Goal: Task Accomplishment & Management: Manage account settings

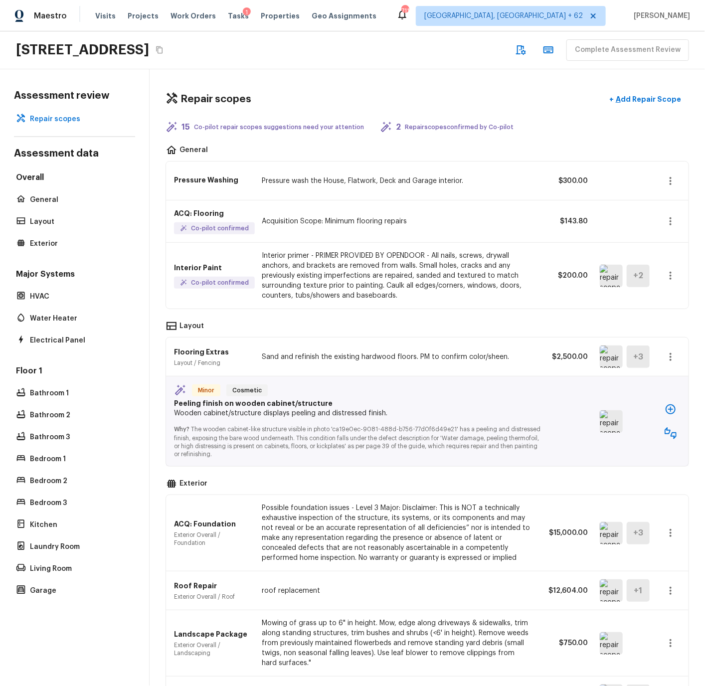
click at [613, 276] on img at bounding box center [611, 276] width 23 height 22
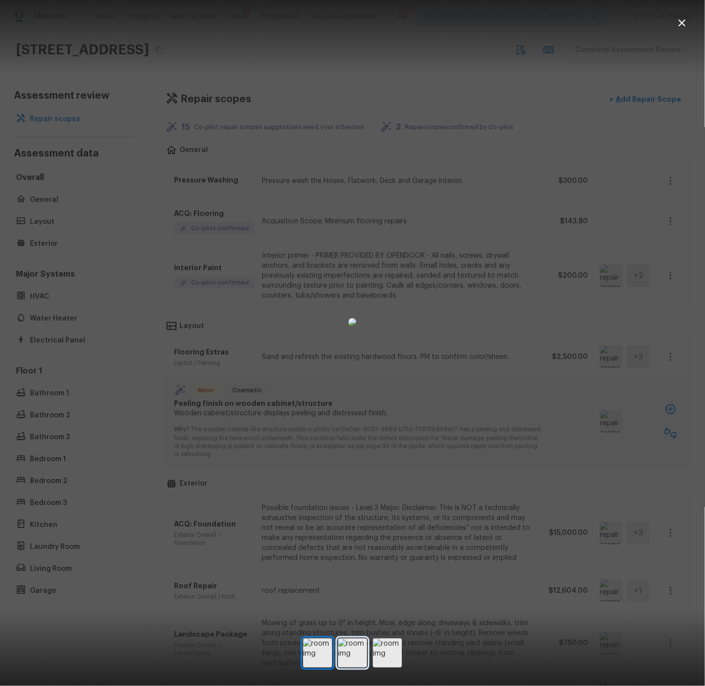
click at [354, 386] on img at bounding box center [352, 652] width 29 height 29
click at [383, 386] on img at bounding box center [387, 652] width 29 height 29
click at [683, 21] on icon "button" at bounding box center [681, 22] width 7 height 7
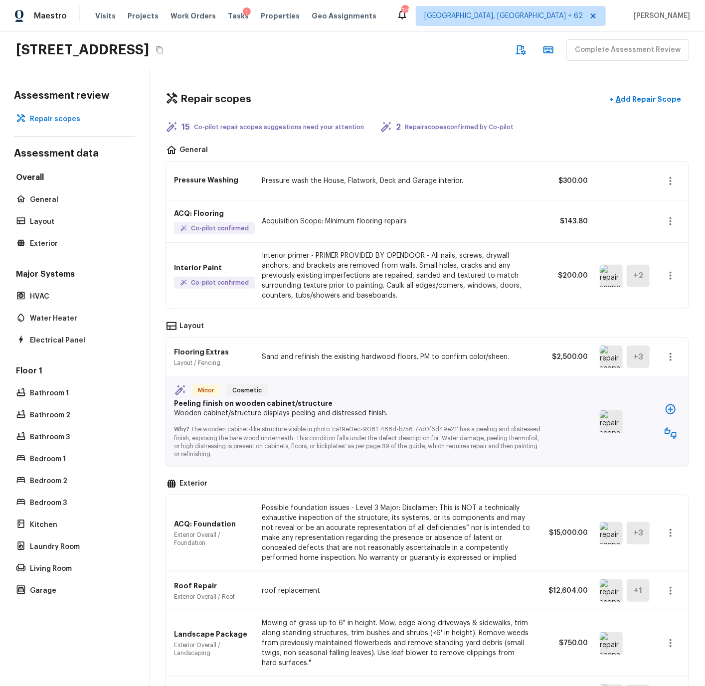
click at [611, 353] on img at bounding box center [611, 356] width 23 height 22
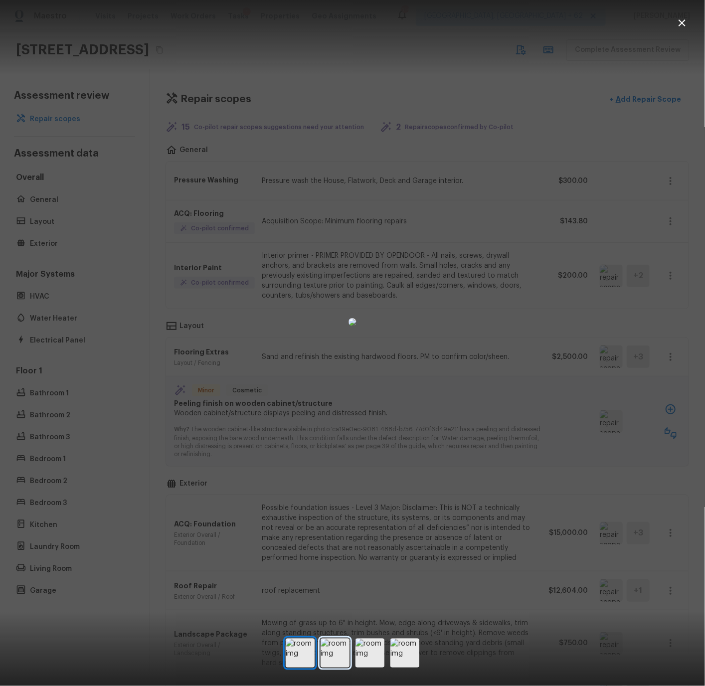
click at [338, 386] on img at bounding box center [334, 652] width 29 height 29
click at [369, 386] on img at bounding box center [369, 652] width 29 height 29
click at [401, 386] on img at bounding box center [404, 652] width 29 height 29
click at [683, 21] on icon "button" at bounding box center [682, 23] width 12 height 12
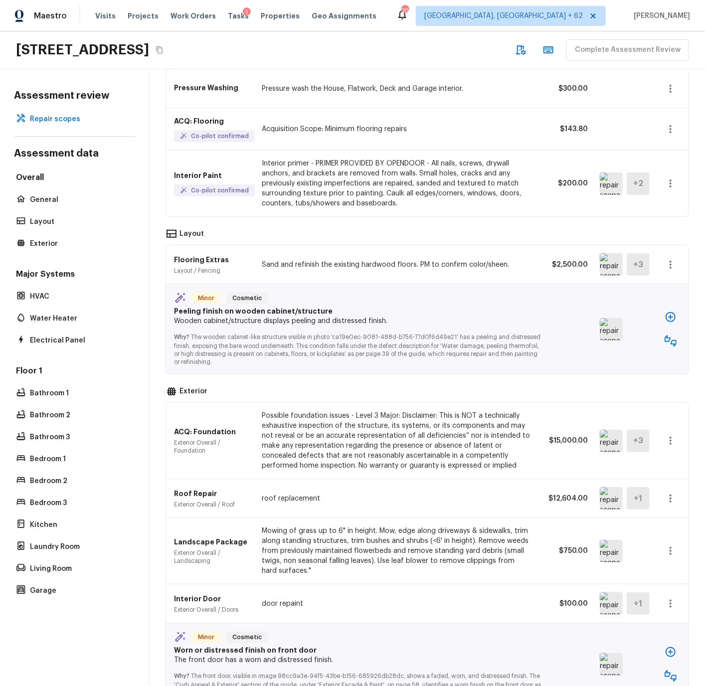
scroll to position [93, 0]
click at [607, 326] on img at bounding box center [611, 328] width 23 height 22
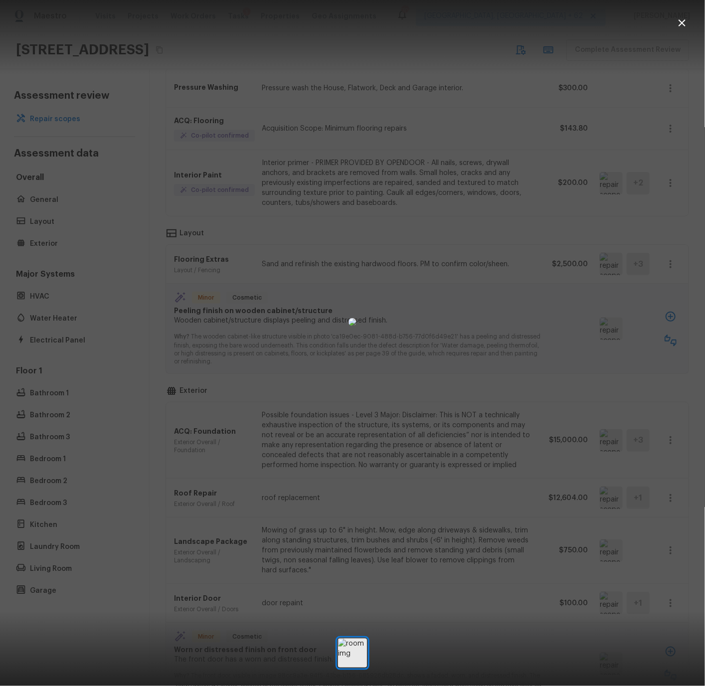
click at [682, 21] on icon "button" at bounding box center [681, 22] width 7 height 7
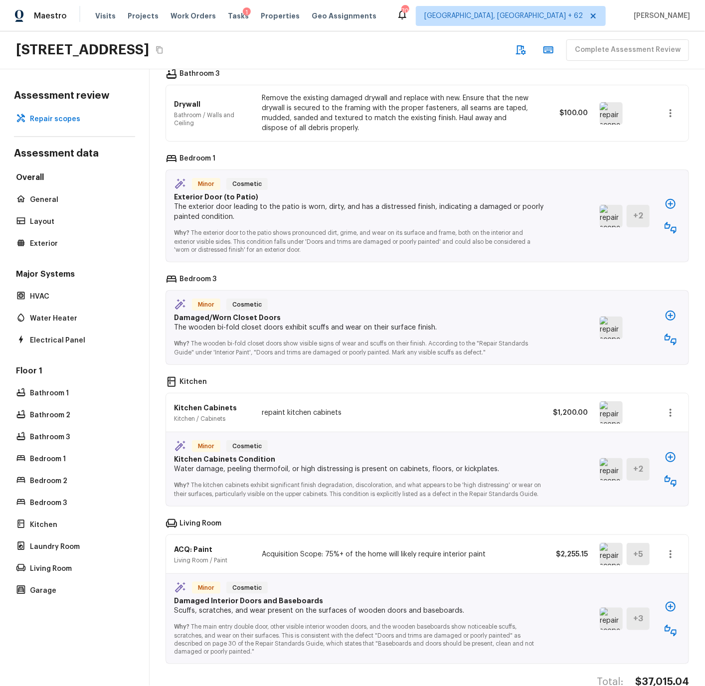
scroll to position [1832, 0]
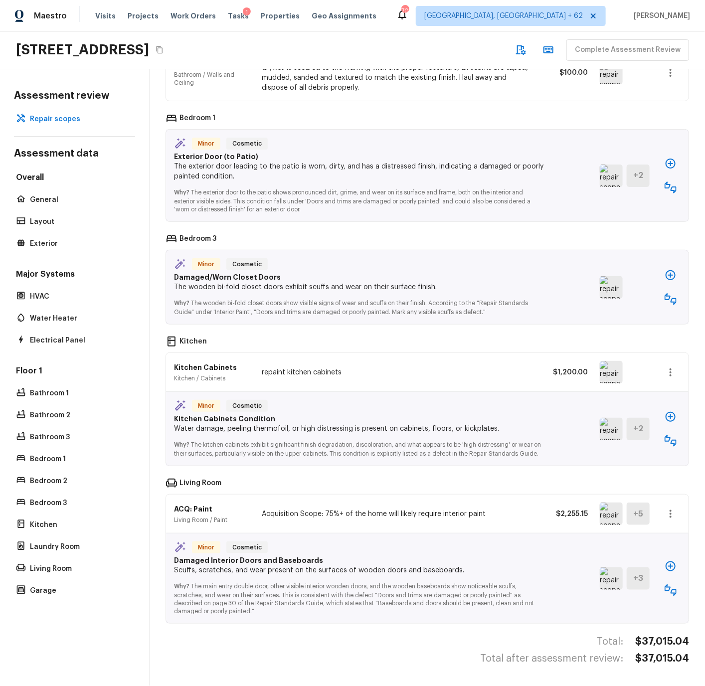
click at [617, 386] on img at bounding box center [611, 429] width 23 height 22
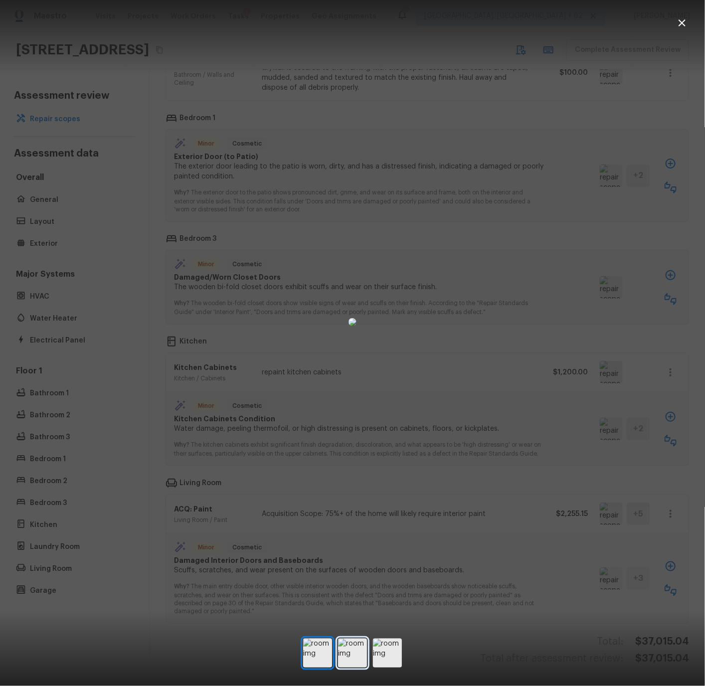
click at [352, 386] on img at bounding box center [352, 652] width 29 height 29
click at [382, 386] on img at bounding box center [387, 652] width 29 height 29
click at [322, 386] on img at bounding box center [317, 652] width 29 height 29
click at [360, 386] on img at bounding box center [352, 652] width 29 height 29
click at [383, 386] on img at bounding box center [387, 652] width 29 height 29
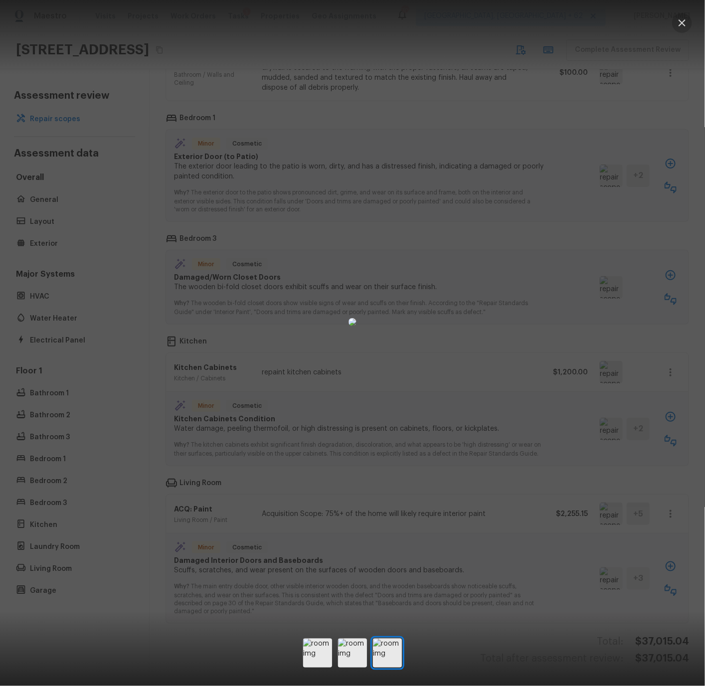
click at [680, 22] on icon "button" at bounding box center [682, 23] width 12 height 12
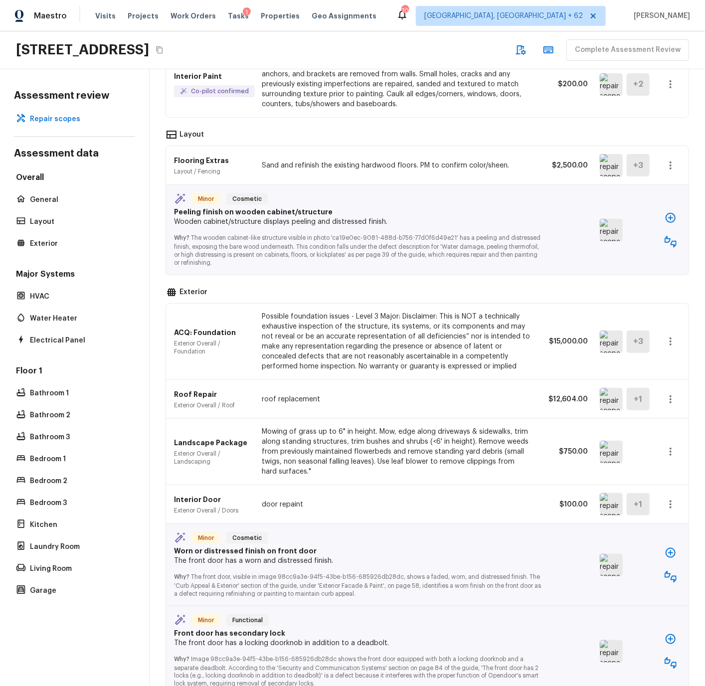
scroll to position [200, 0]
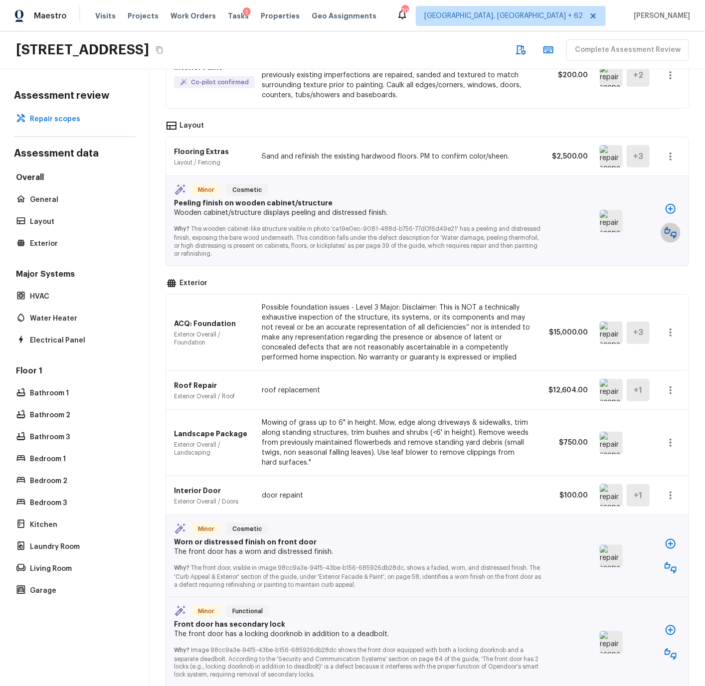
click at [671, 231] on icon "button" at bounding box center [670, 233] width 12 height 12
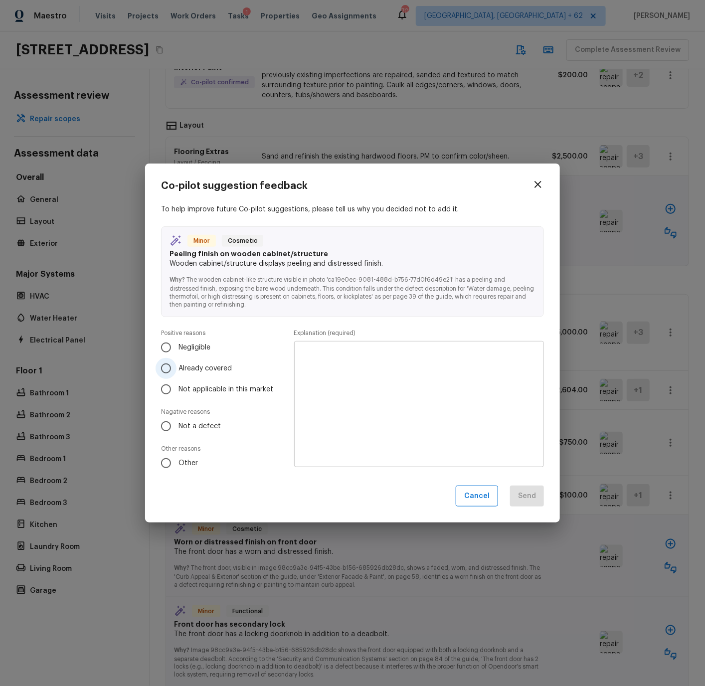
click at [168, 367] on input "Already covered" at bounding box center [165, 368] width 21 height 21
radio input "true"
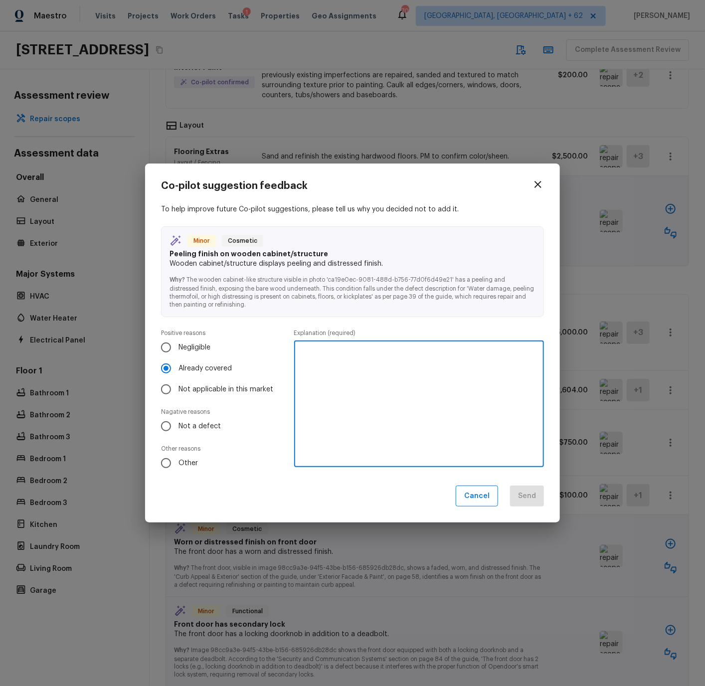
click at [324, 352] on textarea at bounding box center [419, 404] width 236 height 110
type textarea "Repainting kitchen cabinets"
click at [520, 386] on button "Send" at bounding box center [527, 495] width 34 height 21
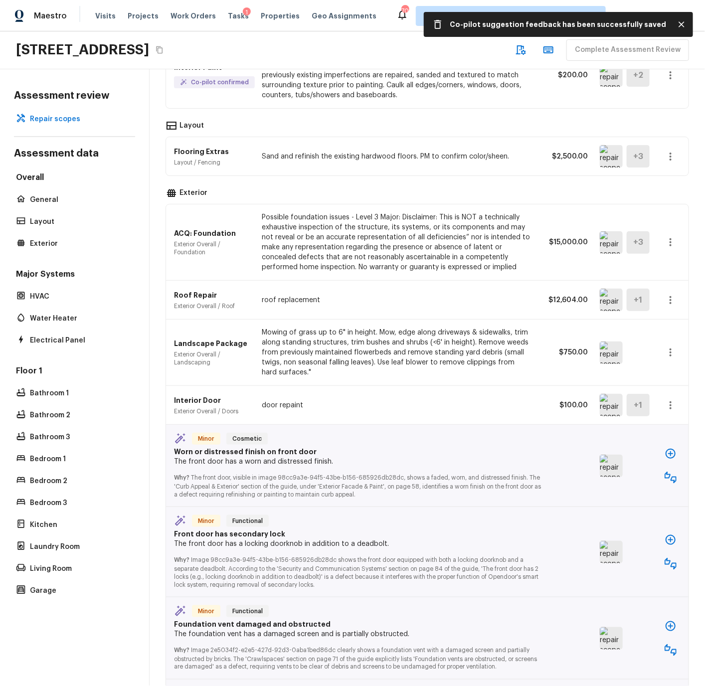
click at [607, 244] on img at bounding box center [611, 242] width 23 height 22
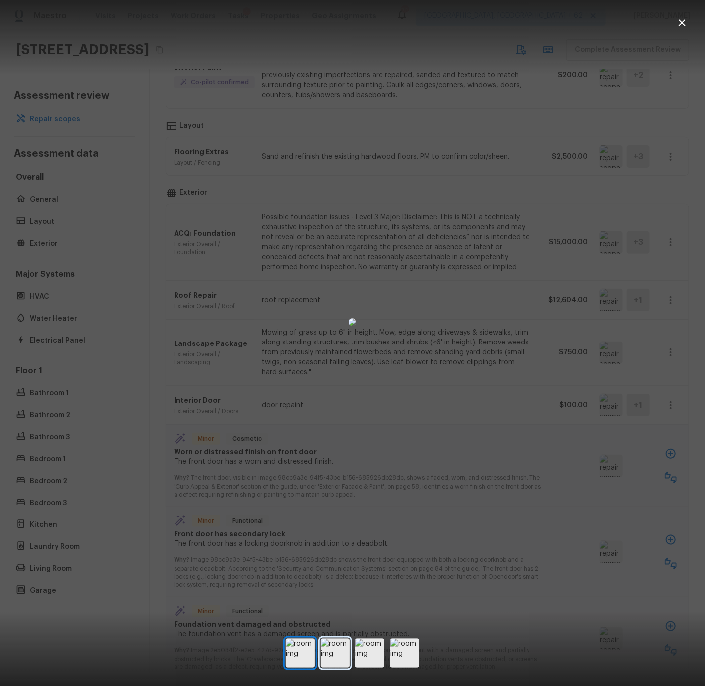
click at [337, 386] on img at bounding box center [334, 652] width 29 height 29
click at [368, 386] on img at bounding box center [369, 652] width 29 height 29
click at [405, 386] on img at bounding box center [404, 652] width 29 height 29
click at [300, 386] on img at bounding box center [300, 652] width 29 height 29
click at [683, 22] on icon "button" at bounding box center [682, 23] width 12 height 12
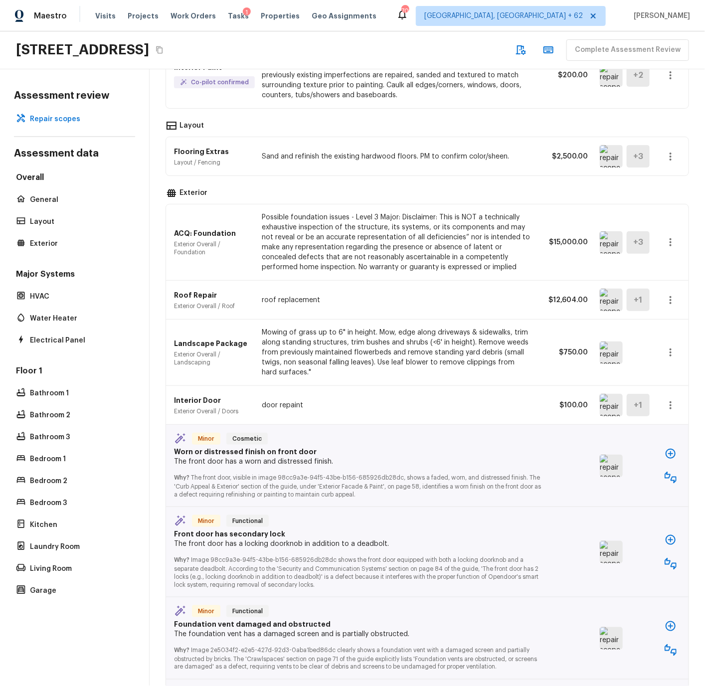
click at [320, 300] on p "roof replacement" at bounding box center [396, 300] width 269 height 10
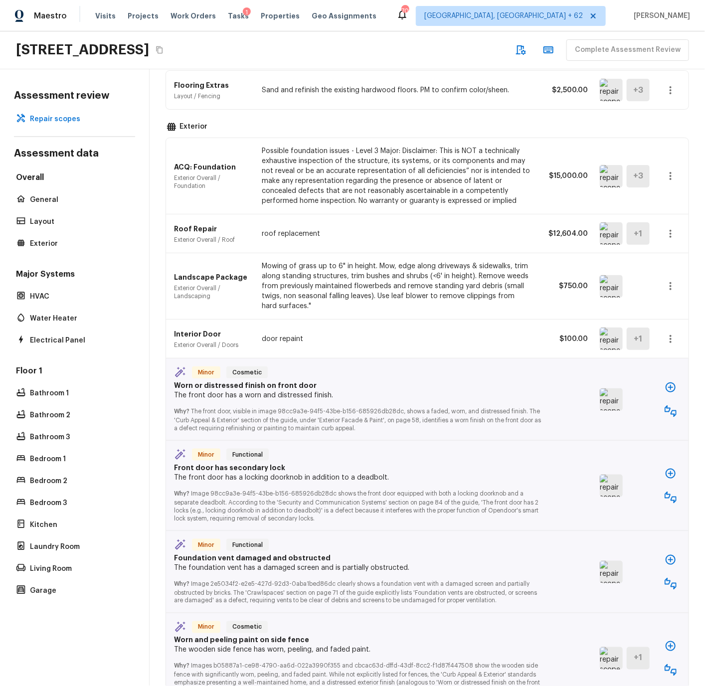
scroll to position [267, 0]
click at [606, 286] on img at bounding box center [611, 286] width 23 height 22
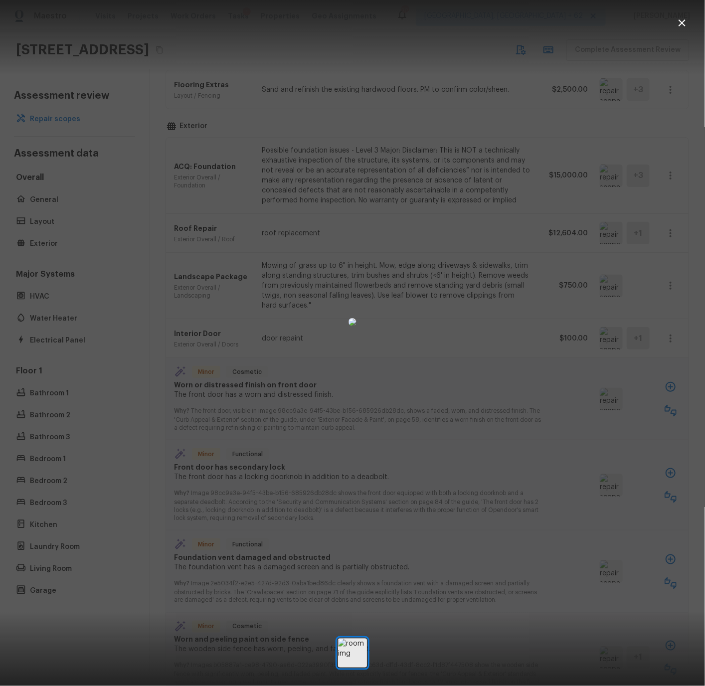
click at [686, 21] on icon "button" at bounding box center [682, 23] width 12 height 12
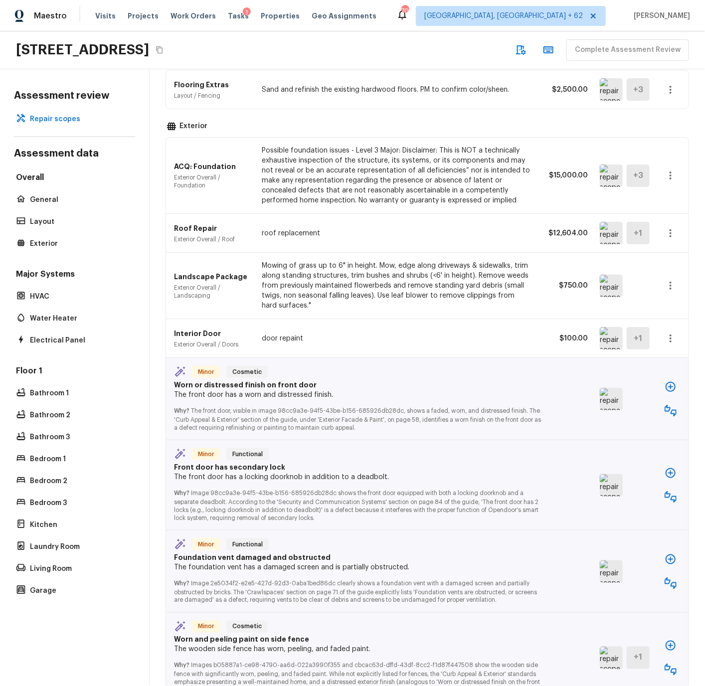
click at [611, 340] on img at bounding box center [611, 338] width 23 height 22
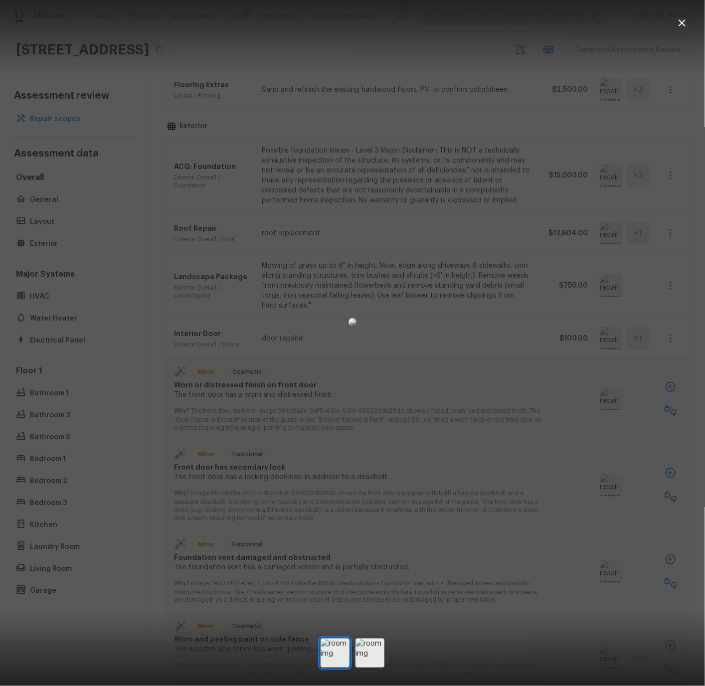
click at [682, 21] on icon "button" at bounding box center [682, 23] width 12 height 12
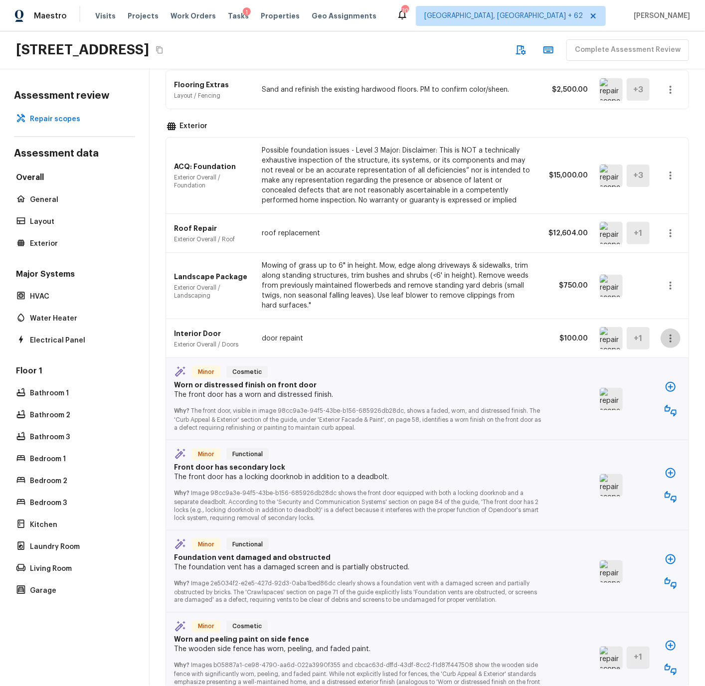
click at [670, 336] on icon "button" at bounding box center [670, 338] width 12 height 12
click at [647, 368] on li "Edit" at bounding box center [666, 367] width 65 height 30
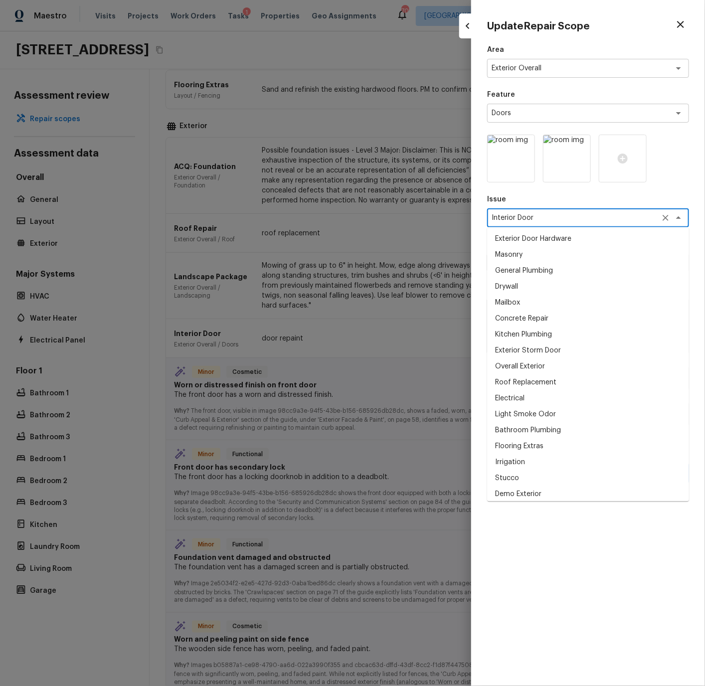
click at [532, 218] on textarea "Interior Door" at bounding box center [573, 218] width 165 height 10
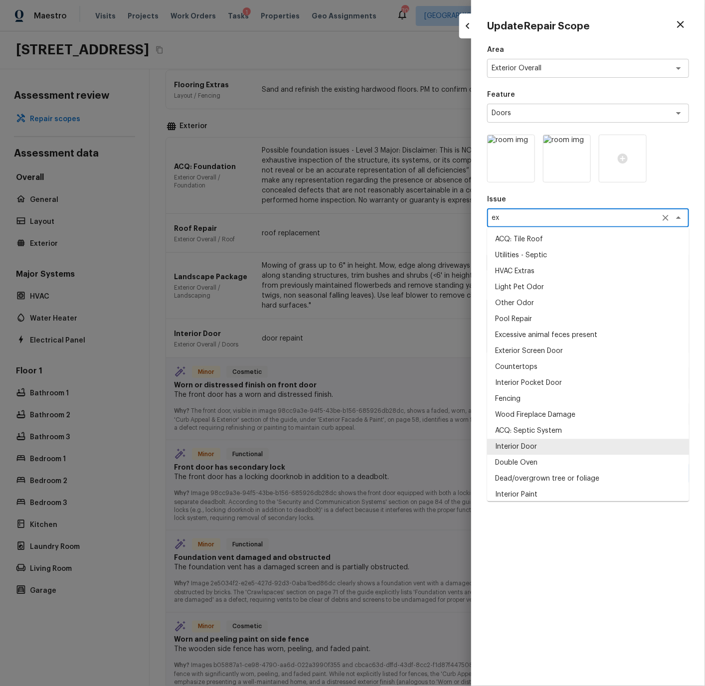
scroll to position [0, 0]
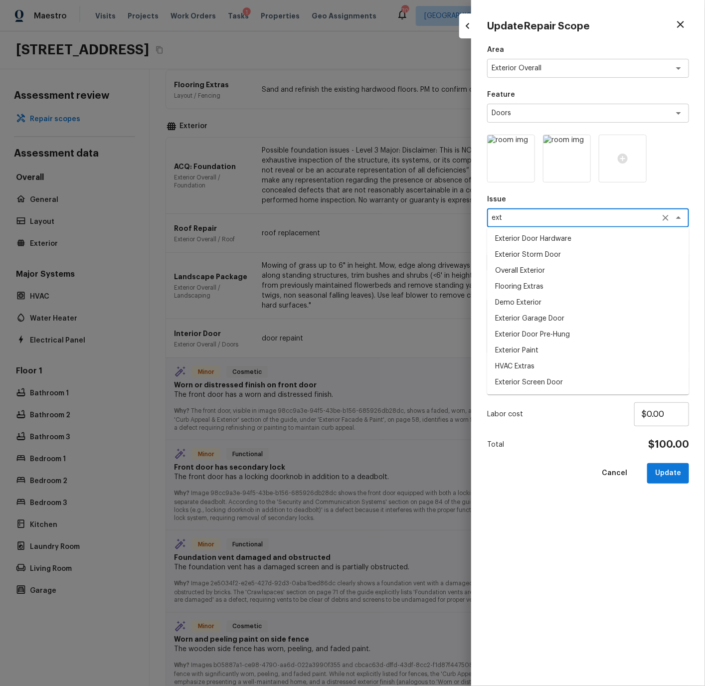
click at [522, 336] on li "Exterior Door Pre-Hung" at bounding box center [588, 335] width 202 height 16
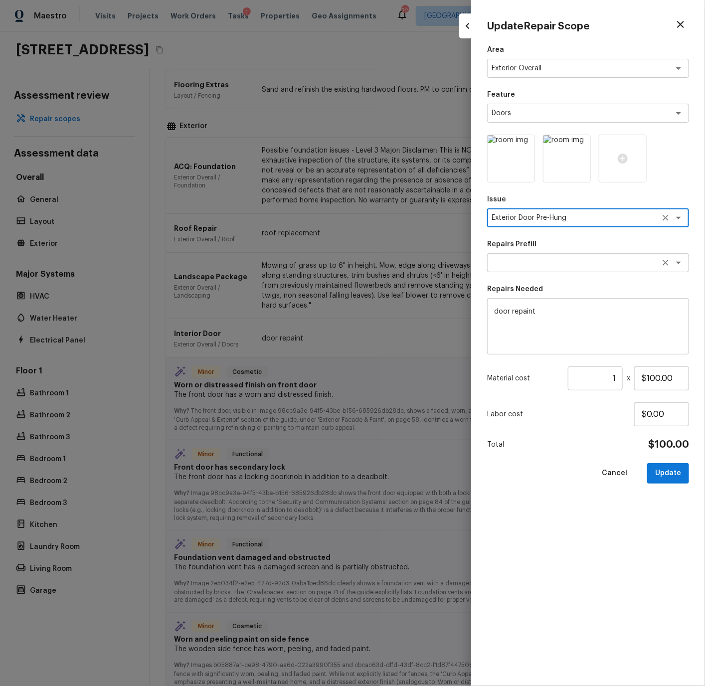
type textarea "Exterior Door Pre-Hung"
click at [517, 261] on textarea at bounding box center [573, 263] width 165 height 10
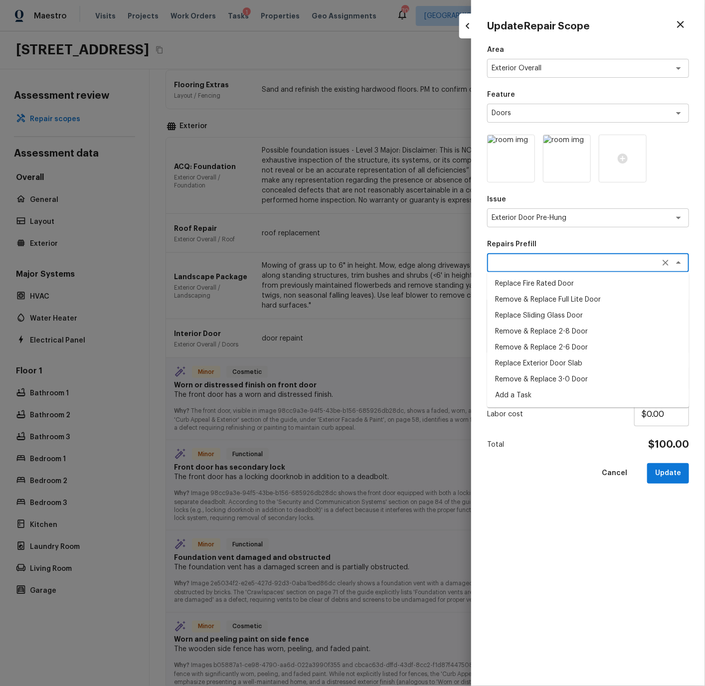
click at [540, 284] on li "Replace Fire Rated Door" at bounding box center [588, 284] width 202 height 16
type textarea "Replace Fire Rated Door"
type textarea "Replace fire rated entry door (includes paint)"
type input "$550.00"
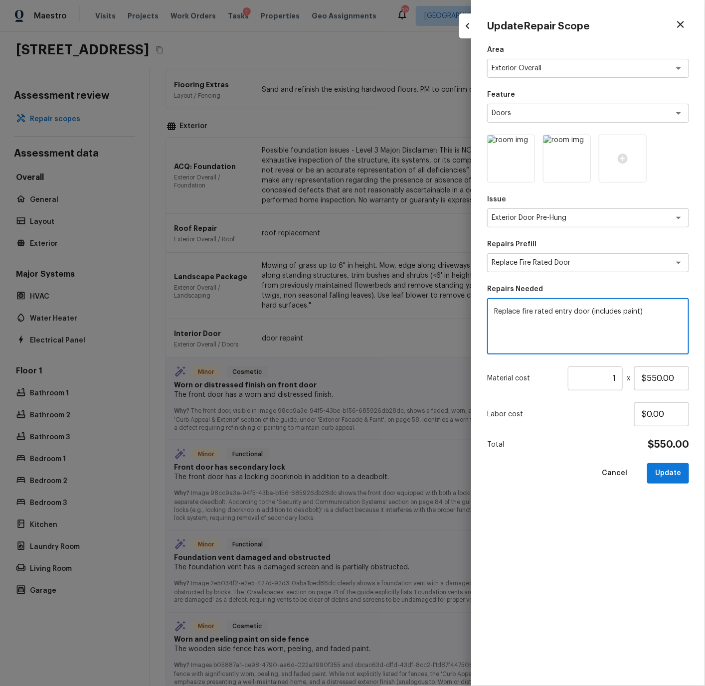
drag, startPoint x: 495, startPoint y: 310, endPoint x: 658, endPoint y: 312, distance: 163.5
click at [658, 312] on textarea "Replace fire rated entry door (includes paint)" at bounding box center [588, 327] width 188 height 40
type textarea "Replace double front door due to damage from previoius hardware issues."
click at [648, 379] on input "$550.00" at bounding box center [661, 378] width 55 height 24
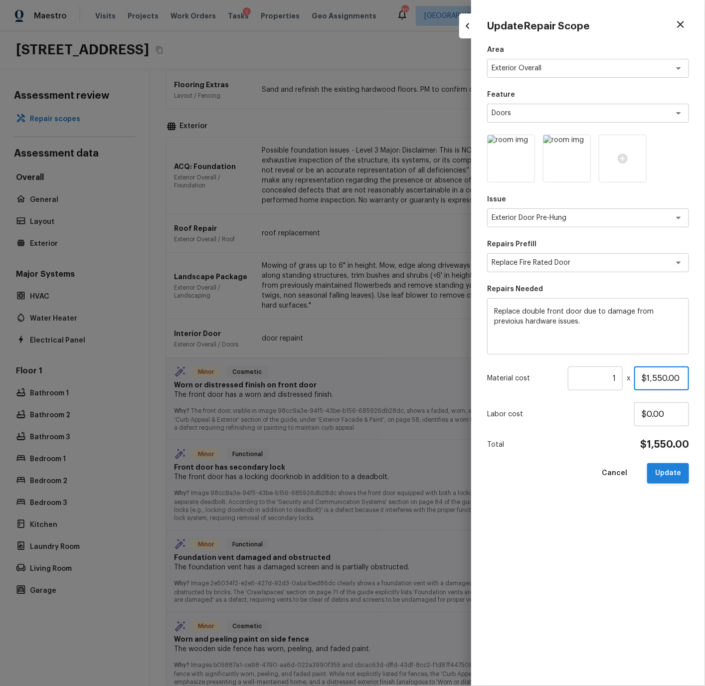
type input "$1,550.00"
click at [668, 386] on button "Update" at bounding box center [668, 473] width 42 height 20
type input "$0.00"
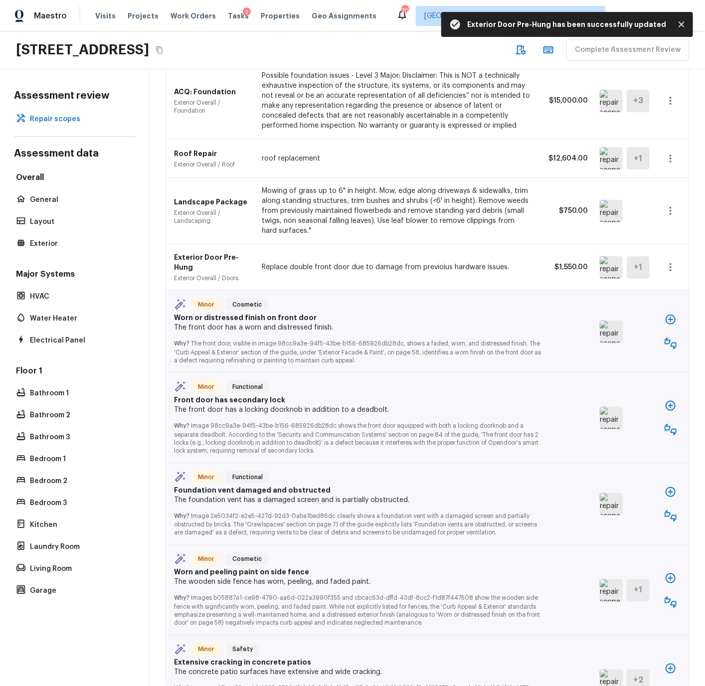
scroll to position [350, 0]
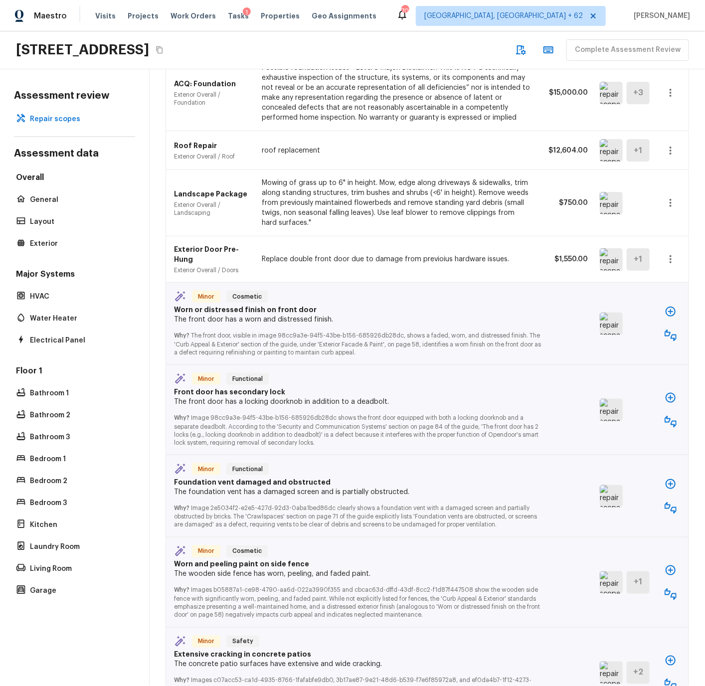
click at [669, 334] on icon "button" at bounding box center [670, 335] width 12 height 12
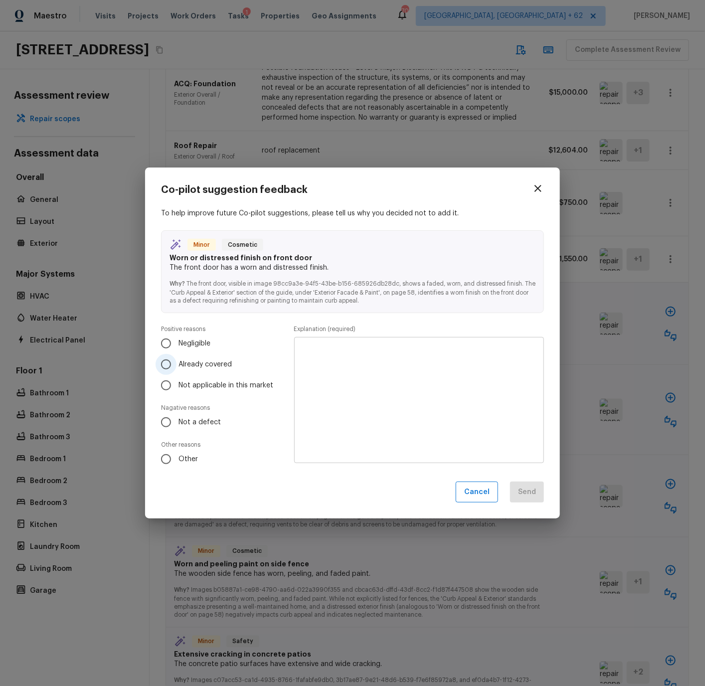
click at [169, 364] on input "Already covered" at bounding box center [165, 364] width 21 height 21
radio input "true"
click at [328, 362] on textarea at bounding box center [419, 400] width 236 height 110
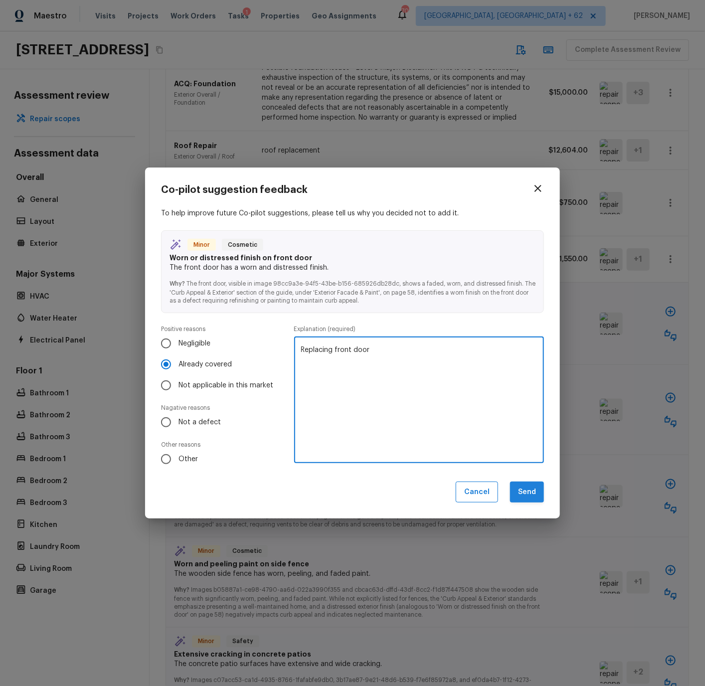
type textarea "Replacing front door"
click at [527, 386] on button "Send" at bounding box center [527, 491] width 34 height 21
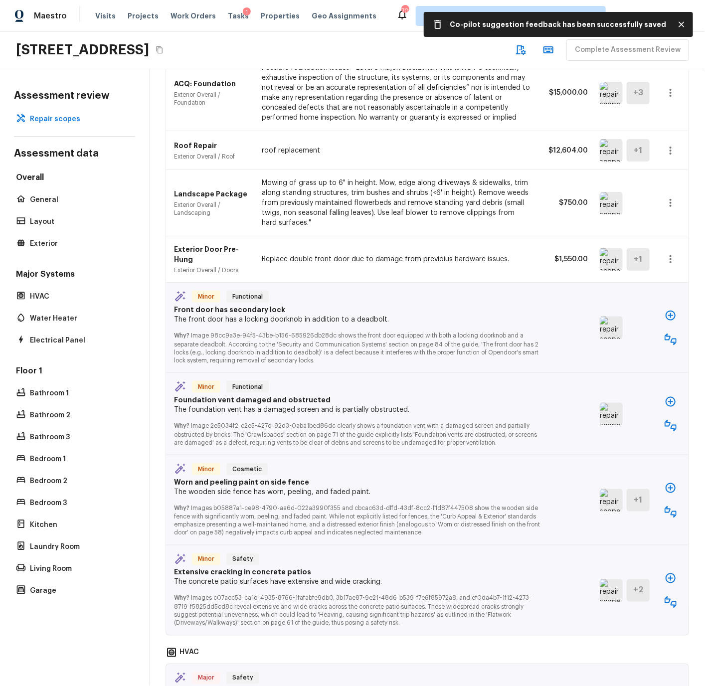
click at [673, 339] on icon "button" at bounding box center [670, 339] width 12 height 12
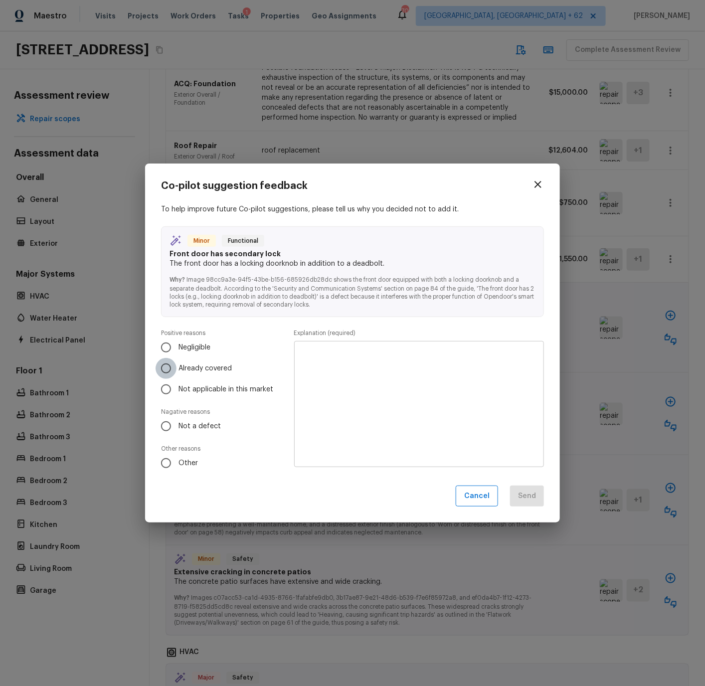
click at [168, 366] on input "Already covered" at bounding box center [165, 368] width 21 height 21
radio input "true"
click at [344, 363] on textarea at bounding box center [419, 404] width 236 height 110
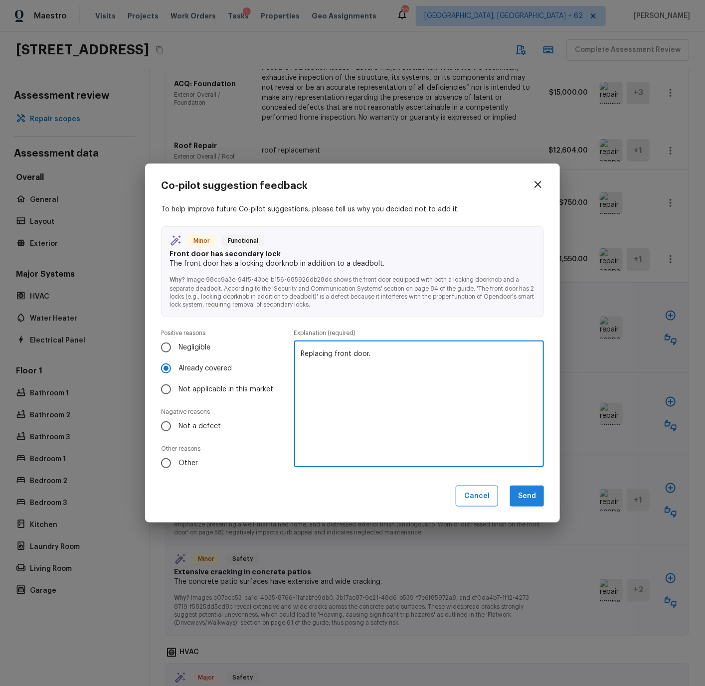
type textarea "Replacing front door."
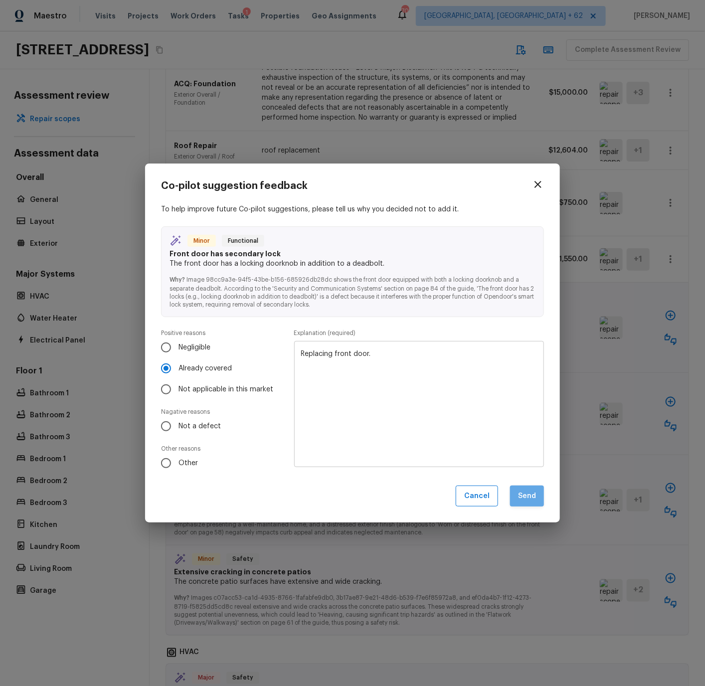
click at [529, 386] on button "Send" at bounding box center [527, 495] width 34 height 21
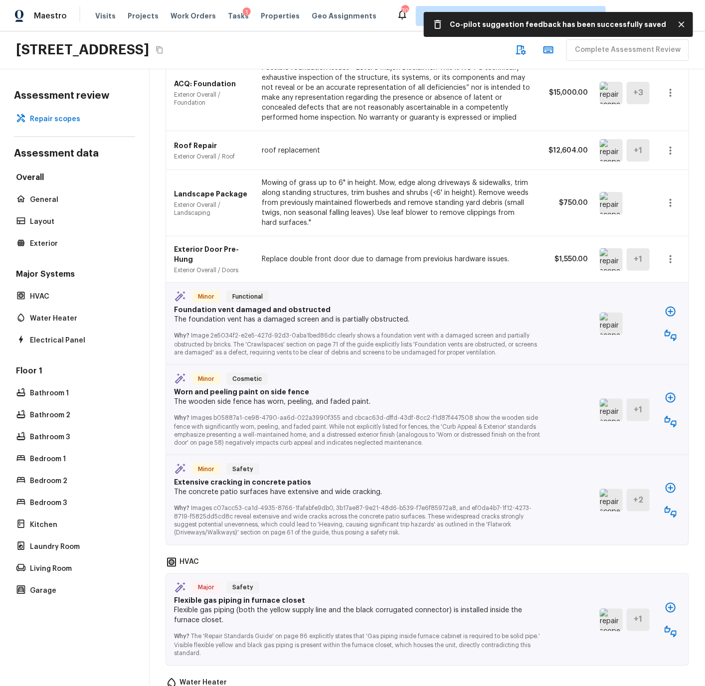
click at [610, 323] on img at bounding box center [611, 323] width 23 height 22
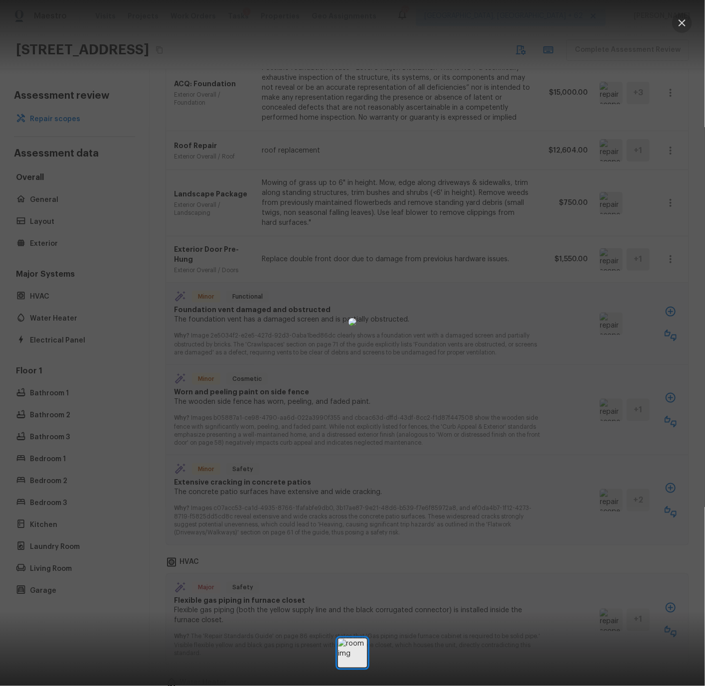
click at [683, 22] on icon "button" at bounding box center [681, 22] width 7 height 7
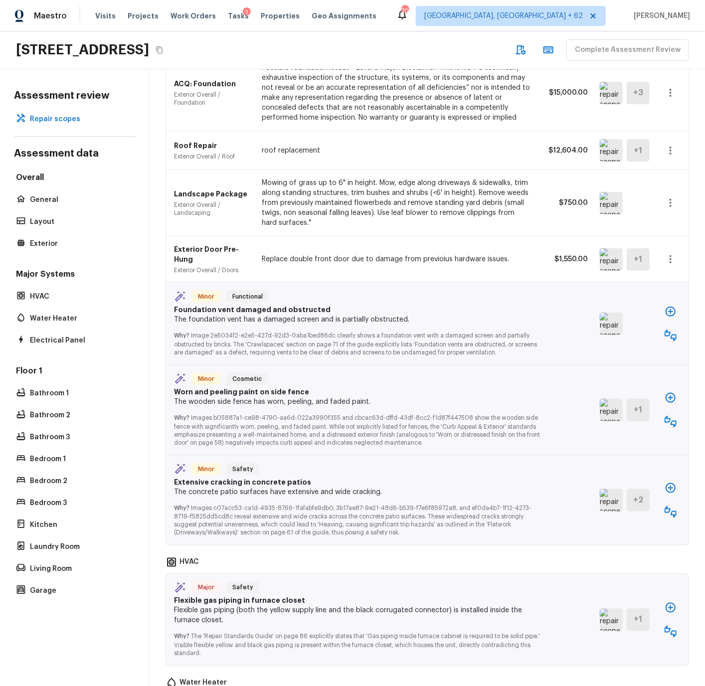
scroll to position [352, 0]
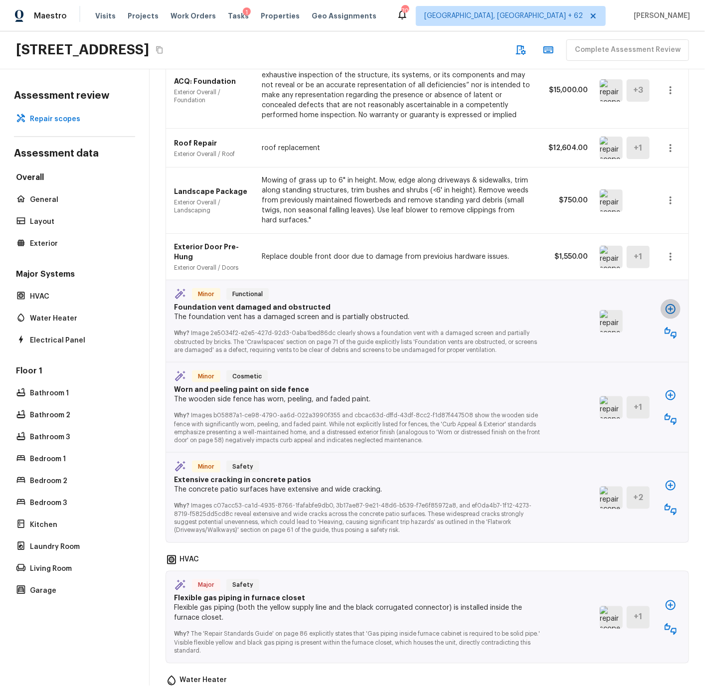
click at [669, 310] on icon "button" at bounding box center [670, 309] width 12 height 12
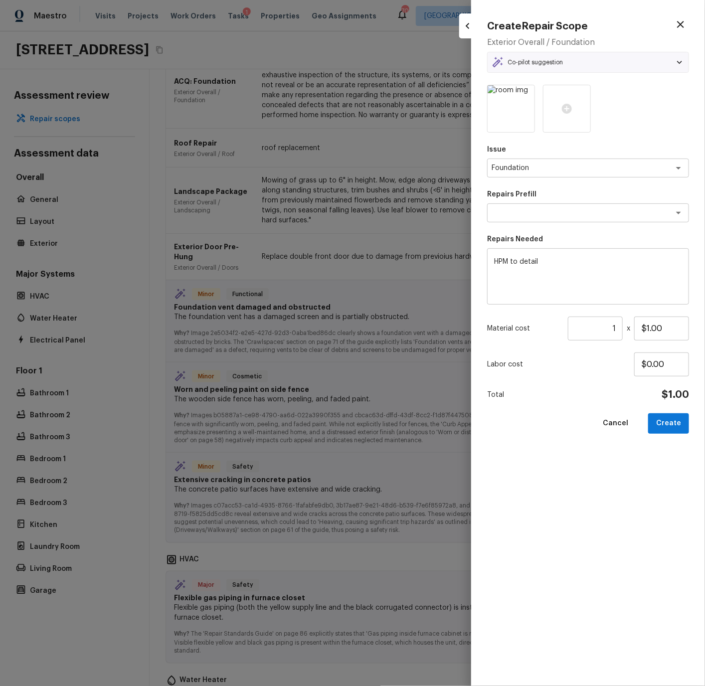
type textarea "Add a Task"
drag, startPoint x: 492, startPoint y: 259, endPoint x: 590, endPoint y: 259, distance: 97.7
click at [590, 259] on div "HPM to detail x ​" at bounding box center [588, 276] width 202 height 56
drag, startPoint x: 574, startPoint y: 263, endPoint x: 479, endPoint y: 261, distance: 94.7
click at [479, 261] on div "Create Repair Scope Exterior Overall / Foundation Co-pilot suggestion Minor Fun…" at bounding box center [588, 343] width 234 height 686
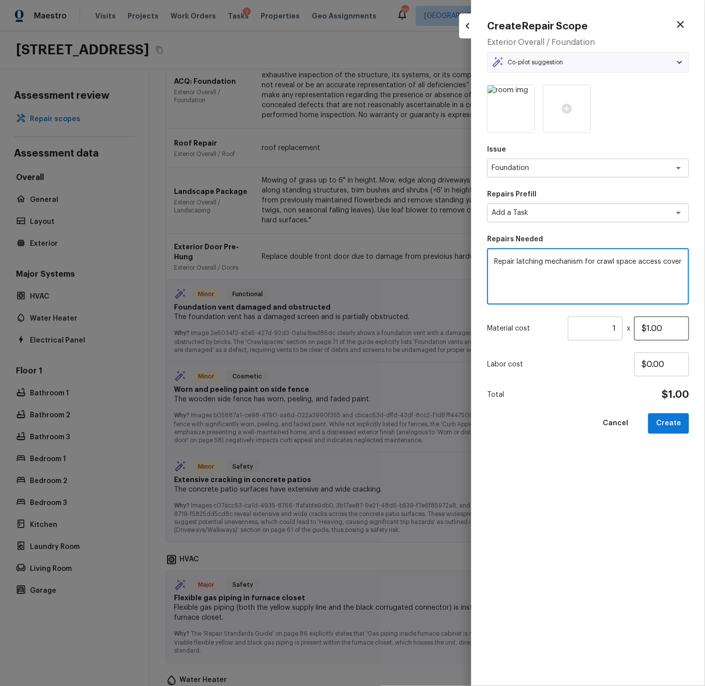
type textarea "Repair latching mechanism for crawl space access cover"
drag, startPoint x: 647, startPoint y: 328, endPoint x: 684, endPoint y: 327, distance: 37.4
click at [684, 327] on input "$1.00" at bounding box center [661, 328] width 55 height 24
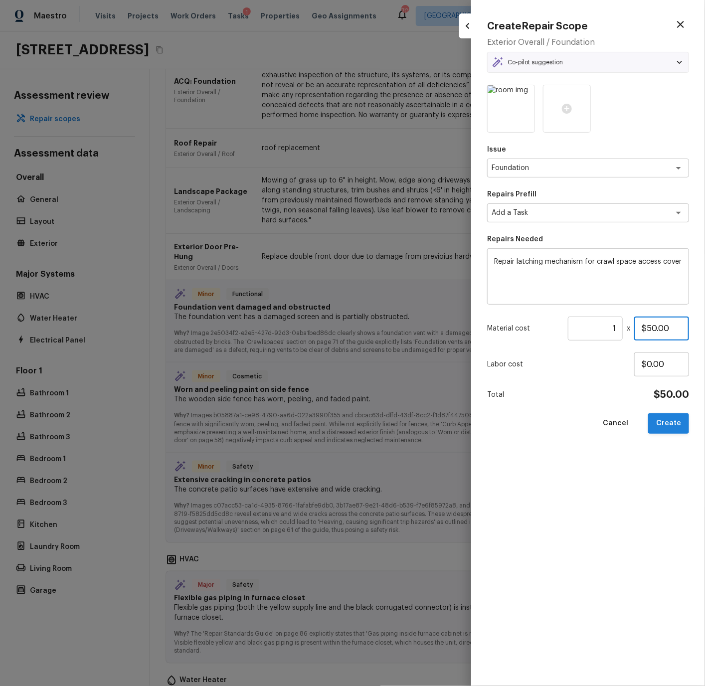
type input "$50.00"
click at [666, 386] on button "Create" at bounding box center [668, 423] width 41 height 20
type textarea "HPM to detail"
type input "$1.00"
type input "$0.00"
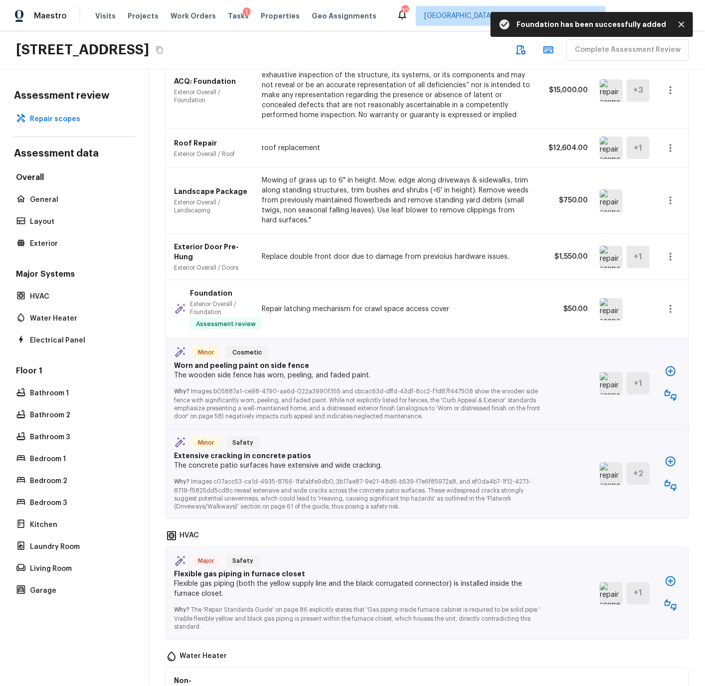
click at [616, 386] on img at bounding box center [611, 383] width 23 height 22
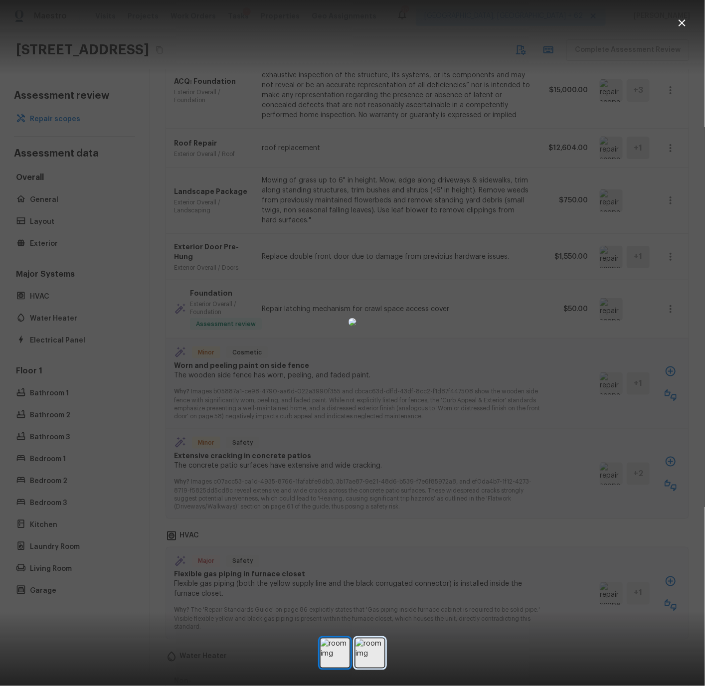
click at [375, 386] on img at bounding box center [369, 652] width 29 height 29
click at [684, 23] on icon "button" at bounding box center [682, 23] width 12 height 12
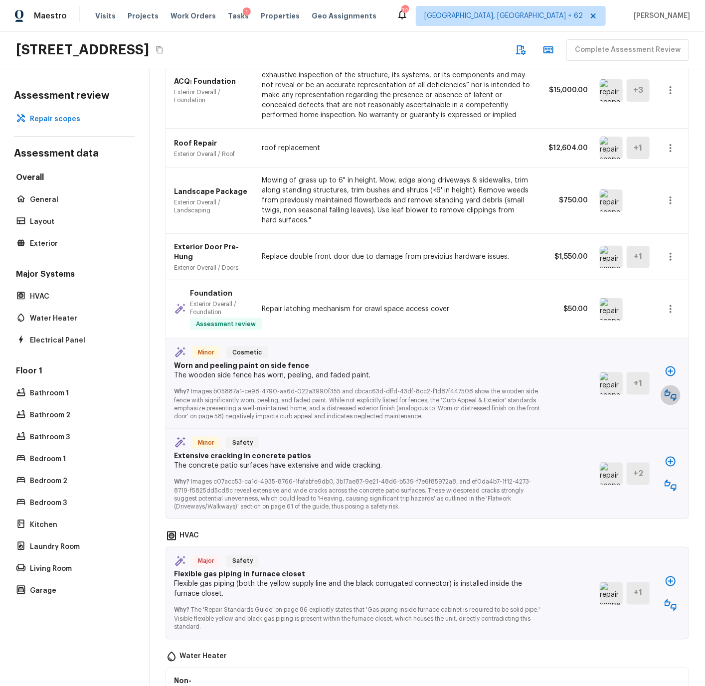
click at [669, 386] on icon "button" at bounding box center [670, 395] width 12 height 12
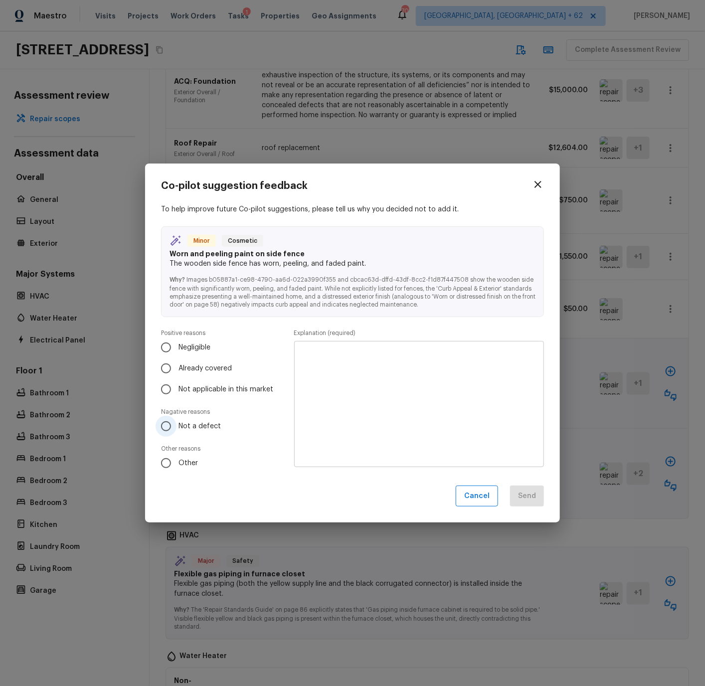
drag, startPoint x: 167, startPoint y: 425, endPoint x: 216, endPoint y: 415, distance: 50.3
click at [169, 386] on input "Not a defect" at bounding box center [165, 426] width 21 height 21
radio input "true"
click at [314, 372] on textarea at bounding box center [419, 404] width 236 height 110
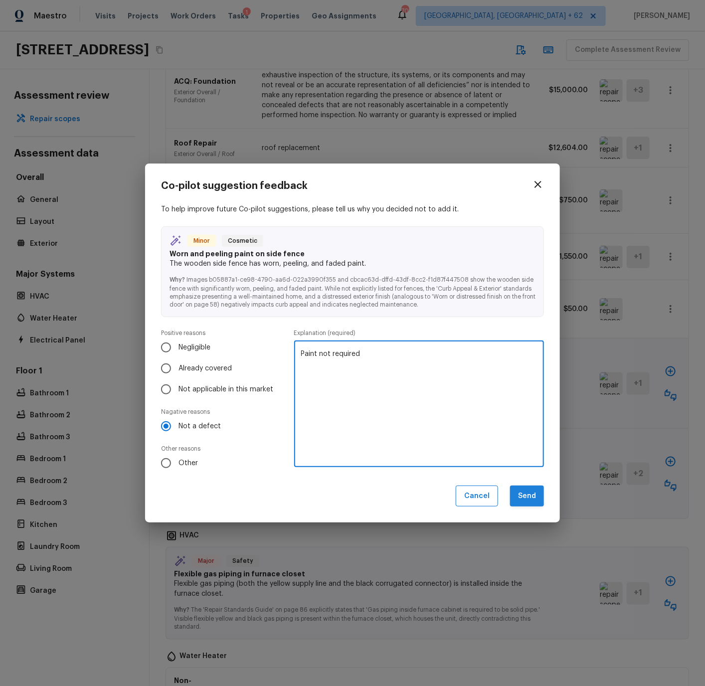
type textarea "Paint not required"
click at [532, 386] on button "Send" at bounding box center [527, 495] width 34 height 21
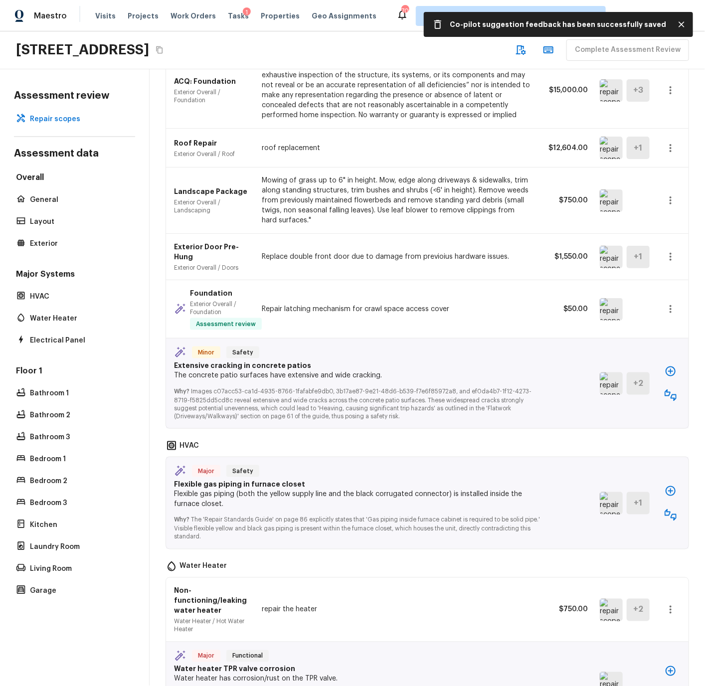
click at [612, 386] on img at bounding box center [611, 383] width 23 height 22
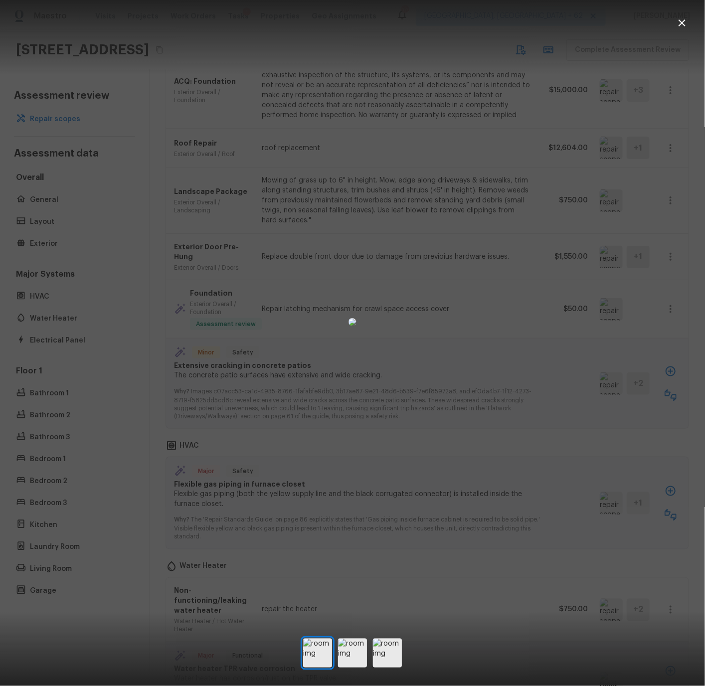
click at [679, 24] on icon "button" at bounding box center [682, 23] width 12 height 12
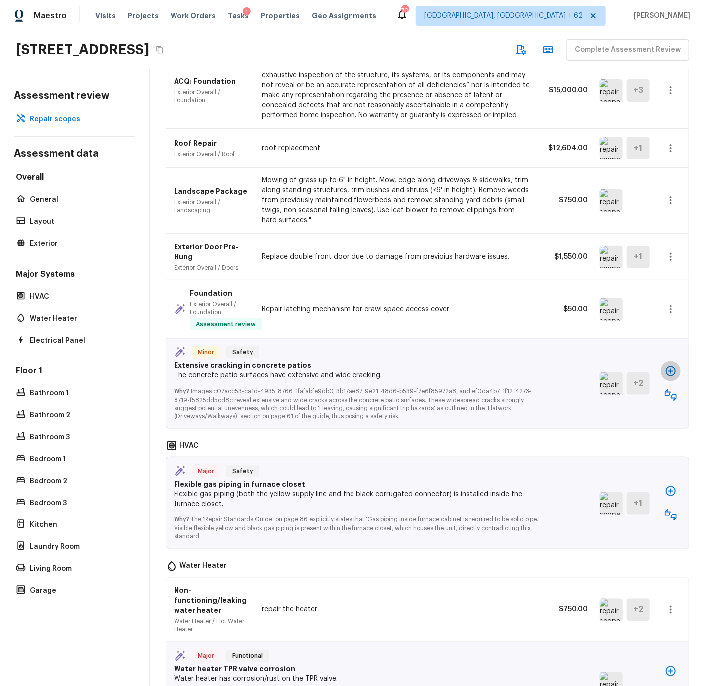
click at [671, 370] on icon "button" at bounding box center [670, 371] width 12 height 12
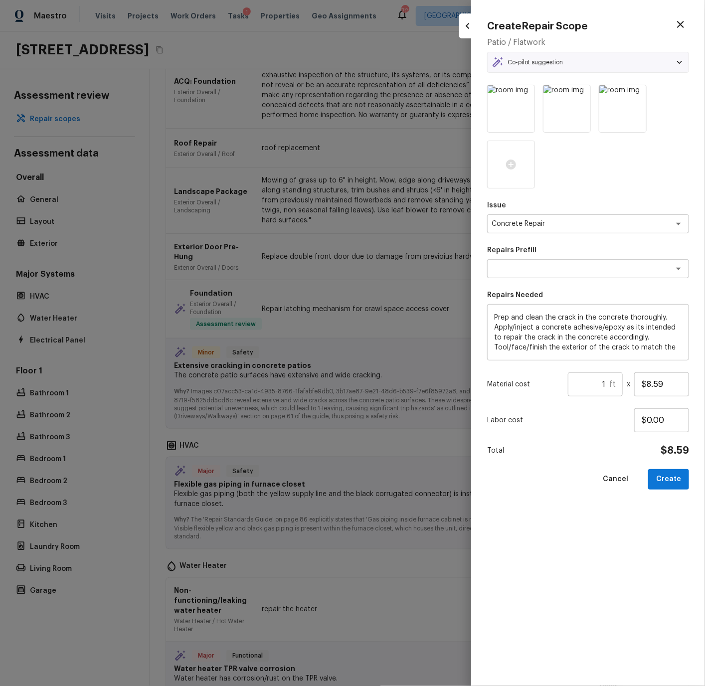
type textarea "Repair Concrete With Epoxy"
drag, startPoint x: 595, startPoint y: 384, endPoint x: 609, endPoint y: 382, distance: 14.1
click at [609, 382] on input "1" at bounding box center [588, 384] width 41 height 24
click at [671, 386] on button "Create" at bounding box center [668, 479] width 41 height 20
type input "1"
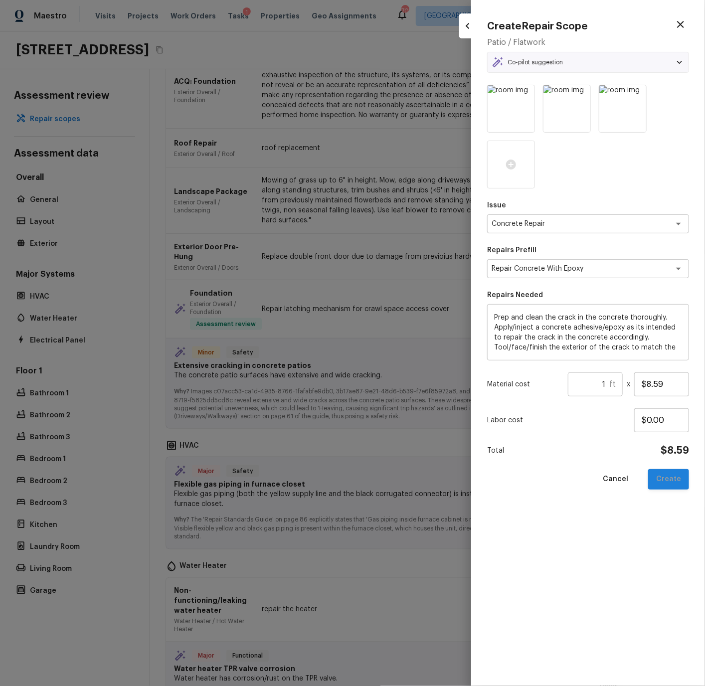
type input "$0.00"
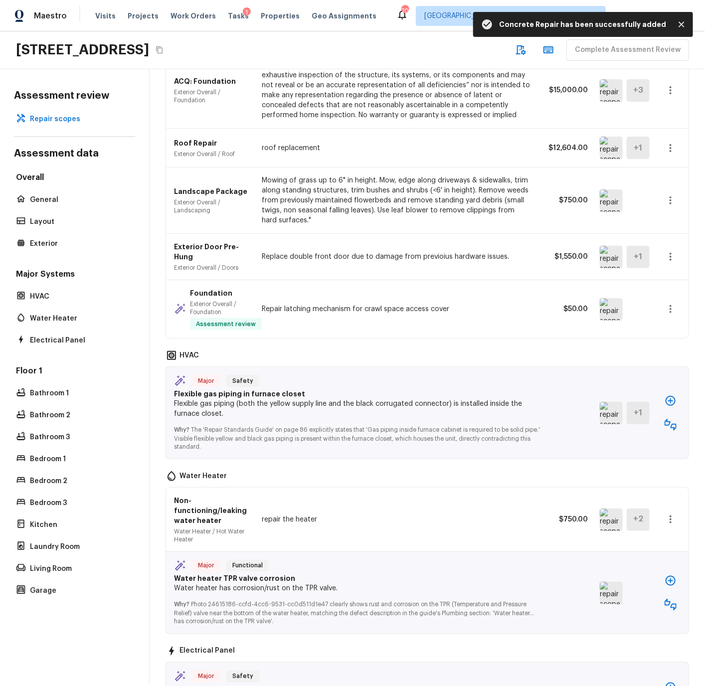
scroll to position [409, 0]
click at [619, 386] on img at bounding box center [611, 412] width 23 height 22
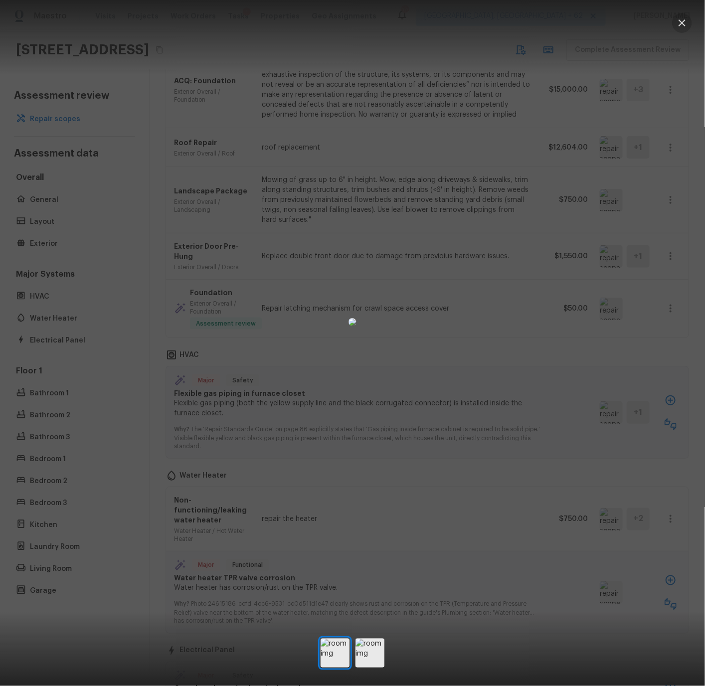
click at [681, 20] on icon "button" at bounding box center [682, 23] width 12 height 12
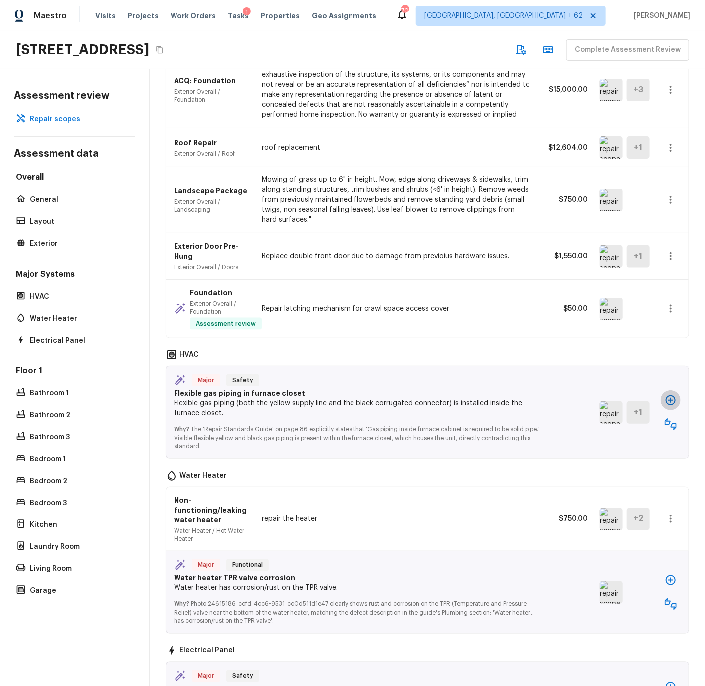
click at [672, 386] on icon "button" at bounding box center [670, 400] width 12 height 12
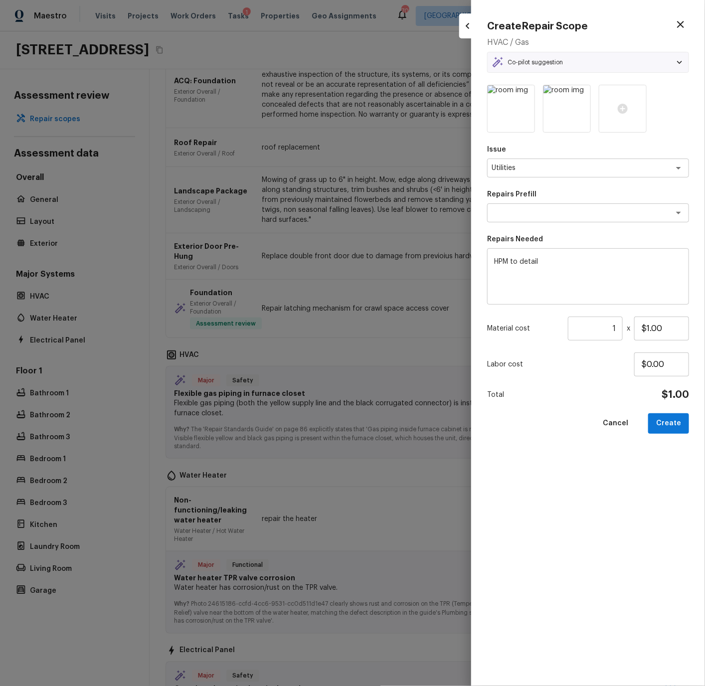
type textarea "Add a Task"
drag, startPoint x: 543, startPoint y: 256, endPoint x: 470, endPoint y: 262, distance: 73.0
click at [471, 262] on div "Create Repair Scope HVAC / Gas Co-pilot suggestion Major Safety Flexible gas pi…" at bounding box center [588, 343] width 234 height 686
drag, startPoint x: 559, startPoint y: 262, endPoint x: 468, endPoint y: 256, distance: 90.9
click at [468, 256] on div "Create Repair Scope HVAC / Gas Co-pilot suggestion Major Safety Flexible gas pi…" at bounding box center [352, 343] width 705 height 686
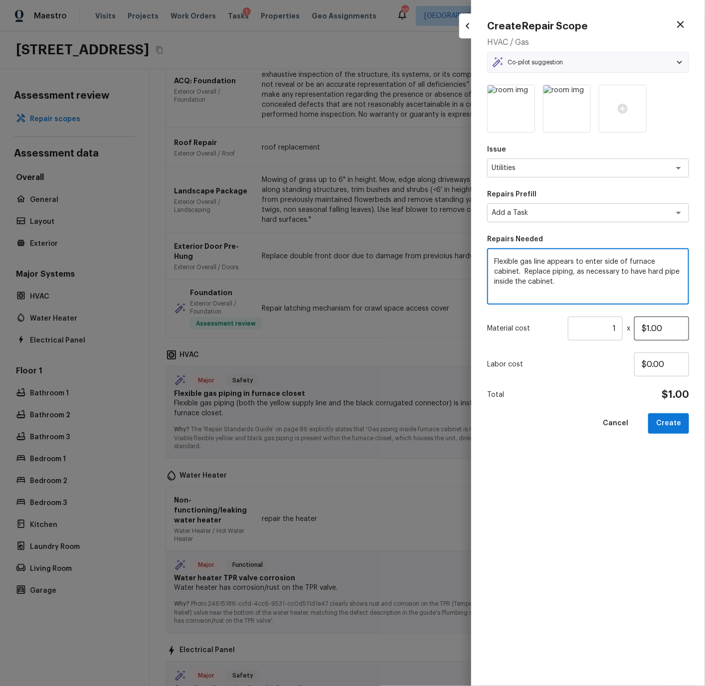
type textarea "Flexible gas line appears to enter side of furnace cabinet. Replace piping, as …"
drag, startPoint x: 647, startPoint y: 328, endPoint x: 680, endPoint y: 328, distance: 32.9
click at [680, 328] on input "$1.00" at bounding box center [661, 328] width 55 height 24
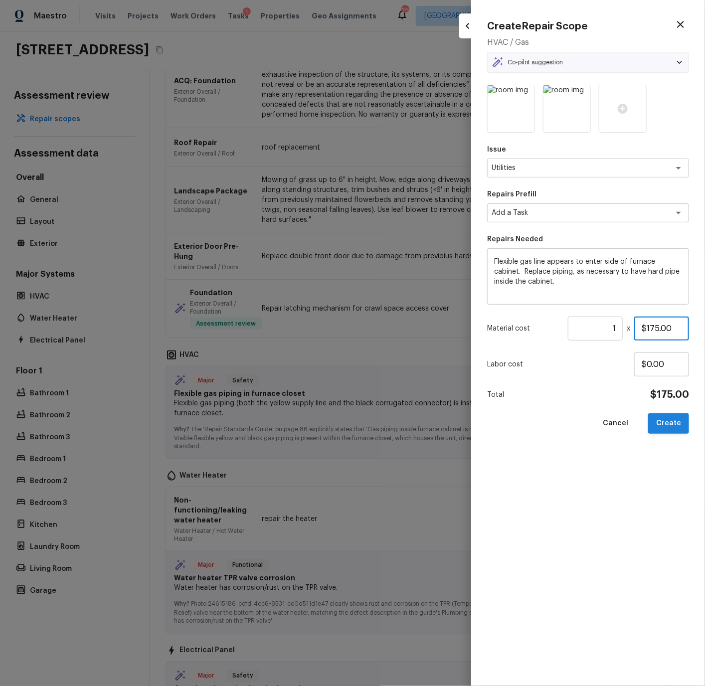
type input "$175.00"
click at [669, 386] on button "Create" at bounding box center [668, 423] width 41 height 20
type textarea "HPM to detail"
type input "$1.00"
type input "$0.00"
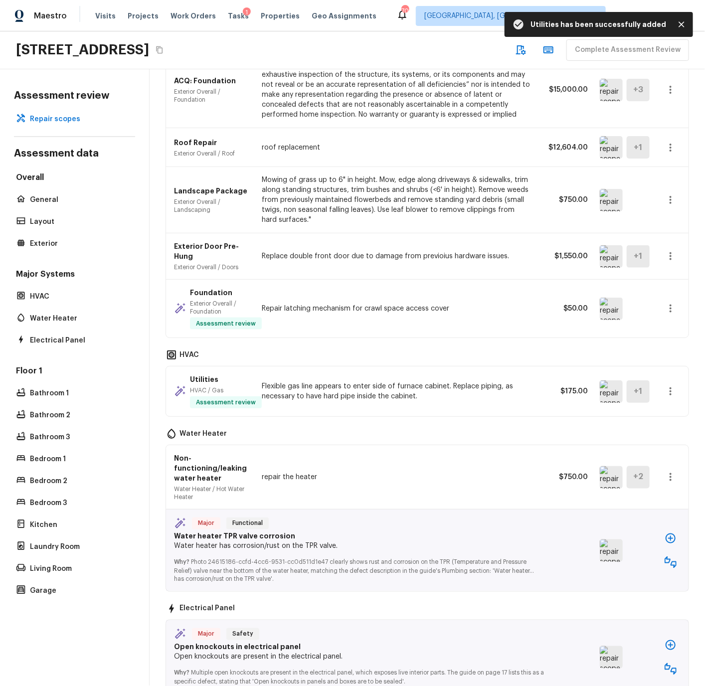
scroll to position [492, 0]
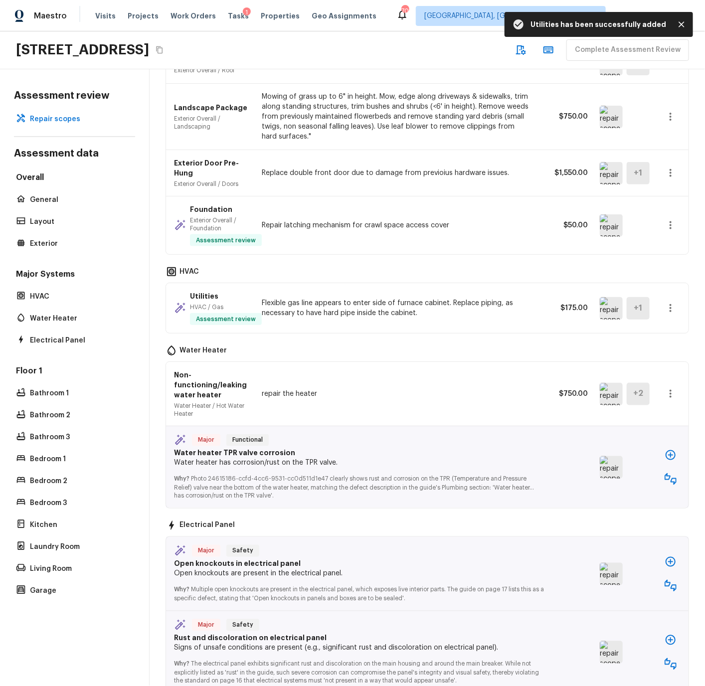
click at [611, 386] on img at bounding box center [611, 394] width 23 height 22
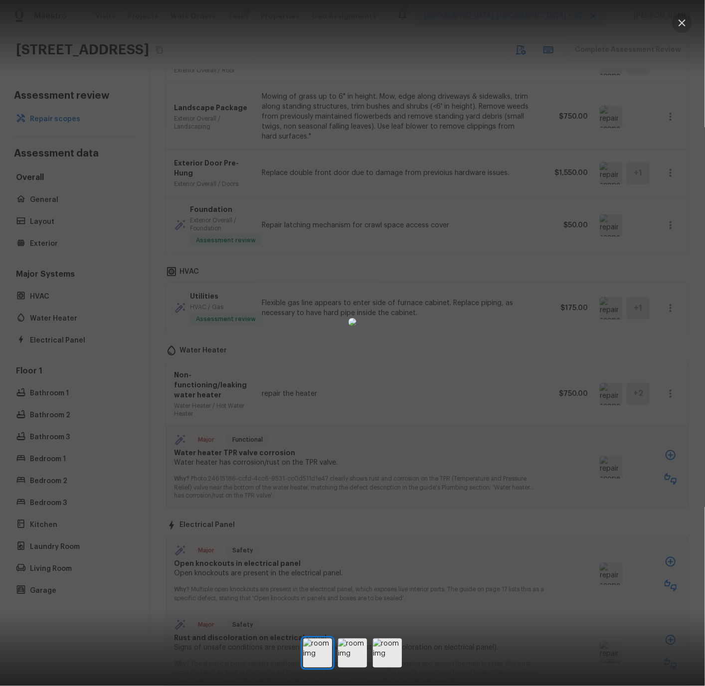
click at [682, 23] on icon "button" at bounding box center [681, 22] width 7 height 7
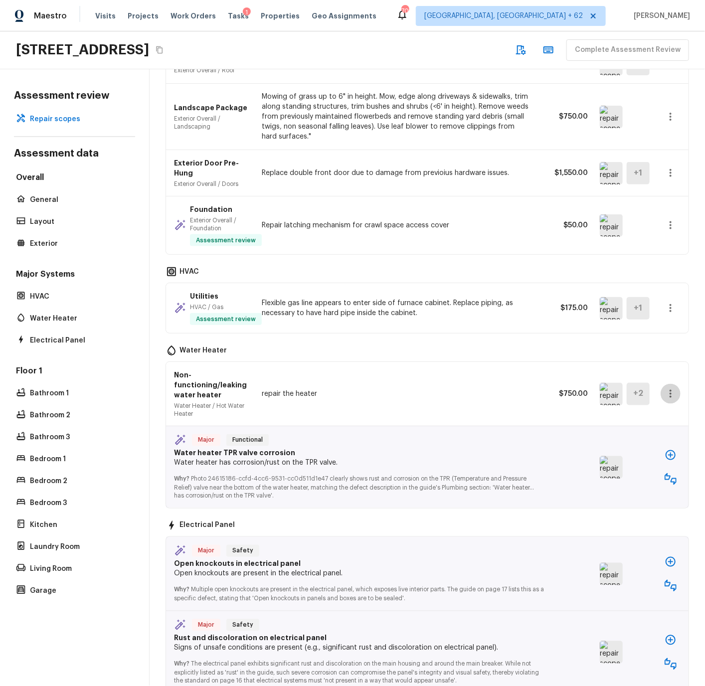
click at [669, 386] on icon "button" at bounding box center [670, 394] width 2 height 8
click at [652, 386] on li "Edit" at bounding box center [666, 423] width 65 height 30
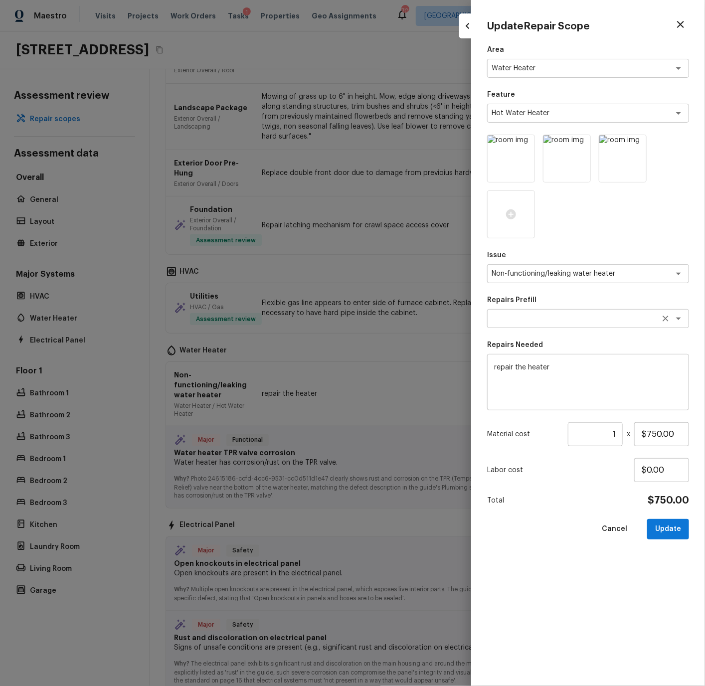
click at [539, 319] on textarea at bounding box center [573, 318] width 165 height 10
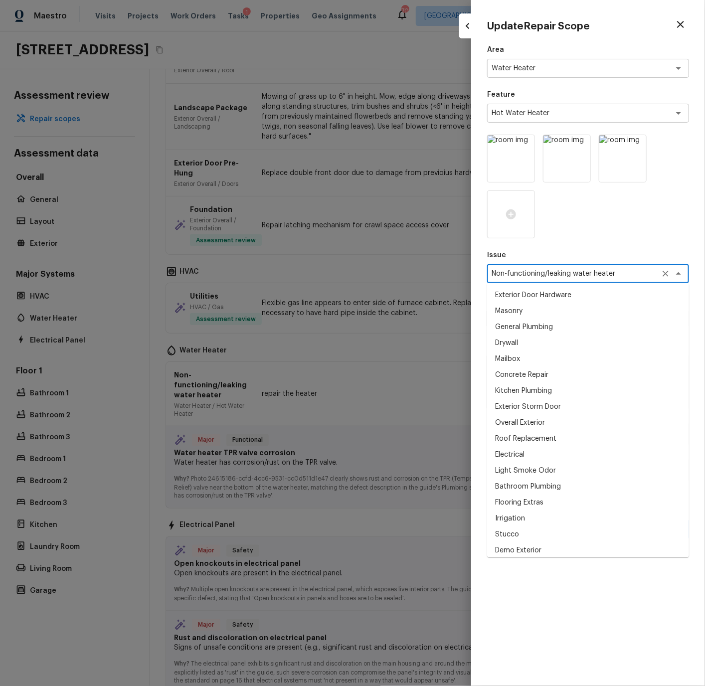
click at [535, 272] on textarea "Non-functioning/leaking water heater" at bounding box center [573, 274] width 165 height 10
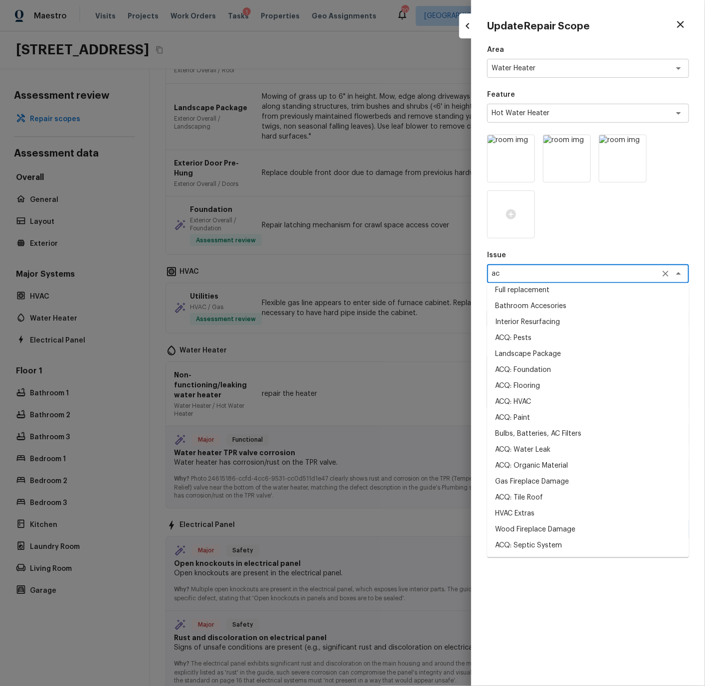
scroll to position [0, 0]
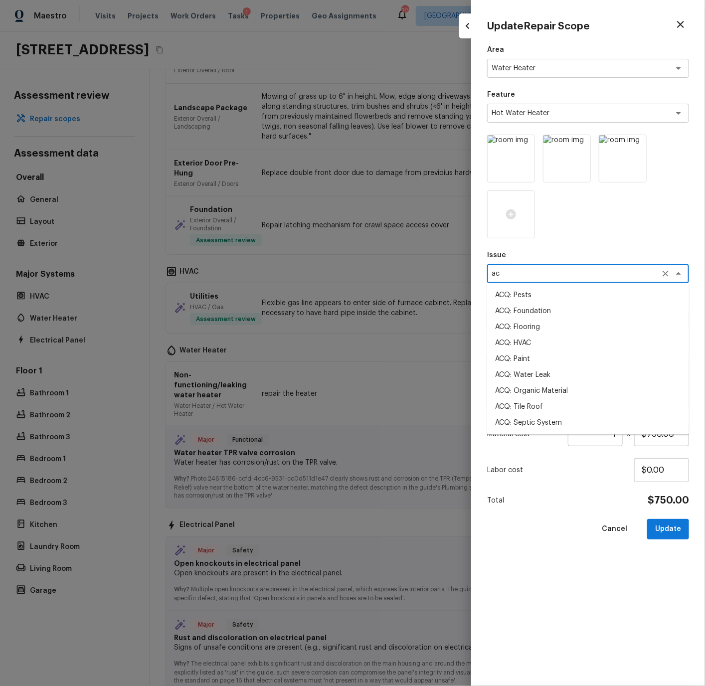
type textarea "a"
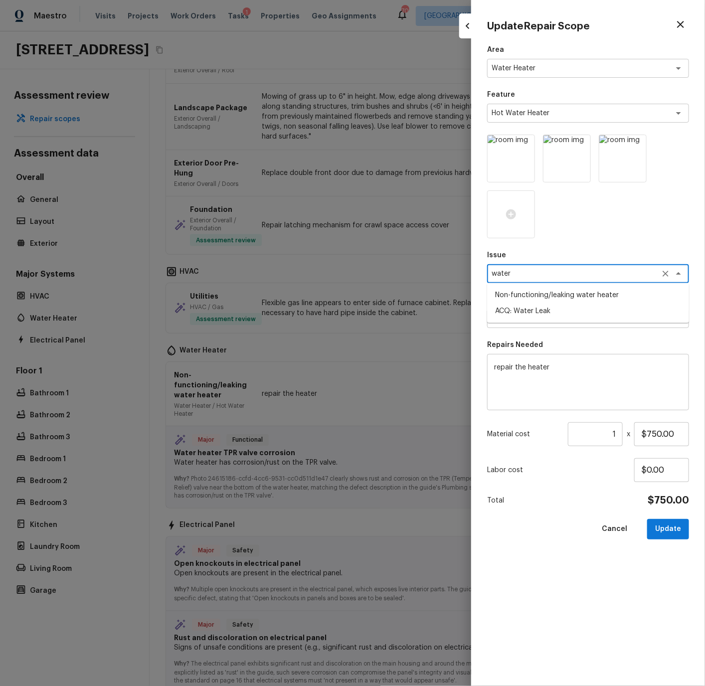
click at [532, 290] on li "Non-functioning/leaking water heater" at bounding box center [588, 295] width 202 height 16
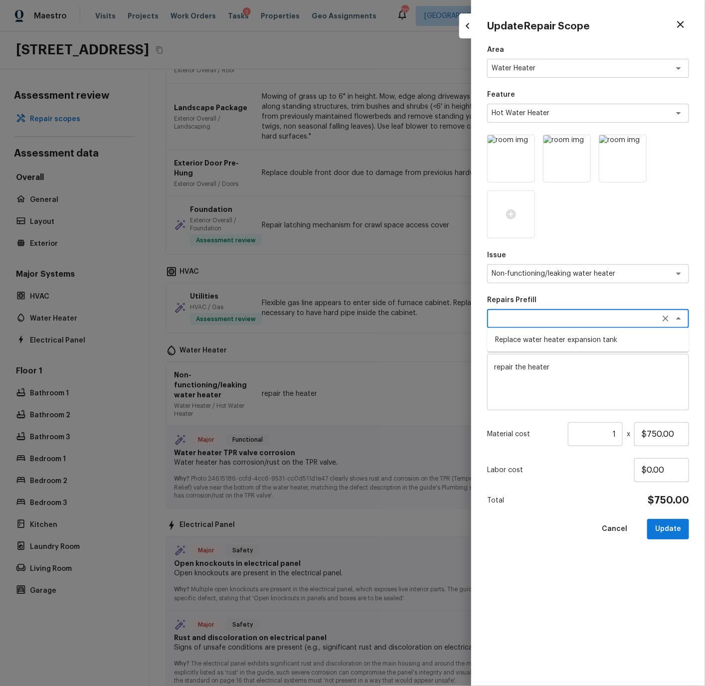
click at [527, 317] on textarea at bounding box center [573, 318] width 165 height 10
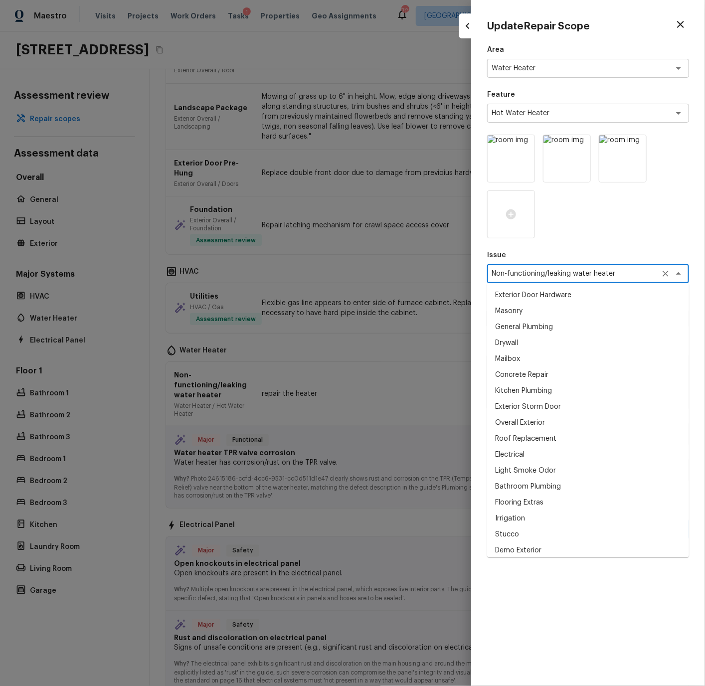
click at [519, 270] on textarea "Non-functioning/leaking water heater" at bounding box center [573, 274] width 165 height 10
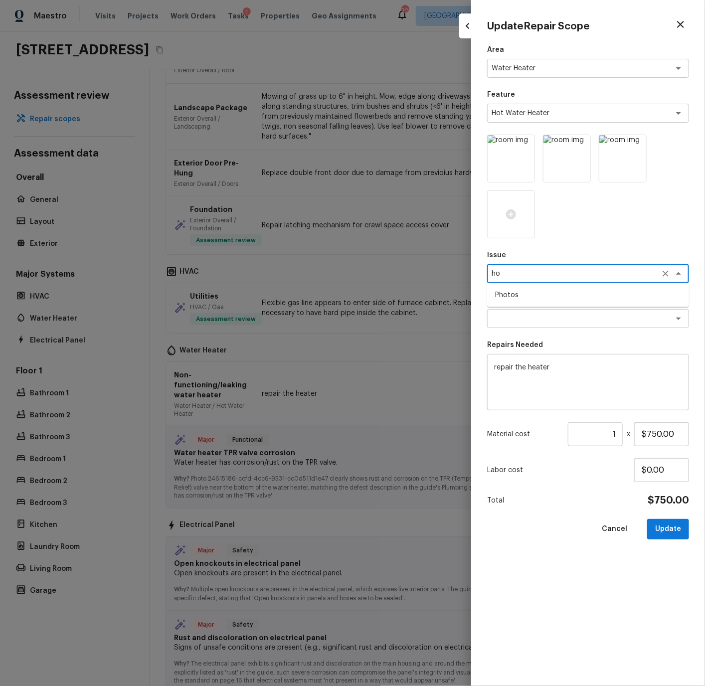
type textarea "h"
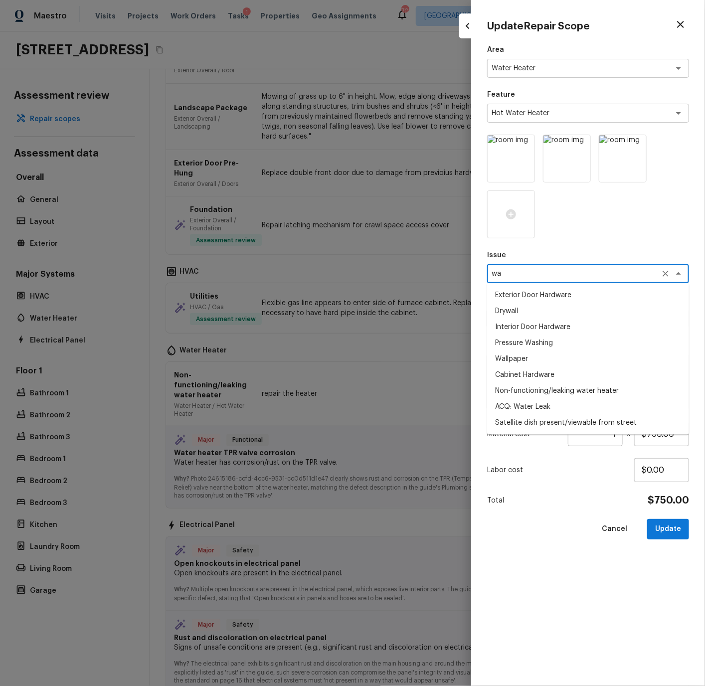
type textarea "w"
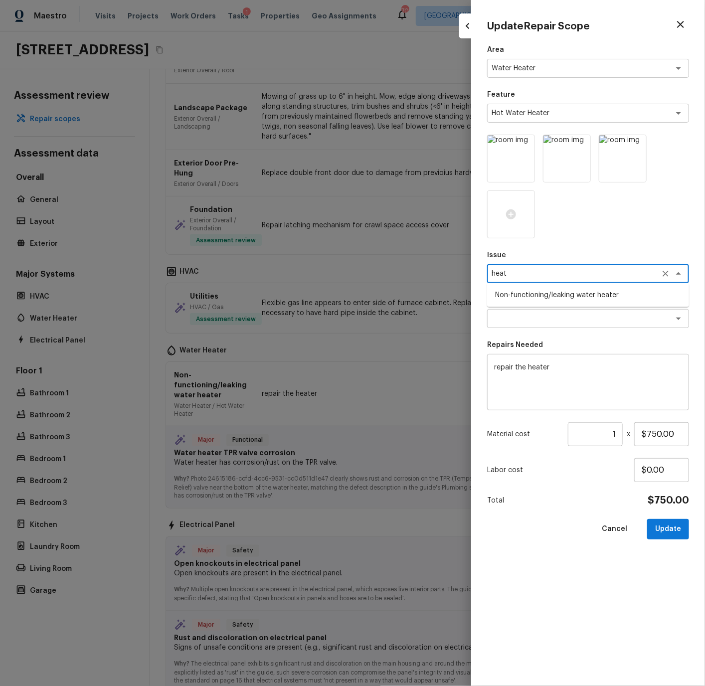
click at [520, 296] on li "Non-functioning/leaking water heater" at bounding box center [588, 295] width 202 height 16
type textarea "Non-functioning/leaking water heater"
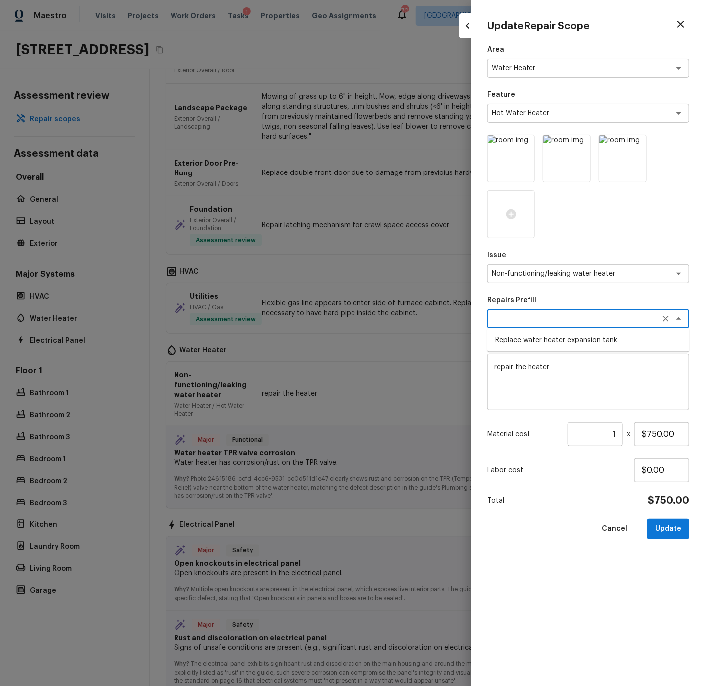
click at [528, 322] on textarea at bounding box center [573, 318] width 165 height 10
click at [528, 338] on li "Replace water heater expansion tank" at bounding box center [588, 340] width 202 height 16
type textarea "Replace water heater expansion tank"
type textarea "Replace Thermal Expansion Tank at water heater"
type input "$105.00"
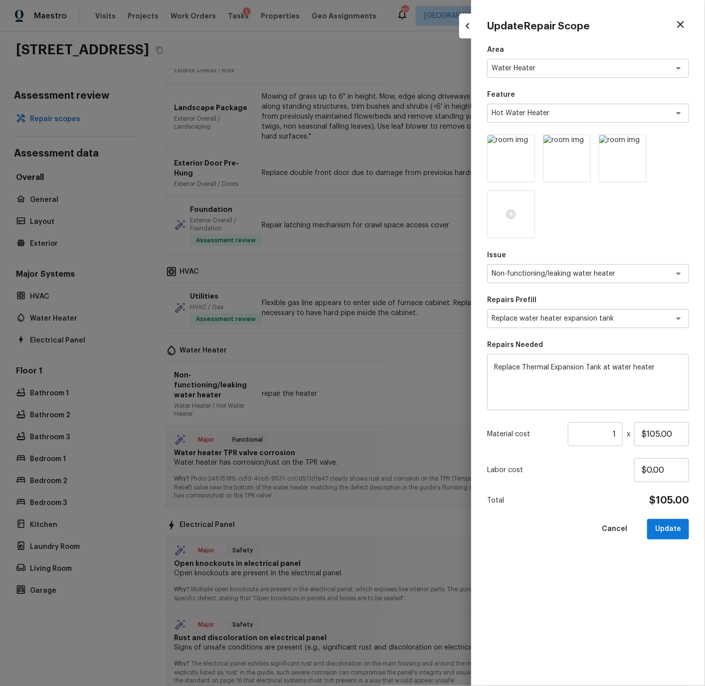
drag, startPoint x: 492, startPoint y: 368, endPoint x: 659, endPoint y: 366, distance: 167.5
click at [652, 369] on div "Replace Thermal Expansion Tank at water heater x ​" at bounding box center [588, 382] width 202 height 56
drag, startPoint x: 660, startPoint y: 366, endPoint x: 491, endPoint y: 365, distance: 168.5
click at [491, 365] on div "Replace Thermal Expansion Tank at water heater x ​" at bounding box center [588, 382] width 202 height 56
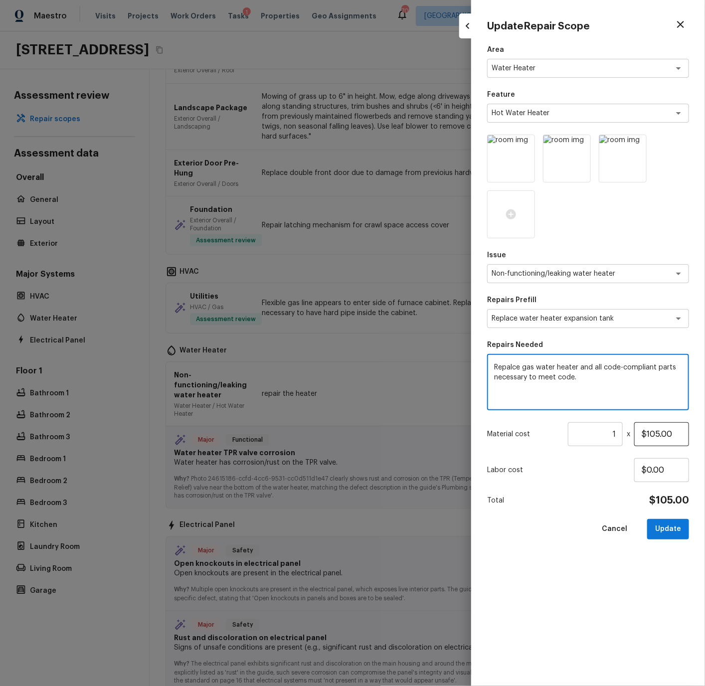
type textarea "Repalce gas water heater and all code-compliant parts necessary to meet code."
drag, startPoint x: 643, startPoint y: 434, endPoint x: 685, endPoint y: 433, distance: 41.9
click at [685, 386] on input "$105.00" at bounding box center [661, 434] width 55 height 24
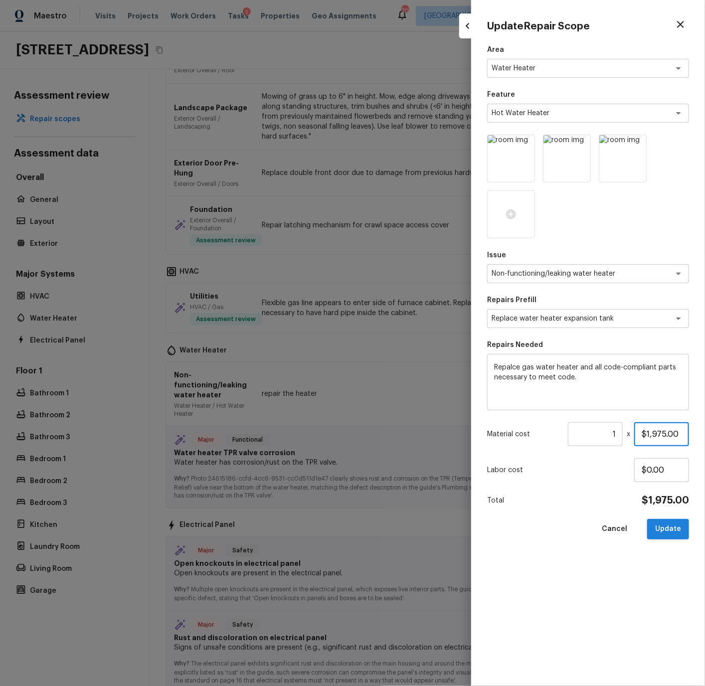
type input "$1,975.00"
click at [667, 386] on button "Update" at bounding box center [668, 529] width 42 height 20
type textarea "repair the heater"
type input "$750.00"
type input "$0.00"
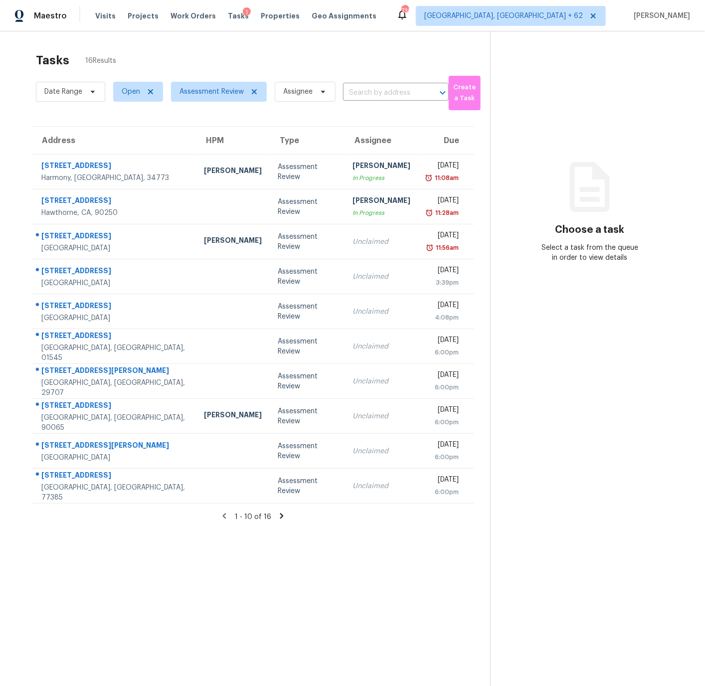
click at [280, 515] on icon at bounding box center [281, 515] width 3 height 5
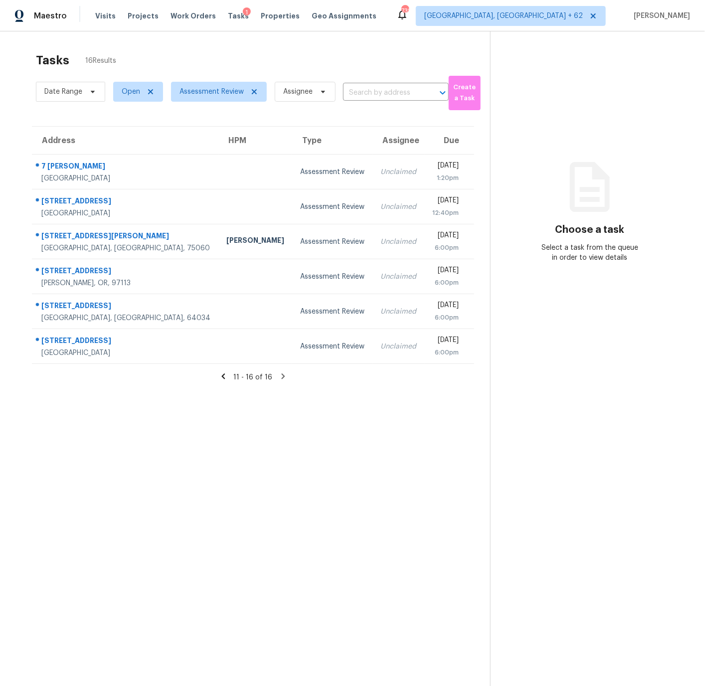
click at [224, 375] on icon at bounding box center [222, 376] width 3 height 5
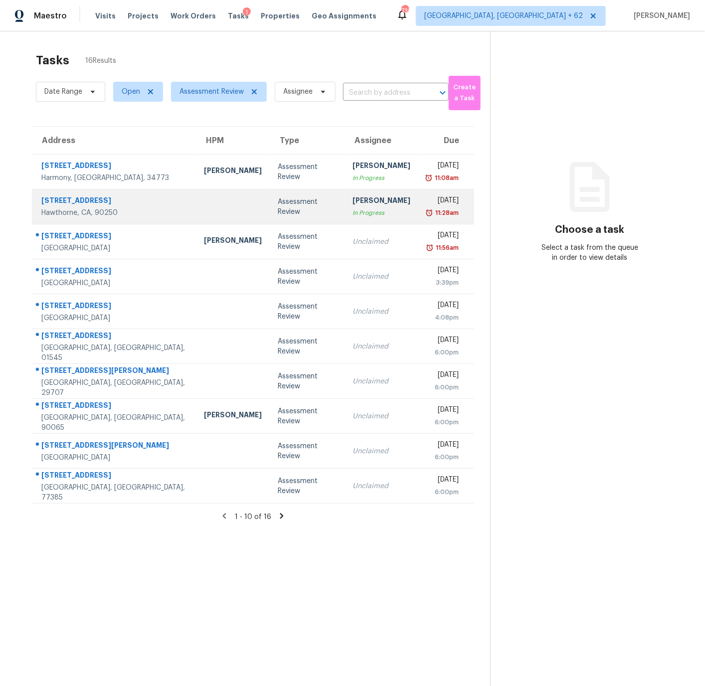
click at [196, 209] on td at bounding box center [233, 206] width 74 height 35
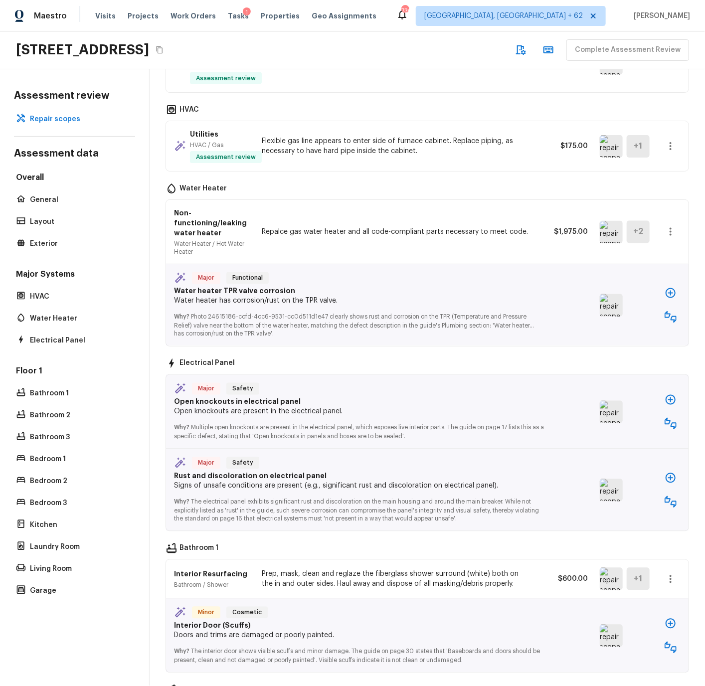
scroll to position [655, 0]
click at [669, 317] on icon "button" at bounding box center [670, 317] width 12 height 12
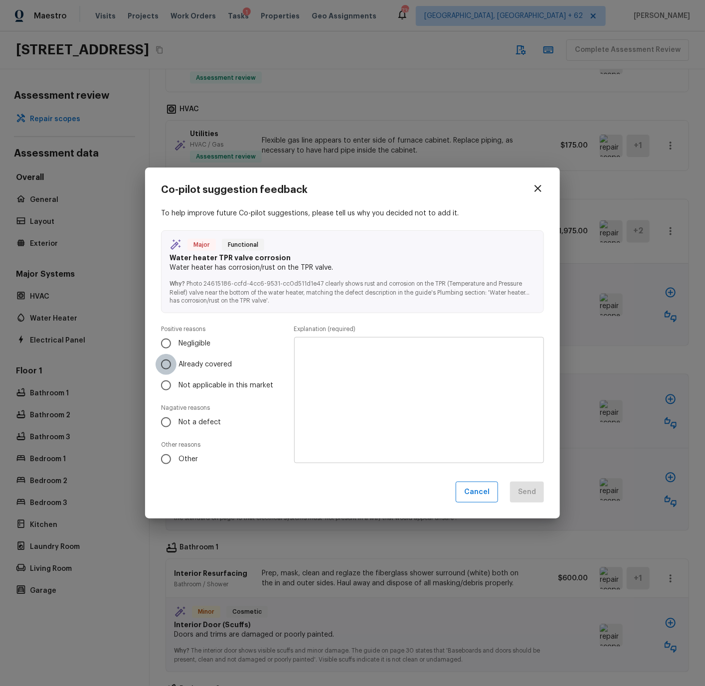
click at [169, 364] on input "Already covered" at bounding box center [165, 364] width 21 height 21
radio input "true"
click at [311, 355] on textarea at bounding box center [419, 400] width 236 height 110
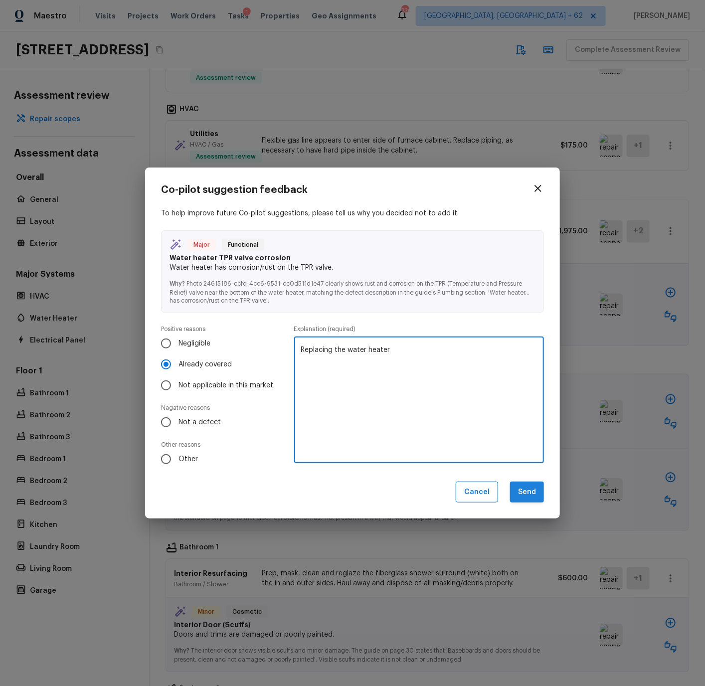
type textarea "Replacing the water heater"
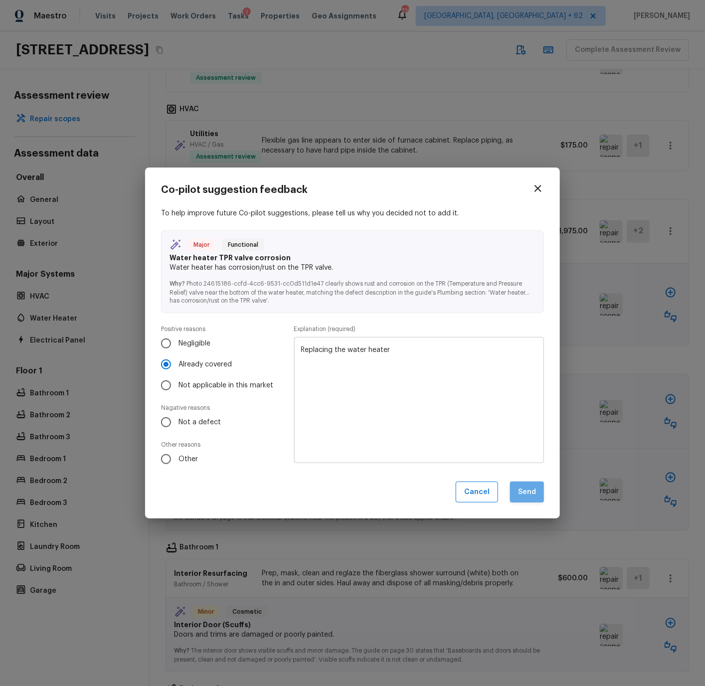
click at [531, 491] on button "Send" at bounding box center [527, 491] width 34 height 21
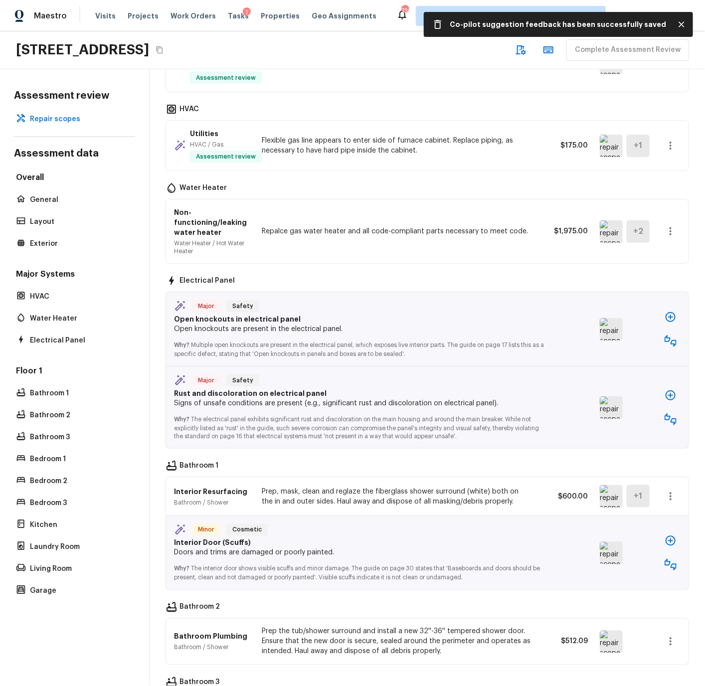
click at [604, 327] on img at bounding box center [611, 329] width 23 height 22
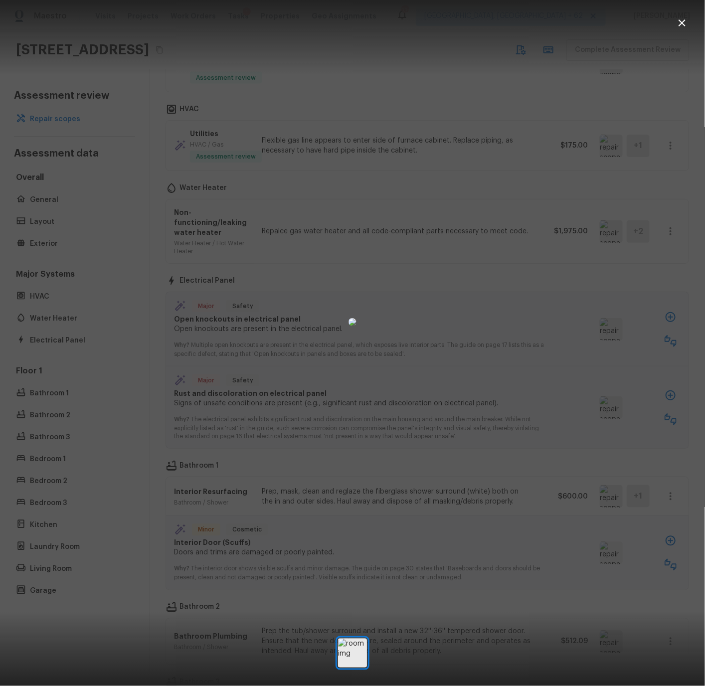
click at [682, 20] on icon "button" at bounding box center [682, 23] width 12 height 12
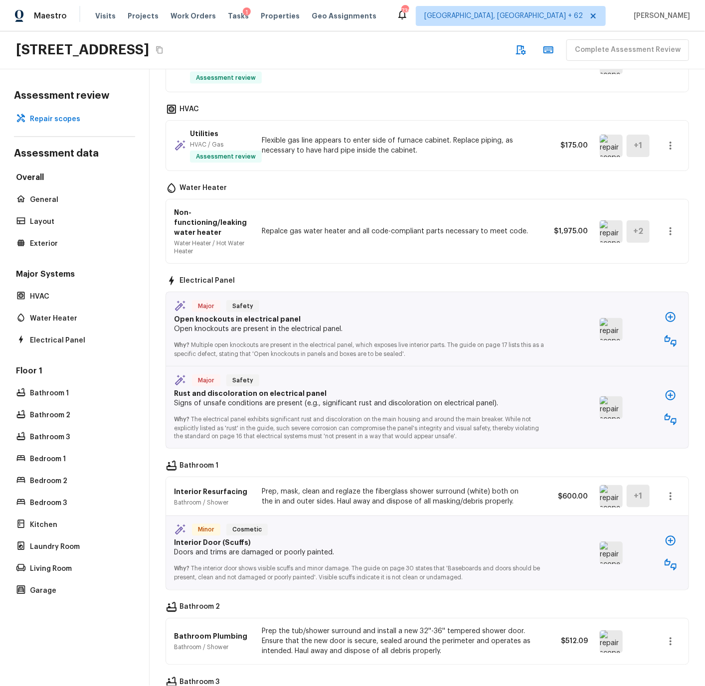
click at [613, 399] on img at bounding box center [611, 407] width 23 height 22
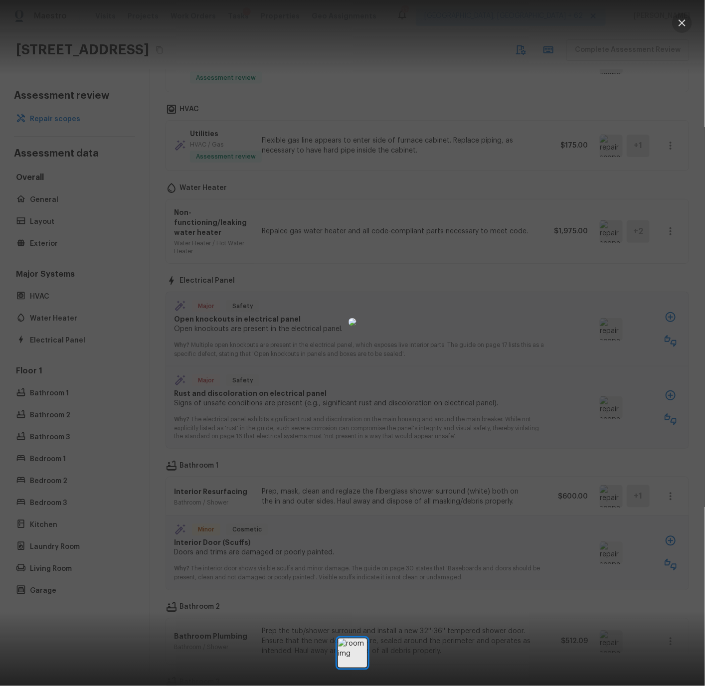
click at [685, 21] on icon "button" at bounding box center [682, 23] width 12 height 12
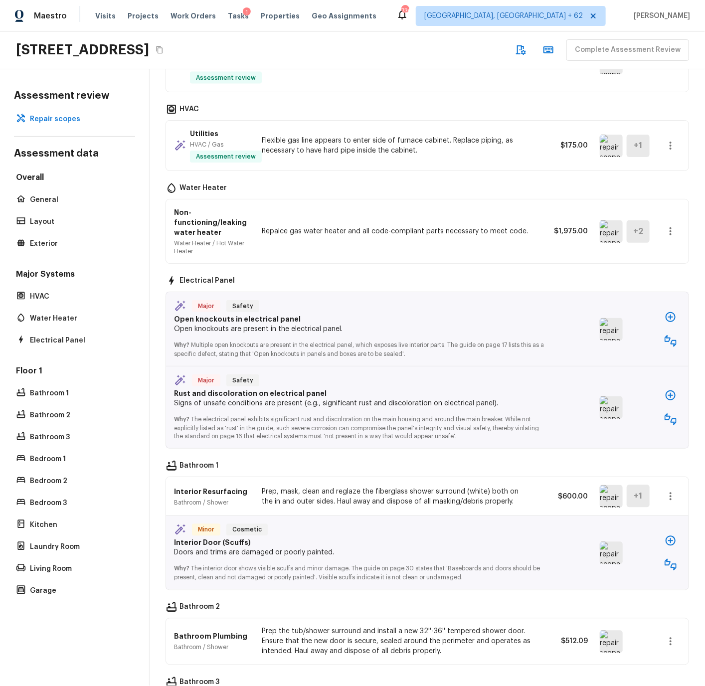
click at [433, 349] on p "Why? Multiple open knockouts are present in the electrical panel, which exposes…" at bounding box center [359, 346] width 370 height 24
click at [416, 347] on p "Why? Multiple open knockouts are present in the electrical panel, which exposes…" at bounding box center [359, 346] width 370 height 24
click at [616, 329] on img at bounding box center [611, 329] width 23 height 22
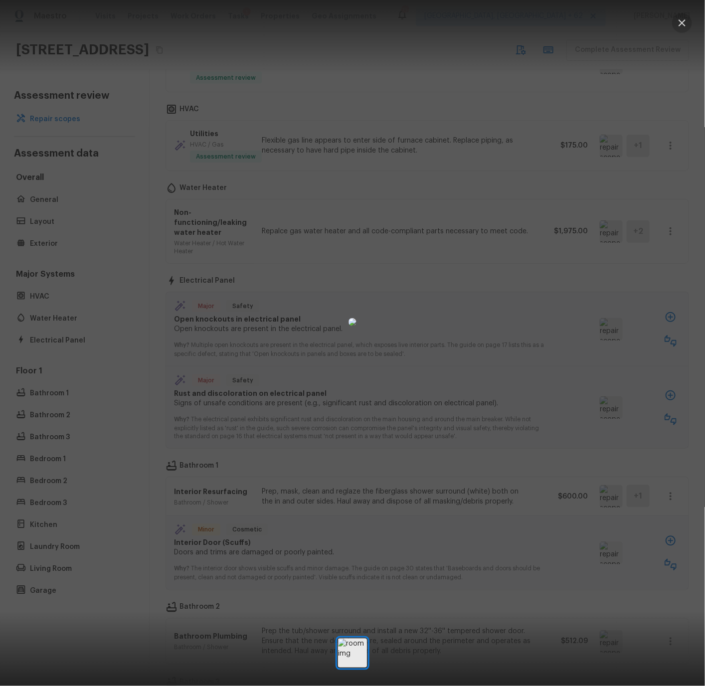
click at [684, 21] on icon "button" at bounding box center [681, 22] width 7 height 7
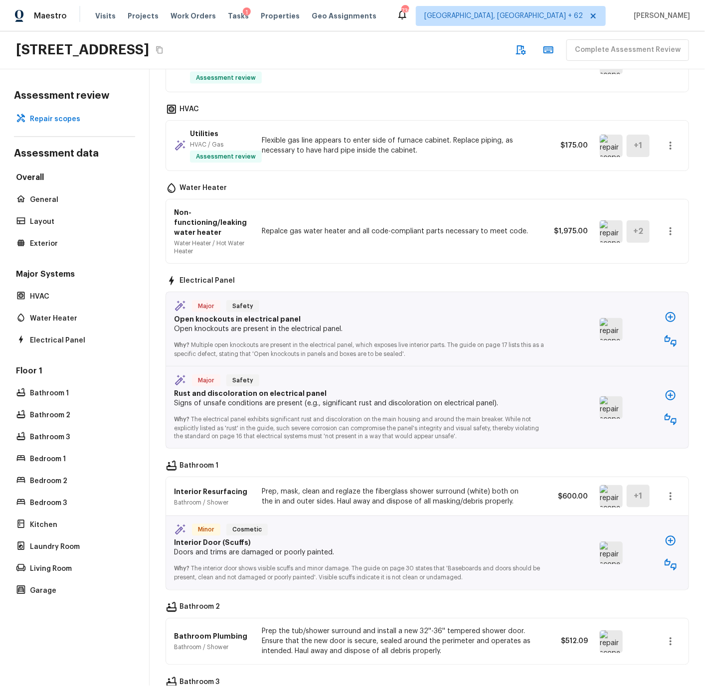
click at [667, 338] on icon "button" at bounding box center [670, 341] width 12 height 12
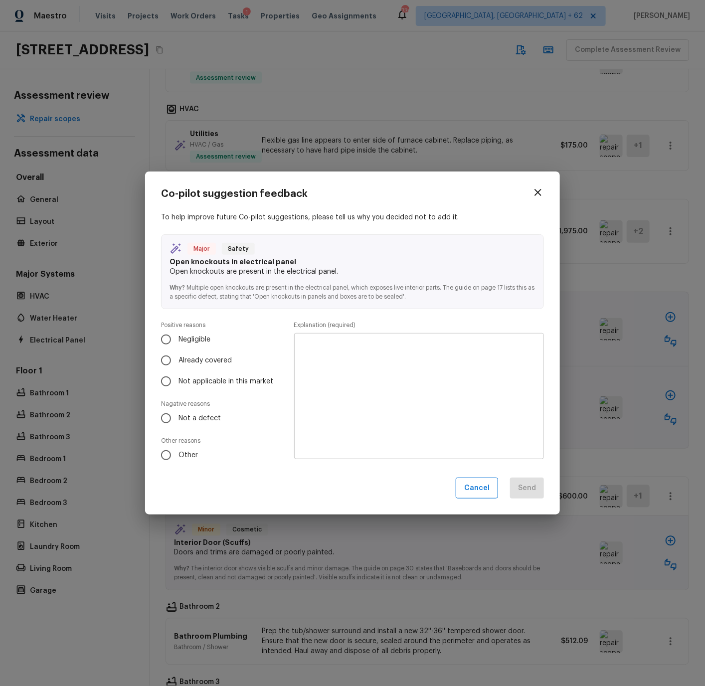
drag, startPoint x: 167, startPoint y: 417, endPoint x: 203, endPoint y: 404, distance: 38.5
click at [169, 415] on input "Not a defect" at bounding box center [165, 418] width 21 height 21
radio input "true"
click at [351, 383] on textarea at bounding box center [419, 396] width 236 height 110
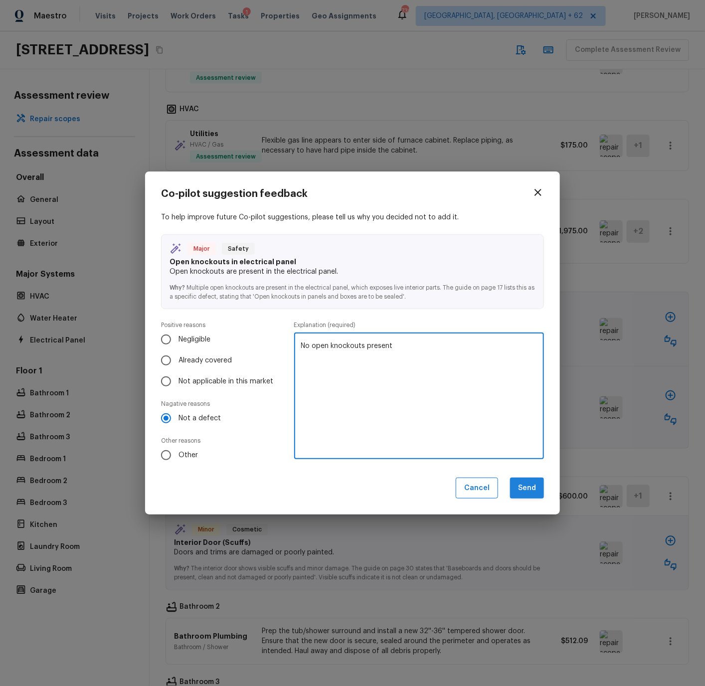
type textarea "No open knockouts present"
click at [524, 487] on button "Send" at bounding box center [527, 487] width 34 height 21
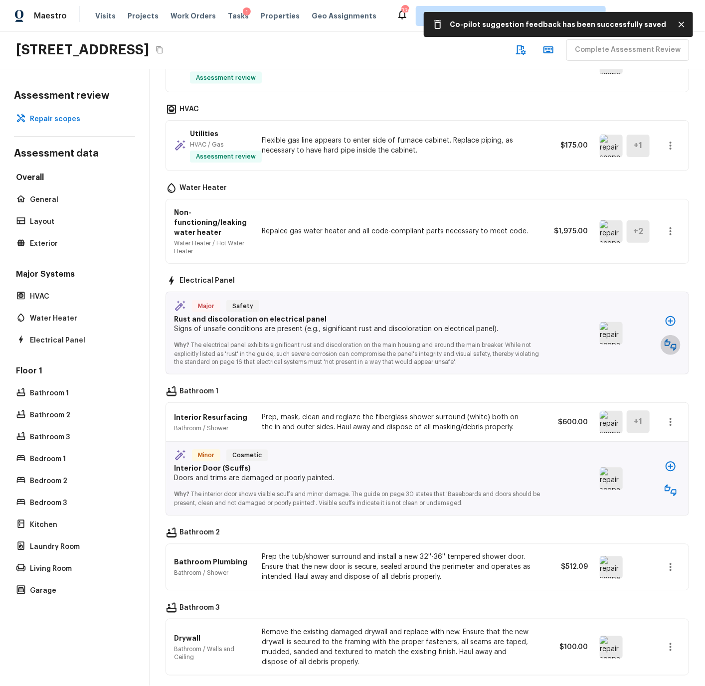
click at [672, 346] on icon "button" at bounding box center [670, 345] width 12 height 12
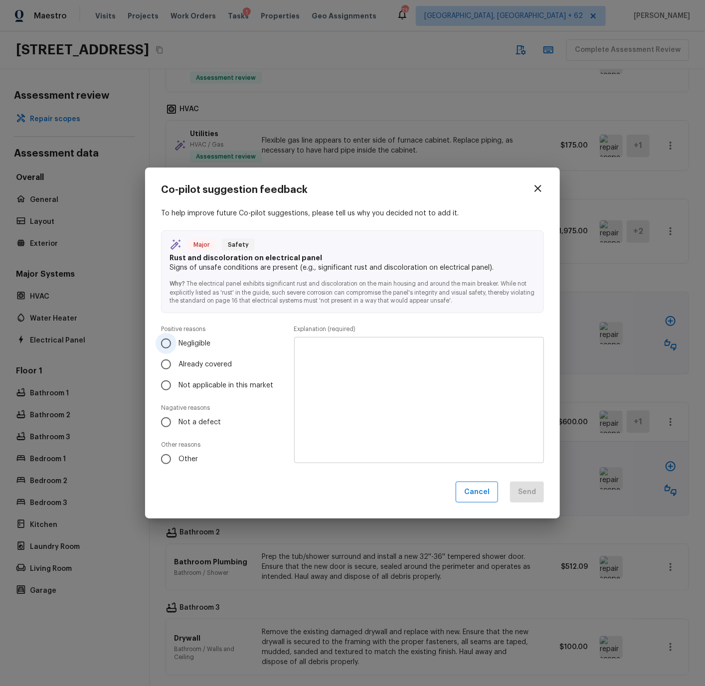
click at [193, 340] on span "Negligible" at bounding box center [194, 343] width 32 height 10
click at [176, 340] on input "Negligible" at bounding box center [165, 343] width 21 height 21
radio input "true"
click at [332, 354] on textarea at bounding box center [419, 400] width 236 height 110
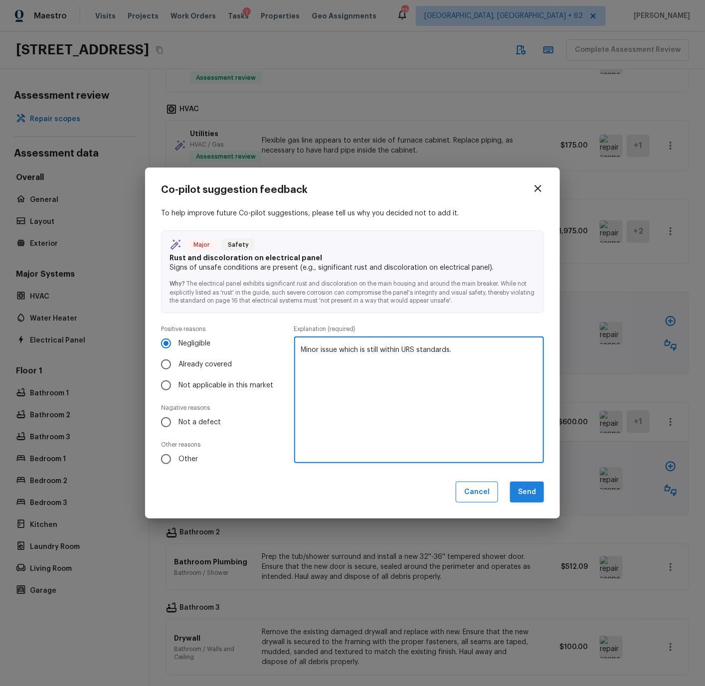
type textarea "Minor issue which is still within URS standards."
drag, startPoint x: 511, startPoint y: 488, endPoint x: 517, endPoint y: 489, distance: 6.6
click at [517, 489] on button "Send" at bounding box center [527, 491] width 34 height 21
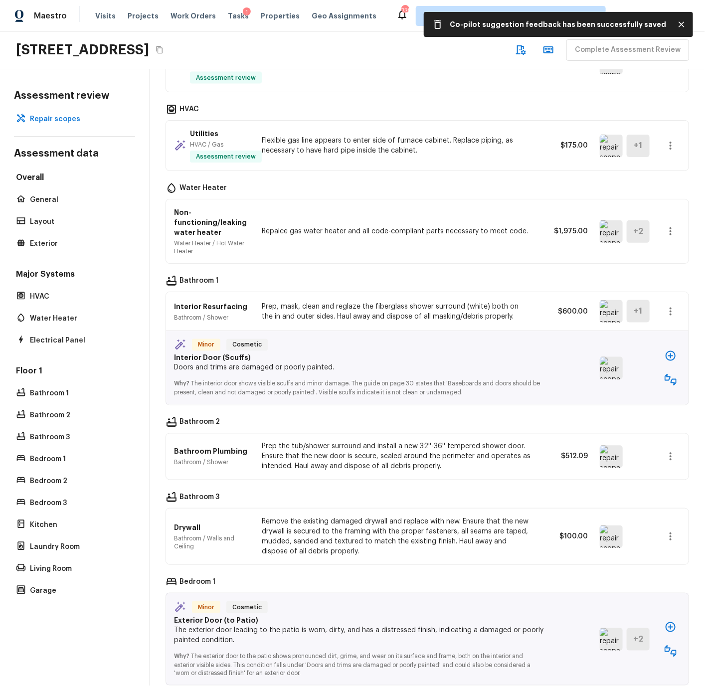
scroll to position [659, 0]
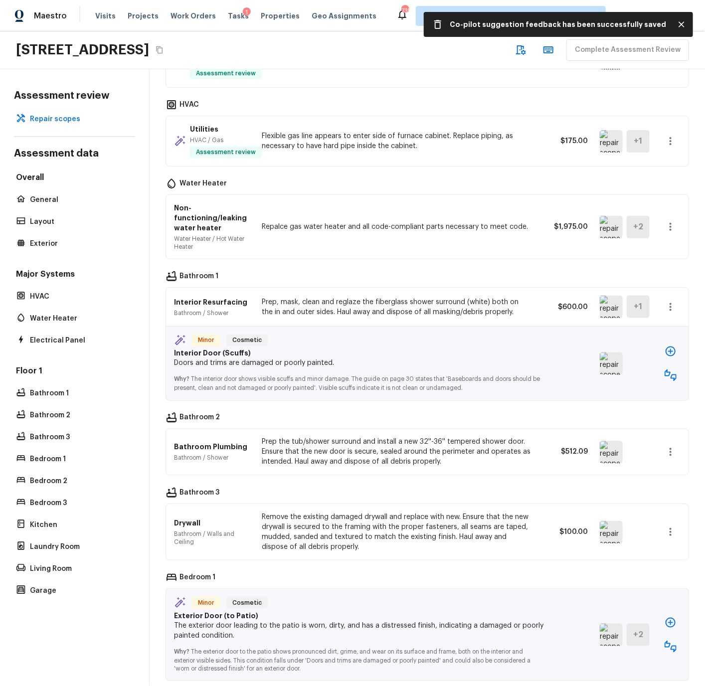
click at [606, 306] on img at bounding box center [611, 307] width 23 height 22
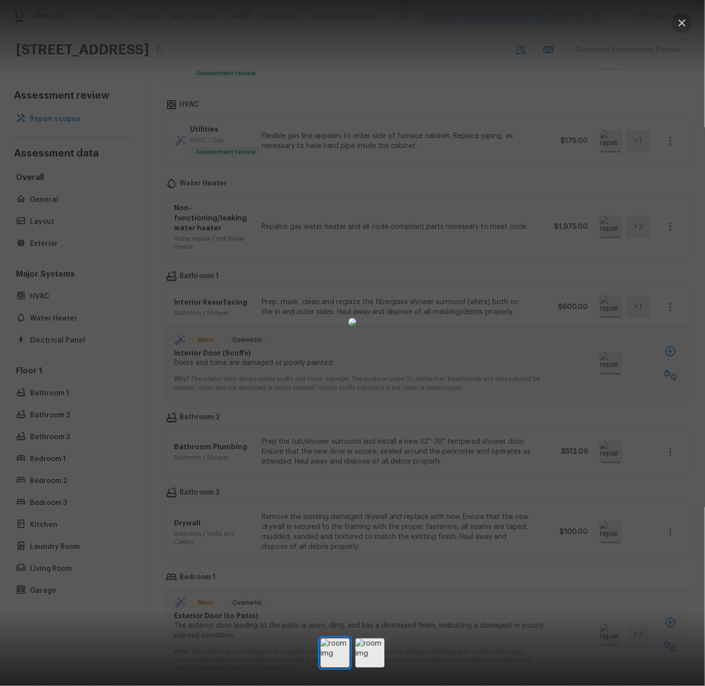
drag, startPoint x: 681, startPoint y: 24, endPoint x: 649, endPoint y: 104, distance: 86.5
click at [681, 24] on icon "button" at bounding box center [682, 23] width 12 height 12
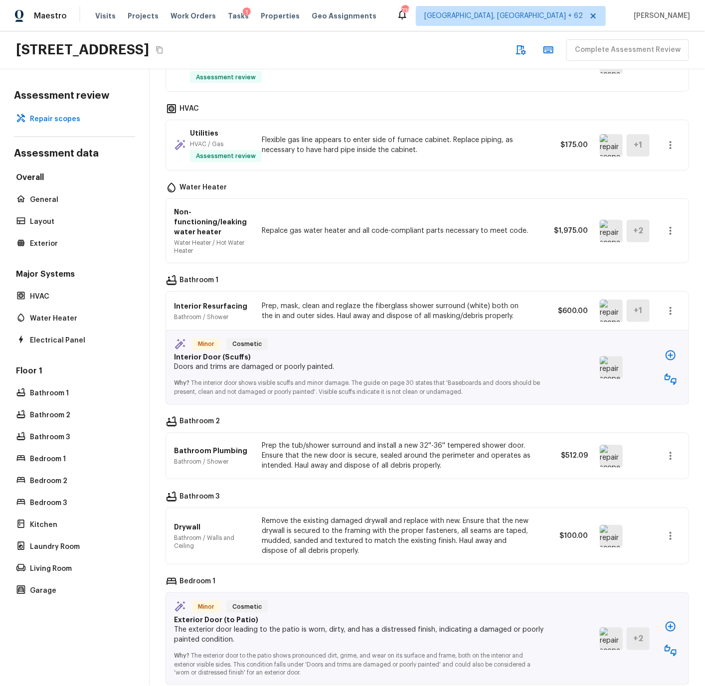
scroll to position [669, 0]
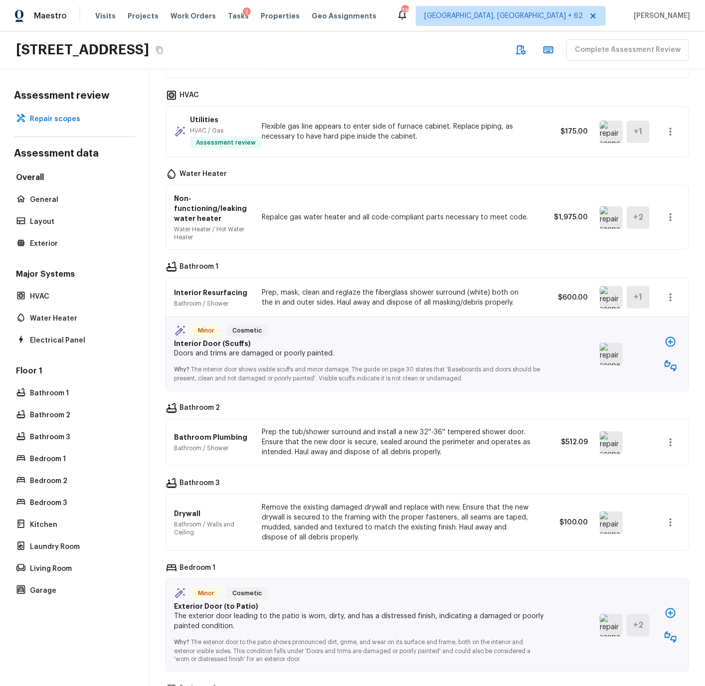
click at [669, 366] on icon "button" at bounding box center [670, 366] width 12 height 12
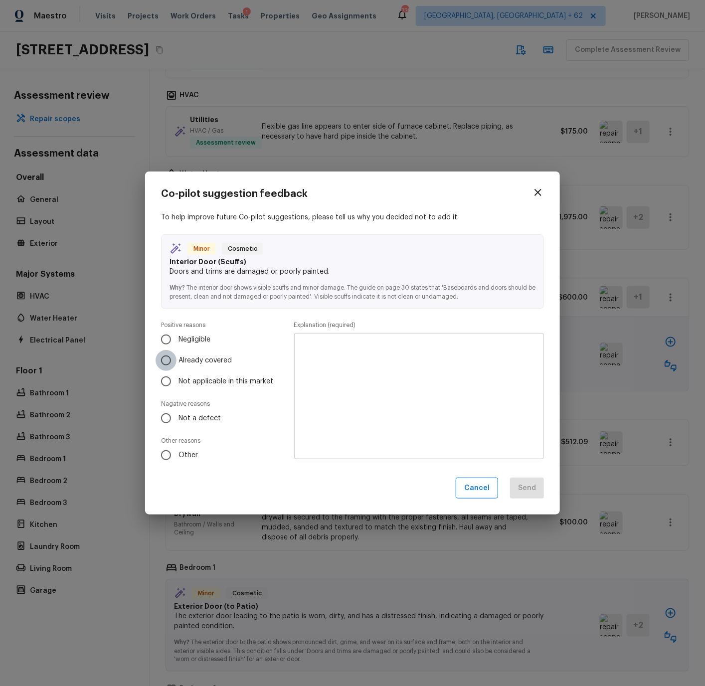
click at [164, 359] on input "Already covered" at bounding box center [165, 360] width 21 height 21
radio input "true"
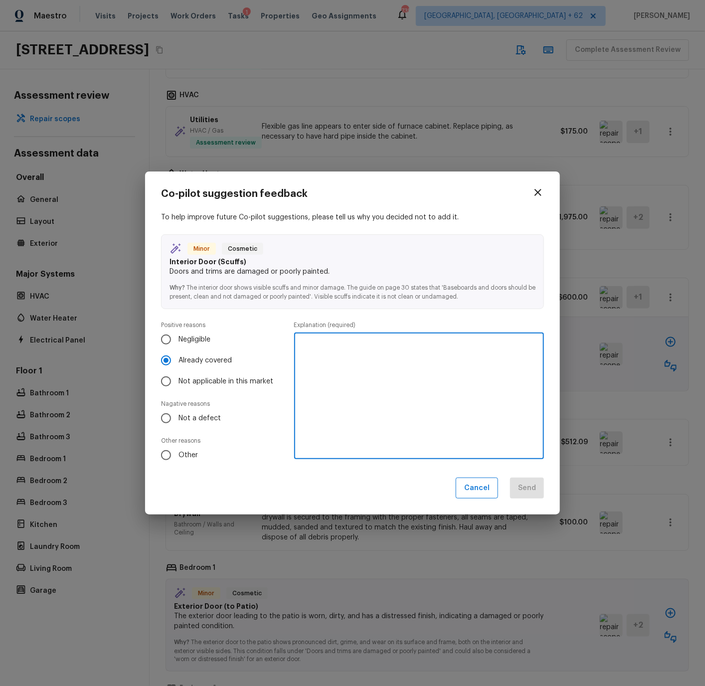
click at [317, 355] on textarea at bounding box center [419, 396] width 236 height 110
type textarea "Maximum interior paint already scoped."
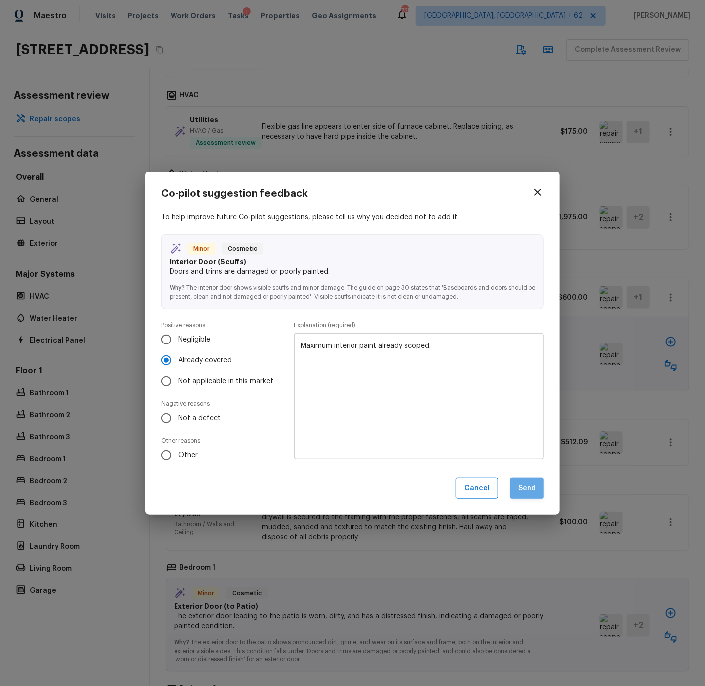
click at [528, 486] on button "Send" at bounding box center [527, 487] width 34 height 21
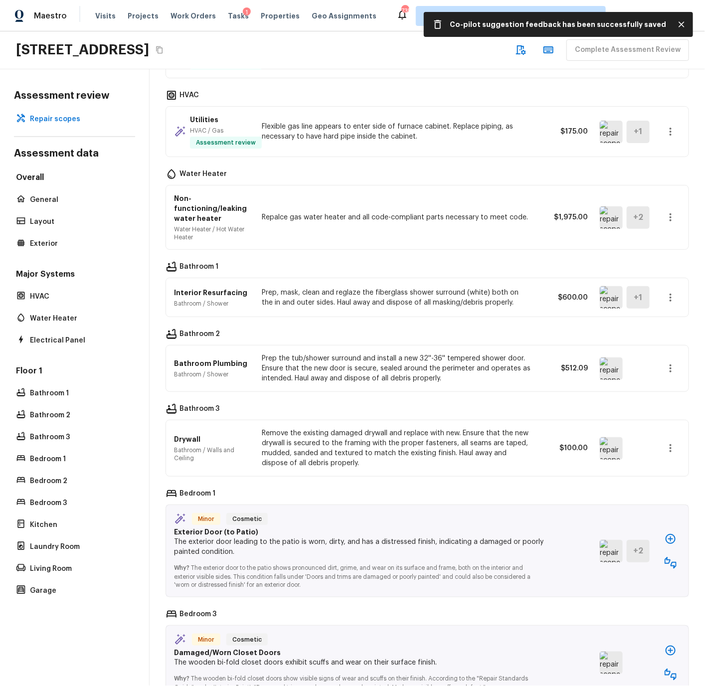
scroll to position [661, 0]
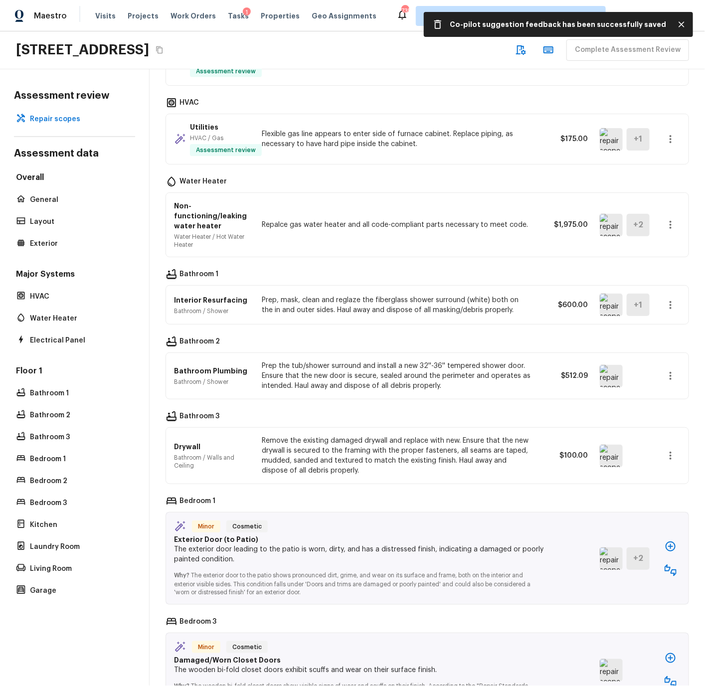
click at [610, 376] on img at bounding box center [611, 376] width 23 height 22
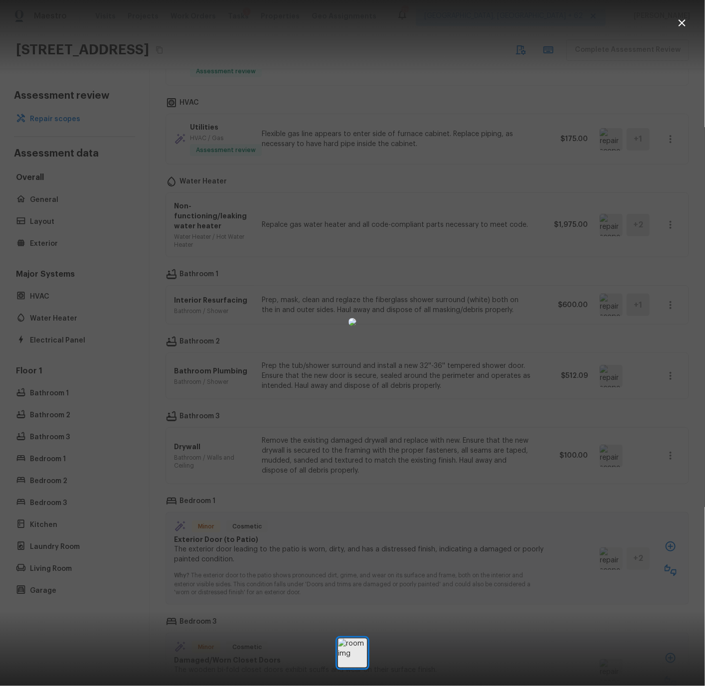
click at [685, 22] on icon "button" at bounding box center [682, 23] width 12 height 12
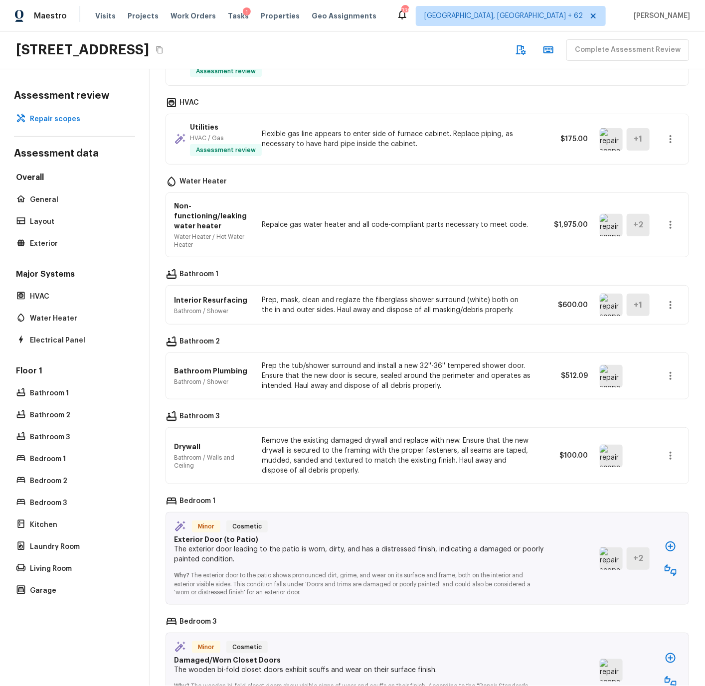
click at [670, 374] on icon "button" at bounding box center [670, 376] width 2 height 8
click at [659, 430] on li "Remove" at bounding box center [666, 435] width 65 height 30
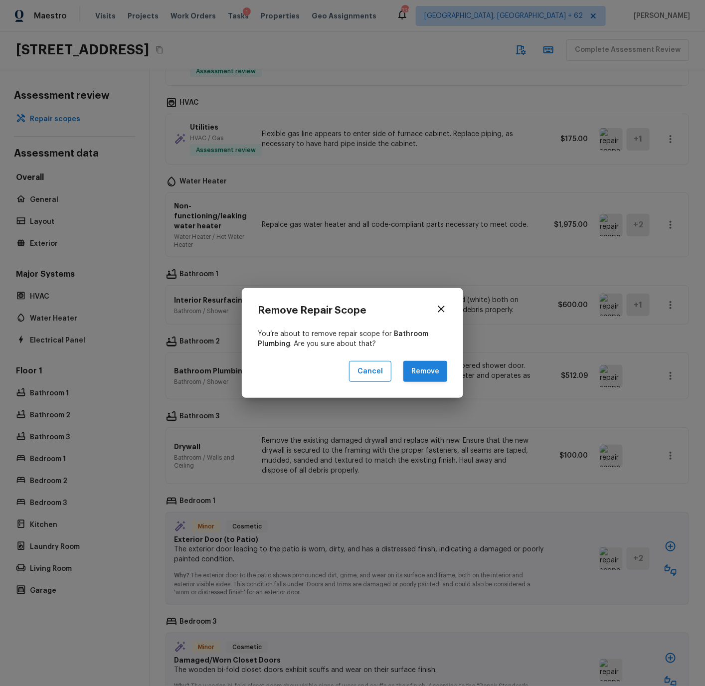
click at [436, 372] on button "Remove" at bounding box center [425, 371] width 44 height 21
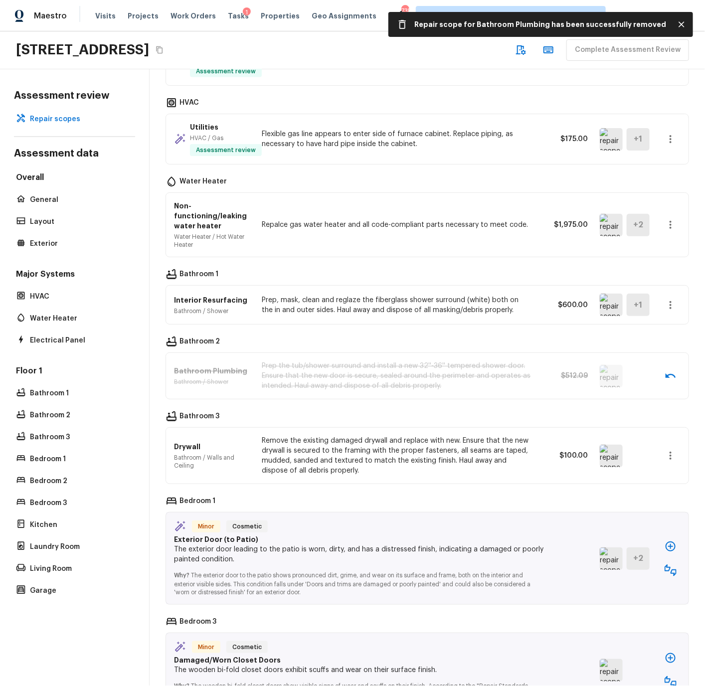
click at [609, 452] on img at bounding box center [611, 456] width 23 height 22
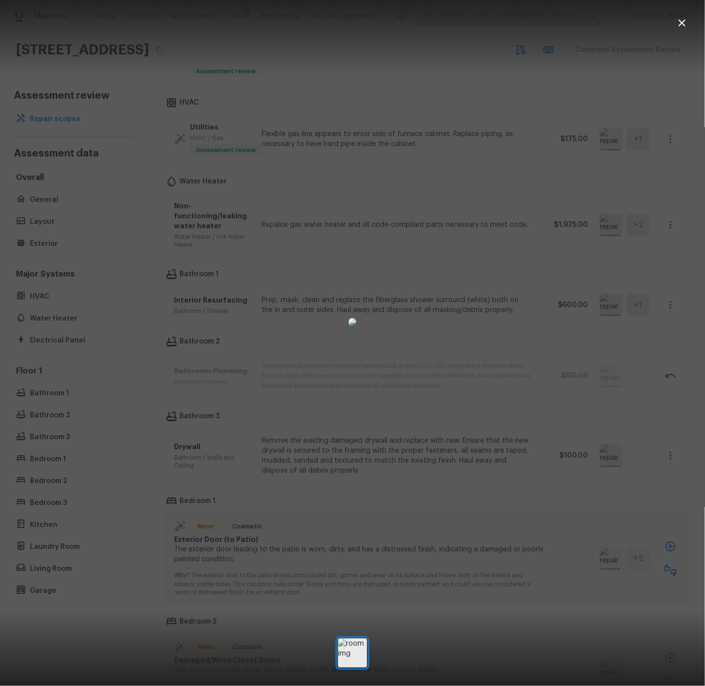
click at [685, 23] on icon "button" at bounding box center [682, 23] width 12 height 12
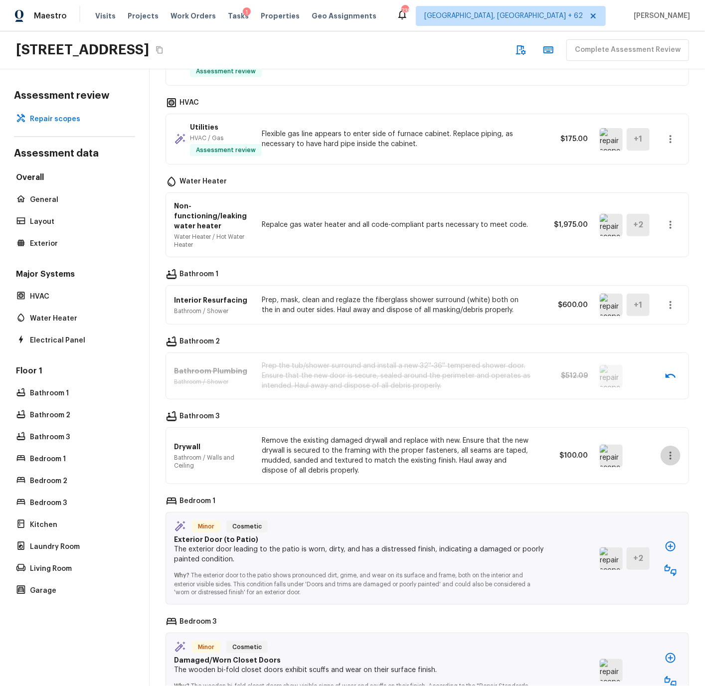
click at [669, 456] on icon "button" at bounding box center [670, 456] width 12 height 12
click at [650, 511] on li "Remove" at bounding box center [666, 515] width 65 height 30
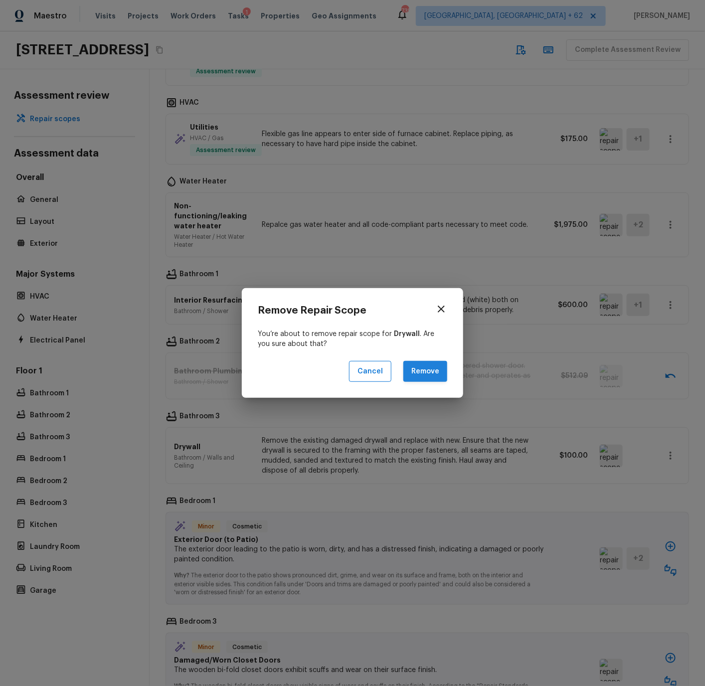
click at [420, 368] on button "Remove" at bounding box center [425, 371] width 44 height 21
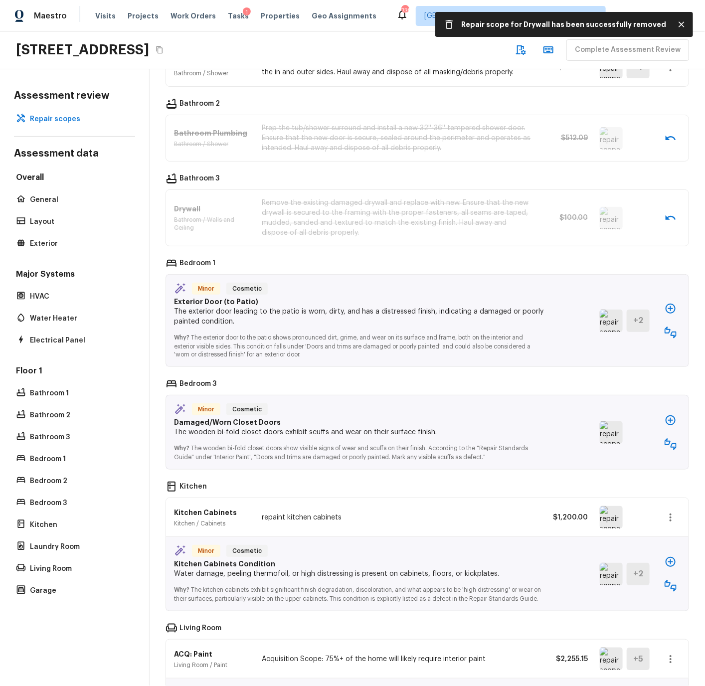
scroll to position [904, 0]
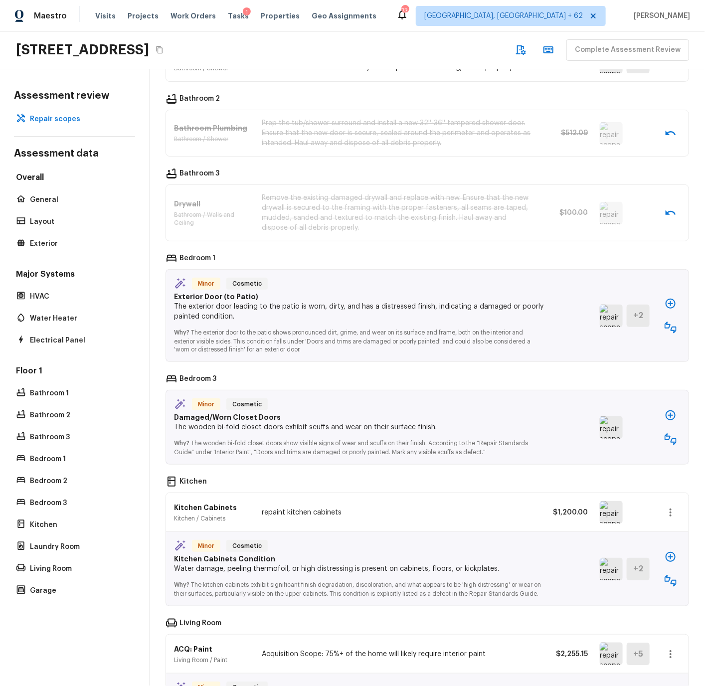
click at [606, 319] on img at bounding box center [611, 316] width 23 height 22
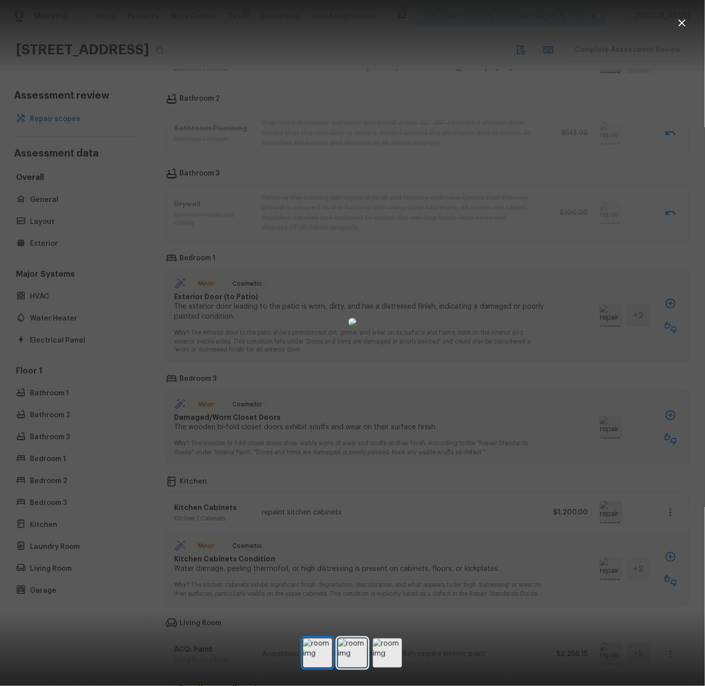
click at [348, 655] on img at bounding box center [352, 652] width 29 height 29
click at [390, 653] on img at bounding box center [387, 652] width 29 height 29
click at [683, 22] on icon "button" at bounding box center [682, 23] width 12 height 12
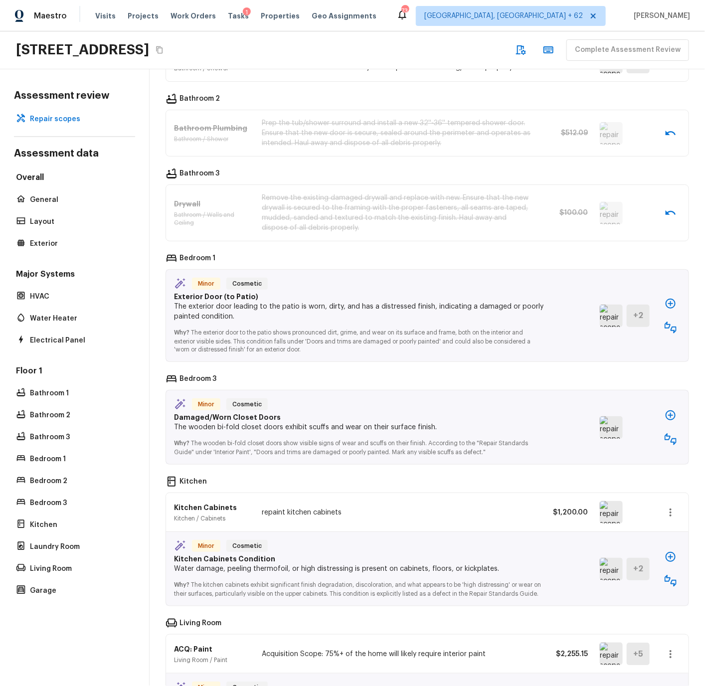
click at [672, 327] on icon "button" at bounding box center [670, 327] width 12 height 12
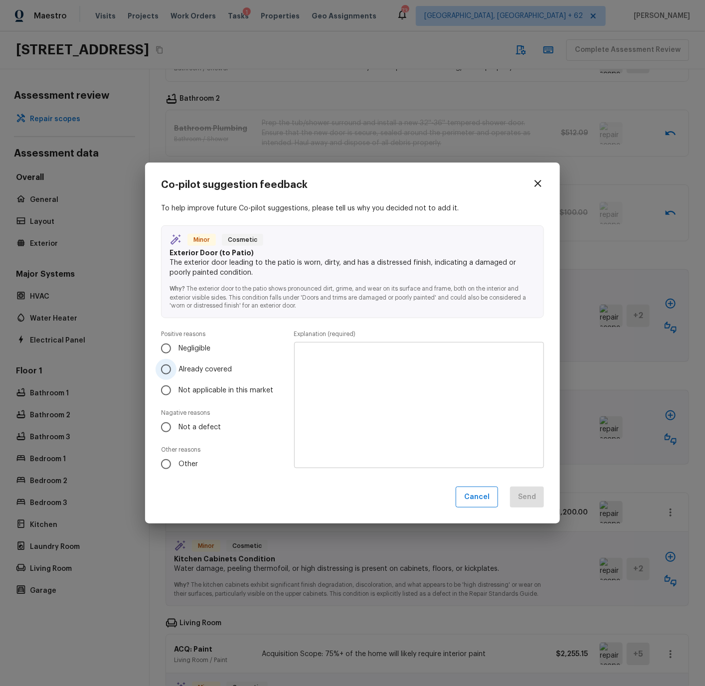
click at [186, 367] on span "Already covered" at bounding box center [204, 369] width 53 height 10
click at [176, 367] on input "Already covered" at bounding box center [165, 369] width 21 height 21
radio input "true"
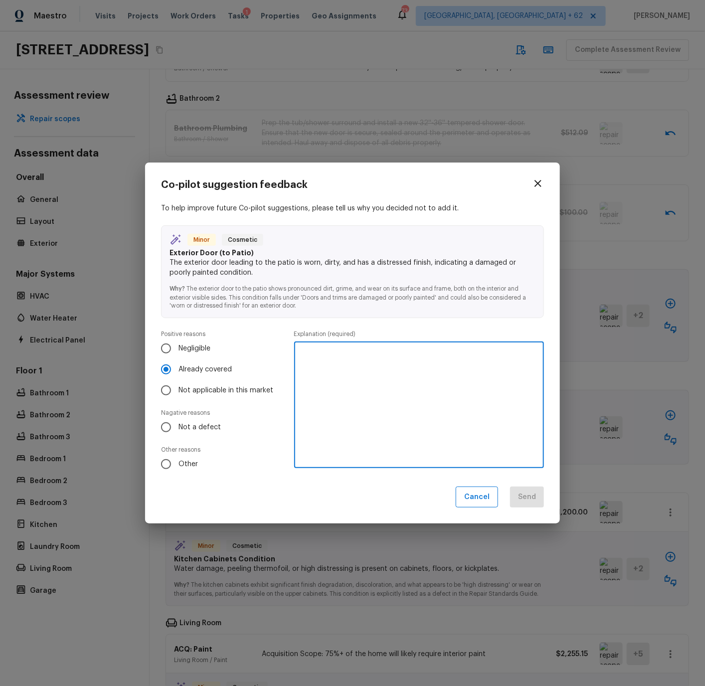
click at [320, 363] on textarea at bounding box center [419, 405] width 236 height 110
type textarea "Maximum repaint will address door cosmetics."
click at [530, 496] on button "Send" at bounding box center [527, 496] width 34 height 21
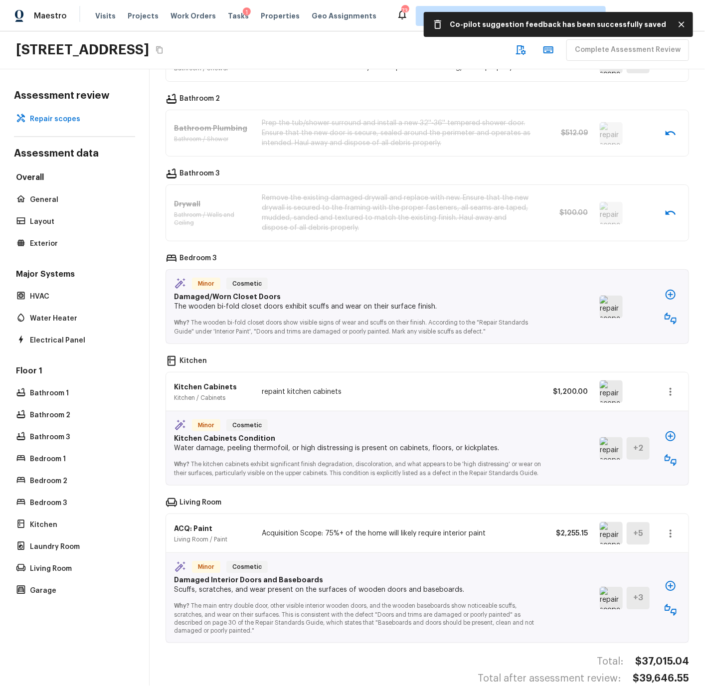
click at [614, 309] on img at bounding box center [611, 307] width 23 height 22
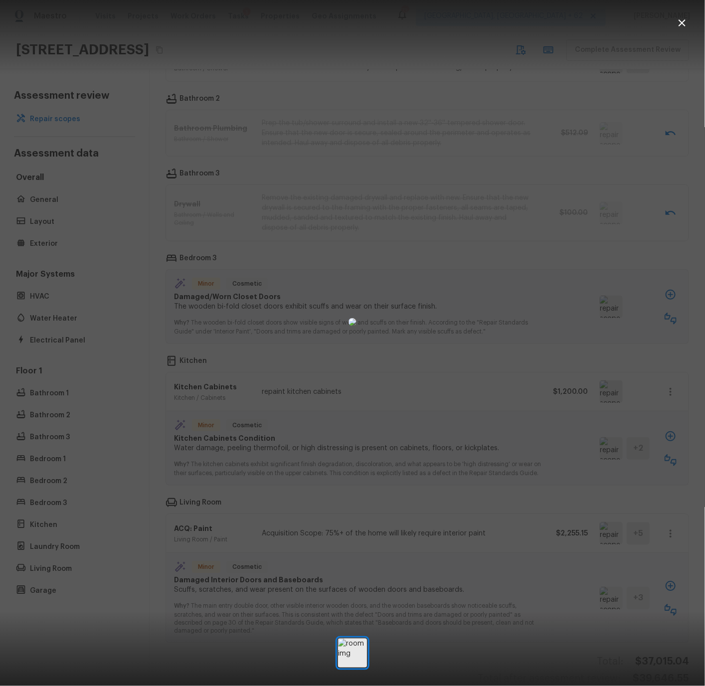
drag, startPoint x: 683, startPoint y: 24, endPoint x: 659, endPoint y: 126, distance: 103.9
click at [683, 25] on icon "button" at bounding box center [682, 23] width 12 height 12
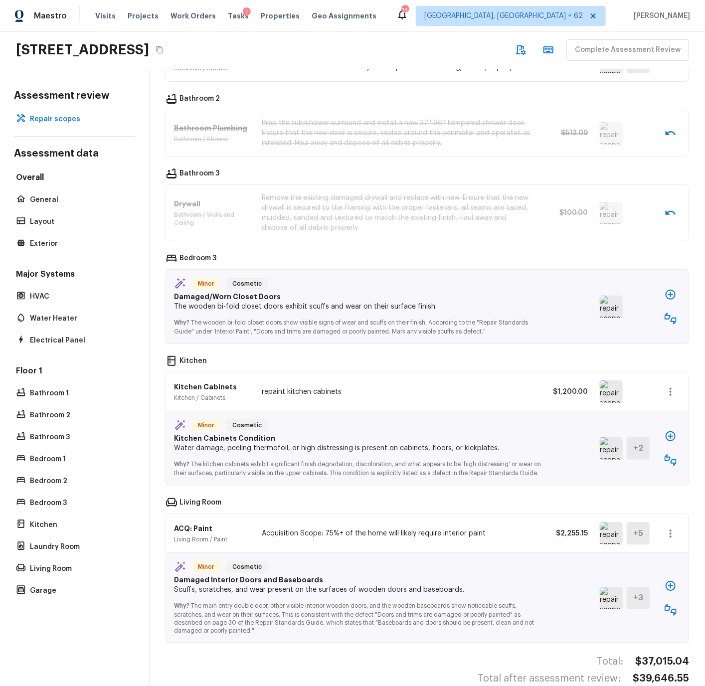
click at [674, 316] on icon "button" at bounding box center [670, 318] width 12 height 12
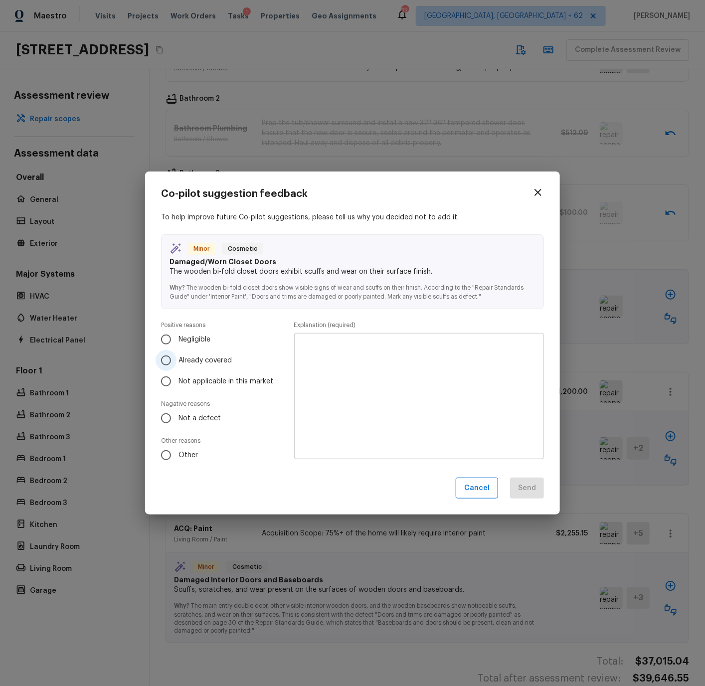
click at [164, 359] on input "Already covered" at bounding box center [165, 360] width 21 height 21
radio input "true"
click at [328, 352] on textarea at bounding box center [419, 396] width 236 height 110
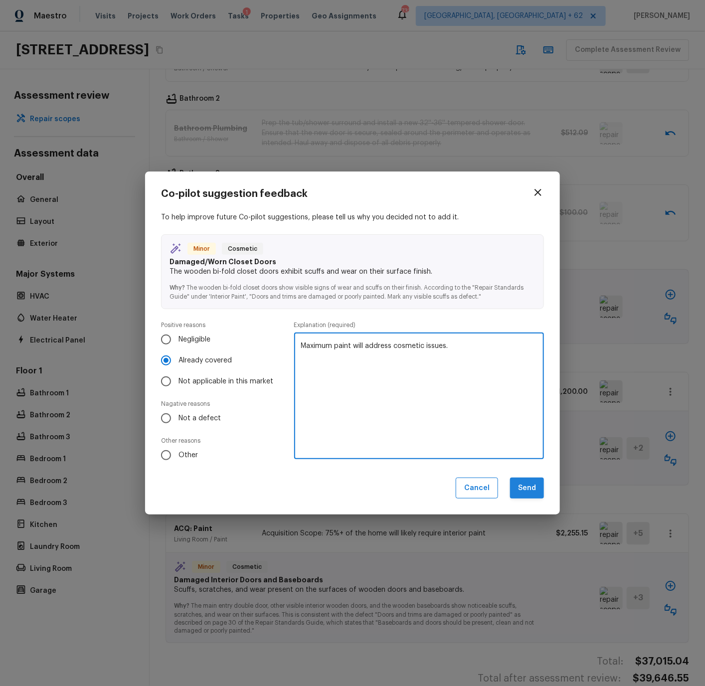
type textarea "Maximum paint will address cosmetic issues."
click at [524, 484] on button "Send" at bounding box center [527, 487] width 34 height 21
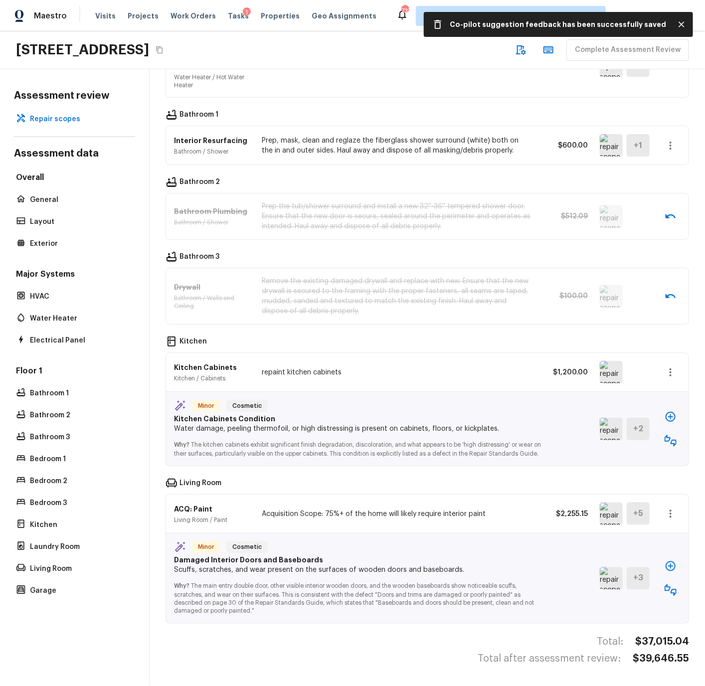
scroll to position [821, 0]
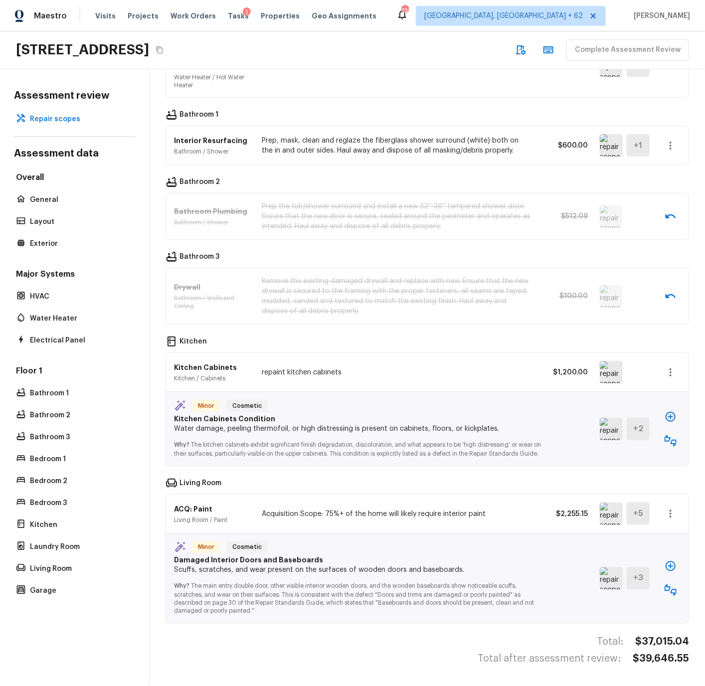
click at [612, 371] on img at bounding box center [611, 372] width 23 height 22
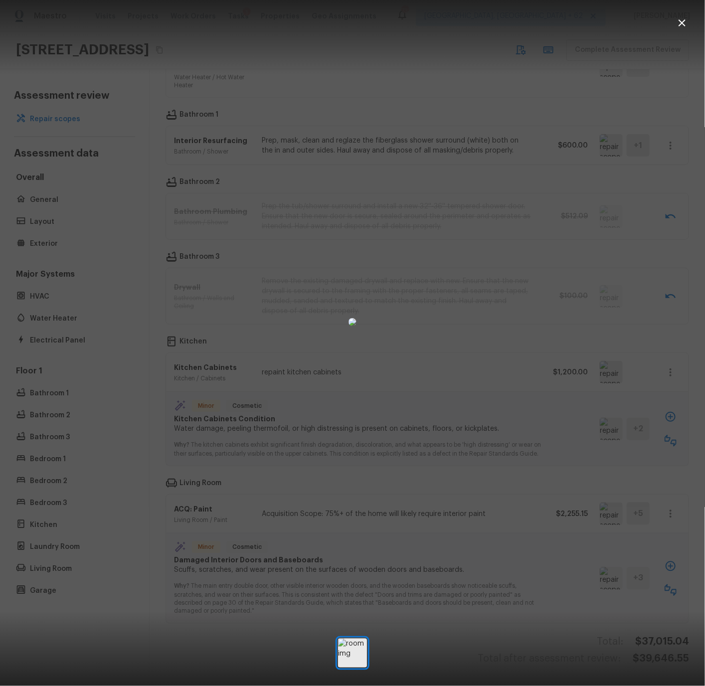
click at [686, 22] on icon "button" at bounding box center [682, 23] width 12 height 12
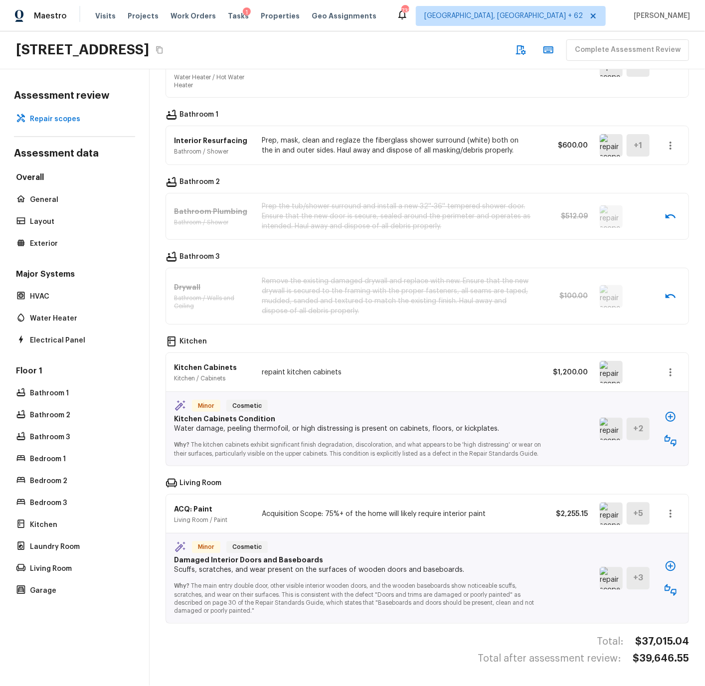
click at [610, 425] on img at bounding box center [611, 429] width 23 height 22
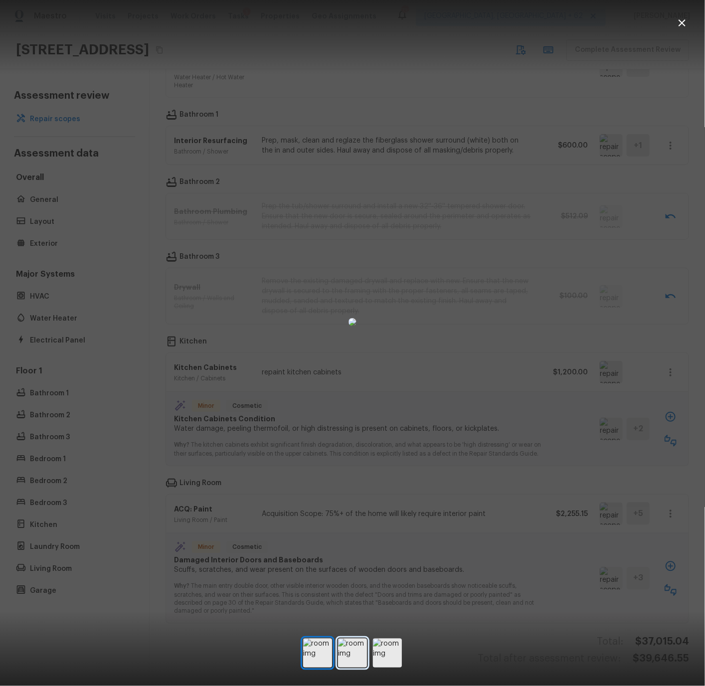
click at [351, 648] on img at bounding box center [352, 652] width 29 height 29
click at [384, 651] on img at bounding box center [387, 652] width 29 height 29
click at [683, 20] on icon "button" at bounding box center [682, 23] width 12 height 12
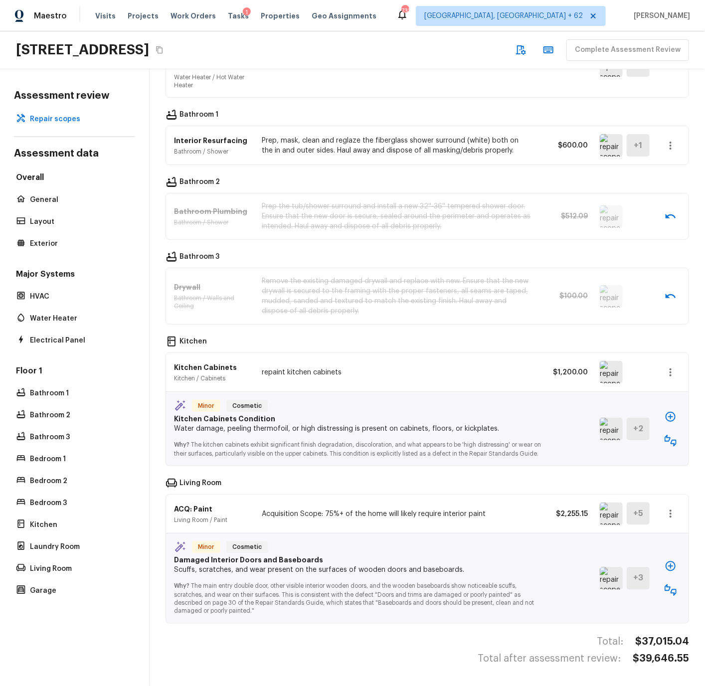
click at [669, 441] on icon "button" at bounding box center [670, 441] width 12 height 12
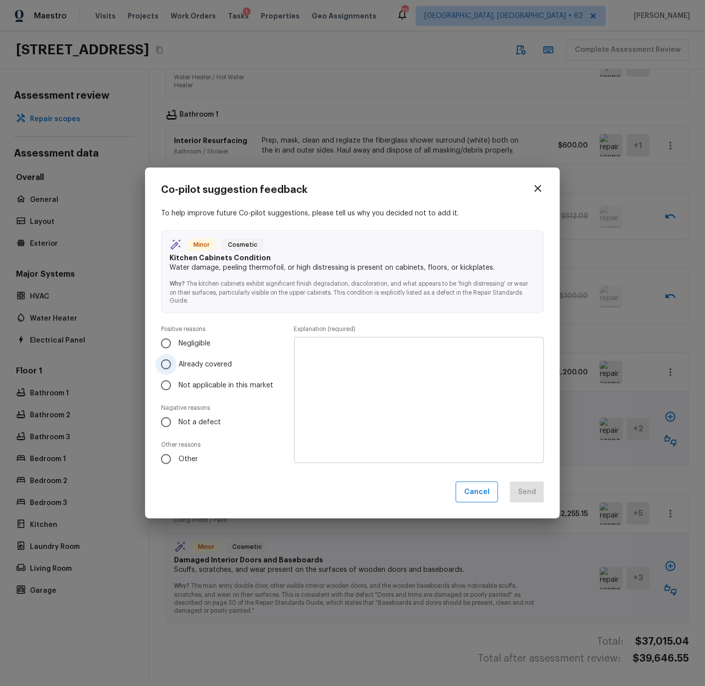
click at [199, 363] on span "Already covered" at bounding box center [204, 364] width 53 height 10
click at [176, 363] on input "Already covered" at bounding box center [165, 364] width 21 height 21
radio input "true"
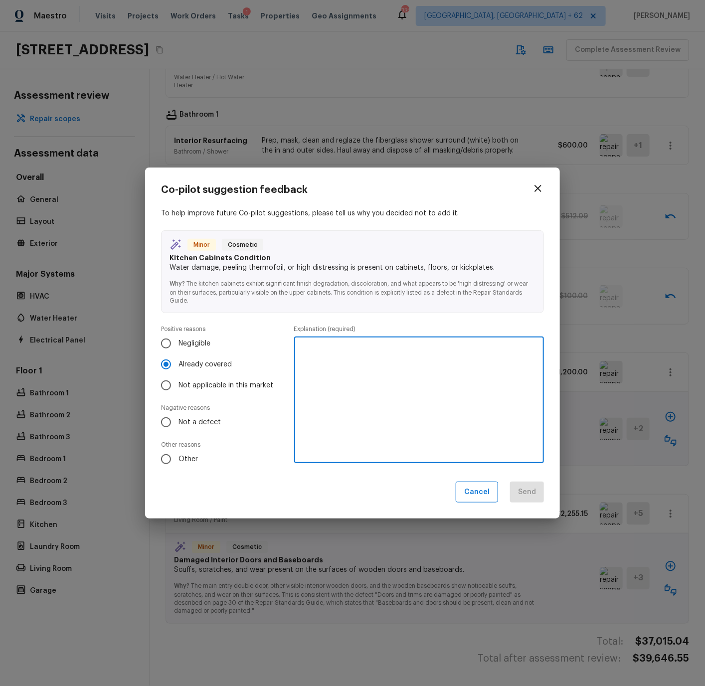
click at [334, 356] on textarea at bounding box center [419, 400] width 236 height 110
type textarea "Repainting kitchen cabinets already scoped."
click at [531, 489] on button "Send" at bounding box center [527, 491] width 34 height 21
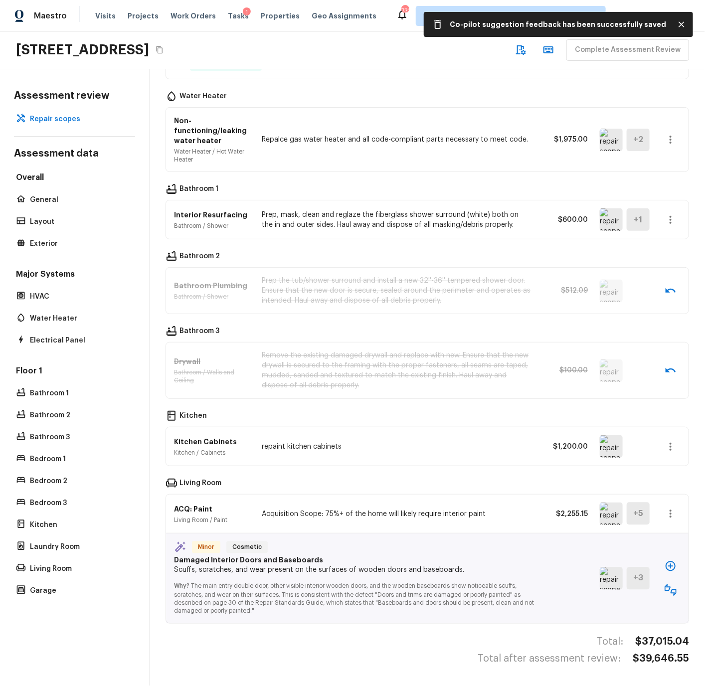
scroll to position [747, 0]
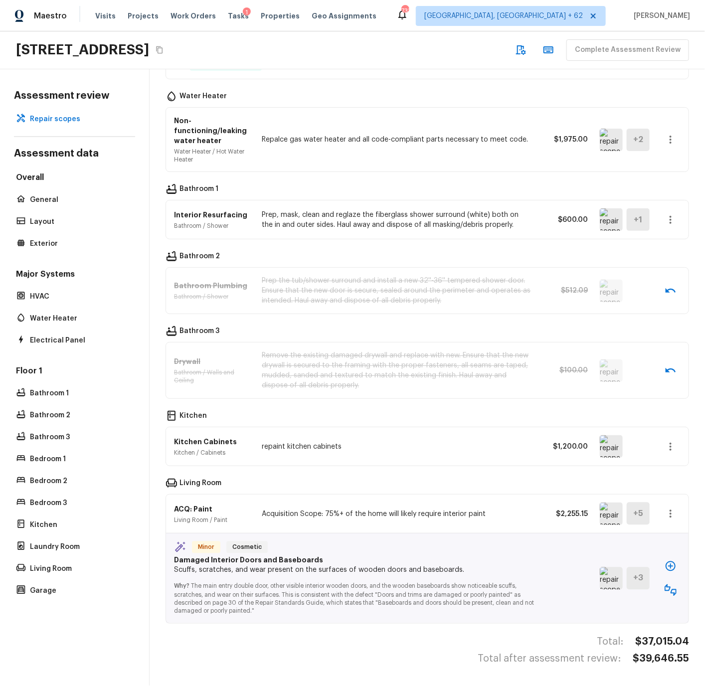
click at [613, 579] on img at bounding box center [611, 578] width 23 height 22
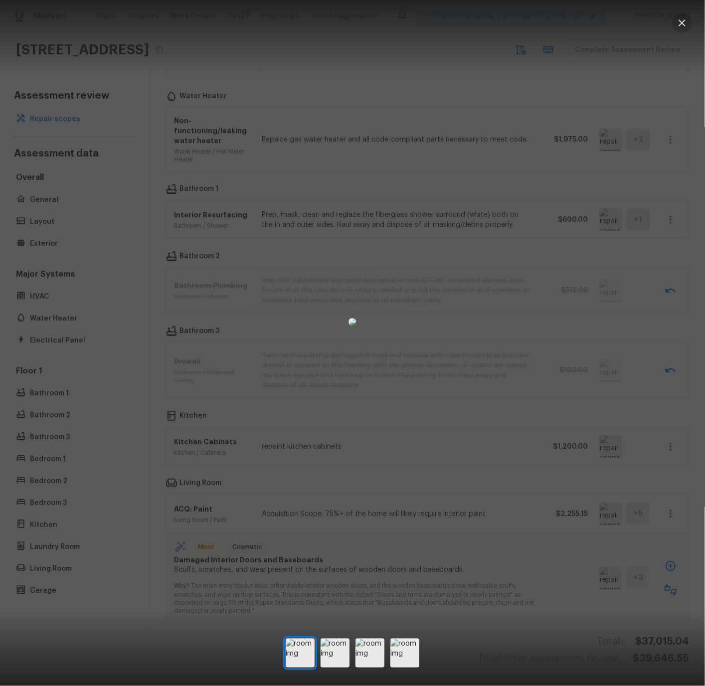
click at [685, 24] on icon "button" at bounding box center [682, 23] width 12 height 12
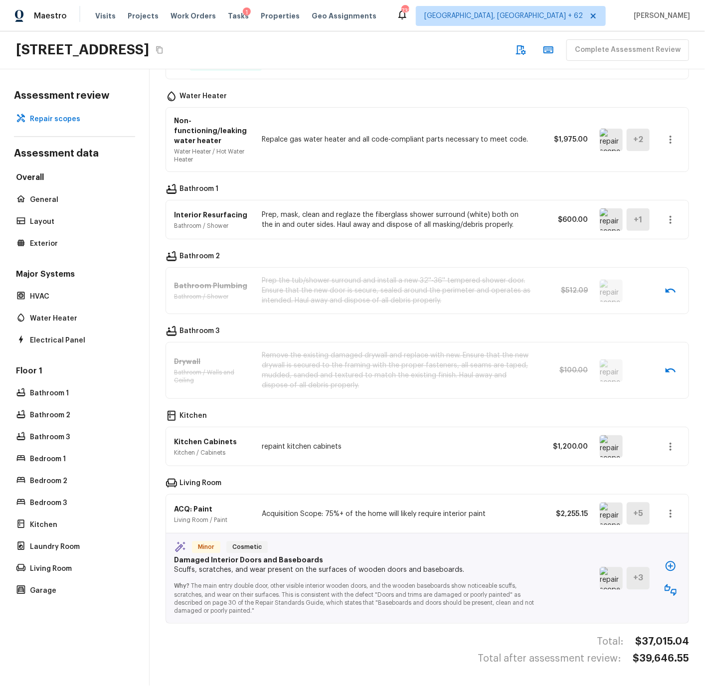
click at [671, 590] on icon "button" at bounding box center [670, 590] width 12 height 12
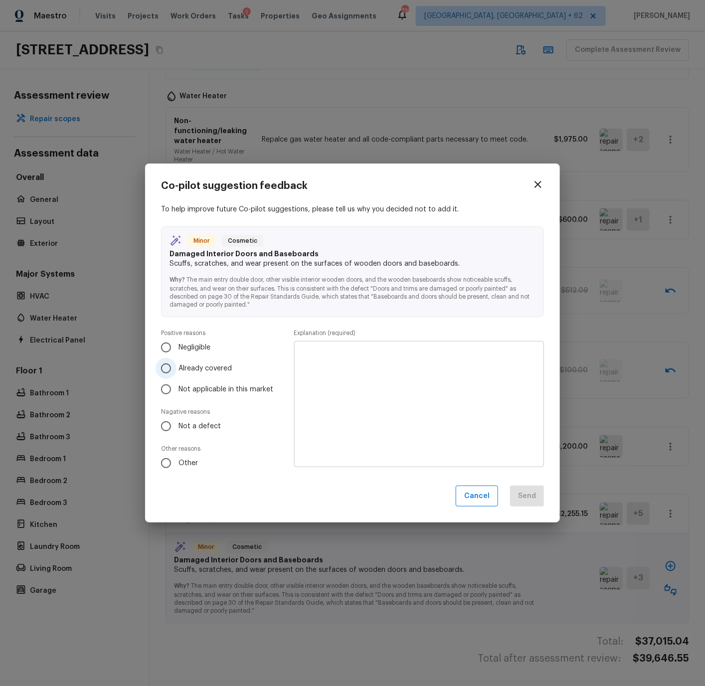
click at [192, 366] on span "Already covered" at bounding box center [204, 368] width 53 height 10
click at [176, 366] on input "Already covered" at bounding box center [165, 368] width 21 height 21
radio input "true"
click at [341, 368] on textarea at bounding box center [419, 404] width 236 height 110
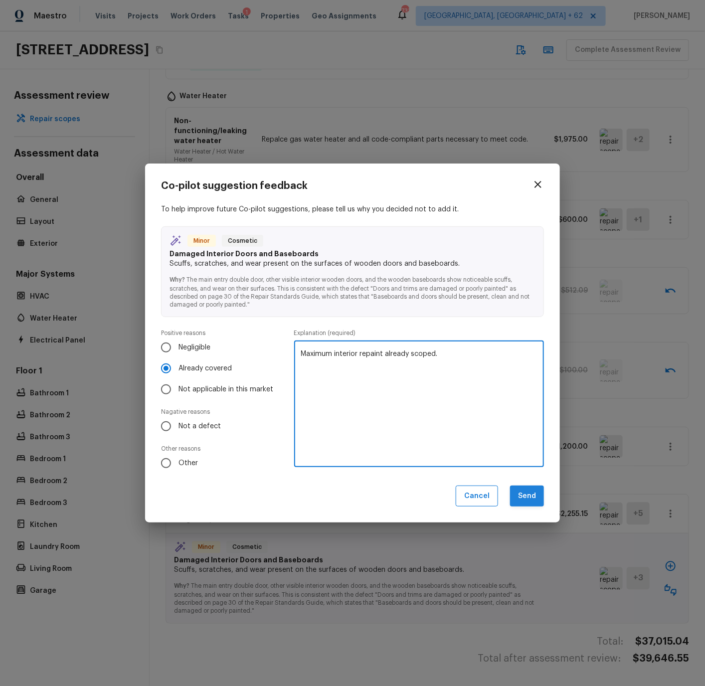
type textarea "Maximum interior repaint already scoped."
click at [525, 493] on button "Send" at bounding box center [527, 495] width 34 height 21
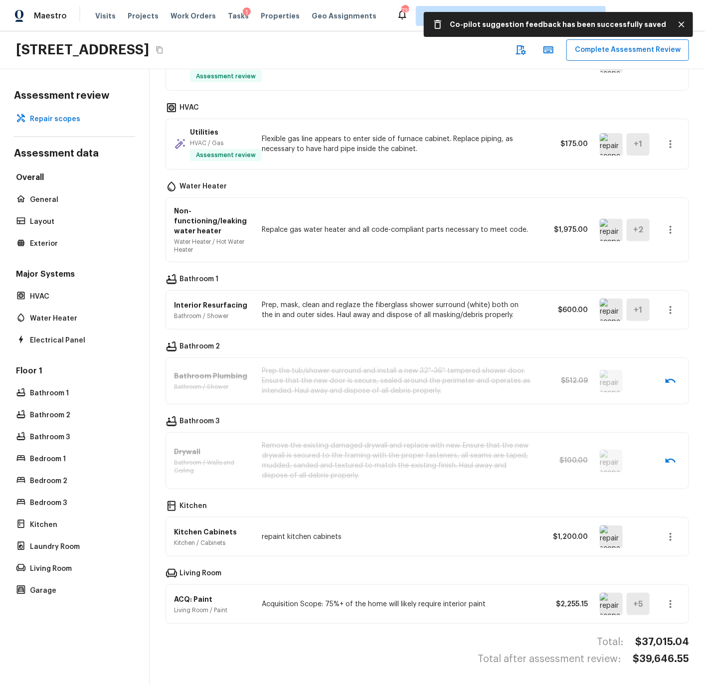
scroll to position [0, 0]
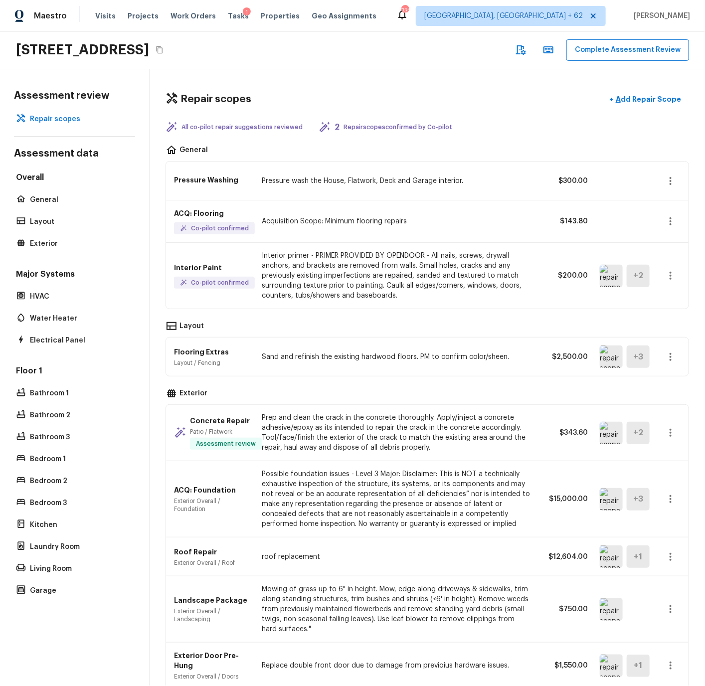
click at [611, 73] on div "Repair scopes + Add Repair Scope All co-pilot repair suggestions reviewed 2 Rep…" at bounding box center [427, 377] width 555 height 617
click at [616, 49] on button "Complete Assessment Review" at bounding box center [627, 49] width 123 height 21
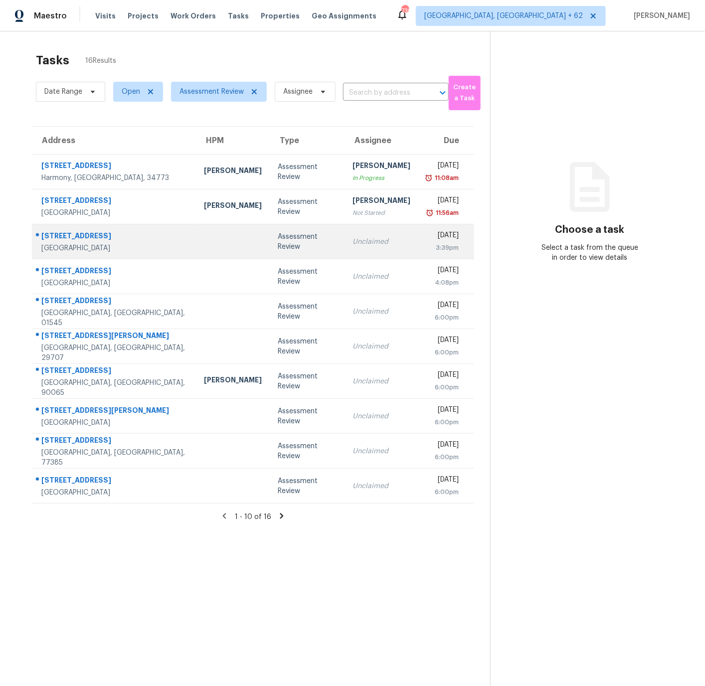
click at [196, 243] on td at bounding box center [233, 241] width 74 height 35
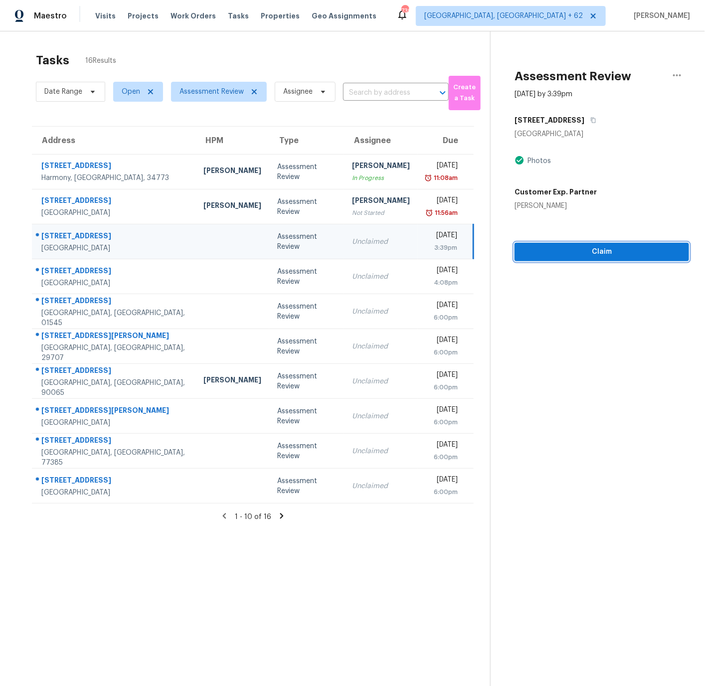
click at [601, 250] on span "Claim" at bounding box center [601, 252] width 158 height 12
click at [601, 250] on span "Start Assessment" at bounding box center [601, 252] width 158 height 12
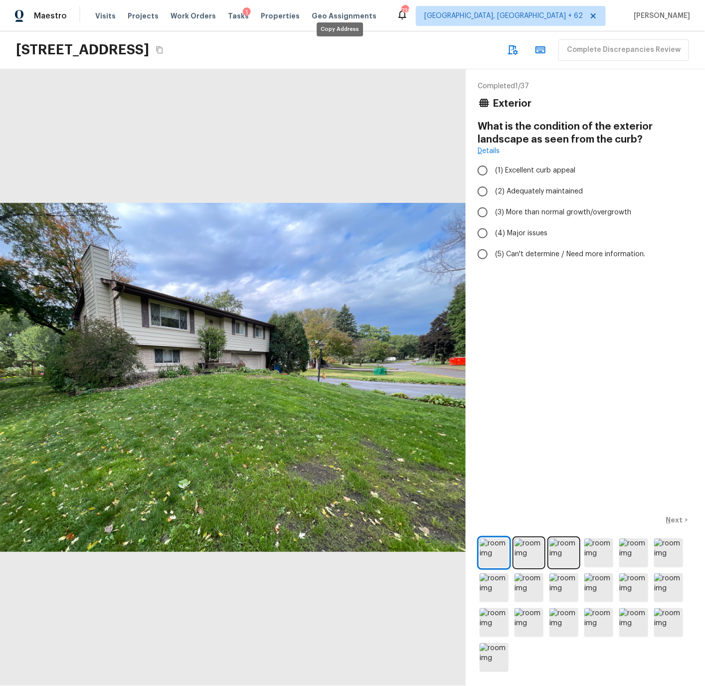
click at [162, 48] on icon "Copy Address" at bounding box center [159, 49] width 6 height 7
click at [499, 546] on img at bounding box center [493, 552] width 29 height 29
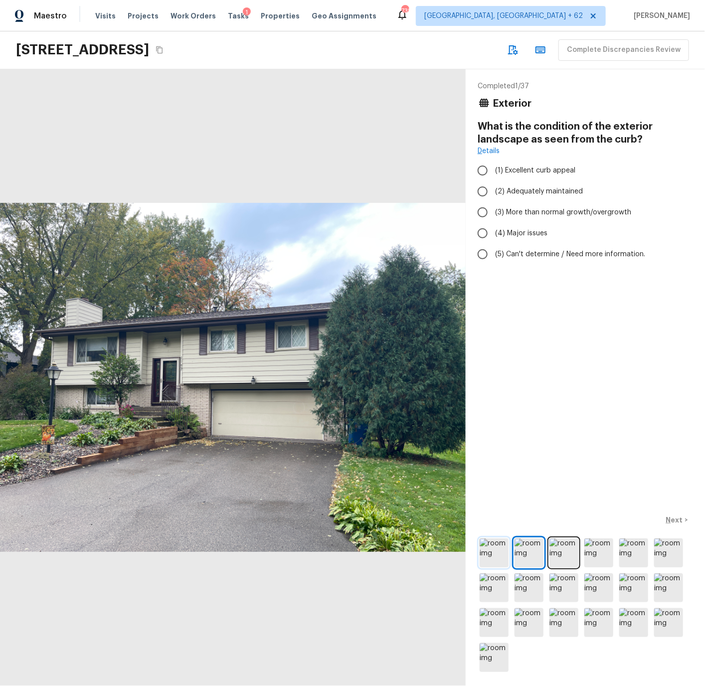
click at [500, 543] on img at bounding box center [493, 552] width 29 height 29
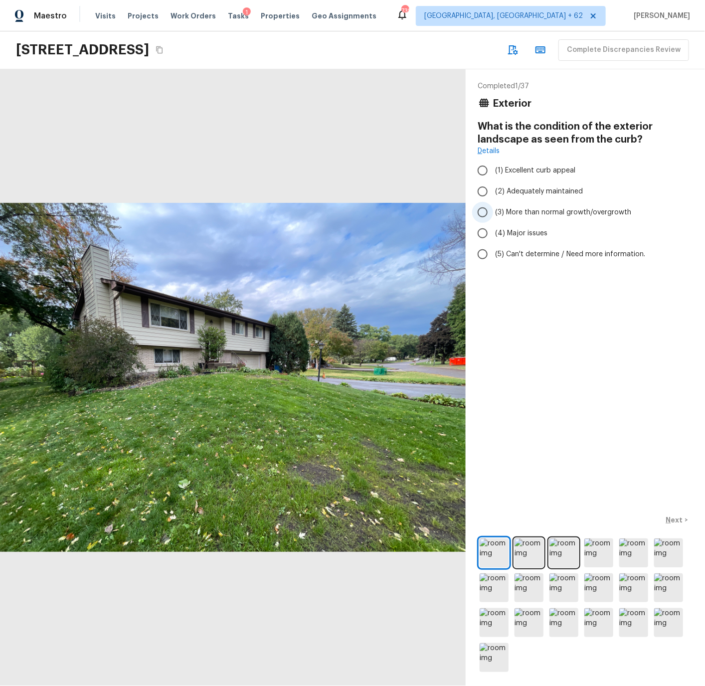
click at [484, 210] on input "(3) More than normal growth/overgrowth" at bounding box center [482, 212] width 21 height 21
radio input "true"
click at [674, 516] on p "Next" at bounding box center [675, 520] width 19 height 10
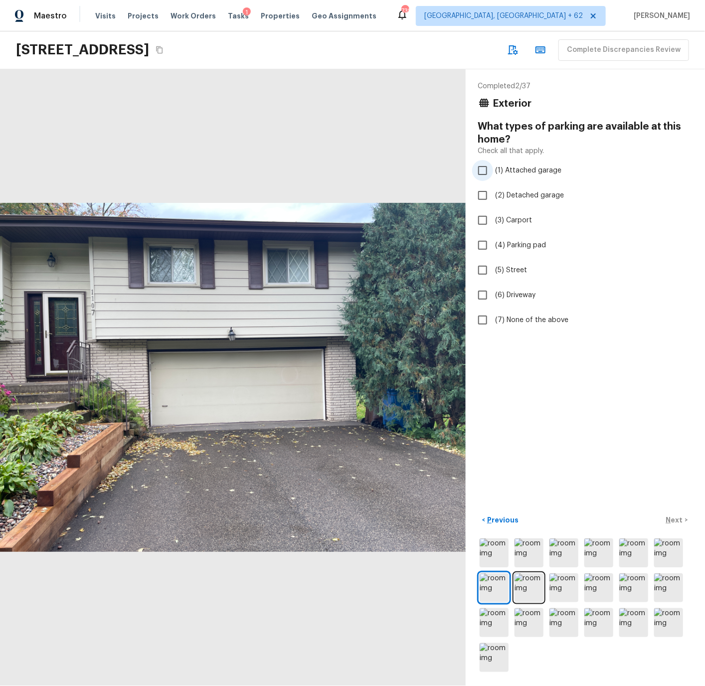
click at [513, 170] on span "(1) Attached garage" at bounding box center [528, 170] width 66 height 10
click at [493, 170] on input "(1) Attached garage" at bounding box center [482, 170] width 21 height 21
checkbox input "true"
click at [674, 520] on p "Next" at bounding box center [675, 520] width 19 height 10
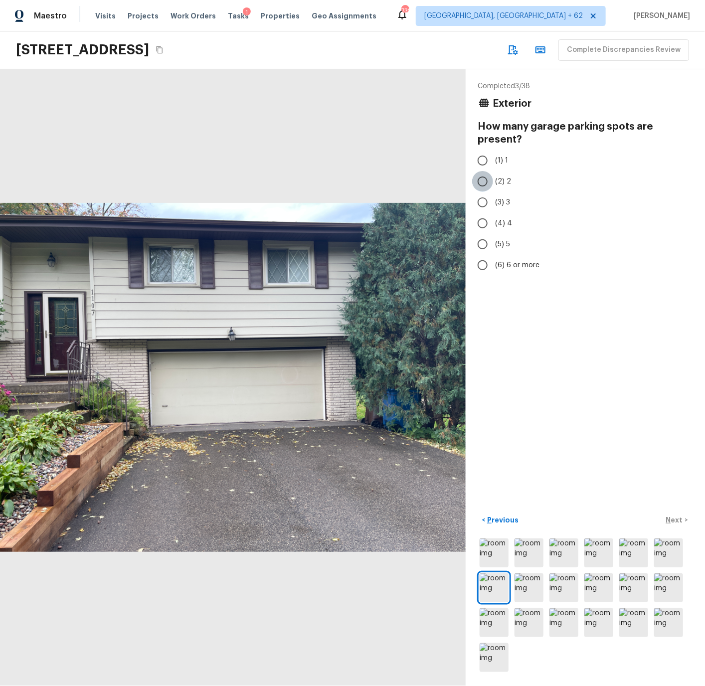
click at [481, 179] on input "(2) 2" at bounding box center [482, 181] width 21 height 21
radio input "true"
click at [678, 522] on p "Next" at bounding box center [675, 520] width 19 height 10
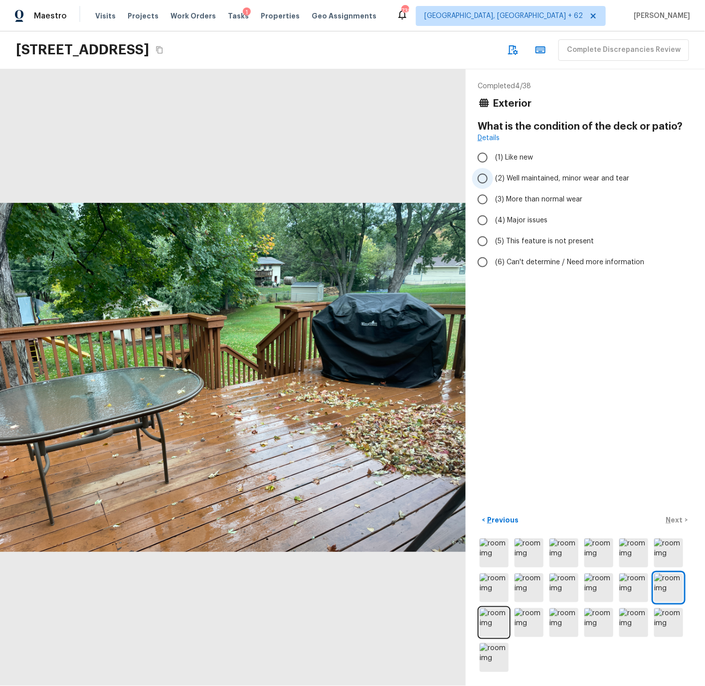
click at [518, 175] on span "(2) Well maintained, minor wear and tear" at bounding box center [562, 178] width 134 height 10
click at [493, 175] on input "(2) Well maintained, minor wear and tear" at bounding box center [482, 178] width 21 height 21
radio input "true"
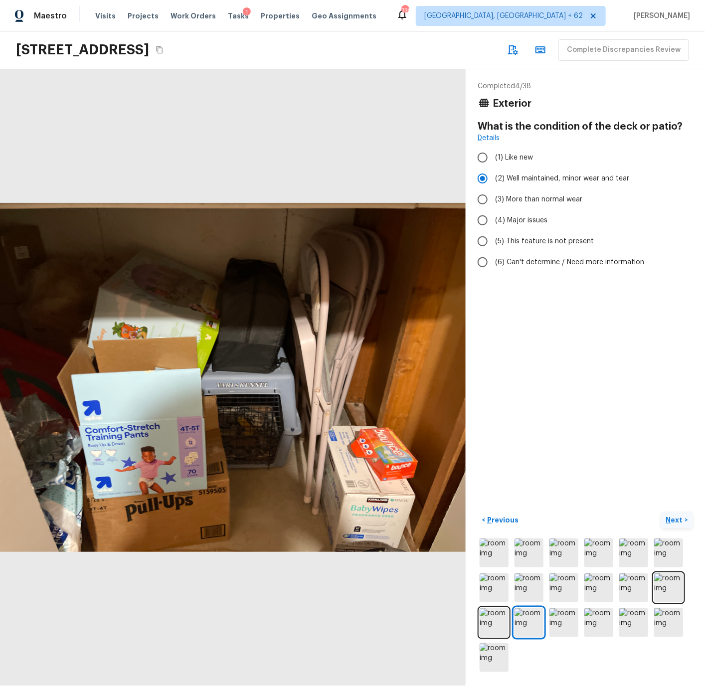
click at [675, 520] on p "Next" at bounding box center [675, 520] width 19 height 10
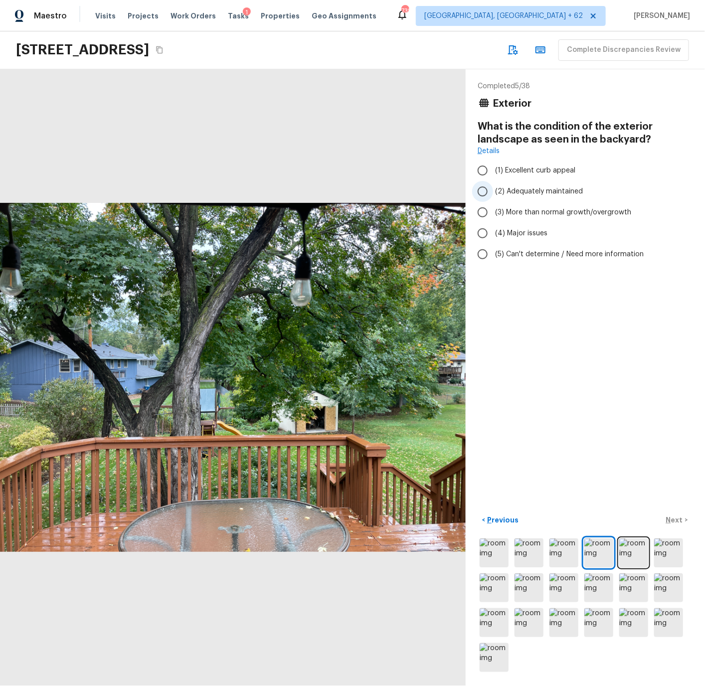
click at [531, 189] on span "(2) Adequately maintained" at bounding box center [539, 191] width 88 height 10
click at [493, 189] on input "(2) Adequately maintained" at bounding box center [482, 191] width 21 height 21
radio input "true"
click at [677, 516] on p "Next" at bounding box center [675, 520] width 19 height 10
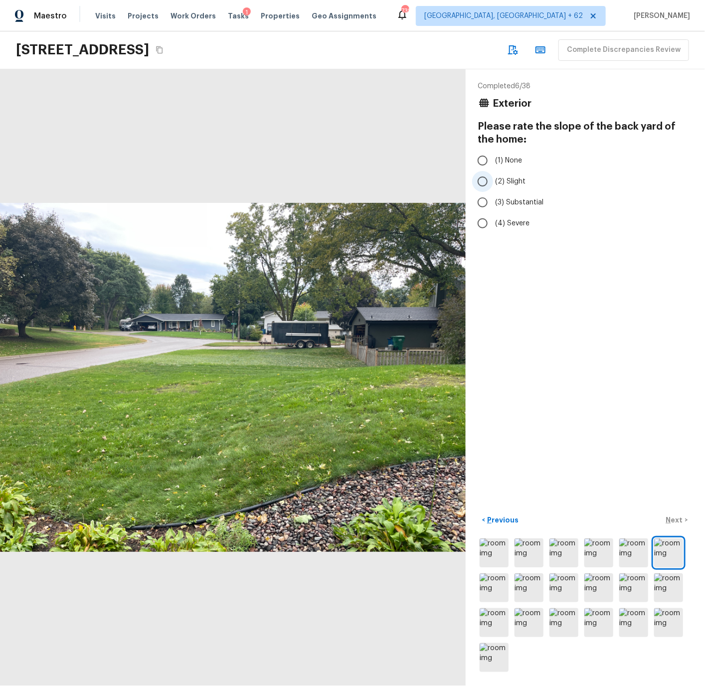
click at [517, 181] on span "(2) Slight" at bounding box center [510, 181] width 30 height 10
click at [493, 181] on input "(2) Slight" at bounding box center [482, 181] width 21 height 21
radio input "true"
click at [679, 518] on p "Next" at bounding box center [675, 520] width 19 height 10
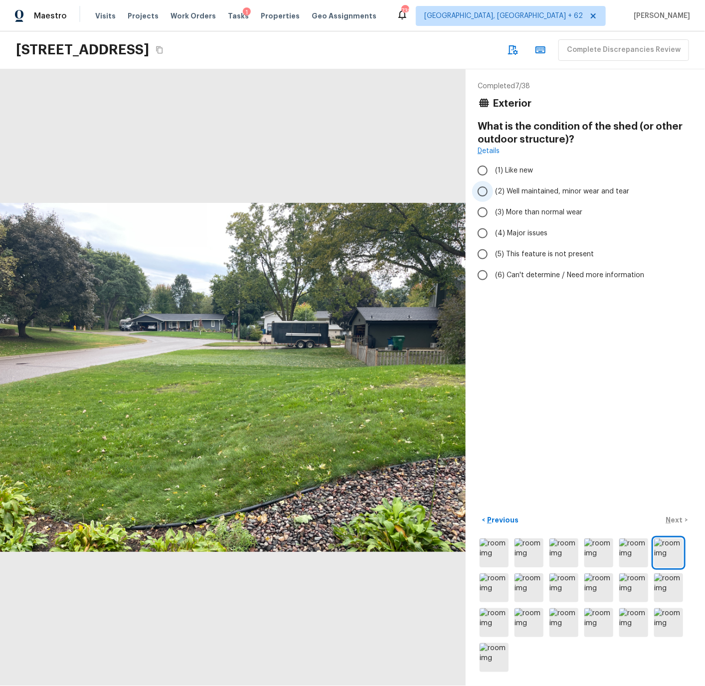
click at [514, 187] on span "(2) Well maintained, minor wear and tear" at bounding box center [562, 191] width 134 height 10
click at [493, 187] on input "(2) Well maintained, minor wear and tear" at bounding box center [482, 191] width 21 height 21
radio input "true"
click at [673, 519] on p "Next" at bounding box center [675, 520] width 19 height 10
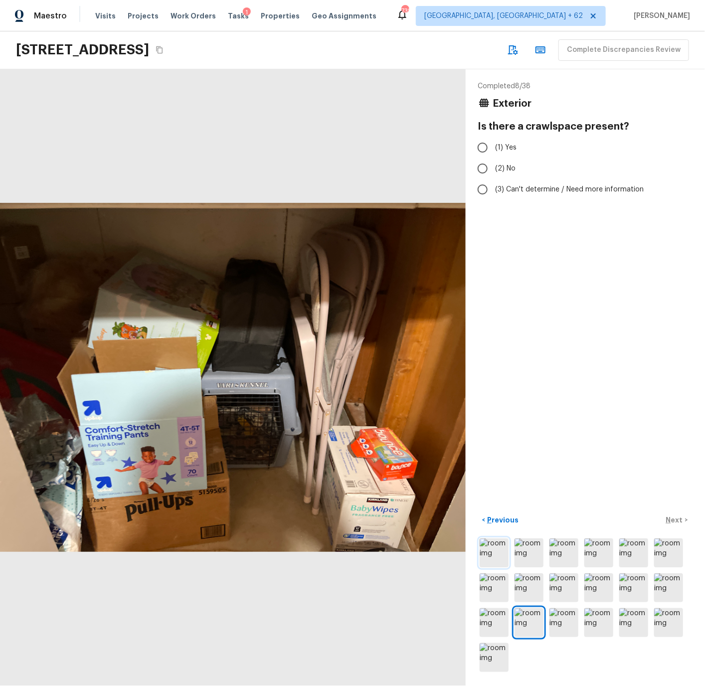
click at [498, 551] on img at bounding box center [493, 552] width 29 height 29
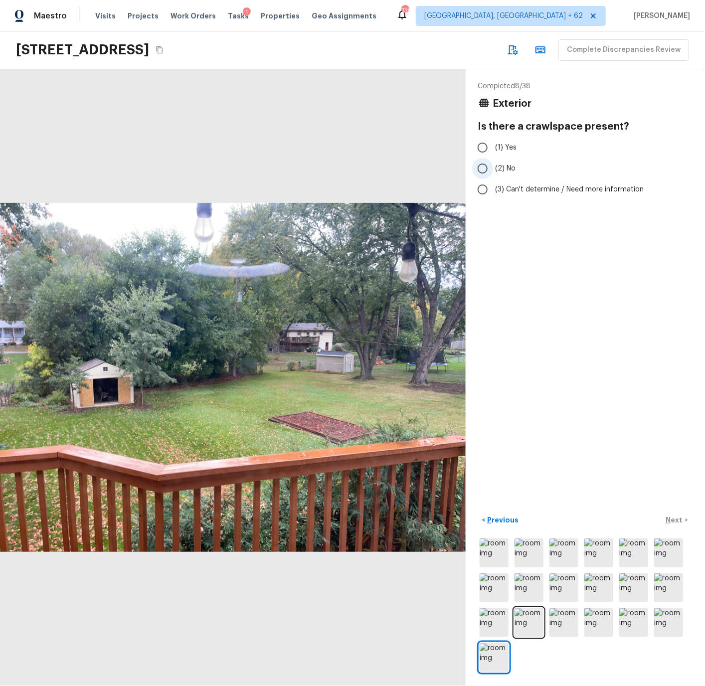
click at [481, 168] on input "(2) No" at bounding box center [482, 168] width 21 height 21
radio input "true"
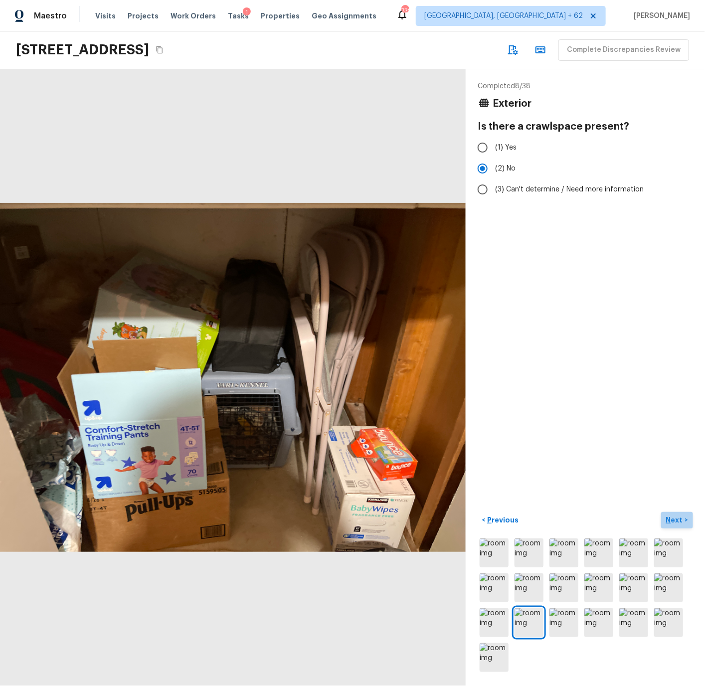
click at [670, 518] on p "Next" at bounding box center [675, 520] width 19 height 10
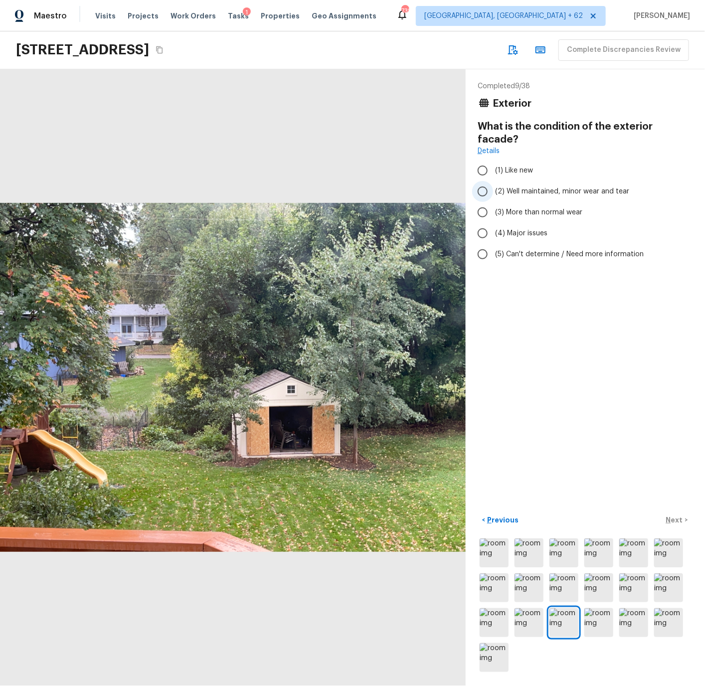
click at [483, 181] on input "(2) Well maintained, minor wear and tear" at bounding box center [482, 191] width 21 height 21
radio input "true"
click at [669, 518] on p "Next" at bounding box center [675, 520] width 19 height 10
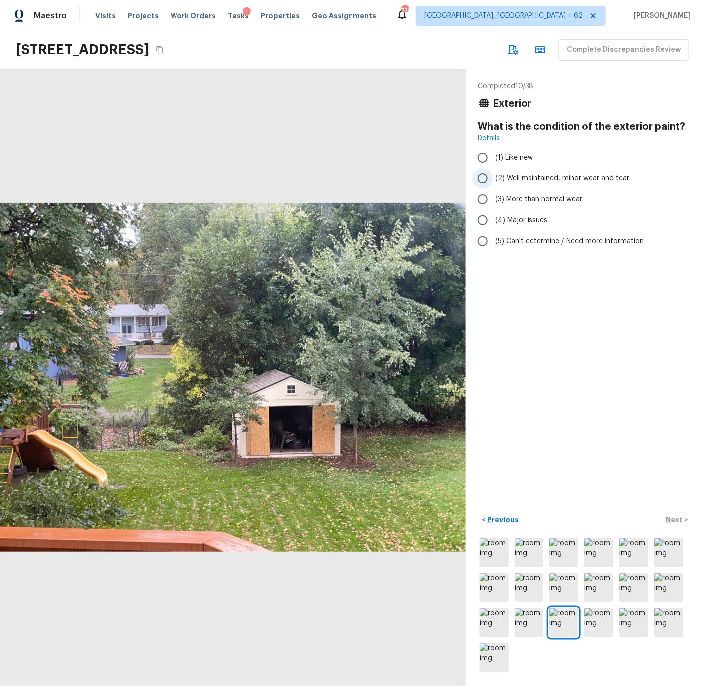
click at [484, 178] on input "(2) Well maintained, minor wear and tear" at bounding box center [482, 178] width 21 height 21
radio input "true"
click at [675, 519] on p "Next" at bounding box center [675, 520] width 19 height 10
click at [514, 239] on span "(5) This feature is not present" at bounding box center [544, 241] width 99 height 10
click at [493, 239] on input "(5) This feature is not present" at bounding box center [482, 241] width 21 height 21
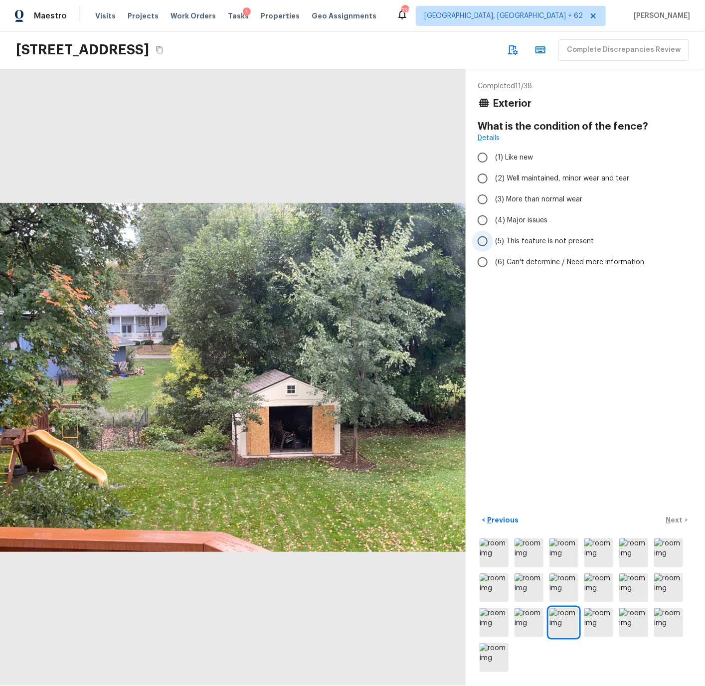
radio input "true"
click at [673, 515] on p "Next" at bounding box center [675, 520] width 19 height 10
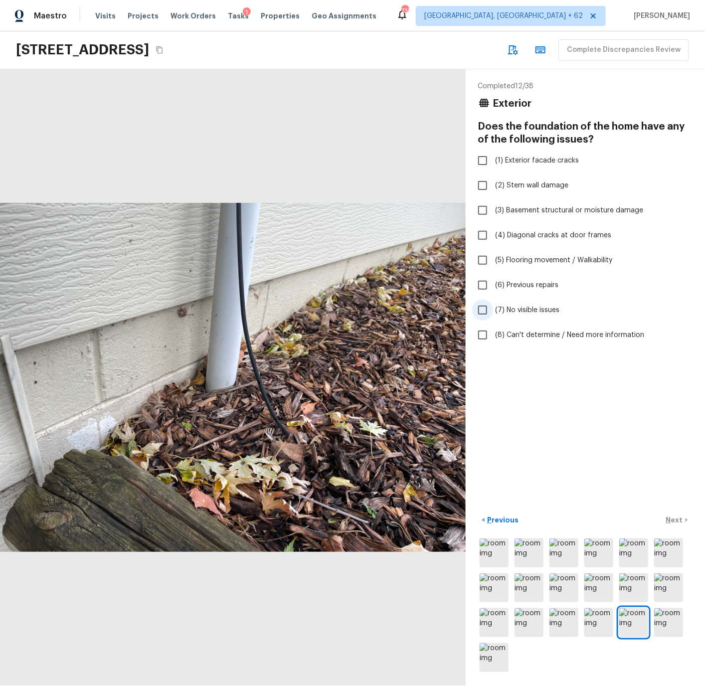
click at [522, 308] on span "(7) No visible issues" at bounding box center [527, 310] width 64 height 10
click at [493, 308] on input "(7) No visible issues" at bounding box center [482, 310] width 21 height 21
checkbox input "true"
click at [672, 519] on p "Next" at bounding box center [675, 520] width 19 height 10
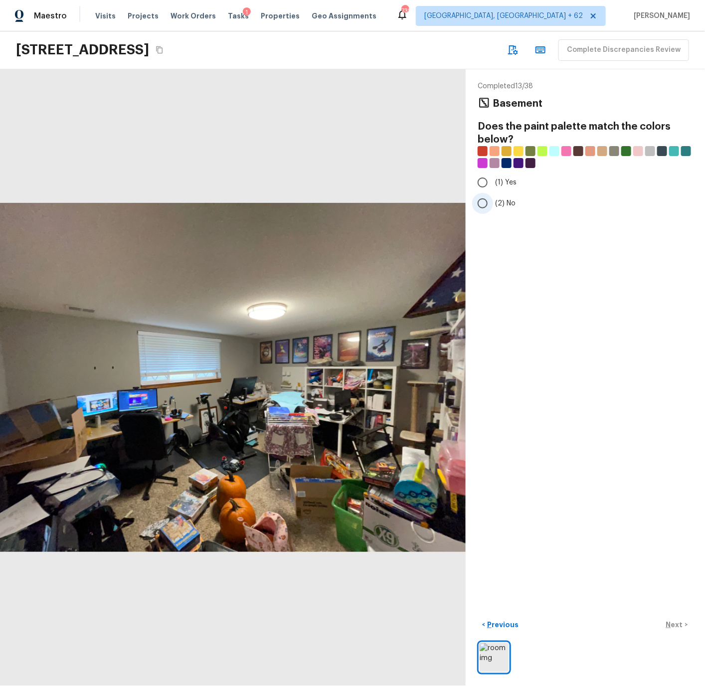
click at [507, 198] on span "(2) No" at bounding box center [505, 203] width 20 height 10
click at [493, 198] on input "(2) No" at bounding box center [482, 203] width 21 height 21
radio input "true"
click at [671, 625] on p "Next" at bounding box center [675, 625] width 19 height 10
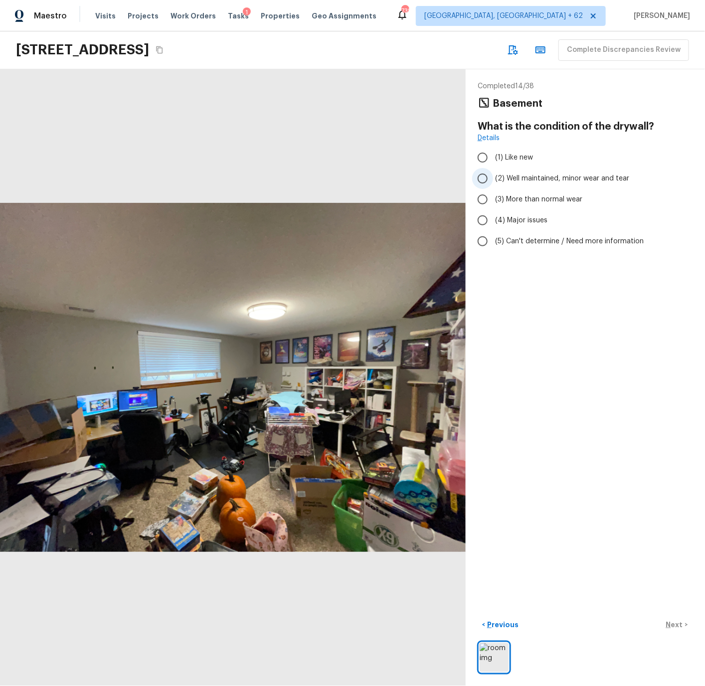
click at [513, 176] on span "(2) Well maintained, minor wear and tear" at bounding box center [562, 178] width 134 height 10
click at [493, 176] on input "(2) Well maintained, minor wear and tear" at bounding box center [482, 178] width 21 height 21
radio input "true"
click at [671, 622] on p "Next" at bounding box center [675, 625] width 19 height 10
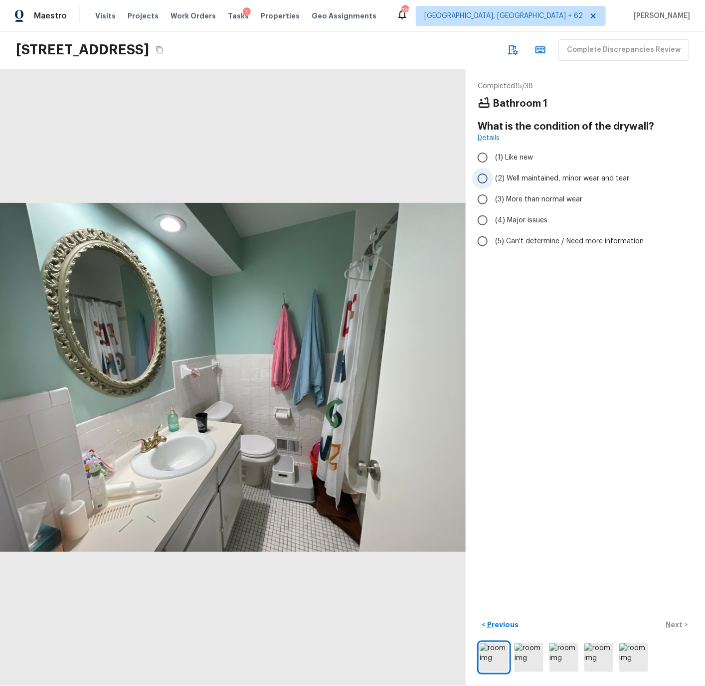
click at [513, 179] on span "(2) Well maintained, minor wear and tear" at bounding box center [562, 178] width 134 height 10
click at [493, 179] on input "(2) Well maintained, minor wear and tear" at bounding box center [482, 178] width 21 height 21
radio input "true"
click at [677, 625] on p "Next" at bounding box center [675, 625] width 19 height 10
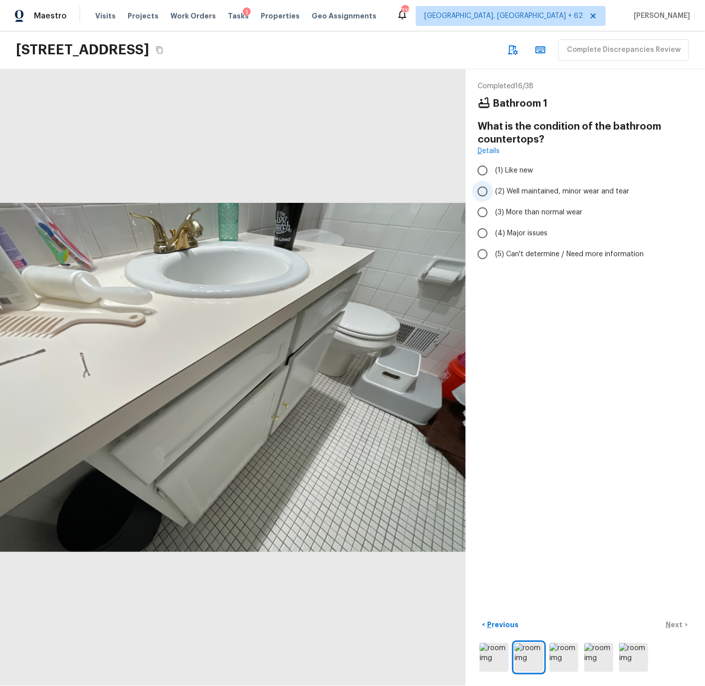
click at [513, 191] on span "(2) Well maintained, minor wear and tear" at bounding box center [562, 191] width 134 height 10
click at [493, 191] on input "(2) Well maintained, minor wear and tear" at bounding box center [482, 191] width 21 height 21
radio input "true"
click at [675, 624] on p "Next" at bounding box center [675, 625] width 19 height 10
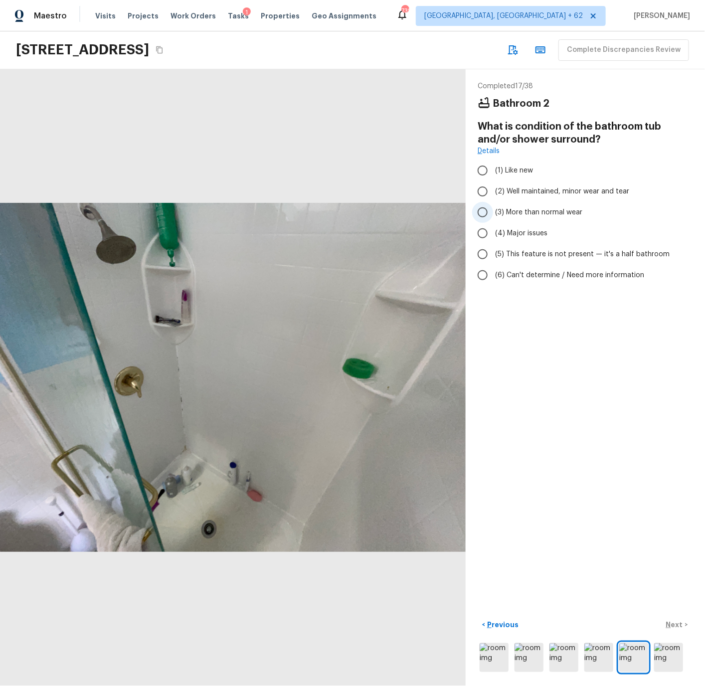
click at [513, 211] on span "(3) More than normal wear" at bounding box center [538, 212] width 87 height 10
click at [493, 211] on input "(3) More than normal wear" at bounding box center [482, 212] width 21 height 21
radio input "true"
click at [671, 621] on p "Next" at bounding box center [675, 625] width 19 height 10
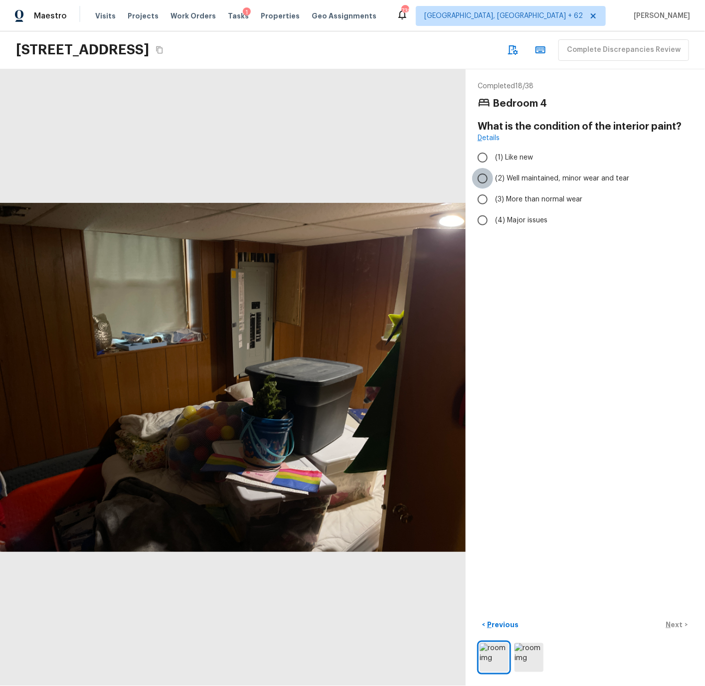
click at [483, 179] on input "(2) Well maintained, minor wear and tear" at bounding box center [482, 178] width 21 height 21
radio input "true"
click at [673, 624] on p "Next" at bounding box center [675, 625] width 19 height 10
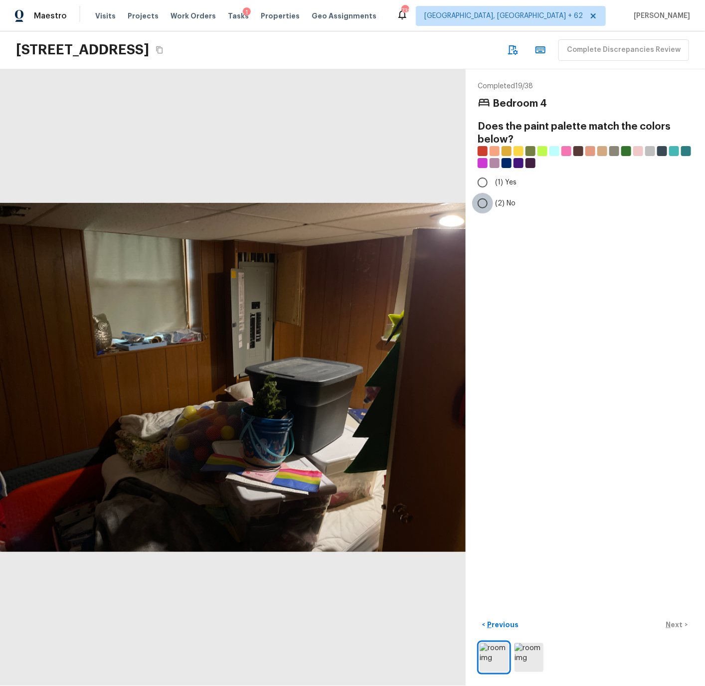
click at [485, 203] on input "(2) No" at bounding box center [482, 203] width 21 height 21
radio input "true"
click at [674, 625] on p "Next" at bounding box center [675, 625] width 19 height 10
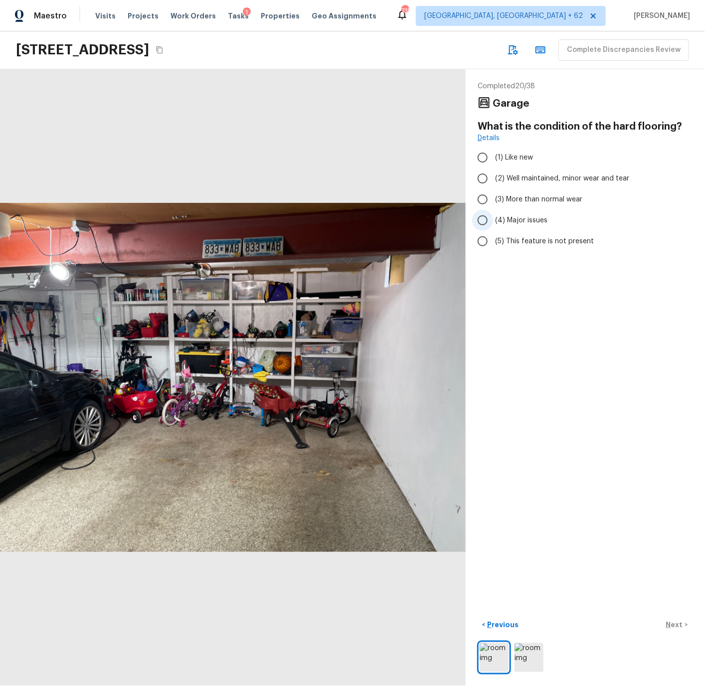
click at [511, 218] on span "(4) Major issues" at bounding box center [521, 220] width 52 height 10
click at [493, 218] on input "(4) Major issues" at bounding box center [482, 220] width 21 height 21
radio input "true"
click at [511, 218] on span "(4) Major issues" at bounding box center [521, 220] width 52 height 10
click at [493, 218] on input "(4) Major issues" at bounding box center [482, 220] width 21 height 21
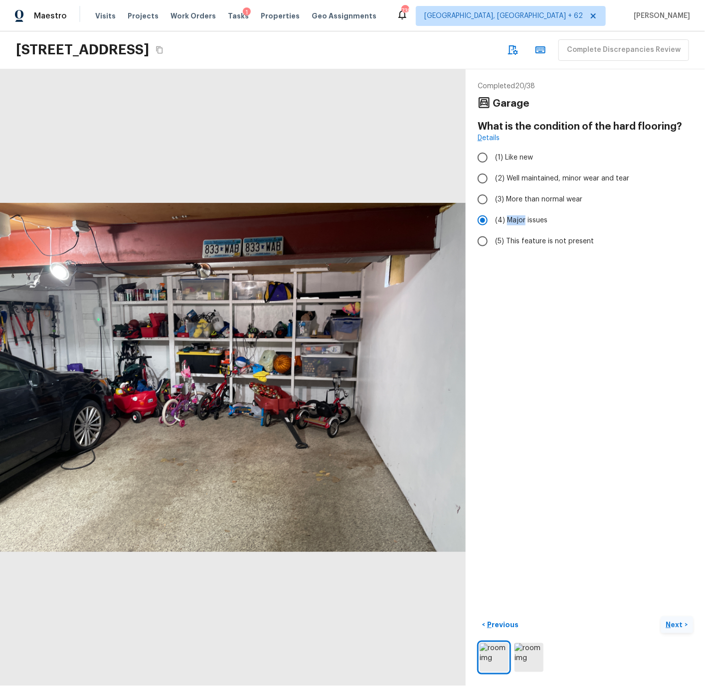
click at [675, 624] on p "Next" at bounding box center [675, 625] width 19 height 10
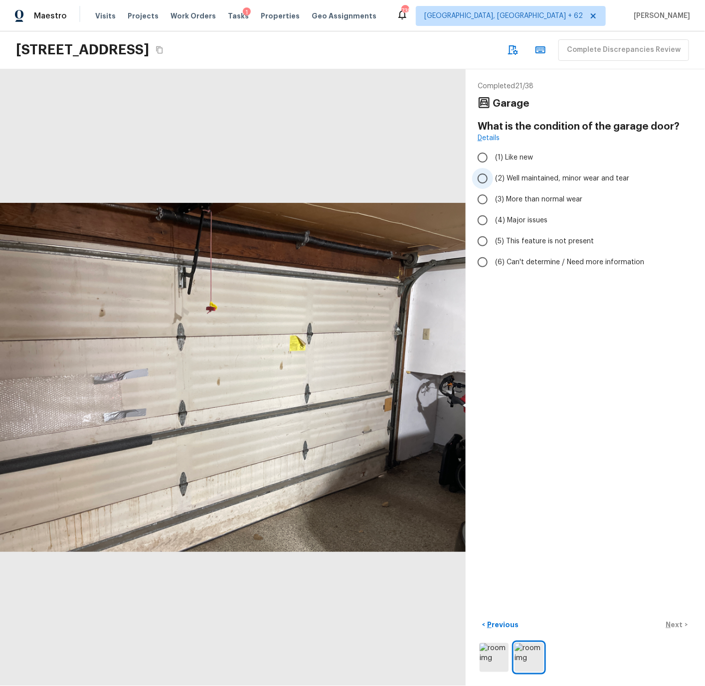
click at [513, 176] on span "(2) Well maintained, minor wear and tear" at bounding box center [562, 178] width 134 height 10
click at [493, 176] on input "(2) Well maintained, minor wear and tear" at bounding box center [482, 178] width 21 height 21
radio input "true"
click at [671, 622] on p "Next" at bounding box center [675, 625] width 19 height 10
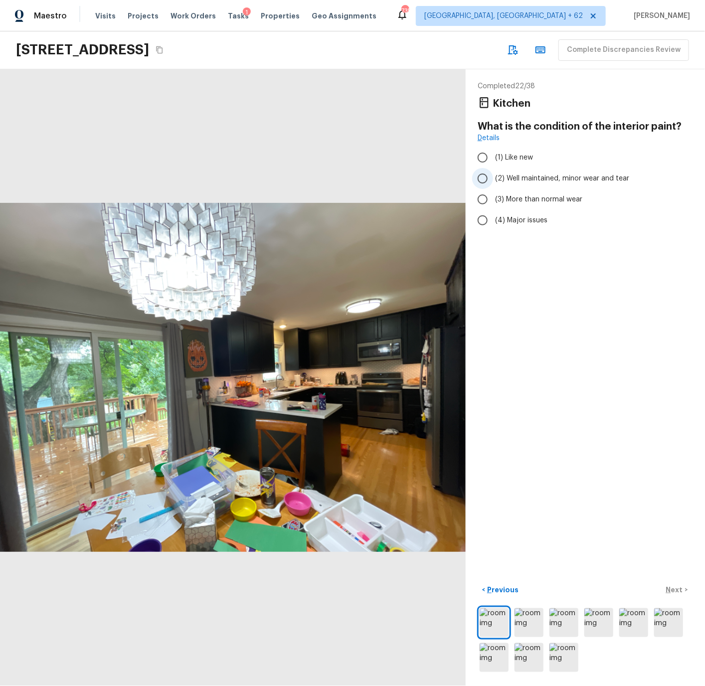
click at [522, 173] on span "(2) Well maintained, minor wear and tear" at bounding box center [562, 178] width 134 height 10
click at [493, 173] on input "(2) Well maintained, minor wear and tear" at bounding box center [482, 178] width 21 height 21
radio input "true"
click at [675, 588] on p "Next" at bounding box center [675, 590] width 19 height 10
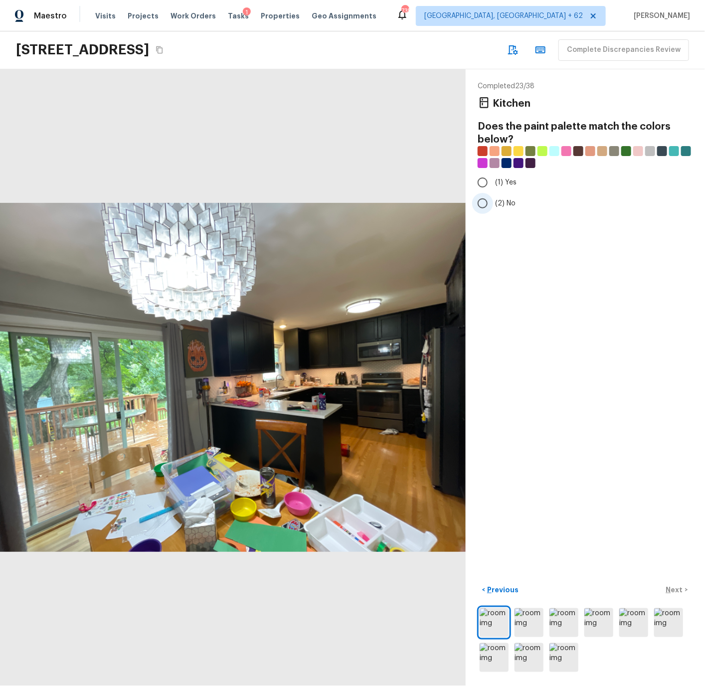
click at [497, 200] on span "(2) No" at bounding box center [505, 203] width 20 height 10
click at [493, 200] on input "(2) No" at bounding box center [482, 203] width 21 height 21
radio input "true"
click at [674, 586] on p "Next" at bounding box center [675, 590] width 19 height 10
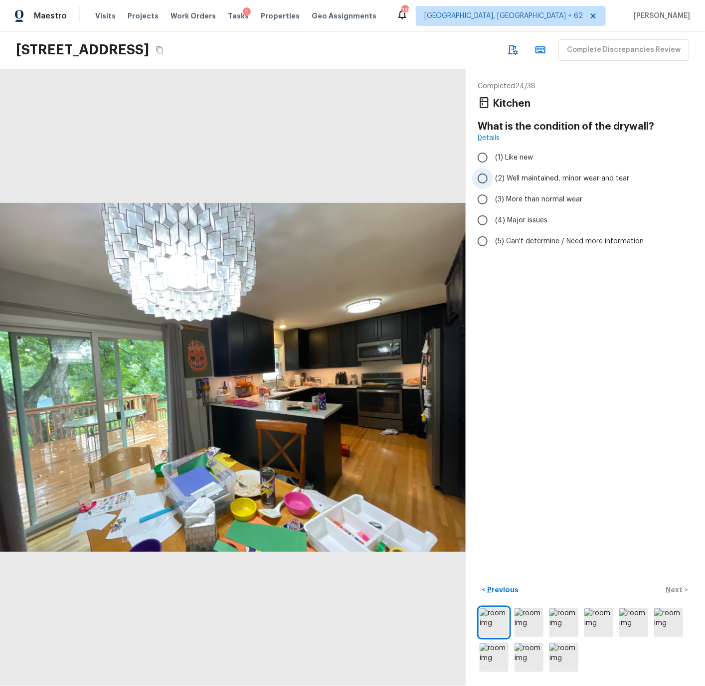
click at [513, 177] on span "(2) Well maintained, minor wear and tear" at bounding box center [562, 178] width 134 height 10
click at [493, 177] on input "(2) Well maintained, minor wear and tear" at bounding box center [482, 178] width 21 height 21
radio input "true"
click at [676, 590] on p "Next" at bounding box center [675, 590] width 19 height 10
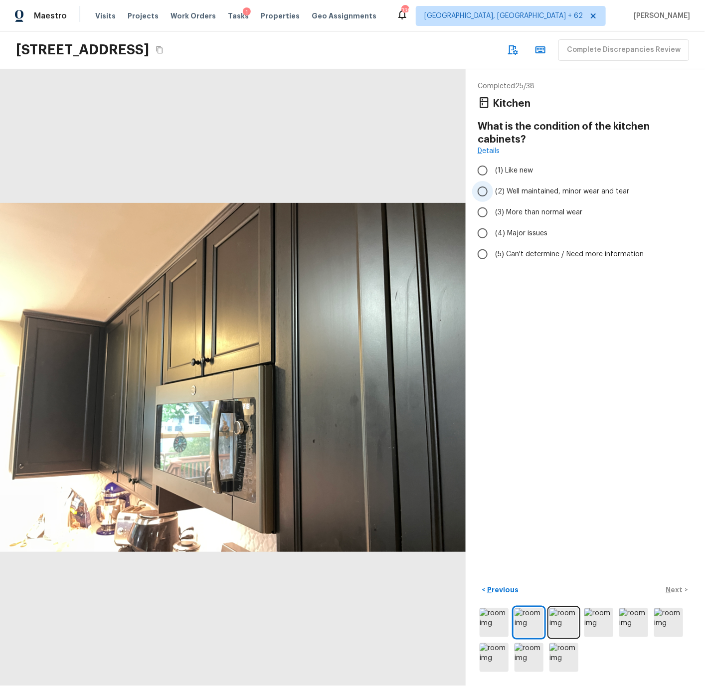
click at [509, 188] on span "(2) Well maintained, minor wear and tear" at bounding box center [562, 191] width 134 height 10
click at [493, 188] on input "(2) Well maintained, minor wear and tear" at bounding box center [482, 191] width 21 height 21
radio input "true"
click at [678, 590] on p "Next" at bounding box center [675, 590] width 19 height 10
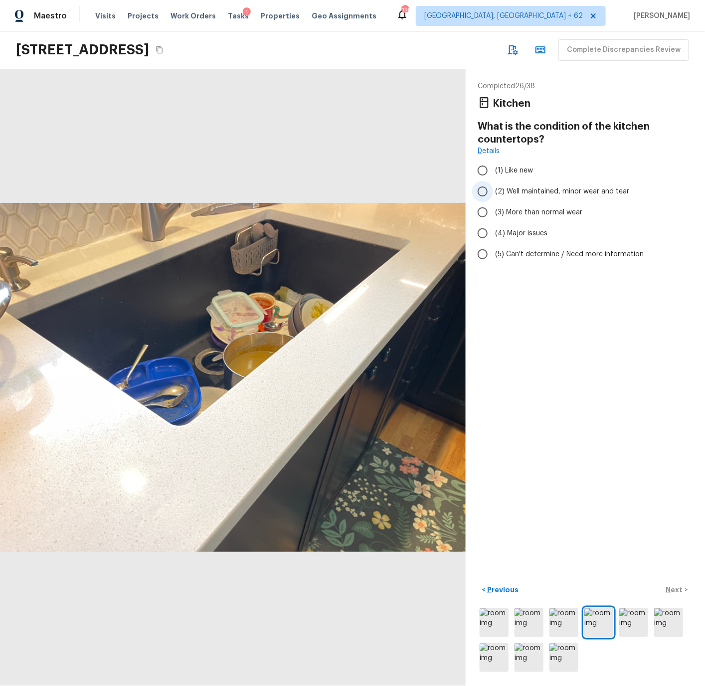
click at [519, 191] on span "(2) Well maintained, minor wear and tear" at bounding box center [562, 191] width 134 height 10
click at [493, 191] on input "(2) Well maintained, minor wear and tear" at bounding box center [482, 191] width 21 height 21
radio input "true"
click at [671, 588] on p "Next" at bounding box center [675, 590] width 19 height 10
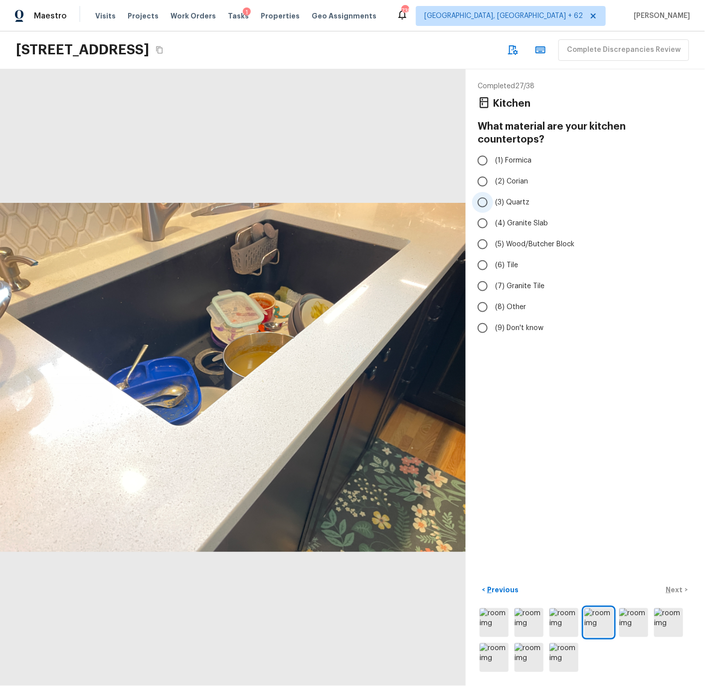
click at [504, 197] on span "(3) Quartz" at bounding box center [512, 202] width 34 height 10
click at [493, 192] on input "(3) Quartz" at bounding box center [482, 202] width 21 height 21
radio input "true"
click at [673, 587] on p "Next" at bounding box center [675, 590] width 19 height 10
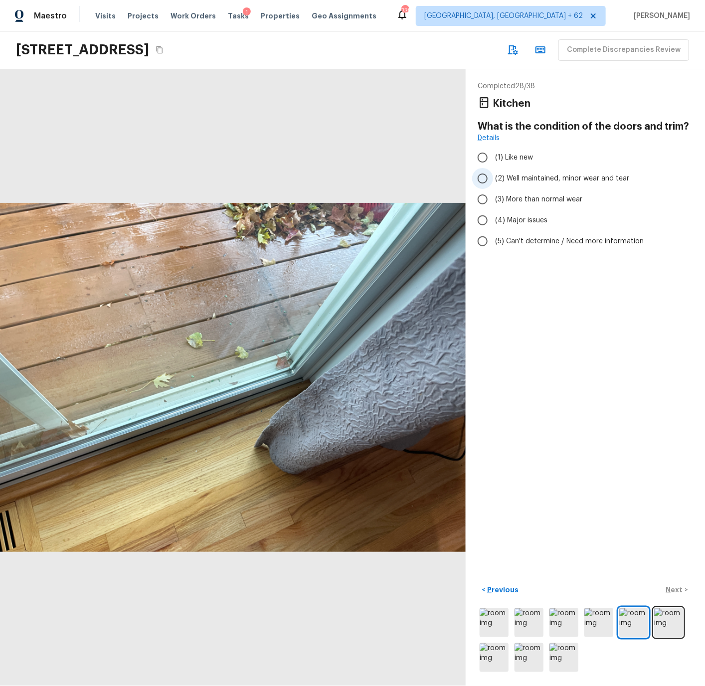
click at [509, 177] on span "(2) Well maintained, minor wear and tear" at bounding box center [562, 178] width 134 height 10
click at [493, 177] on input "(2) Well maintained, minor wear and tear" at bounding box center [482, 178] width 21 height 21
radio input "true"
click at [675, 590] on p "Next" at bounding box center [675, 590] width 19 height 10
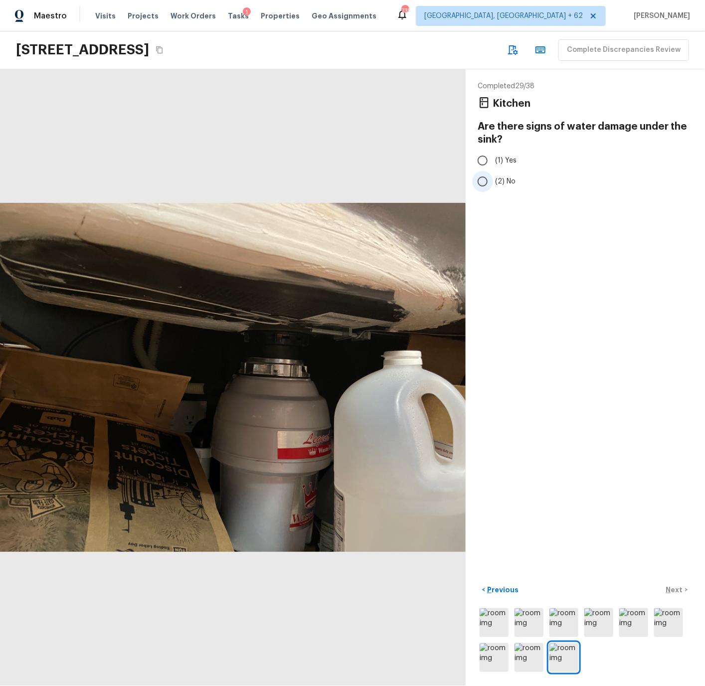
click at [507, 179] on span "(2) No" at bounding box center [505, 181] width 20 height 10
click at [493, 179] on input "(2) No" at bounding box center [482, 181] width 21 height 21
radio input "true"
click at [677, 588] on p "Next" at bounding box center [675, 590] width 19 height 10
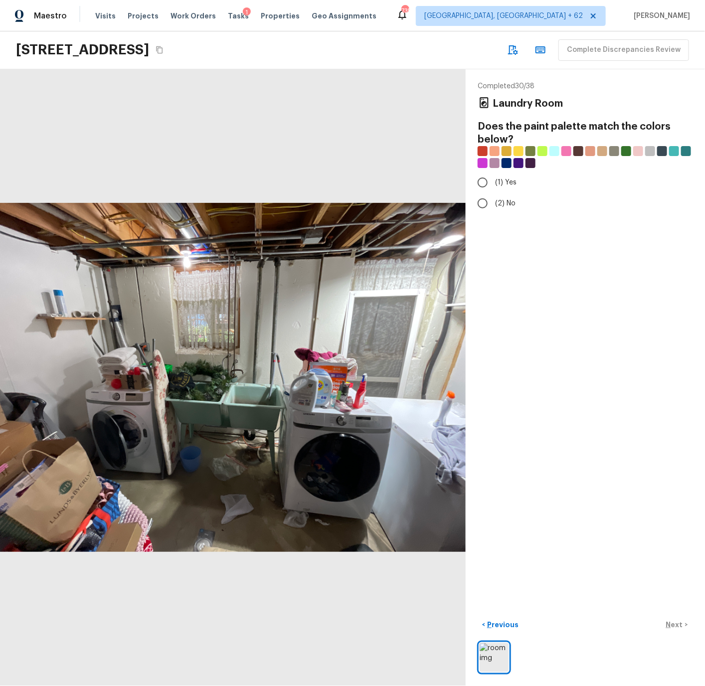
drag, startPoint x: 502, startPoint y: 199, endPoint x: 568, endPoint y: 297, distance: 117.5
click at [503, 200] on span "(2) No" at bounding box center [505, 203] width 20 height 10
click at [493, 200] on input "(2) No" at bounding box center [482, 203] width 21 height 21
radio input "true"
click at [671, 623] on p "Next" at bounding box center [675, 625] width 19 height 10
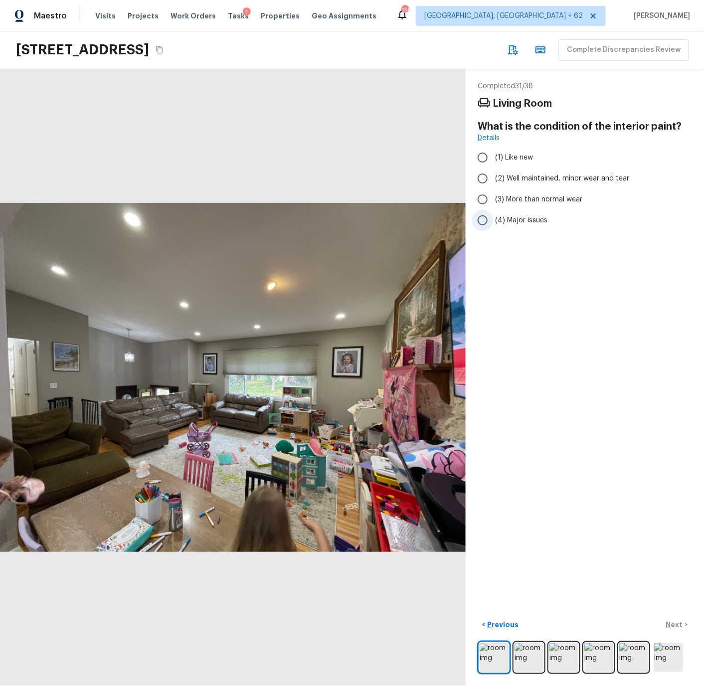
drag, startPoint x: 530, startPoint y: 178, endPoint x: 538, endPoint y: 216, distance: 38.7
click at [531, 179] on span "(2) Well maintained, minor wear and tear" at bounding box center [562, 178] width 134 height 10
click at [493, 179] on input "(2) Well maintained, minor wear and tear" at bounding box center [482, 178] width 21 height 21
radio input "true"
click at [672, 627] on p "Next" at bounding box center [675, 625] width 19 height 10
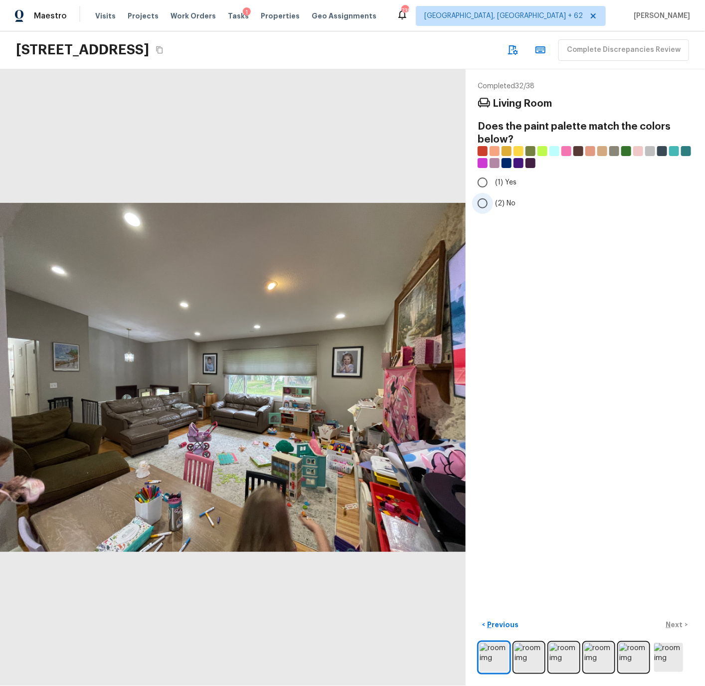
click at [506, 203] on span "(2) No" at bounding box center [505, 203] width 20 height 10
click at [493, 203] on input "(2) No" at bounding box center [482, 203] width 21 height 21
radio input "true"
click at [675, 623] on p "Next" at bounding box center [675, 625] width 19 height 10
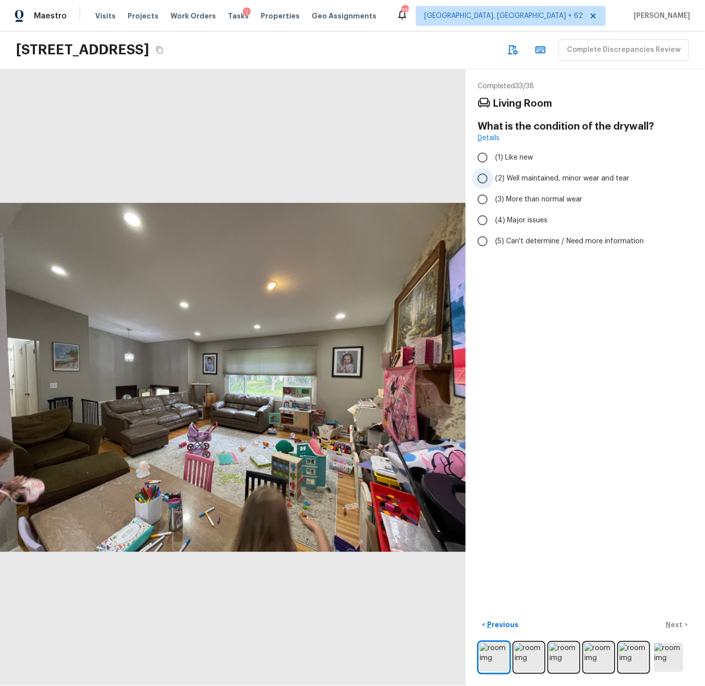
click at [518, 178] on span "(2) Well maintained, minor wear and tear" at bounding box center [562, 178] width 134 height 10
click at [493, 178] on input "(2) Well maintained, minor wear and tear" at bounding box center [482, 178] width 21 height 21
radio input "true"
click at [679, 624] on p "Next" at bounding box center [675, 625] width 19 height 10
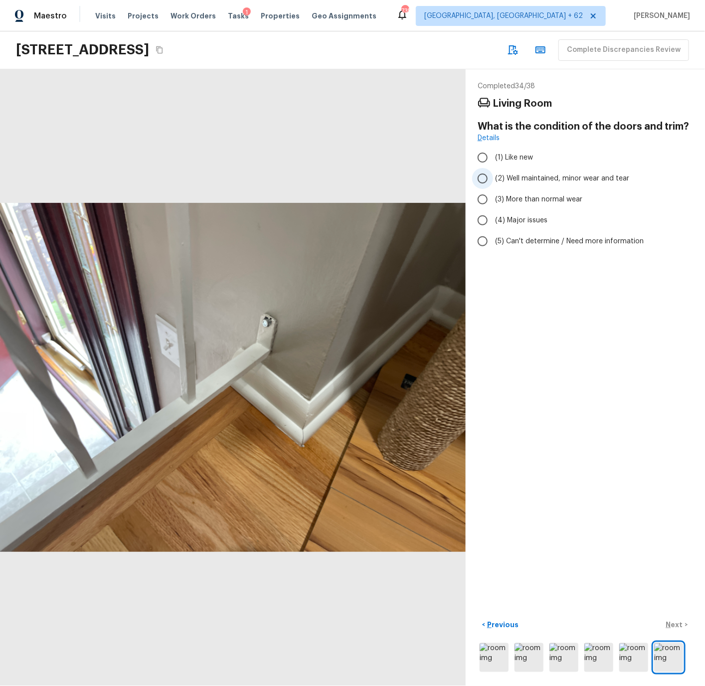
click at [512, 176] on span "(2) Well maintained, minor wear and tear" at bounding box center [562, 178] width 134 height 10
click at [493, 176] on input "(2) Well maintained, minor wear and tear" at bounding box center [482, 178] width 21 height 21
radio input "true"
click at [671, 624] on p "Next" at bounding box center [675, 625] width 19 height 10
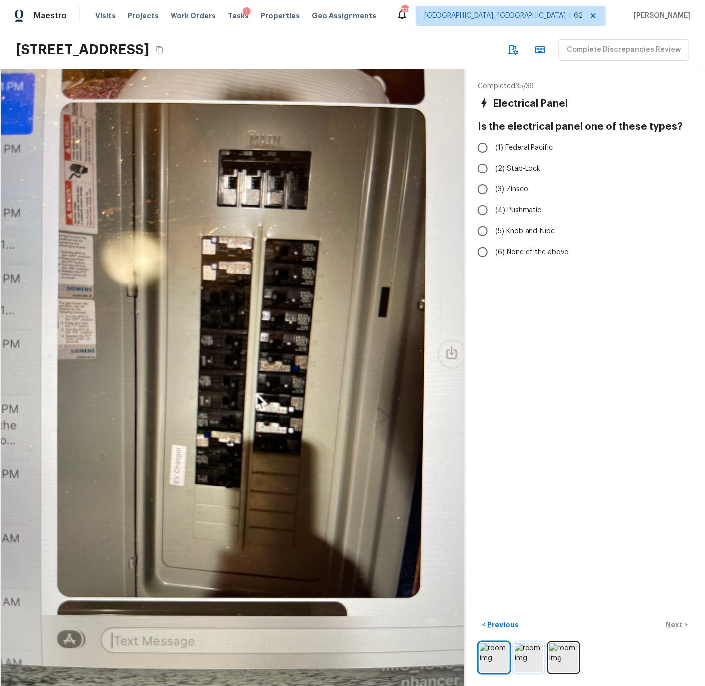
click at [530, 654] on img at bounding box center [528, 657] width 29 height 29
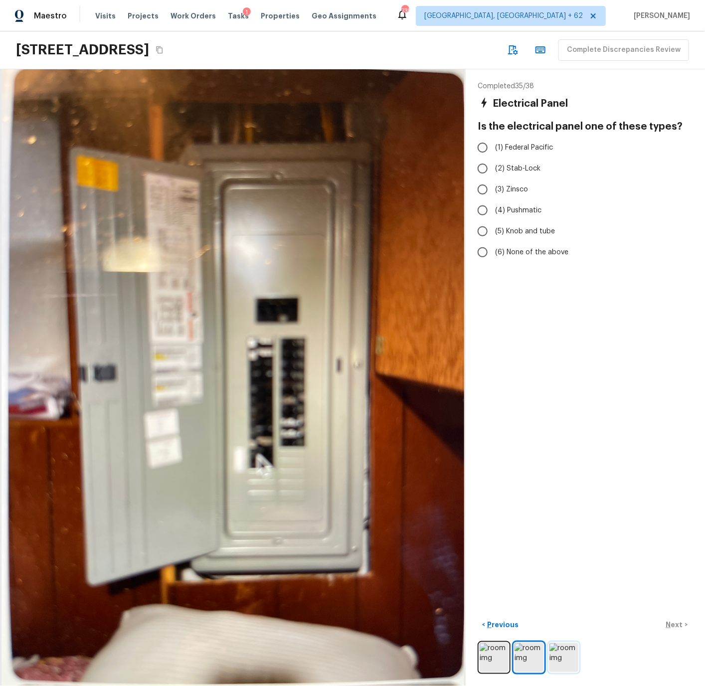
click at [563, 657] on img at bounding box center [563, 657] width 29 height 29
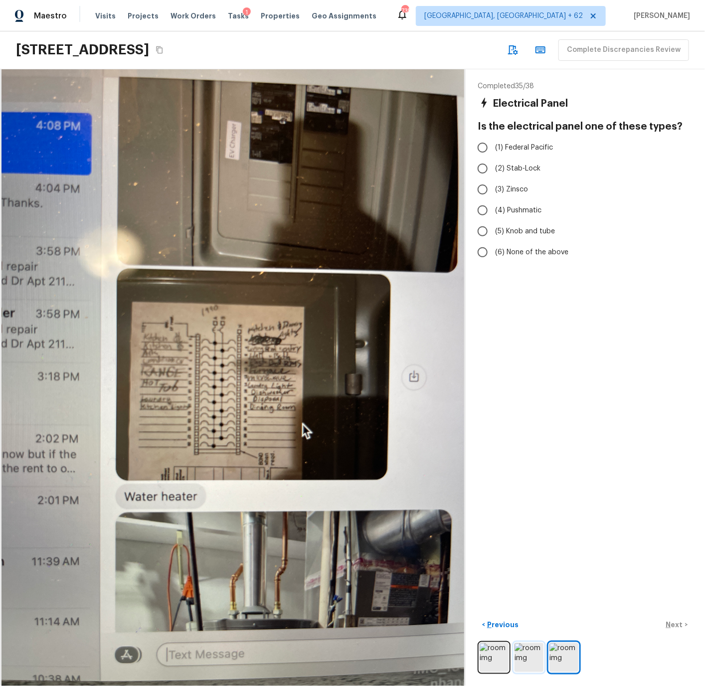
click at [525, 655] on img at bounding box center [528, 657] width 29 height 29
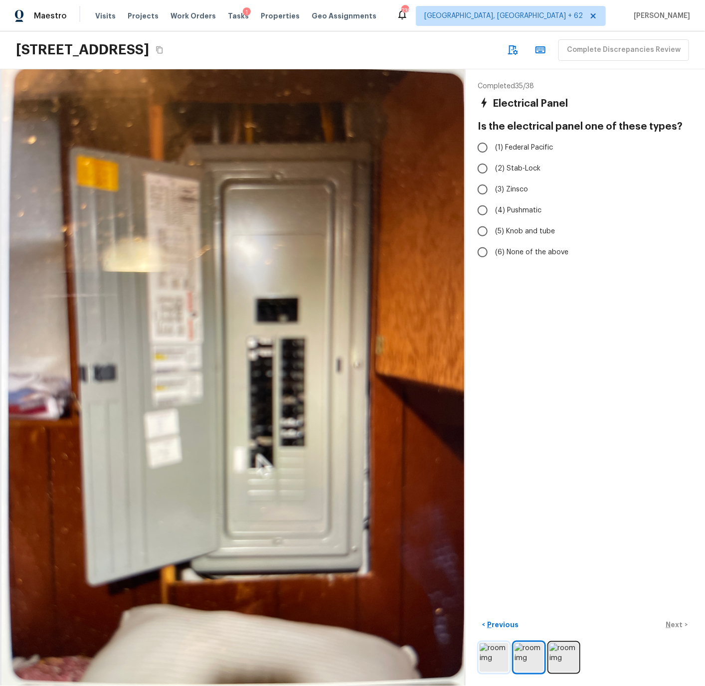
click at [494, 655] on img at bounding box center [493, 657] width 29 height 29
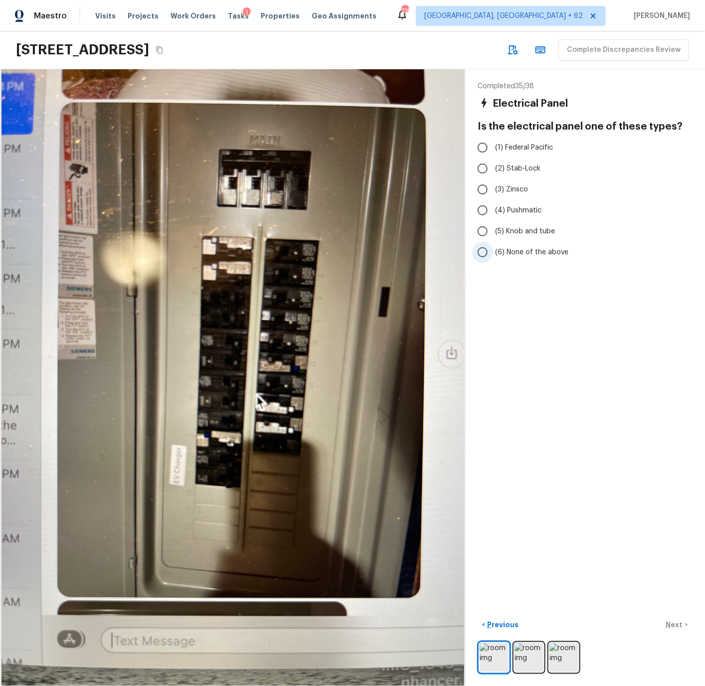
click at [519, 251] on span "(6) None of the above" at bounding box center [531, 252] width 73 height 10
click at [493, 251] on input "(6) None of the above" at bounding box center [482, 252] width 21 height 21
radio input "true"
click at [677, 621] on p "Next" at bounding box center [675, 625] width 19 height 10
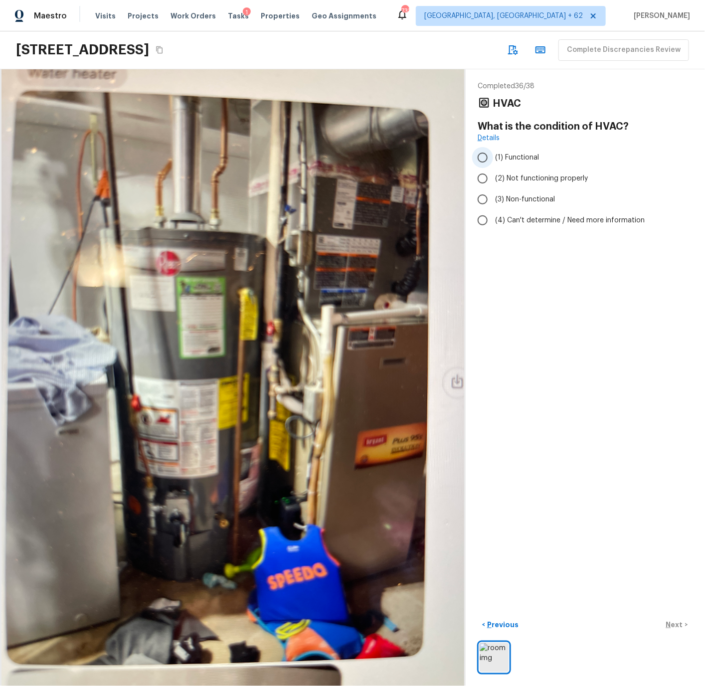
click at [483, 157] on input "(1) Functional" at bounding box center [482, 157] width 21 height 21
radio input "true"
click at [675, 622] on p "Next" at bounding box center [675, 625] width 19 height 10
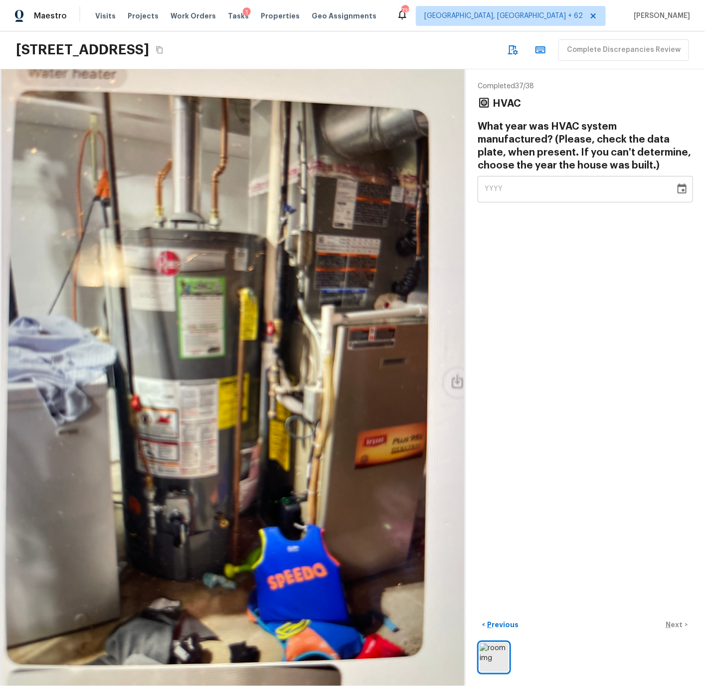
click at [683, 188] on icon "Choose date" at bounding box center [682, 189] width 12 height 12
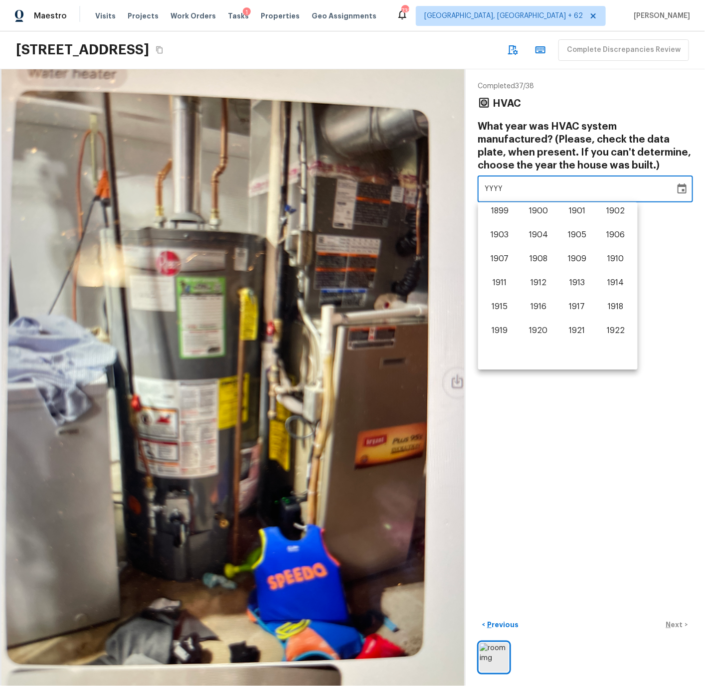
scroll to position [620, 0]
click at [503, 332] on button "2023" at bounding box center [499, 333] width 36 height 18
type input "2023"
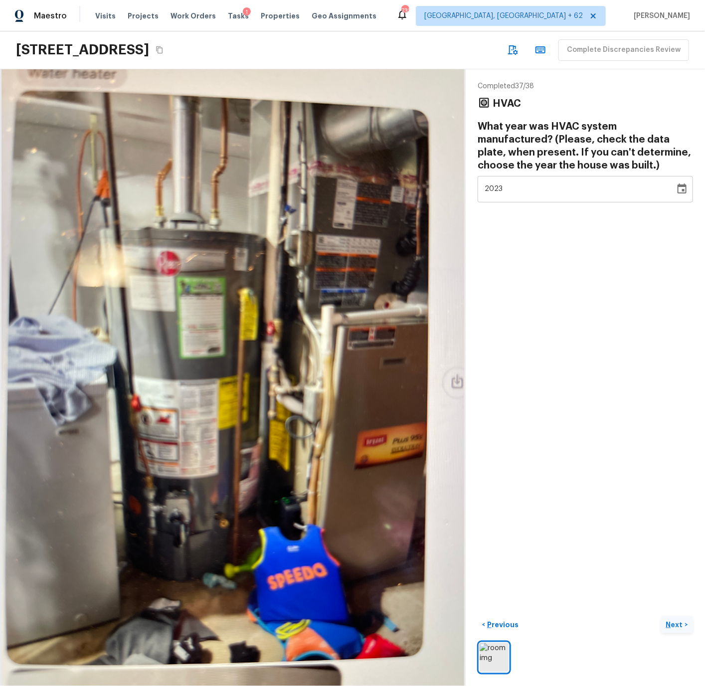
click at [676, 623] on p "Next" at bounding box center [675, 625] width 19 height 10
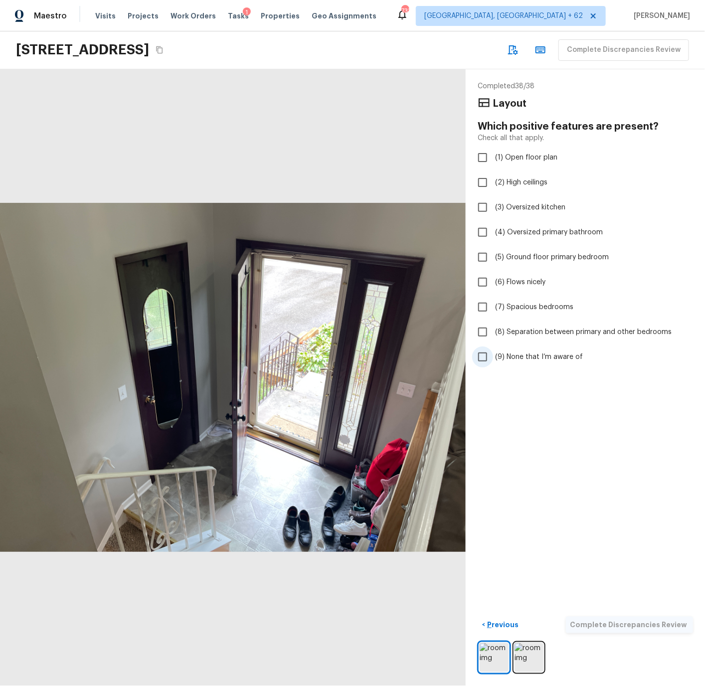
click at [545, 357] on span "(9) None that I’m aware of" at bounding box center [539, 357] width 88 height 10
click at [493, 357] on input "(9) None that I’m aware of" at bounding box center [482, 356] width 21 height 21
checkbox input "true"
click at [621, 625] on p "Complete Discrepancies Review" at bounding box center [629, 625] width 119 height 10
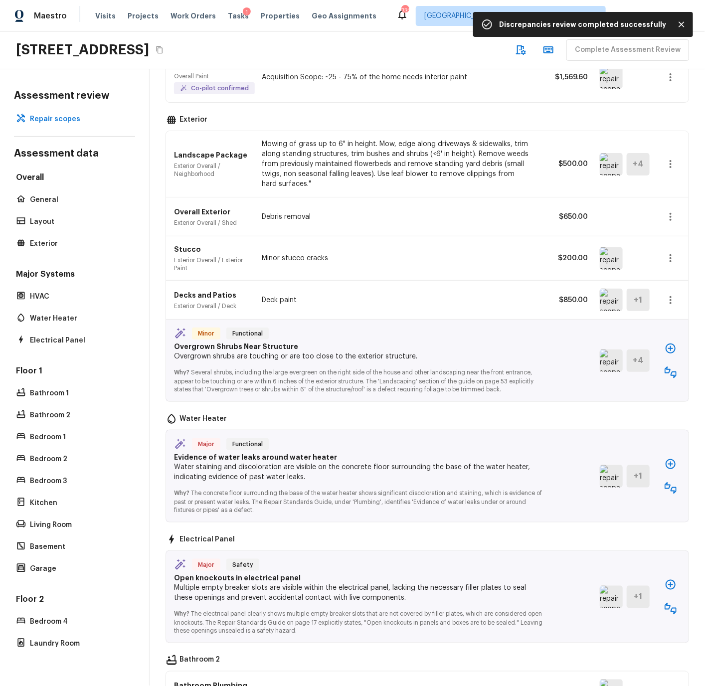
scroll to position [0, 0]
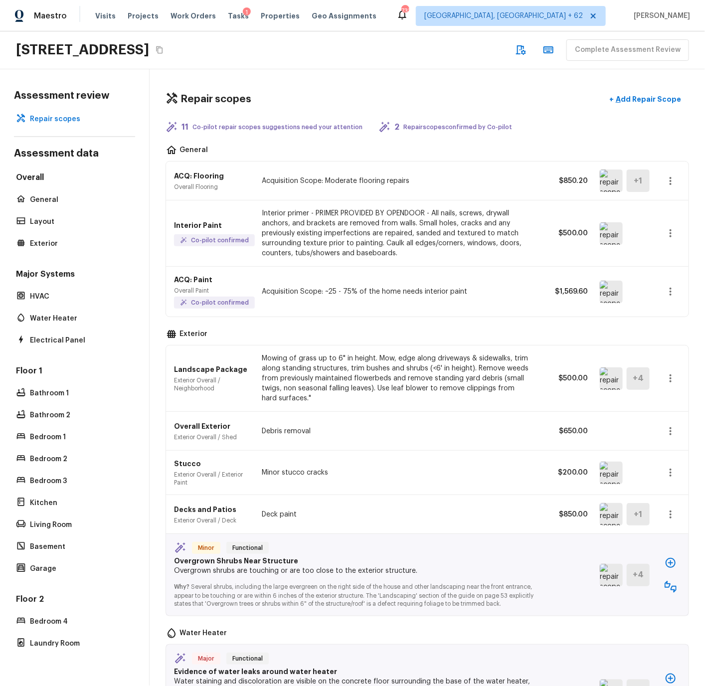
click at [614, 380] on img at bounding box center [611, 378] width 23 height 22
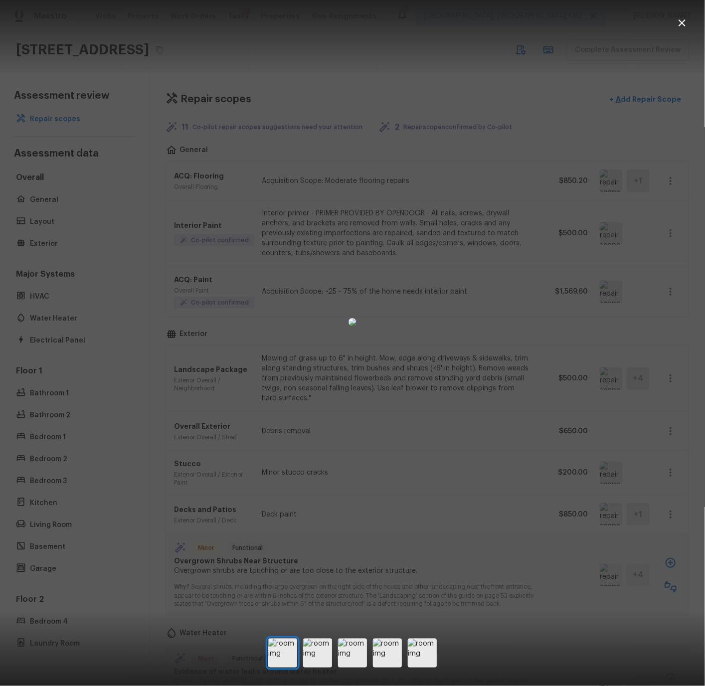
click at [679, 22] on icon "button" at bounding box center [682, 23] width 12 height 12
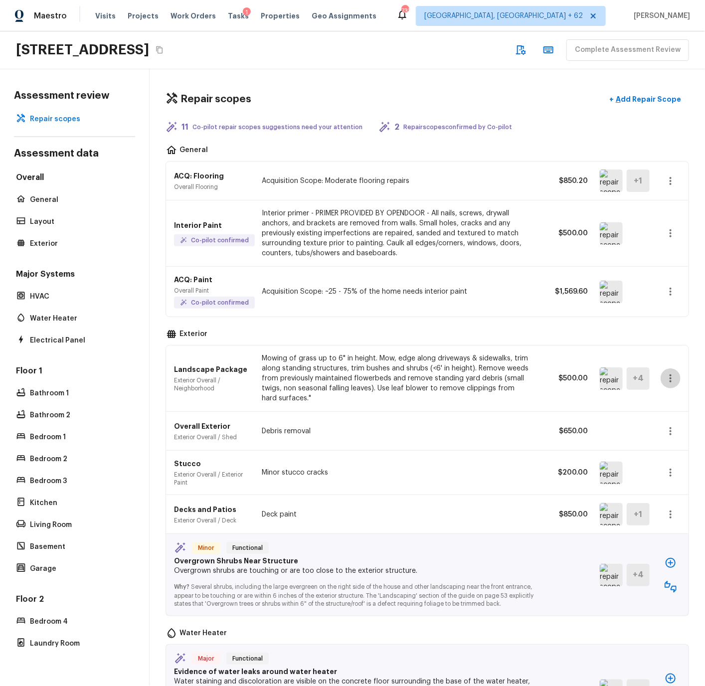
click at [672, 377] on icon "button" at bounding box center [670, 378] width 12 height 12
click at [515, 398] on div at bounding box center [352, 343] width 705 height 686
click at [669, 429] on icon "button" at bounding box center [670, 431] width 12 height 12
click at [648, 487] on li "Remove" at bounding box center [666, 490] width 65 height 30
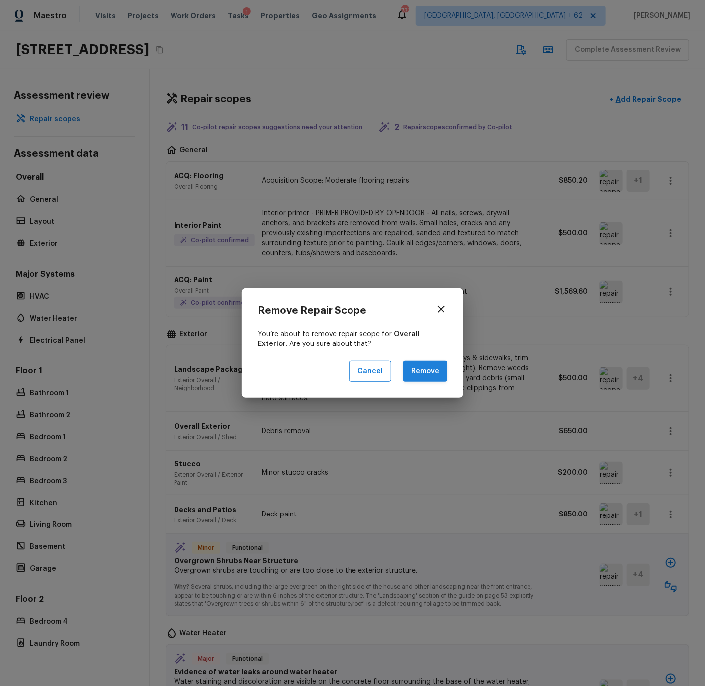
click at [428, 374] on button "Remove" at bounding box center [425, 371] width 44 height 21
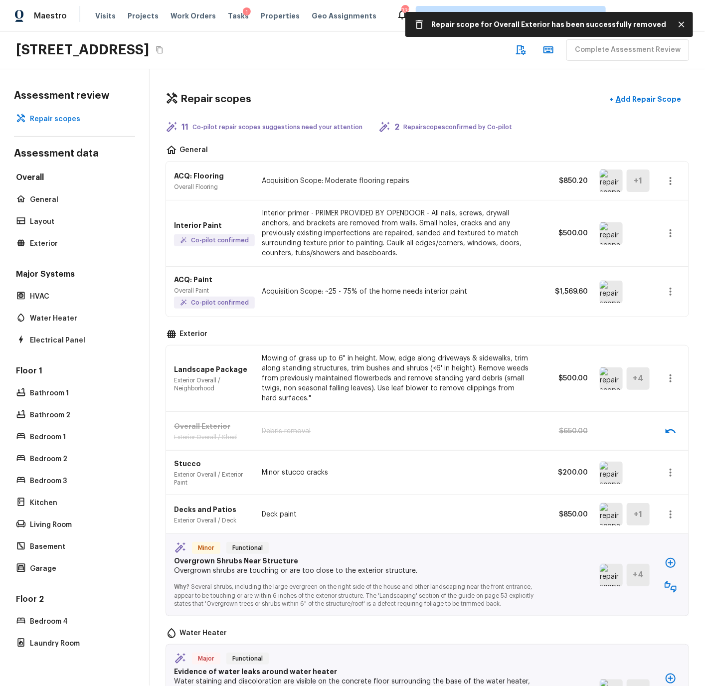
click at [609, 473] on img at bounding box center [611, 473] width 23 height 22
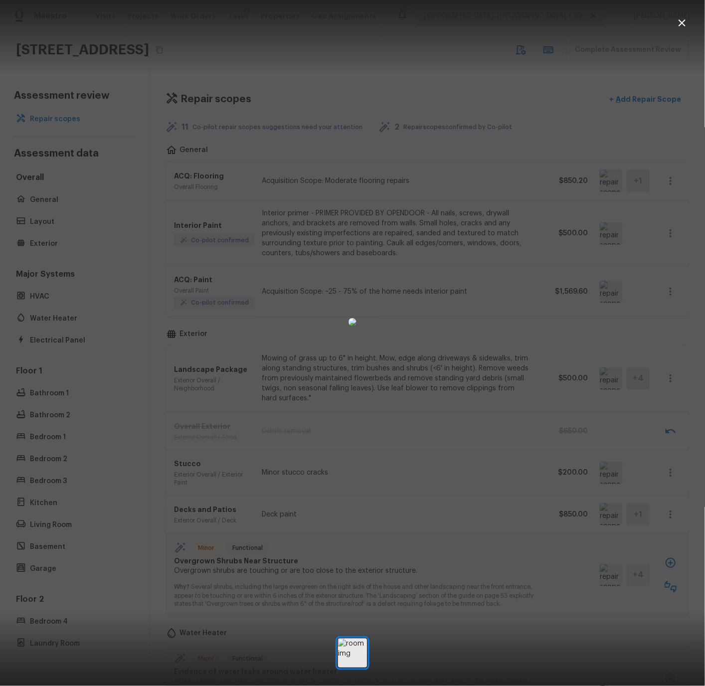
click at [684, 19] on icon "button" at bounding box center [682, 23] width 12 height 12
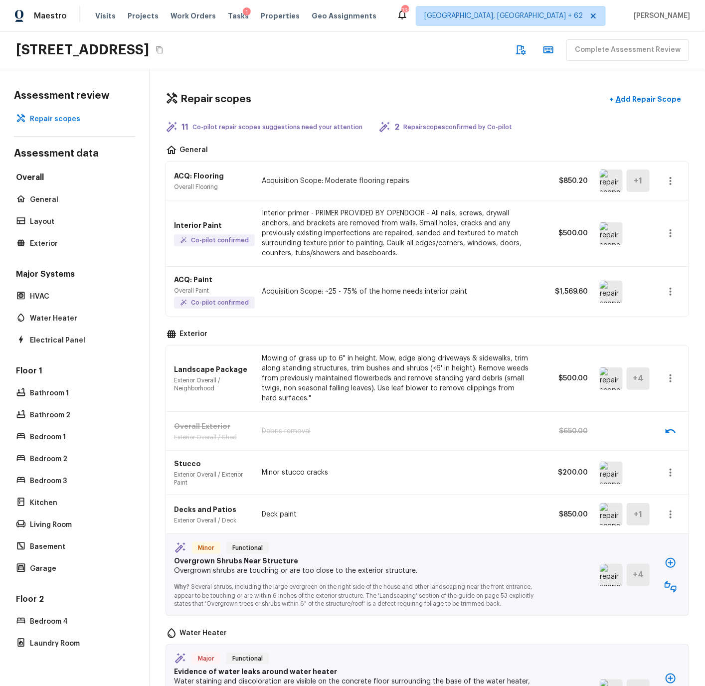
click at [669, 471] on icon "button" at bounding box center [670, 472] width 12 height 12
click at [652, 532] on li "Remove" at bounding box center [666, 532] width 65 height 30
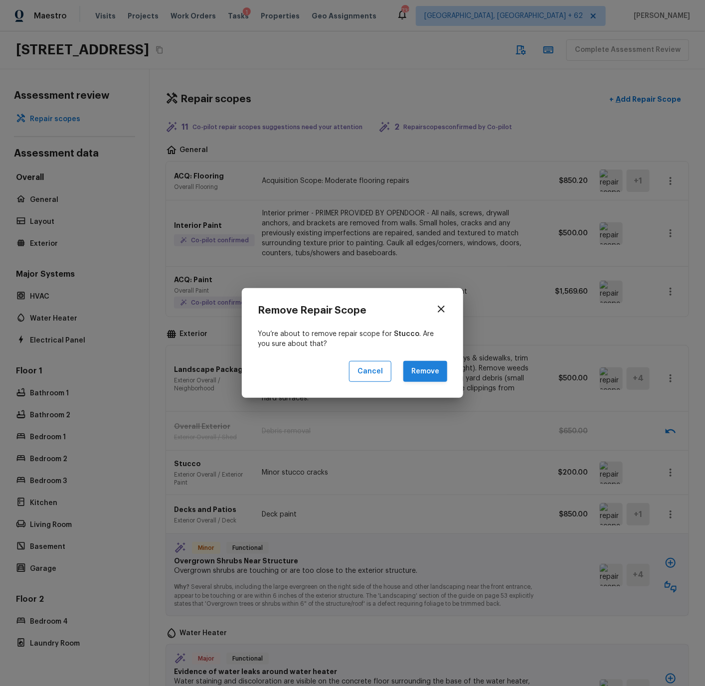
click at [433, 374] on button "Remove" at bounding box center [425, 371] width 44 height 21
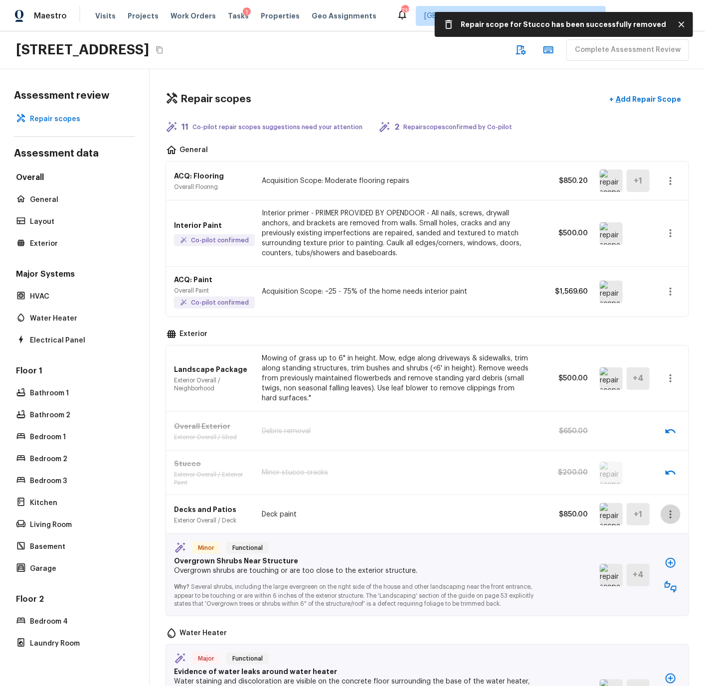
click at [670, 512] on icon "button" at bounding box center [670, 514] width 12 height 12
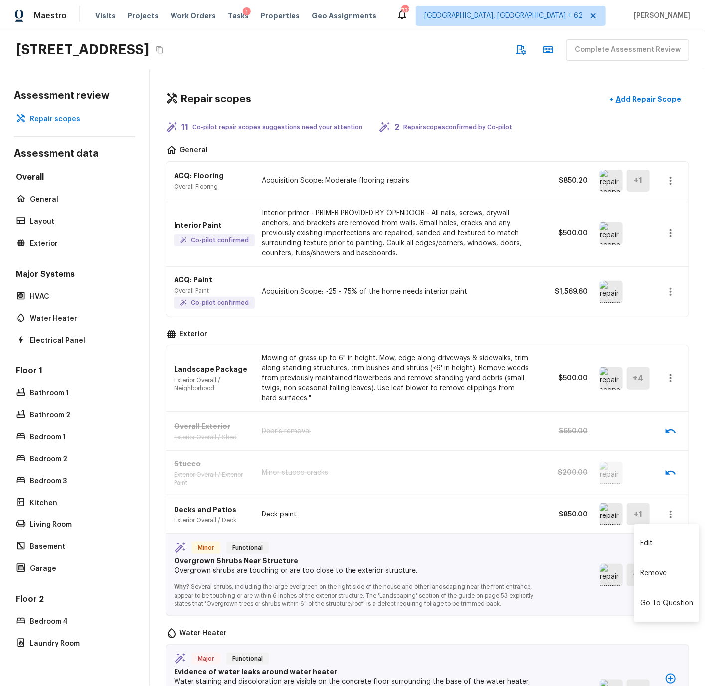
click at [648, 543] on li "Edit" at bounding box center [666, 543] width 65 height 30
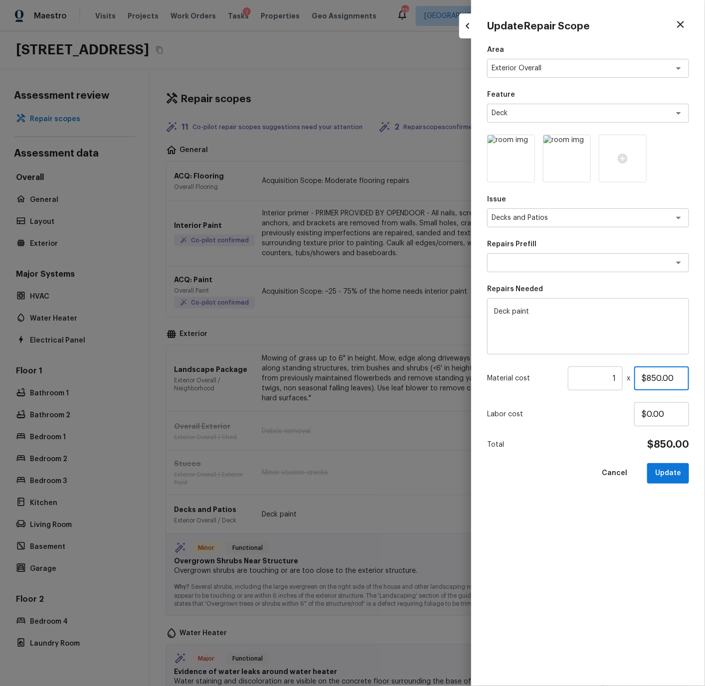
click at [650, 377] on input "$850.00" at bounding box center [661, 378] width 55 height 24
type input "$350.00"
click at [672, 471] on button "Update" at bounding box center [668, 473] width 42 height 20
type input "$0.00"
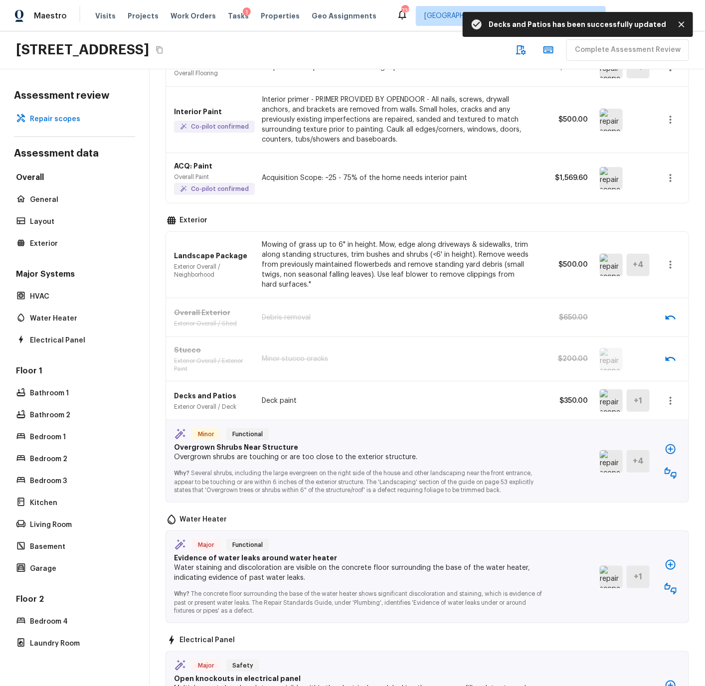
scroll to position [117, 0]
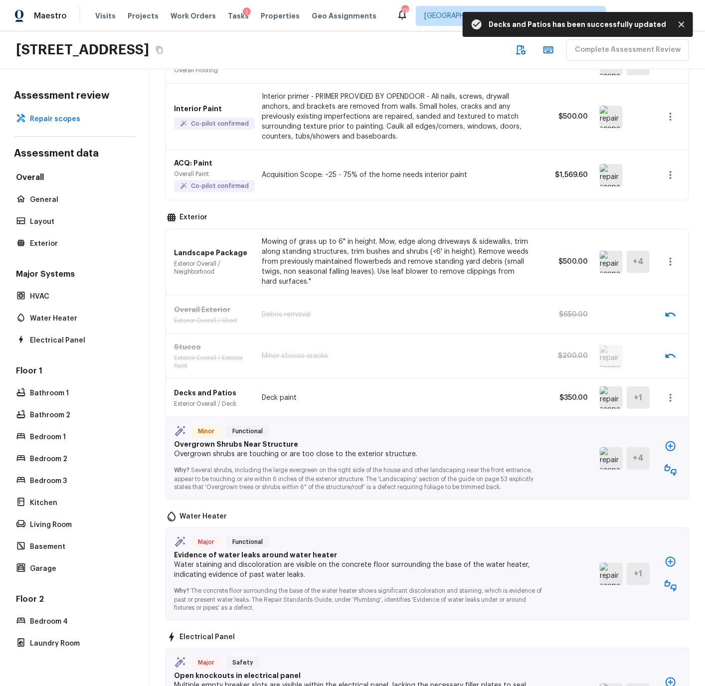
click at [669, 447] on icon "button" at bounding box center [670, 446] width 12 height 12
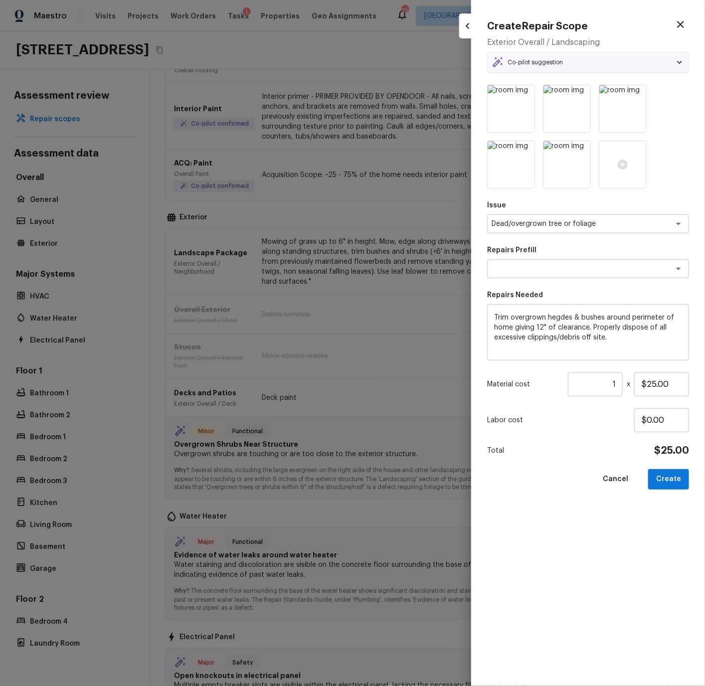
type textarea "Trim bushes/overgrown hedges"
drag, startPoint x: 596, startPoint y: 381, endPoint x: 622, endPoint y: 381, distance: 26.4
click at [622, 381] on input "1" at bounding box center [595, 384] width 55 height 24
click at [669, 481] on button "Create" at bounding box center [668, 479] width 41 height 20
type input "1"
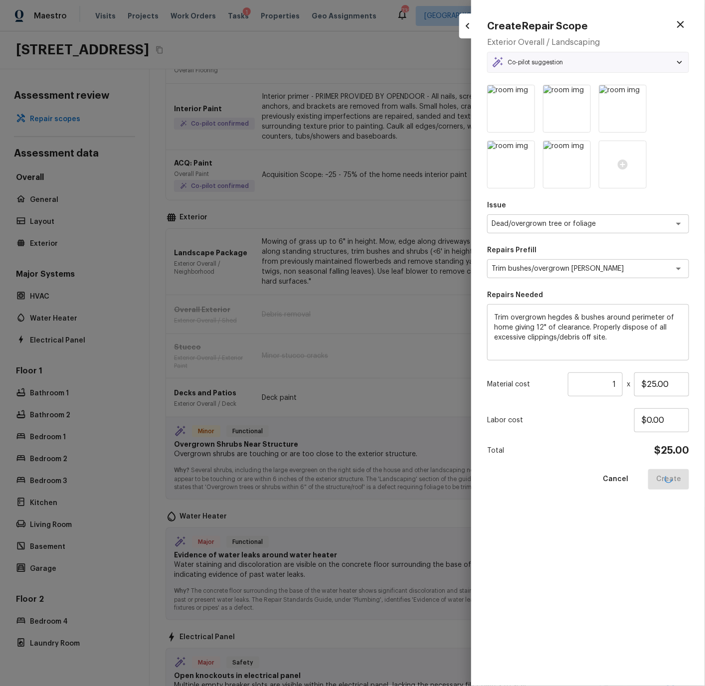
type input "$0.00"
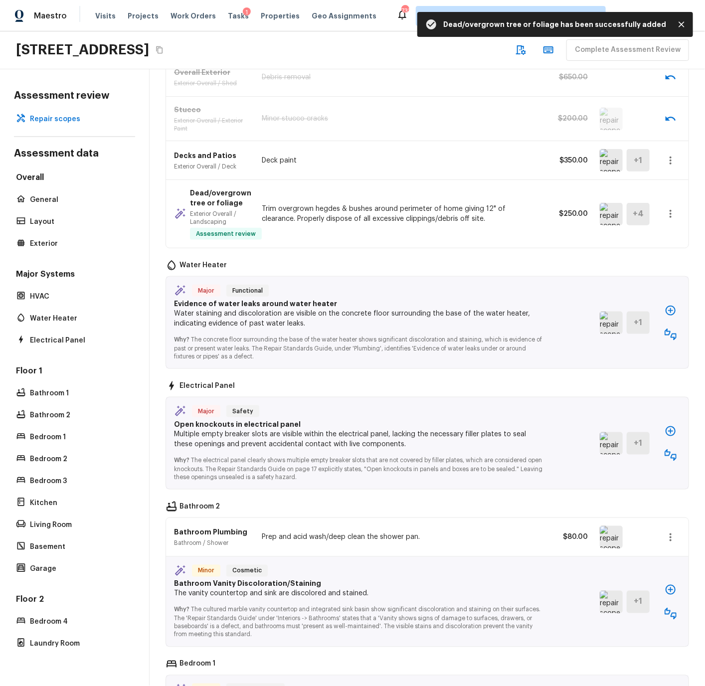
scroll to position [374, 0]
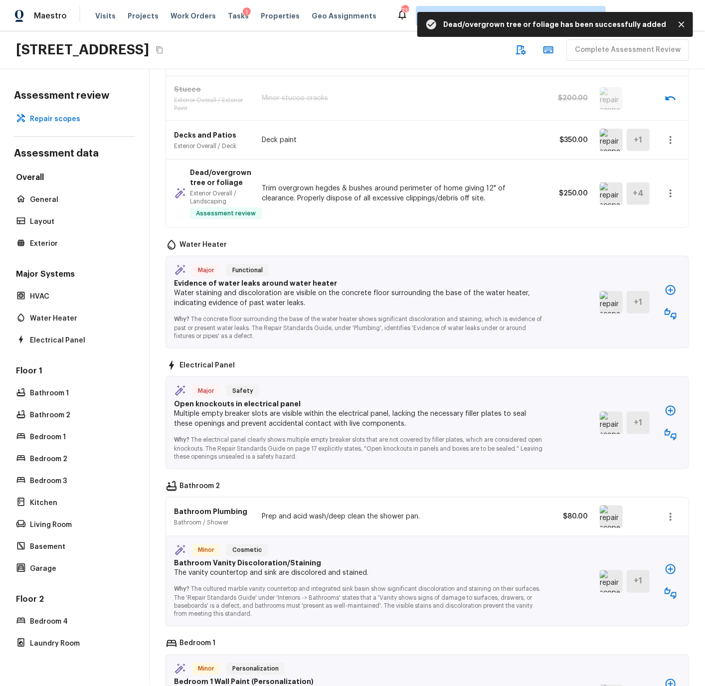
click at [614, 302] on img at bounding box center [611, 302] width 23 height 22
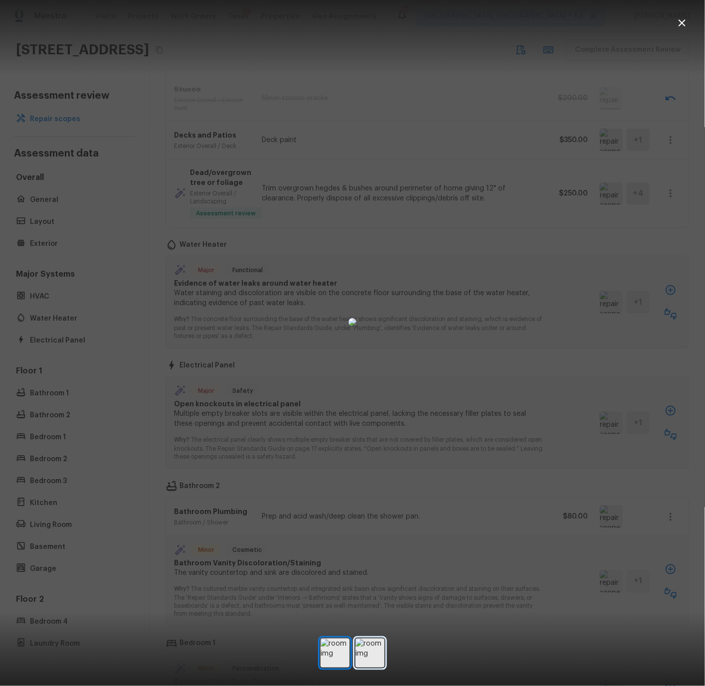
click at [370, 654] on img at bounding box center [369, 652] width 29 height 29
click at [684, 23] on icon "button" at bounding box center [682, 23] width 12 height 12
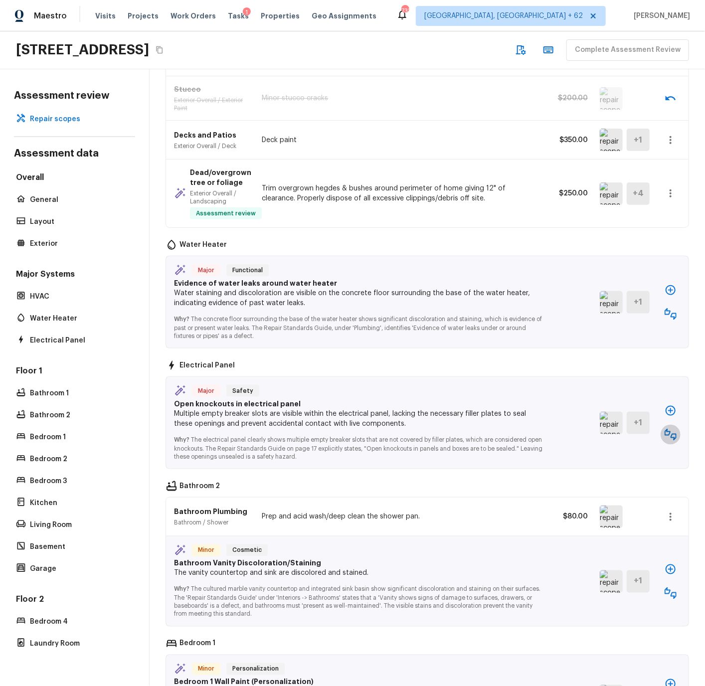
click at [668, 433] on icon "button" at bounding box center [670, 435] width 12 height 12
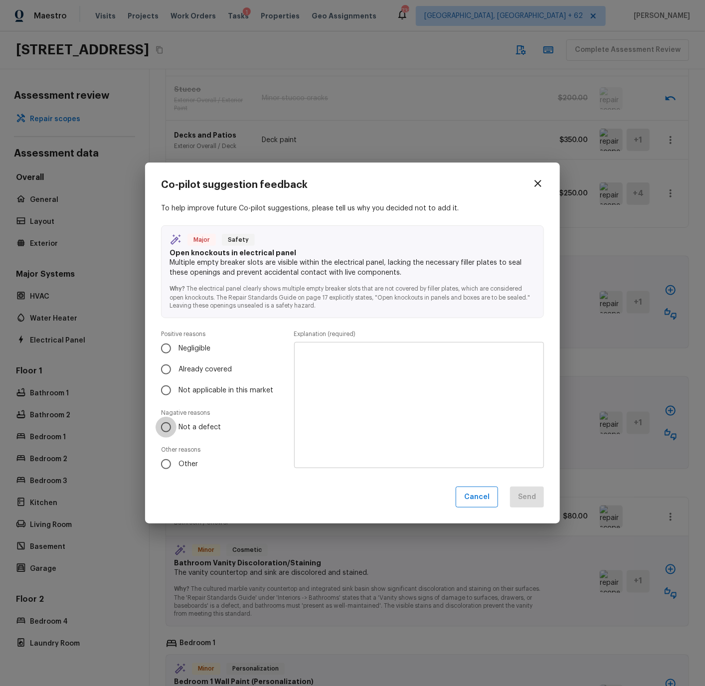
drag, startPoint x: 167, startPoint y: 426, endPoint x: 265, endPoint y: 409, distance: 99.6
click at [167, 426] on input "Not a defect" at bounding box center [165, 427] width 21 height 21
radio input "true"
click at [318, 375] on textarea at bounding box center [419, 405] width 236 height 110
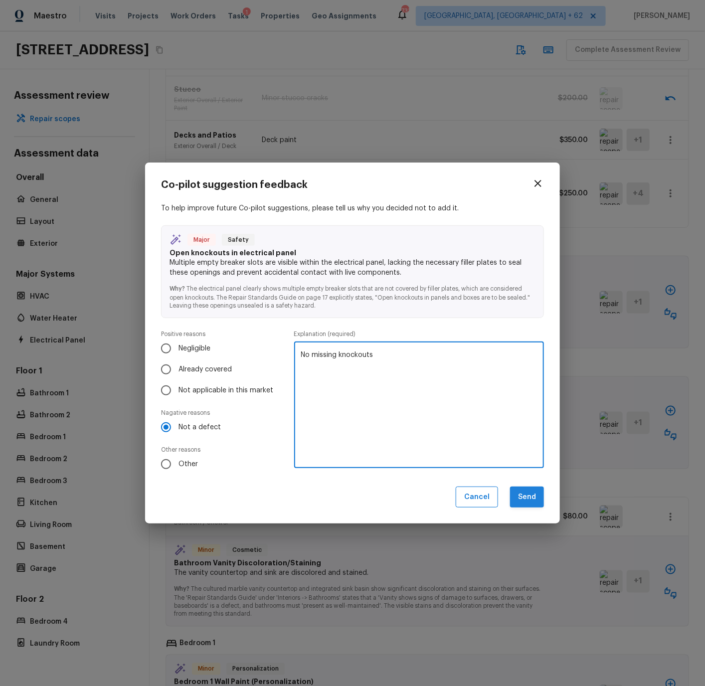
type textarea "No missing knockouts"
click at [524, 499] on button "Send" at bounding box center [527, 496] width 34 height 21
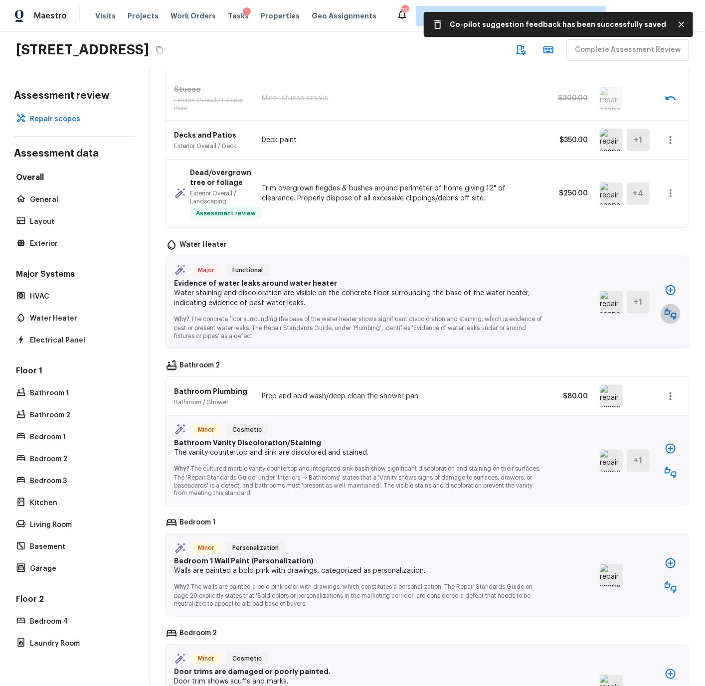
click at [670, 311] on icon "button" at bounding box center [670, 314] width 12 height 12
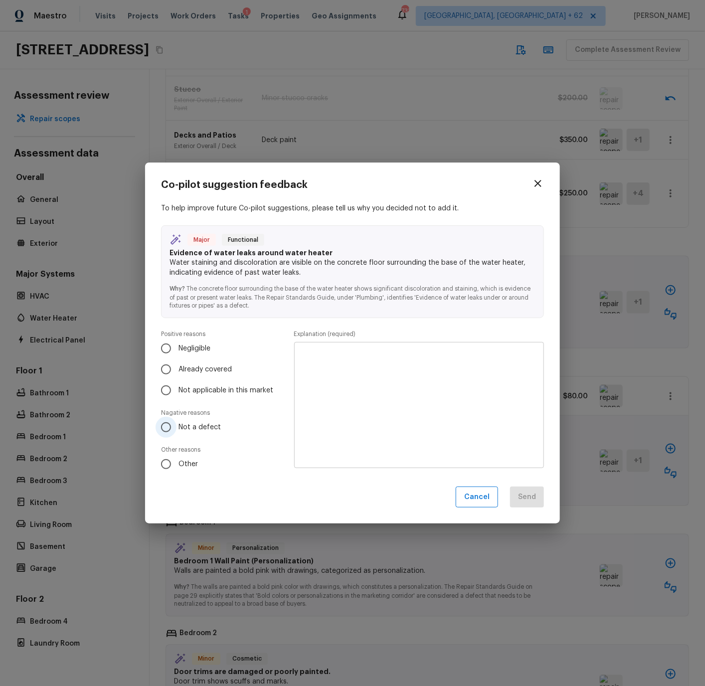
click at [162, 425] on input "Not a defect" at bounding box center [165, 427] width 21 height 21
radio input "true"
click at [368, 359] on textarea at bounding box center [419, 405] width 236 height 110
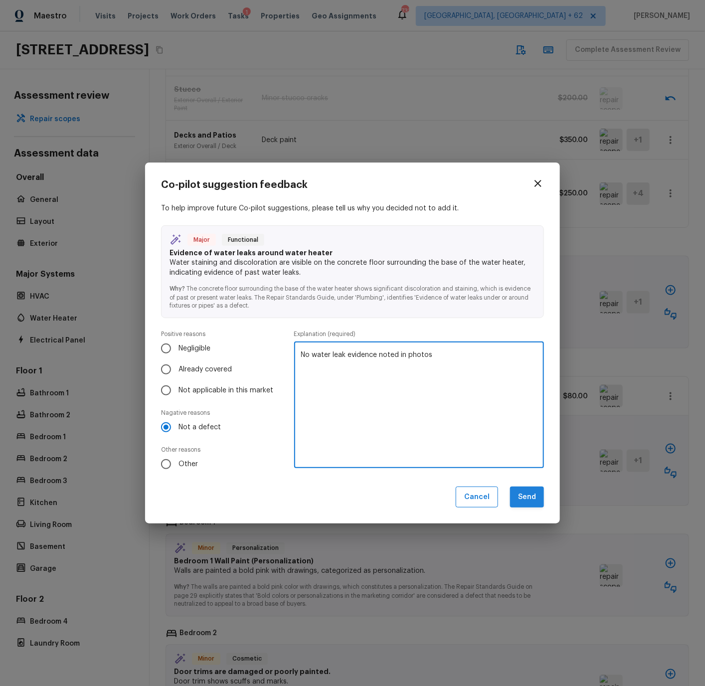
type textarea "No water leak evidence noted in photos"
click at [517, 492] on button "Send" at bounding box center [527, 496] width 34 height 21
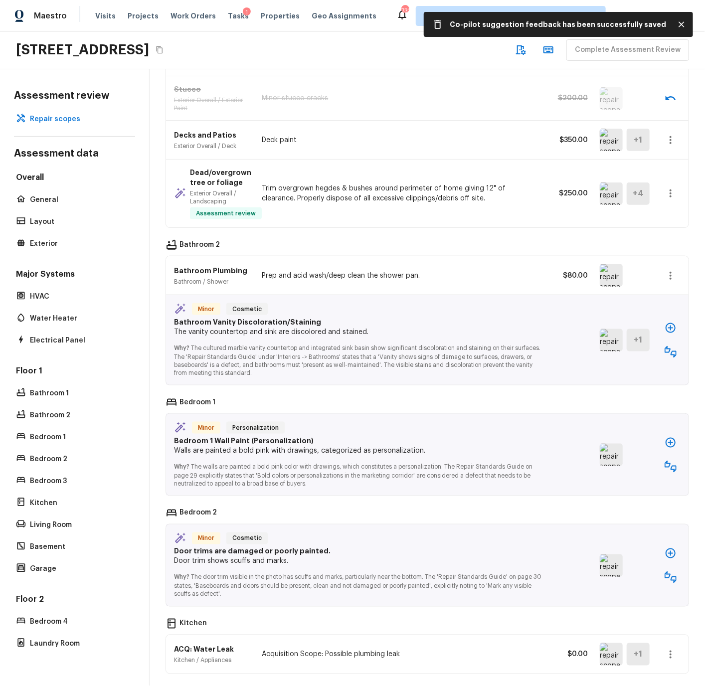
click at [614, 341] on img at bounding box center [611, 340] width 23 height 22
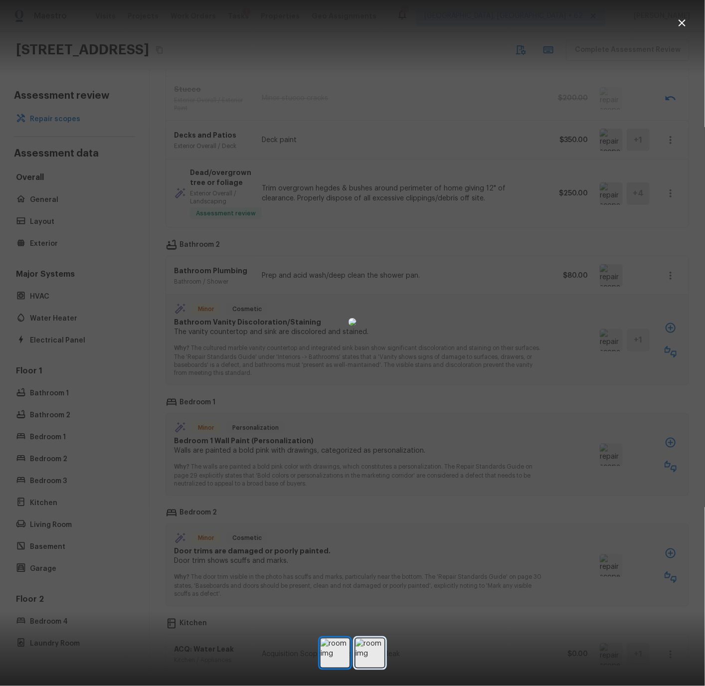
click at [377, 645] on img at bounding box center [369, 652] width 29 height 29
click at [683, 19] on icon "button" at bounding box center [682, 23] width 12 height 12
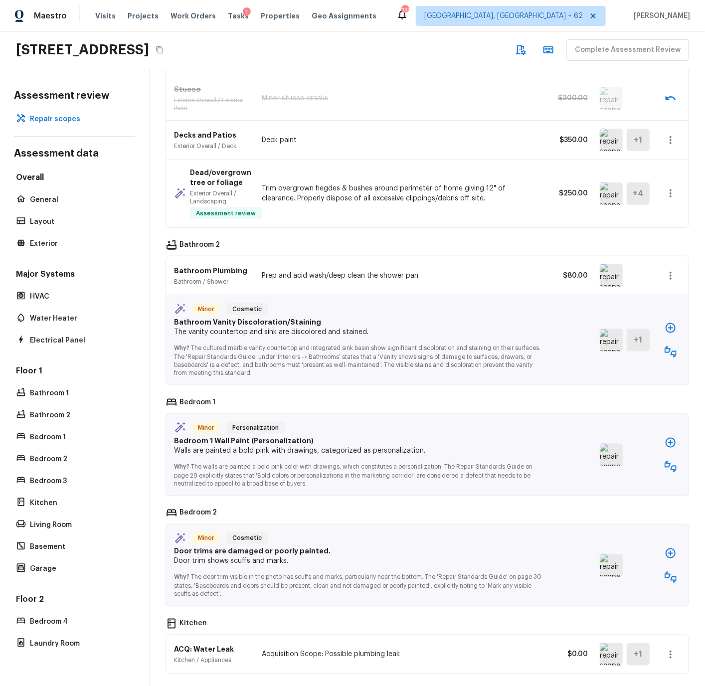
scroll to position [376, 0]
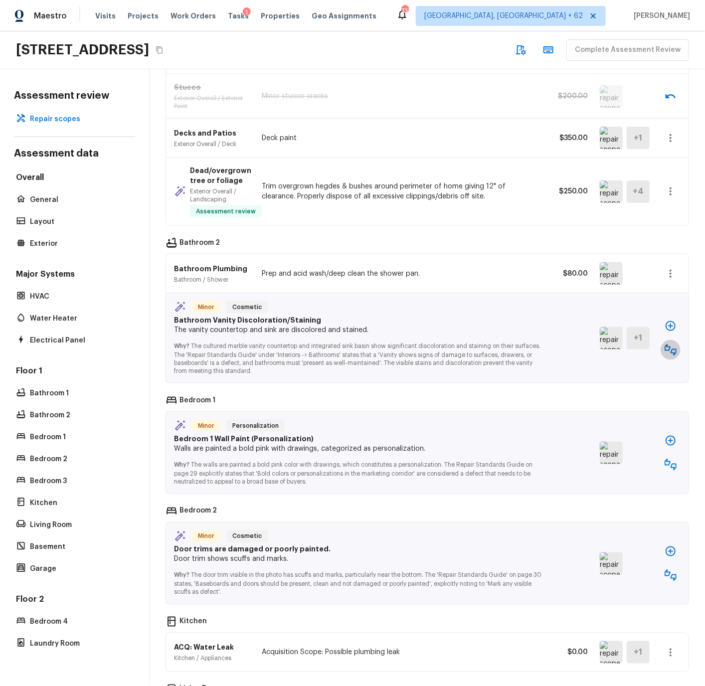
click at [667, 348] on icon "button" at bounding box center [670, 350] width 12 height 12
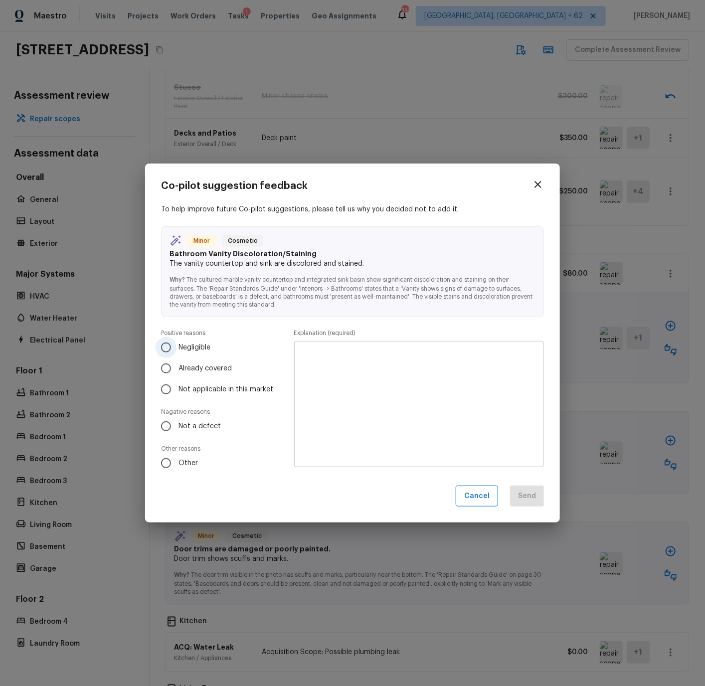
click at [166, 346] on input "Negligible" at bounding box center [165, 347] width 21 height 21
radio input "true"
click at [303, 351] on textarea at bounding box center [419, 404] width 236 height 110
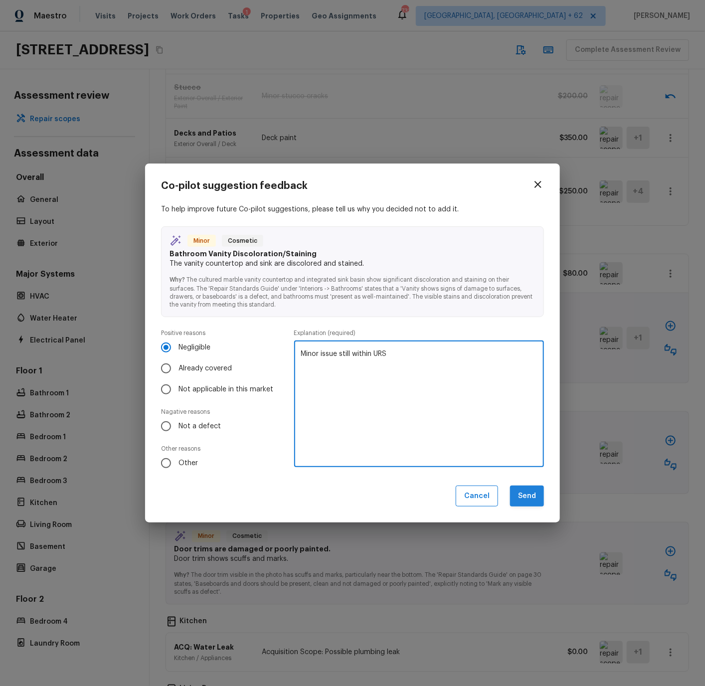
type textarea "Minor issue still within URS"
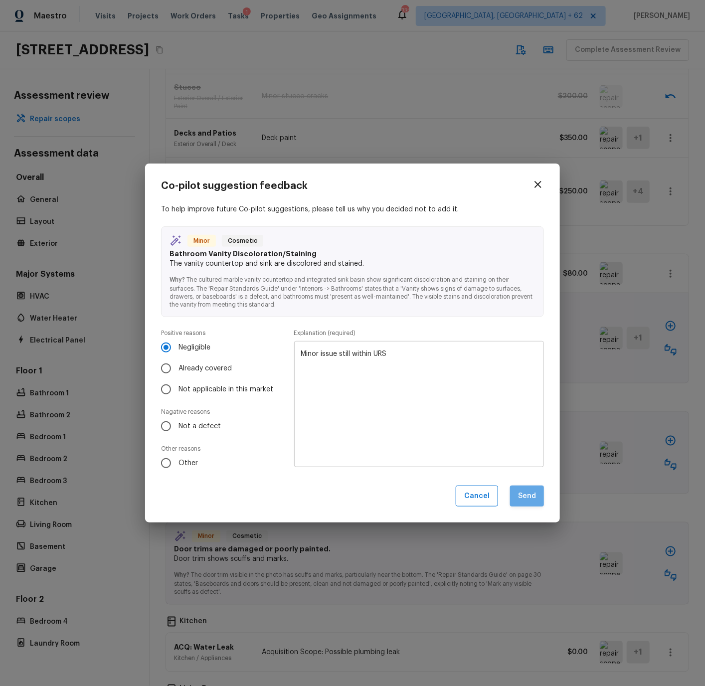
click at [526, 495] on button "Send" at bounding box center [527, 495] width 34 height 21
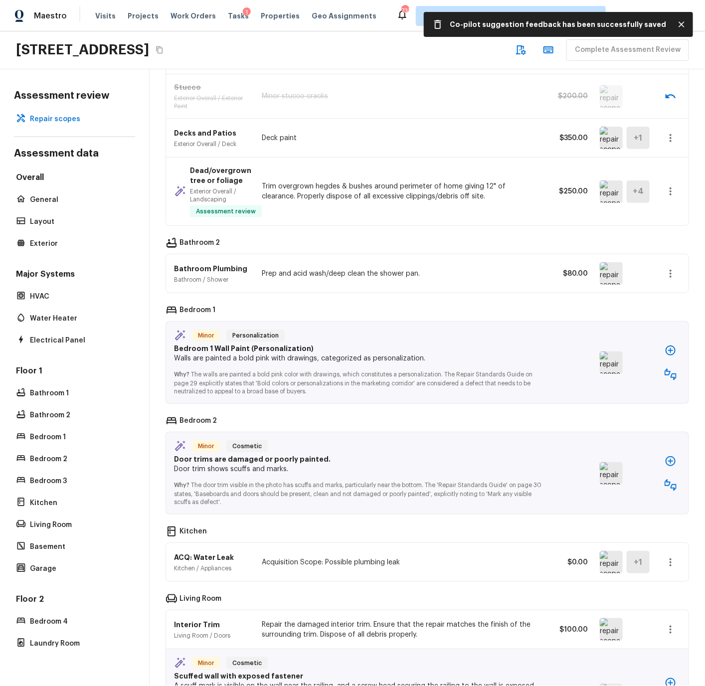
click at [608, 366] on img at bounding box center [611, 362] width 23 height 22
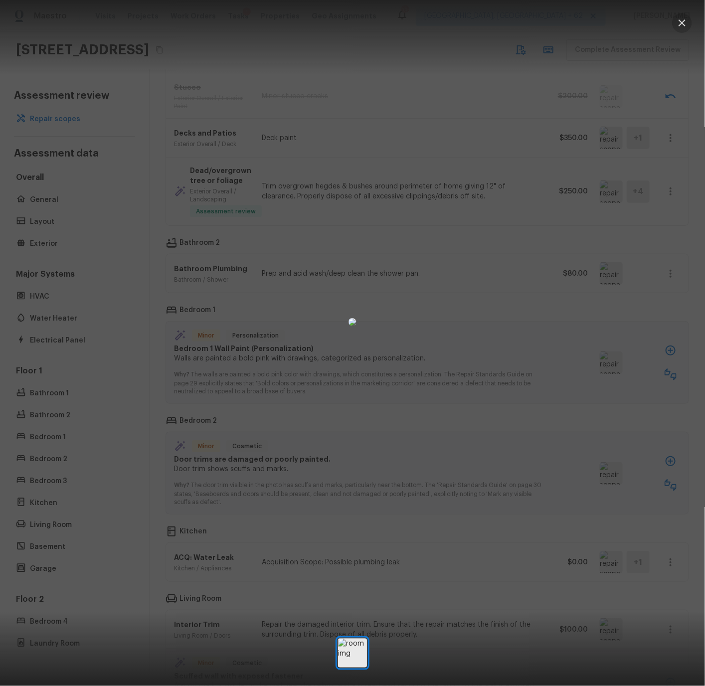
click at [683, 23] on icon "button" at bounding box center [681, 22] width 7 height 7
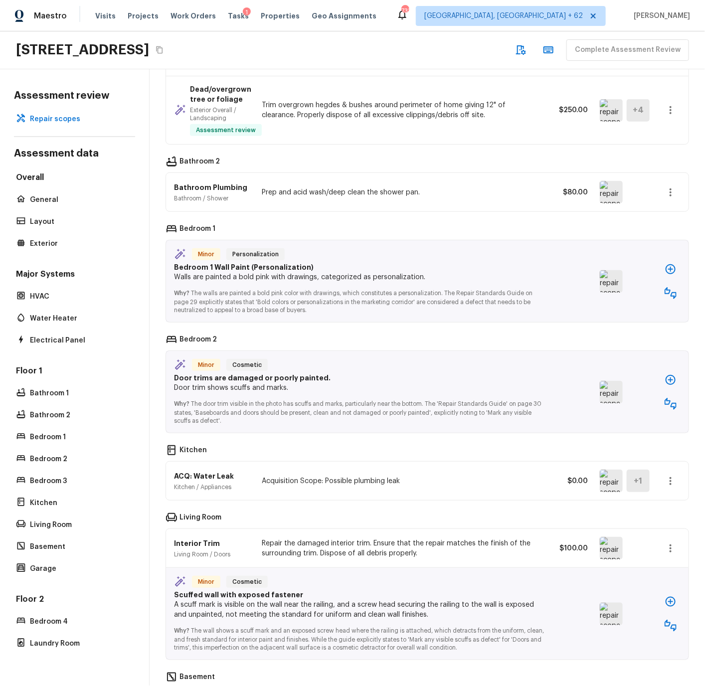
scroll to position [442, 0]
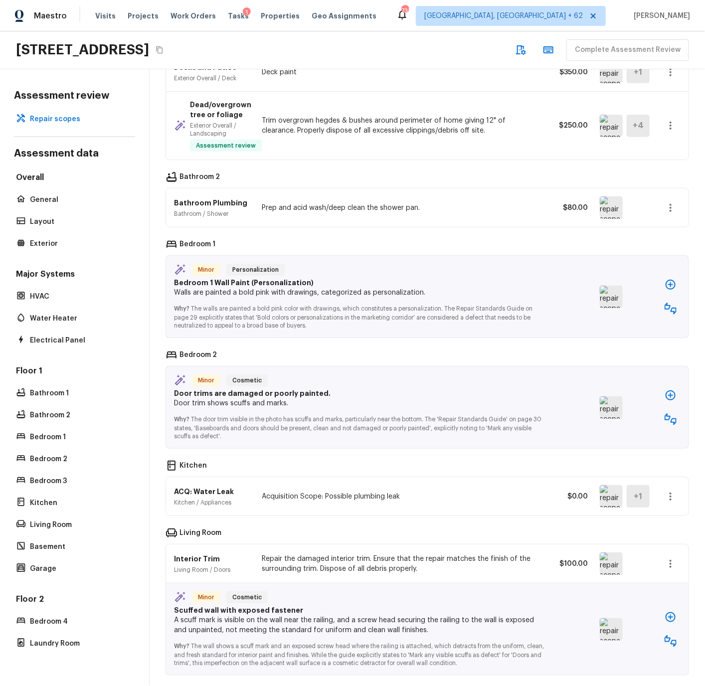
click at [668, 309] on icon "button" at bounding box center [670, 309] width 12 height 12
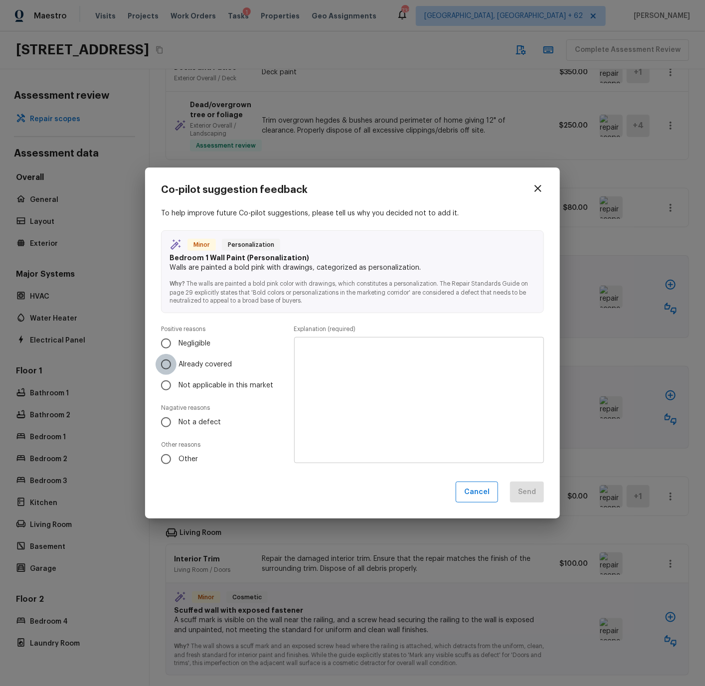
click at [165, 363] on input "Already covered" at bounding box center [165, 364] width 21 height 21
radio input "true"
click at [332, 358] on textarea at bounding box center [419, 400] width 236 height 110
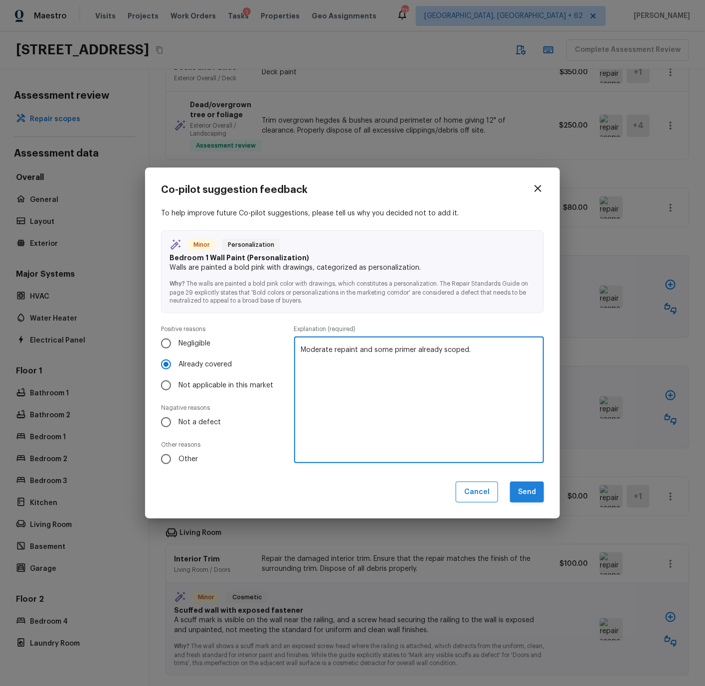
type textarea "Moderate repaint and some primer already scoped."
click at [539, 491] on button "Send" at bounding box center [527, 491] width 34 height 21
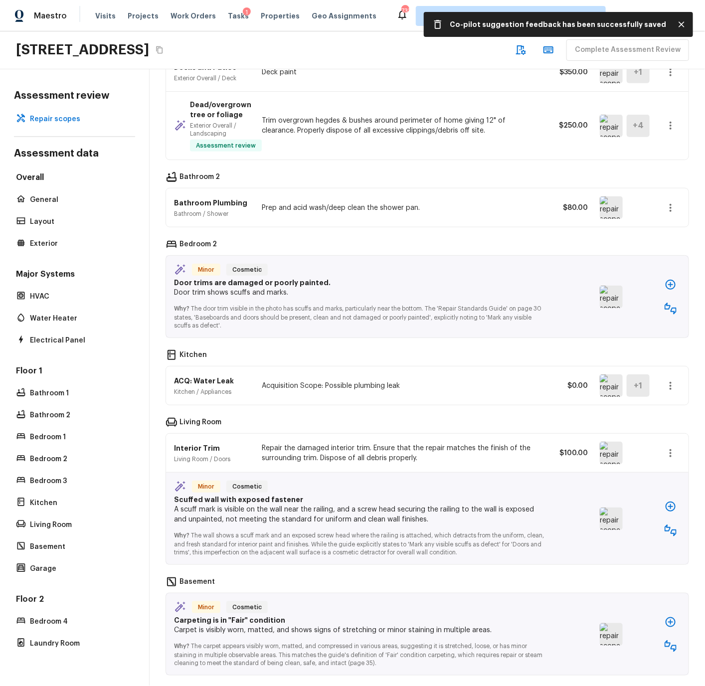
click at [616, 298] on img at bounding box center [611, 297] width 23 height 22
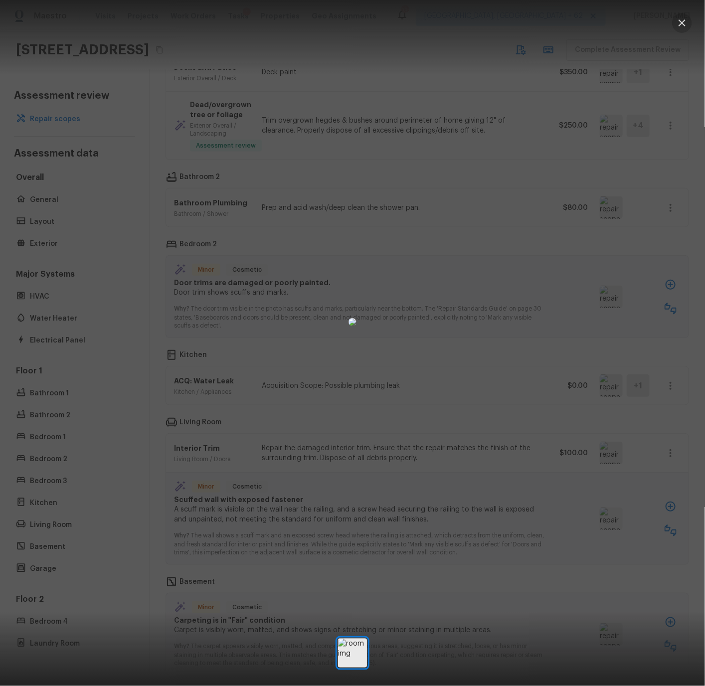
drag, startPoint x: 683, startPoint y: 21, endPoint x: 673, endPoint y: 109, distance: 88.3
click at [683, 21] on icon "button" at bounding box center [681, 22] width 7 height 7
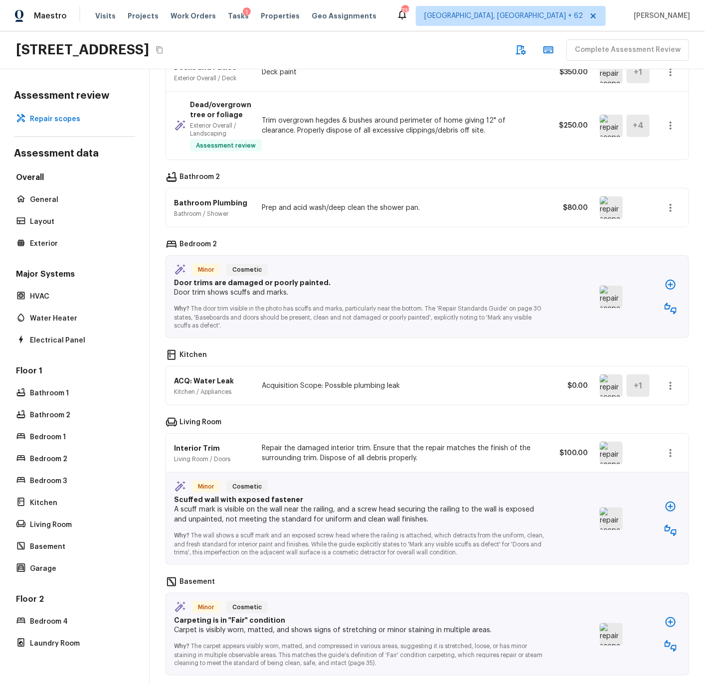
click at [670, 308] on icon "button" at bounding box center [670, 309] width 12 height 12
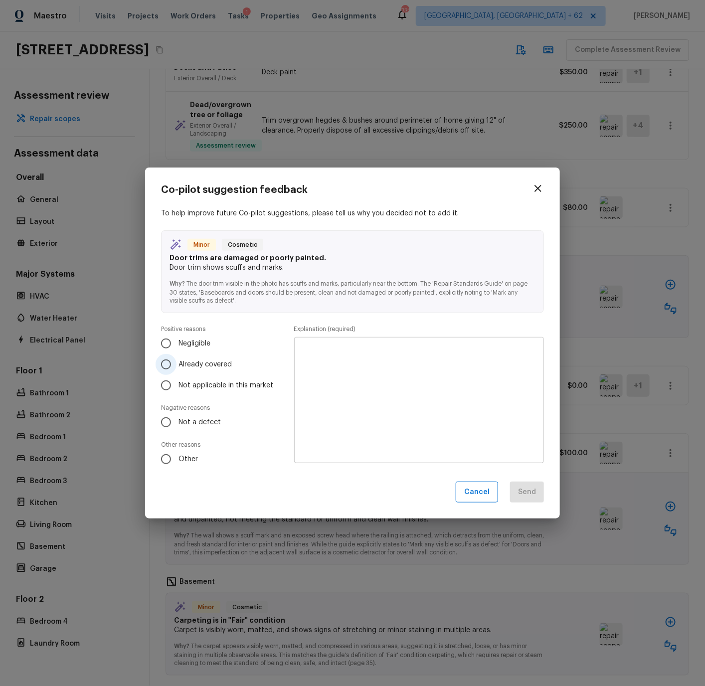
click at [188, 365] on span "Already covered" at bounding box center [204, 364] width 53 height 10
click at [176, 365] on input "Already covered" at bounding box center [165, 364] width 21 height 21
radio input "true"
click at [324, 370] on textarea at bounding box center [419, 400] width 236 height 110
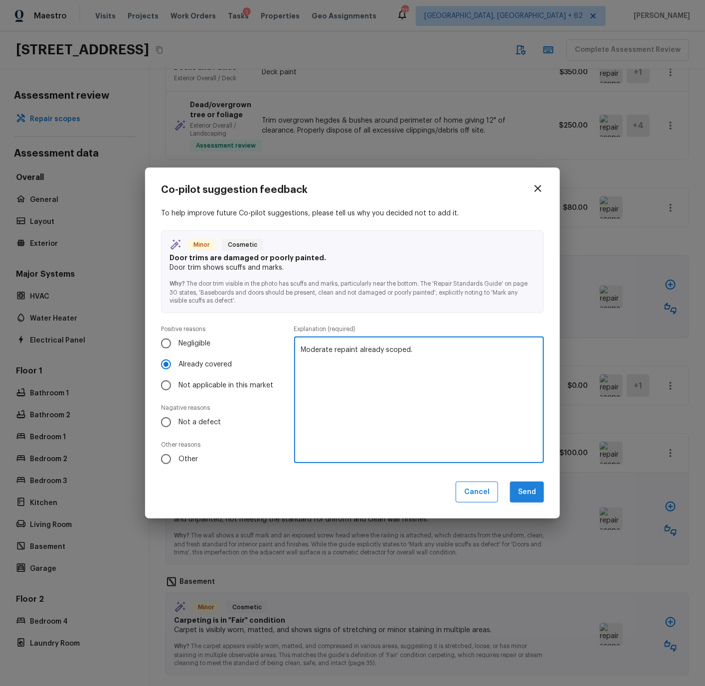
type textarea "Moderate repaint already scoped."
click at [522, 492] on button "Send" at bounding box center [527, 491] width 34 height 21
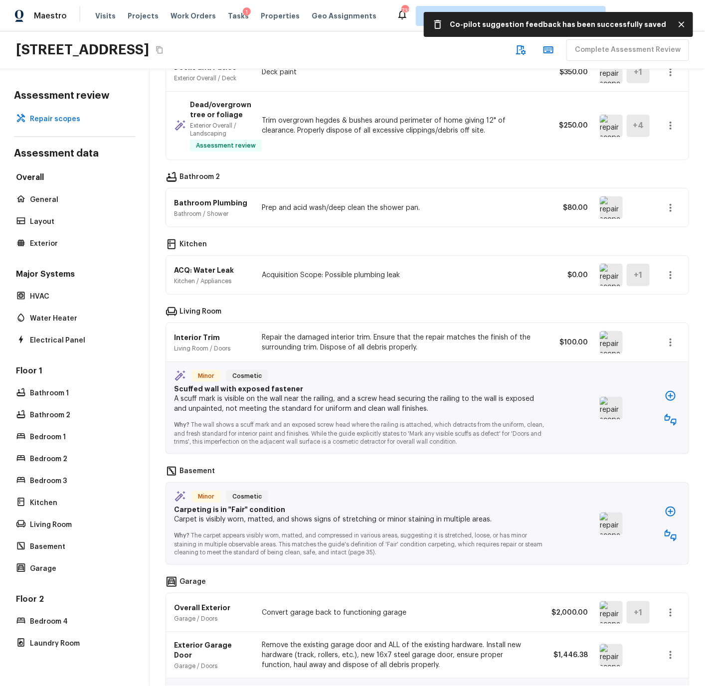
click at [608, 271] on img at bounding box center [611, 275] width 23 height 22
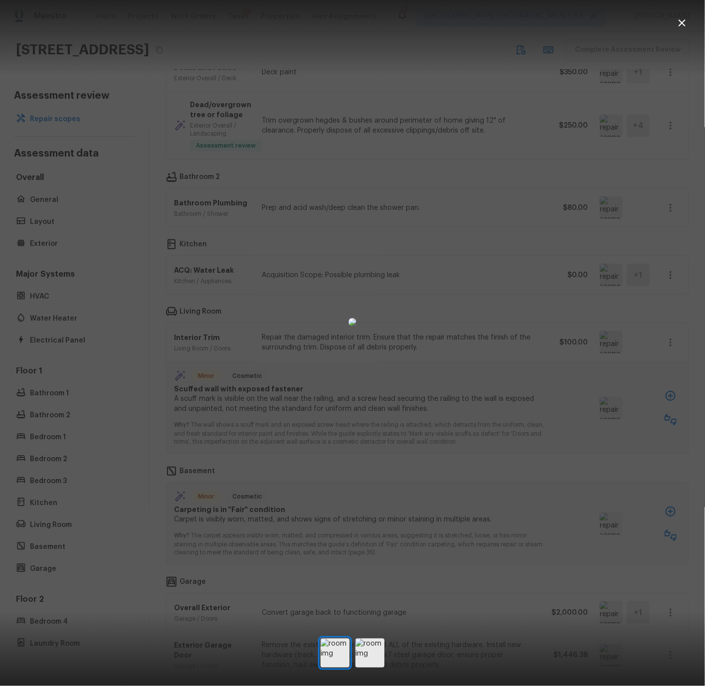
click at [683, 18] on icon "button" at bounding box center [682, 23] width 12 height 12
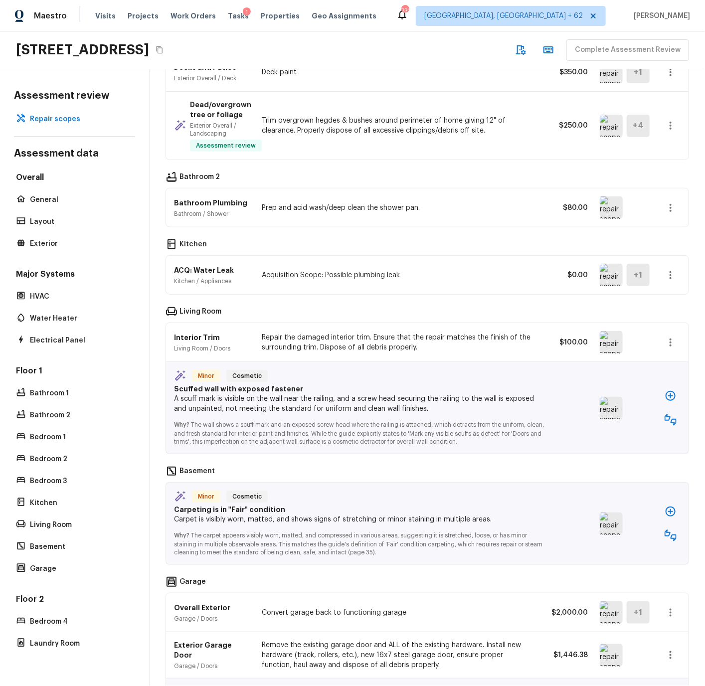
click at [672, 274] on icon "button" at bounding box center [670, 275] width 12 height 12
click at [658, 331] on li "Remove" at bounding box center [666, 334] width 65 height 30
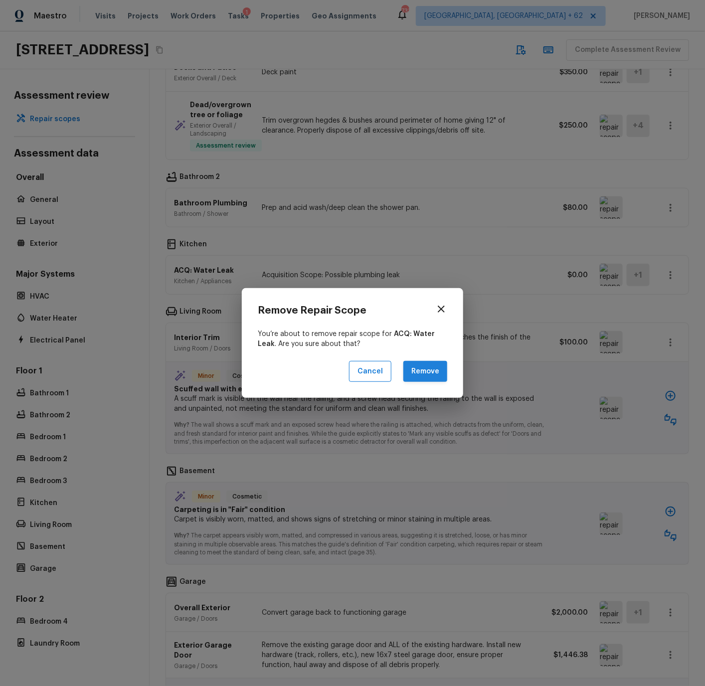
click at [422, 370] on button "Remove" at bounding box center [425, 371] width 44 height 21
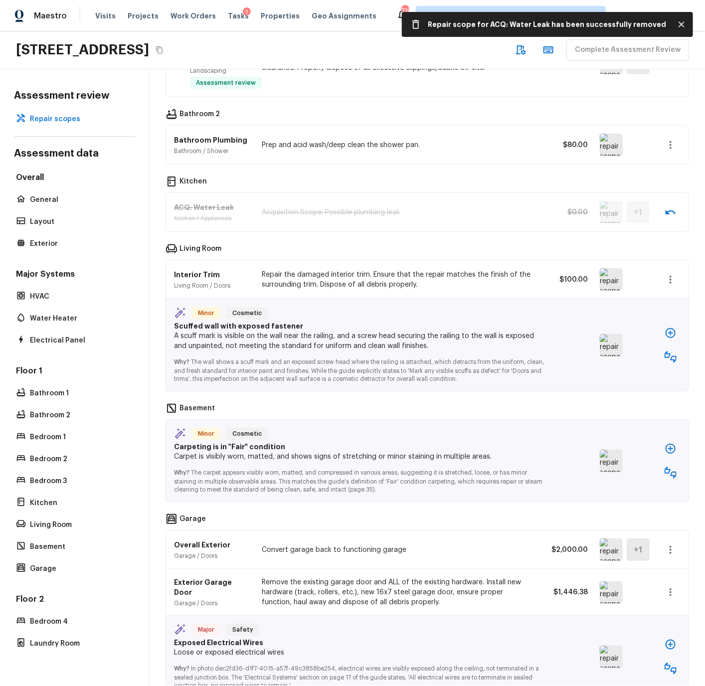
scroll to position [505, 0]
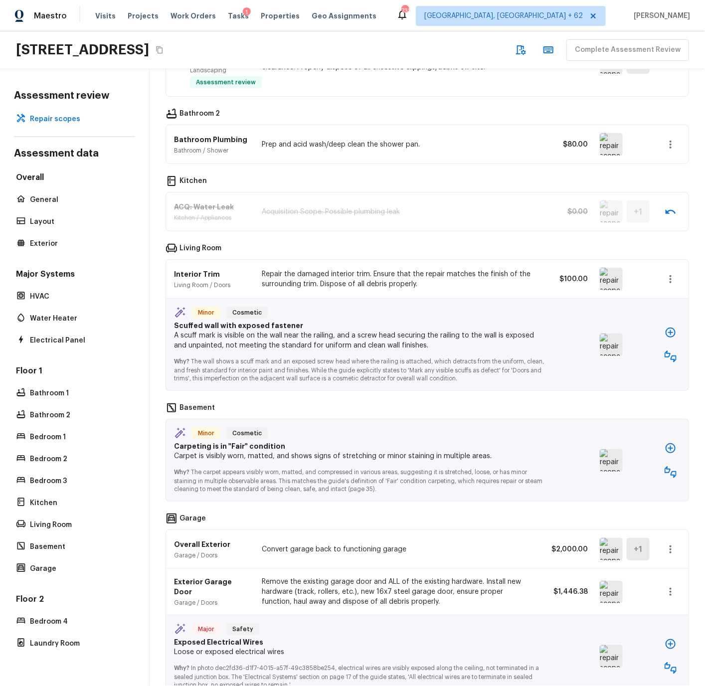
click at [614, 341] on img at bounding box center [611, 344] width 23 height 22
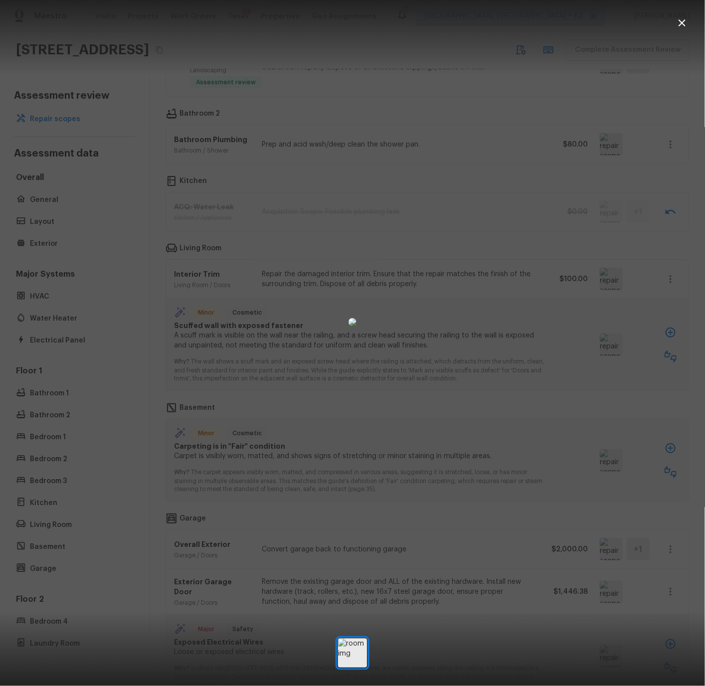
click at [685, 21] on icon "button" at bounding box center [682, 23] width 12 height 12
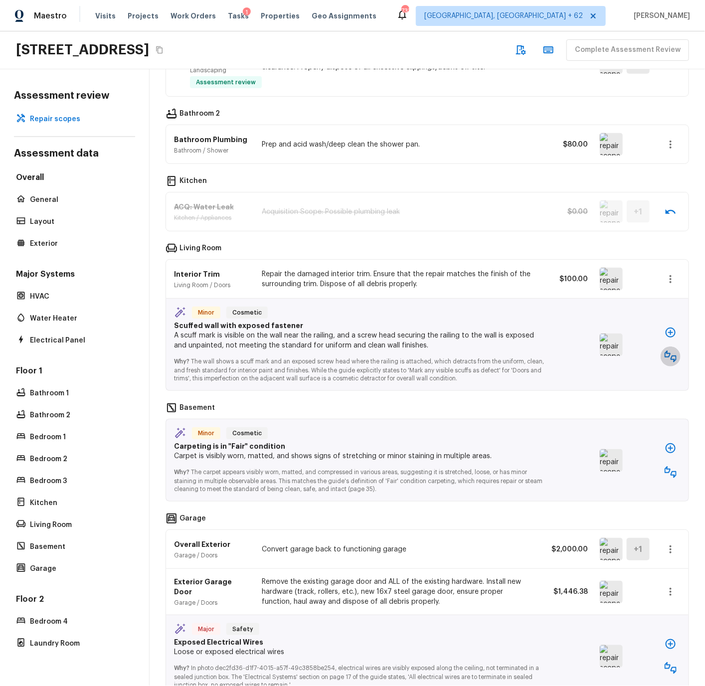
click at [667, 354] on icon "button" at bounding box center [670, 356] width 12 height 12
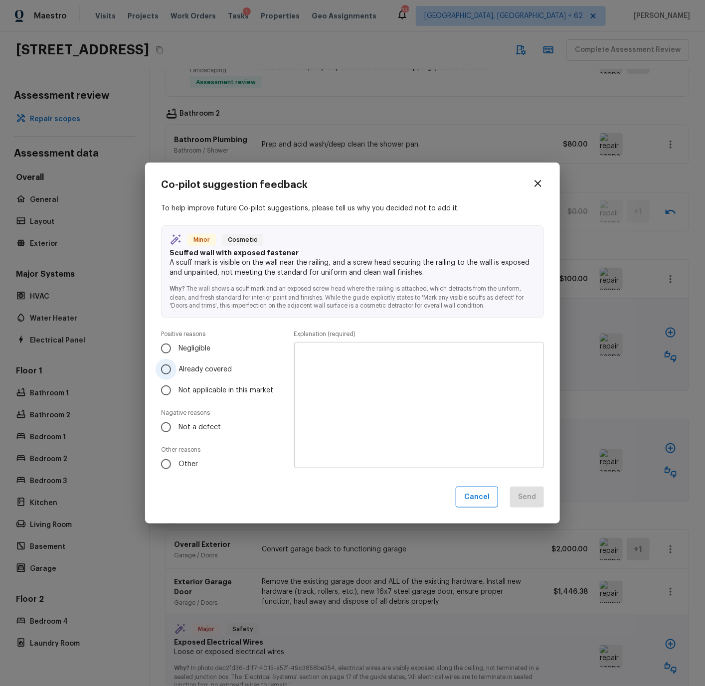
click at [184, 369] on span "Already covered" at bounding box center [204, 369] width 53 height 10
click at [176, 369] on input "Already covered" at bounding box center [165, 369] width 21 height 21
radio input "true"
click at [335, 362] on textarea at bounding box center [419, 405] width 236 height 110
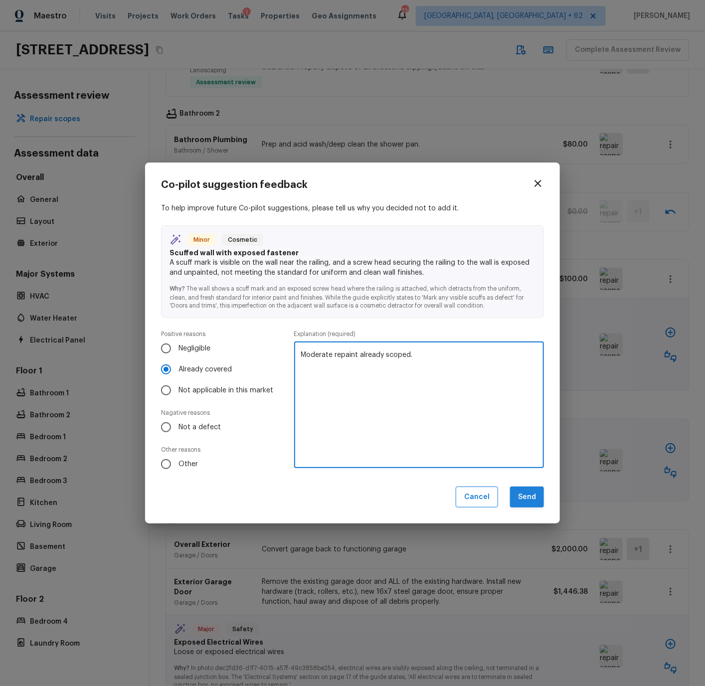
type textarea "Moderate repaint already scoped."
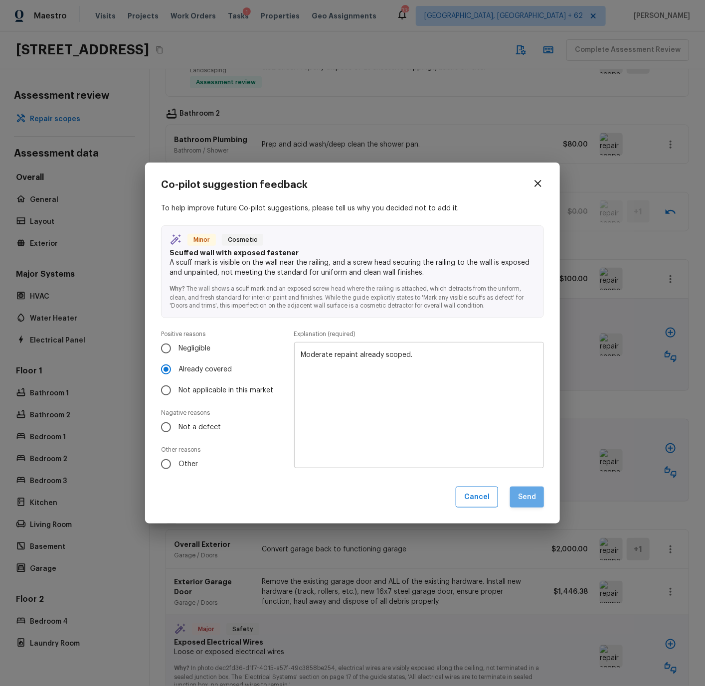
click at [530, 498] on button "Send" at bounding box center [527, 496] width 34 height 21
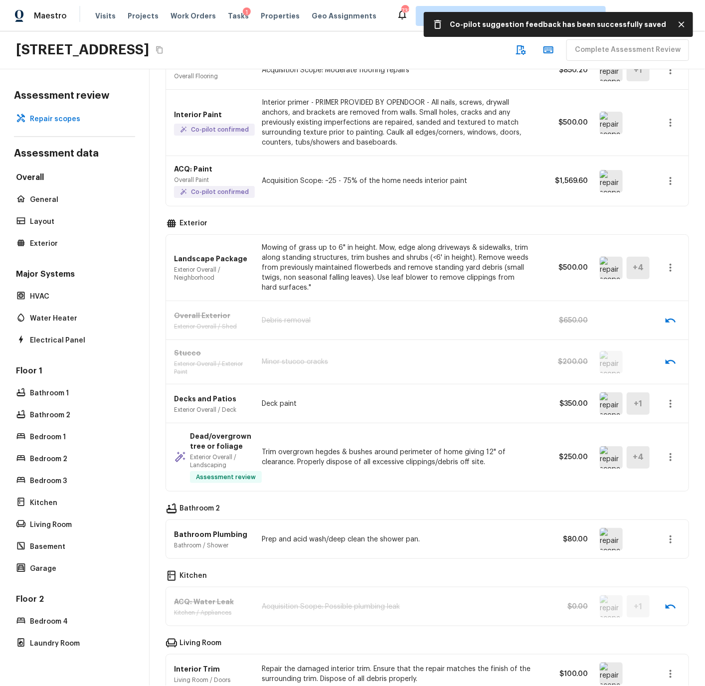
scroll to position [0, 0]
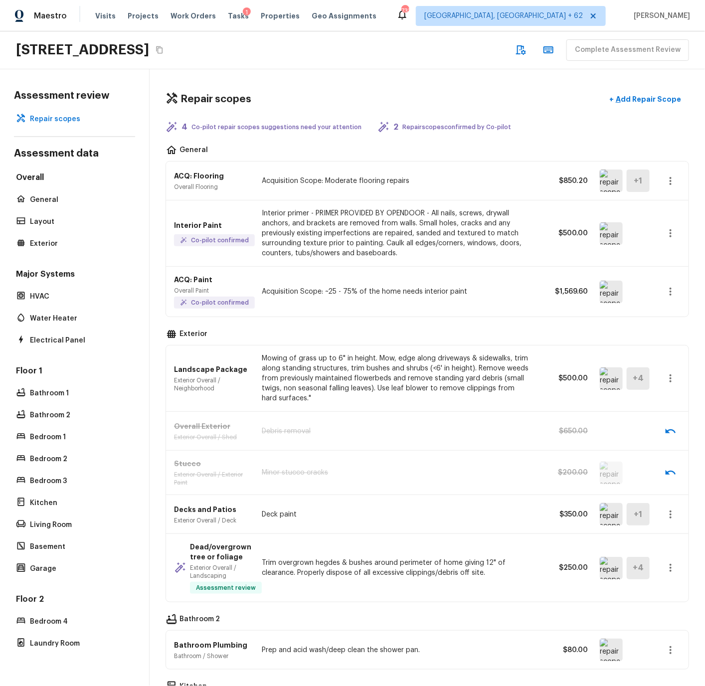
click at [610, 182] on img at bounding box center [611, 180] width 23 height 22
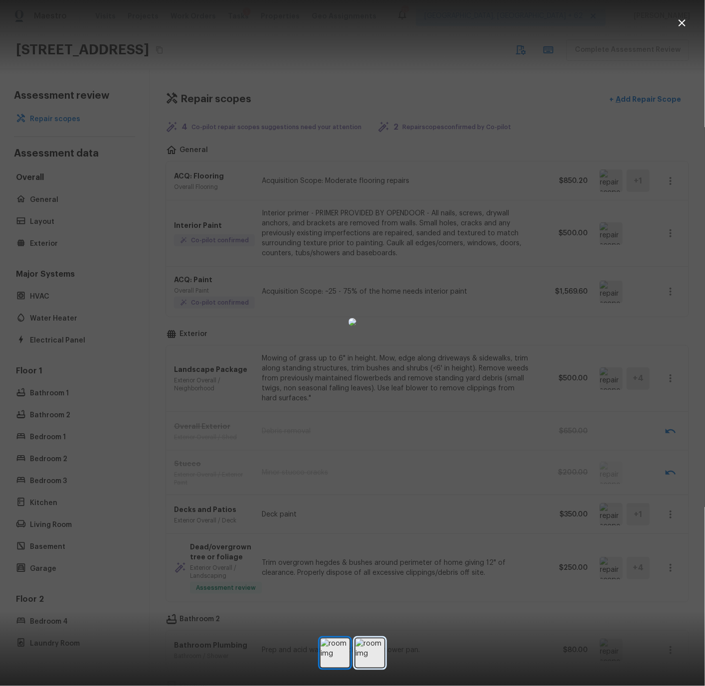
click at [368, 661] on img at bounding box center [369, 652] width 29 height 29
click at [684, 22] on icon "button" at bounding box center [682, 23] width 12 height 12
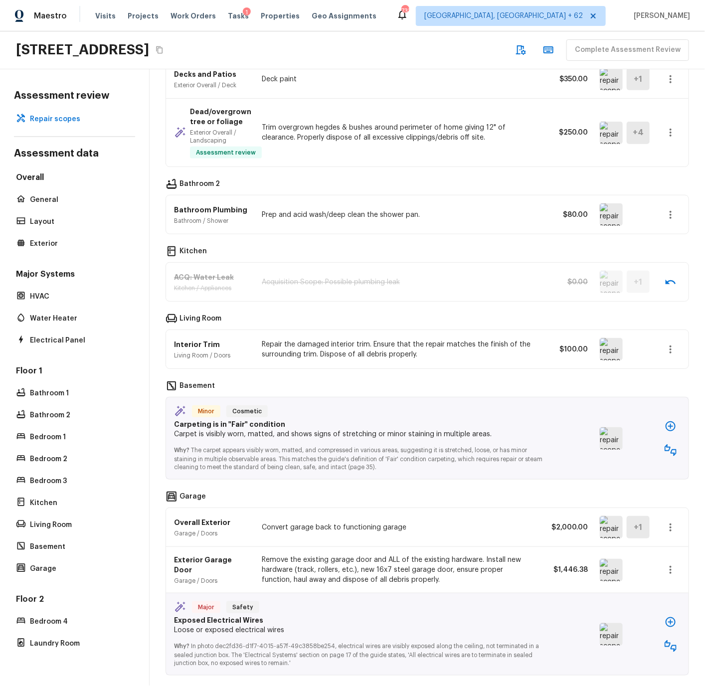
scroll to position [463, 0]
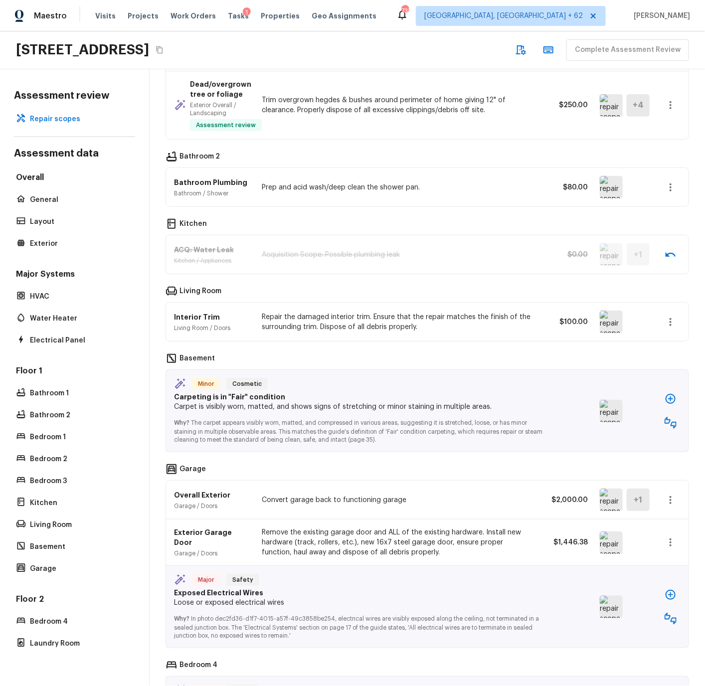
click at [611, 407] on img at bounding box center [611, 411] width 23 height 22
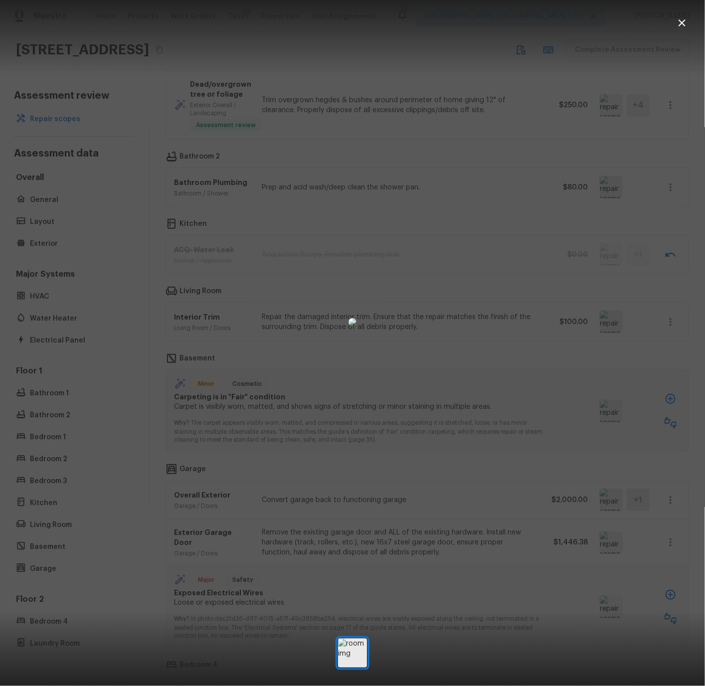
click at [685, 23] on icon "button" at bounding box center [682, 23] width 12 height 12
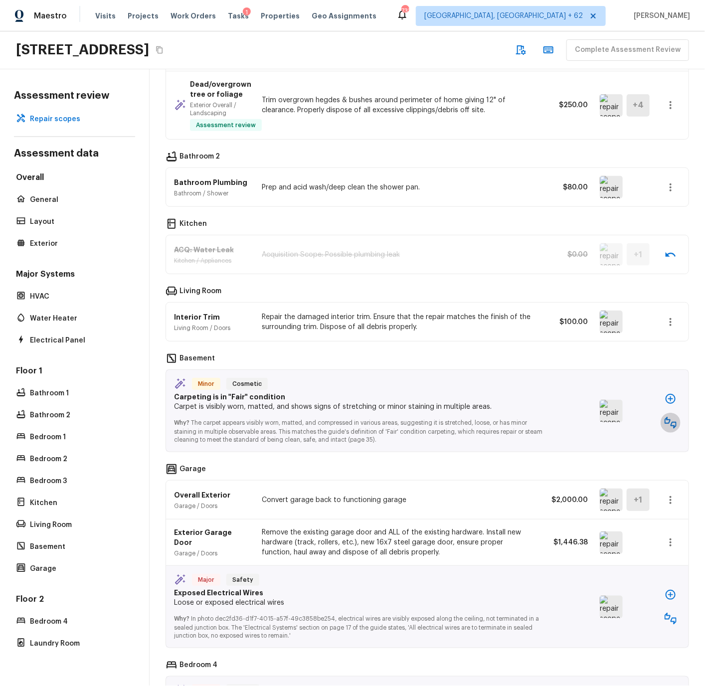
click at [669, 421] on icon "button" at bounding box center [670, 423] width 12 height 12
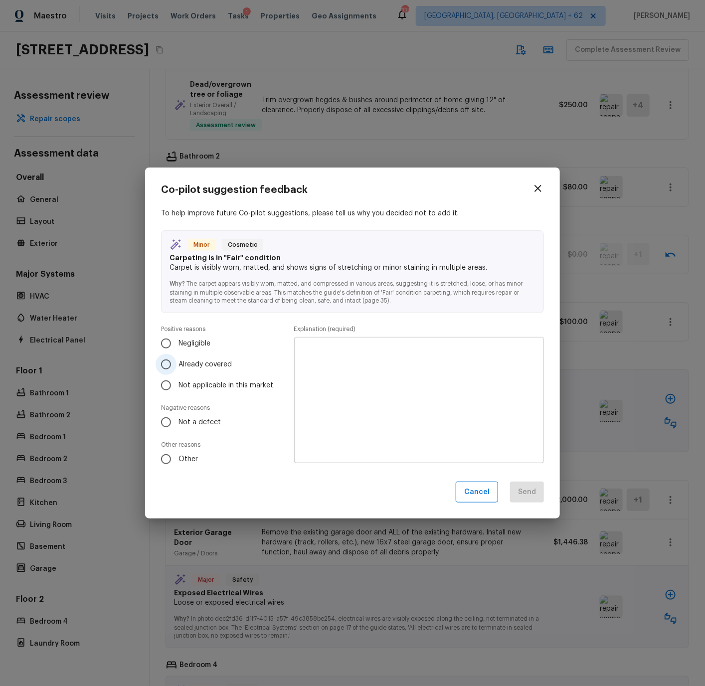
click at [188, 364] on span "Already covered" at bounding box center [204, 364] width 53 height 10
click at [176, 364] on input "Already covered" at bounding box center [165, 364] width 21 height 21
radio input "true"
click at [308, 360] on textarea at bounding box center [419, 400] width 236 height 110
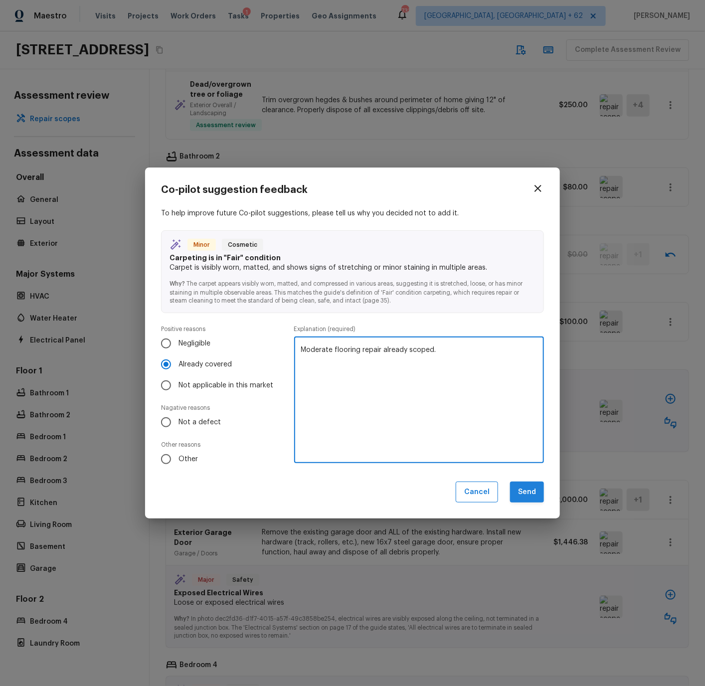
type textarea "Moderate flooring repair already scoped."
click at [531, 490] on button "Send" at bounding box center [527, 491] width 34 height 21
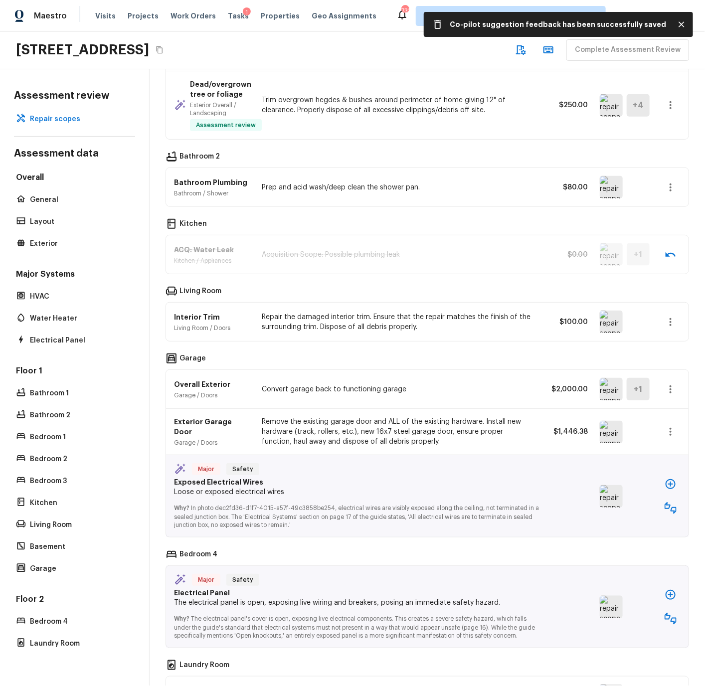
click at [615, 391] on img at bounding box center [611, 389] width 23 height 22
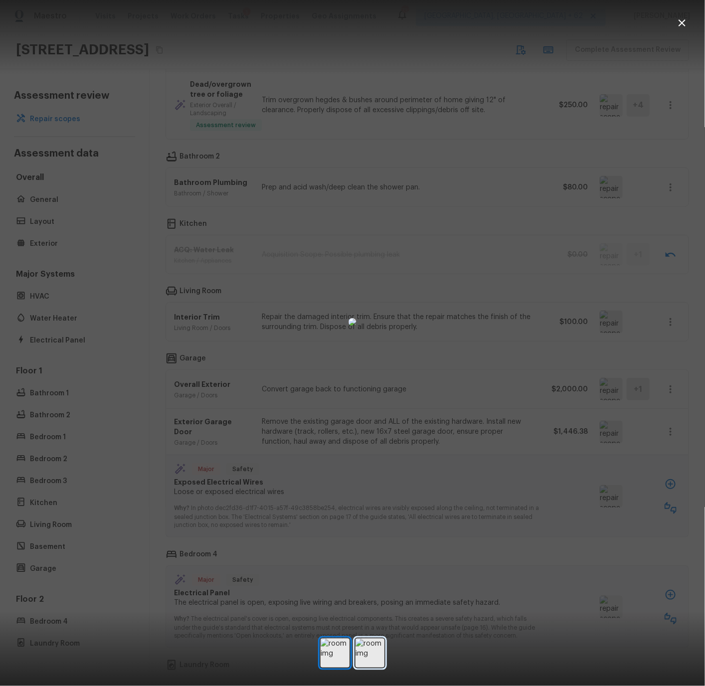
click at [378, 647] on img at bounding box center [369, 652] width 29 height 29
click at [682, 19] on icon "button" at bounding box center [682, 23] width 12 height 12
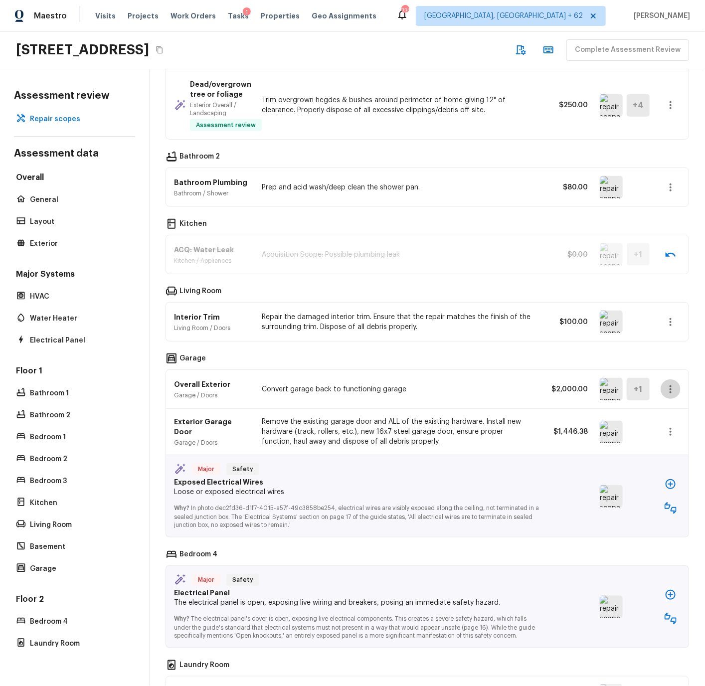
click at [671, 388] on icon "button" at bounding box center [670, 389] width 12 height 12
click at [657, 450] on li "Remove" at bounding box center [666, 448] width 65 height 30
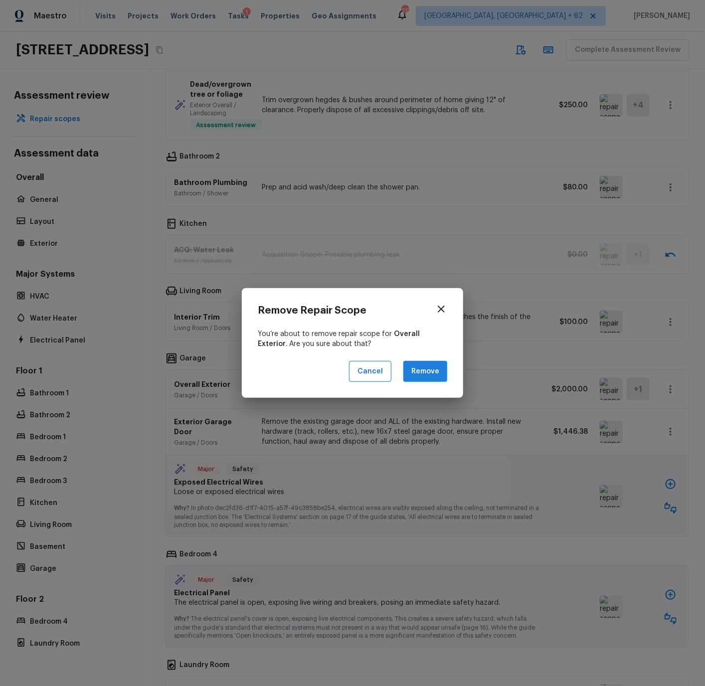
click at [428, 368] on button "Remove" at bounding box center [425, 371] width 44 height 21
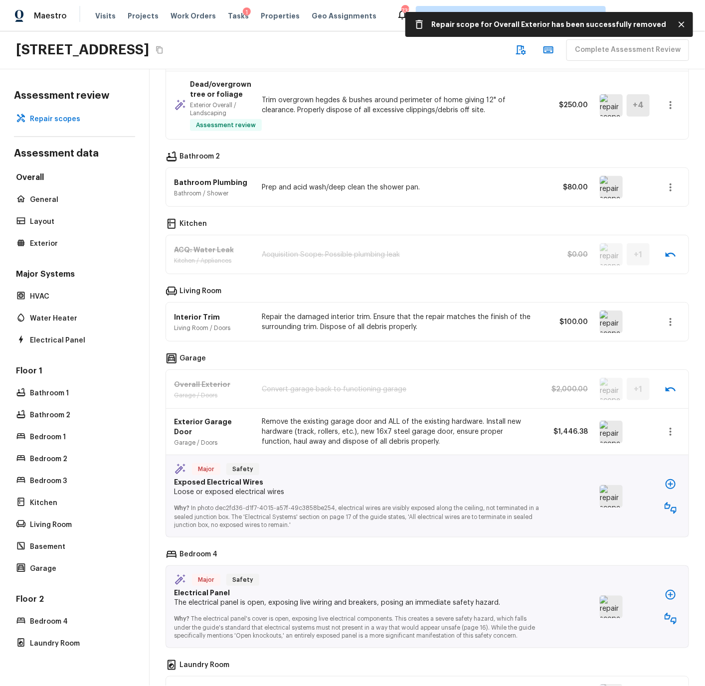
click at [609, 431] on img at bounding box center [611, 432] width 23 height 22
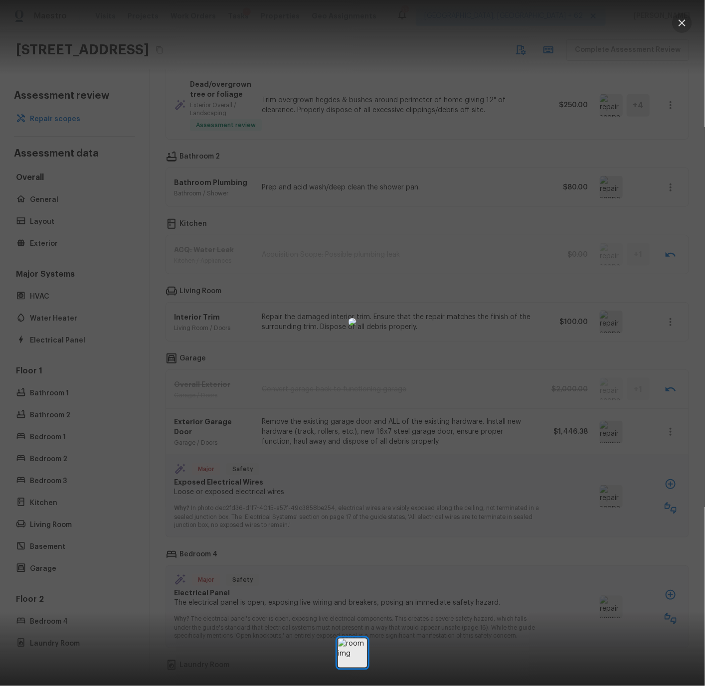
click at [684, 23] on icon "button" at bounding box center [682, 23] width 12 height 12
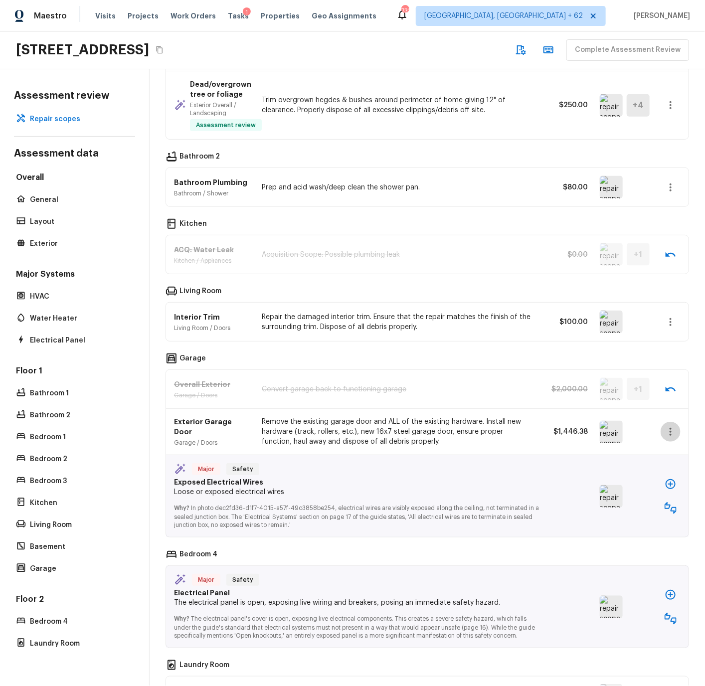
click at [670, 430] on icon "button" at bounding box center [670, 432] width 2 height 8
click at [647, 489] on li "Remove" at bounding box center [666, 491] width 65 height 30
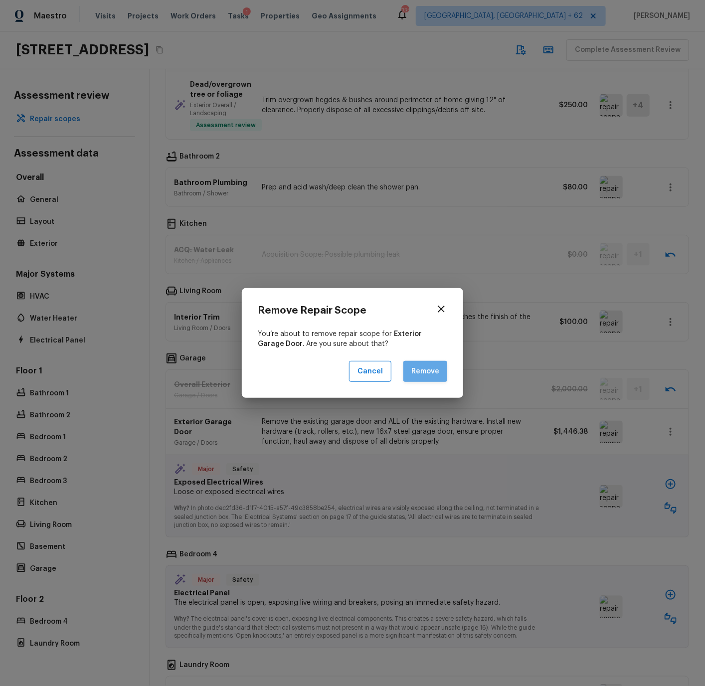
click at [426, 370] on button "Remove" at bounding box center [425, 371] width 44 height 21
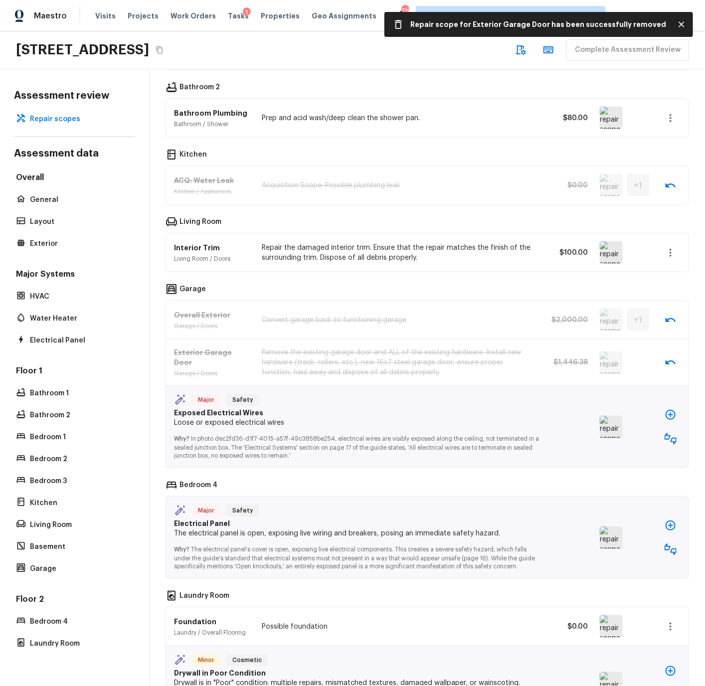
scroll to position [531, 0]
click at [616, 429] on img at bounding box center [611, 427] width 23 height 22
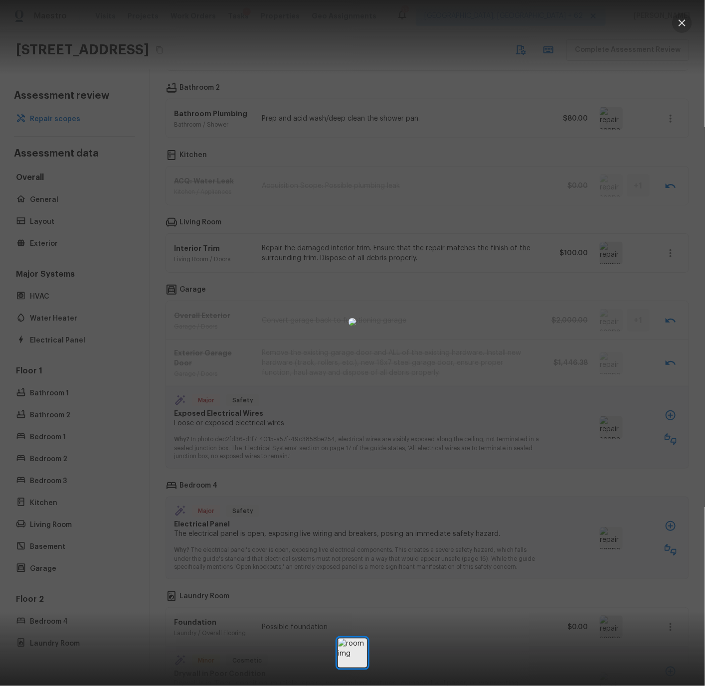
drag, startPoint x: 683, startPoint y: 24, endPoint x: 613, endPoint y: 253, distance: 239.6
click at [683, 24] on icon "button" at bounding box center [681, 22] width 7 height 7
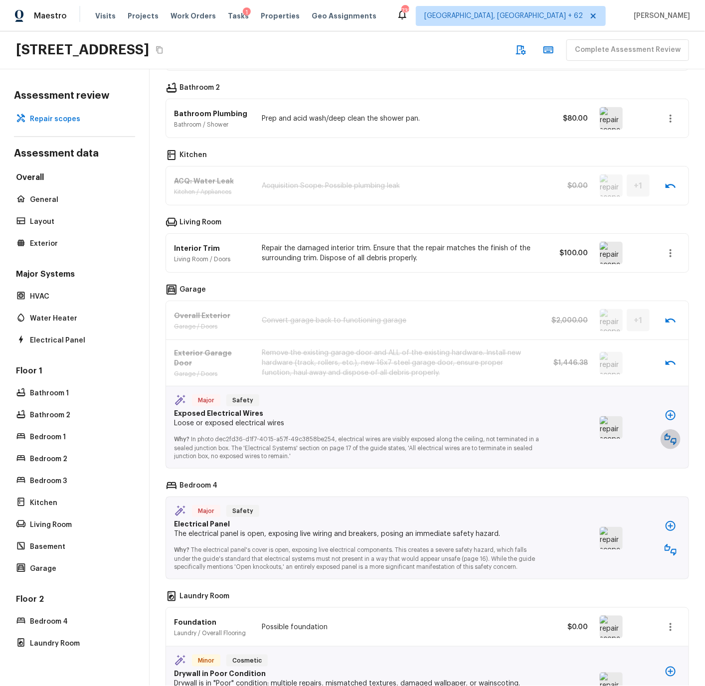
click at [670, 438] on icon "button" at bounding box center [670, 439] width 12 height 12
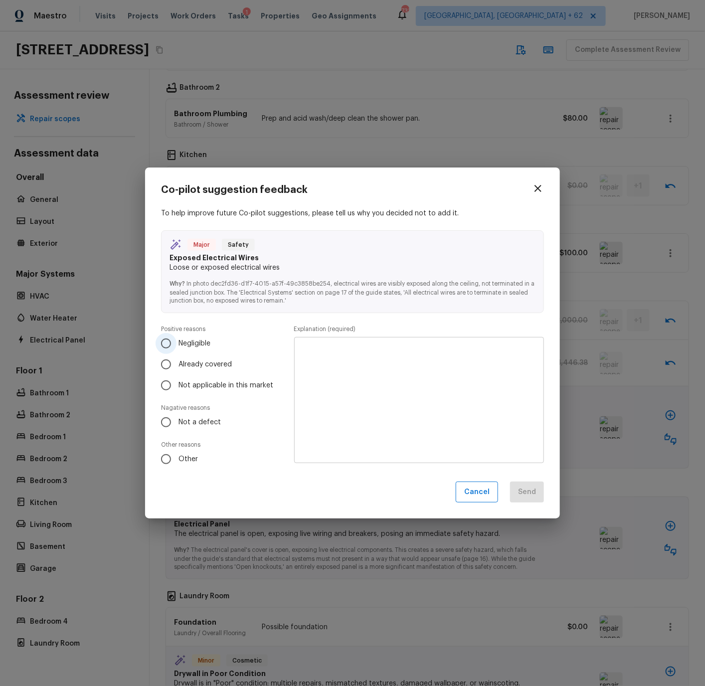
click at [193, 341] on span "Negligible" at bounding box center [194, 343] width 32 height 10
click at [176, 341] on input "Negligible" at bounding box center [165, 343] width 21 height 21
radio input "true"
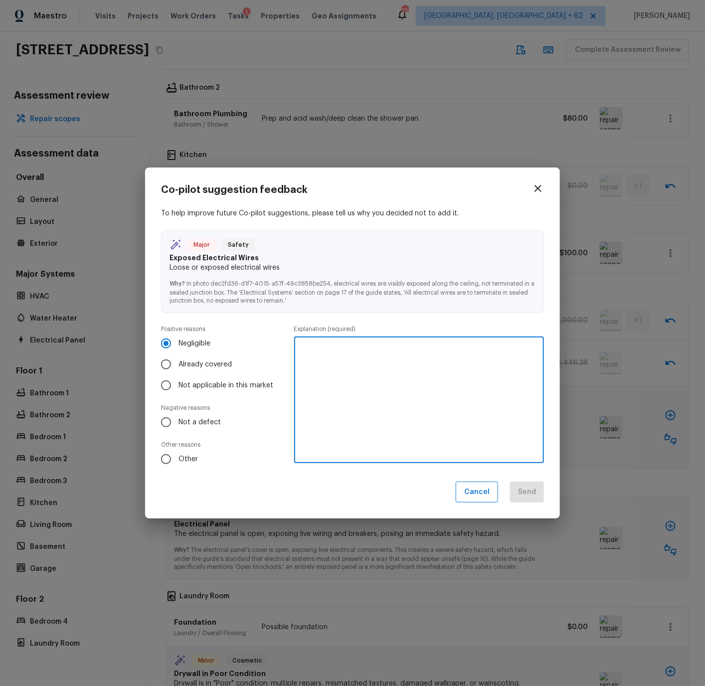
click at [339, 349] on textarea at bounding box center [419, 400] width 236 height 110
type textarea "Negligible item with some door opener wires hanging in ceiling."
click at [528, 487] on button "Send" at bounding box center [527, 491] width 34 height 21
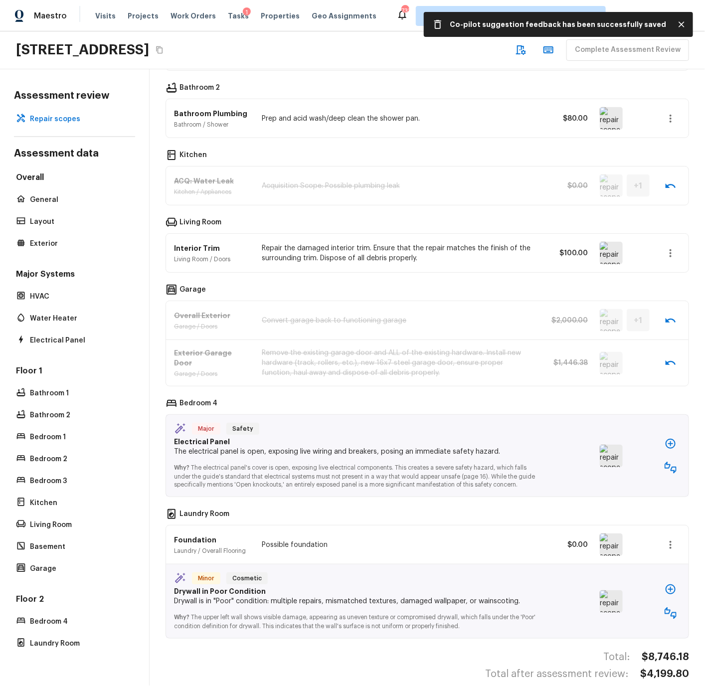
click at [612, 458] on img at bounding box center [611, 456] width 23 height 22
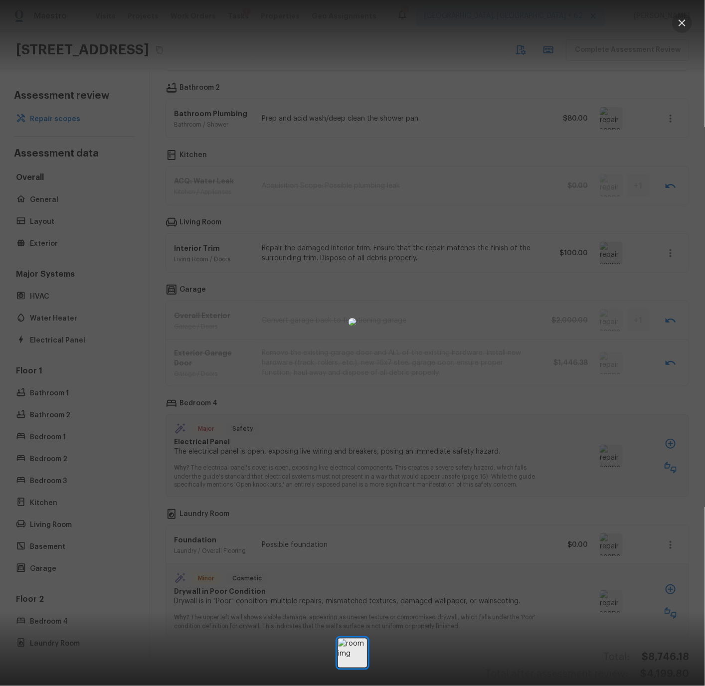
click at [682, 24] on icon "button" at bounding box center [681, 22] width 7 height 7
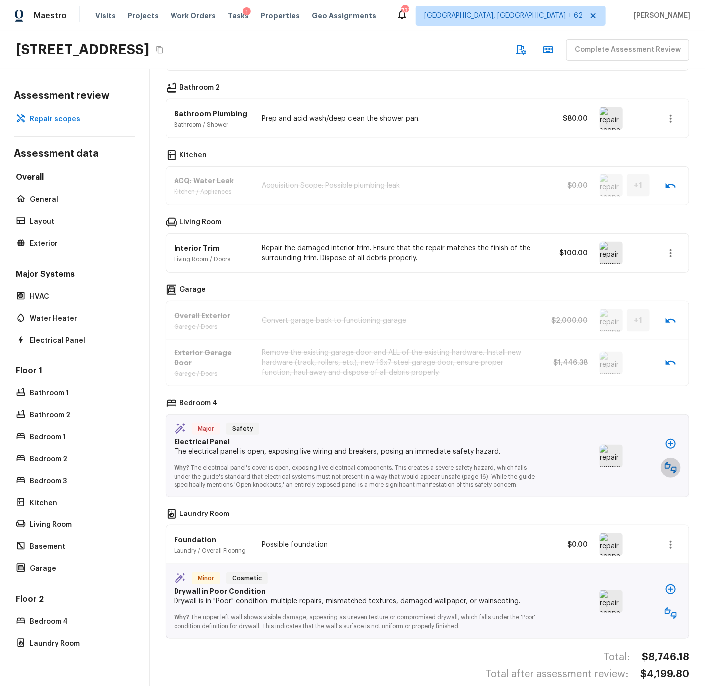
click at [667, 466] on icon "button" at bounding box center [670, 468] width 12 height 12
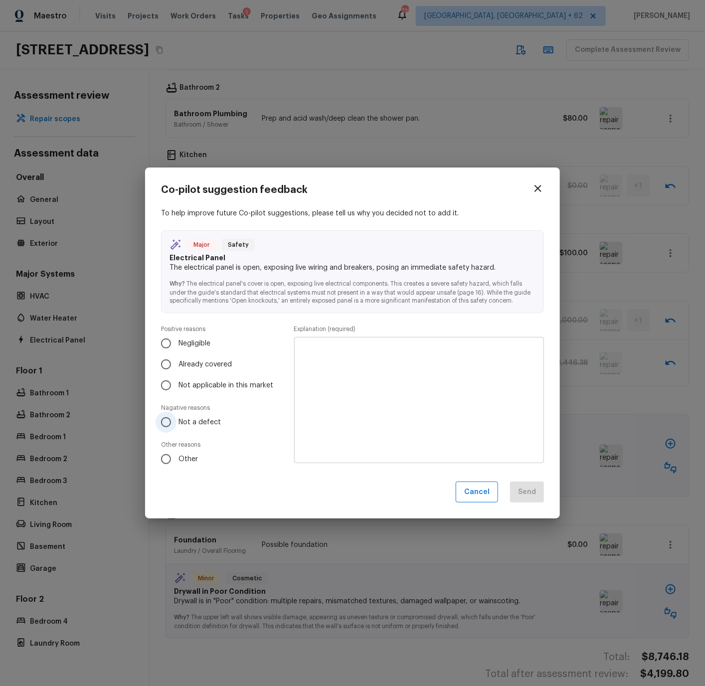
click at [182, 424] on span "Not a defect" at bounding box center [199, 422] width 42 height 10
click at [176, 424] on input "Not a defect" at bounding box center [165, 422] width 21 height 21
radio input "true"
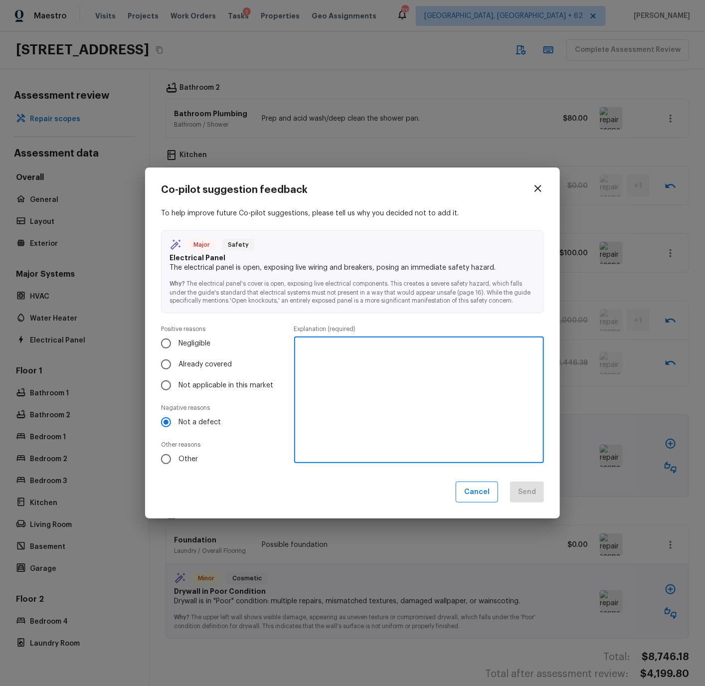
click at [327, 372] on textarea at bounding box center [419, 400] width 236 height 110
type textarea "No open knockouts present"
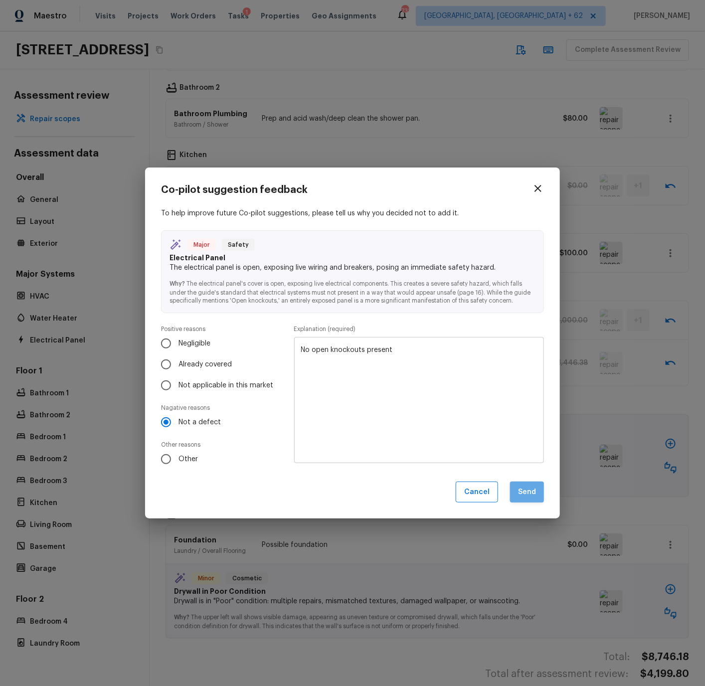
click at [538, 489] on button "Send" at bounding box center [527, 491] width 34 height 21
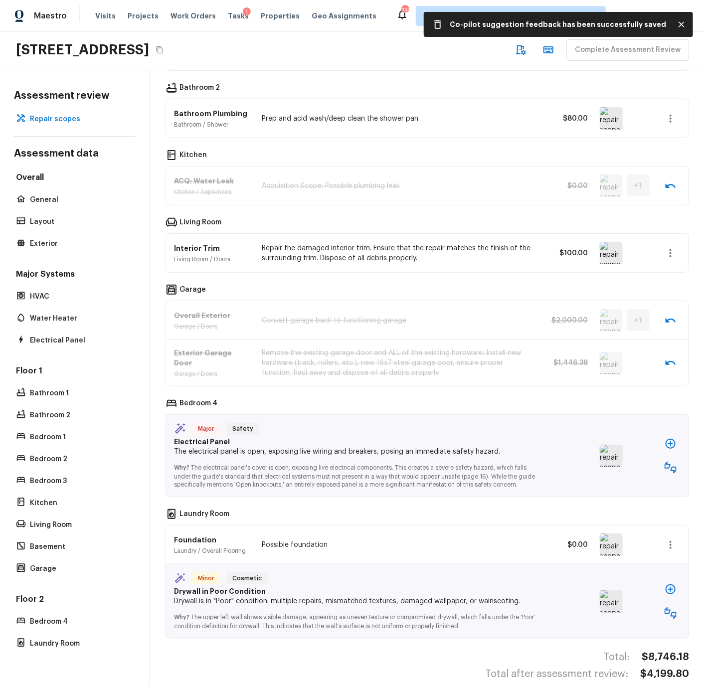
scroll to position [436, 0]
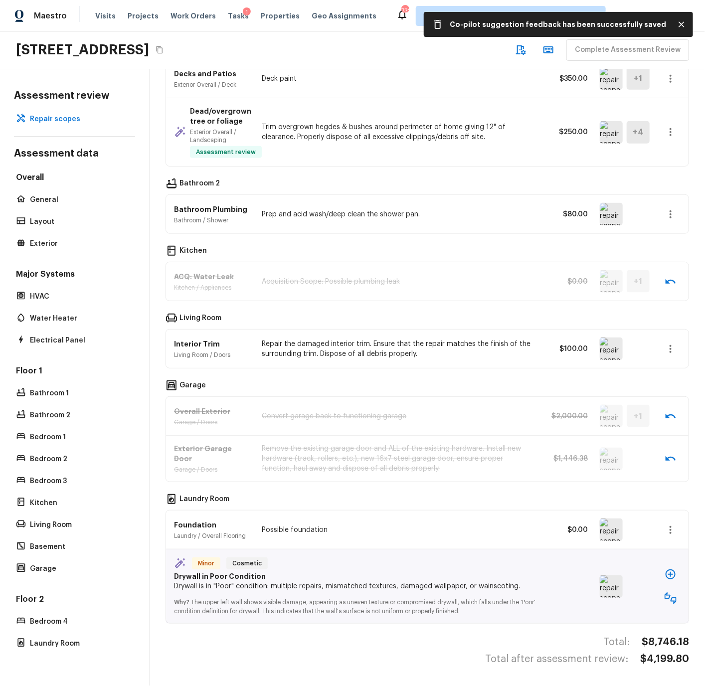
click at [608, 529] on img at bounding box center [611, 529] width 23 height 22
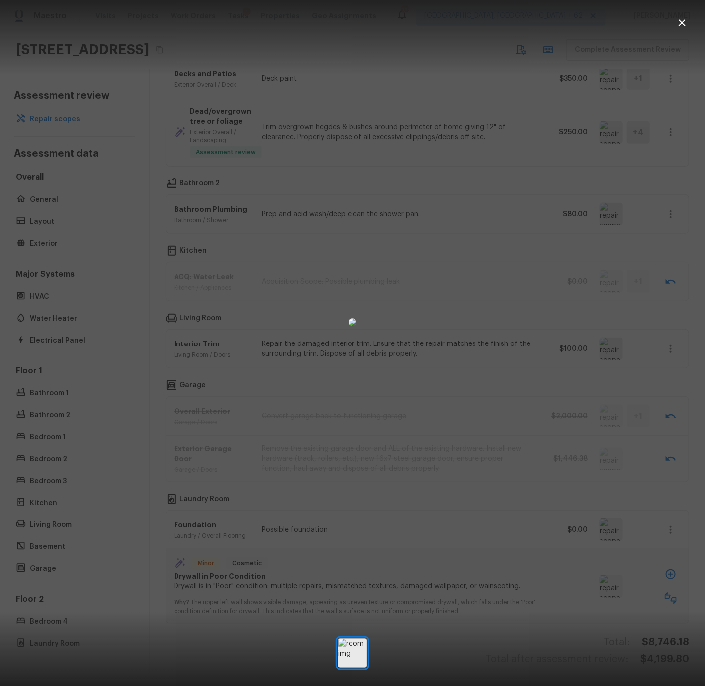
click at [683, 20] on icon "button" at bounding box center [682, 23] width 12 height 12
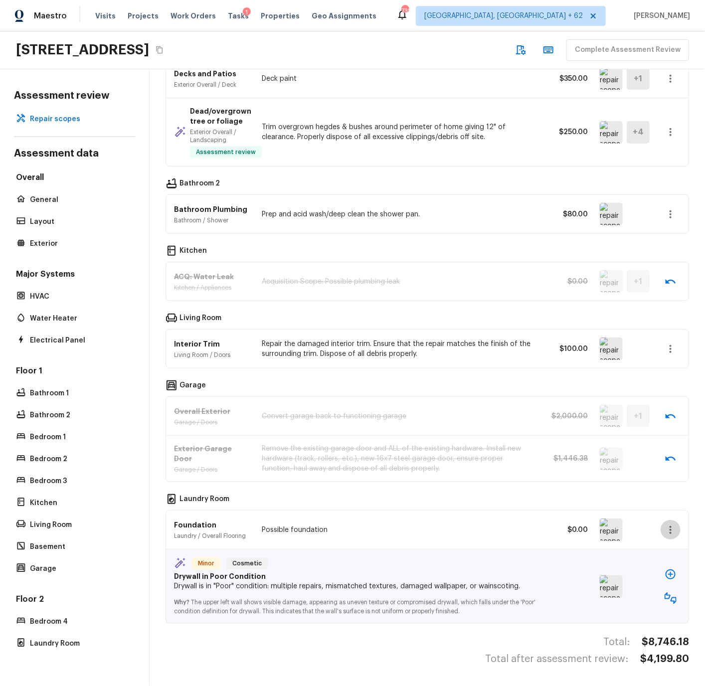
click at [673, 526] on icon "button" at bounding box center [670, 530] width 12 height 12
click at [646, 584] on li "Remove" at bounding box center [666, 589] width 65 height 30
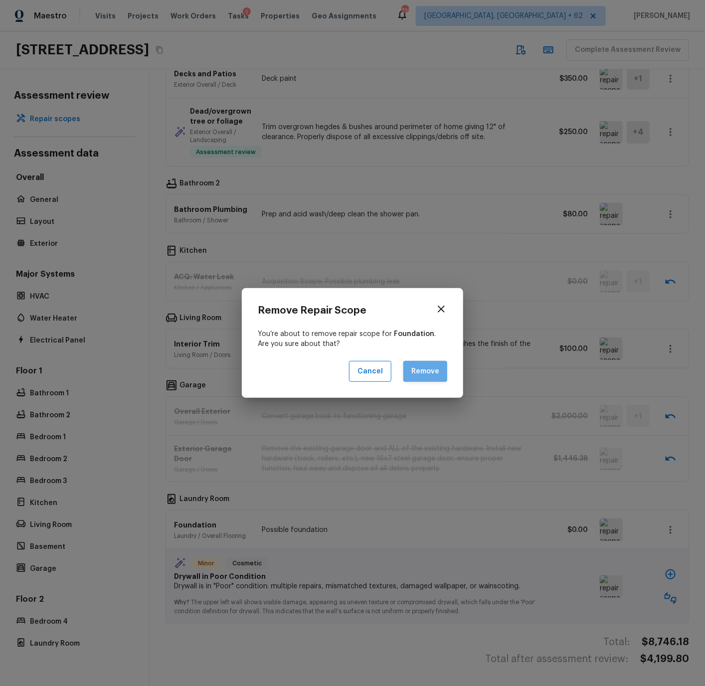
click at [429, 376] on button "Remove" at bounding box center [425, 371] width 44 height 21
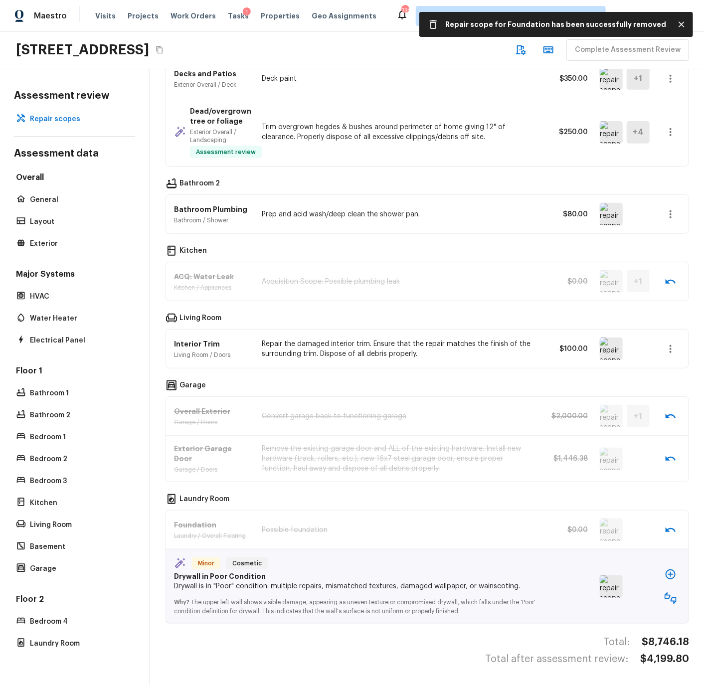
click at [609, 591] on img at bounding box center [611, 586] width 23 height 22
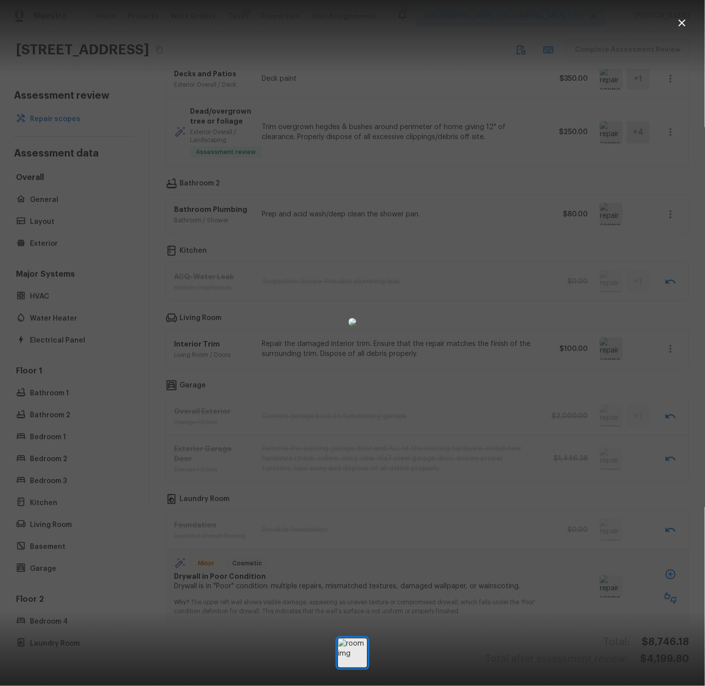
click at [684, 21] on icon "button" at bounding box center [682, 23] width 12 height 12
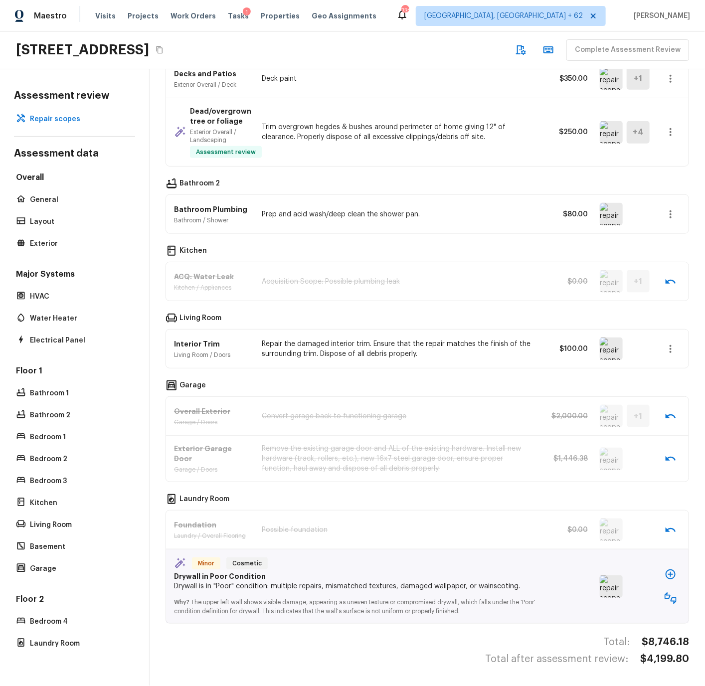
click at [670, 595] on icon "button" at bounding box center [670, 598] width 12 height 12
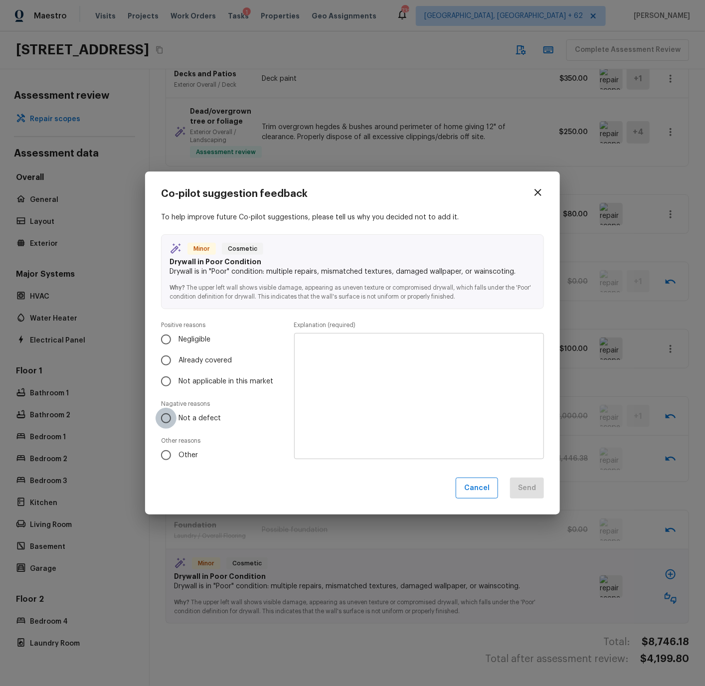
click at [168, 419] on input "Not a defect" at bounding box center [165, 418] width 21 height 21
radio input "true"
click at [310, 365] on textarea at bounding box center [419, 396] width 236 height 110
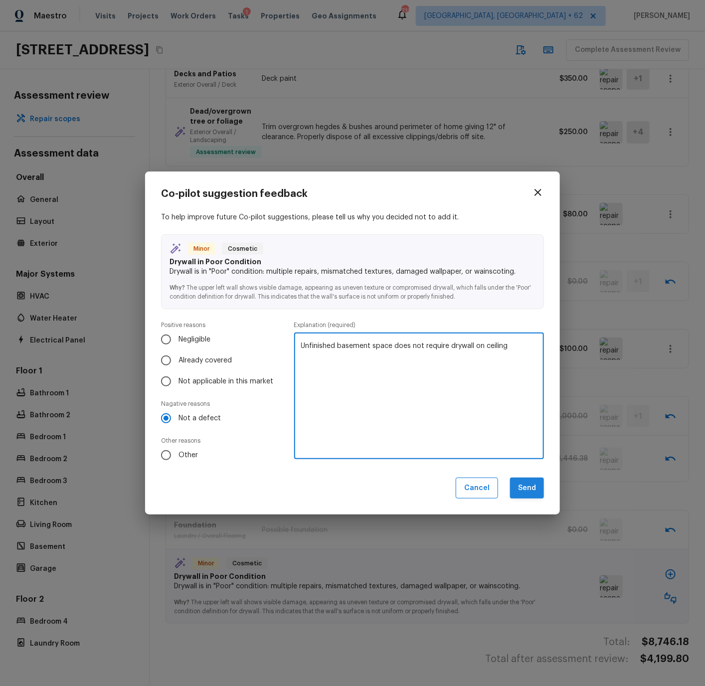
type textarea "Unfinished basement space does not require drywall on ceiling"
click at [527, 490] on button "Send" at bounding box center [527, 487] width 34 height 21
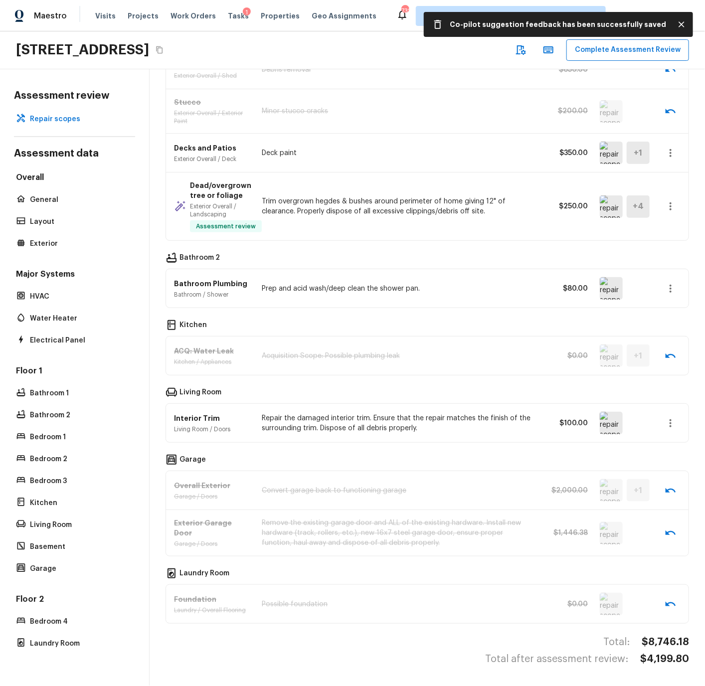
scroll to position [0, 0]
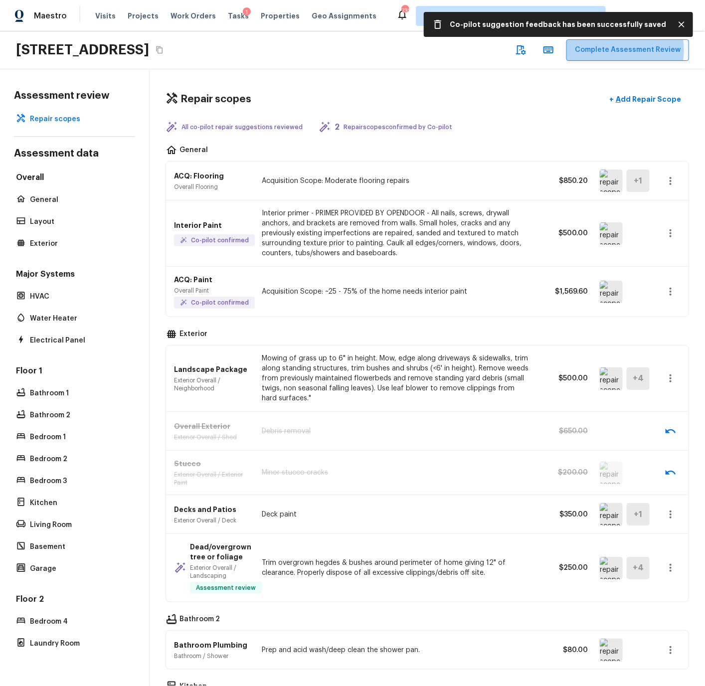
click at [613, 50] on button "Complete Assessment Review" at bounding box center [627, 49] width 123 height 21
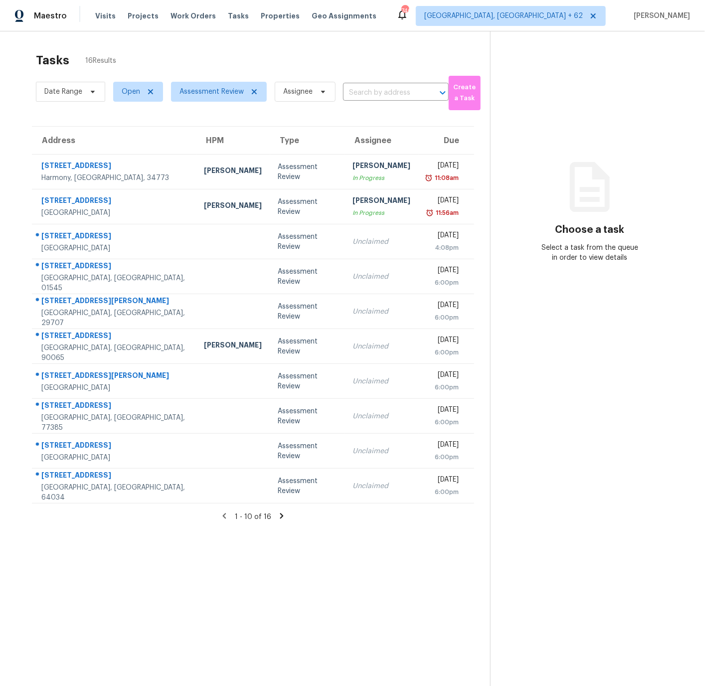
click at [281, 515] on icon at bounding box center [281, 515] width 3 height 5
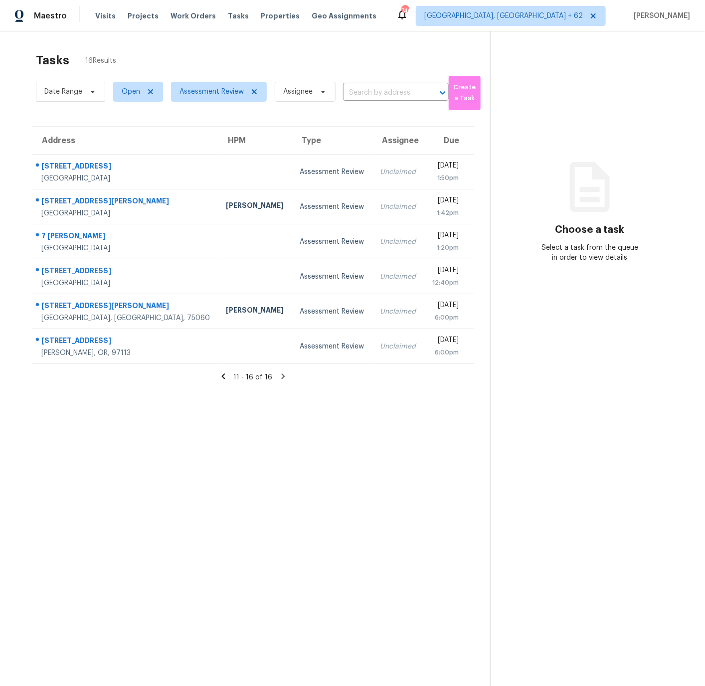
click at [223, 374] on icon at bounding box center [223, 376] width 9 height 9
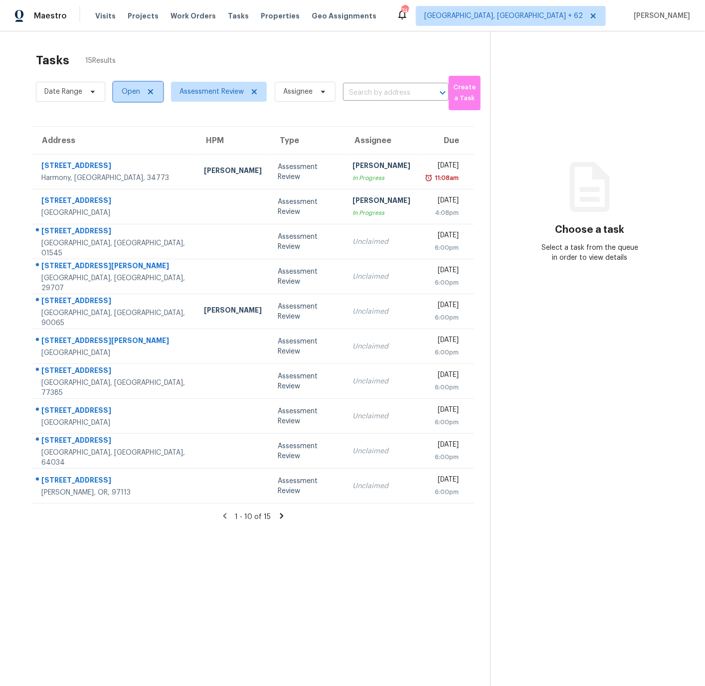
click at [134, 93] on span "Open" at bounding box center [131, 92] width 18 height 10
click at [125, 134] on span at bounding box center [123, 134] width 8 height 8
click at [125, 134] on input "Closed" at bounding box center [122, 132] width 6 height 6
checkbox input "true"
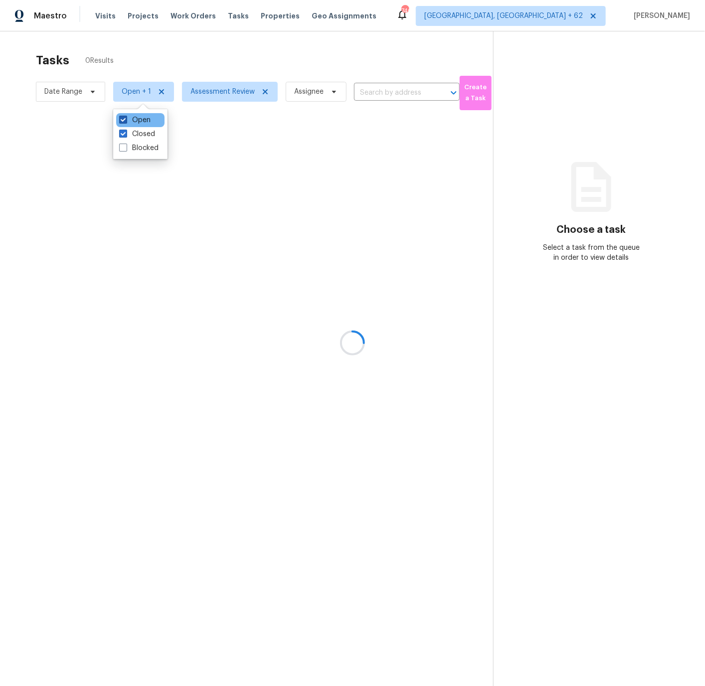
click at [122, 117] on span at bounding box center [123, 120] width 8 height 8
click at [122, 117] on input "Open" at bounding box center [122, 118] width 6 height 6
checkbox input "false"
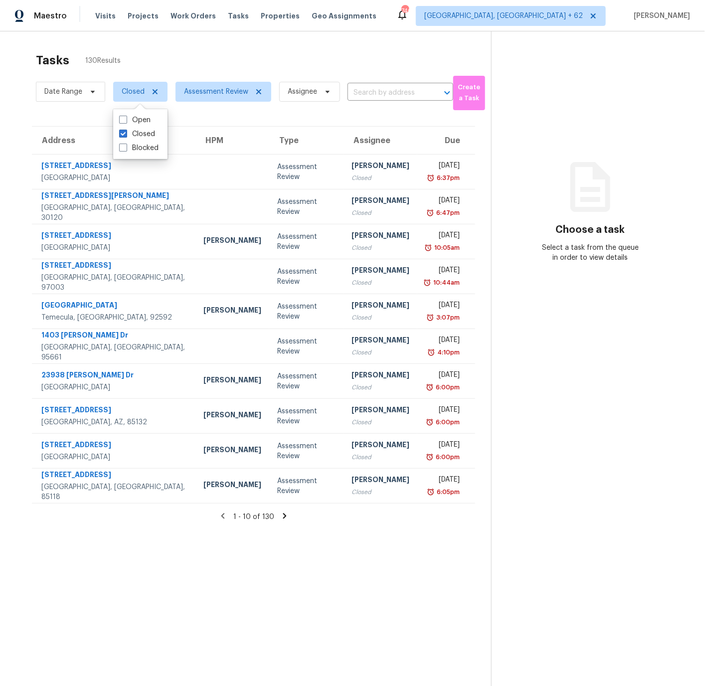
click at [17, 150] on div "Address HPM Type Assignee Due [STREET_ADDRESS] Assessment Review [PERSON_NAME] …" at bounding box center [253, 315] width 475 height 378
click at [283, 514] on icon at bounding box center [284, 515] width 3 height 5
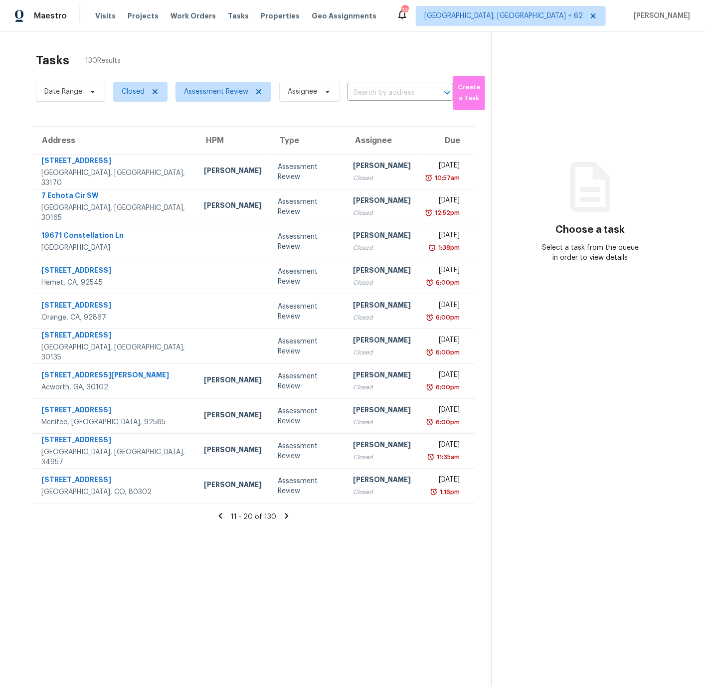
click at [286, 514] on icon at bounding box center [286, 515] width 9 height 9
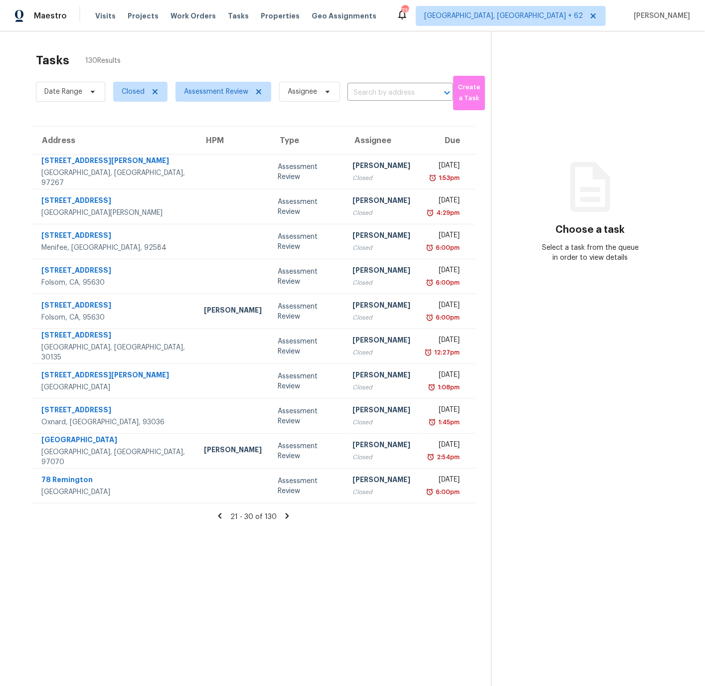
click at [286, 514] on icon at bounding box center [287, 515] width 3 height 5
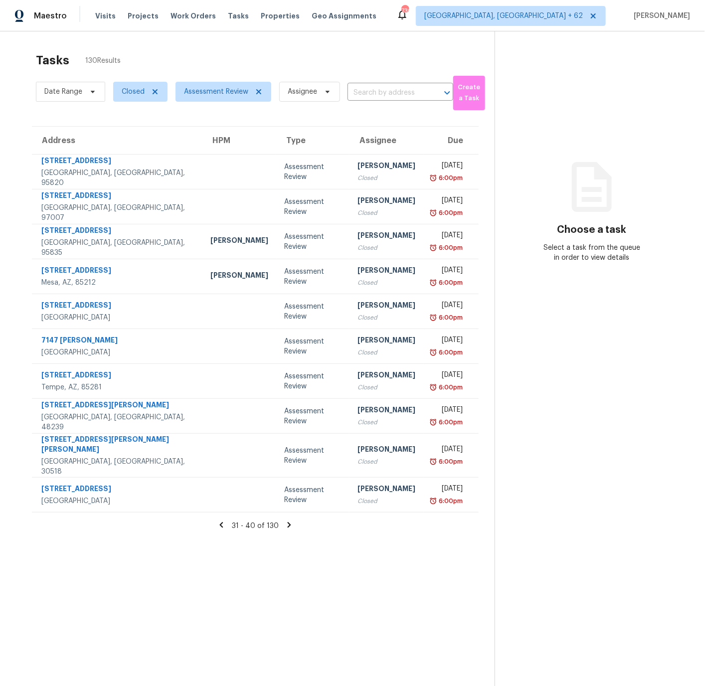
click at [288, 520] on icon at bounding box center [289, 524] width 9 height 9
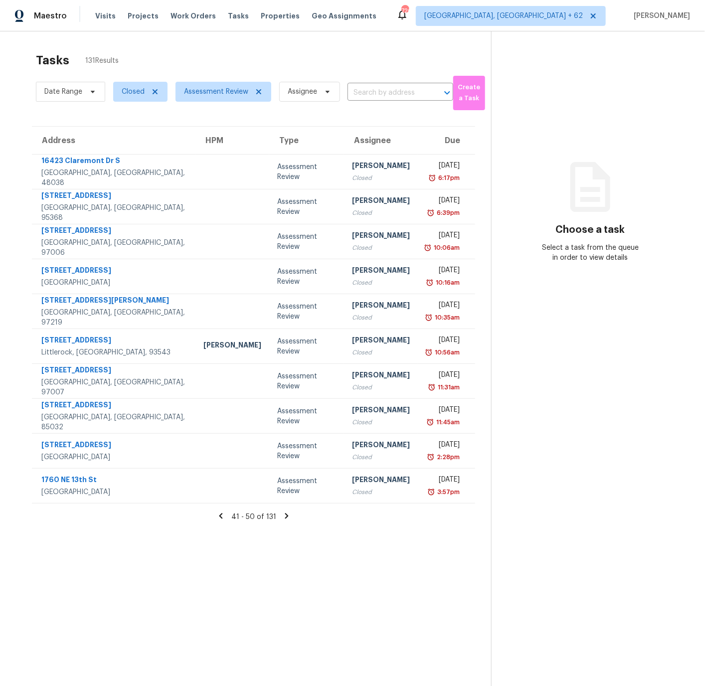
click at [285, 514] on icon at bounding box center [286, 515] width 3 height 5
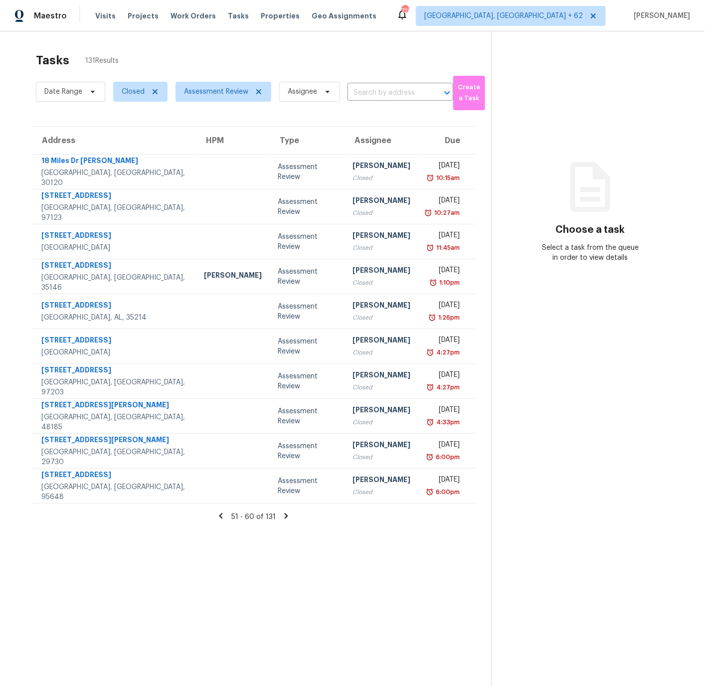
click at [285, 515] on icon at bounding box center [286, 515] width 3 height 5
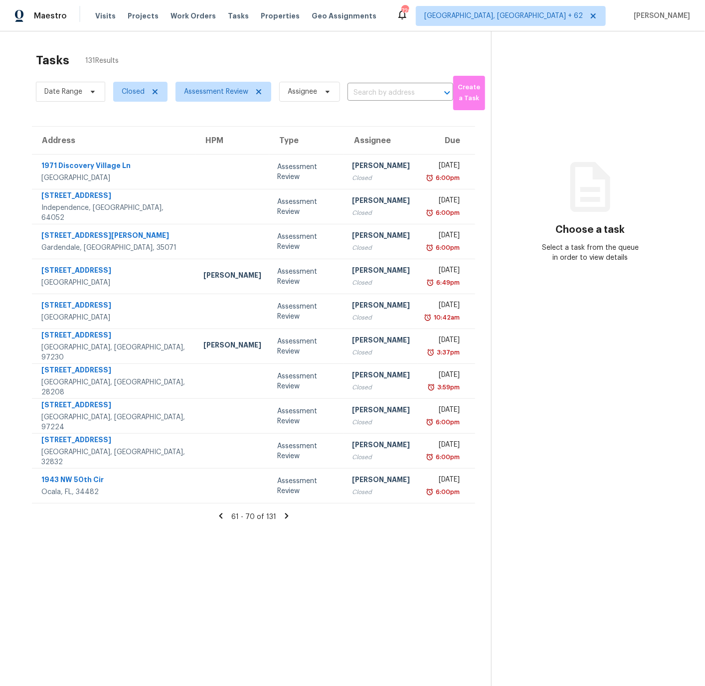
click at [286, 516] on icon at bounding box center [286, 515] width 3 height 5
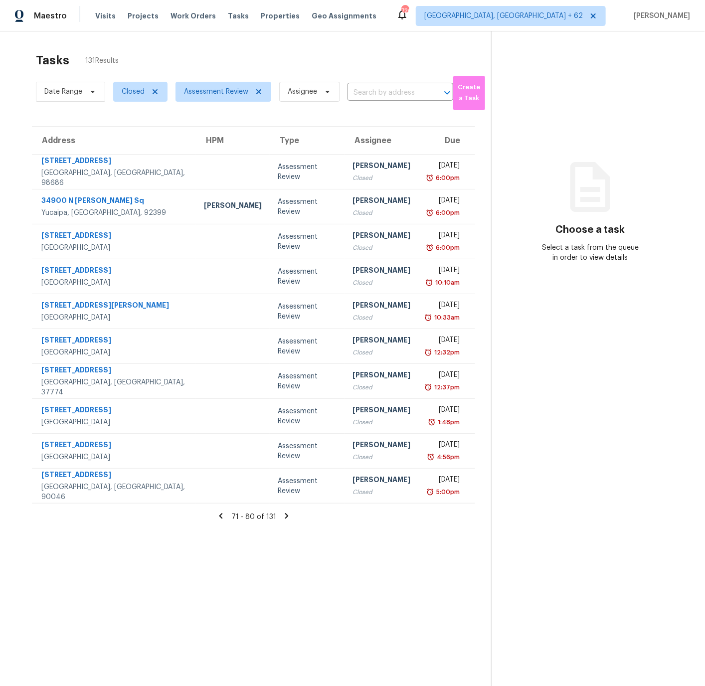
click at [285, 514] on icon at bounding box center [286, 515] width 3 height 5
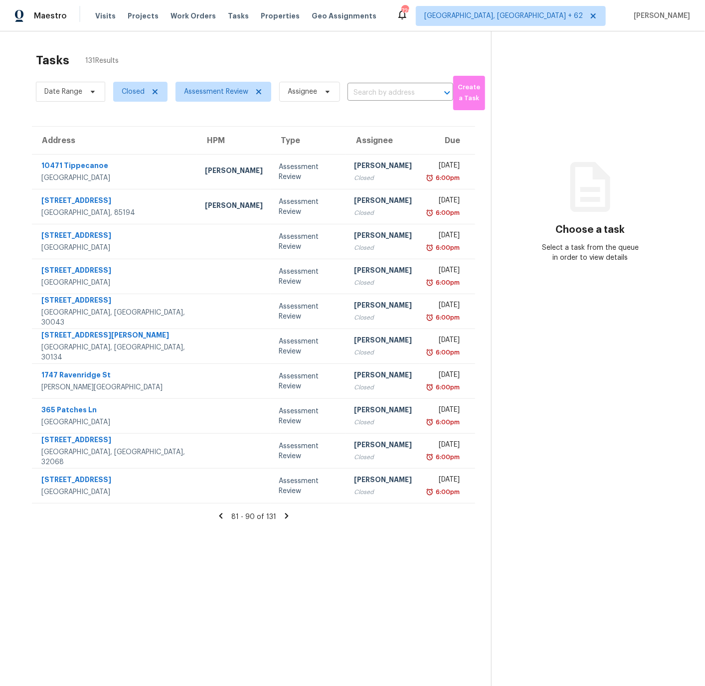
click at [286, 515] on icon at bounding box center [286, 515] width 3 height 5
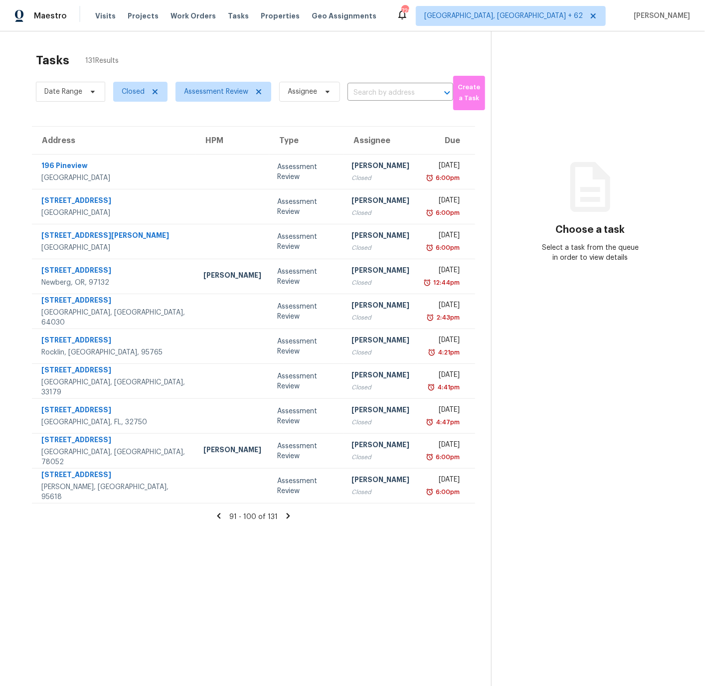
click at [288, 516] on icon at bounding box center [288, 515] width 3 height 5
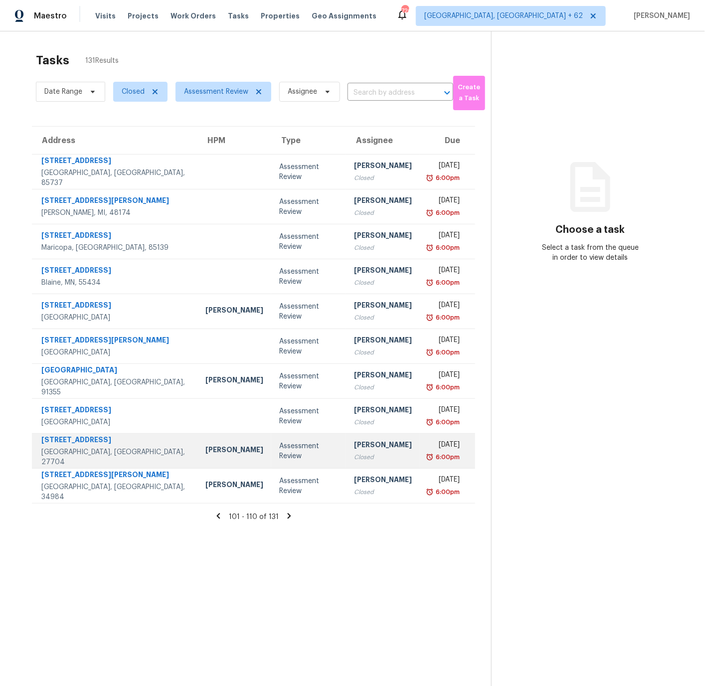
click at [429, 448] on div "[DATE]" at bounding box center [444, 446] width 32 height 12
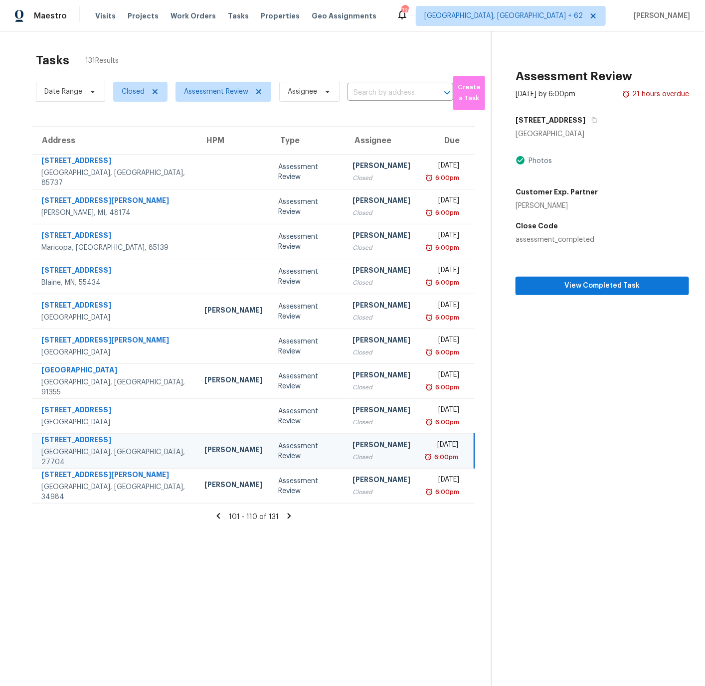
click at [289, 514] on icon at bounding box center [289, 515] width 9 height 9
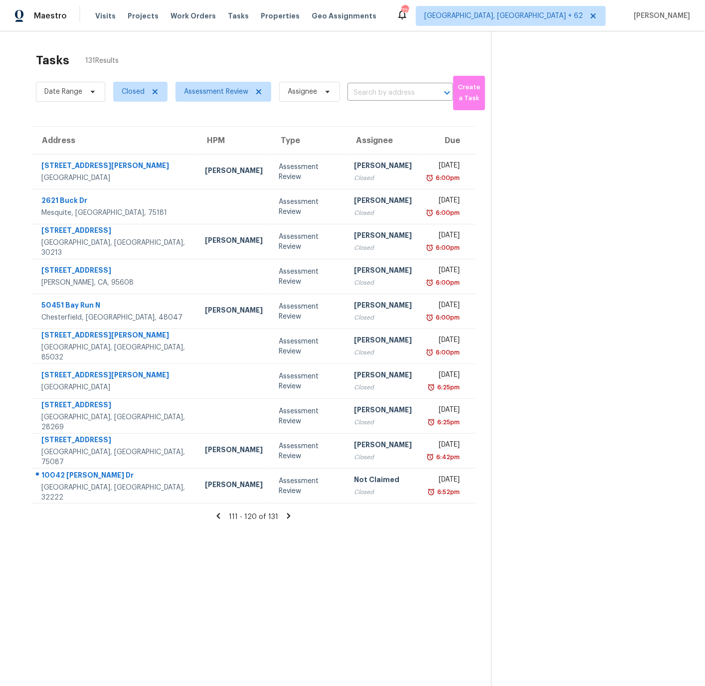
click at [287, 514] on icon at bounding box center [288, 515] width 3 height 5
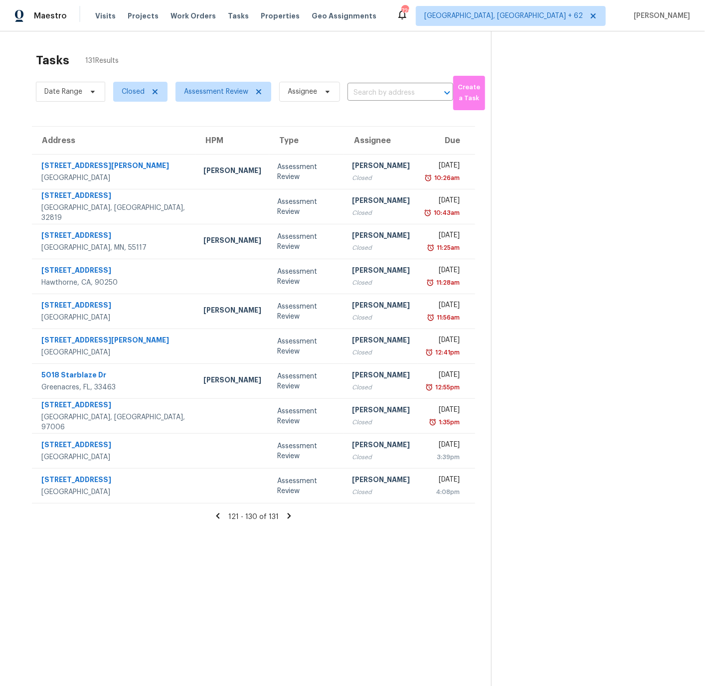
click at [220, 514] on icon at bounding box center [217, 515] width 3 height 5
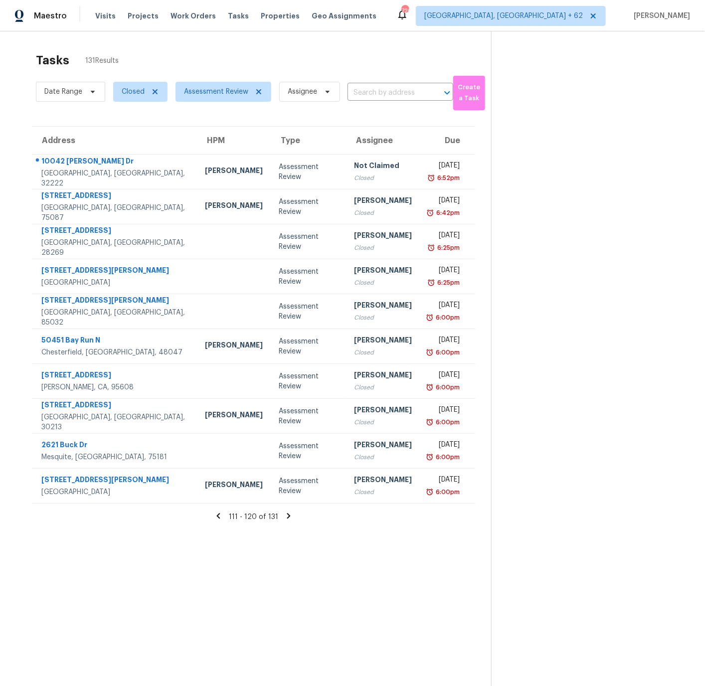
click at [289, 515] on icon at bounding box center [288, 515] width 9 height 9
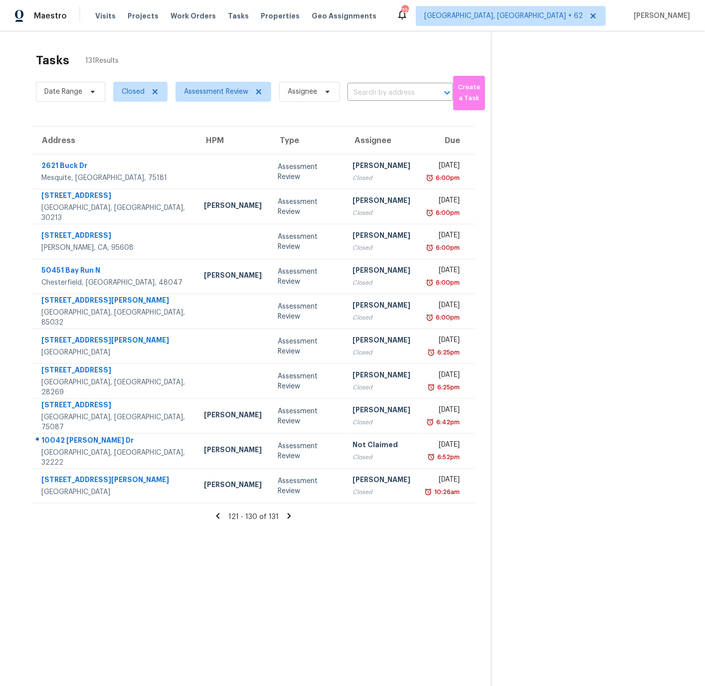
click at [288, 514] on icon at bounding box center [289, 515] width 3 height 5
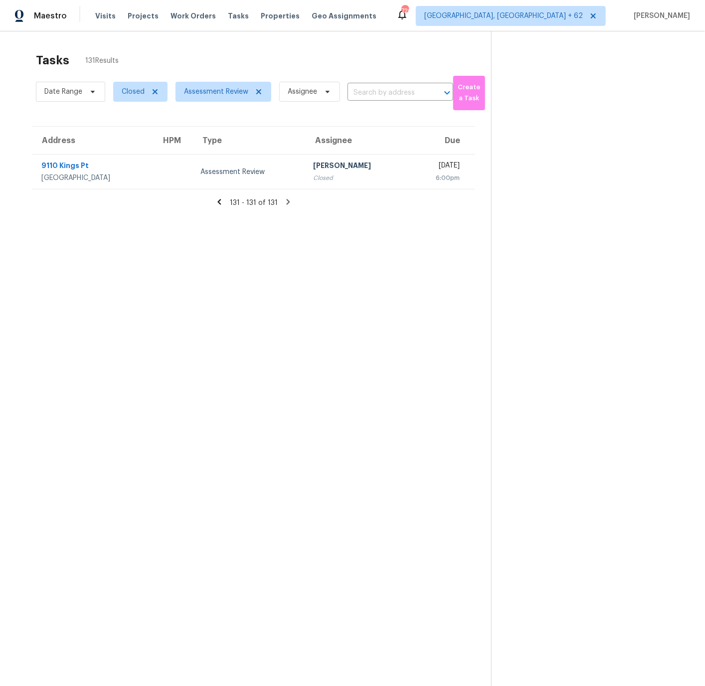
click at [219, 199] on icon at bounding box center [219, 201] width 9 height 9
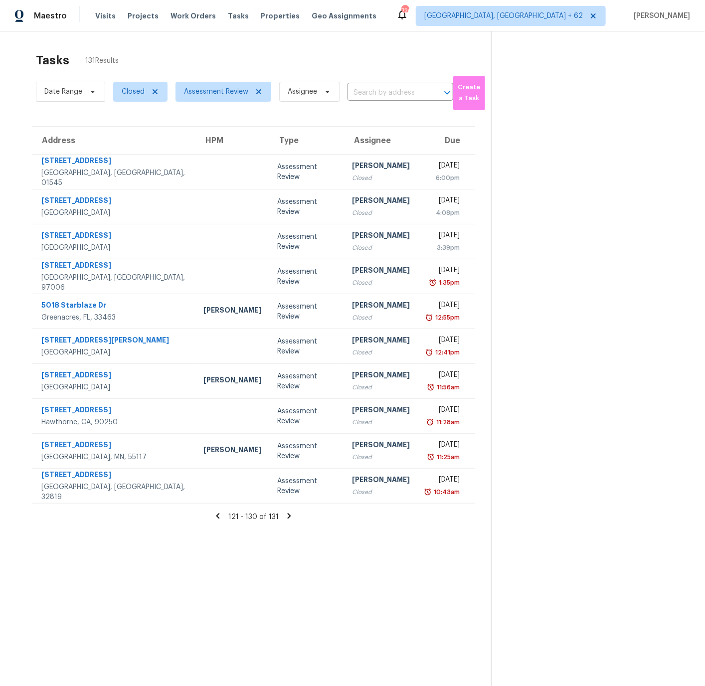
click at [220, 513] on icon at bounding box center [217, 515] width 3 height 5
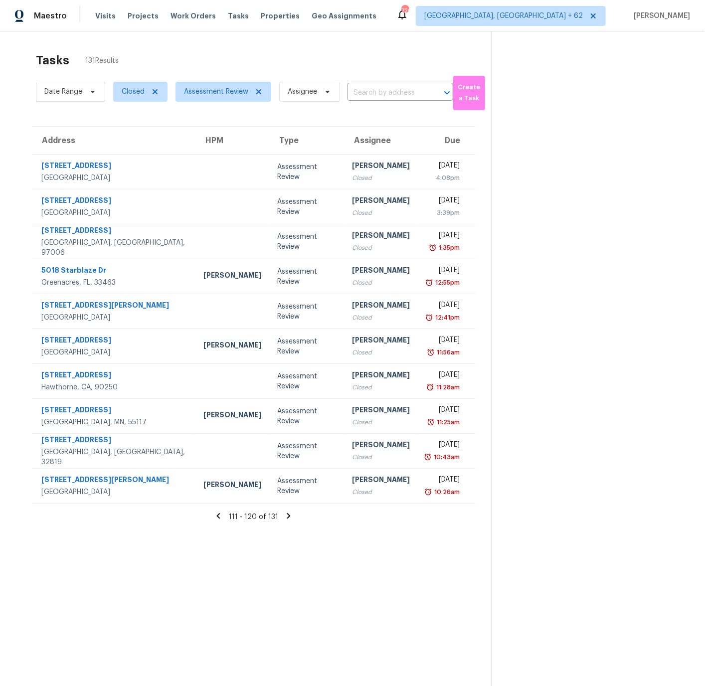
click at [220, 515] on icon at bounding box center [218, 515] width 3 height 5
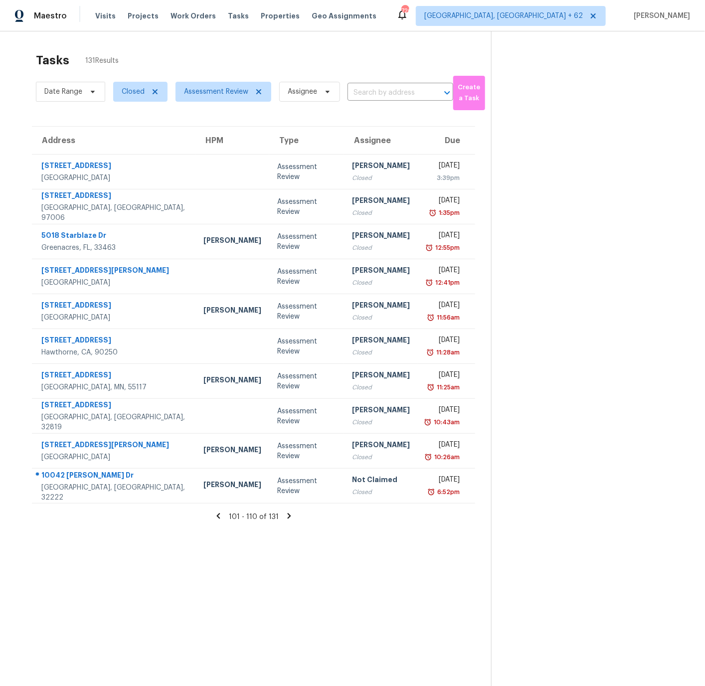
click at [221, 515] on icon at bounding box center [218, 515] width 9 height 9
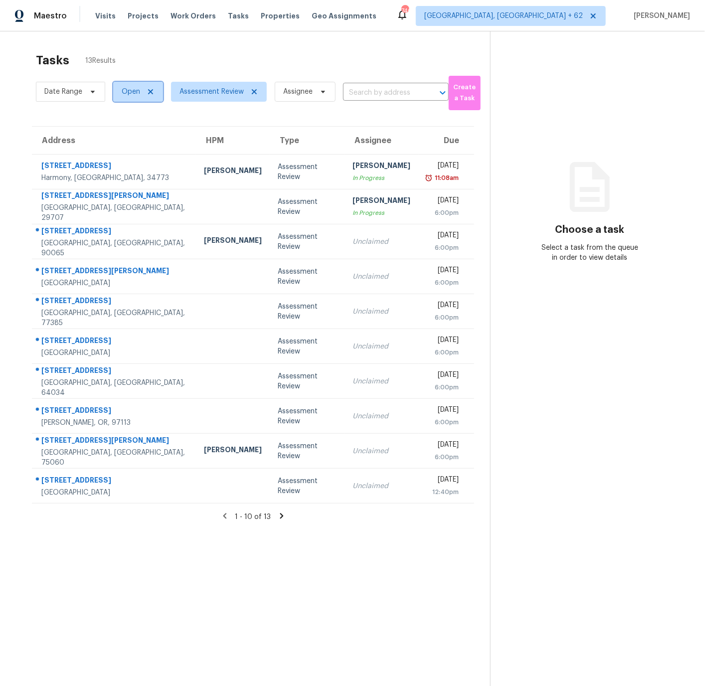
click at [134, 91] on span "Open" at bounding box center [131, 92] width 18 height 10
click at [125, 132] on span at bounding box center [123, 134] width 8 height 8
click at [125, 132] on input "Closed" at bounding box center [122, 132] width 6 height 6
checkbox input "true"
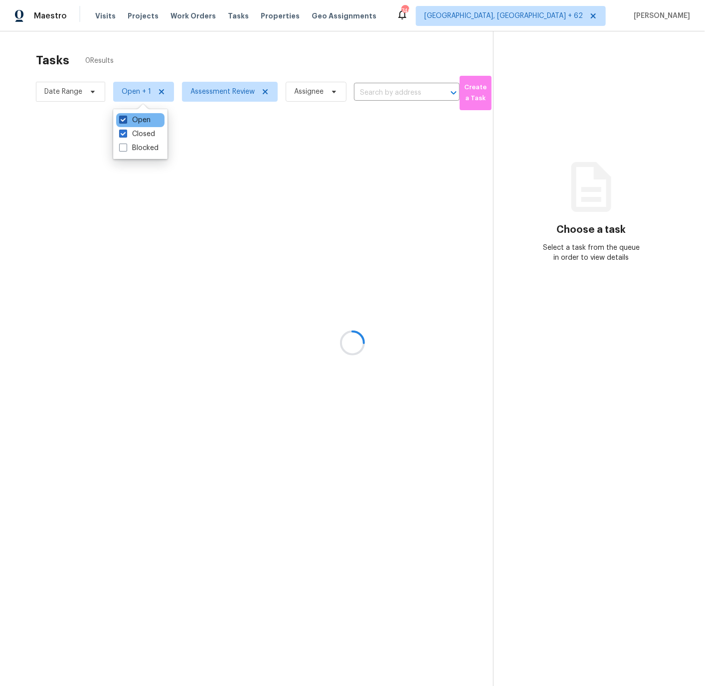
click at [126, 119] on span at bounding box center [123, 120] width 8 height 8
click at [126, 119] on input "Open" at bounding box center [122, 118] width 6 height 6
checkbox input "false"
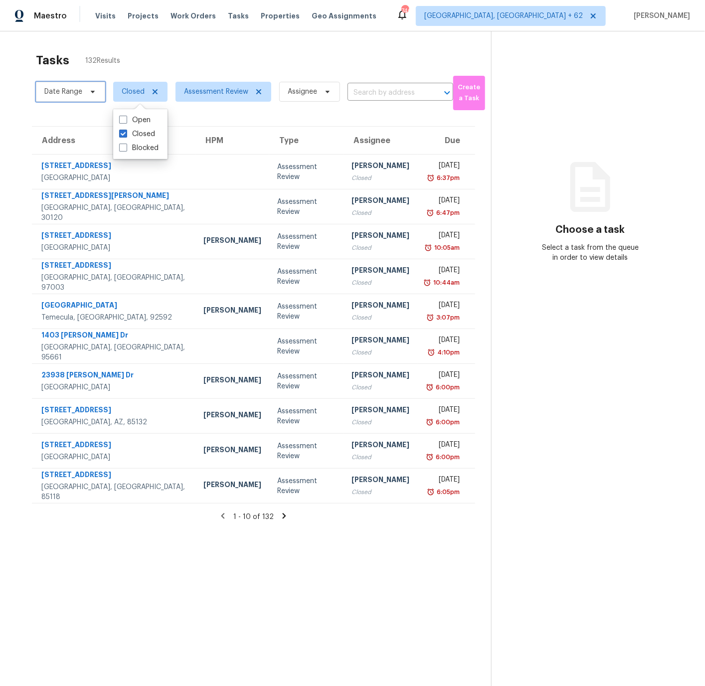
click at [63, 92] on span "Date Range" at bounding box center [63, 92] width 38 height 10
click at [66, 127] on input "text" at bounding box center [91, 125] width 98 height 20
select select "9"
select select "2025"
select select "10"
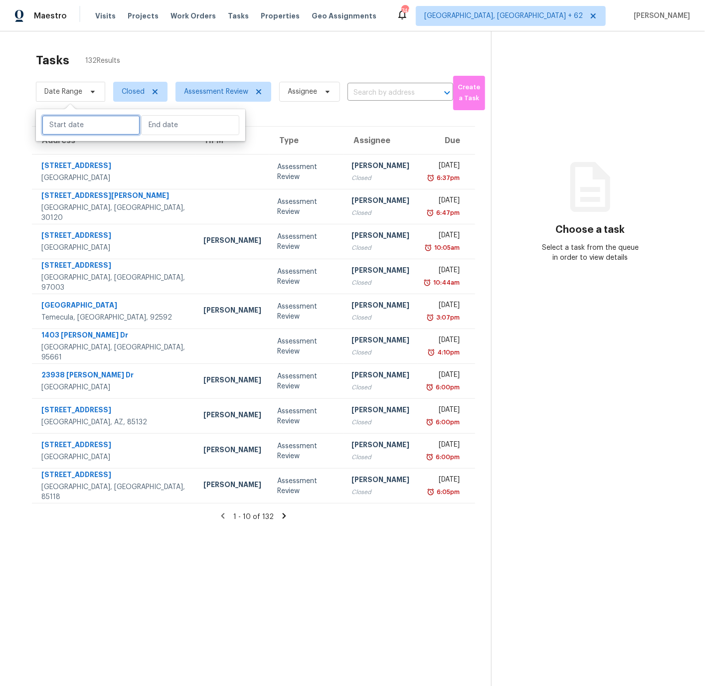
select select "2025"
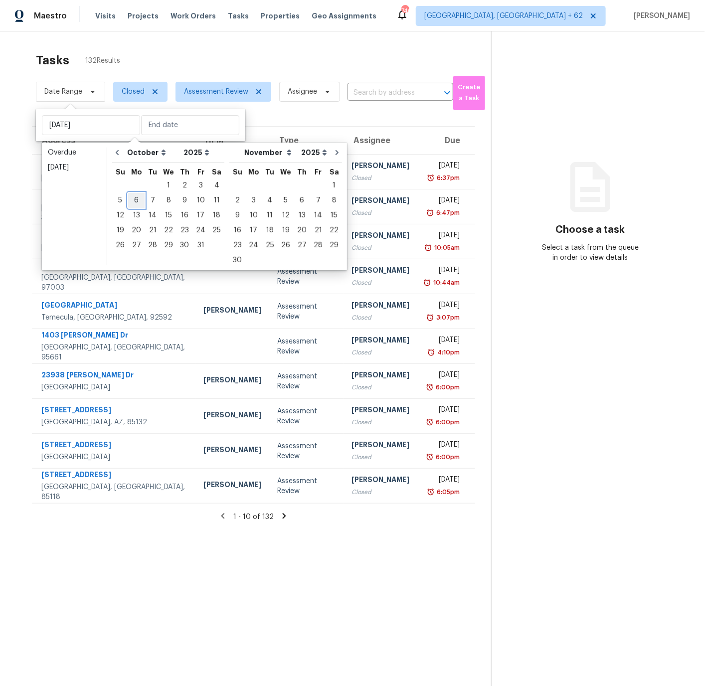
click at [136, 198] on div "6" at bounding box center [136, 200] width 16 height 14
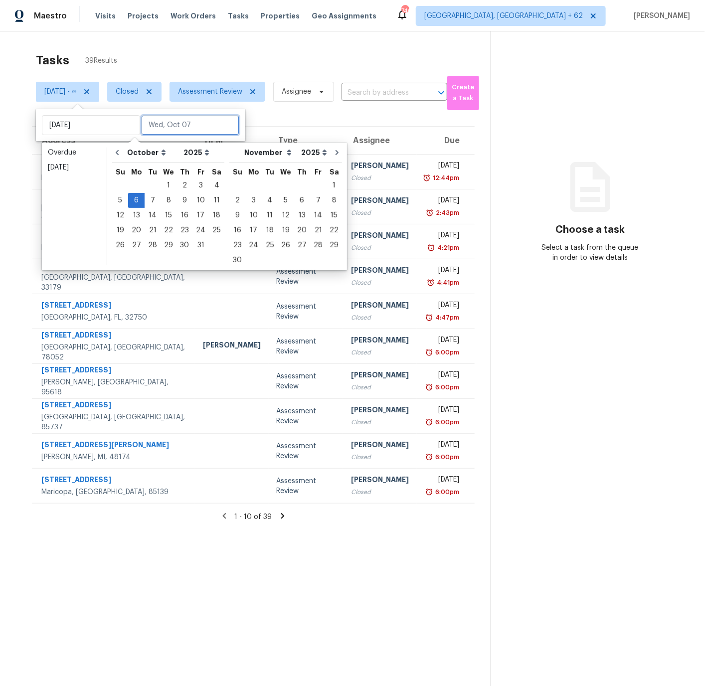
click at [158, 123] on input "text" at bounding box center [190, 125] width 98 height 20
type input "[DATE]"
click at [136, 198] on div "6" at bounding box center [136, 200] width 16 height 14
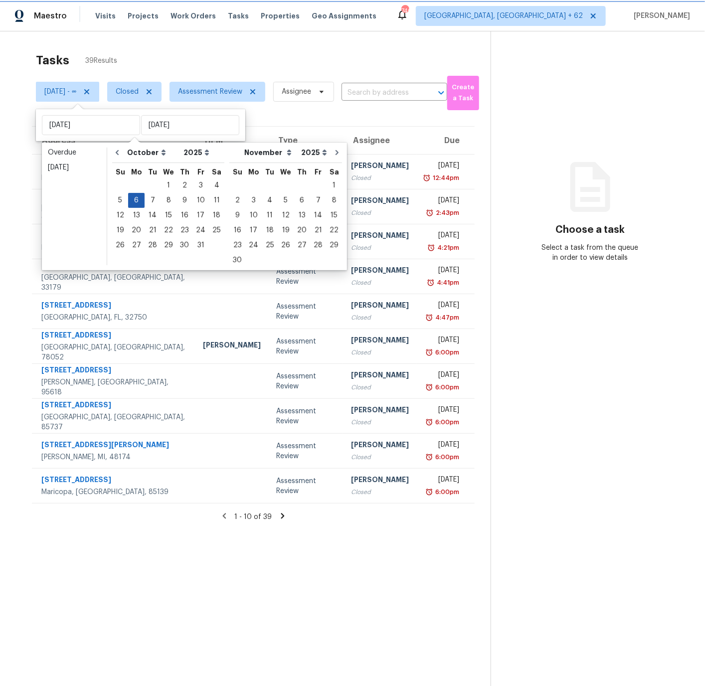
type input "[DATE]"
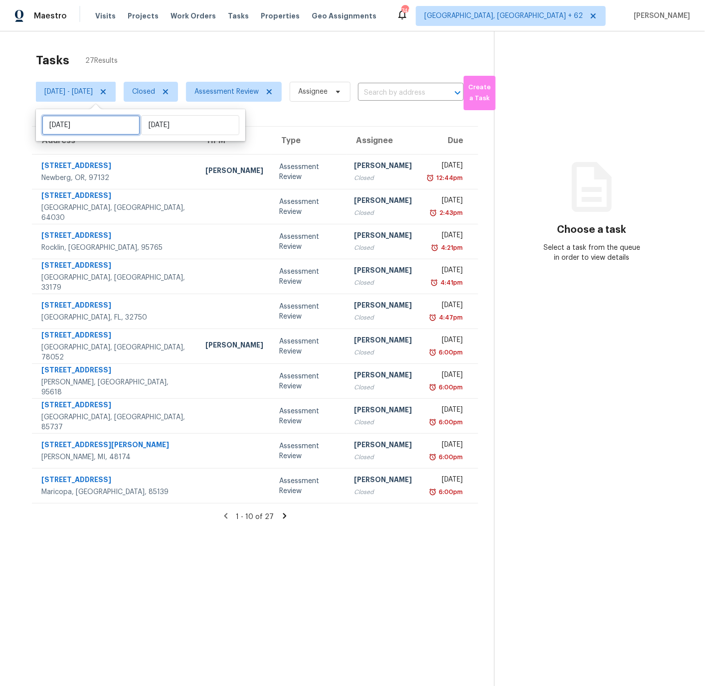
select select "9"
select select "2025"
select select "10"
select select "2025"
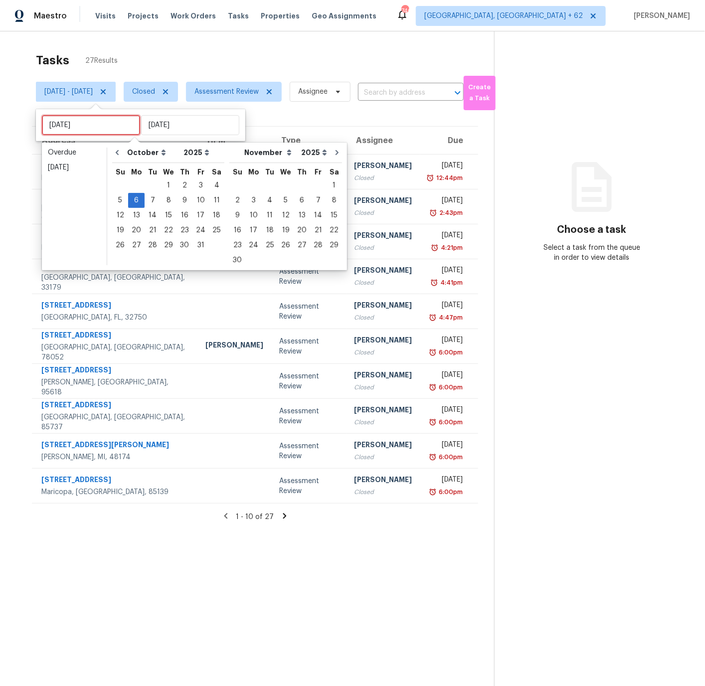
click at [86, 123] on input "[DATE]" at bounding box center [91, 125] width 98 height 20
type input "[DATE]"
click at [152, 200] on div "7" at bounding box center [153, 200] width 16 height 14
type input "[DATE]"
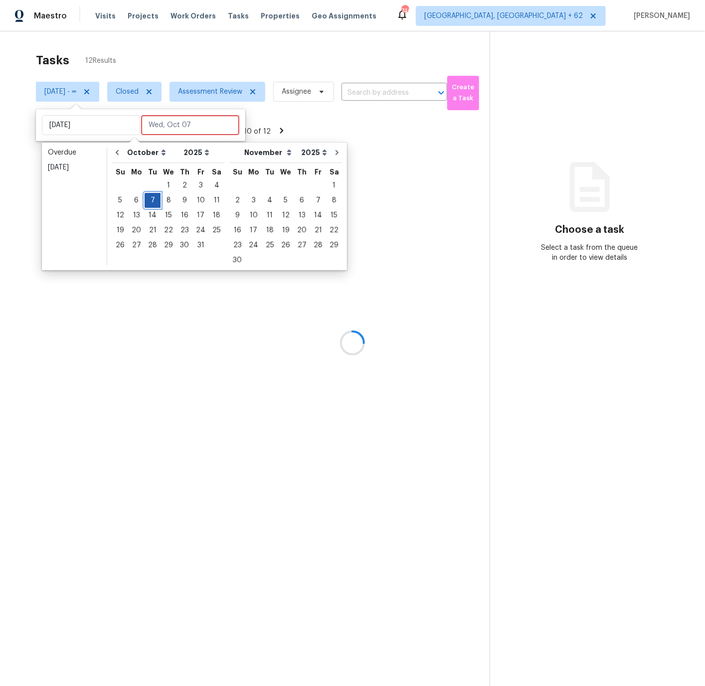
click at [152, 200] on div "7" at bounding box center [153, 200] width 16 height 14
type input "Tue, Oct 07"
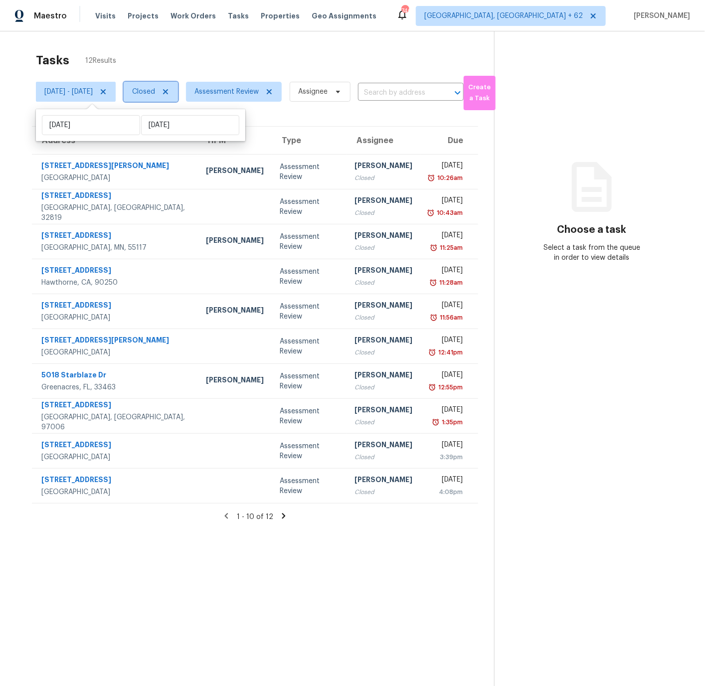
click at [155, 92] on span "Closed" at bounding box center [143, 92] width 23 height 10
click at [166, 133] on span at bounding box center [166, 134] width 8 height 8
click at [166, 133] on input "Open" at bounding box center [165, 132] width 6 height 6
checkbox input "true"
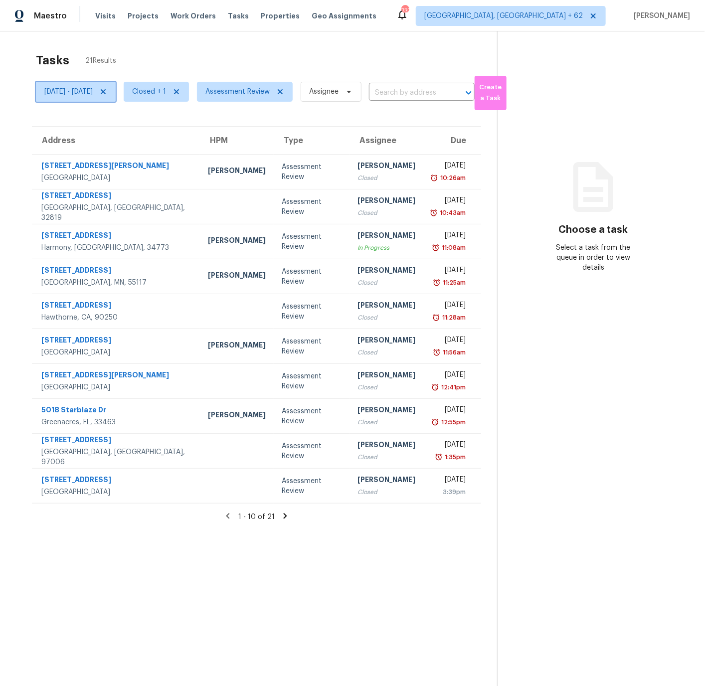
click at [84, 93] on span "Tue, Oct 07 - Tue, Oct 07" at bounding box center [68, 92] width 48 height 10
select select "9"
select select "2025"
select select "10"
select select "2025"
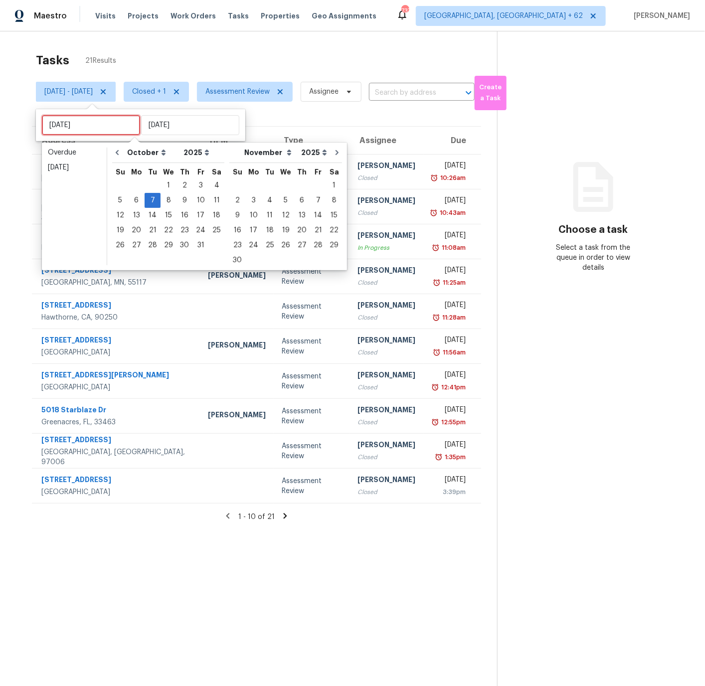
click at [83, 125] on input "Tue, Oct 07" at bounding box center [91, 125] width 98 height 20
click at [165, 197] on div "8" at bounding box center [168, 200] width 16 height 14
type input "Wed, Oct 08"
type input "Tue, Oct 07"
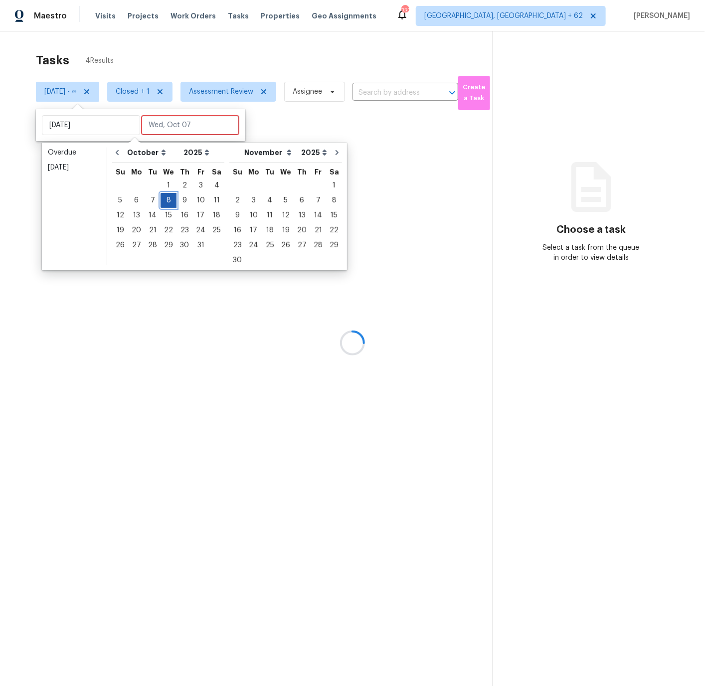
click at [165, 197] on div "8" at bounding box center [168, 200] width 16 height 14
type input "Wed, Oct 08"
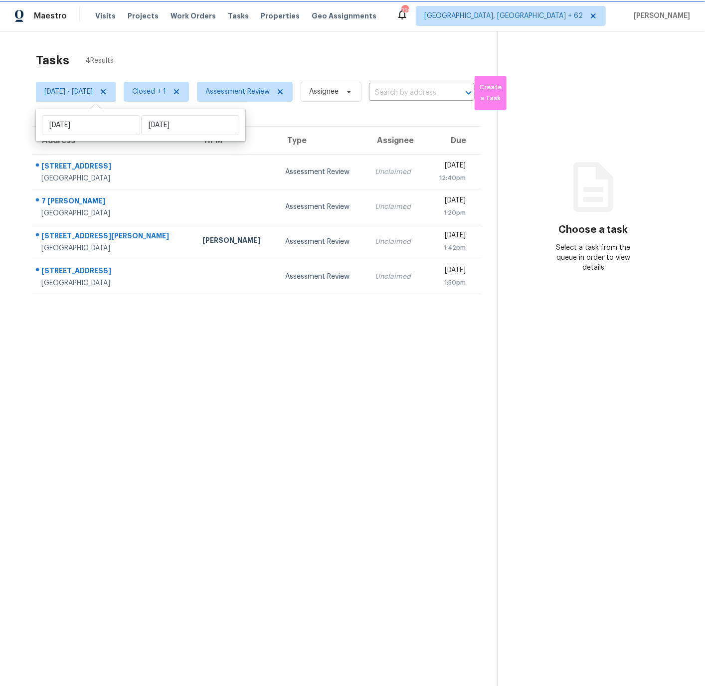
click at [107, 91] on icon at bounding box center [103, 92] width 8 height 8
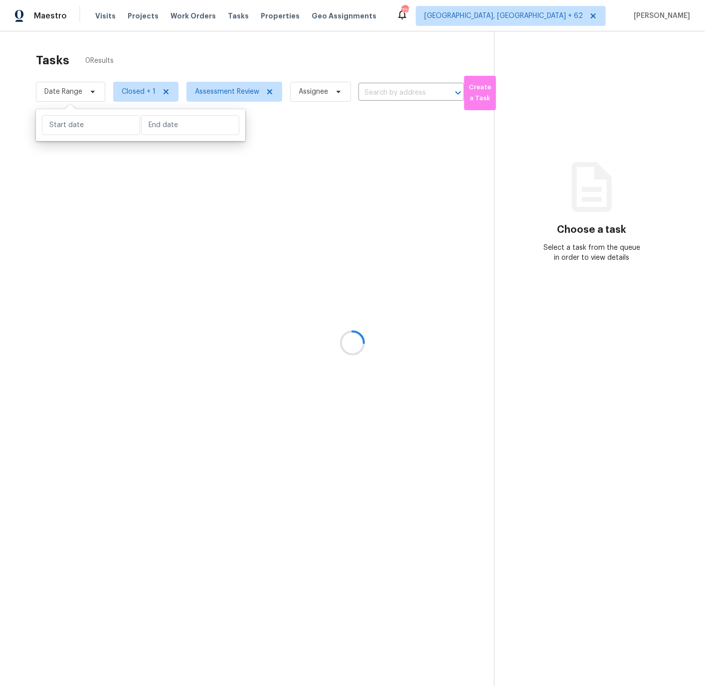
click at [138, 91] on div at bounding box center [352, 343] width 705 height 686
click at [137, 91] on div at bounding box center [352, 343] width 705 height 686
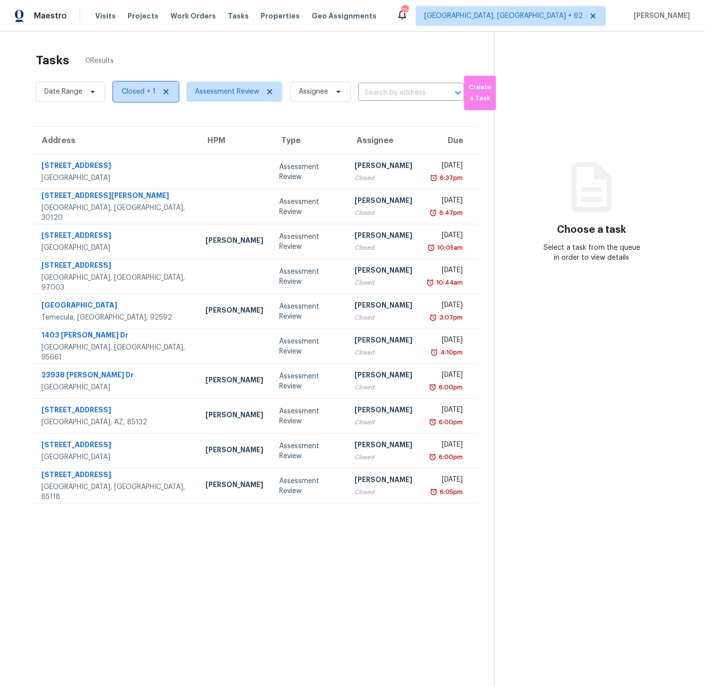
click at [131, 92] on span "Closed + 1" at bounding box center [139, 92] width 34 height 10
click at [123, 132] on span at bounding box center [123, 134] width 8 height 8
click at [123, 132] on input "Closed" at bounding box center [122, 132] width 6 height 6
checkbox input "false"
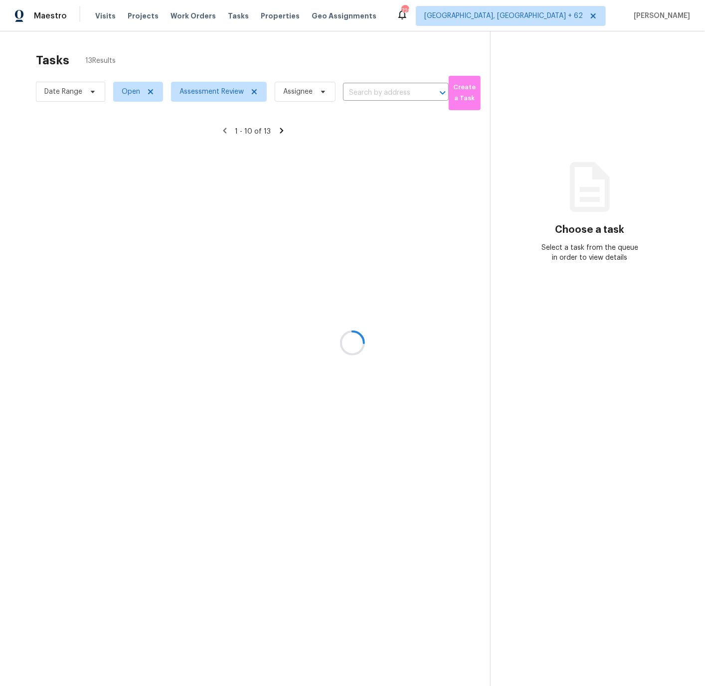
click at [21, 122] on div at bounding box center [352, 343] width 705 height 686
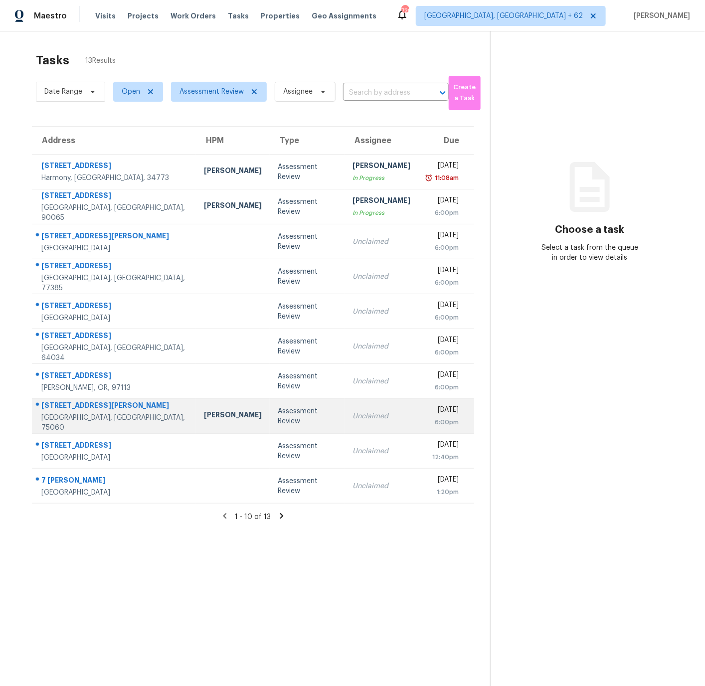
click at [232, 412] on td "Todd Jorgenson" at bounding box center [233, 416] width 74 height 35
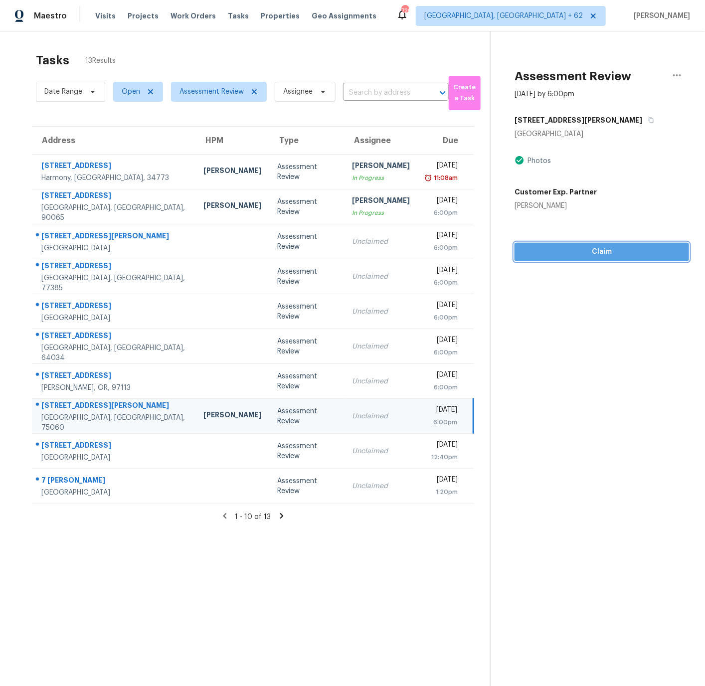
click at [600, 253] on span "Claim" at bounding box center [601, 252] width 158 height 12
click at [600, 253] on span "Start Assessment" at bounding box center [601, 252] width 158 height 12
click at [677, 74] on icon "button" at bounding box center [677, 75] width 12 height 12
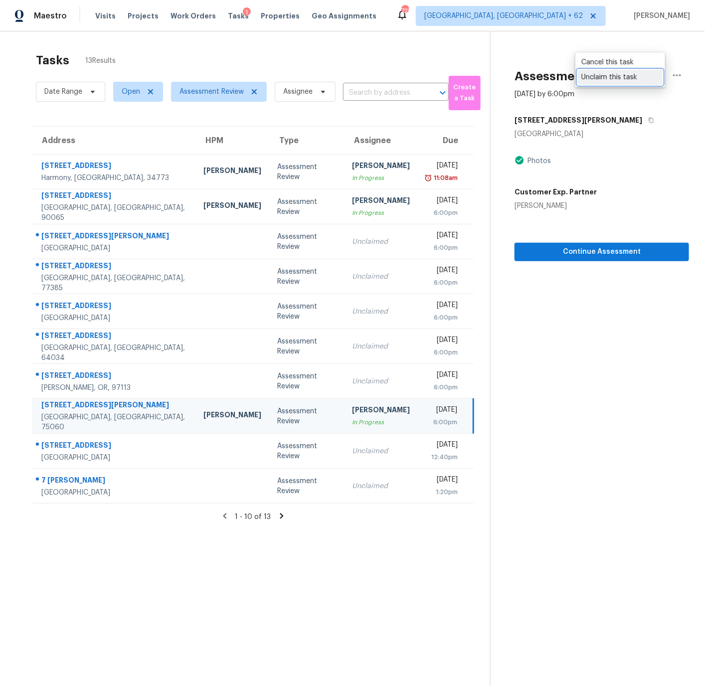
click at [615, 75] on div "Unclaim this task" at bounding box center [620, 77] width 78 height 10
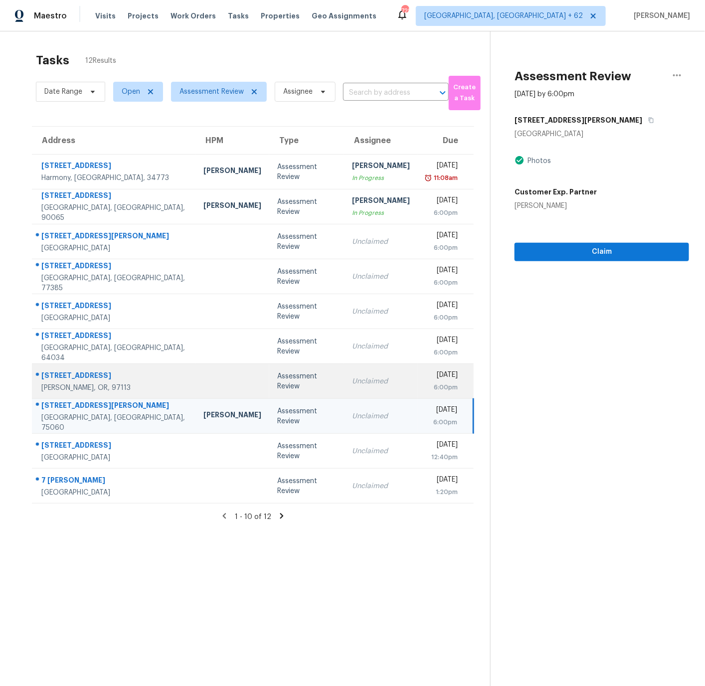
click at [200, 379] on td at bounding box center [232, 381] width 74 height 35
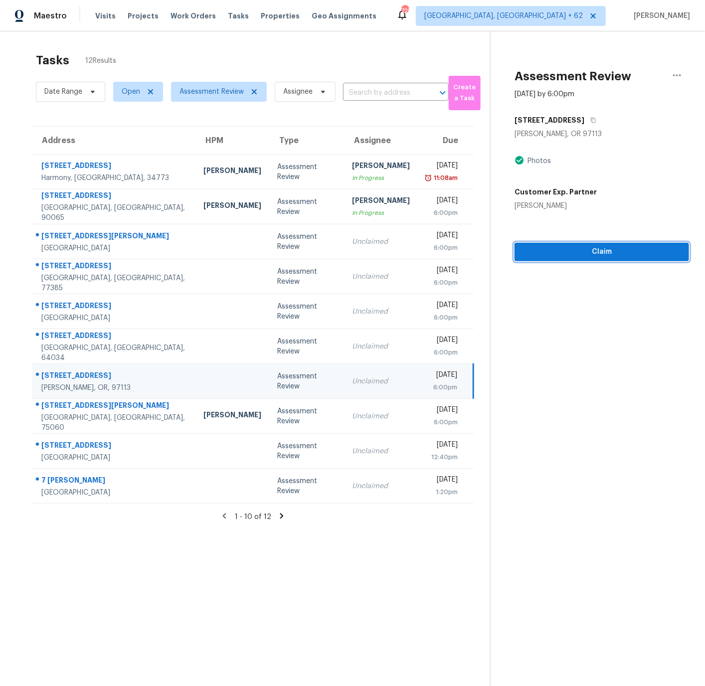
click at [592, 251] on span "Claim" at bounding box center [601, 252] width 158 height 12
click at [602, 250] on span "Claim" at bounding box center [601, 252] width 158 height 12
click at [602, 250] on span "Start Assessment" at bounding box center [601, 252] width 158 height 12
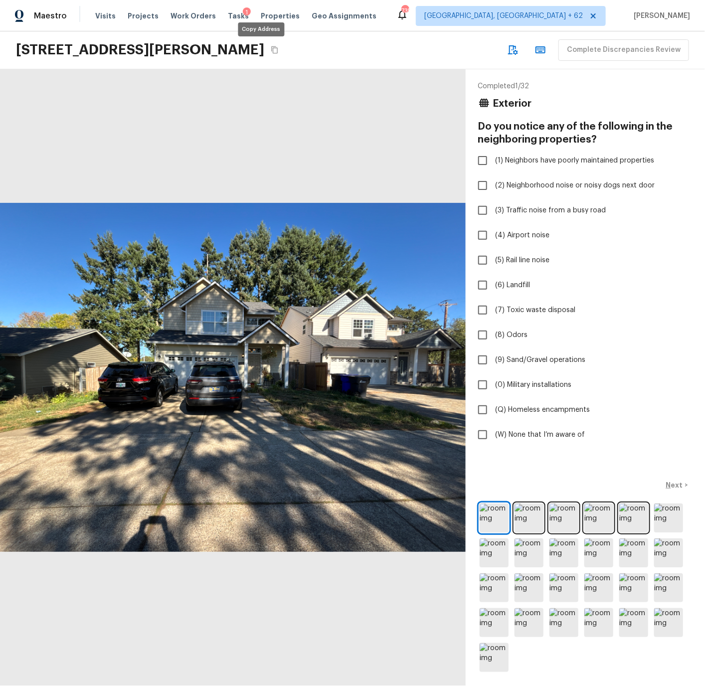
click at [271, 48] on icon "Copy Address" at bounding box center [274, 49] width 6 height 7
click at [496, 516] on img at bounding box center [493, 517] width 29 height 29
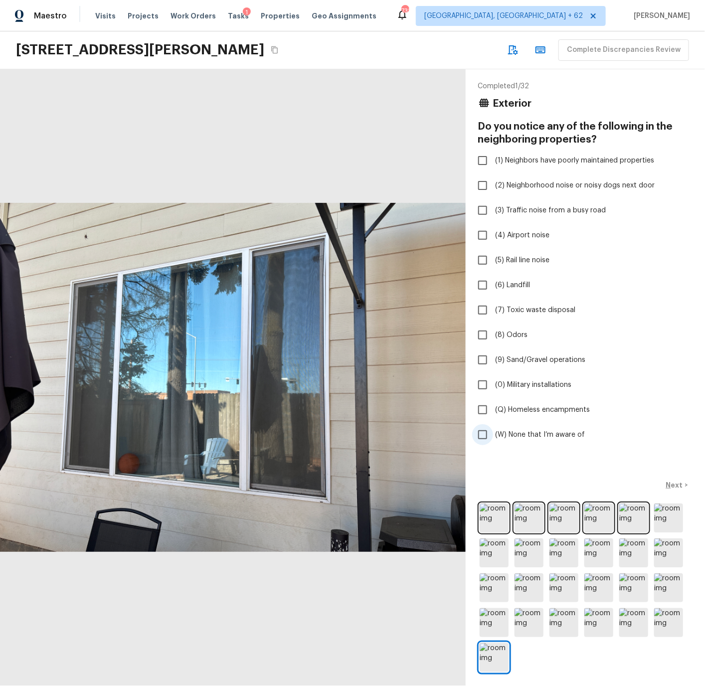
click at [523, 433] on span "(W) None that I’m aware of" at bounding box center [540, 435] width 90 height 10
click at [493, 433] on input "(W) None that I’m aware of" at bounding box center [482, 434] width 21 height 21
checkbox input "true"
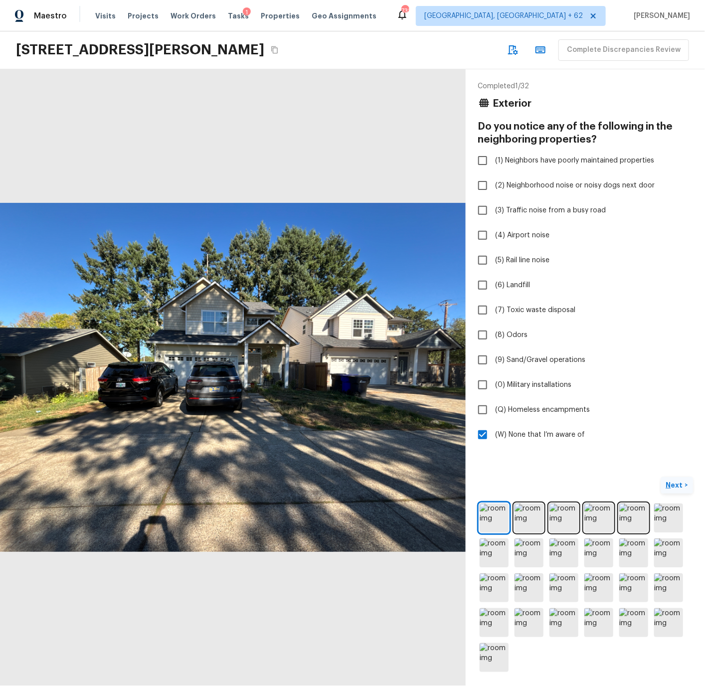
click at [675, 485] on p "Next" at bounding box center [675, 485] width 19 height 10
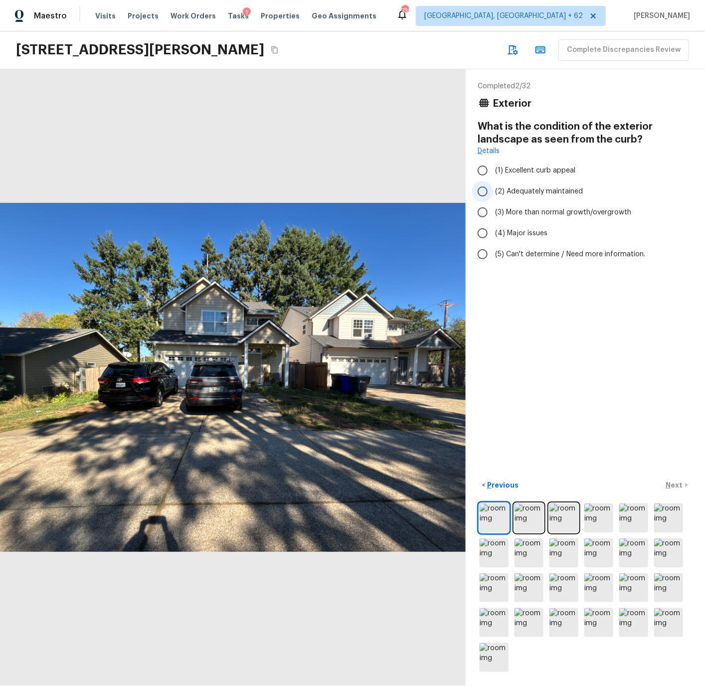
click at [508, 187] on span "(2) Adequately maintained" at bounding box center [539, 191] width 88 height 10
click at [493, 187] on input "(2) Adequately maintained" at bounding box center [482, 191] width 21 height 21
radio input "true"
click at [675, 483] on p "Next" at bounding box center [675, 485] width 19 height 10
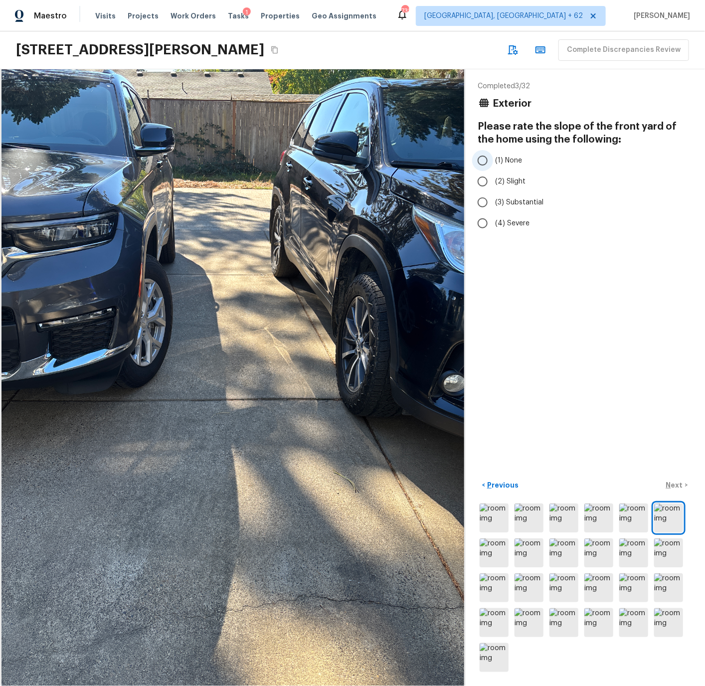
click at [504, 158] on span "(1) None" at bounding box center [508, 160] width 27 height 10
click at [493, 158] on input "(1) None" at bounding box center [482, 160] width 21 height 21
radio input "true"
click at [675, 486] on p "Next" at bounding box center [675, 485] width 19 height 10
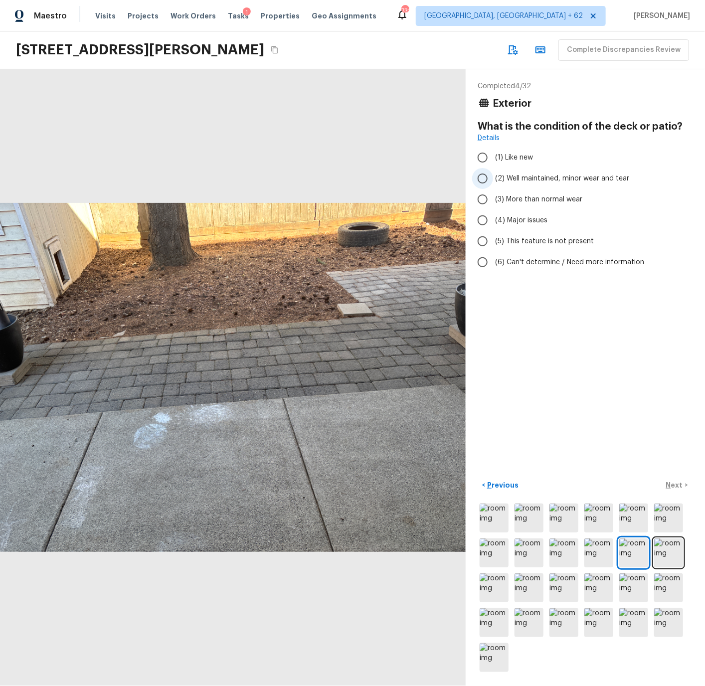
click at [516, 179] on span "(2) Well maintained, minor wear and tear" at bounding box center [562, 178] width 134 height 10
click at [493, 179] on input "(2) Well maintained, minor wear and tear" at bounding box center [482, 178] width 21 height 21
radio input "true"
click at [669, 485] on p "Next" at bounding box center [675, 485] width 19 height 10
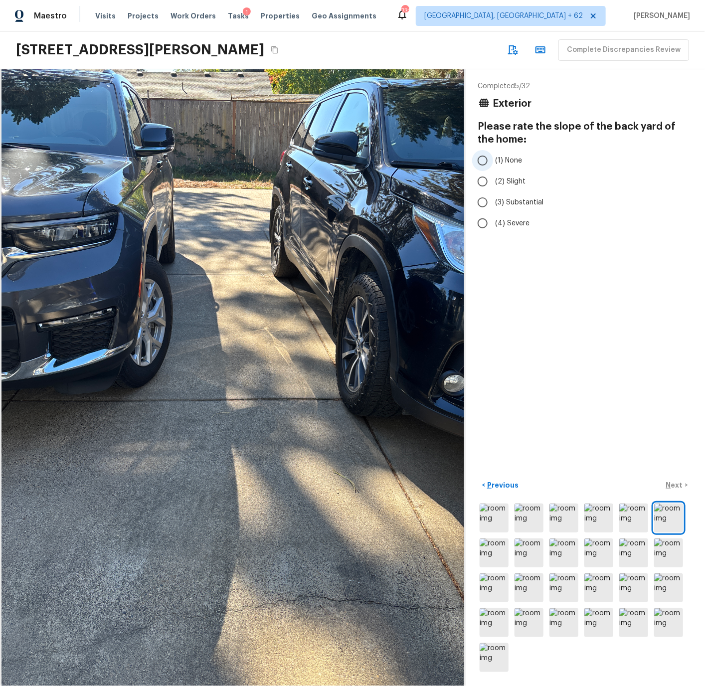
click at [510, 162] on span "(1) None" at bounding box center [508, 160] width 27 height 10
click at [493, 162] on input "(1) None" at bounding box center [482, 160] width 21 height 21
radio input "true"
click at [678, 484] on p "Next" at bounding box center [675, 485] width 19 height 10
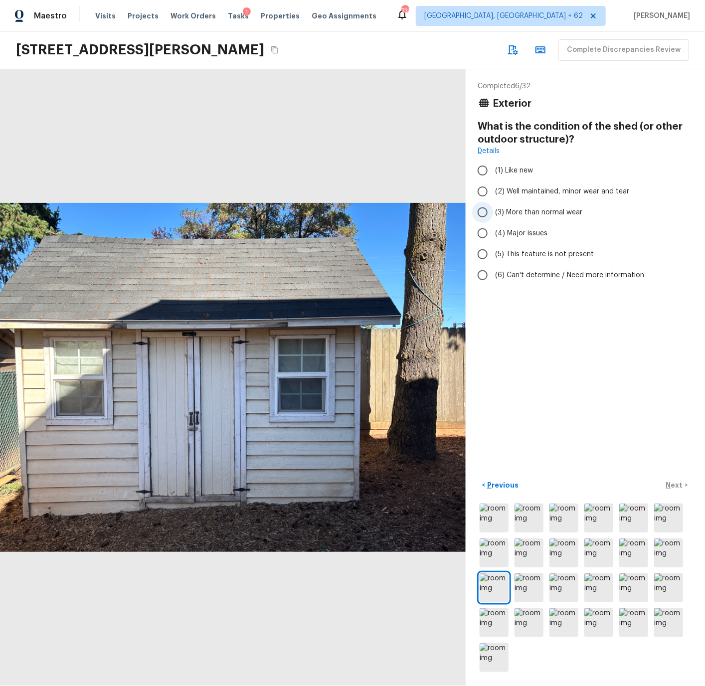
click at [521, 210] on span "(3) More than normal wear" at bounding box center [538, 212] width 87 height 10
click at [493, 210] on input "(3) More than normal wear" at bounding box center [482, 212] width 21 height 21
radio input "true"
click at [673, 483] on p "Next" at bounding box center [675, 485] width 19 height 10
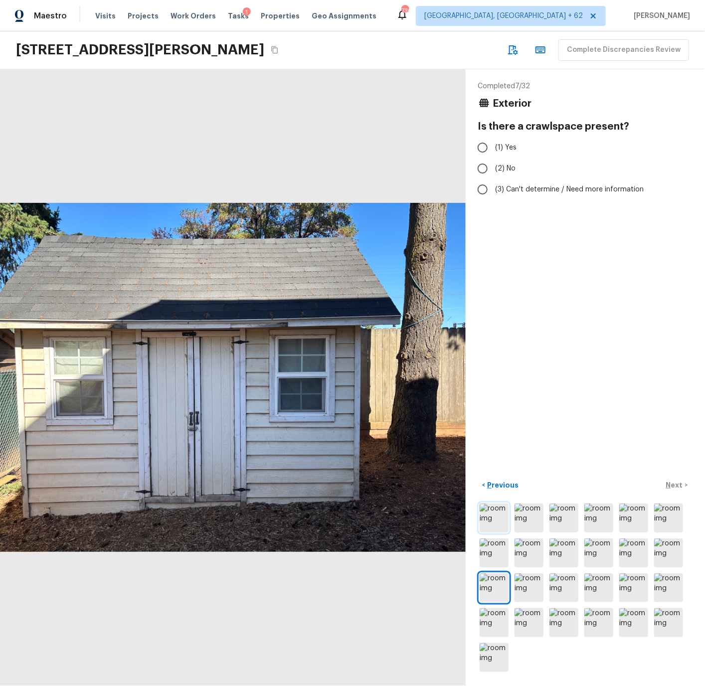
click at [495, 515] on img at bounding box center [493, 517] width 29 height 29
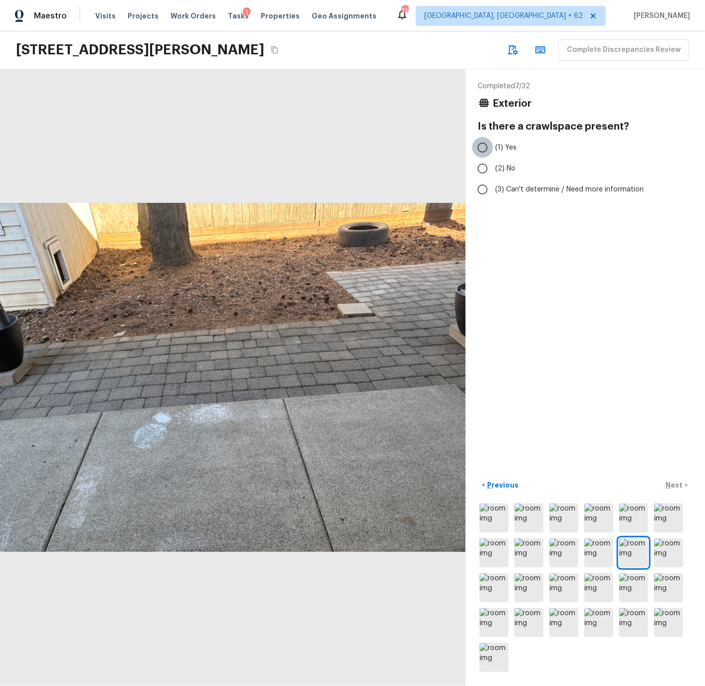
click at [482, 146] on input "(1) Yes" at bounding box center [482, 147] width 21 height 21
radio input "true"
click at [675, 485] on p "Next" at bounding box center [675, 485] width 19 height 10
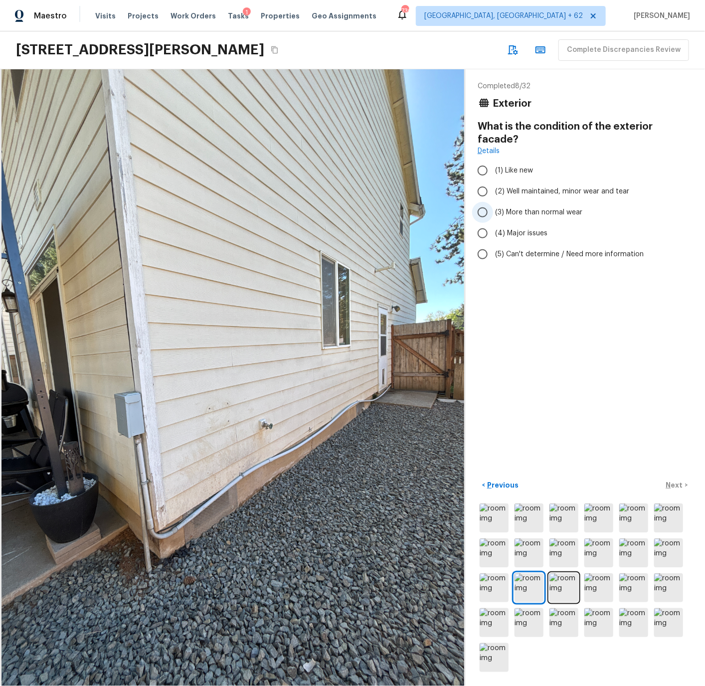
click at [481, 202] on input "(3) More than normal wear" at bounding box center [482, 212] width 21 height 21
radio input "true"
click at [671, 482] on p "Next" at bounding box center [675, 485] width 19 height 10
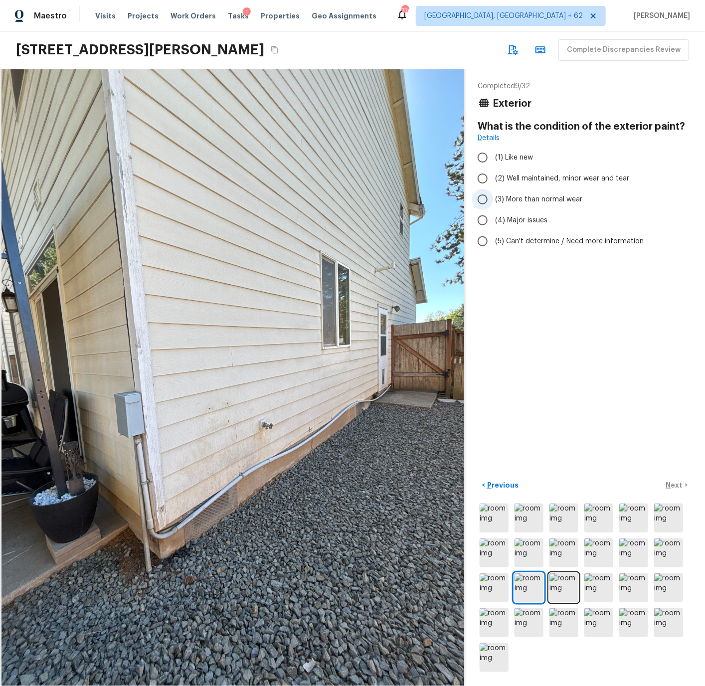
click at [482, 197] on input "(3) More than normal wear" at bounding box center [482, 199] width 21 height 21
radio input "true"
click at [671, 483] on p "Next" at bounding box center [675, 485] width 19 height 10
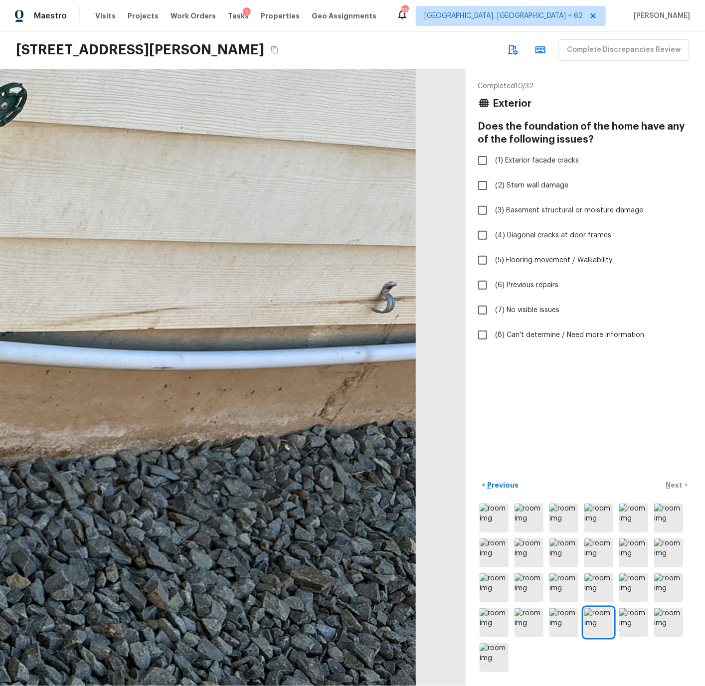
drag, startPoint x: 443, startPoint y: 431, endPoint x: 303, endPoint y: 430, distance: 140.6
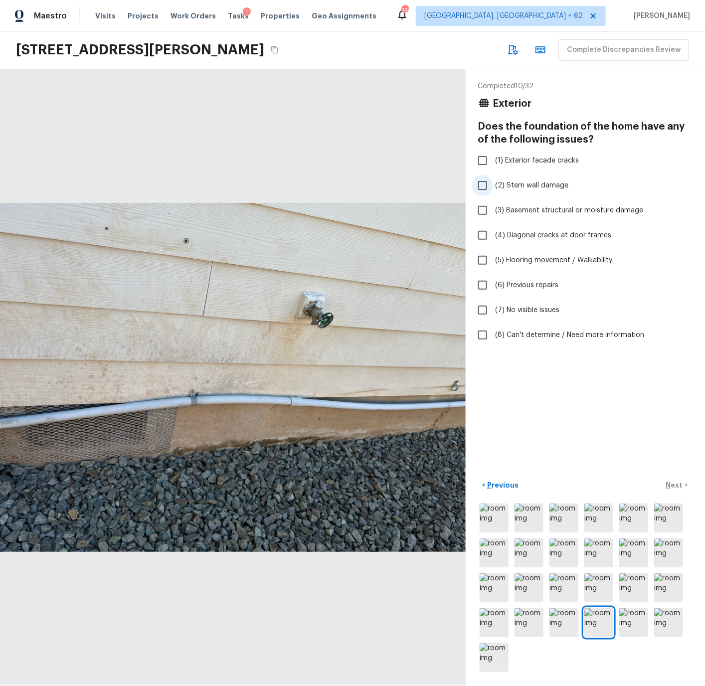
click at [482, 184] on input "(2) Stem wall damage" at bounding box center [482, 185] width 21 height 21
checkbox input "true"
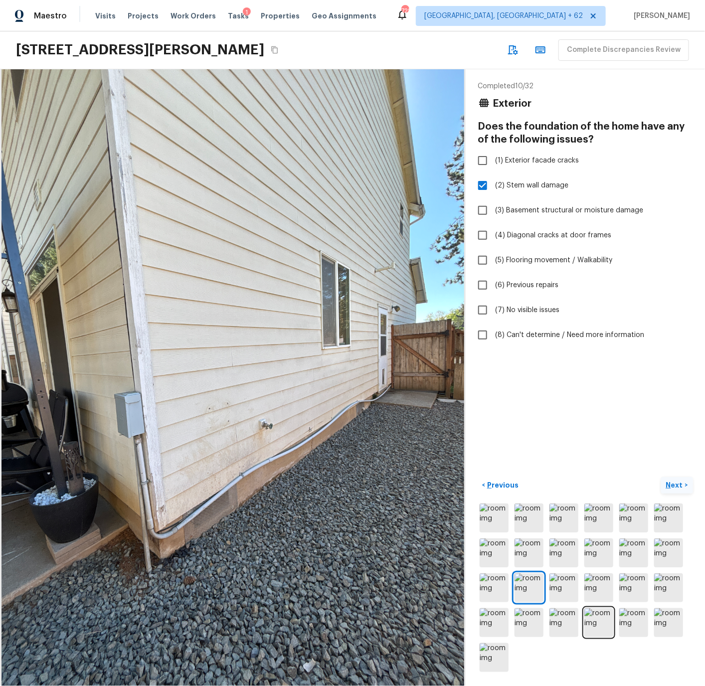
click at [672, 484] on p "Next" at bounding box center [675, 485] width 19 height 10
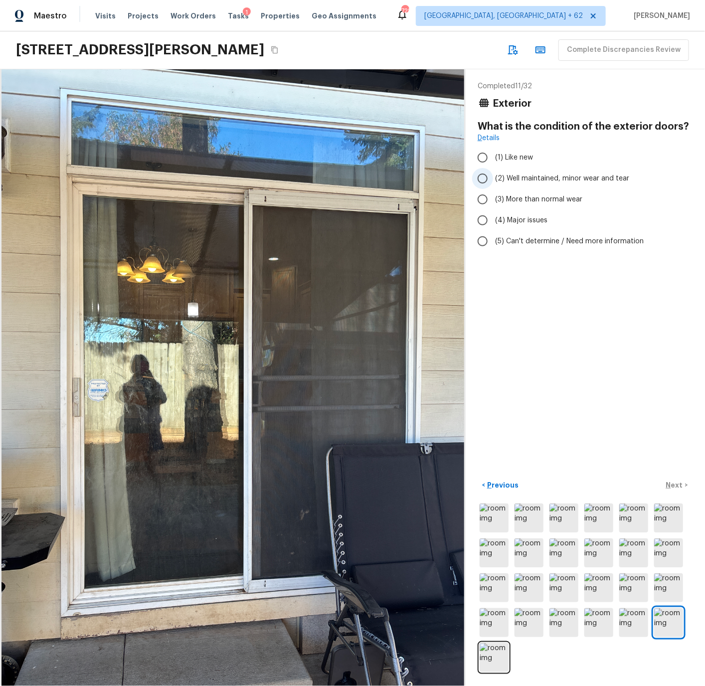
click at [510, 178] on span "(2) Well maintained, minor wear and tear" at bounding box center [562, 178] width 134 height 10
click at [493, 178] on input "(2) Well maintained, minor wear and tear" at bounding box center [482, 178] width 21 height 21
radio input "true"
click at [674, 482] on p "Next" at bounding box center [675, 485] width 19 height 10
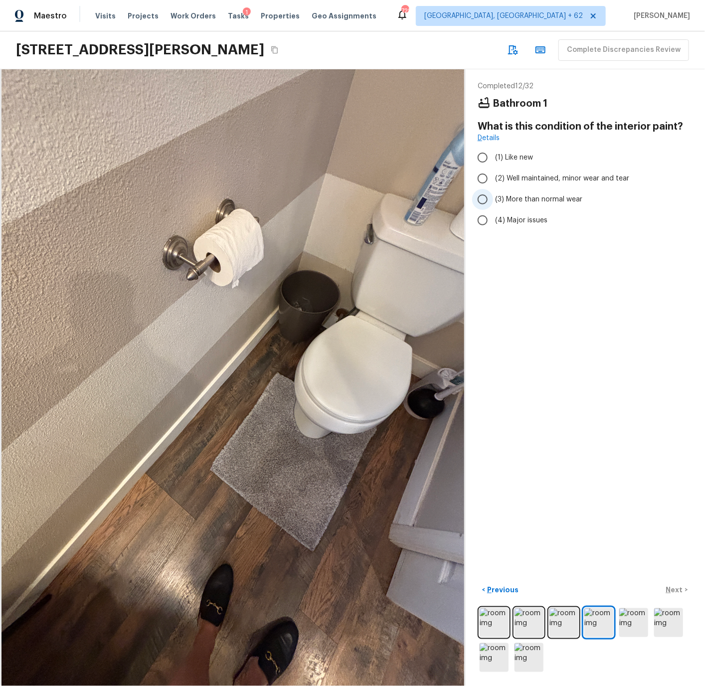
click at [483, 198] on input "(3) More than normal wear" at bounding box center [482, 199] width 21 height 21
radio input "true"
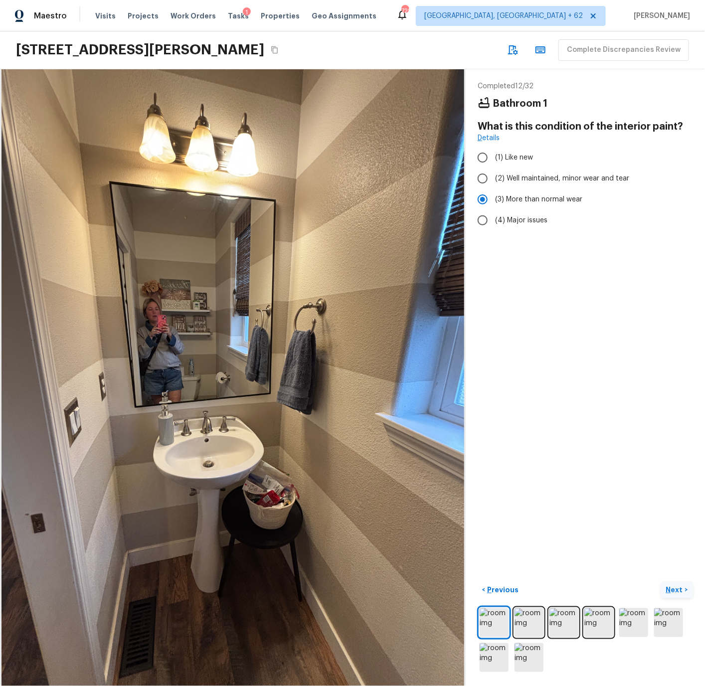
click at [675, 589] on p "Next" at bounding box center [675, 590] width 19 height 10
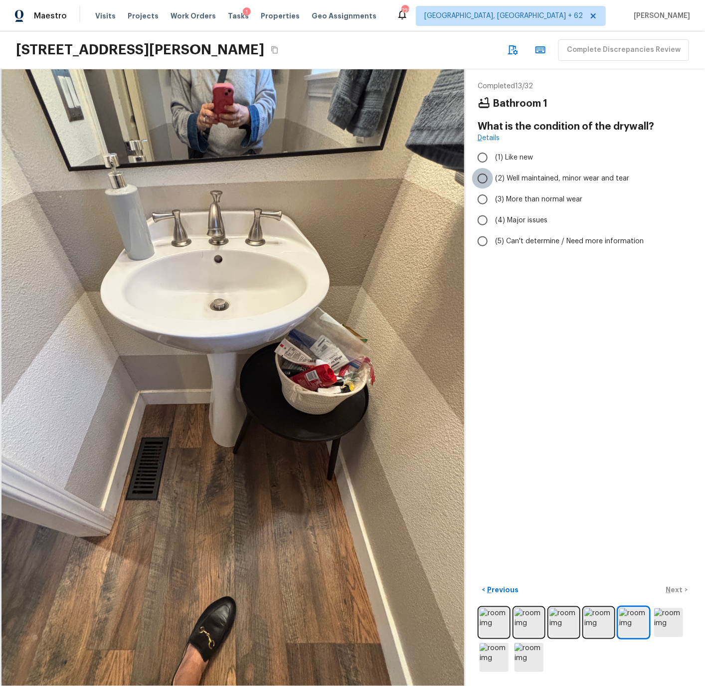
click at [479, 176] on input "(2) Well maintained, minor wear and tear" at bounding box center [482, 178] width 21 height 21
radio input "true"
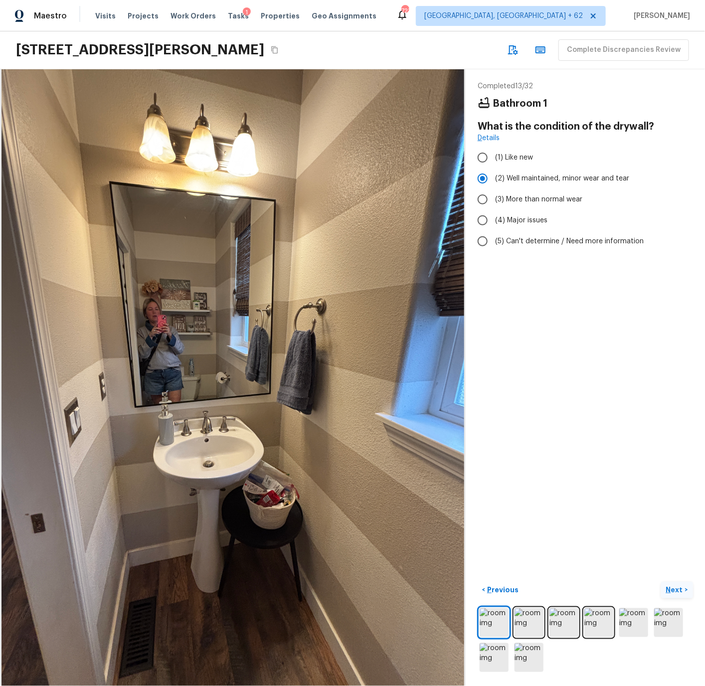
click at [678, 590] on p "Next" at bounding box center [675, 590] width 19 height 10
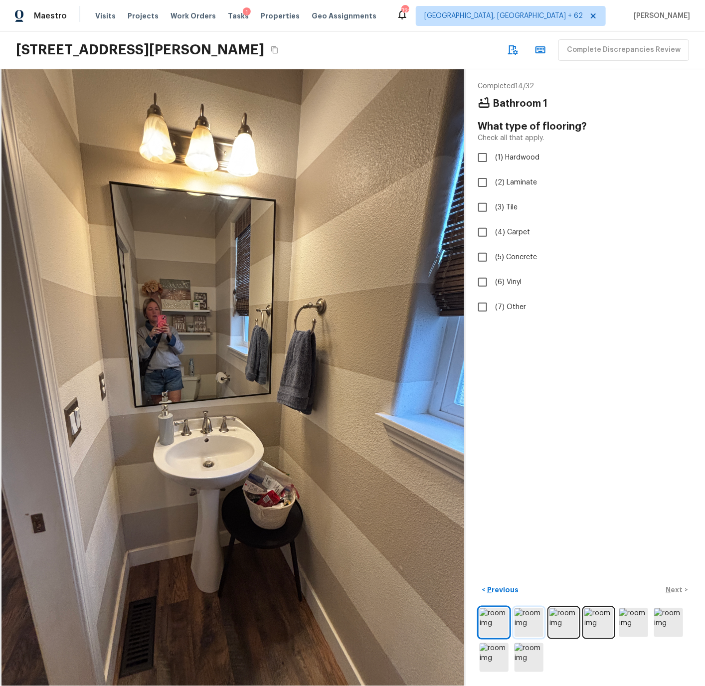
click at [528, 611] on img at bounding box center [528, 622] width 29 height 29
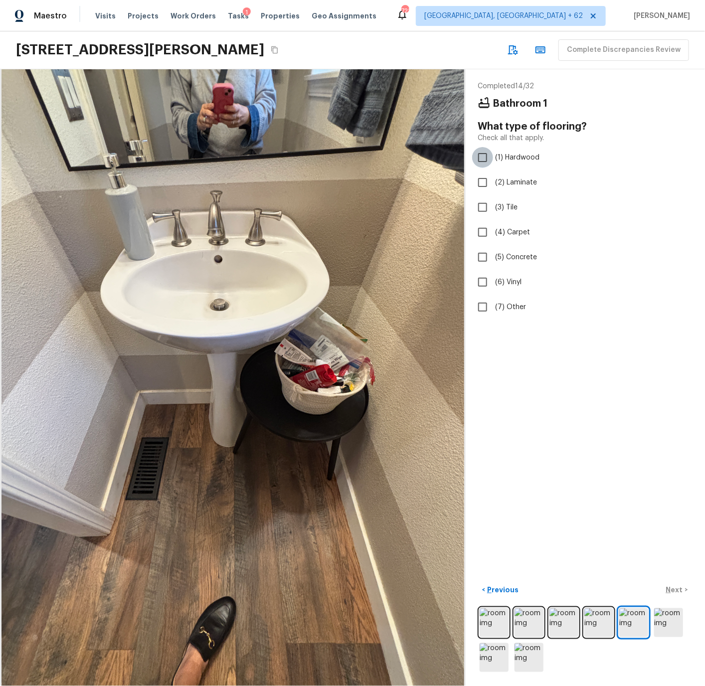
click at [481, 158] on input "(1) Hardwood" at bounding box center [482, 157] width 21 height 21
checkbox input "true"
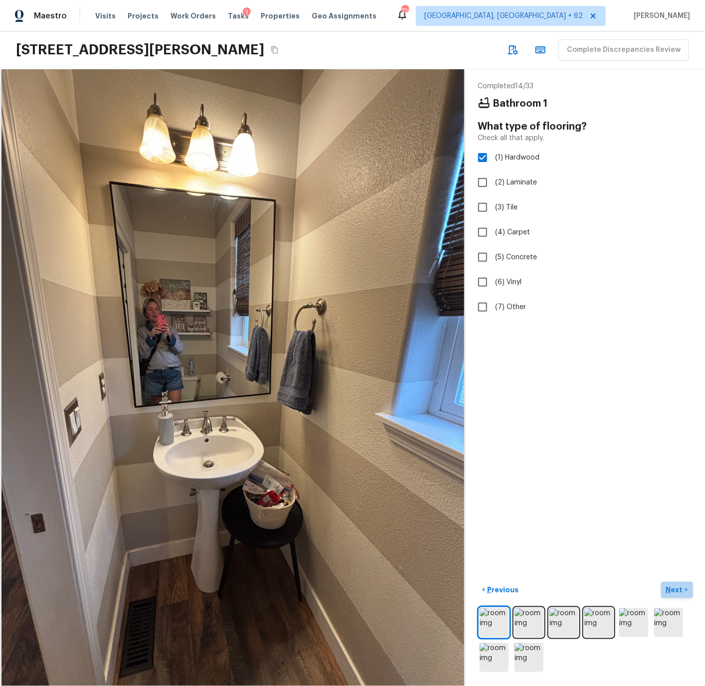
click at [672, 592] on p "Next" at bounding box center [675, 590] width 19 height 10
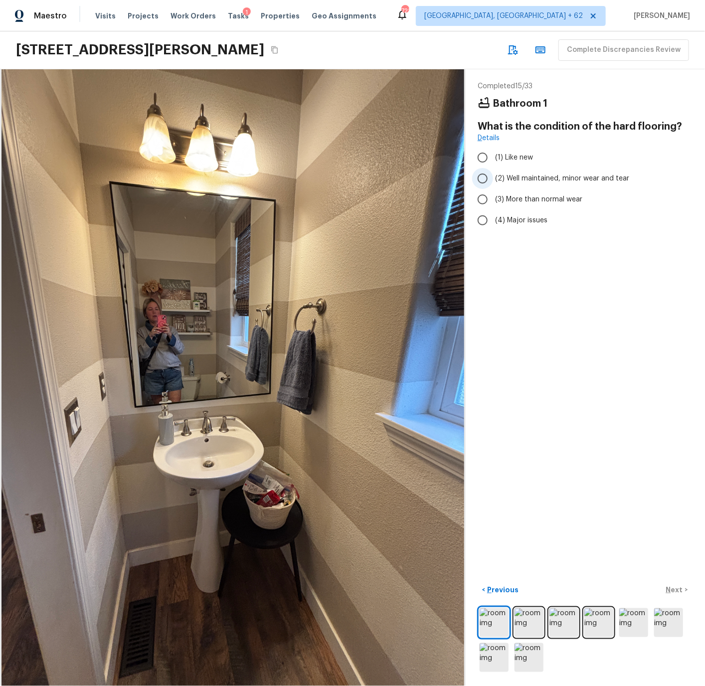
click at [516, 179] on span "(2) Well maintained, minor wear and tear" at bounding box center [562, 178] width 134 height 10
click at [672, 589] on div "< Previous Next >" at bounding box center [584, 590] width 215 height 16
drag, startPoint x: 486, startPoint y: 176, endPoint x: 503, endPoint y: 229, distance: 55.2
click at [486, 177] on input "(2) Well maintained, minor wear and tear" at bounding box center [482, 178] width 21 height 21
radio input "true"
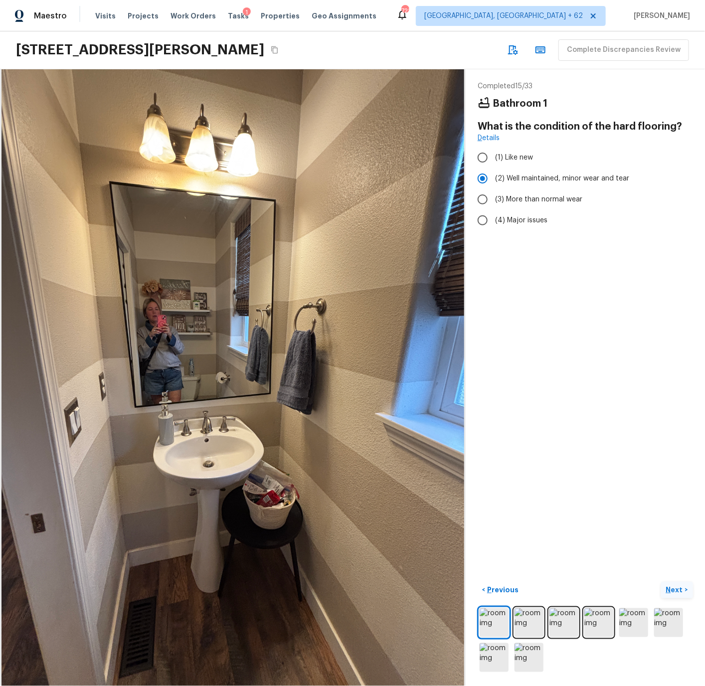
click at [676, 588] on p "Next" at bounding box center [675, 590] width 19 height 10
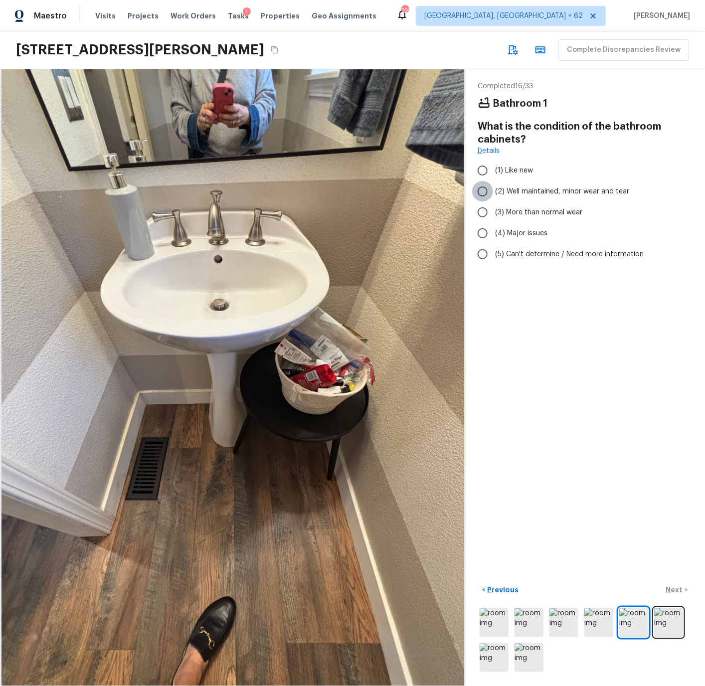
click at [481, 187] on input "(2) Well maintained, minor wear and tear" at bounding box center [482, 191] width 21 height 21
radio input "true"
click at [676, 591] on p "Next" at bounding box center [675, 590] width 19 height 10
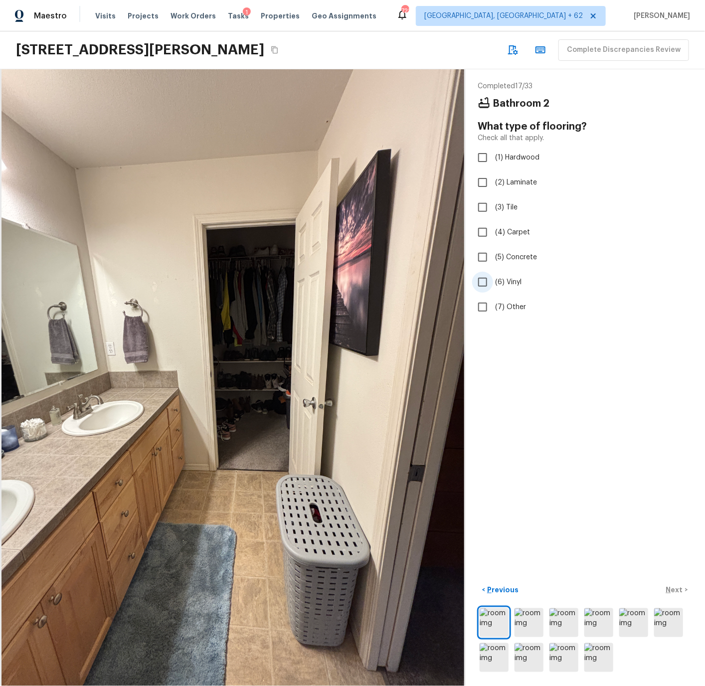
click at [507, 278] on span "(6) Vinyl" at bounding box center [508, 282] width 26 height 10
click at [493, 278] on input "(6) Vinyl" at bounding box center [482, 282] width 21 height 21
checkbox input "true"
click at [675, 588] on p "Next" at bounding box center [675, 590] width 19 height 10
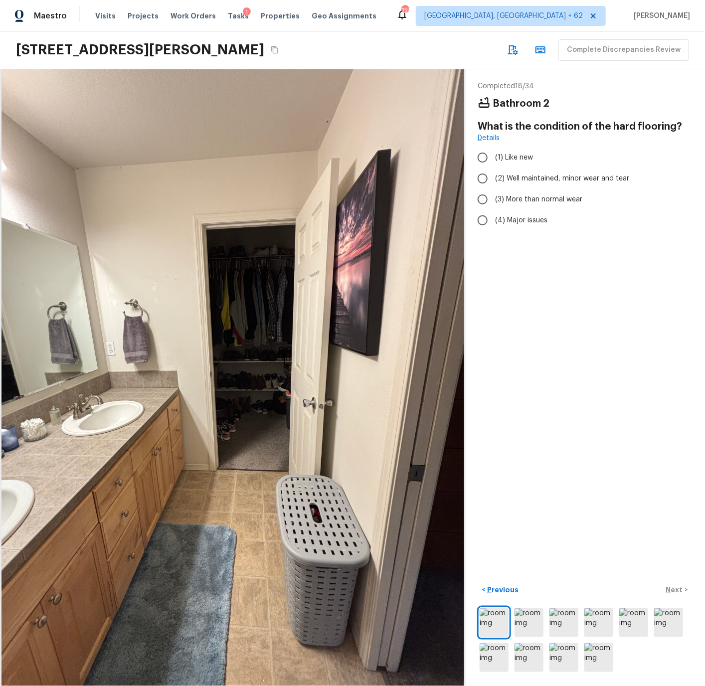
drag, startPoint x: 508, startPoint y: 178, endPoint x: 535, endPoint y: 292, distance: 116.8
click at [509, 178] on span "(2) Well maintained, minor wear and tear" at bounding box center [562, 178] width 134 height 10
click at [493, 178] on input "(2) Well maintained, minor wear and tear" at bounding box center [482, 178] width 21 height 21
radio input "true"
click at [677, 586] on p "Next" at bounding box center [675, 590] width 19 height 10
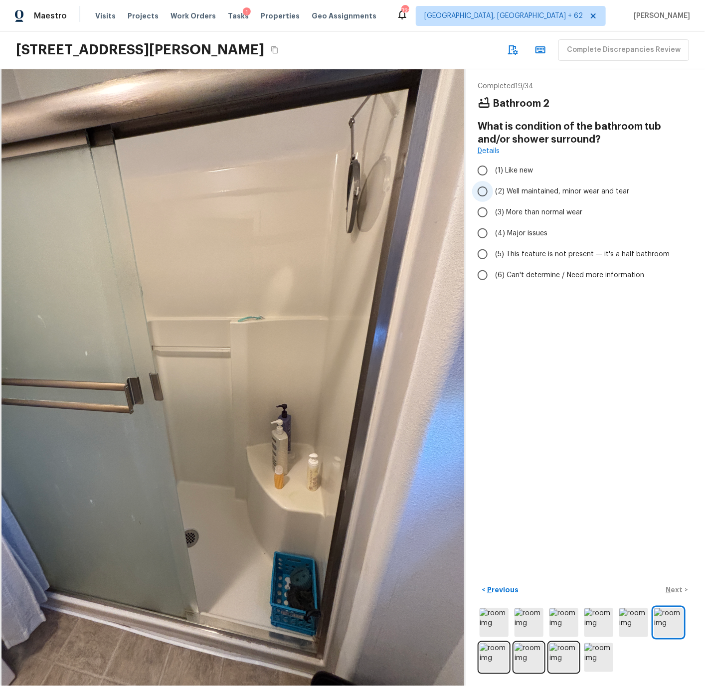
click at [514, 190] on span "(2) Well maintained, minor wear and tear" at bounding box center [562, 191] width 134 height 10
click at [493, 190] on input "(2) Well maintained, minor wear and tear" at bounding box center [482, 191] width 21 height 21
radio input "true"
click at [674, 587] on p "Next" at bounding box center [675, 590] width 19 height 10
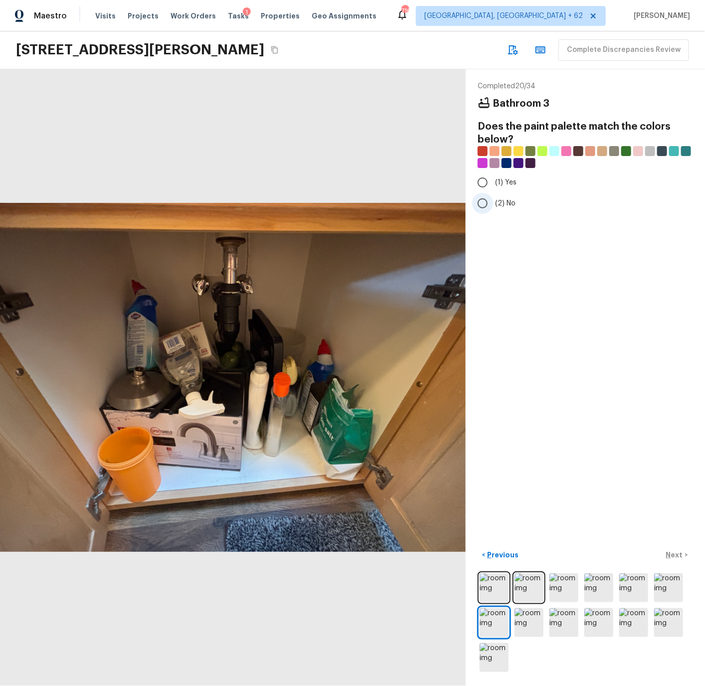
click at [482, 201] on input "(2) No" at bounding box center [482, 203] width 21 height 21
radio input "true"
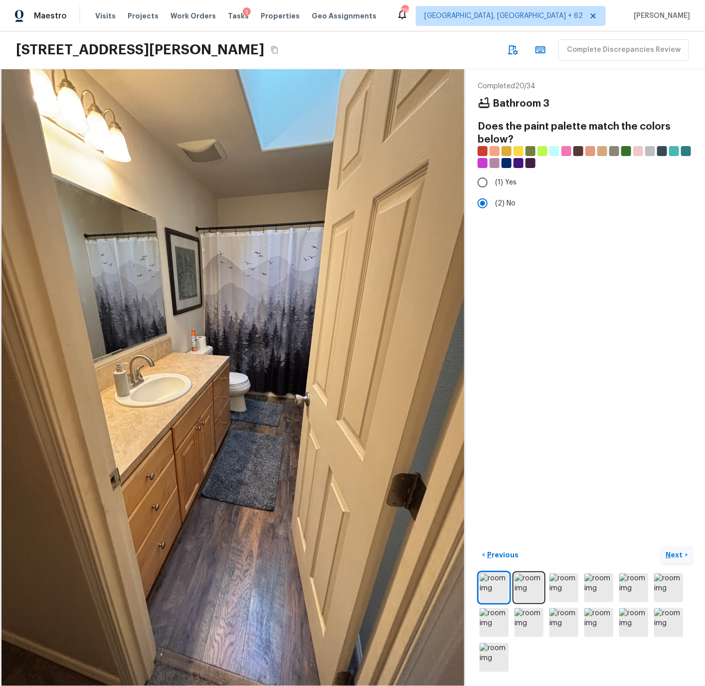
click at [675, 554] on p "Next" at bounding box center [675, 555] width 19 height 10
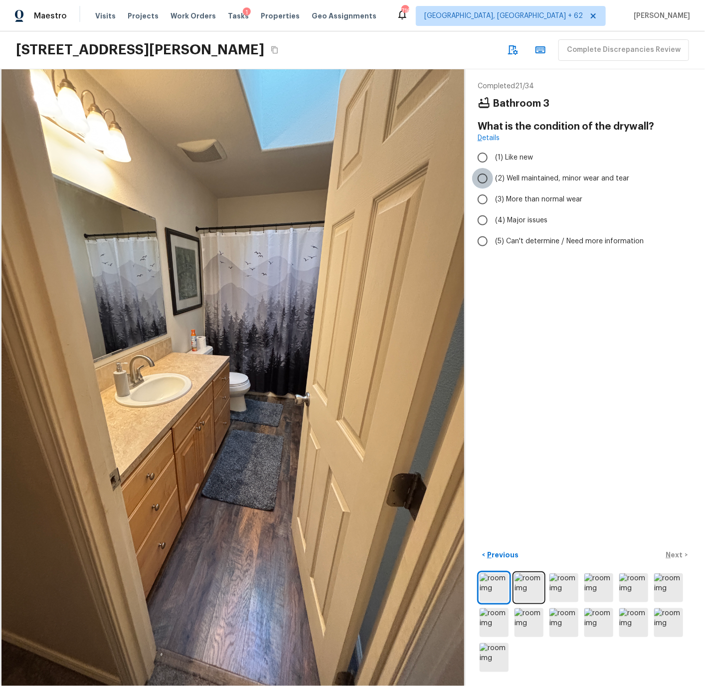
click at [482, 177] on input "(2) Well maintained, minor wear and tear" at bounding box center [482, 178] width 21 height 21
radio input "true"
click at [676, 554] on p "Next" at bounding box center [675, 555] width 19 height 10
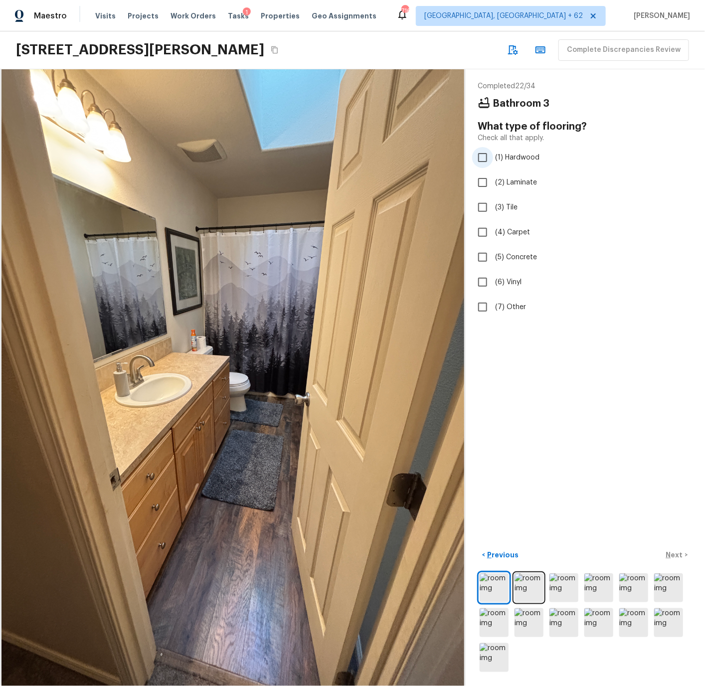
click at [483, 155] on input "(1) Hardwood" at bounding box center [482, 157] width 21 height 21
checkbox input "true"
click at [674, 554] on p "Next" at bounding box center [675, 555] width 19 height 10
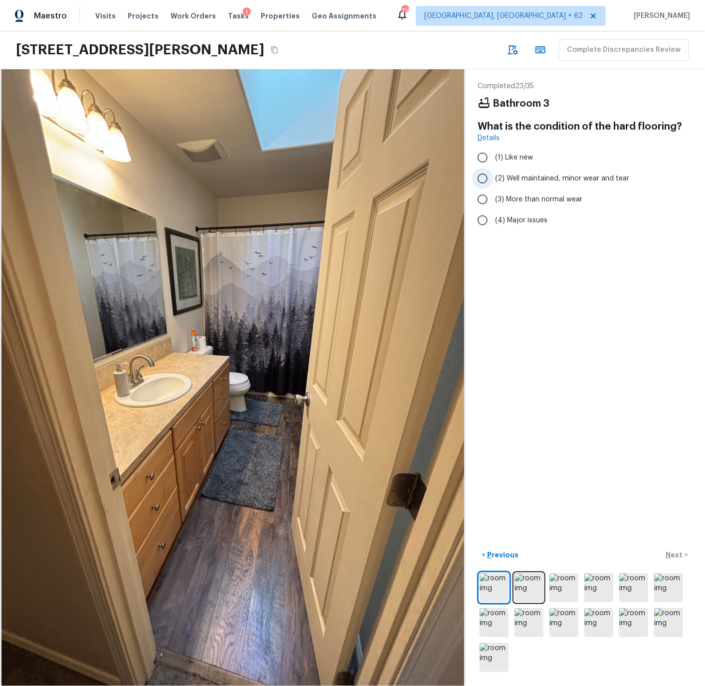
click at [513, 178] on span "(2) Well maintained, minor wear and tear" at bounding box center [562, 178] width 134 height 10
click at [493, 178] on input "(2) Well maintained, minor wear and tear" at bounding box center [482, 178] width 21 height 21
radio input "true"
click at [674, 555] on p "Next" at bounding box center [675, 555] width 19 height 10
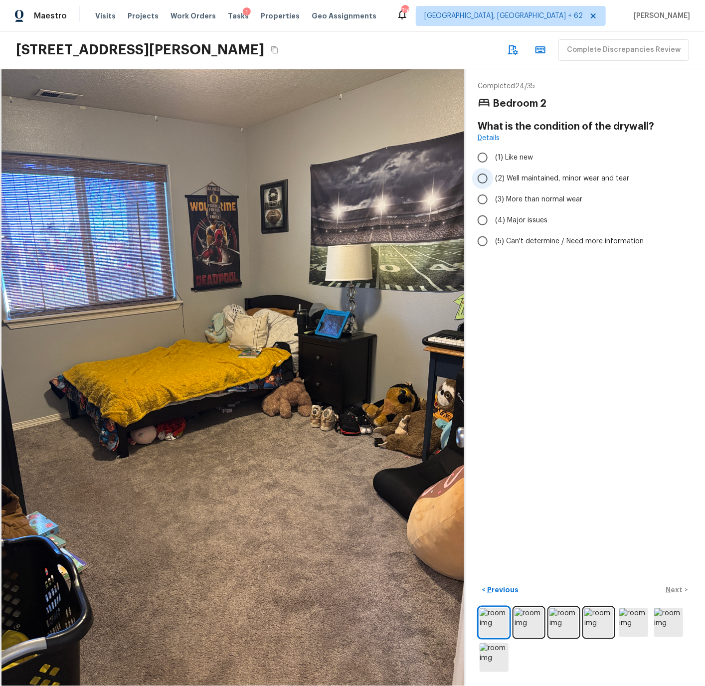
click at [484, 180] on input "(2) Well maintained, minor wear and tear" at bounding box center [482, 178] width 21 height 21
radio input "true"
click at [672, 587] on p "Next" at bounding box center [675, 590] width 19 height 10
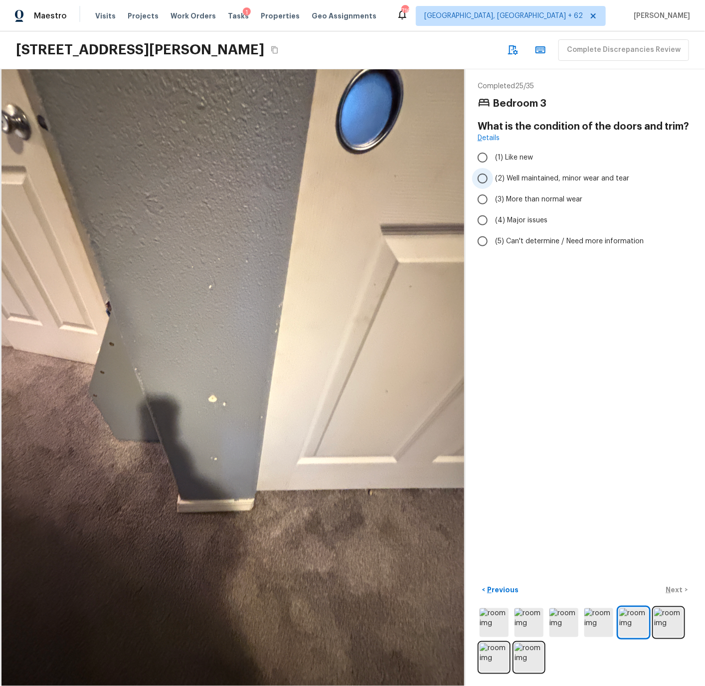
click at [486, 177] on input "(2) Well maintained, minor wear and tear" at bounding box center [482, 178] width 21 height 21
radio input "true"
click at [679, 588] on p "Next" at bounding box center [675, 590] width 19 height 10
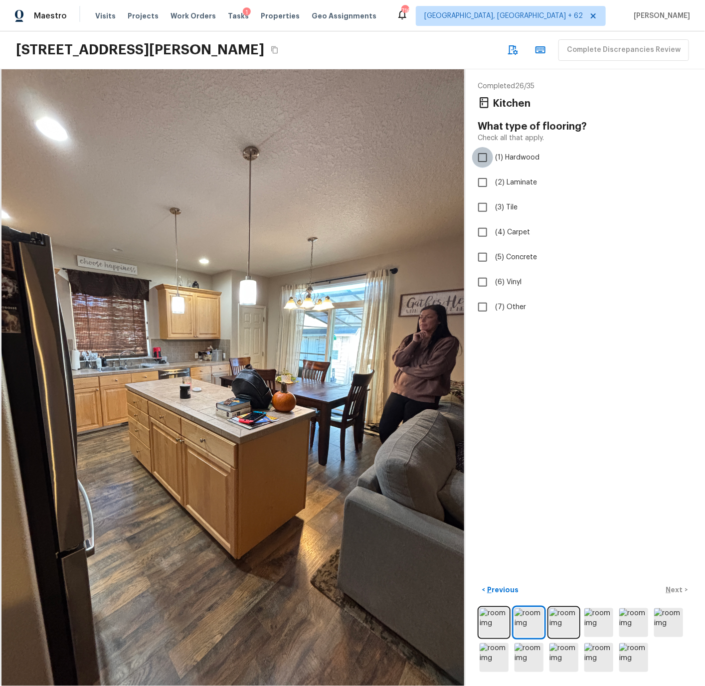
click at [483, 158] on input "(1) Hardwood" at bounding box center [482, 157] width 21 height 21
checkbox input "true"
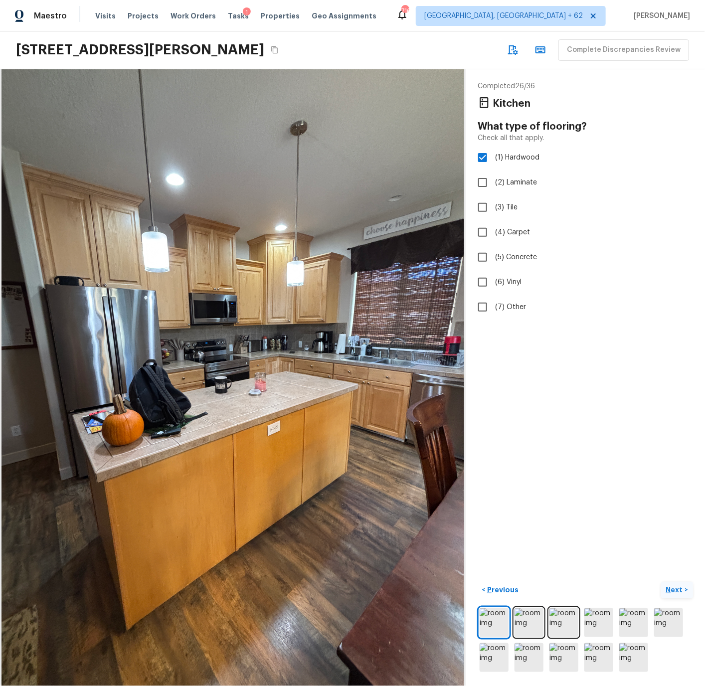
click at [673, 589] on p "Next" at bounding box center [675, 590] width 19 height 10
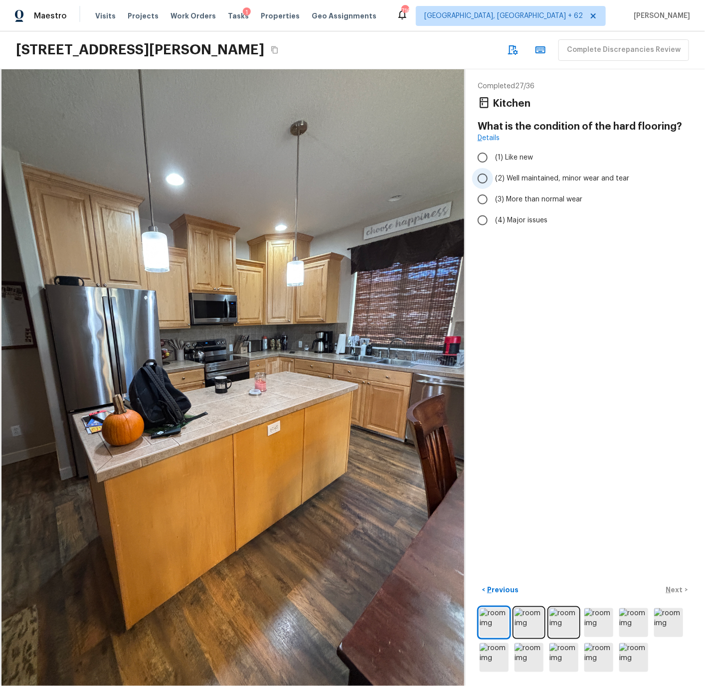
click at [514, 178] on span "(2) Well maintained, minor wear and tear" at bounding box center [562, 178] width 134 height 10
click at [493, 178] on input "(2) Well maintained, minor wear and tear" at bounding box center [482, 178] width 21 height 21
radio input "true"
click at [672, 586] on p "Next" at bounding box center [675, 590] width 19 height 10
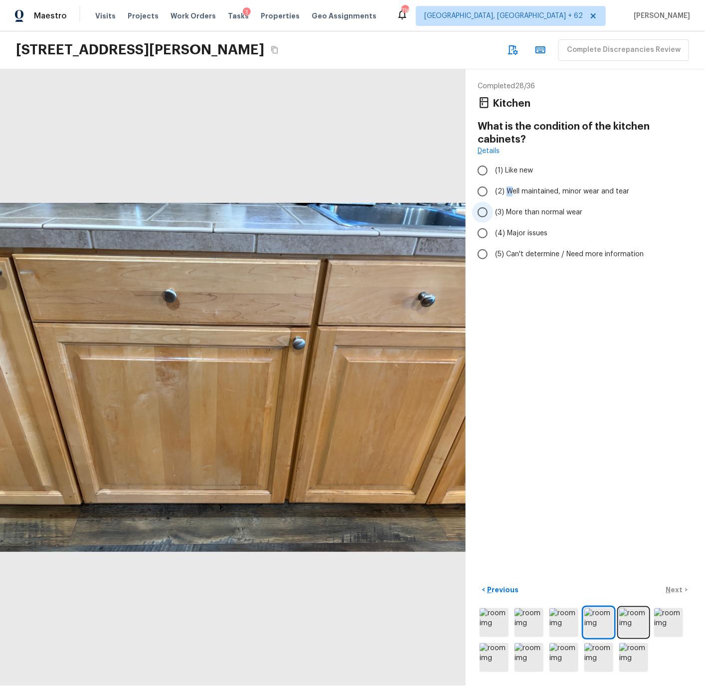
drag, startPoint x: 508, startPoint y: 188, endPoint x: 515, endPoint y: 215, distance: 27.8
click at [508, 188] on span "(2) Well maintained, minor wear and tear" at bounding box center [562, 191] width 134 height 10
click at [485, 193] on input "(2) Well maintained, minor wear and tear" at bounding box center [482, 191] width 21 height 21
radio input "true"
click at [670, 590] on p "Next" at bounding box center [675, 590] width 19 height 10
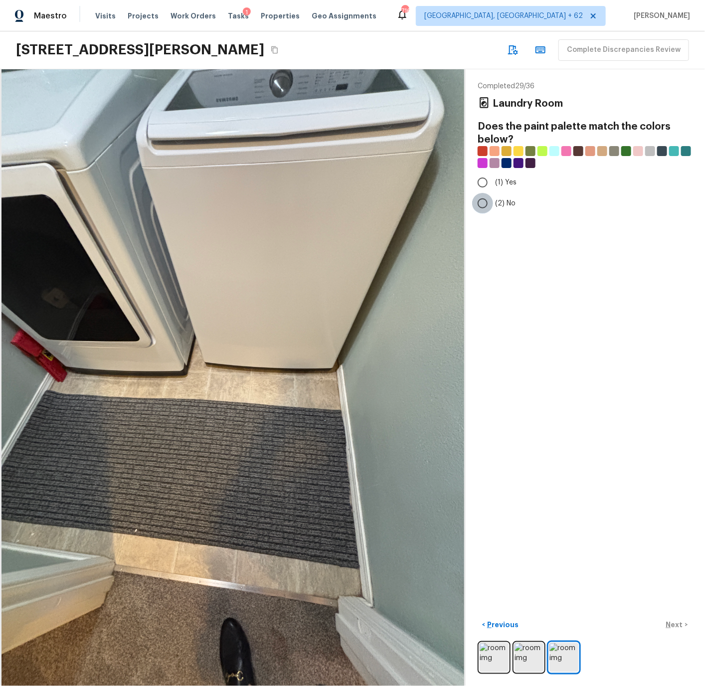
click at [481, 203] on input "(2) No" at bounding box center [482, 203] width 21 height 21
radio input "true"
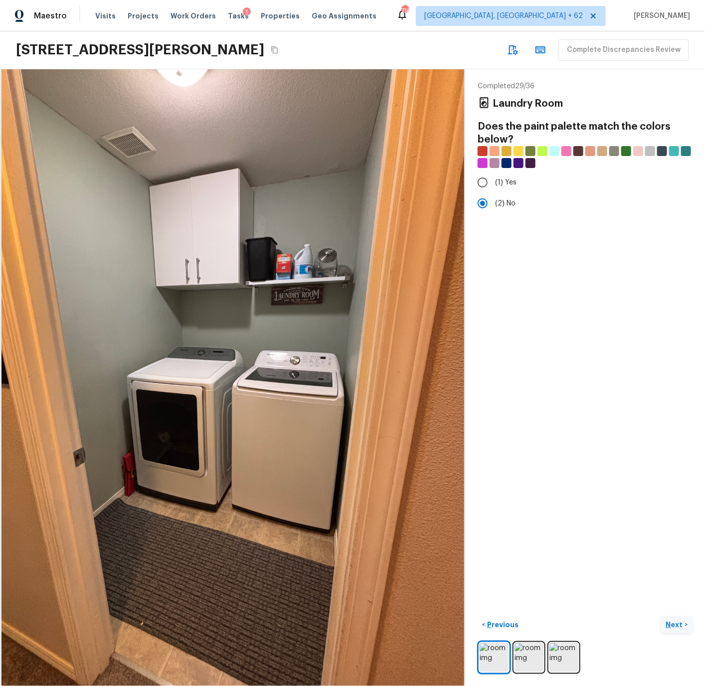
click at [677, 622] on p "Next" at bounding box center [675, 625] width 19 height 10
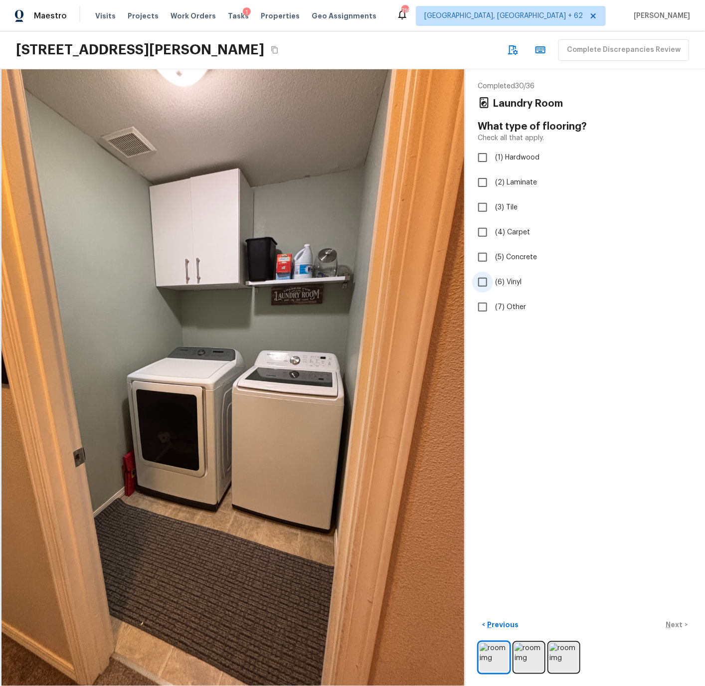
click at [484, 280] on input "(6) Vinyl" at bounding box center [482, 282] width 21 height 21
checkbox input "true"
click at [674, 624] on p "Next" at bounding box center [675, 625] width 19 height 10
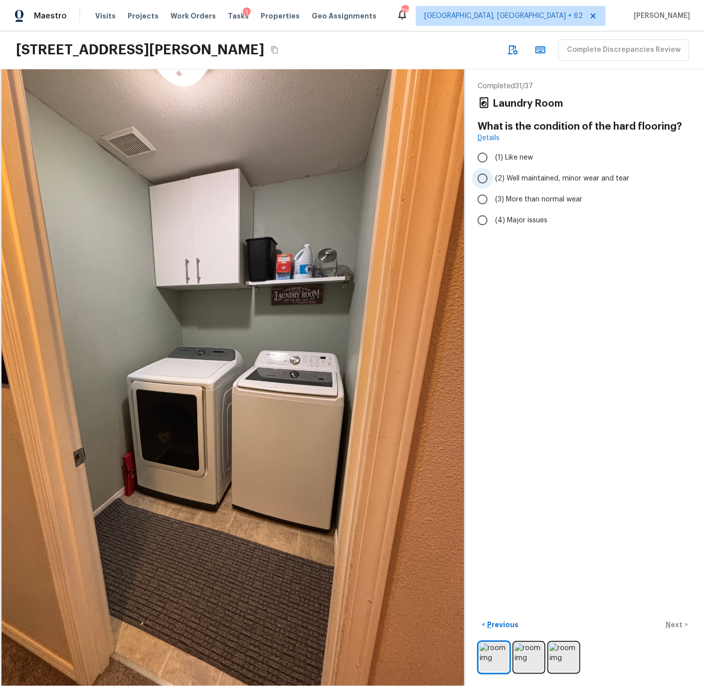
click at [483, 176] on input "(2) Well maintained, minor wear and tear" at bounding box center [482, 178] width 21 height 21
radio input "true"
click at [674, 624] on p "Next" at bounding box center [675, 625] width 19 height 10
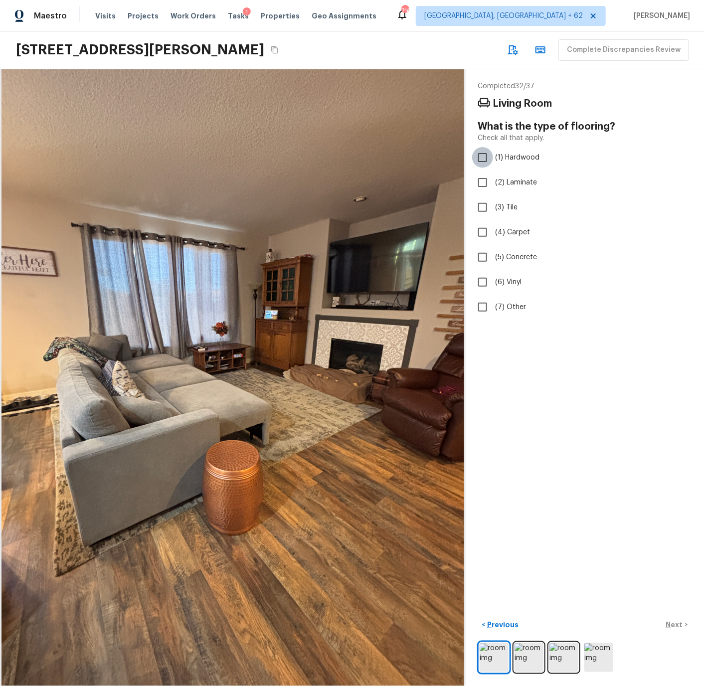
click at [484, 157] on input "(1) Hardwood" at bounding box center [482, 157] width 21 height 21
checkbox input "true"
click at [674, 623] on p "Next" at bounding box center [675, 625] width 19 height 10
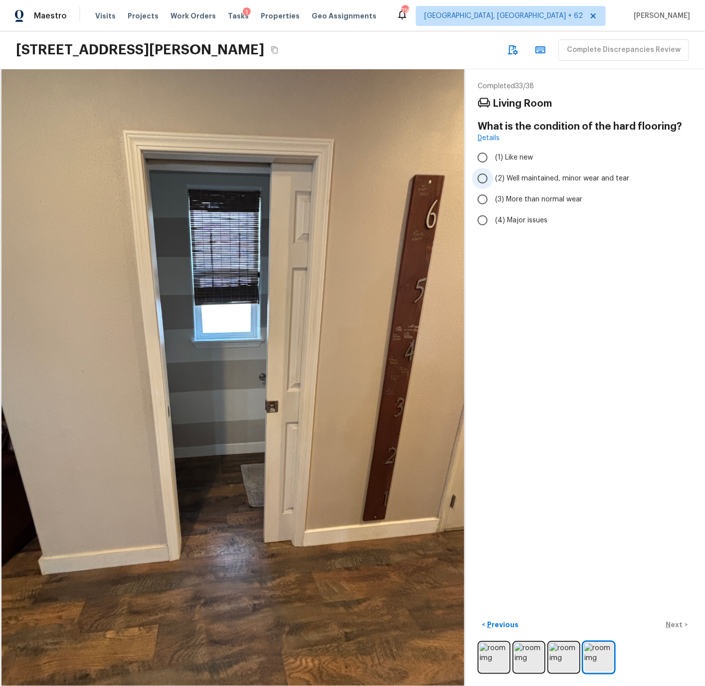
click at [512, 173] on span "(2) Well maintained, minor wear and tear" at bounding box center [562, 178] width 134 height 10
click at [493, 173] on input "(2) Well maintained, minor wear and tear" at bounding box center [482, 178] width 21 height 21
radio input "true"
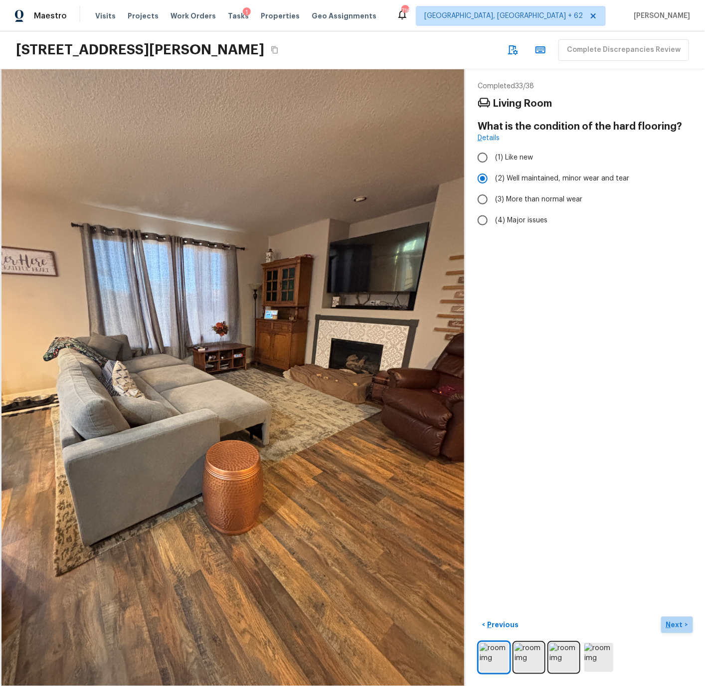
click at [673, 621] on p "Next" at bounding box center [675, 625] width 19 height 10
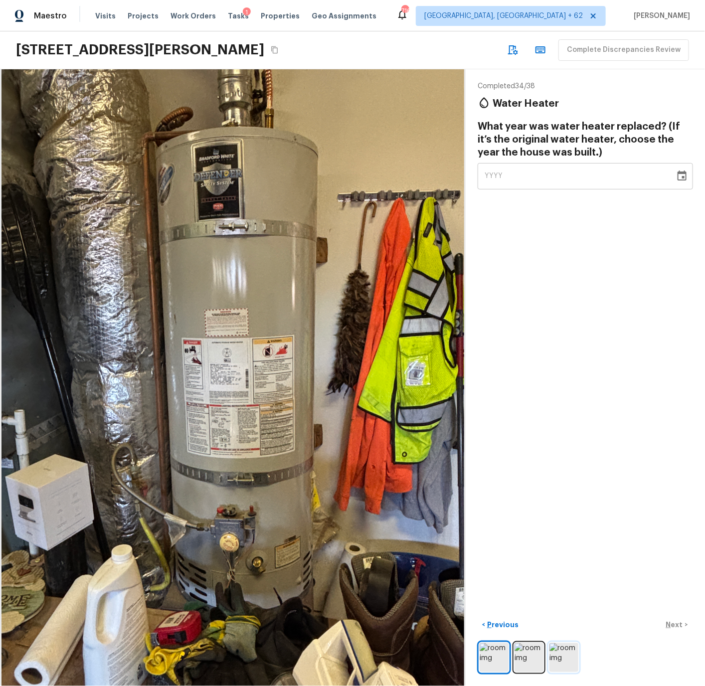
click at [565, 662] on img at bounding box center [563, 657] width 29 height 29
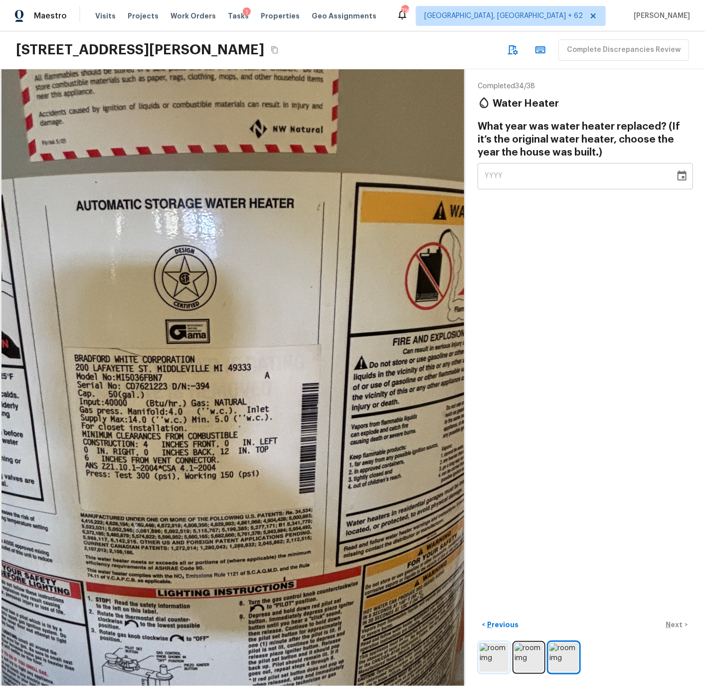
click at [493, 649] on img at bounding box center [493, 657] width 29 height 29
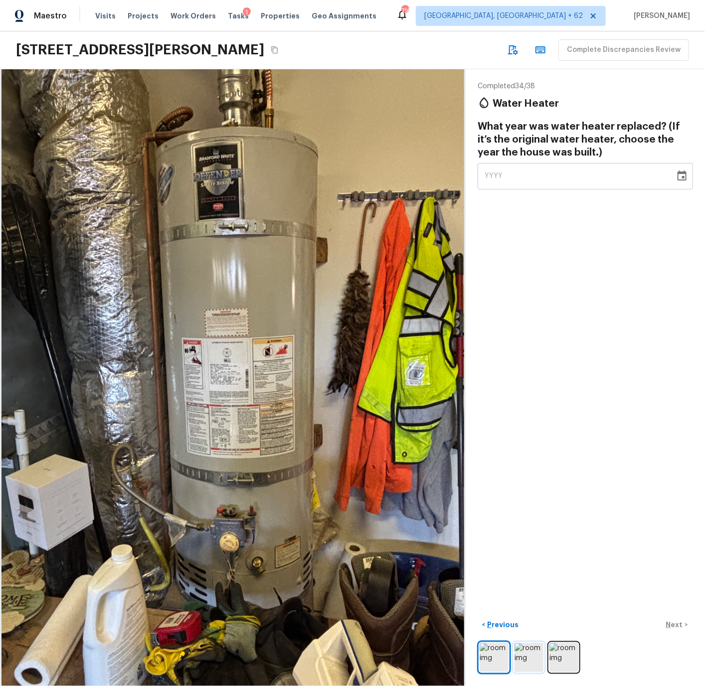
click at [530, 656] on img at bounding box center [528, 657] width 29 height 29
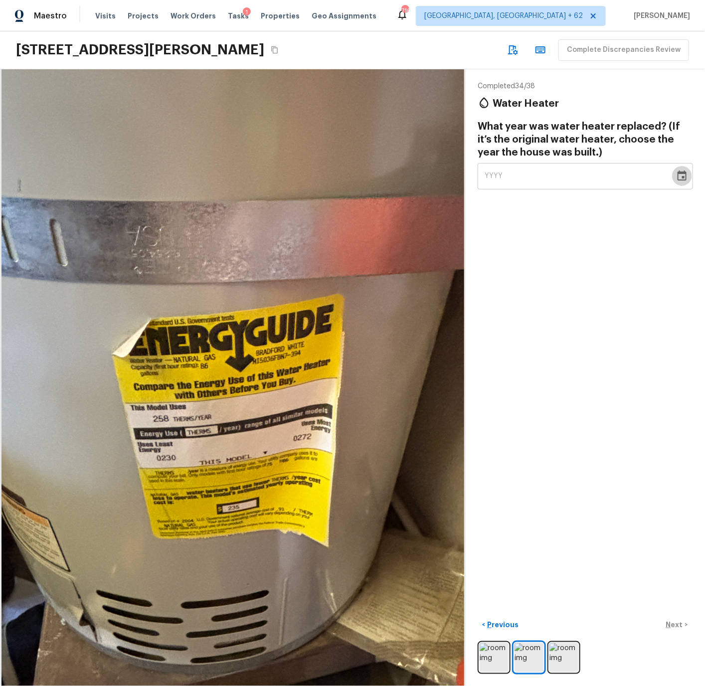
click at [686, 178] on icon "Choose date" at bounding box center [681, 175] width 9 height 10
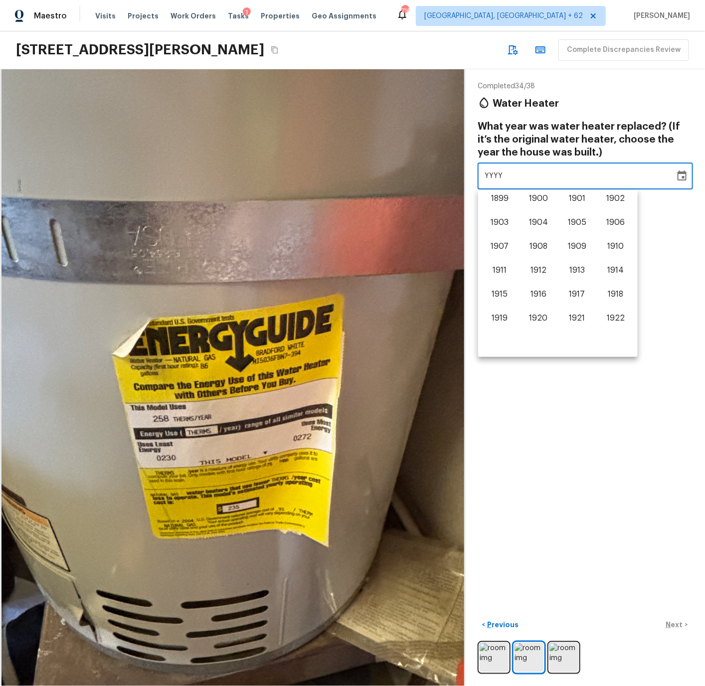
scroll to position [620, 0]
click at [614, 197] on button "2006" at bounding box center [616, 201] width 36 height 18
type input "2006"
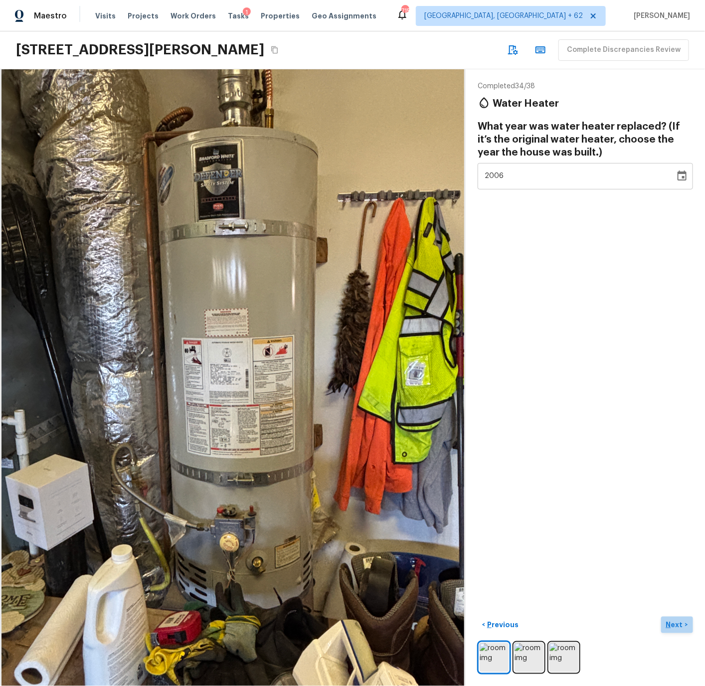
click at [673, 624] on p "Next" at bounding box center [675, 625] width 19 height 10
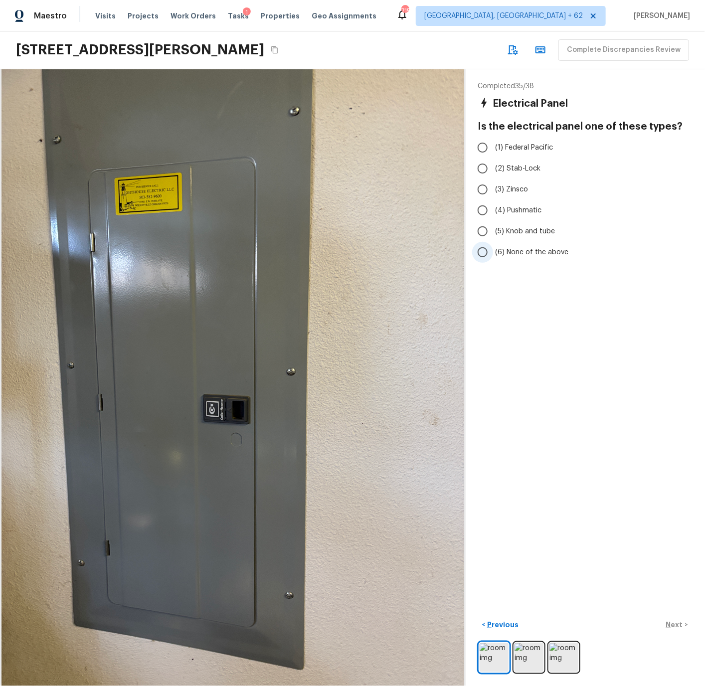
click at [511, 252] on span "(6) None of the above" at bounding box center [531, 252] width 73 height 10
click at [493, 252] on input "(6) None of the above" at bounding box center [482, 252] width 21 height 21
radio input "true"
click at [673, 625] on p "Next" at bounding box center [675, 625] width 19 height 10
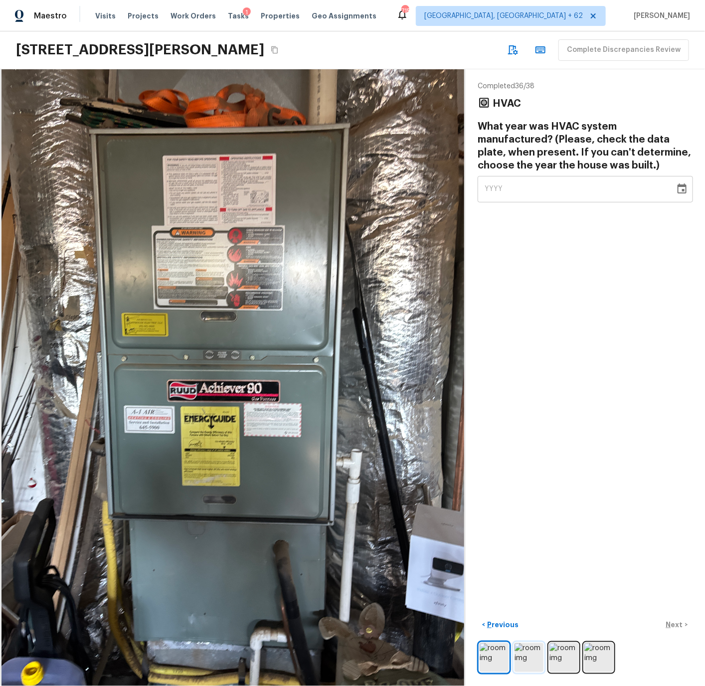
click at [530, 663] on img at bounding box center [528, 657] width 29 height 29
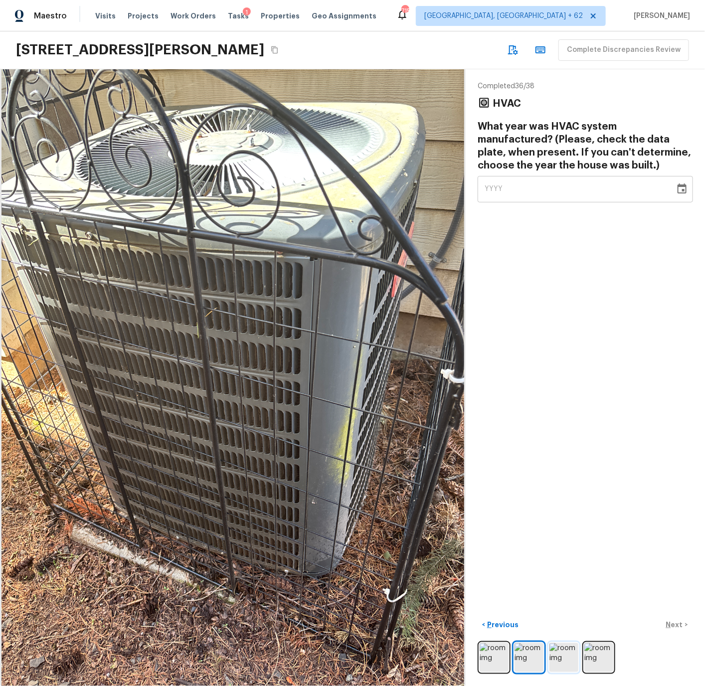
click at [560, 657] on img at bounding box center [563, 657] width 29 height 29
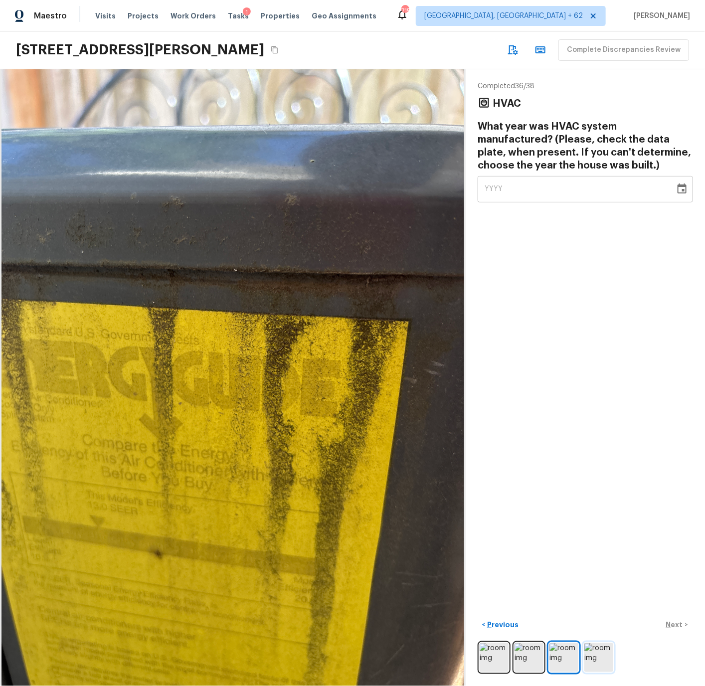
click at [599, 657] on img at bounding box center [598, 657] width 29 height 29
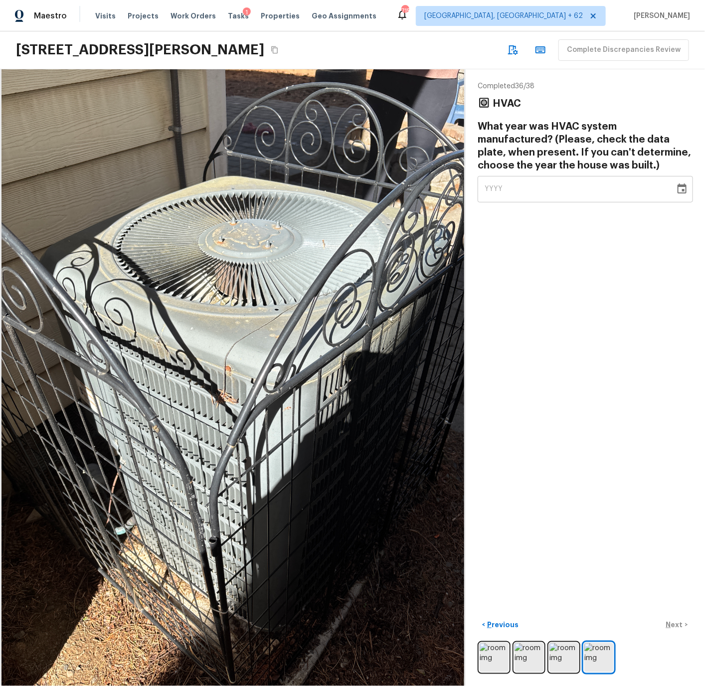
click at [681, 191] on icon "Choose date" at bounding box center [682, 189] width 12 height 12
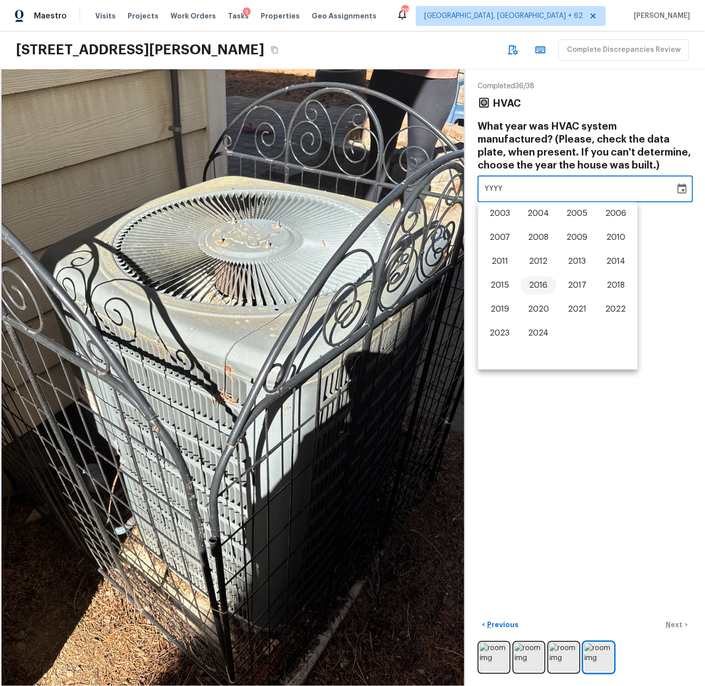
click at [542, 282] on button "2016" at bounding box center [538, 286] width 36 height 18
type input "2016"
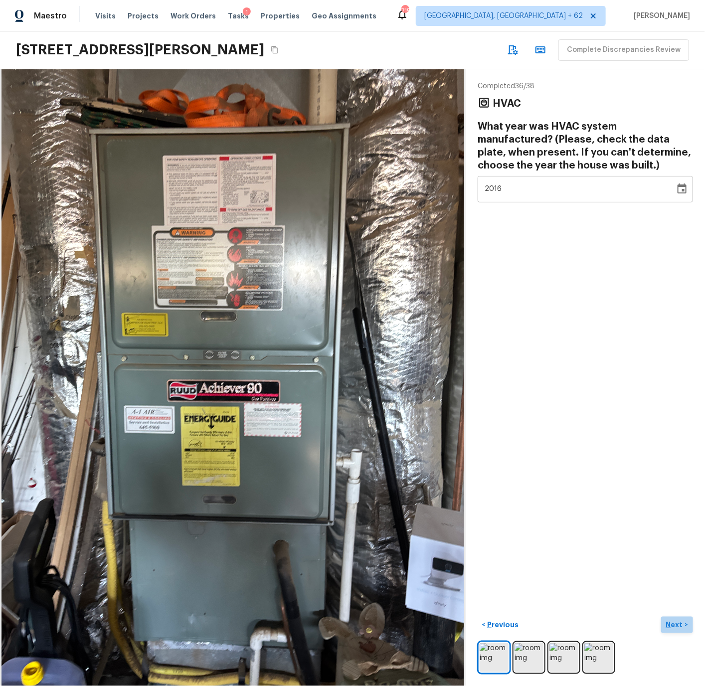
click at [678, 624] on p "Next" at bounding box center [675, 625] width 19 height 10
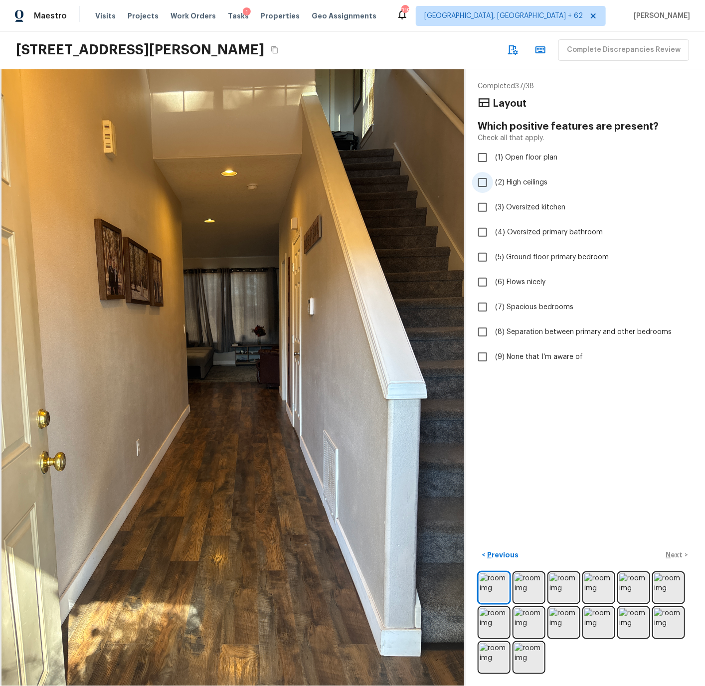
click at [519, 177] on span "(2) High ceilings" at bounding box center [521, 182] width 52 height 10
click at [536, 582] on img at bounding box center [528, 587] width 29 height 29
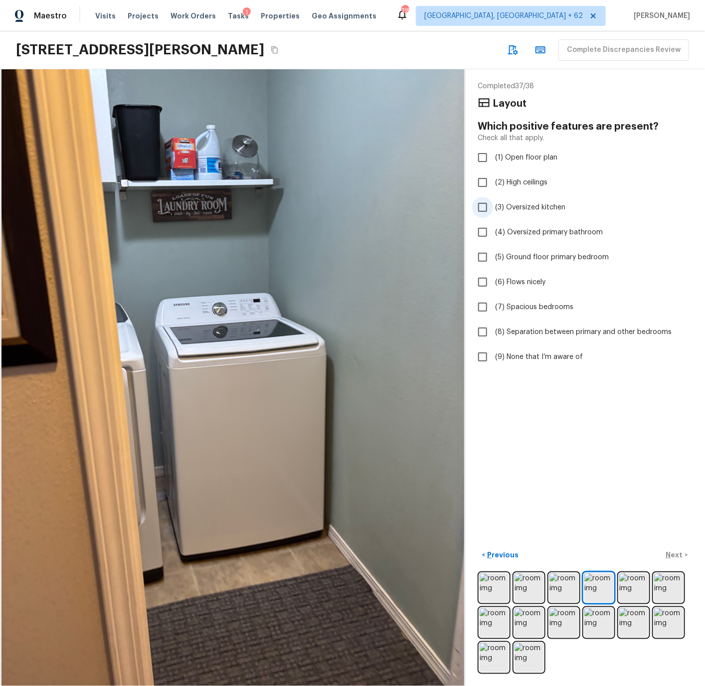
click at [513, 205] on span "(3) Oversized kitchen" at bounding box center [530, 207] width 70 height 10
click at [493, 205] on input "(3) Oversized kitchen" at bounding box center [482, 207] width 21 height 21
checkbox input "true"
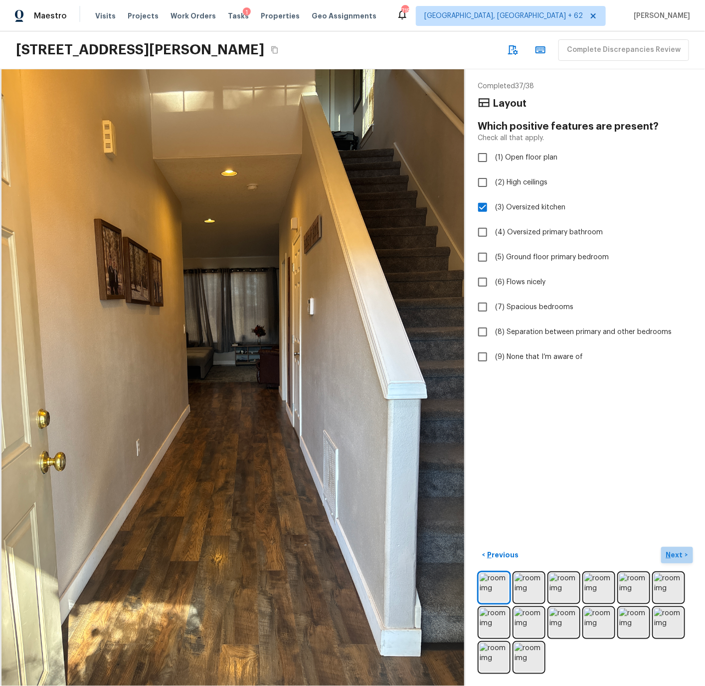
click at [676, 552] on p "Next" at bounding box center [675, 555] width 19 height 10
click at [507, 355] on span "(9) None that I’m aware of" at bounding box center [539, 357] width 88 height 10
click at [493, 355] on input "(9) None that I’m aware of" at bounding box center [482, 356] width 21 height 21
checkbox input "true"
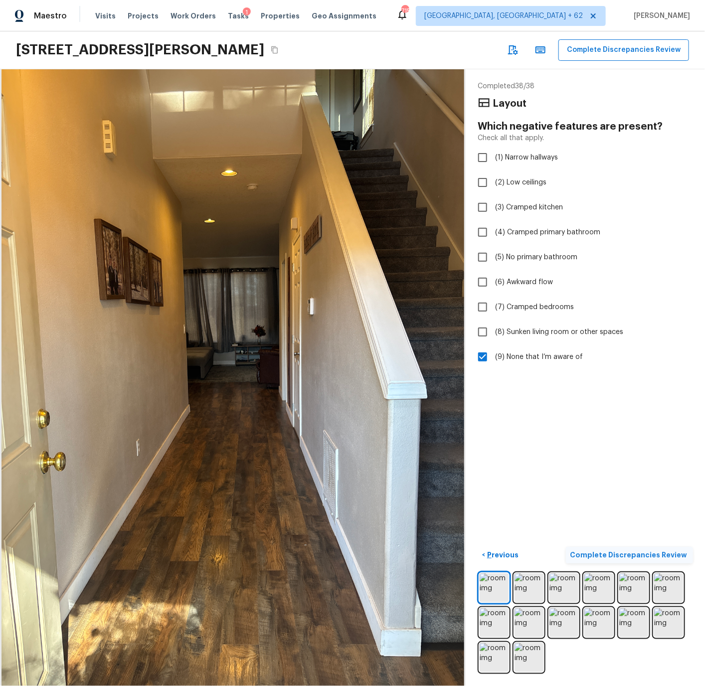
click at [641, 554] on p "Complete Discrepancies Review" at bounding box center [629, 555] width 119 height 10
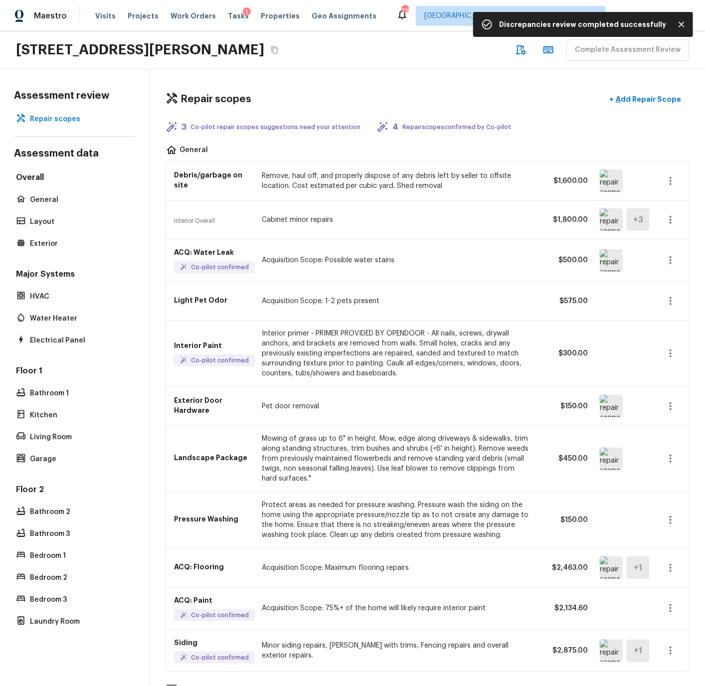
click at [611, 179] on img at bounding box center [611, 180] width 23 height 22
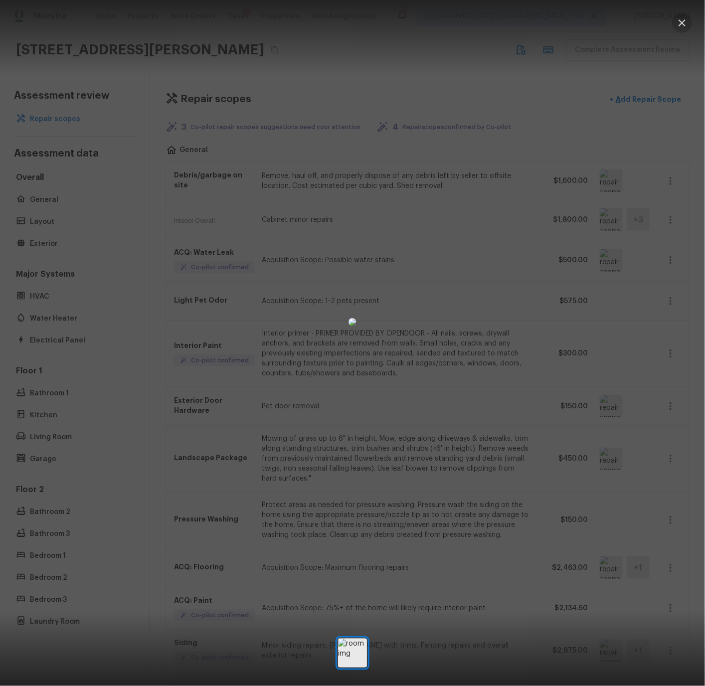
click at [683, 22] on icon "button" at bounding box center [681, 22] width 7 height 7
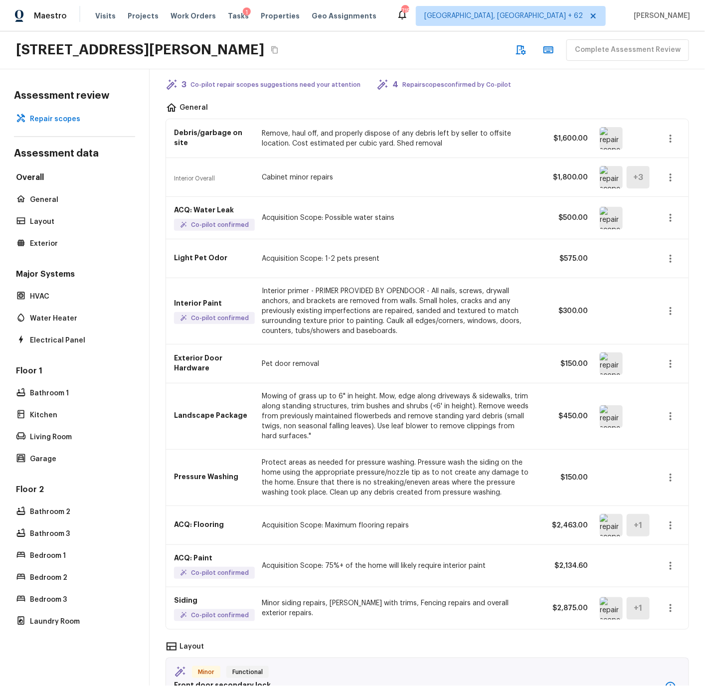
scroll to position [0, 0]
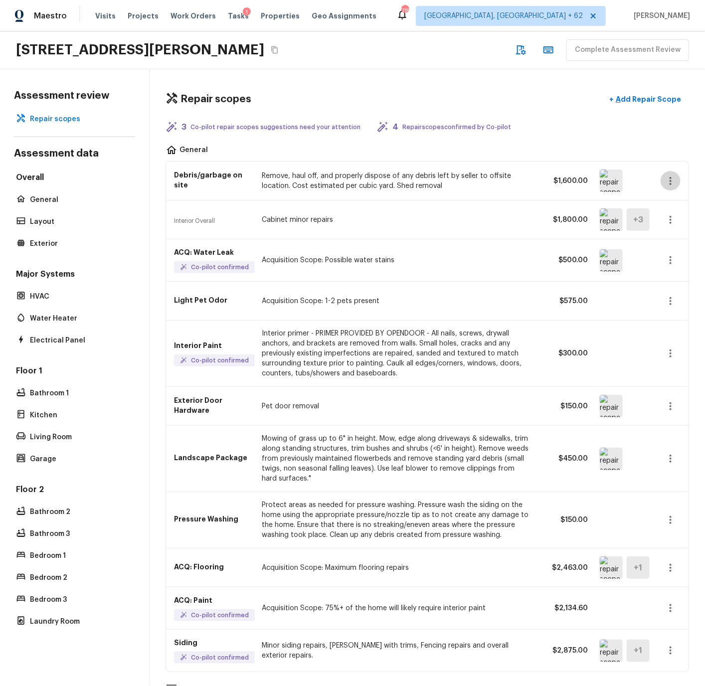
click at [670, 180] on icon "button" at bounding box center [670, 181] width 2 height 8
click at [664, 209] on li "Edit" at bounding box center [673, 210] width 46 height 30
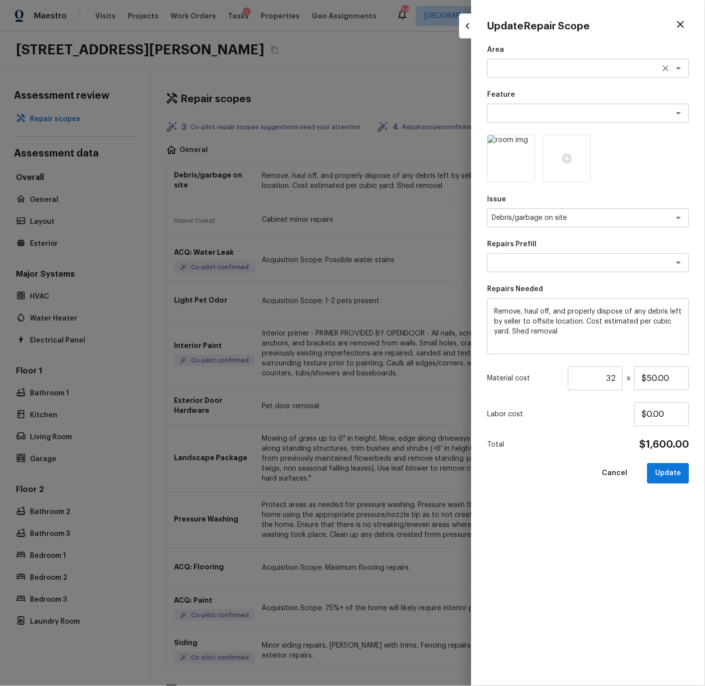
click at [513, 69] on textarea at bounding box center [573, 68] width 165 height 10
click at [510, 91] on li "Exterior Overall" at bounding box center [588, 90] width 202 height 16
type textarea "Exterior Overall"
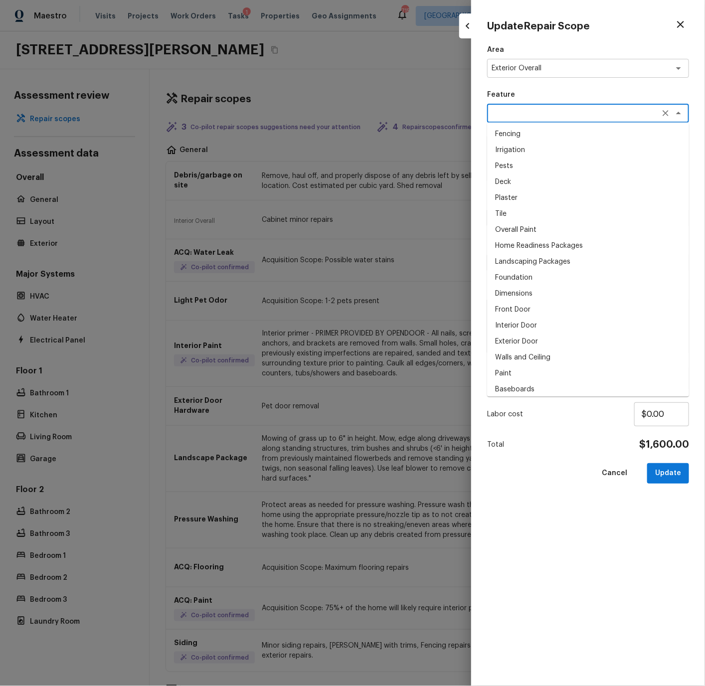
click at [509, 111] on textarea at bounding box center [573, 113] width 165 height 10
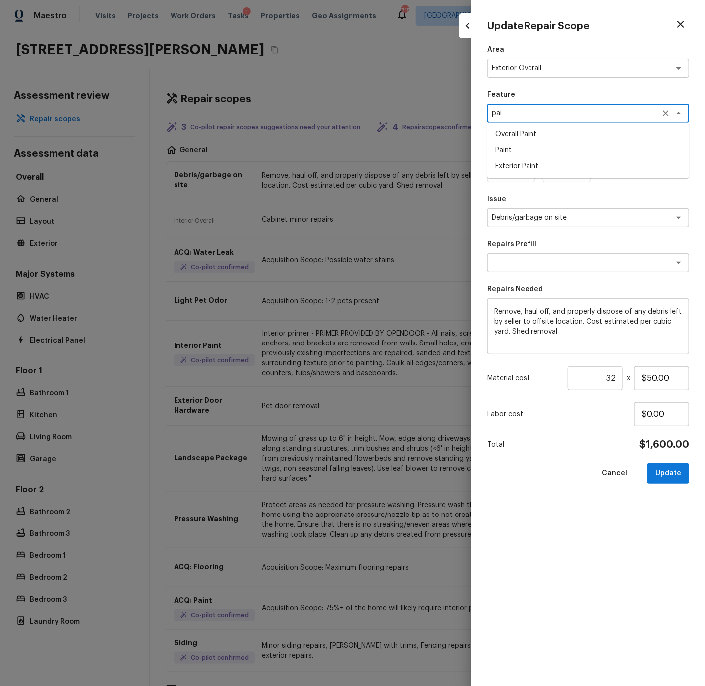
click at [508, 163] on li "Exterior Paint" at bounding box center [588, 166] width 202 height 16
type textarea "Exterior Paint"
click at [529, 217] on textarea "Debris/garbage on site" at bounding box center [573, 218] width 165 height 10
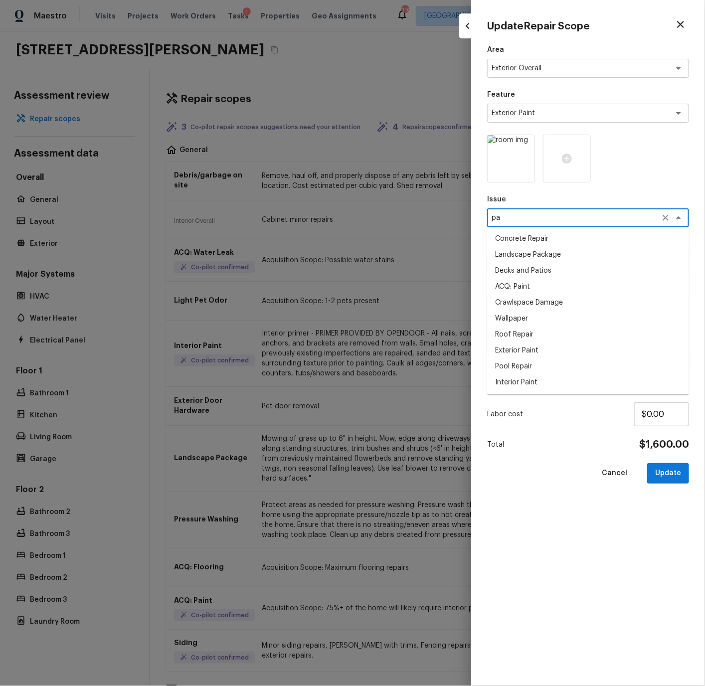
type textarea "p"
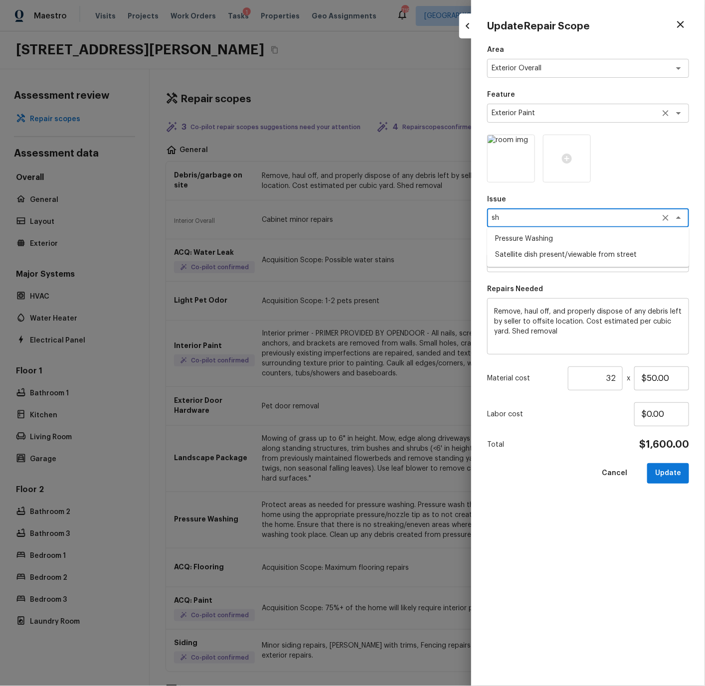
type textarea "sh"
click at [545, 113] on textarea "Exterior Paint" at bounding box center [573, 113] width 165 height 10
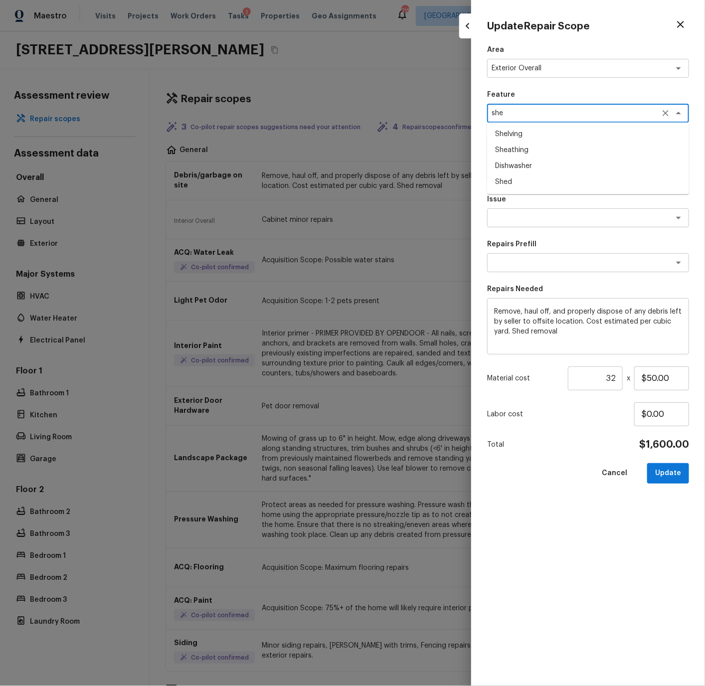
click at [504, 178] on li "Shed" at bounding box center [588, 182] width 202 height 16
type textarea "Shed"
click at [509, 216] on textarea at bounding box center [573, 218] width 165 height 10
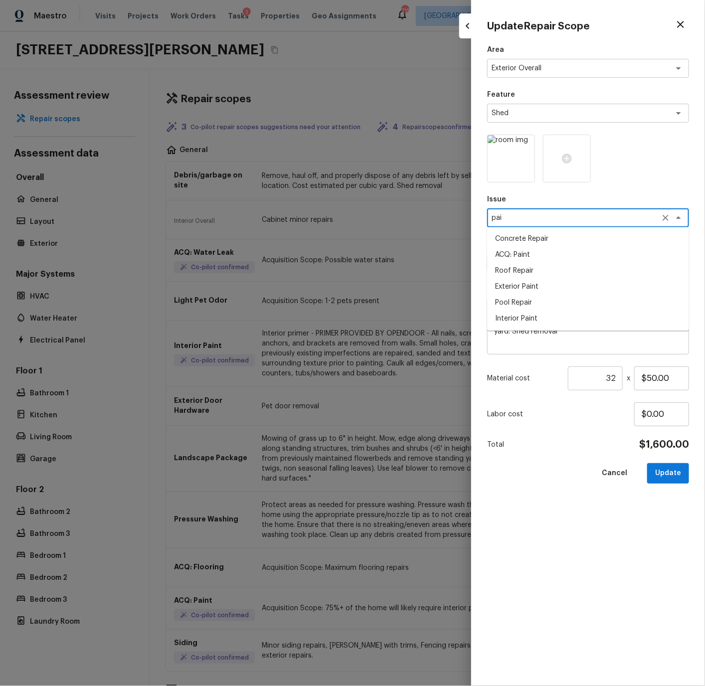
click at [511, 285] on li "Exterior Paint" at bounding box center [588, 287] width 202 height 16
type textarea "Exterior Paint"
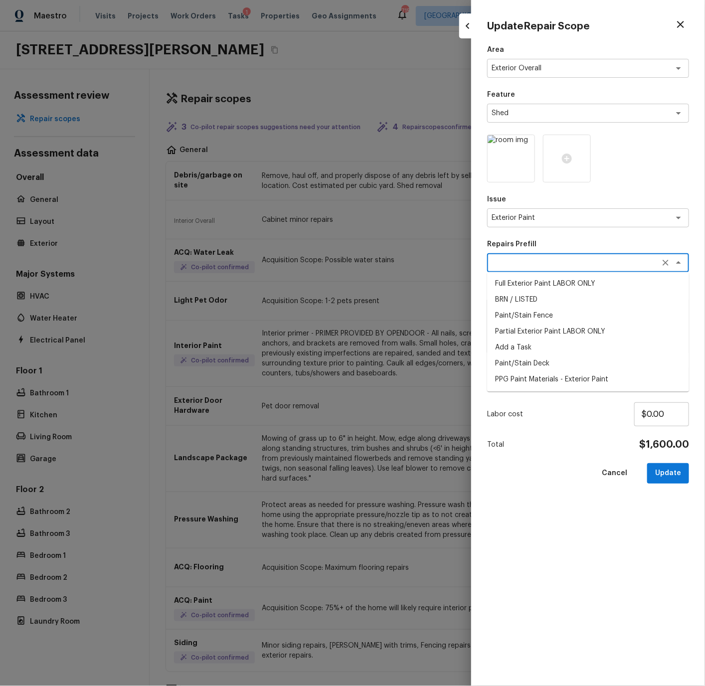
click at [522, 260] on textarea at bounding box center [573, 263] width 165 height 10
click at [522, 283] on li "Full Exterior Paint LABOR ONLY" at bounding box center [588, 284] width 202 height 16
type textarea "Full Exterior Paint LABOR ONLY"
type textarea "Full Exterior Paint - Prep, mask and paint the exterior of the home. Ensure tha…"
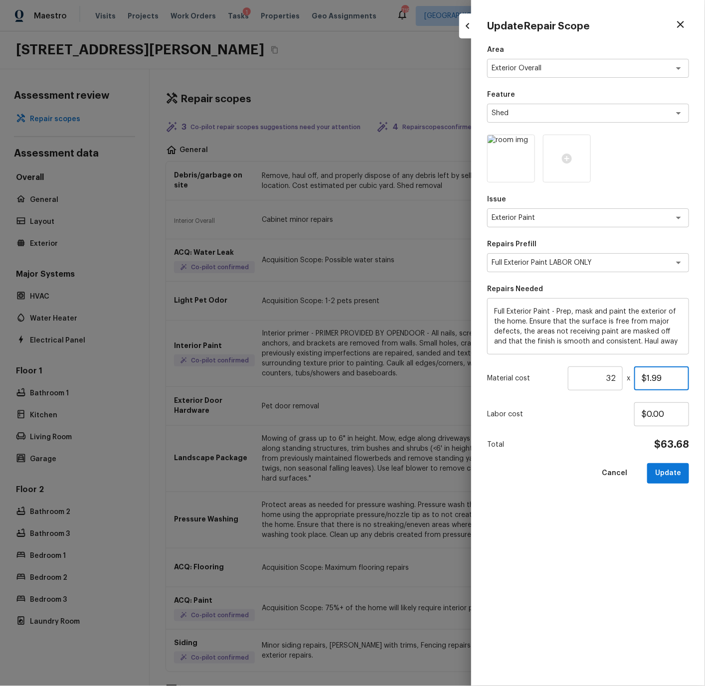
drag, startPoint x: 639, startPoint y: 377, endPoint x: 681, endPoint y: 378, distance: 41.9
click at [681, 378] on input "$1.99" at bounding box center [661, 378] width 55 height 24
type input "$2.45"
drag, startPoint x: 605, startPoint y: 377, endPoint x: 616, endPoint y: 377, distance: 11.5
click at [616, 377] on input "32" at bounding box center [595, 378] width 55 height 24
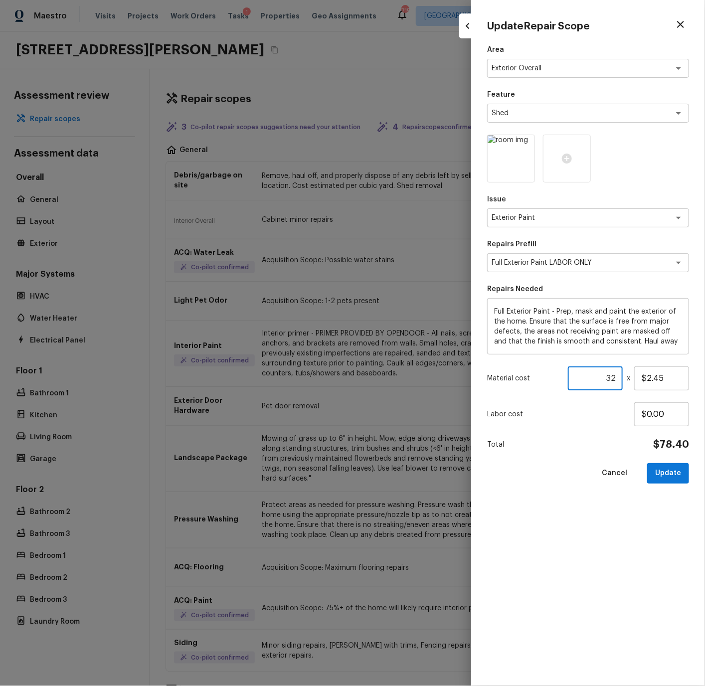
drag, startPoint x: 596, startPoint y: 379, endPoint x: 615, endPoint y: 376, distance: 19.7
click at [615, 376] on input "32" at bounding box center [595, 378] width 55 height 24
type input "252"
click at [667, 474] on button "Update" at bounding box center [668, 473] width 42 height 20
type textarea "Remove, haul off, and properly dispose of any debris left by seller to offsite …"
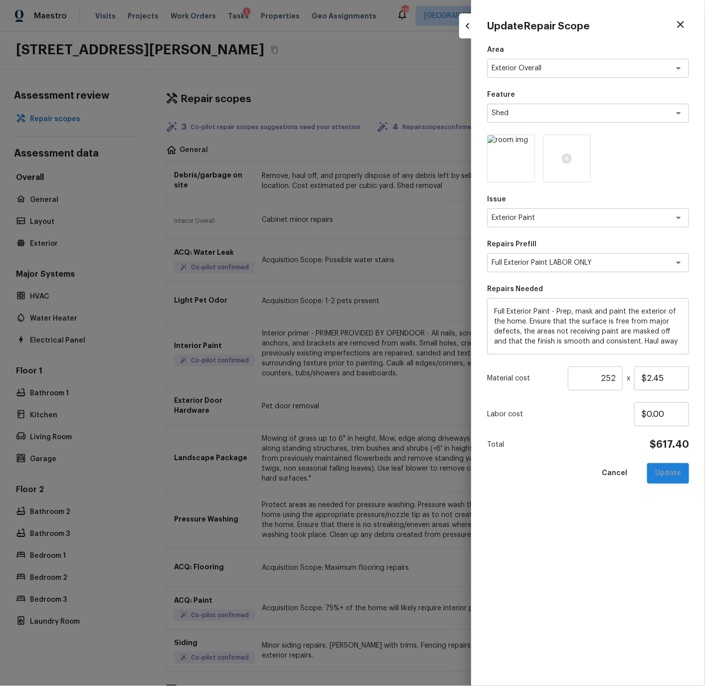
type input "32"
type input "$50.00"
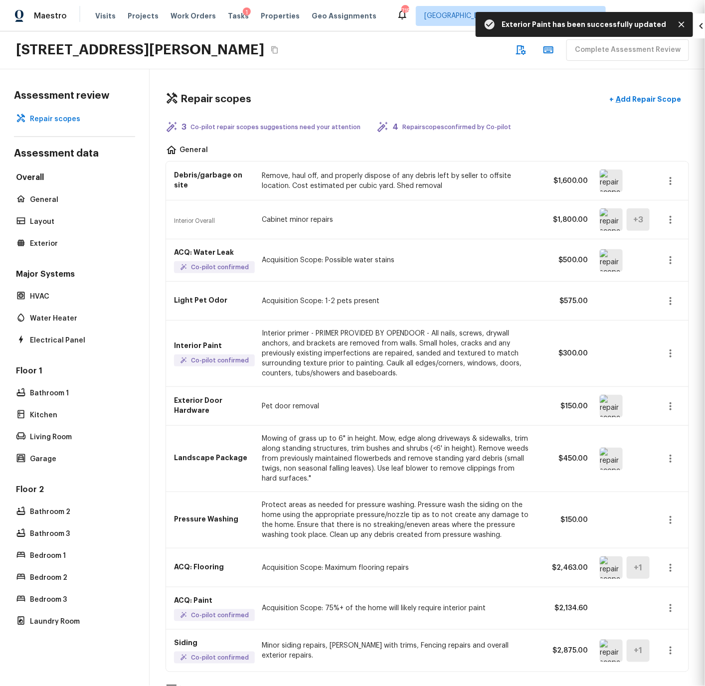
type textarea "Debris/garbage on site"
type input "1"
type input "$0.00"
click at [609, 216] on img at bounding box center [611, 219] width 23 height 22
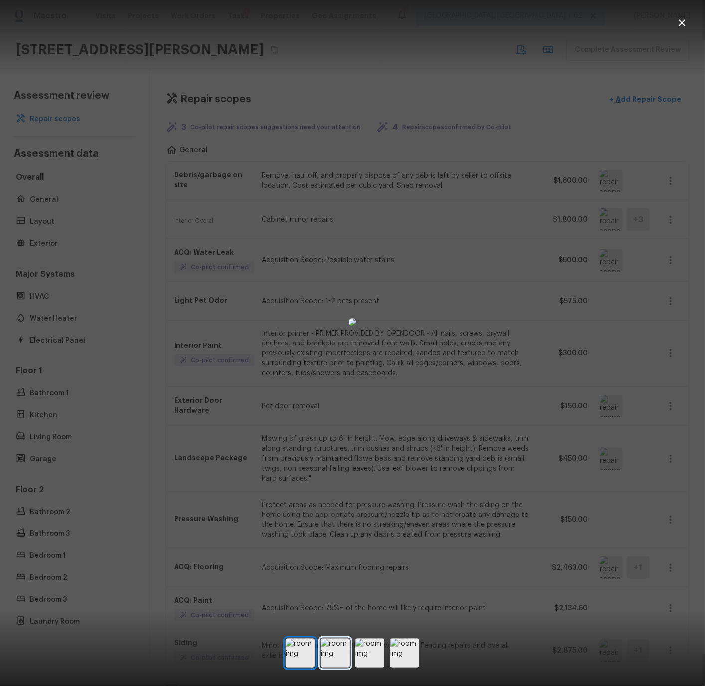
click at [341, 653] on img at bounding box center [334, 652] width 29 height 29
click at [680, 21] on icon "button" at bounding box center [681, 22] width 7 height 7
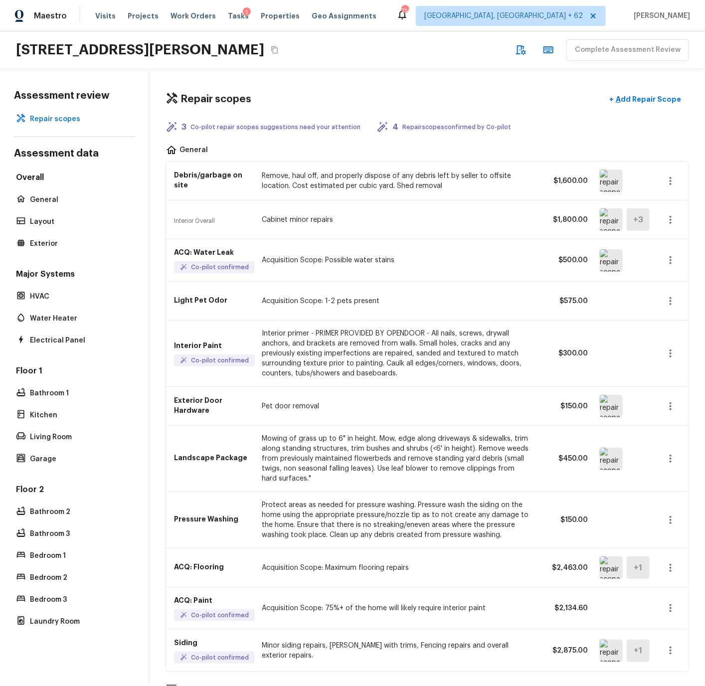
click at [670, 220] on icon "button" at bounding box center [670, 220] width 2 height 8
click at [664, 248] on li "Edit" at bounding box center [673, 249] width 46 height 30
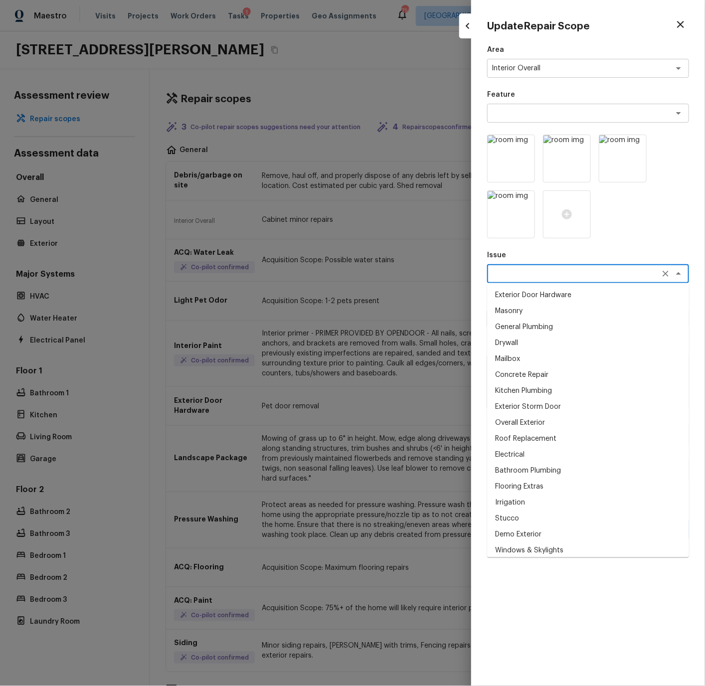
click at [527, 271] on textarea at bounding box center [573, 274] width 165 height 10
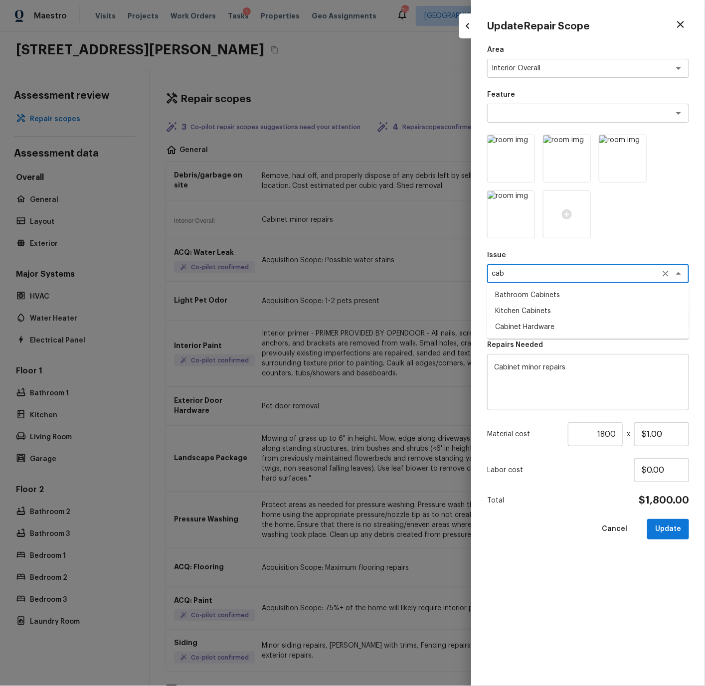
click at [520, 308] on li "Kitchen Cabinets" at bounding box center [588, 311] width 202 height 16
type textarea "Kitchen Cabinets"
click at [516, 314] on textarea at bounding box center [573, 318] width 165 height 10
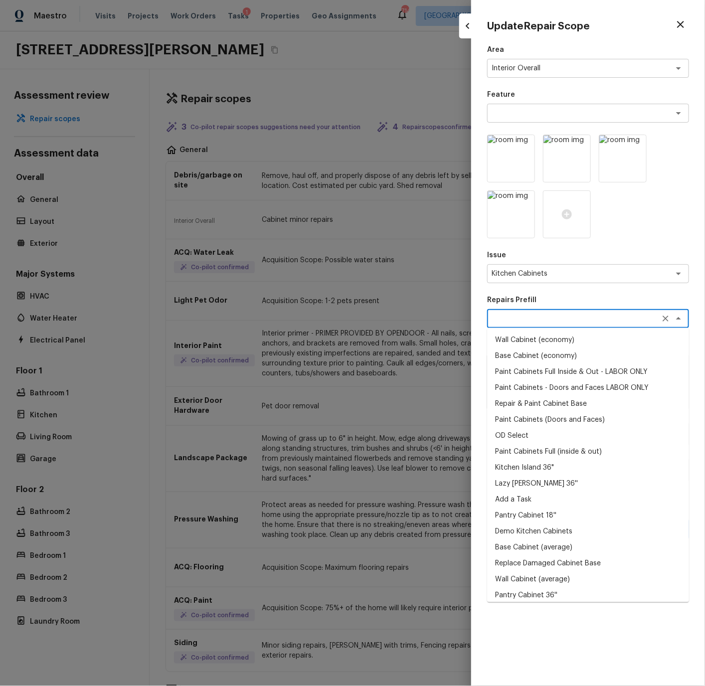
click at [511, 496] on li "Add a Task" at bounding box center [588, 499] width 202 height 16
type textarea "Add a Task"
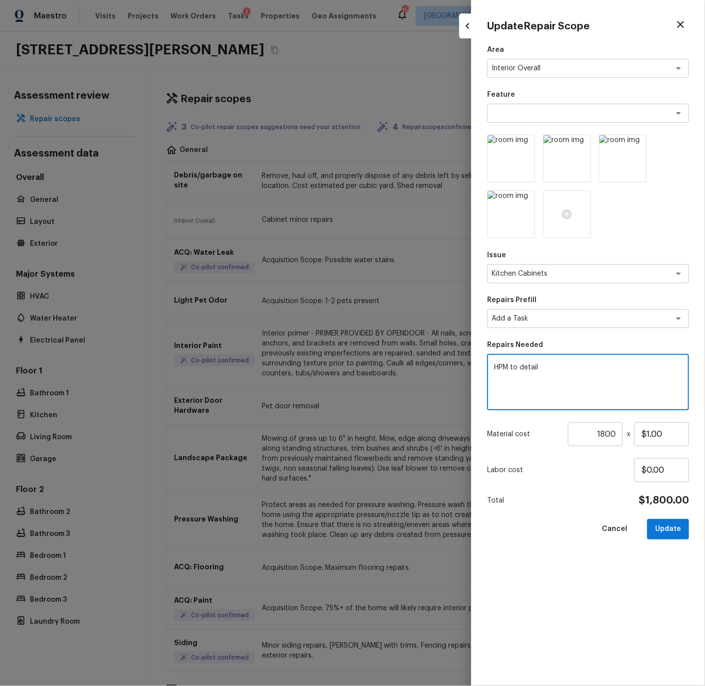
drag, startPoint x: 546, startPoint y: 365, endPoint x: 484, endPoint y: 365, distance: 61.8
click at [484, 365] on div "Update Repair Scope Area Interior Overall x ​ Feature x ​ Issue Kitchen Cabinet…" at bounding box center [588, 343] width 234 height 686
click at [555, 371] on textarea "Deep clean and refesh stain on kitchen cabinets." at bounding box center [588, 382] width 188 height 40
type textarea "Deep clean and refresh stain on kitchen cabinets."
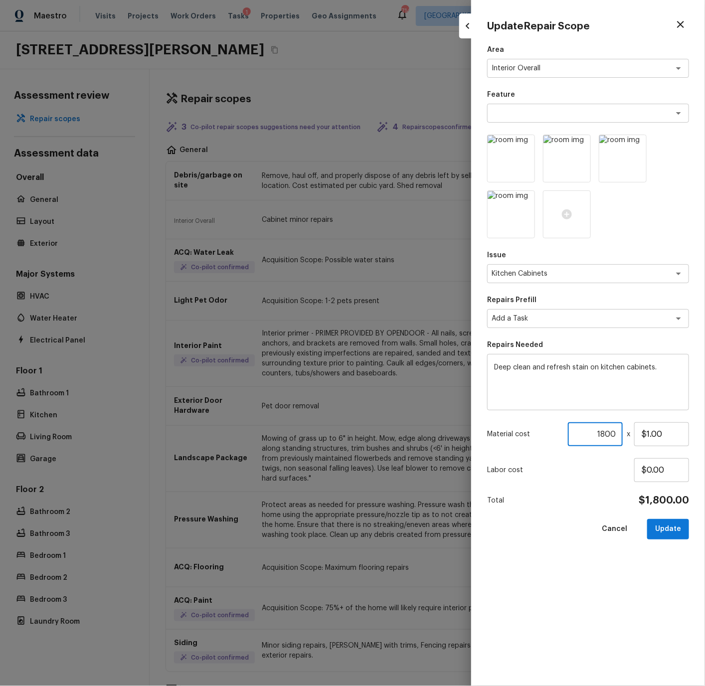
drag, startPoint x: 594, startPoint y: 432, endPoint x: 620, endPoint y: 433, distance: 25.4
click at [620, 433] on input "1800" at bounding box center [595, 434] width 55 height 24
type input "1"
drag, startPoint x: 673, startPoint y: 434, endPoint x: 647, endPoint y: 434, distance: 25.4
click at [647, 434] on input "$1.00" at bounding box center [661, 434] width 55 height 24
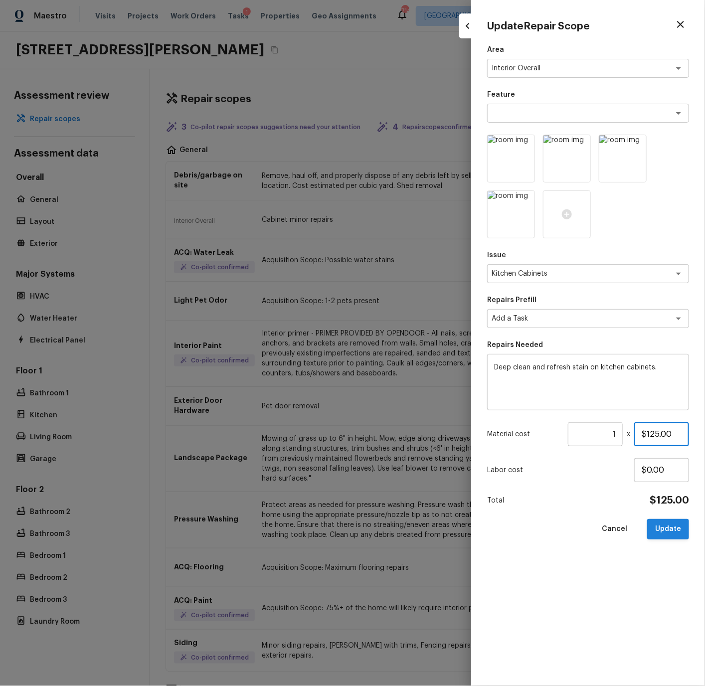
type input "$125.00"
click at [672, 529] on button "Update" at bounding box center [668, 529] width 42 height 20
type textarea "Cabinet minor repairs"
type input "1800"
type input "$1.00"
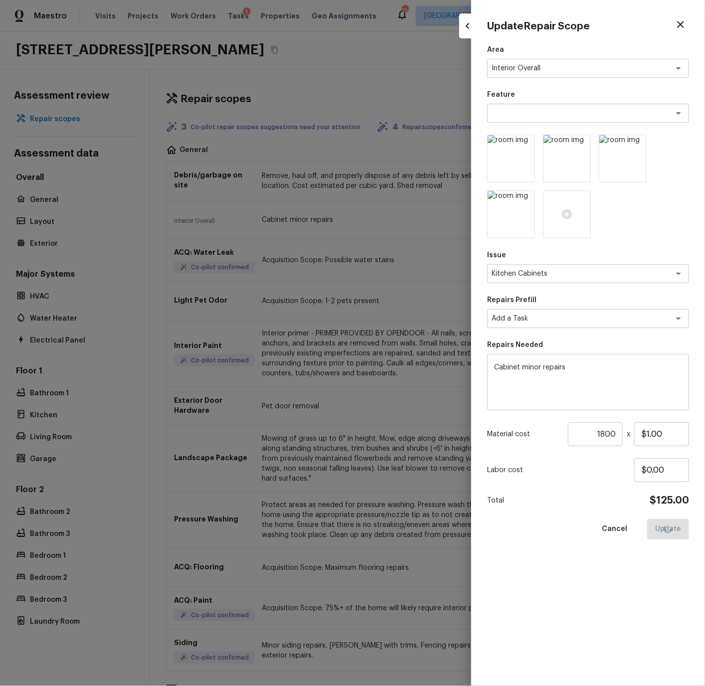
type input "1"
type input "$0.00"
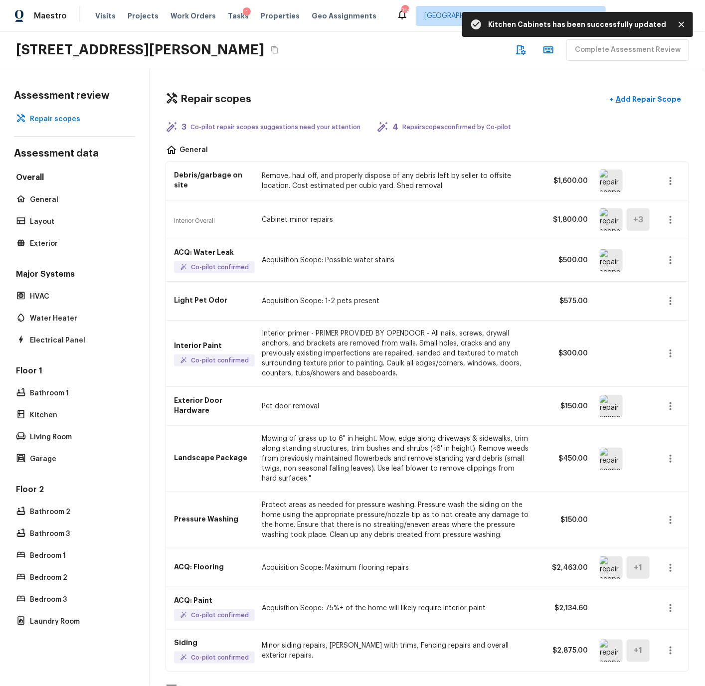
click at [607, 261] on img at bounding box center [611, 260] width 23 height 22
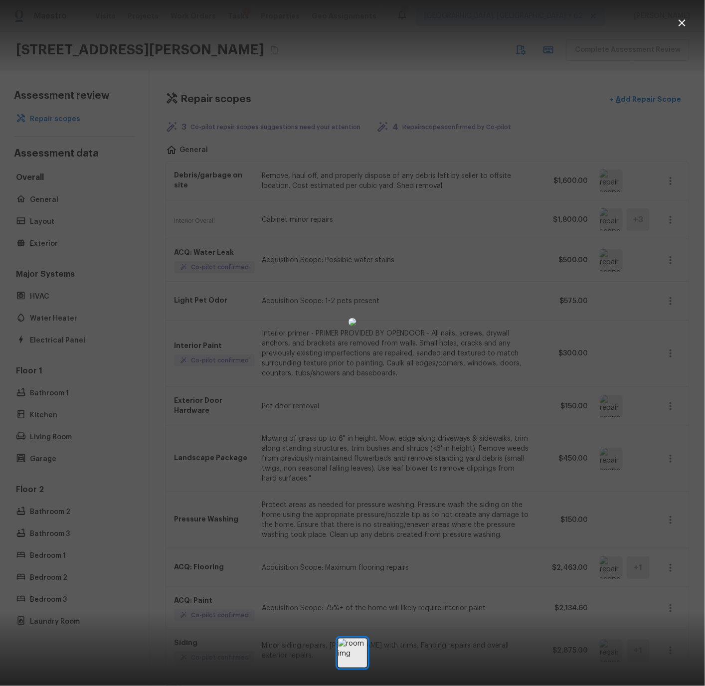
click at [684, 19] on icon "button" at bounding box center [682, 23] width 12 height 12
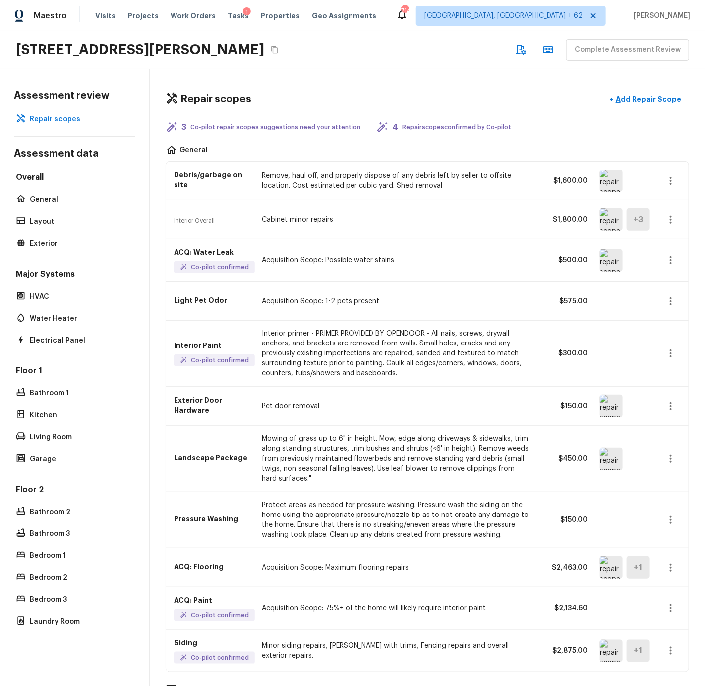
click at [669, 259] on icon "button" at bounding box center [670, 260] width 12 height 12
click at [666, 318] on li "Remove" at bounding box center [673, 320] width 46 height 30
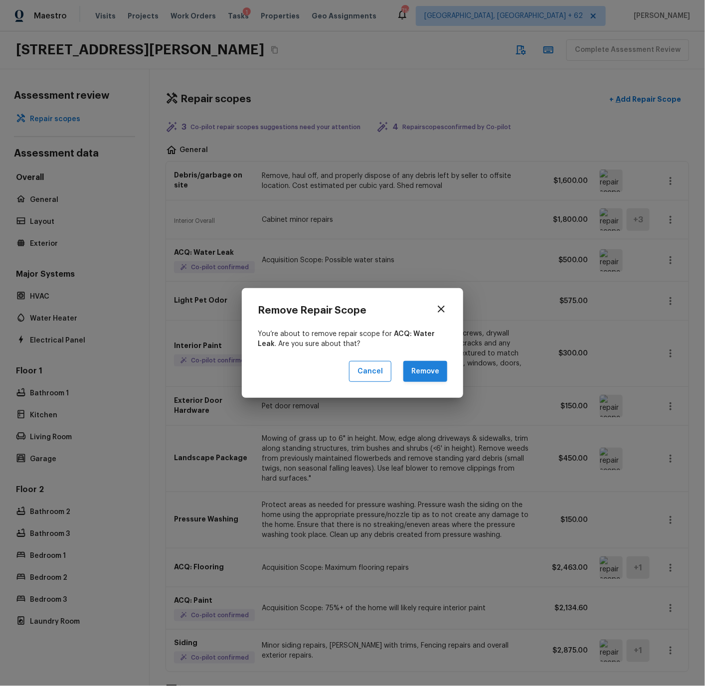
click at [424, 372] on button "Remove" at bounding box center [425, 371] width 44 height 21
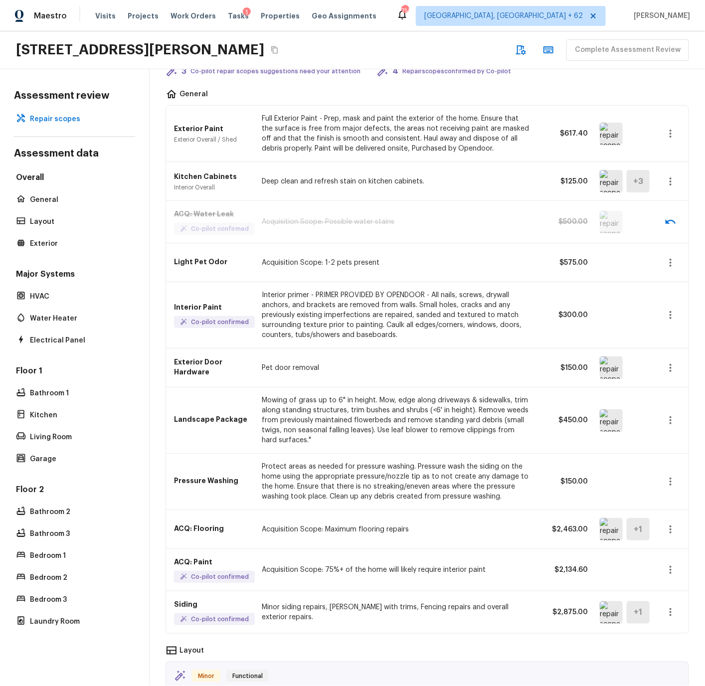
scroll to position [56, 0]
click at [614, 370] on img at bounding box center [611, 367] width 23 height 22
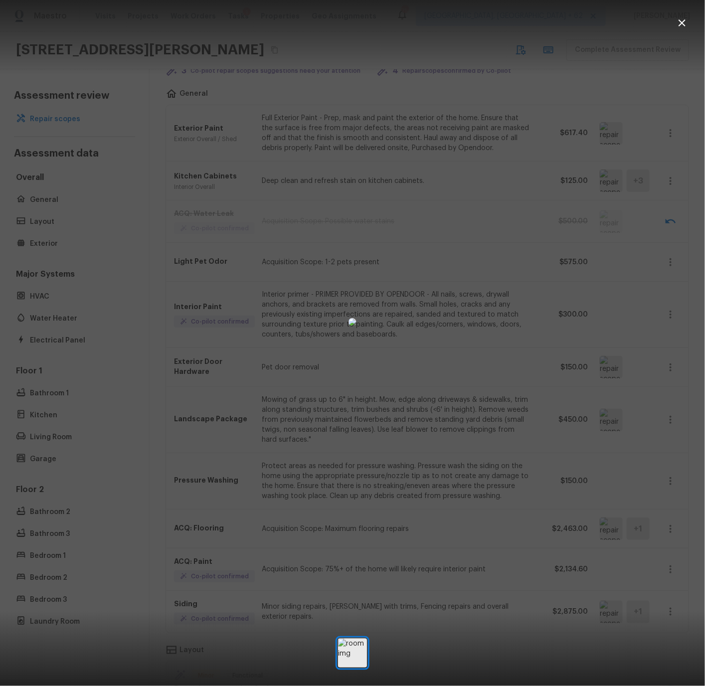
click at [681, 21] on icon "button" at bounding box center [682, 23] width 12 height 12
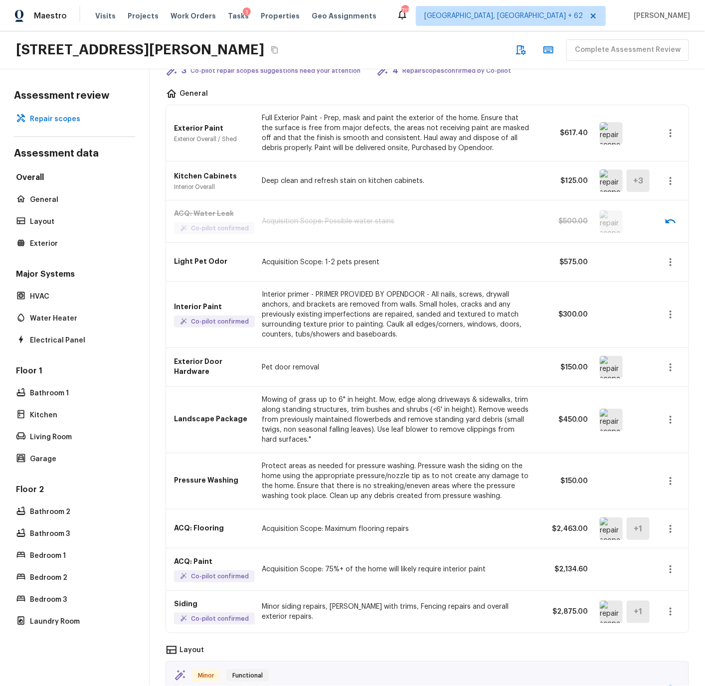
click at [603, 374] on img at bounding box center [611, 367] width 23 height 22
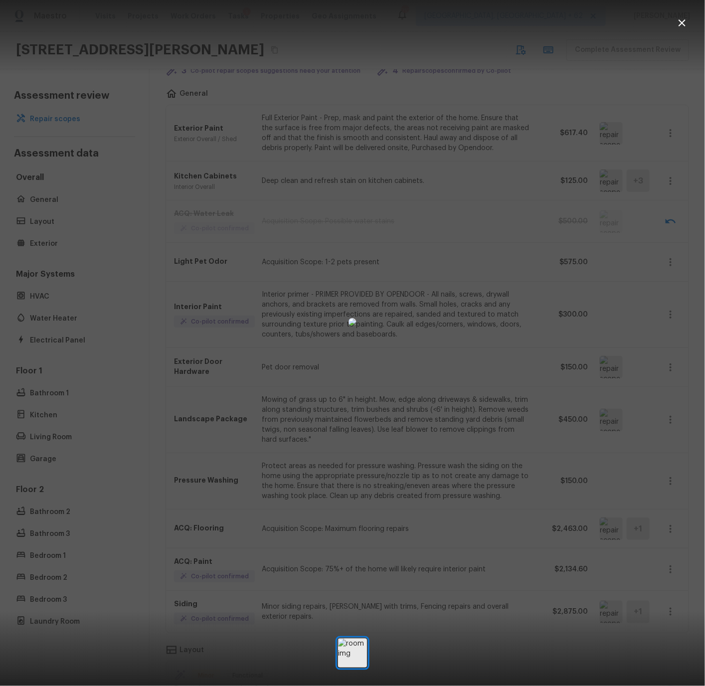
click at [348, 318] on img at bounding box center [352, 322] width 8 height 8
drag, startPoint x: 332, startPoint y: 210, endPoint x: 318, endPoint y: 162, distance: 49.8
click at [683, 23] on icon "button" at bounding box center [682, 23] width 12 height 12
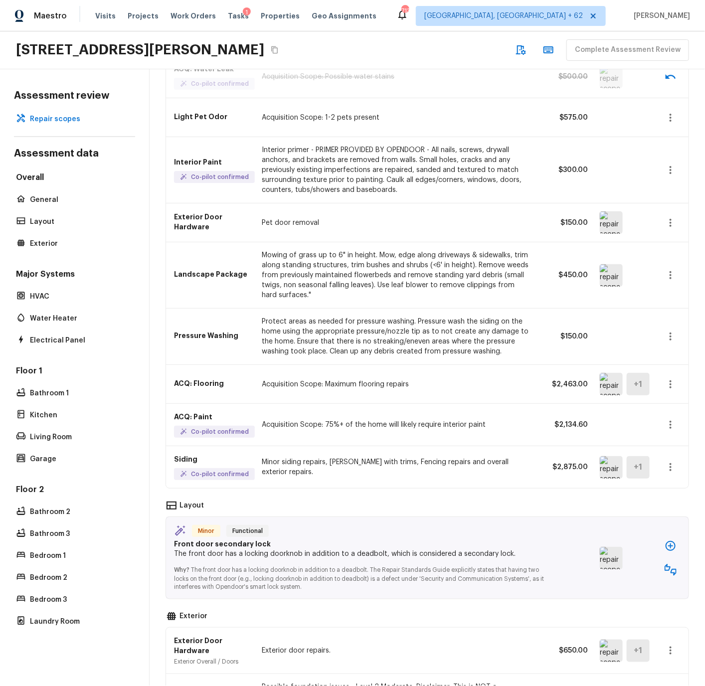
scroll to position [202, 0]
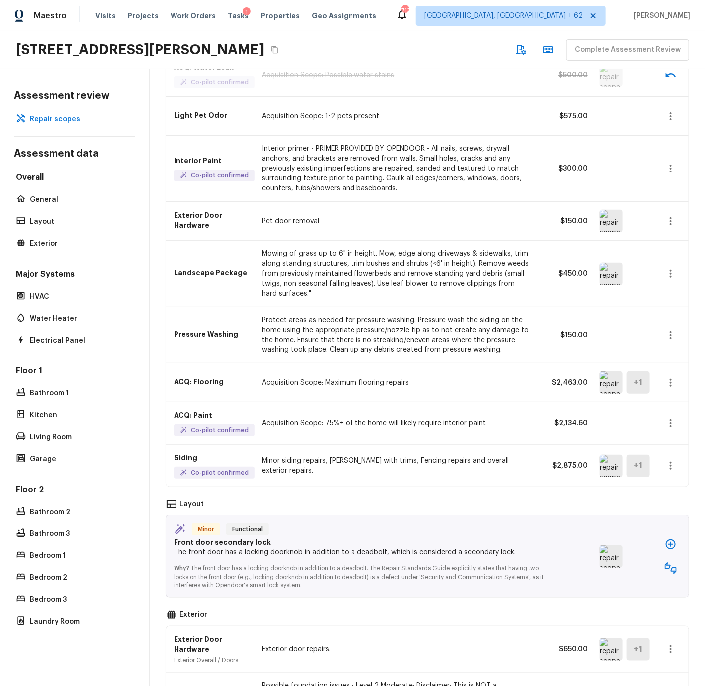
click at [672, 333] on icon "button" at bounding box center [670, 335] width 12 height 12
click at [663, 364] on li "Edit" at bounding box center [673, 364] width 46 height 30
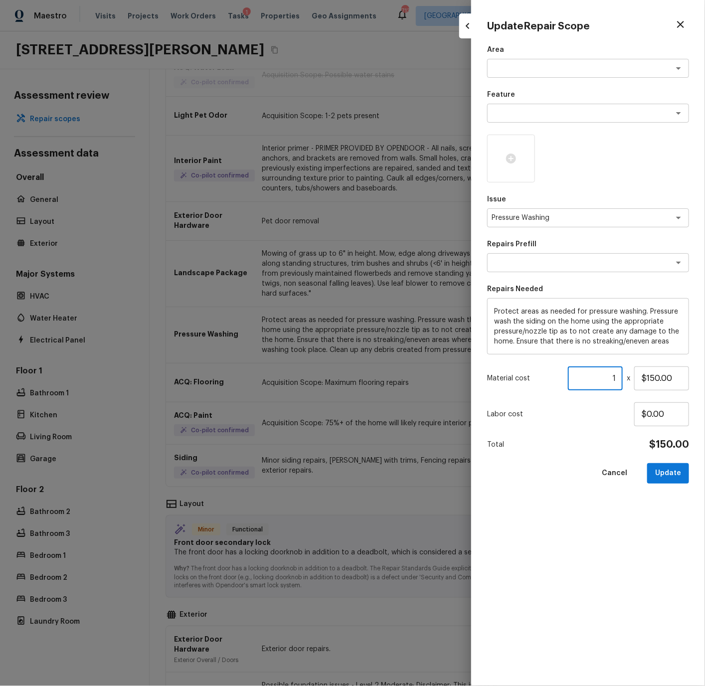
drag, startPoint x: 604, startPoint y: 379, endPoint x: 624, endPoint y: 378, distance: 20.0
click at [624, 378] on div "Material cost 1 ​ x $150.00" at bounding box center [588, 378] width 202 height 24
click at [667, 471] on button "Update" at bounding box center [668, 473] width 42 height 20
type input "1"
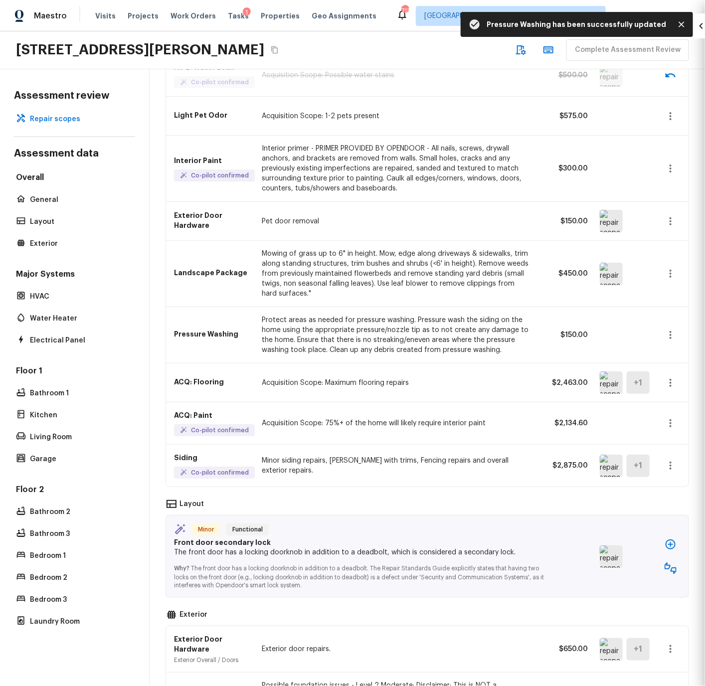
type input "$0.00"
click at [609, 383] on img at bounding box center [611, 382] width 23 height 22
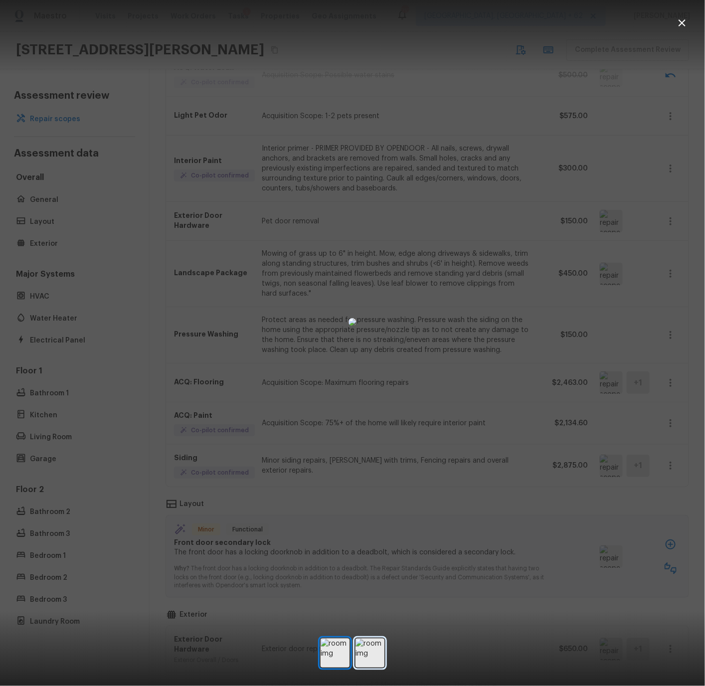
click at [373, 646] on img at bounding box center [369, 652] width 29 height 29
click at [685, 22] on icon "button" at bounding box center [682, 23] width 12 height 12
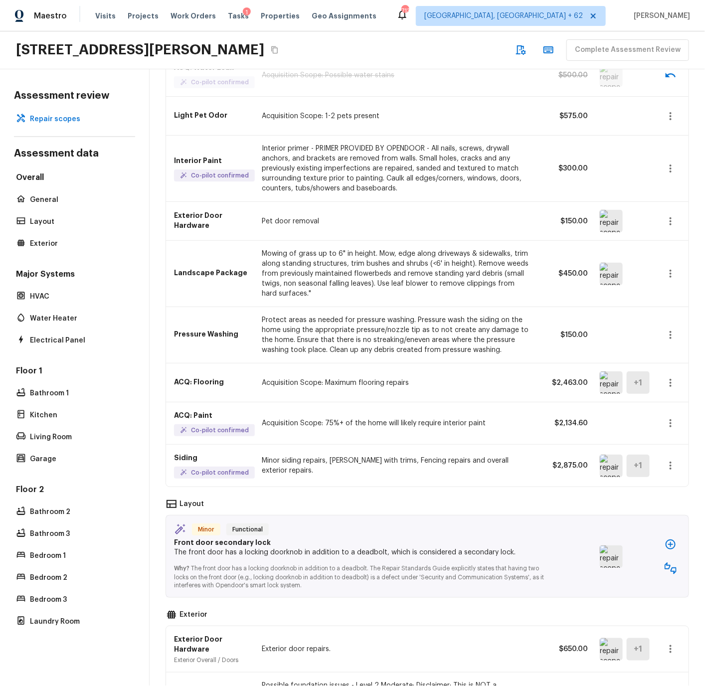
click at [606, 464] on img at bounding box center [611, 466] width 23 height 22
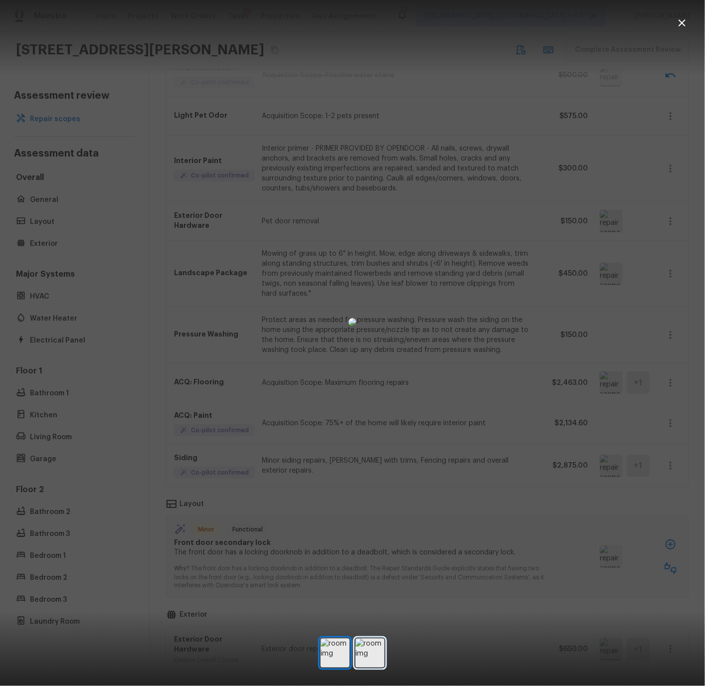
click at [368, 654] on img at bounding box center [369, 652] width 29 height 29
click at [683, 22] on icon "button" at bounding box center [681, 22] width 7 height 7
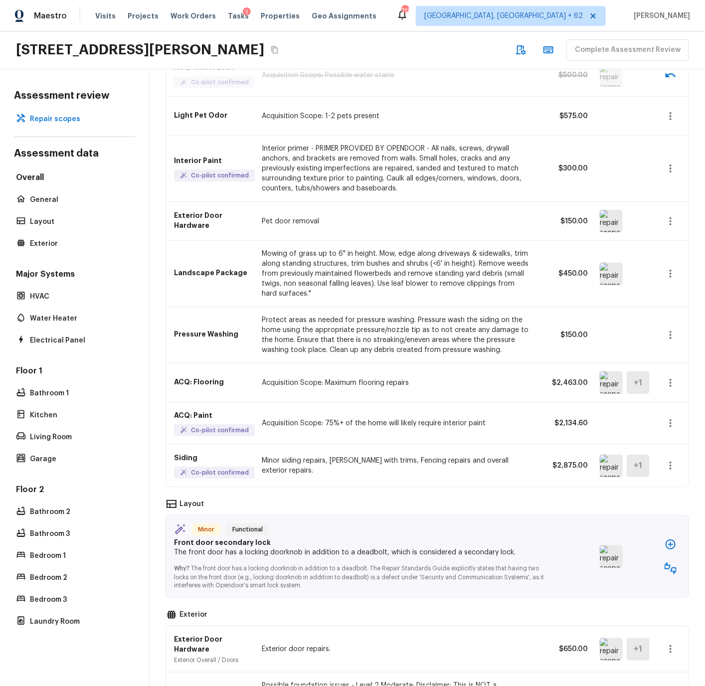
click at [670, 464] on icon "button" at bounding box center [670, 466] width 12 height 12
click at [663, 493] on li "Edit" at bounding box center [673, 495] width 46 height 30
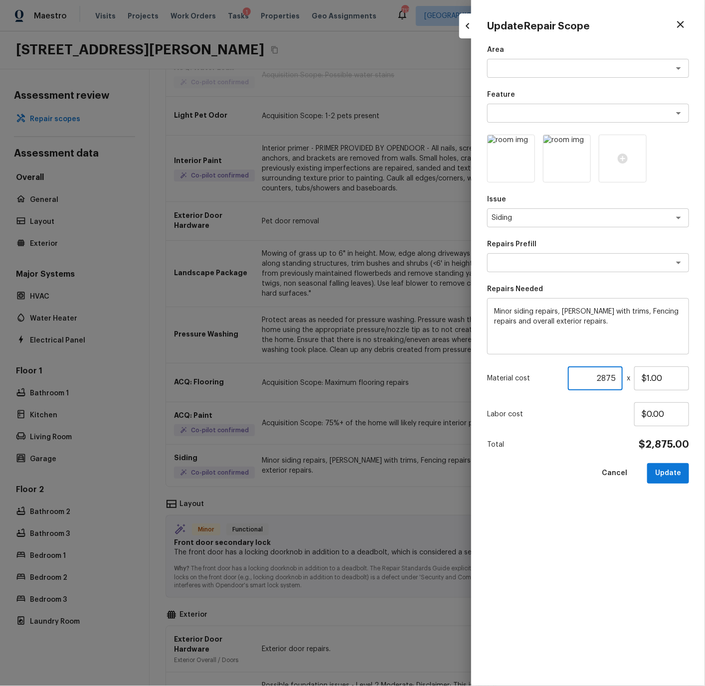
drag, startPoint x: 595, startPoint y: 376, endPoint x: 607, endPoint y: 378, distance: 12.6
click at [607, 378] on input "2875" at bounding box center [595, 378] width 55 height 24
click at [671, 471] on button "Update" at bounding box center [668, 473] width 42 height 20
type input "2875"
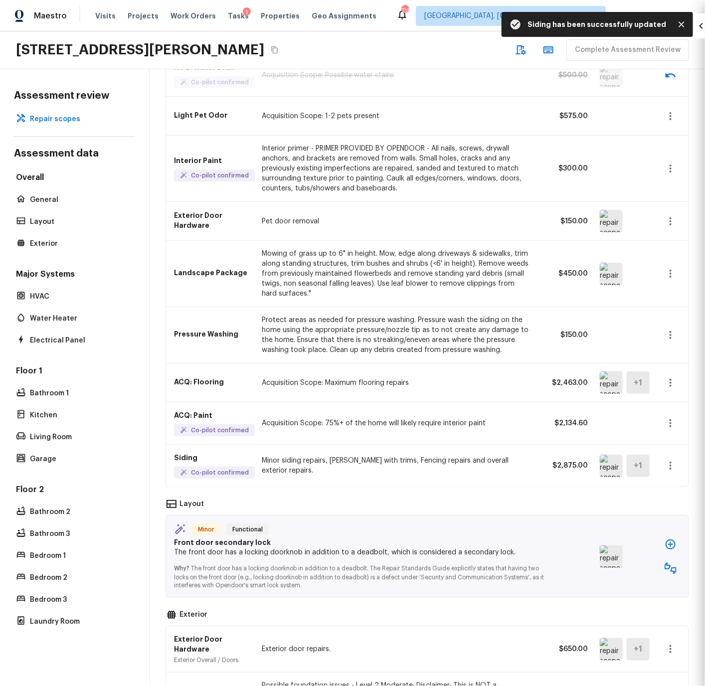
type input "1"
type input "$0.00"
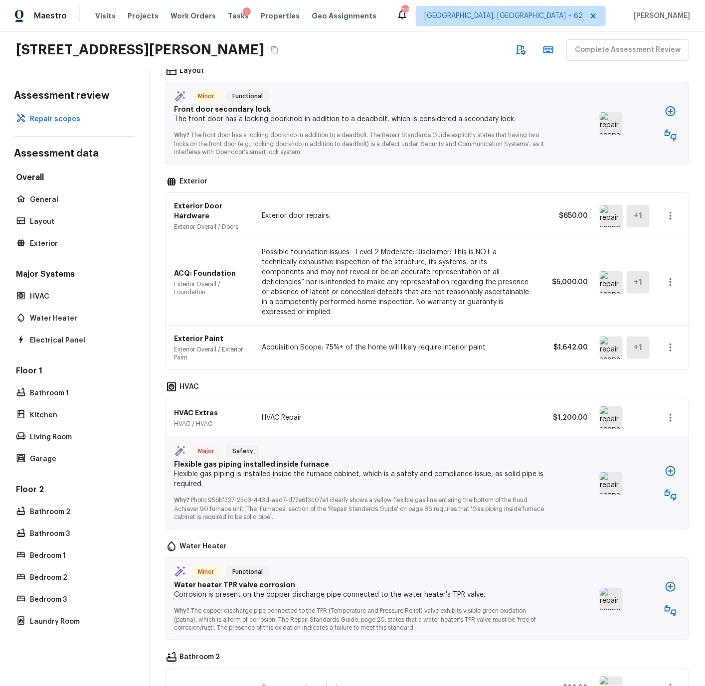
scroll to position [652, 0]
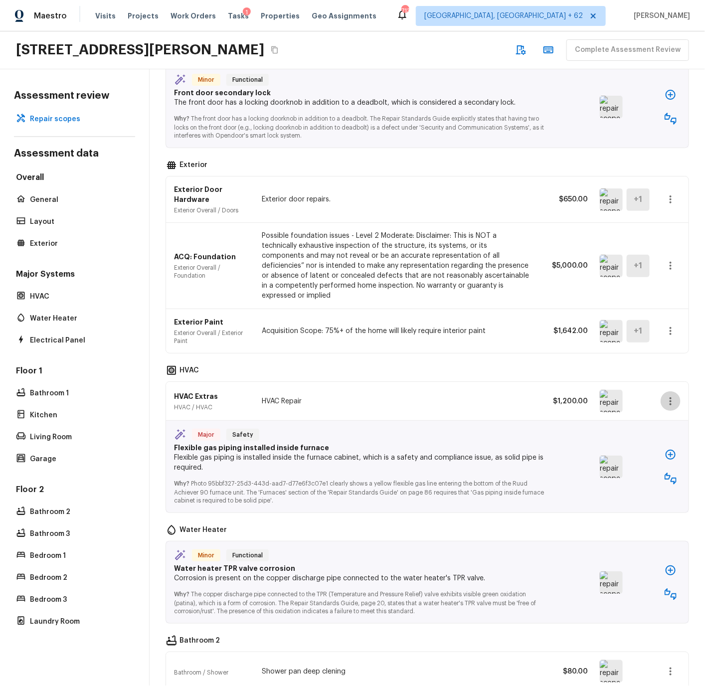
click at [672, 395] on icon "button" at bounding box center [670, 401] width 12 height 12
click at [650, 419] on li "Edit" at bounding box center [666, 421] width 65 height 30
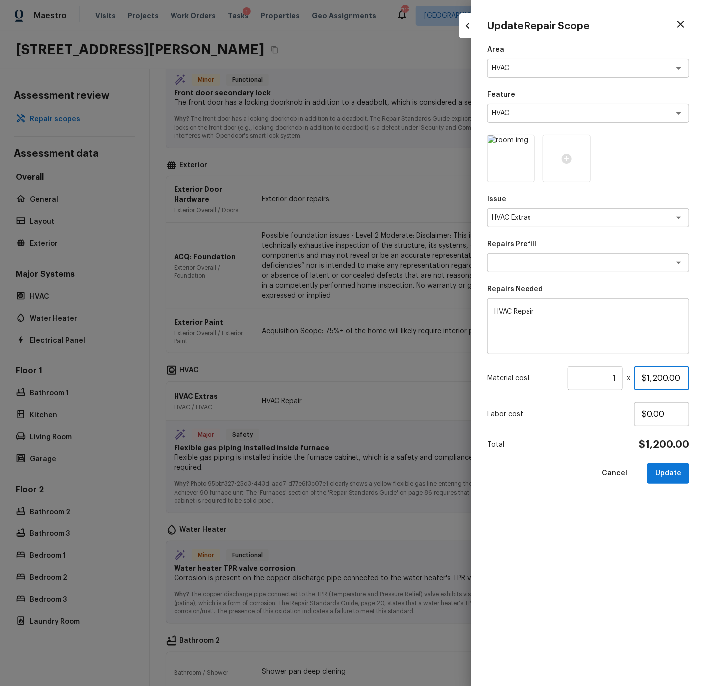
drag, startPoint x: 651, startPoint y: 378, endPoint x: 674, endPoint y: 396, distance: 29.0
click at [652, 379] on input "$1,200.00" at bounding box center [661, 378] width 55 height 24
click at [666, 475] on button "Update" at bounding box center [668, 473] width 42 height 20
type input "$1,200.00"
type input "$0.00"
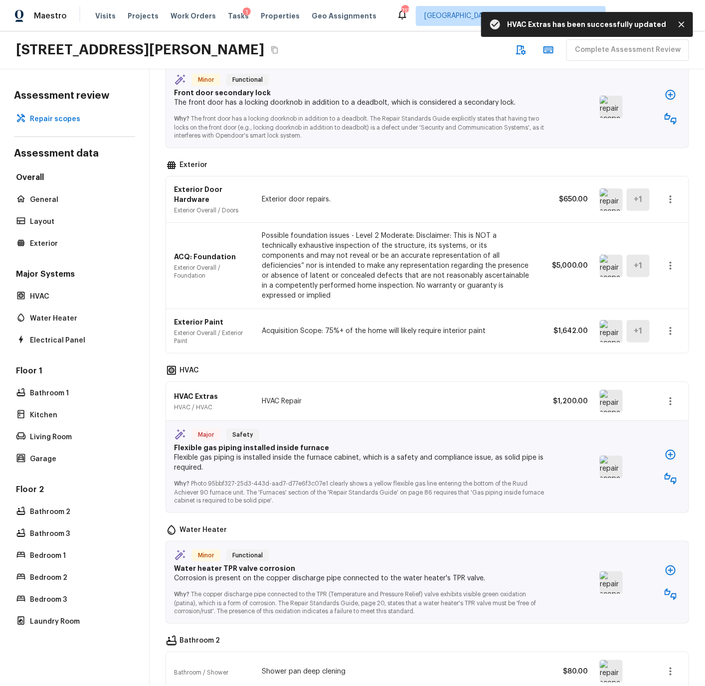
scroll to position [653, 0]
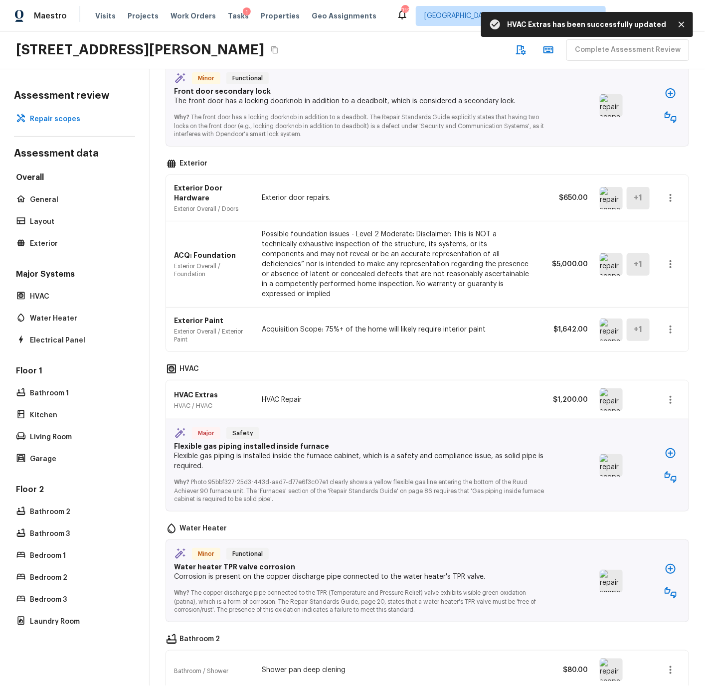
click at [611, 456] on img at bounding box center [611, 465] width 23 height 22
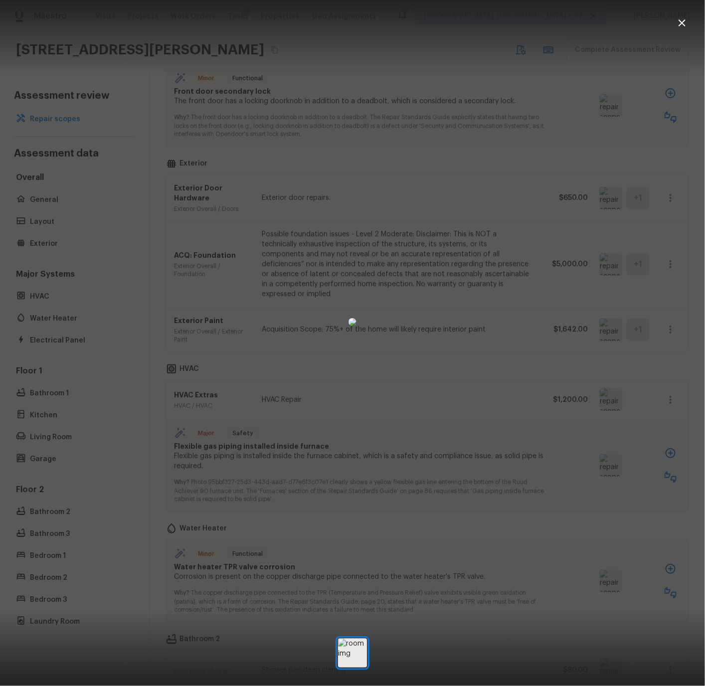
click at [686, 21] on icon "button" at bounding box center [682, 23] width 12 height 12
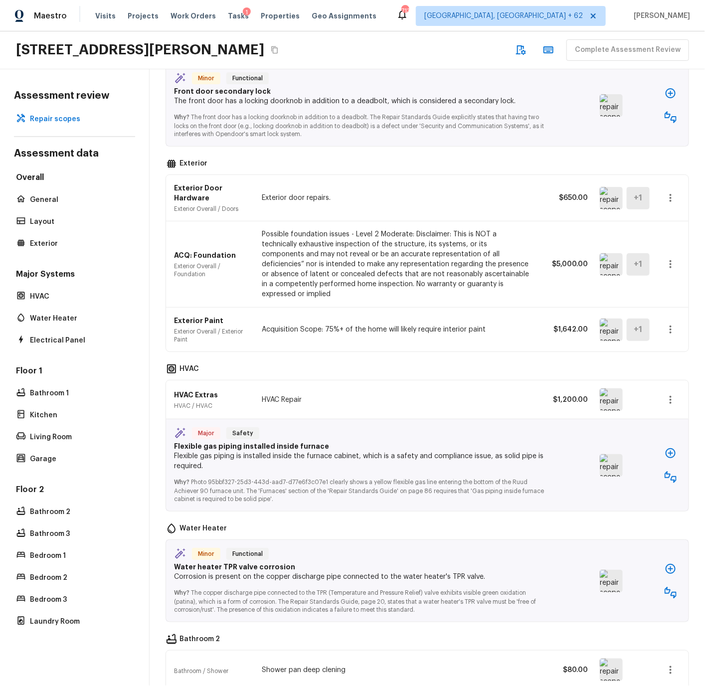
click at [671, 471] on icon "button" at bounding box center [670, 477] width 12 height 12
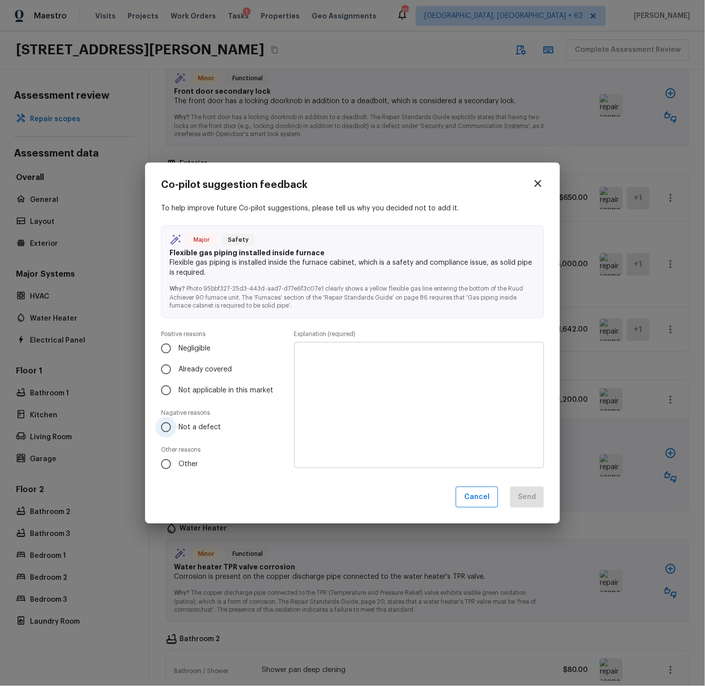
click at [178, 423] on span "Not a defect" at bounding box center [199, 427] width 42 height 10
click at [176, 423] on input "Not a defect" at bounding box center [165, 427] width 21 height 21
radio input "true"
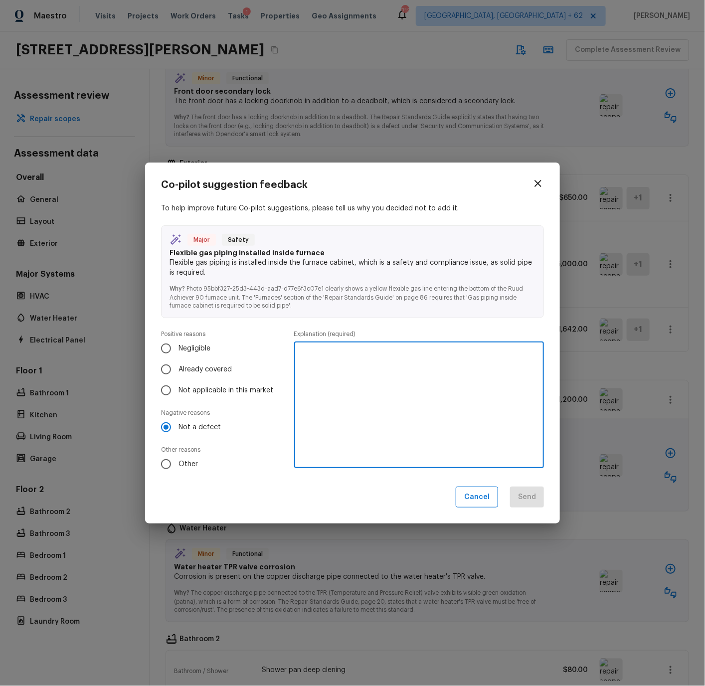
click at [341, 357] on textarea at bounding box center [419, 405] width 236 height 110
type textarea "No flex line enters the side of the furnace."
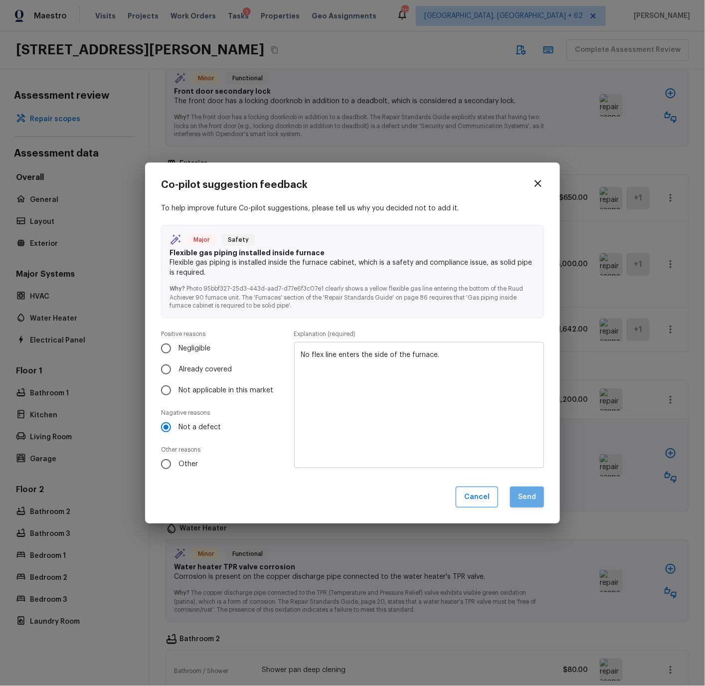
click at [525, 497] on button "Send" at bounding box center [527, 496] width 34 height 21
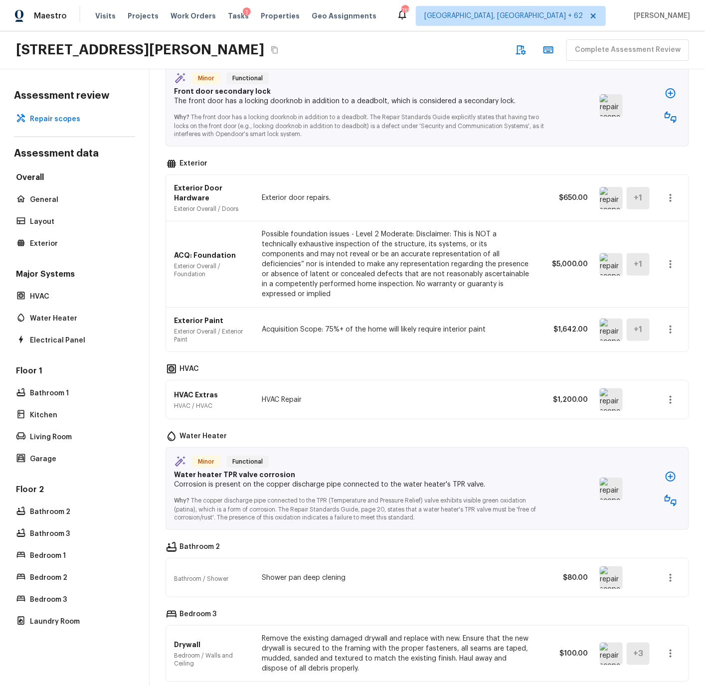
click at [611, 478] on img at bounding box center [611, 488] width 23 height 22
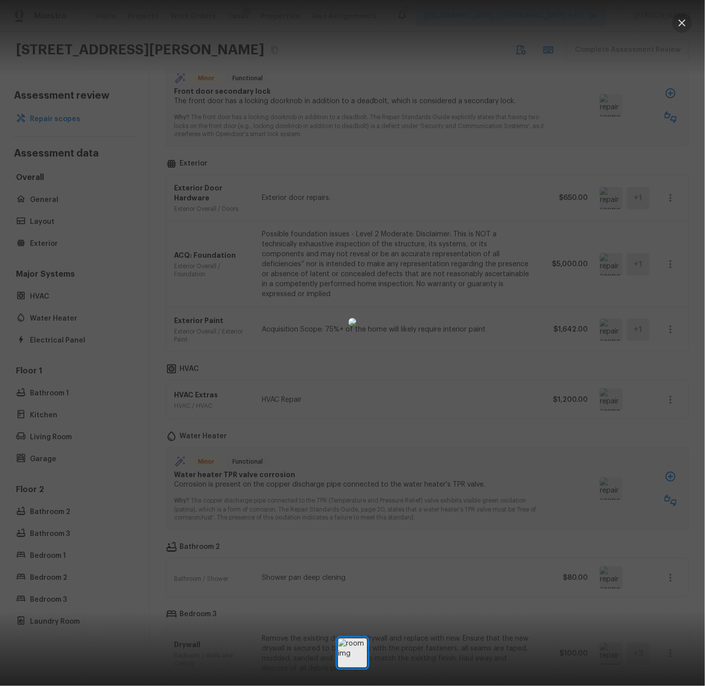
click at [682, 22] on icon "button" at bounding box center [681, 22] width 7 height 7
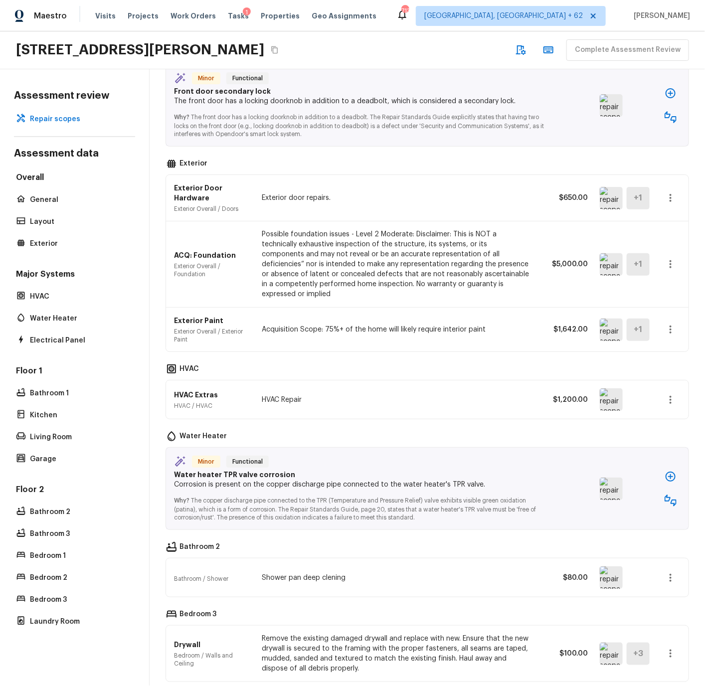
click at [615, 481] on img at bounding box center [611, 488] width 23 height 22
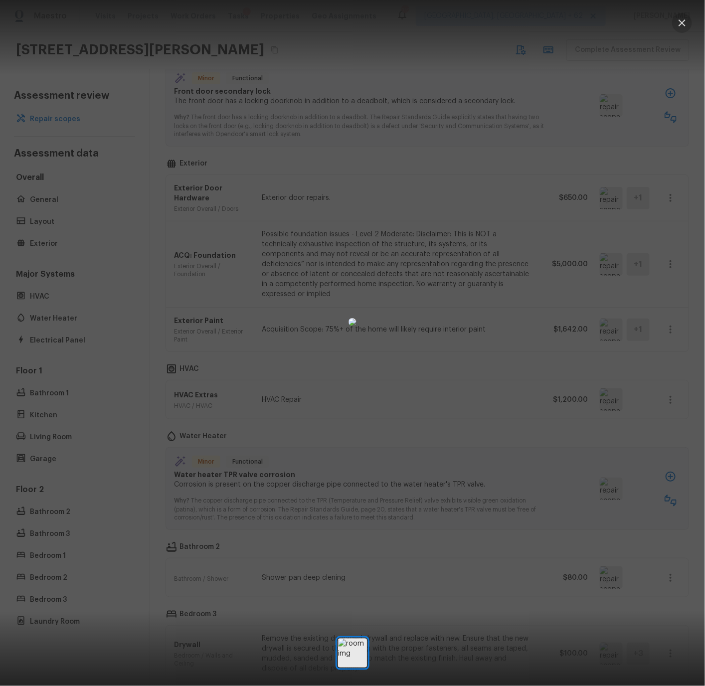
click at [685, 22] on icon "button" at bounding box center [682, 23] width 12 height 12
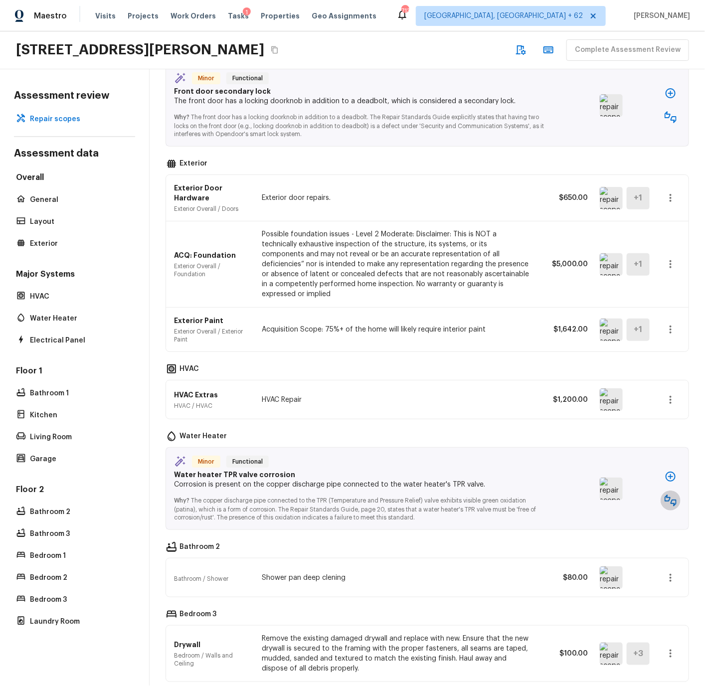
click at [672, 494] on icon "button" at bounding box center [670, 500] width 12 height 12
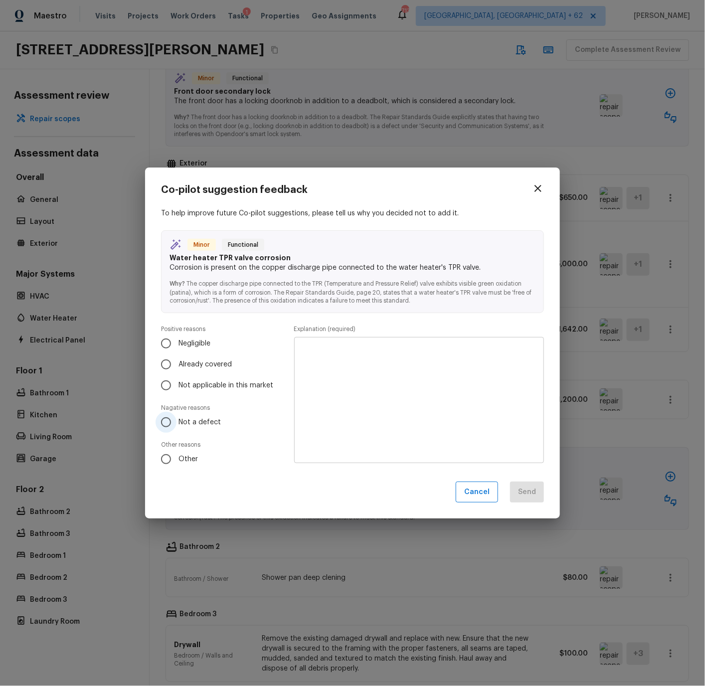
click at [165, 422] on input "Not a defect" at bounding box center [165, 422] width 21 height 21
radio input "true"
click at [315, 366] on textarea at bounding box center [419, 400] width 236 height 110
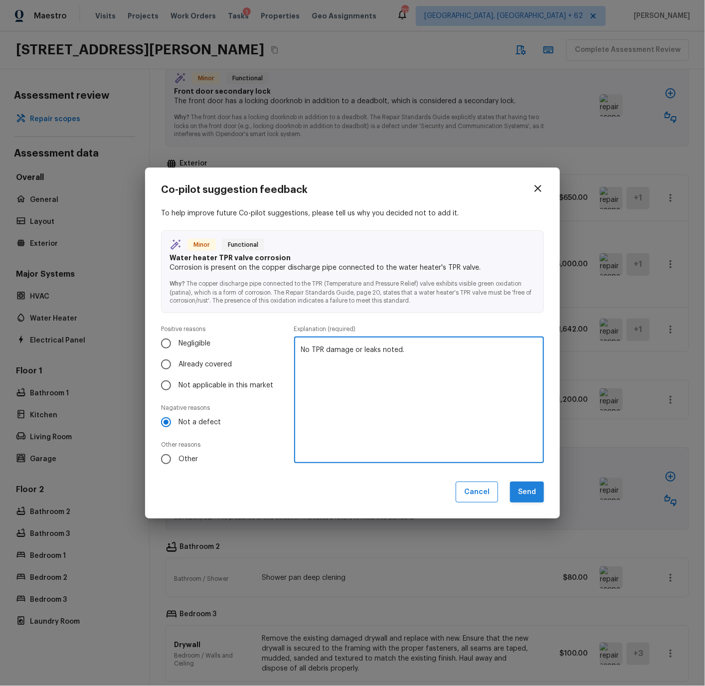
type textarea "No TPR damage or leaks noted."
click at [524, 492] on button "Send" at bounding box center [527, 491] width 34 height 21
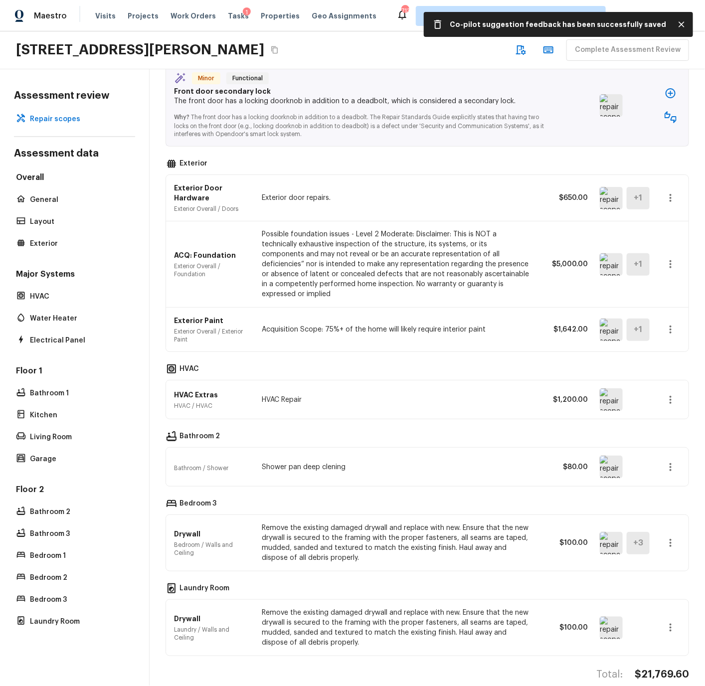
click at [606, 462] on img at bounding box center [611, 467] width 23 height 22
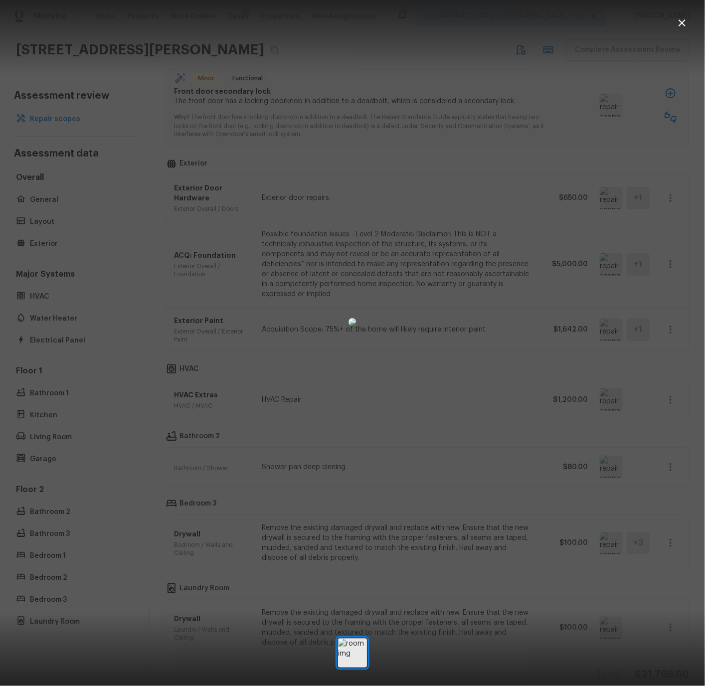
click at [686, 22] on icon "button" at bounding box center [682, 23] width 12 height 12
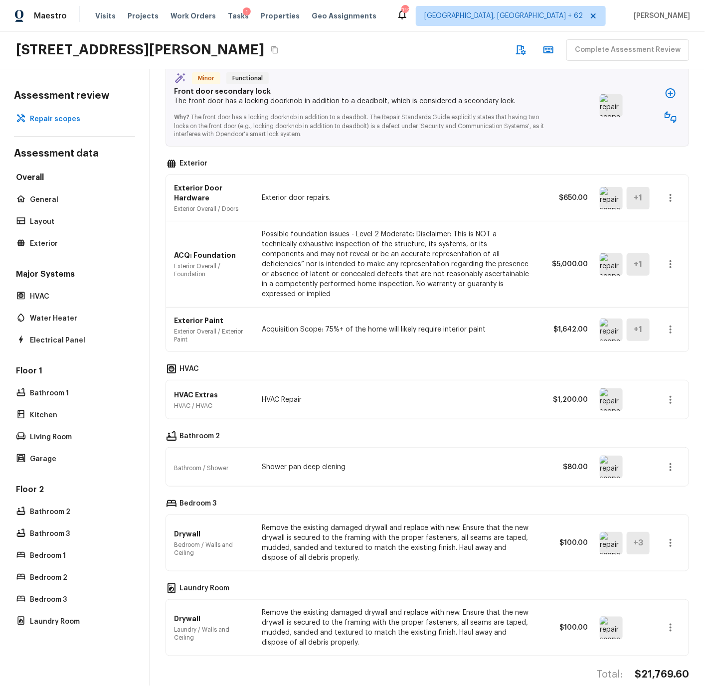
scroll to position [676, 0]
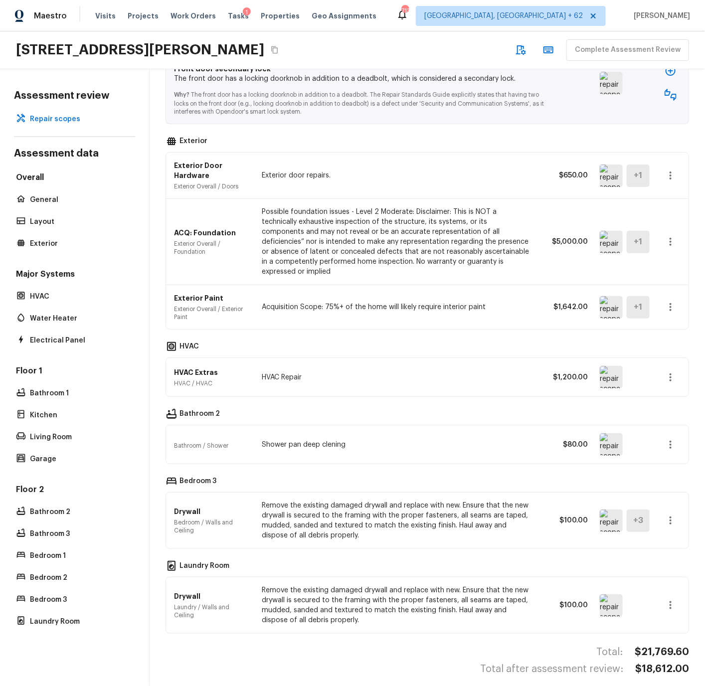
click at [609, 511] on img at bounding box center [611, 520] width 23 height 22
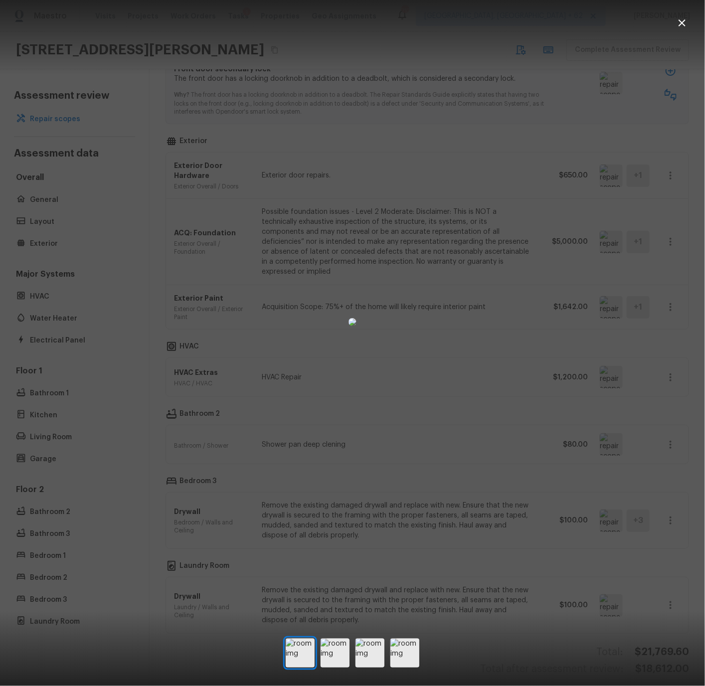
click at [684, 22] on icon "button" at bounding box center [682, 23] width 12 height 12
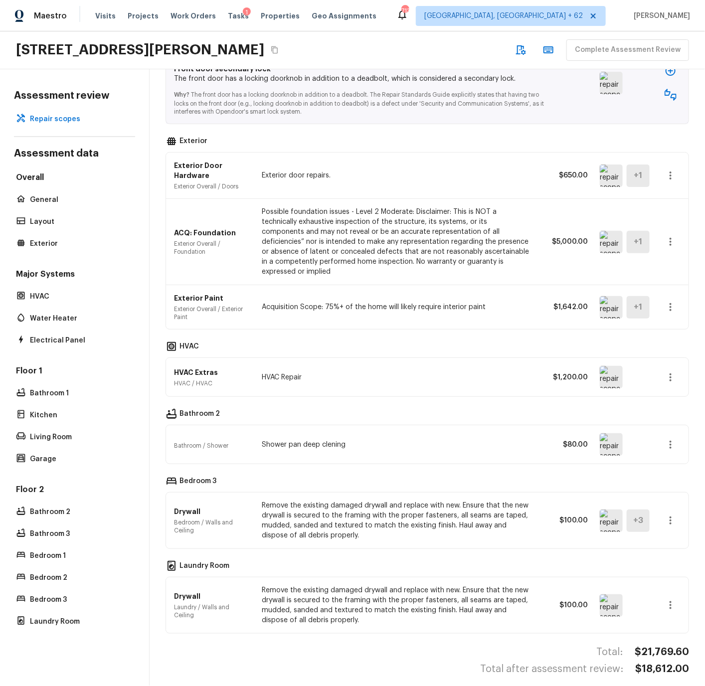
click at [672, 514] on icon "button" at bounding box center [670, 520] width 12 height 12
click at [652, 569] on li "Remove" at bounding box center [666, 570] width 65 height 30
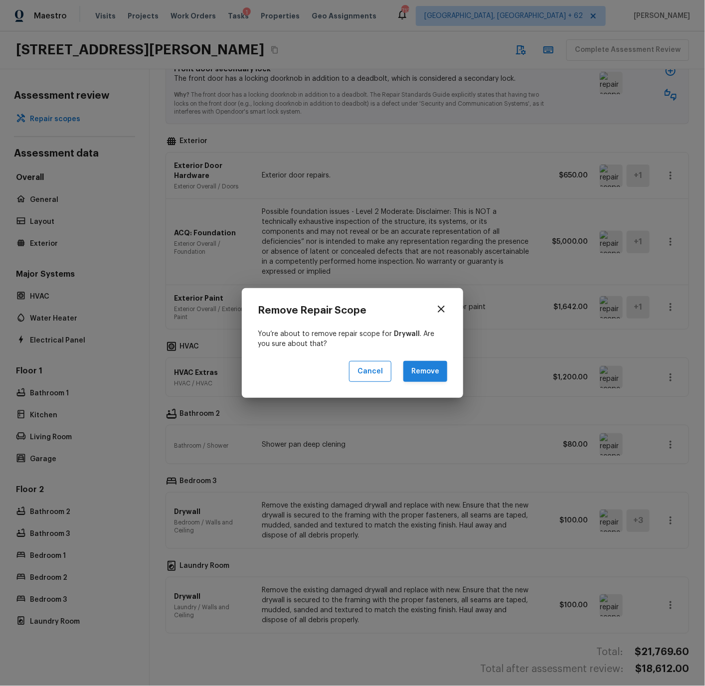
click at [426, 371] on button "Remove" at bounding box center [425, 371] width 44 height 21
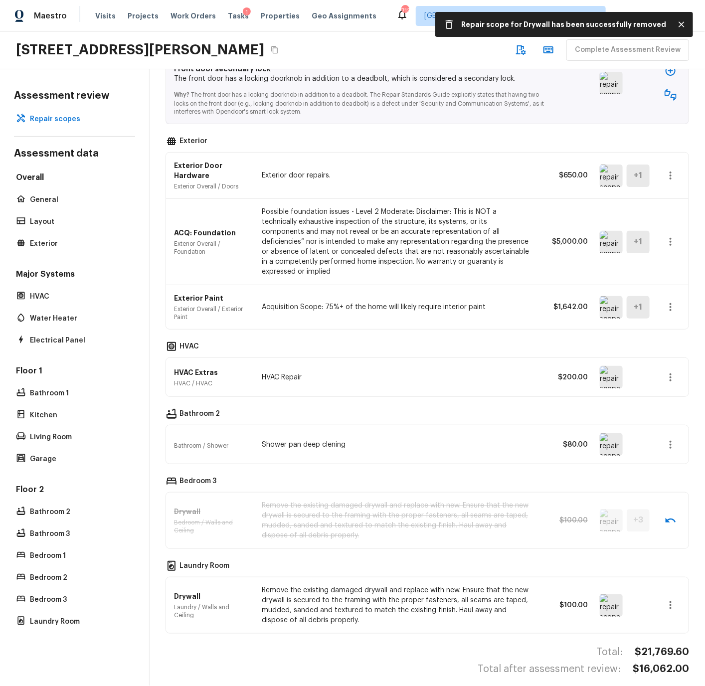
click at [604, 594] on img at bounding box center [611, 605] width 23 height 22
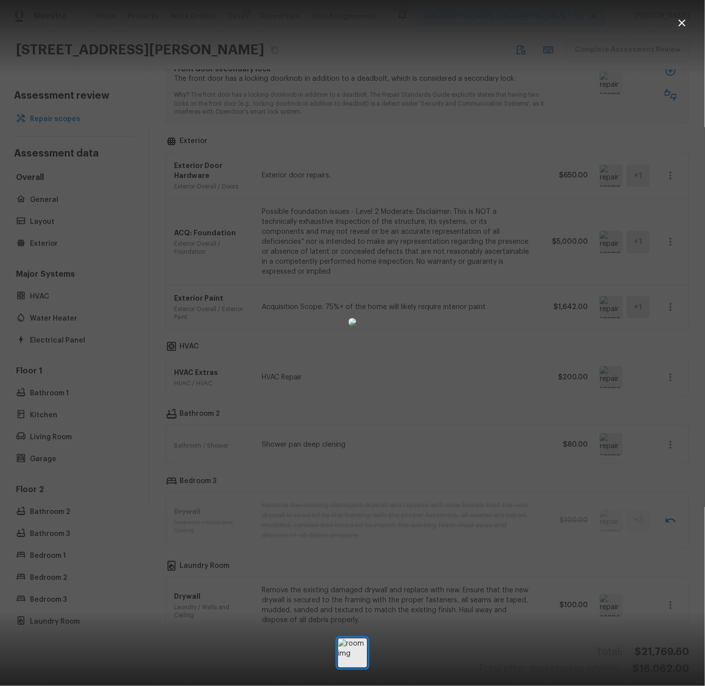
click at [680, 21] on icon "button" at bounding box center [681, 22] width 7 height 7
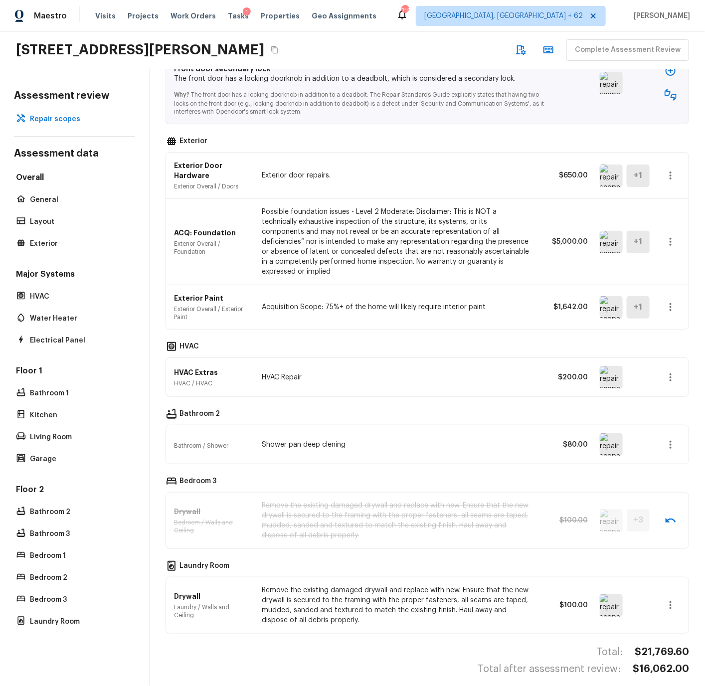
click at [672, 599] on icon "button" at bounding box center [670, 605] width 12 height 12
click at [654, 626] on li "Remove" at bounding box center [666, 629] width 65 height 30
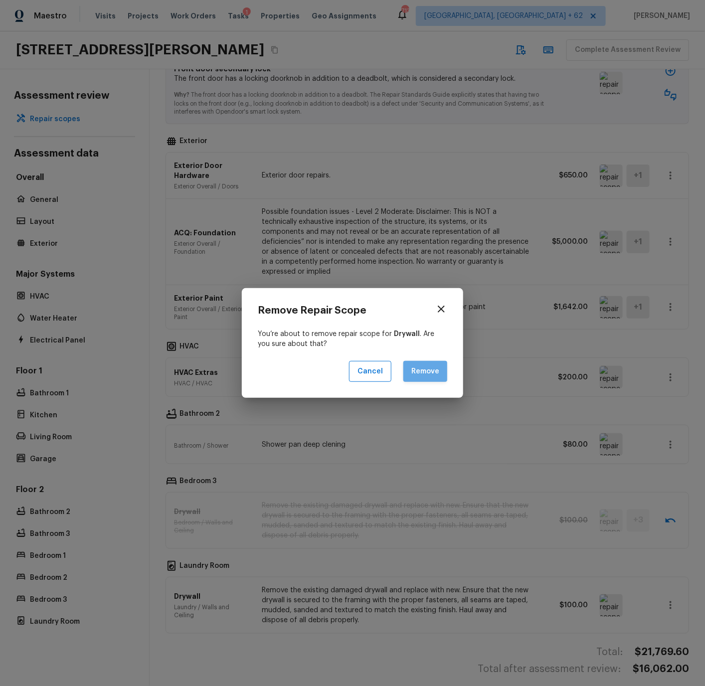
click at [426, 368] on button "Remove" at bounding box center [425, 371] width 44 height 21
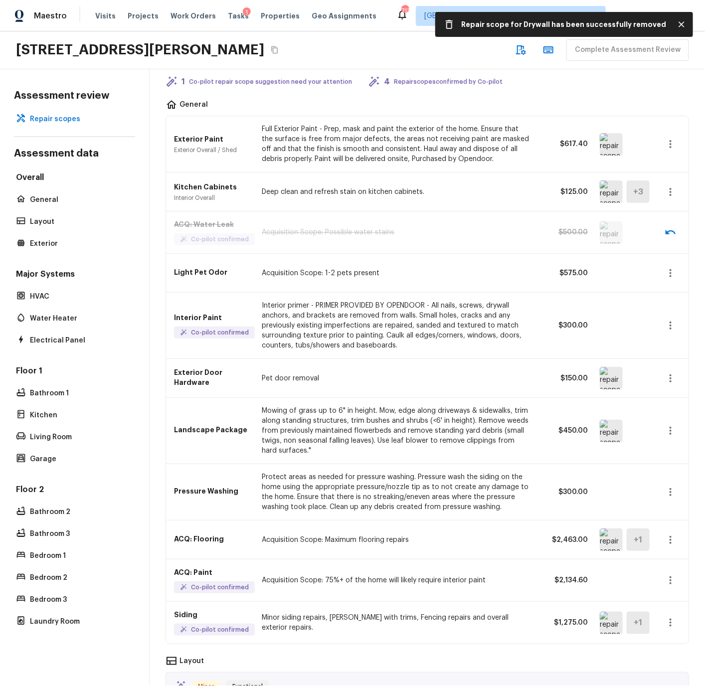
scroll to position [0, 0]
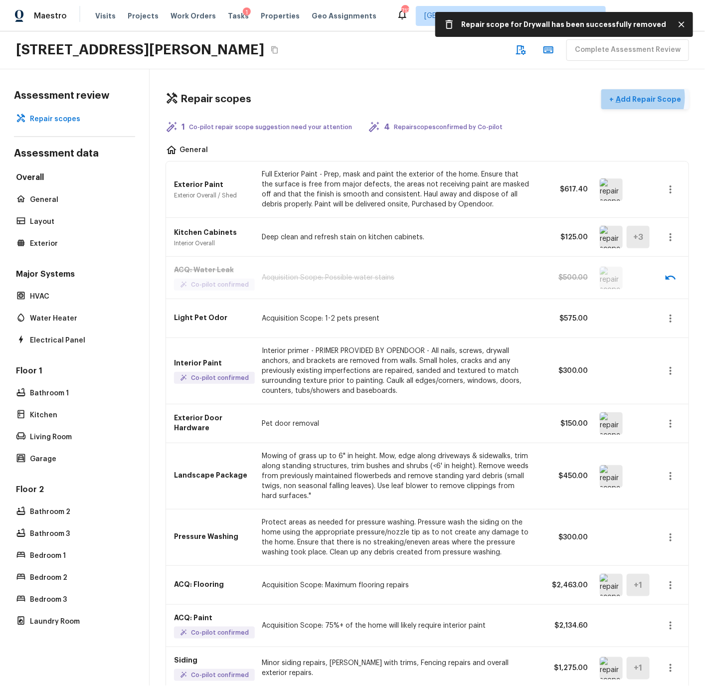
click at [638, 98] on p "Add Repair Scope" at bounding box center [647, 99] width 67 height 10
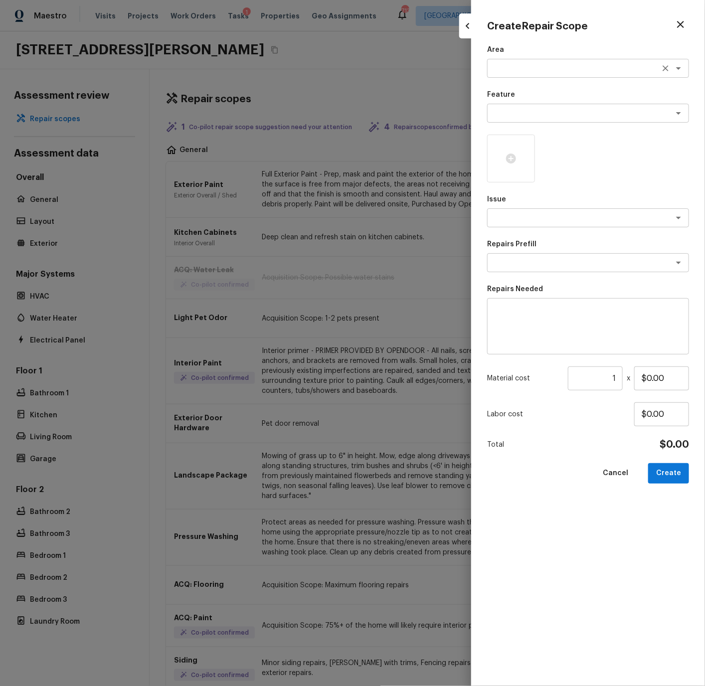
click at [514, 69] on textarea at bounding box center [573, 68] width 165 height 10
click at [511, 86] on li "Laundry" at bounding box center [588, 90] width 202 height 16
type textarea "Laundry"
click at [511, 113] on textarea at bounding box center [573, 113] width 165 height 10
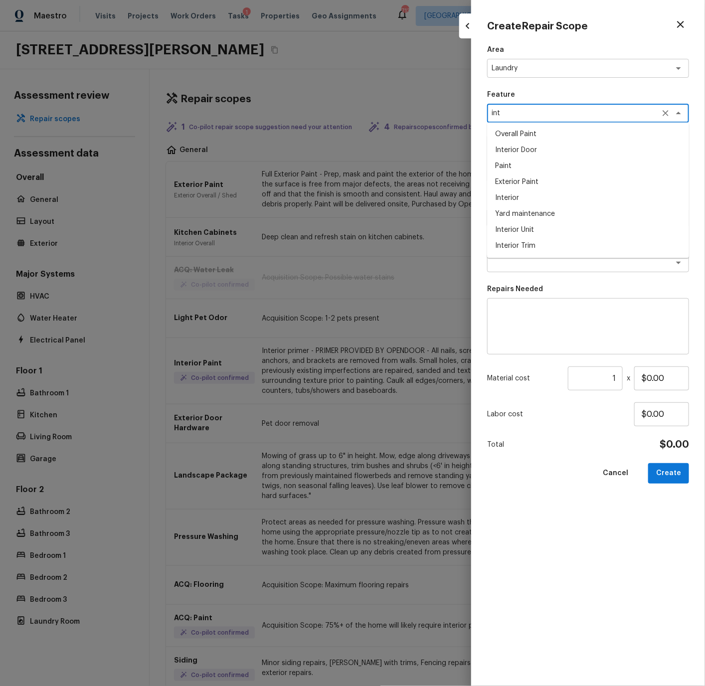
click at [514, 150] on li "Interior Door" at bounding box center [588, 151] width 202 height 16
type textarea "Interior Door"
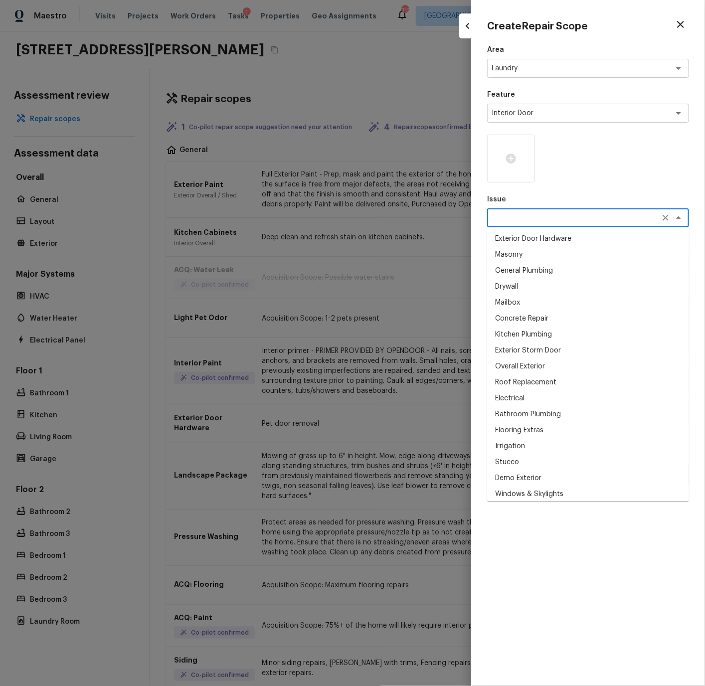
click at [524, 217] on textarea at bounding box center [573, 218] width 165 height 10
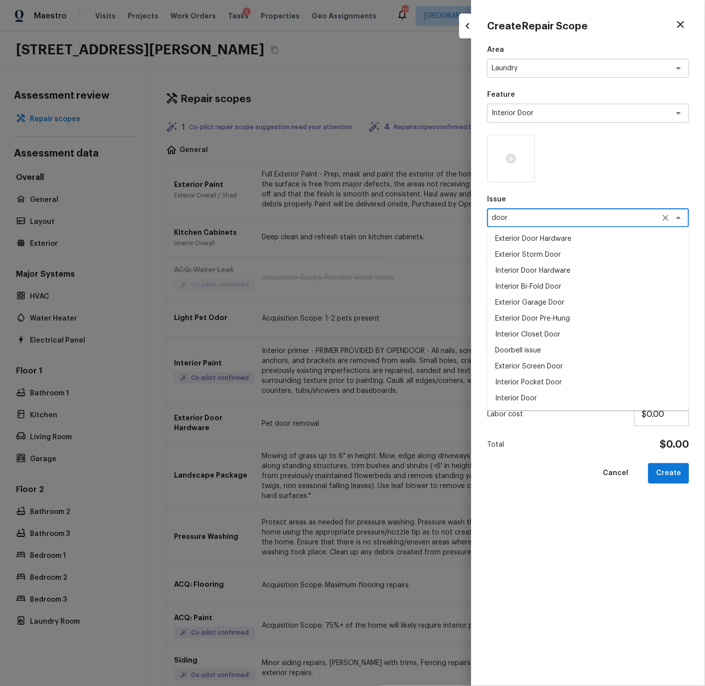
click at [514, 395] on li "Interior Door" at bounding box center [588, 399] width 202 height 16
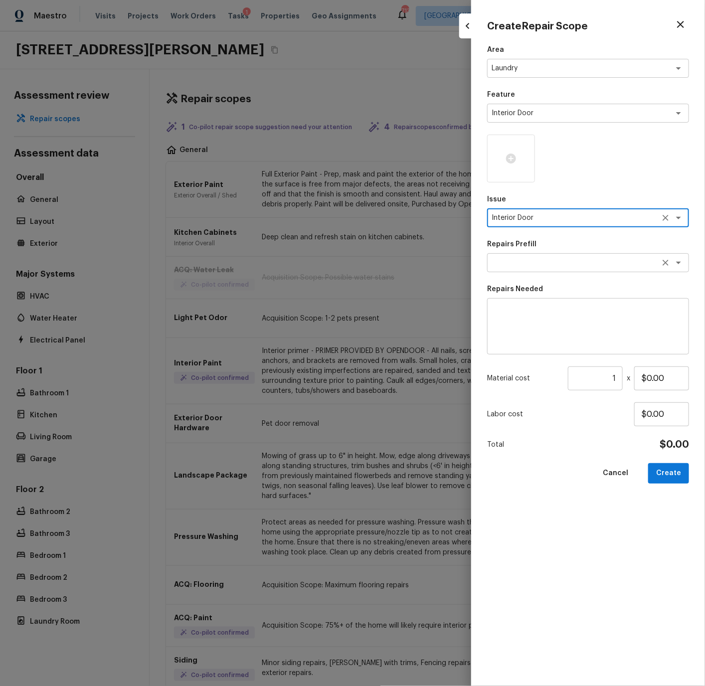
type textarea "Interior Door"
click at [505, 259] on textarea at bounding box center [573, 263] width 165 height 10
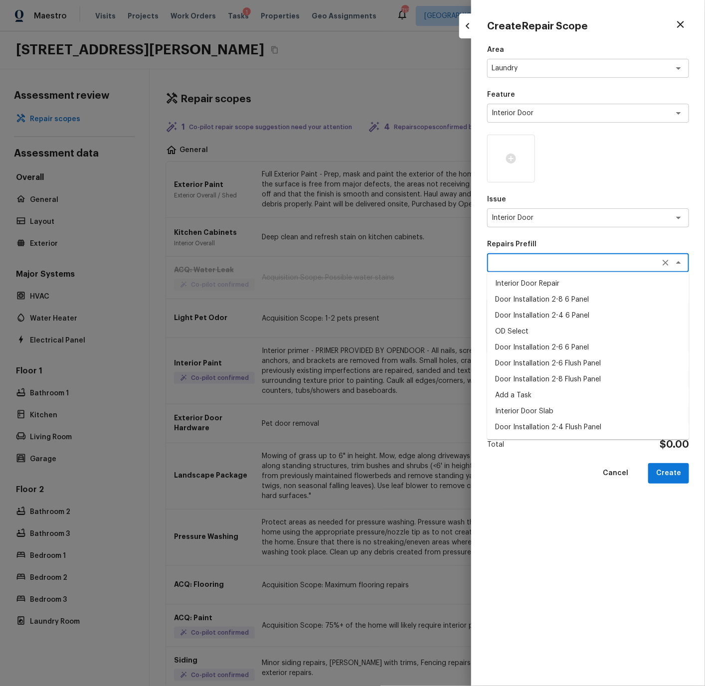
click at [528, 411] on li "Interior Door Slab" at bounding box center [588, 412] width 202 height 16
type textarea "Interior Door Slab"
type textarea "Remove the existing door slab and replace it with new. Ensure that the new door…"
type input "$60.00"
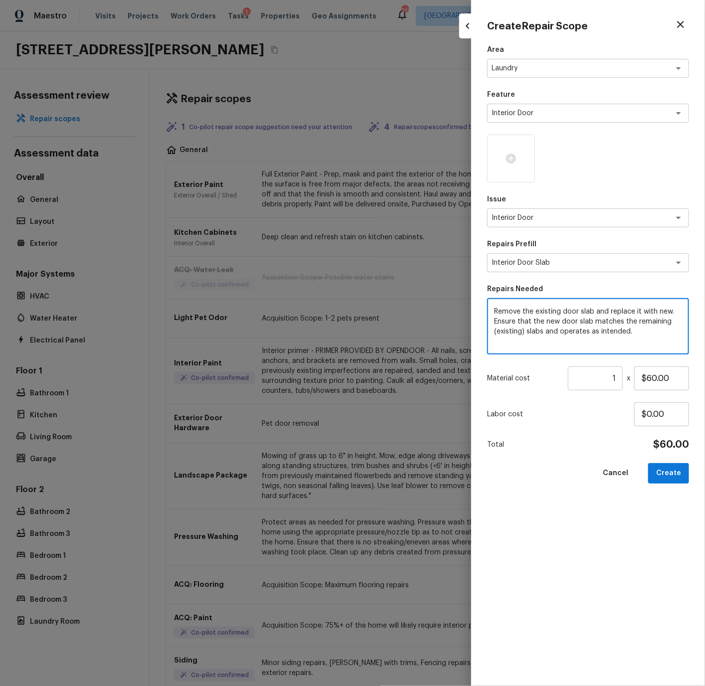
click at [638, 332] on textarea "Remove the existing door slab and replace it with new. Ensure that the new door…" at bounding box center [588, 327] width 188 height 40
type textarea "Remove the existing door slab and replace it with new. Ensure that the new door…"
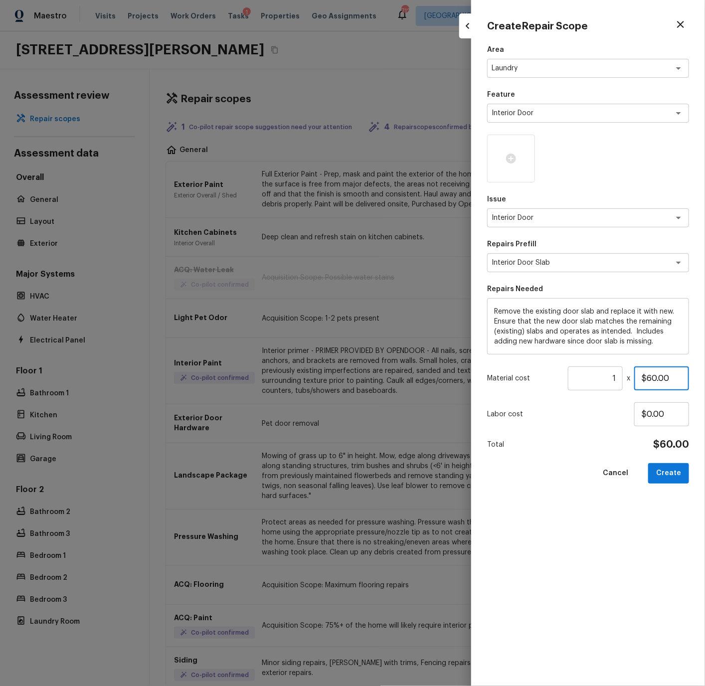
click at [647, 379] on input "$60.00" at bounding box center [661, 378] width 55 height 24
type input "$160.00"
click at [668, 474] on button "Create" at bounding box center [668, 473] width 41 height 20
type input "$0.00"
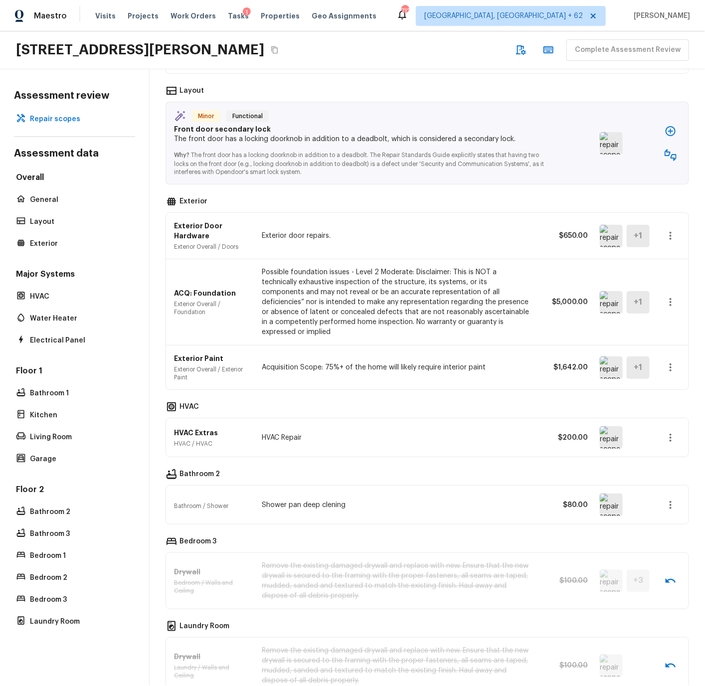
scroll to position [658, 0]
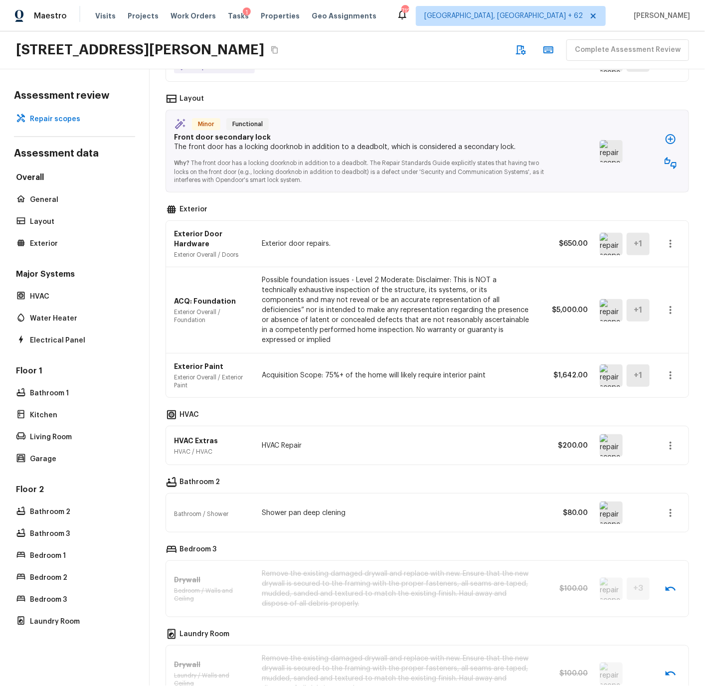
click at [612, 307] on img at bounding box center [611, 310] width 23 height 22
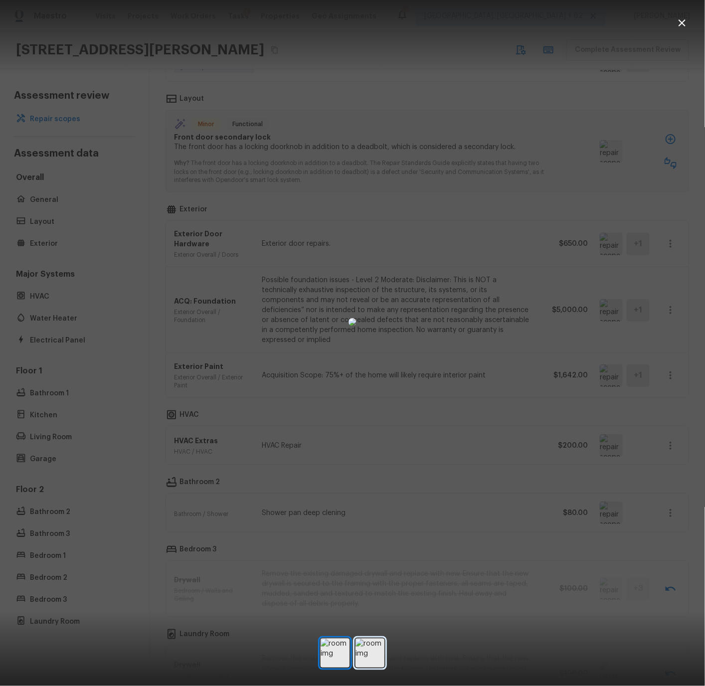
click at [373, 654] on img at bounding box center [369, 652] width 29 height 29
click at [682, 21] on icon "button" at bounding box center [682, 23] width 12 height 12
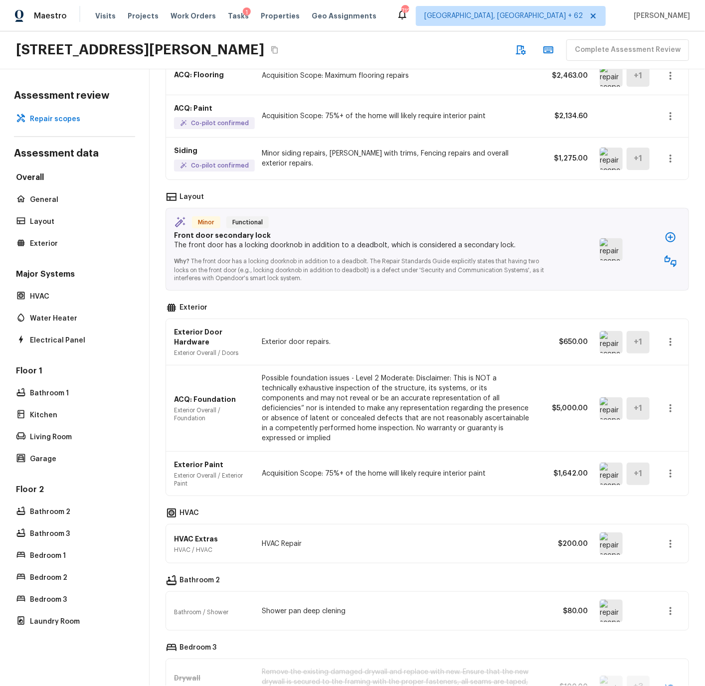
scroll to position [567, 0]
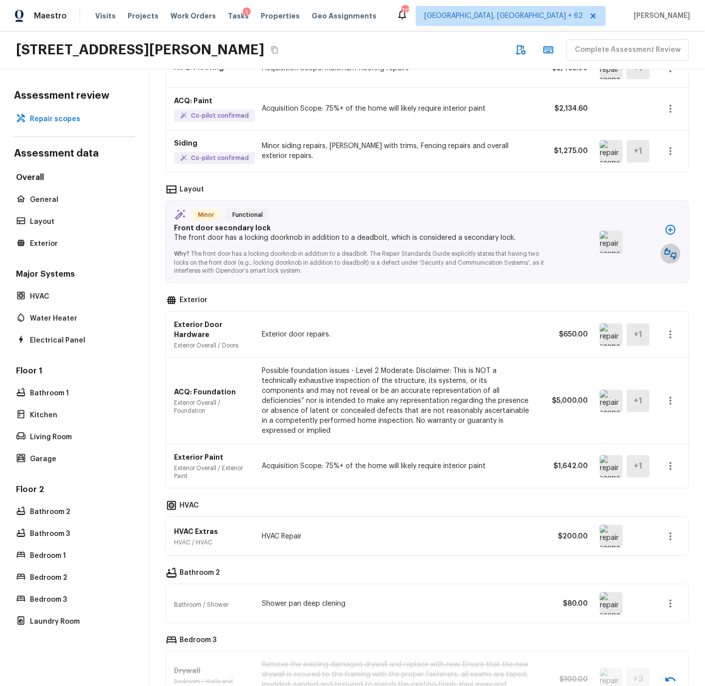
click at [672, 252] on icon "button" at bounding box center [670, 254] width 12 height 12
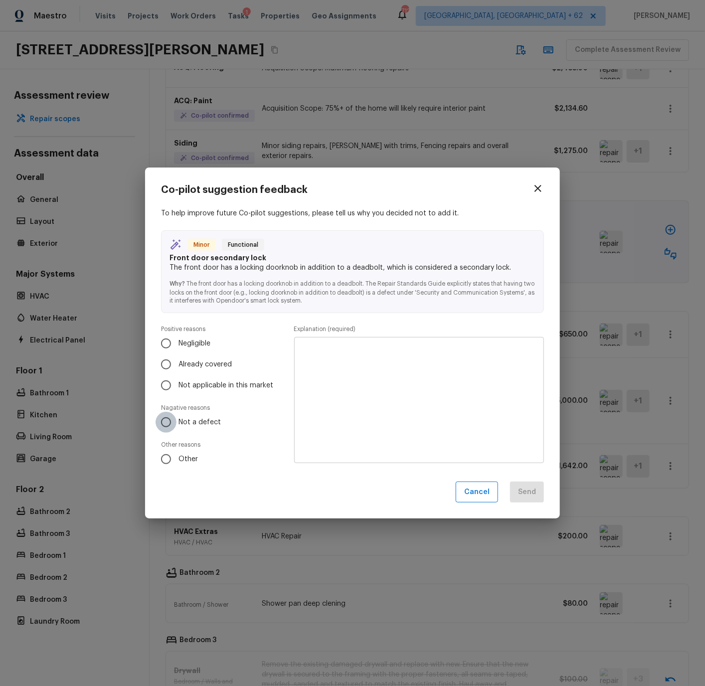
click at [168, 421] on input "Not a defect" at bounding box center [165, 422] width 21 height 21
radio input "true"
click at [315, 353] on textarea at bounding box center [419, 400] width 236 height 110
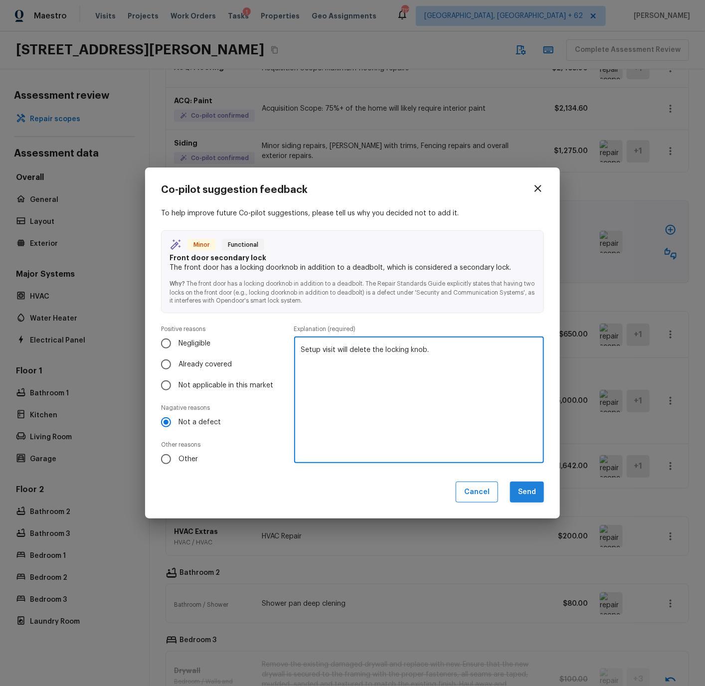
type textarea "Setup visit will delete the locking knob."
click at [528, 489] on button "Send" at bounding box center [527, 491] width 34 height 21
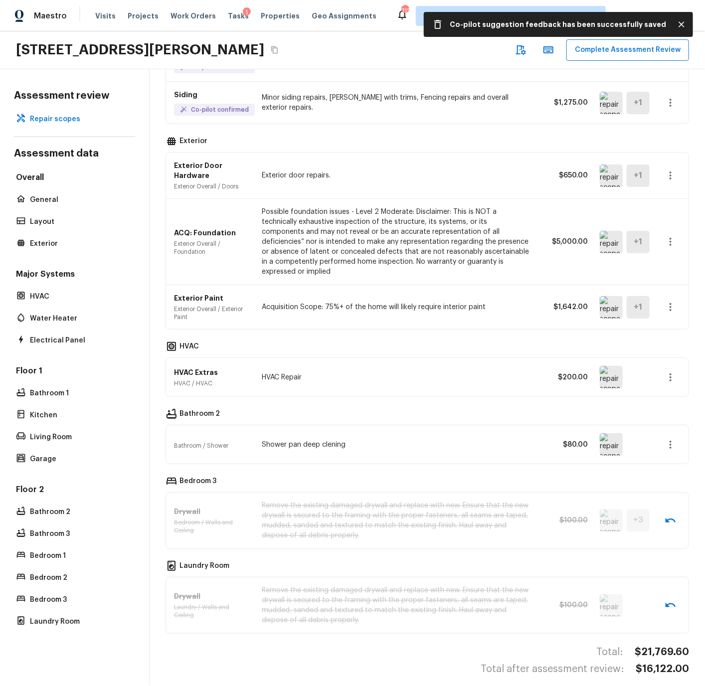
scroll to position [0, 0]
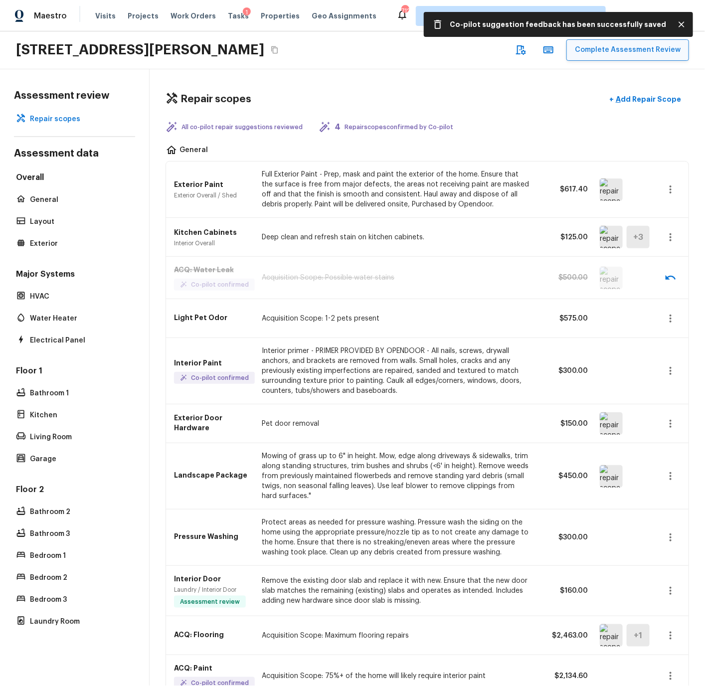
click at [629, 49] on button "Complete Assessment Review" at bounding box center [627, 49] width 123 height 21
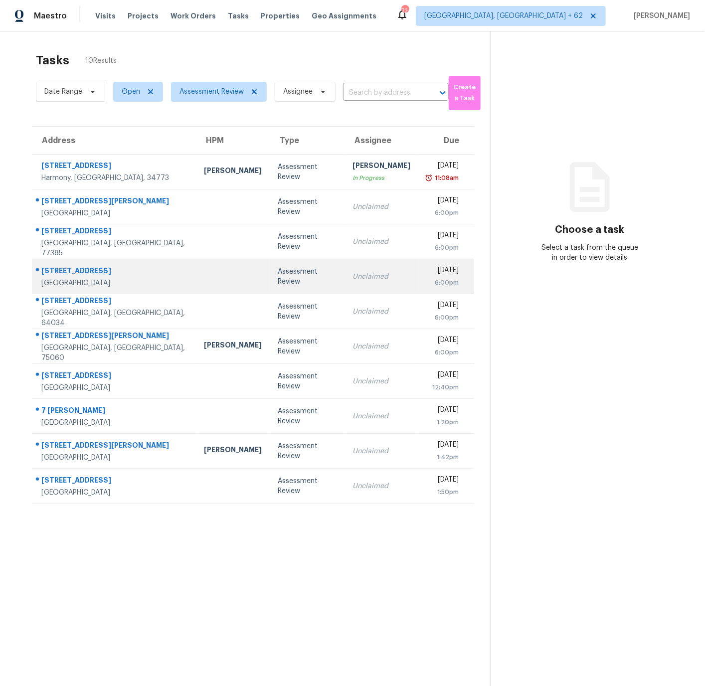
click at [202, 274] on td at bounding box center [233, 276] width 74 height 35
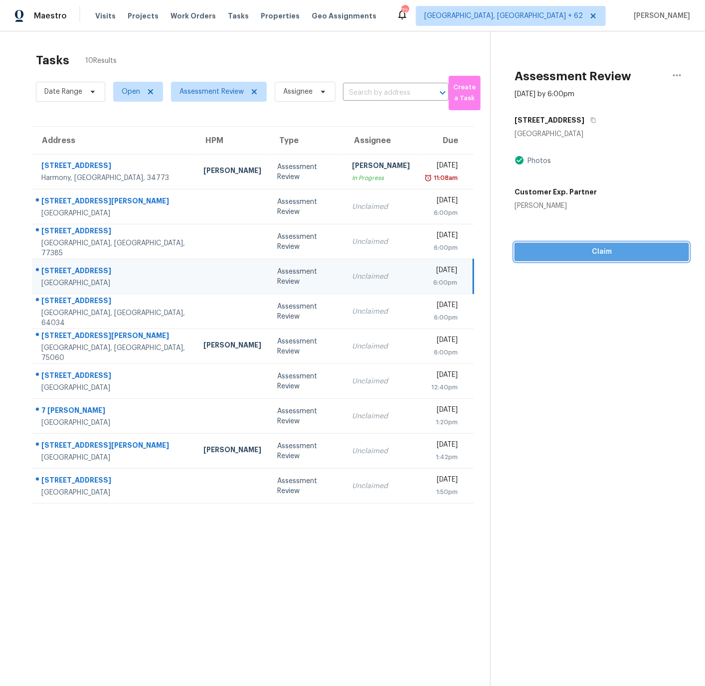
click at [602, 250] on span "Claim" at bounding box center [601, 252] width 158 height 12
click at [602, 250] on span "Start Assessment" at bounding box center [601, 252] width 158 height 12
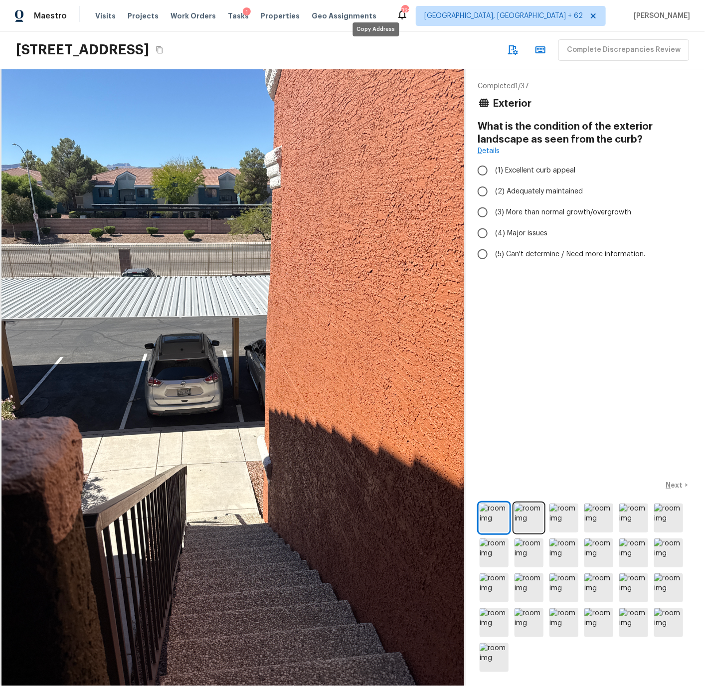
click at [163, 48] on icon "Copy Address" at bounding box center [159, 50] width 8 height 8
click at [499, 522] on img at bounding box center [493, 517] width 29 height 29
click at [512, 191] on span "(2) Adequately maintained" at bounding box center [539, 191] width 88 height 10
click at [493, 191] on input "(2) Adequately maintained" at bounding box center [482, 191] width 21 height 21
radio input "true"
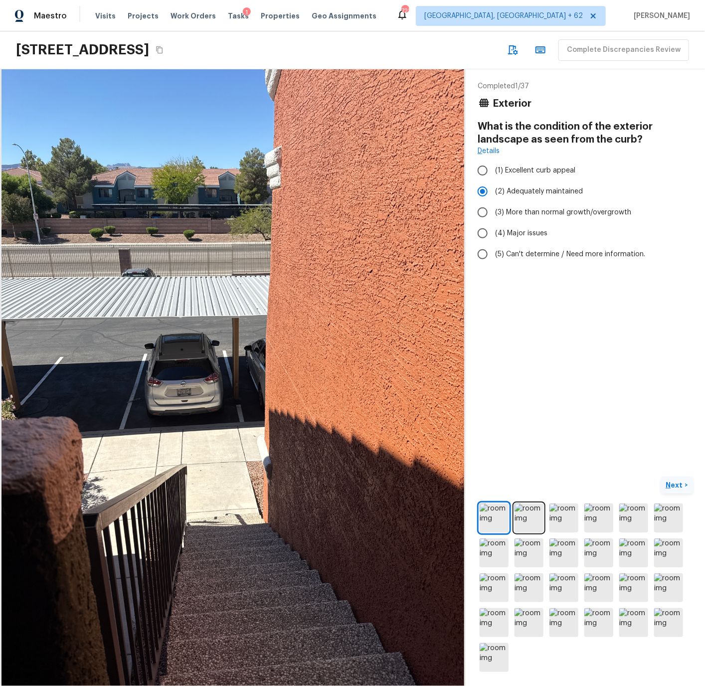
click at [675, 488] on p "Next" at bounding box center [675, 485] width 19 height 10
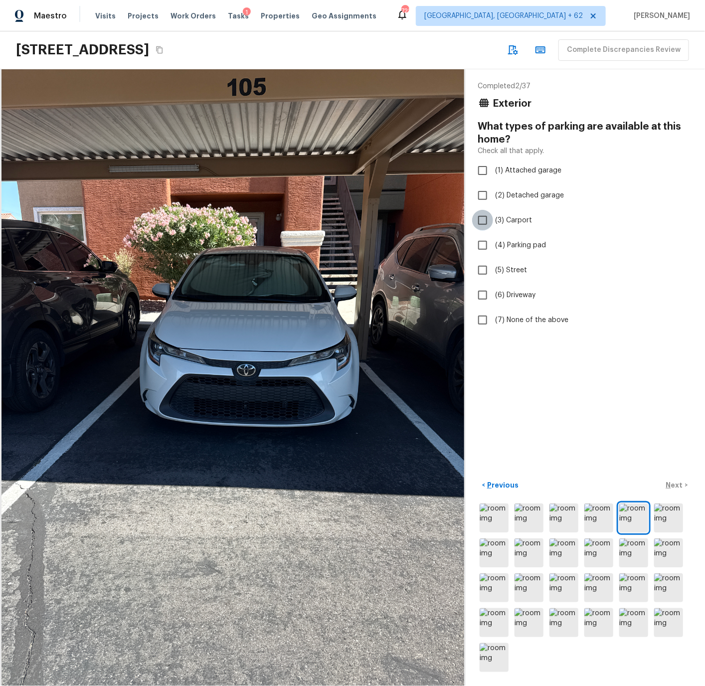
click at [485, 218] on input "(3) Carport" at bounding box center [482, 220] width 21 height 21
checkbox input "true"
click at [676, 485] on p "Next" at bounding box center [675, 485] width 19 height 10
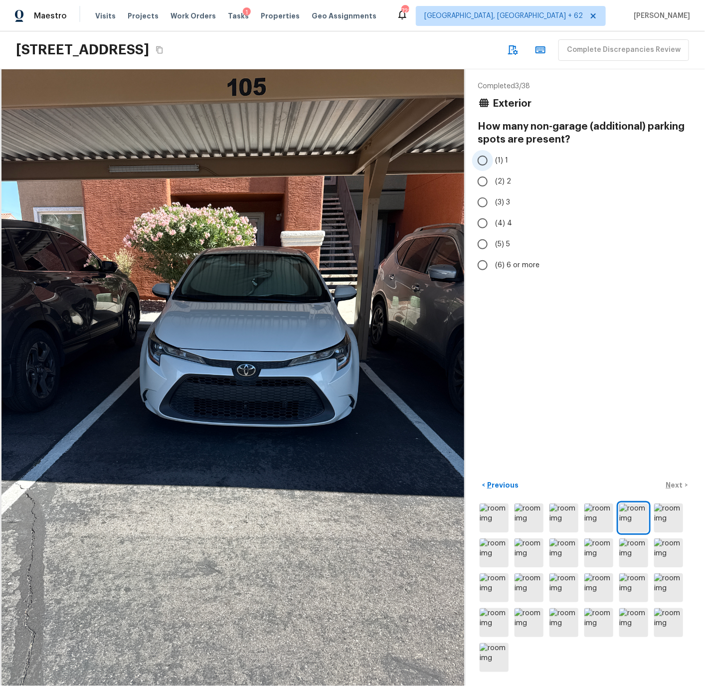
click at [483, 160] on input "(1) 1" at bounding box center [482, 160] width 21 height 21
radio input "true"
click at [673, 484] on p "Next" at bounding box center [675, 485] width 19 height 10
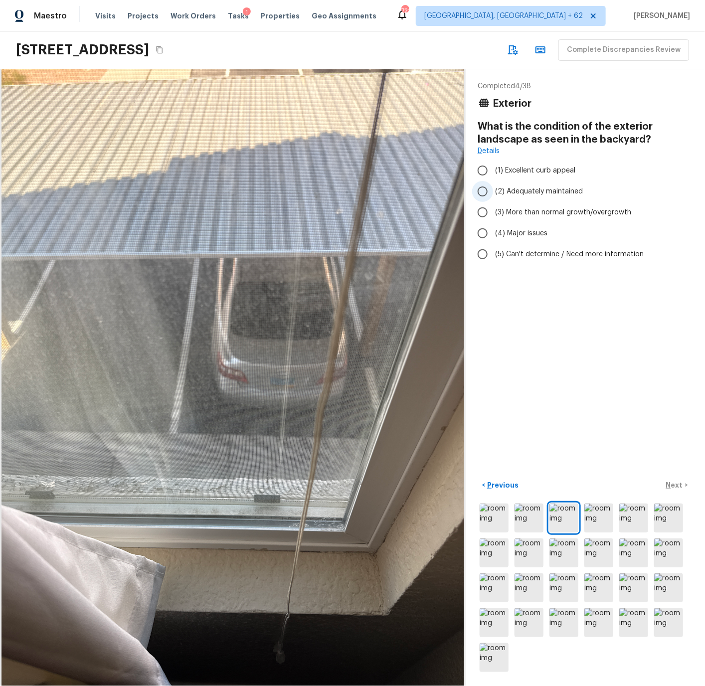
click at [513, 188] on span "(2) Adequately maintained" at bounding box center [539, 191] width 88 height 10
click at [493, 188] on input "(2) Adequately maintained" at bounding box center [482, 191] width 21 height 21
radio input "true"
click at [672, 483] on p "Next" at bounding box center [675, 485] width 19 height 10
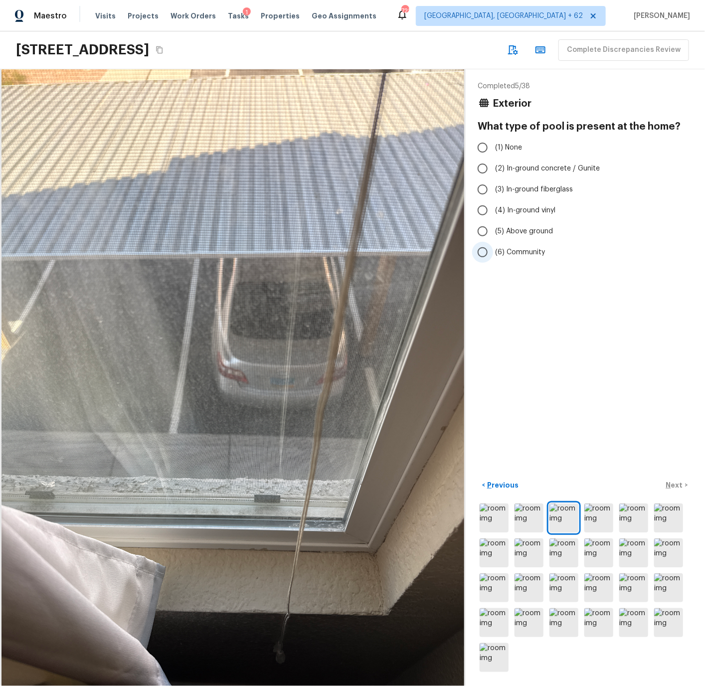
click at [510, 248] on span "(6) Community" at bounding box center [520, 252] width 50 height 10
click at [493, 248] on input "(6) Community" at bounding box center [482, 252] width 21 height 21
radio input "true"
click at [674, 486] on p "Next" at bounding box center [675, 485] width 19 height 10
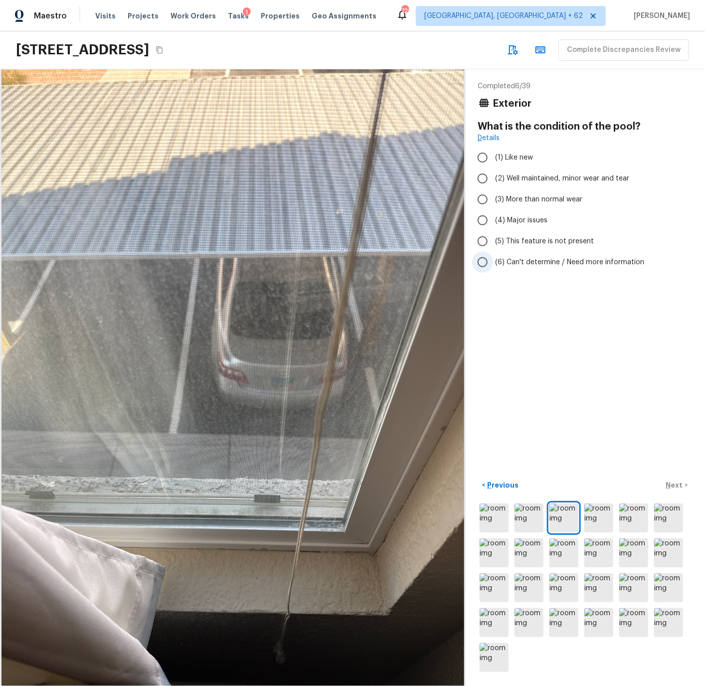
click at [510, 260] on span "(6) Can't determine / Need more information" at bounding box center [569, 262] width 149 height 10
click at [493, 260] on input "(6) Can't determine / Need more information" at bounding box center [482, 262] width 21 height 21
radio input "true"
click at [676, 485] on p "Next" at bounding box center [675, 485] width 19 height 10
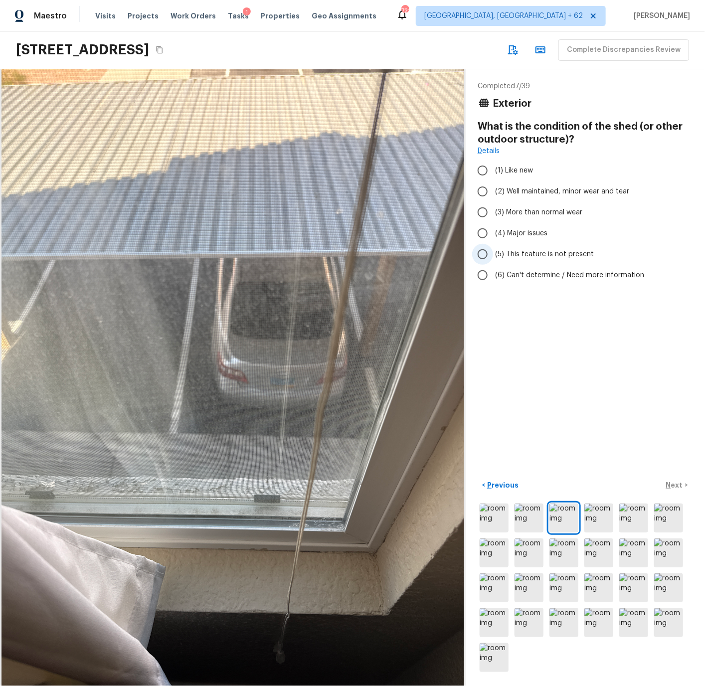
click at [518, 251] on span "(5) This feature is not present" at bounding box center [544, 254] width 99 height 10
click at [493, 251] on input "(5) This feature is not present" at bounding box center [482, 254] width 21 height 21
radio input "true"
click at [672, 484] on p "Next" at bounding box center [675, 485] width 19 height 10
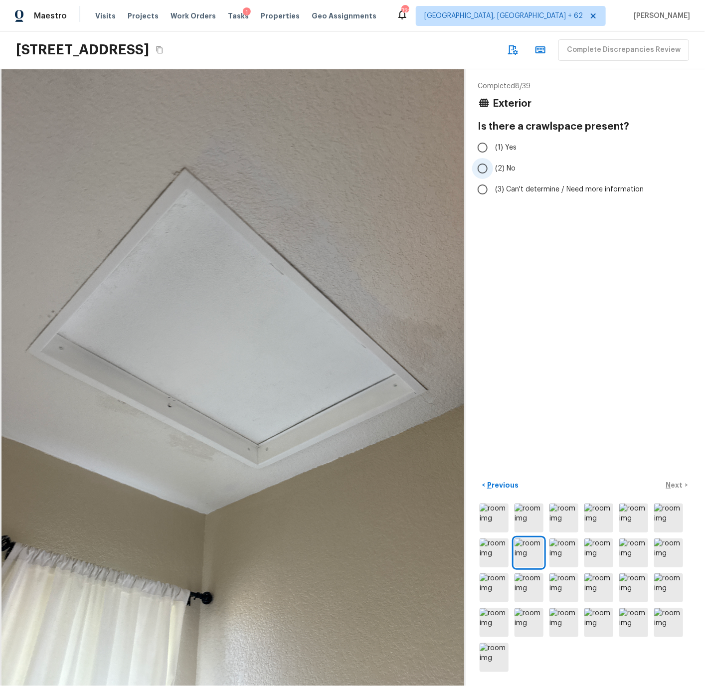
click at [505, 168] on span "(2) No" at bounding box center [505, 168] width 20 height 10
click at [493, 168] on input "(2) No" at bounding box center [482, 168] width 21 height 21
radio input "true"
click at [673, 485] on p "Next" at bounding box center [675, 485] width 19 height 10
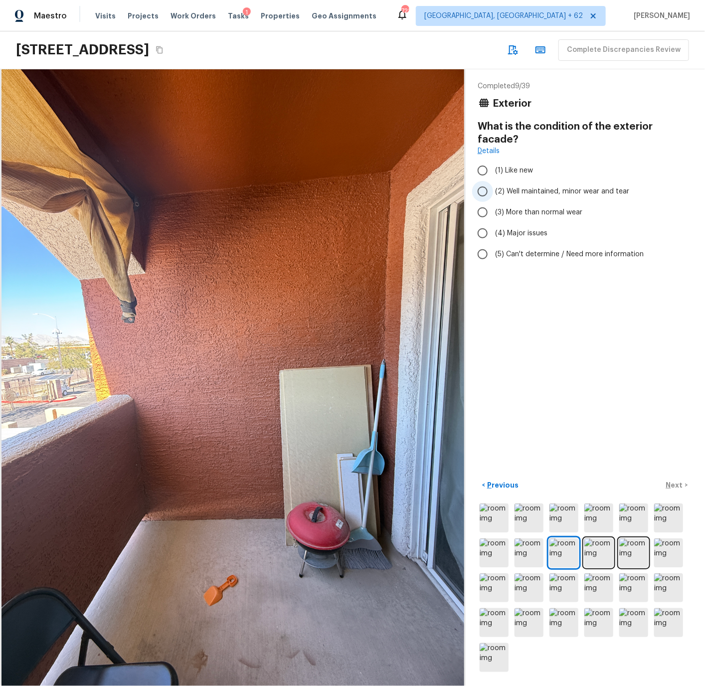
click at [514, 186] on span "(2) Well maintained, minor wear and tear" at bounding box center [562, 191] width 134 height 10
click at [493, 181] on input "(2) Well maintained, minor wear and tear" at bounding box center [482, 191] width 21 height 21
radio input "true"
click at [670, 484] on p "Next" at bounding box center [675, 485] width 19 height 10
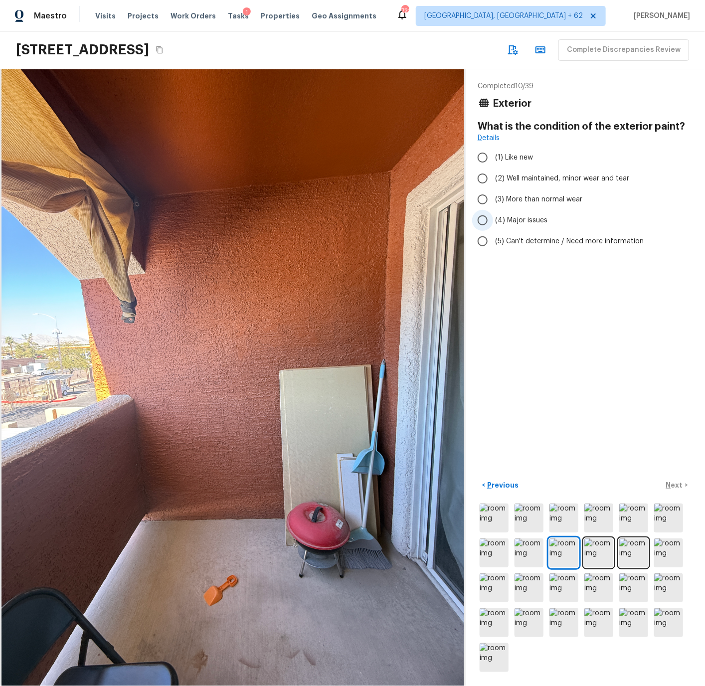
drag, startPoint x: 515, startPoint y: 177, endPoint x: 524, endPoint y: 216, distance: 39.5
click at [515, 177] on span "(2) Well maintained, minor wear and tear" at bounding box center [562, 178] width 134 height 10
click at [493, 177] on input "(2) Well maintained, minor wear and tear" at bounding box center [482, 178] width 21 height 21
radio input "true"
click at [672, 486] on p "Next" at bounding box center [675, 485] width 19 height 10
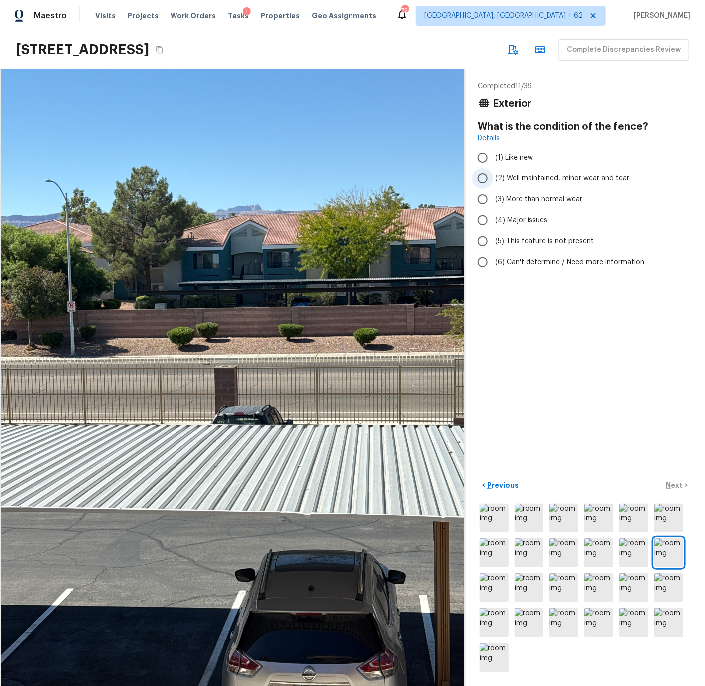
click at [507, 174] on span "(2) Well maintained, minor wear and tear" at bounding box center [562, 178] width 134 height 10
click at [493, 174] on input "(2) Well maintained, minor wear and tear" at bounding box center [482, 178] width 21 height 21
radio input "true"
click at [676, 482] on p "Next" at bounding box center [675, 485] width 19 height 10
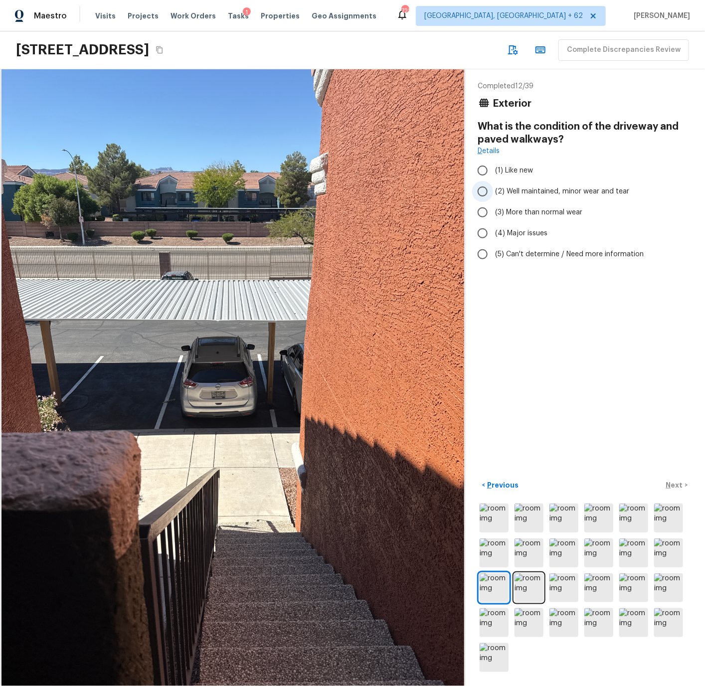
click at [511, 189] on span "(2) Well maintained, minor wear and tear" at bounding box center [562, 191] width 134 height 10
click at [493, 189] on input "(2) Well maintained, minor wear and tear" at bounding box center [482, 191] width 21 height 21
radio input "true"
click at [675, 481] on p "Next" at bounding box center [675, 485] width 19 height 10
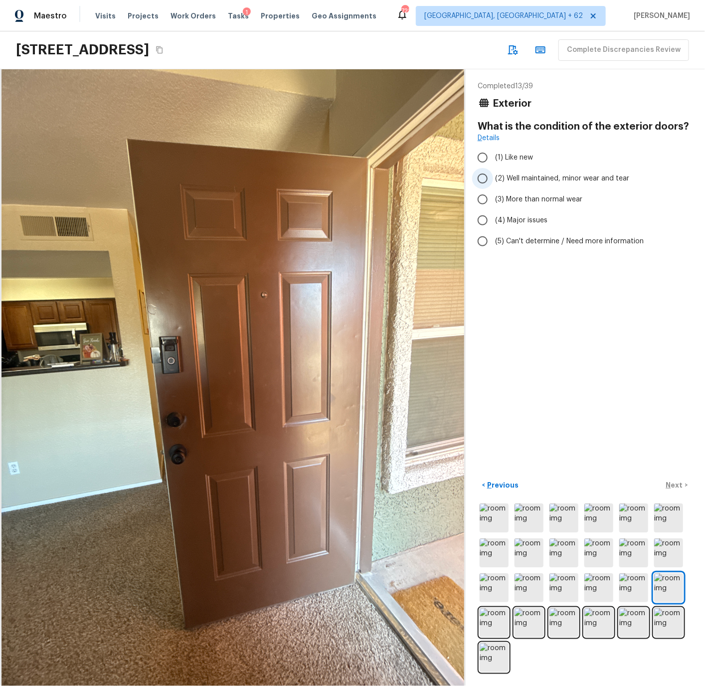
click at [508, 175] on span "(2) Well maintained, minor wear and tear" at bounding box center [562, 178] width 134 height 10
click at [493, 175] on input "(2) Well maintained, minor wear and tear" at bounding box center [482, 178] width 21 height 21
radio input "true"
click at [676, 485] on p "Next" at bounding box center [675, 485] width 19 height 10
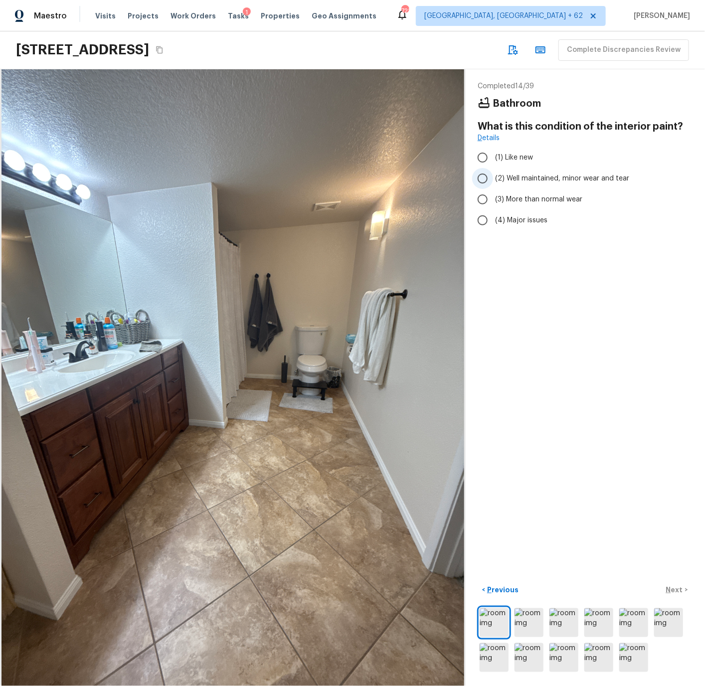
click at [507, 180] on span "(2) Well maintained, minor wear and tear" at bounding box center [562, 178] width 134 height 10
click at [493, 180] on input "(2) Well maintained, minor wear and tear" at bounding box center [482, 178] width 21 height 21
radio input "true"
click at [672, 587] on p "Next" at bounding box center [675, 590] width 19 height 10
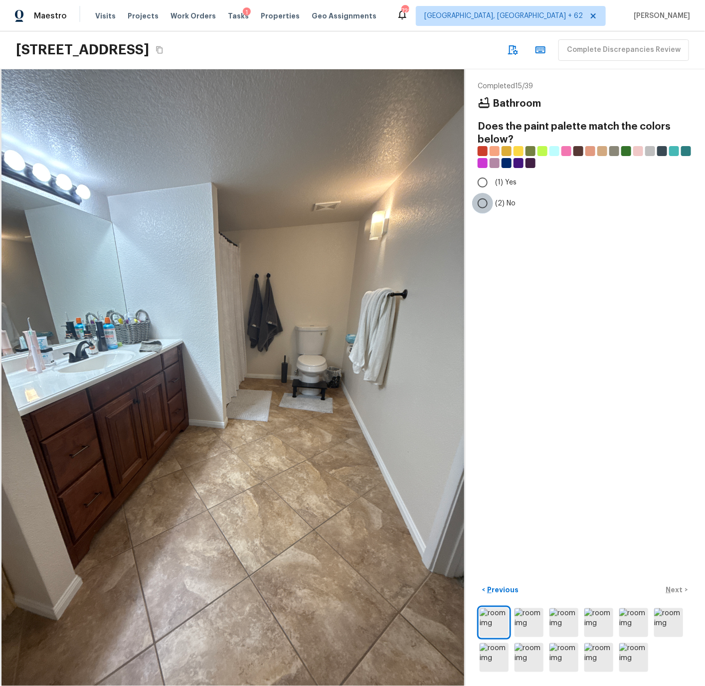
click at [484, 204] on input "(2) No" at bounding box center [482, 203] width 21 height 21
radio input "true"
click at [677, 589] on p "Next" at bounding box center [675, 590] width 19 height 10
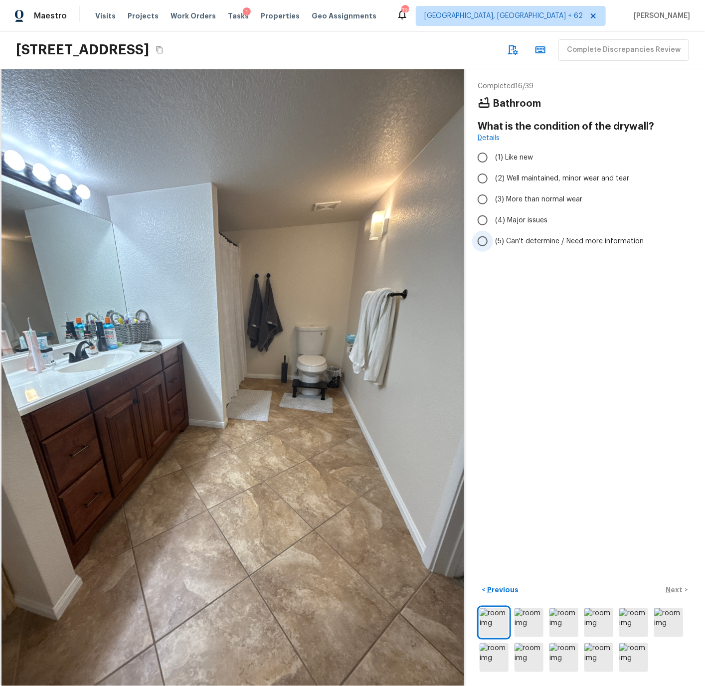
drag, startPoint x: 524, startPoint y: 178, endPoint x: 531, endPoint y: 237, distance: 59.2
click at [524, 178] on span "(2) Well maintained, minor wear and tear" at bounding box center [562, 178] width 134 height 10
click at [493, 178] on input "(2) Well maintained, minor wear and tear" at bounding box center [482, 178] width 21 height 21
radio input "true"
click at [676, 592] on p "Next" at bounding box center [675, 590] width 19 height 10
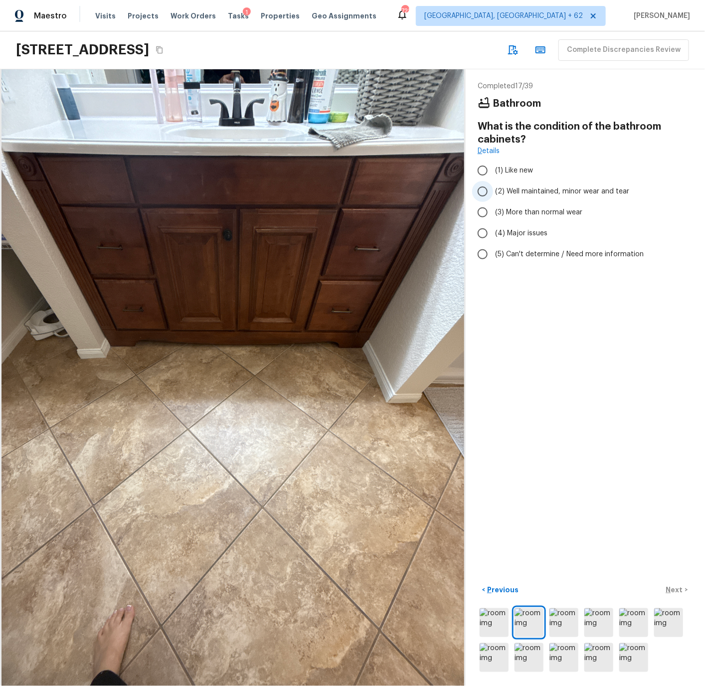
click at [524, 189] on span "(2) Well maintained, minor wear and tear" at bounding box center [562, 191] width 134 height 10
click at [493, 189] on input "(2) Well maintained, minor wear and tear" at bounding box center [482, 191] width 21 height 21
radio input "true"
click at [673, 588] on div "< Previous Next >" at bounding box center [584, 590] width 215 height 16
click at [673, 588] on p "Next" at bounding box center [675, 590] width 19 height 10
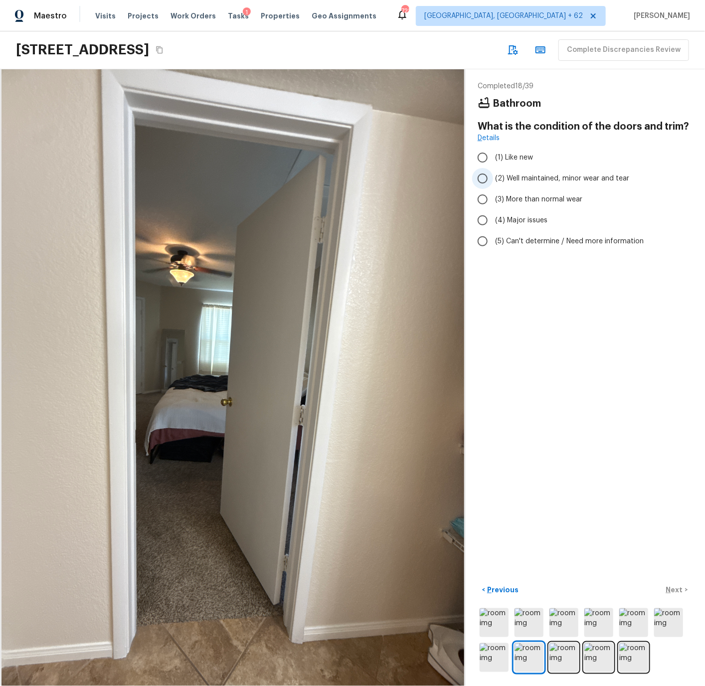
click at [482, 178] on input "(2) Well maintained, minor wear and tear" at bounding box center [482, 178] width 21 height 21
radio input "true"
click at [673, 587] on p "Next" at bounding box center [675, 590] width 19 height 10
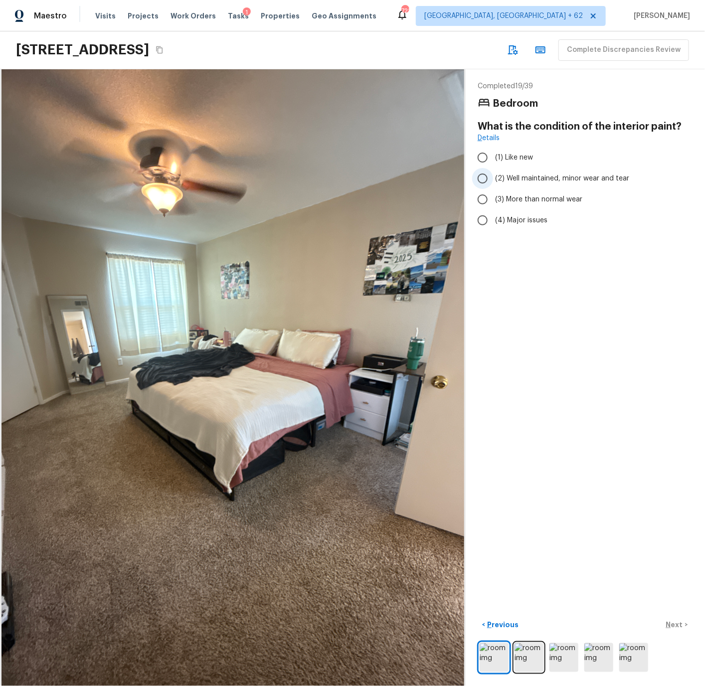
click at [518, 174] on span "(2) Well maintained, minor wear and tear" at bounding box center [562, 178] width 134 height 10
click at [493, 174] on input "(2) Well maintained, minor wear and tear" at bounding box center [482, 178] width 21 height 21
radio input "true"
click at [669, 624] on p "Next" at bounding box center [675, 625] width 19 height 10
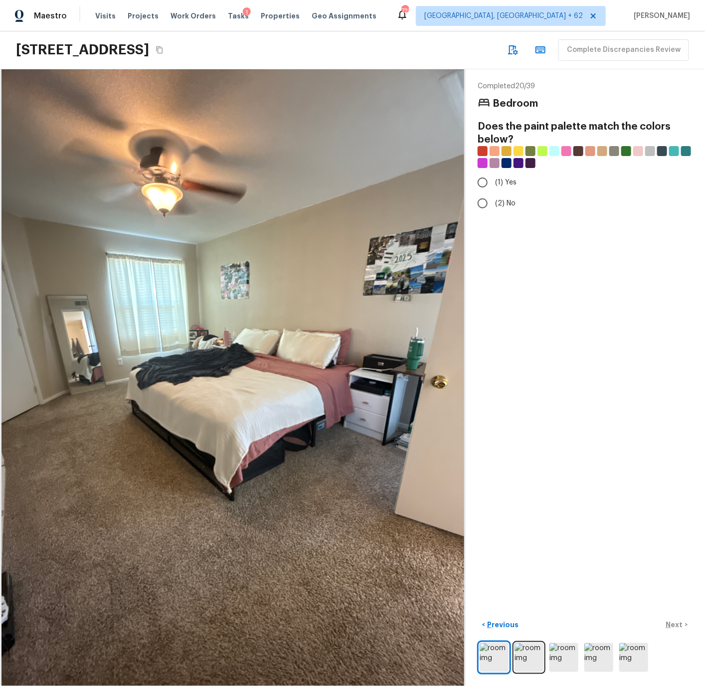
drag, startPoint x: 501, startPoint y: 200, endPoint x: 514, endPoint y: 261, distance: 61.7
click at [501, 200] on span "(2) No" at bounding box center [505, 203] width 20 height 10
click at [493, 200] on input "(2) No" at bounding box center [482, 203] width 21 height 21
radio input "true"
click at [674, 621] on p "Next" at bounding box center [675, 625] width 19 height 10
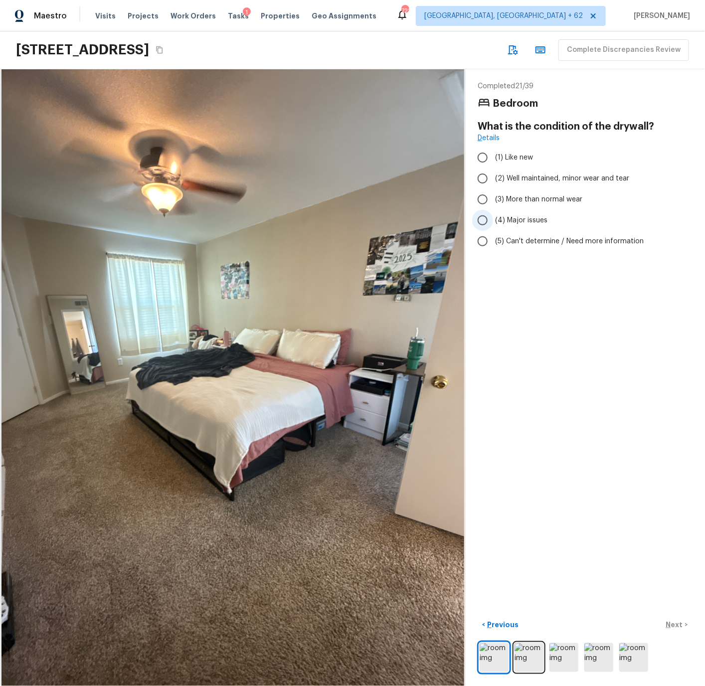
drag, startPoint x: 497, startPoint y: 173, endPoint x: 512, endPoint y: 227, distance: 55.7
click at [498, 173] on span "(2) Well maintained, minor wear and tear" at bounding box center [562, 178] width 134 height 10
click at [493, 173] on input "(2) Well maintained, minor wear and tear" at bounding box center [482, 178] width 21 height 21
radio input "true"
click at [675, 621] on p "Next" at bounding box center [675, 625] width 19 height 10
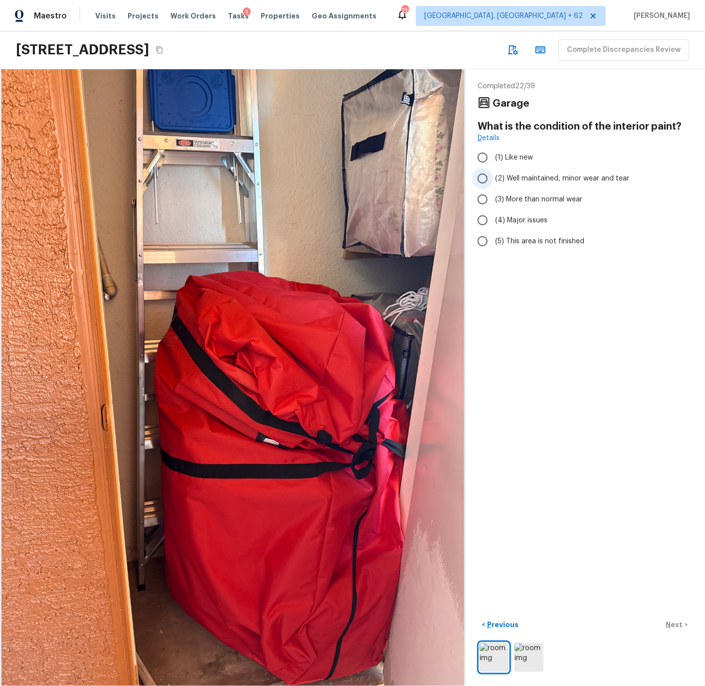
click at [510, 176] on span "(2) Well maintained, minor wear and tear" at bounding box center [562, 178] width 134 height 10
click at [493, 176] on input "(2) Well maintained, minor wear and tear" at bounding box center [482, 178] width 21 height 21
radio input "true"
click at [676, 624] on p "Next" at bounding box center [675, 625] width 19 height 10
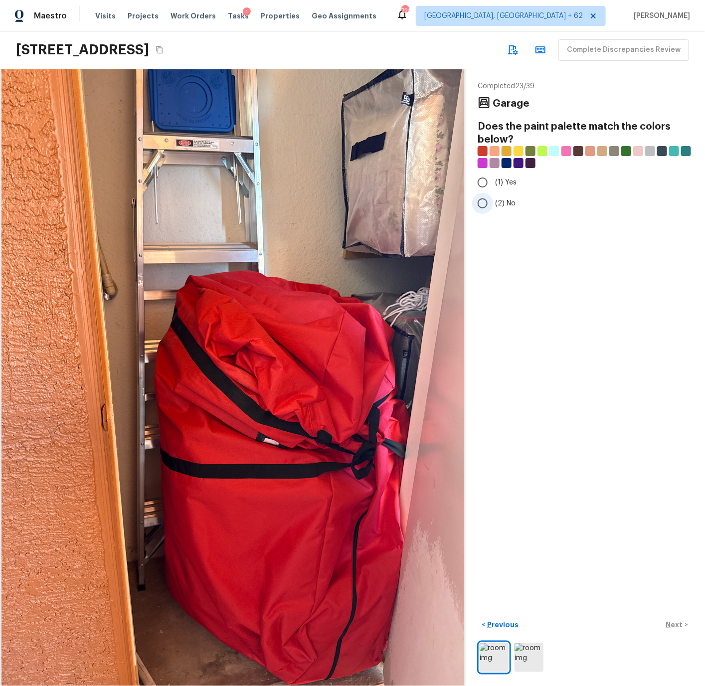
click at [504, 205] on span "(2) No" at bounding box center [505, 203] width 20 height 10
click at [493, 205] on input "(2) No" at bounding box center [482, 203] width 21 height 21
radio input "true"
click at [670, 624] on p "Next" at bounding box center [675, 625] width 19 height 10
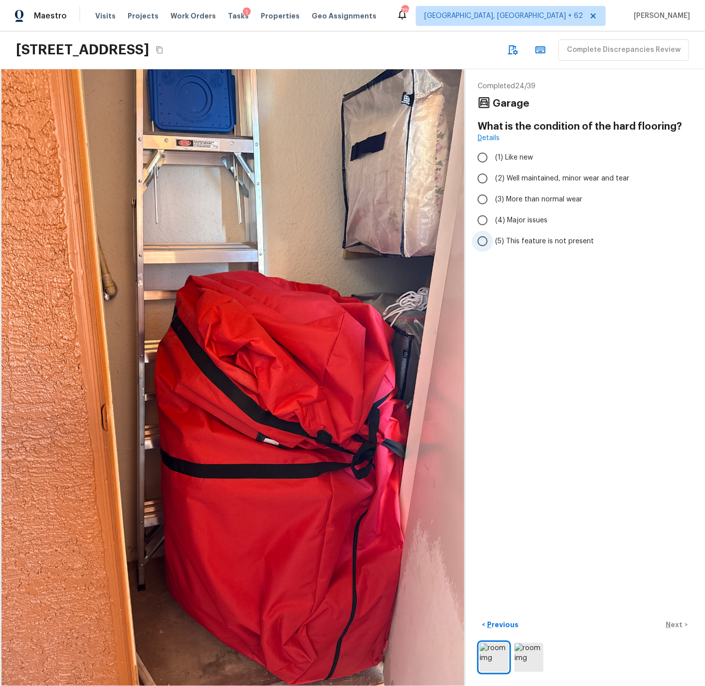
click at [515, 240] on span "(5) This feature is not present" at bounding box center [544, 241] width 99 height 10
click at [493, 240] on input "(5) This feature is not present" at bounding box center [482, 241] width 21 height 21
radio input "true"
click at [674, 623] on p "Next" at bounding box center [675, 625] width 19 height 10
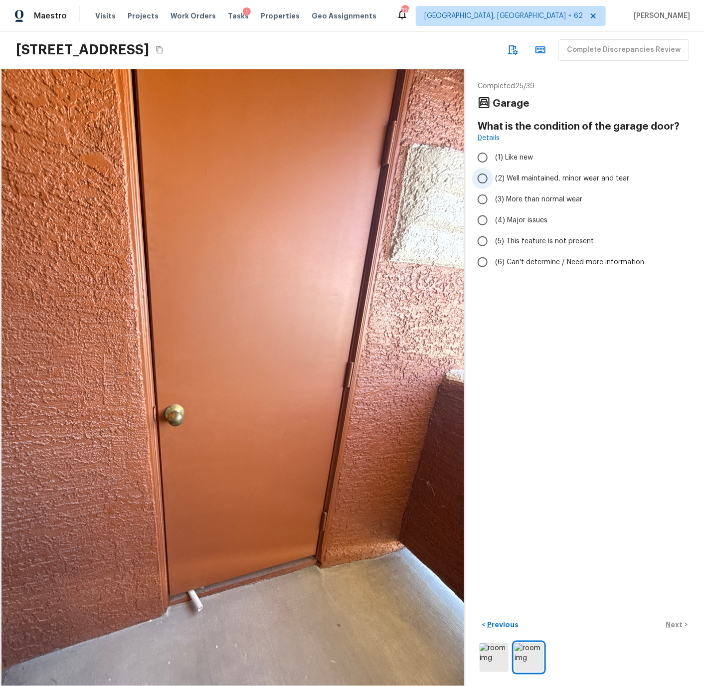
click at [507, 174] on span "(2) Well maintained, minor wear and tear" at bounding box center [562, 178] width 134 height 10
click at [493, 174] on input "(2) Well maintained, minor wear and tear" at bounding box center [482, 178] width 21 height 21
radio input "true"
click at [672, 626] on p "Next" at bounding box center [675, 625] width 19 height 10
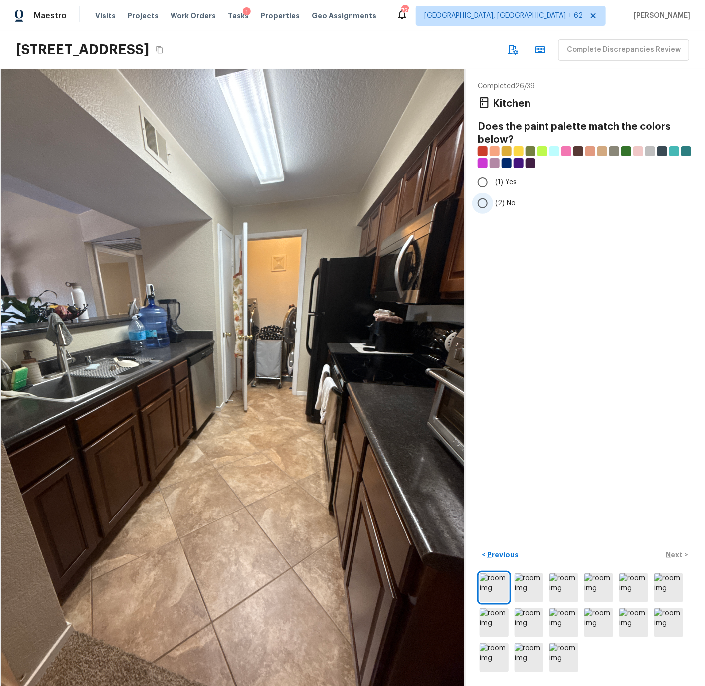
click at [484, 203] on input "(2) No" at bounding box center [482, 203] width 21 height 21
radio input "true"
click at [679, 554] on p "Next" at bounding box center [675, 555] width 19 height 10
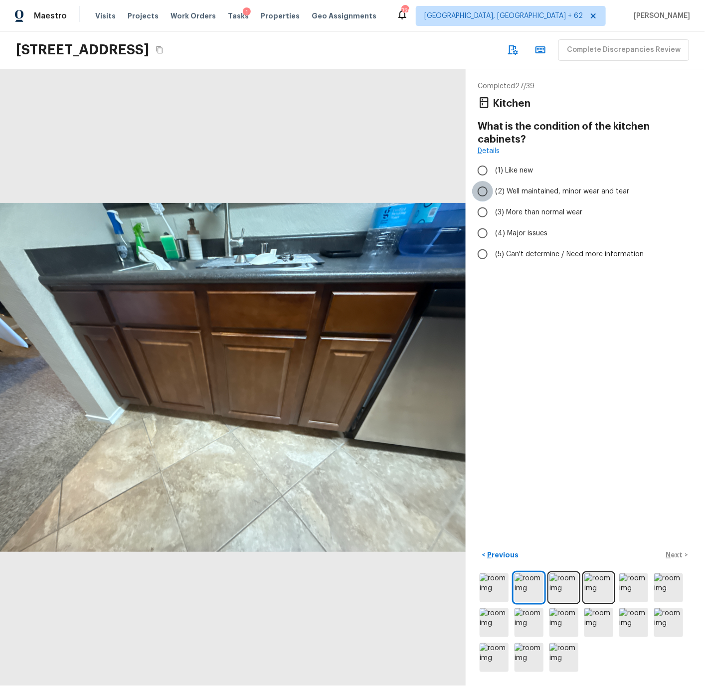
click at [484, 192] on input "(2) Well maintained, minor wear and tear" at bounding box center [482, 191] width 21 height 21
radio input "true"
click at [676, 554] on p "Next" at bounding box center [675, 555] width 19 height 10
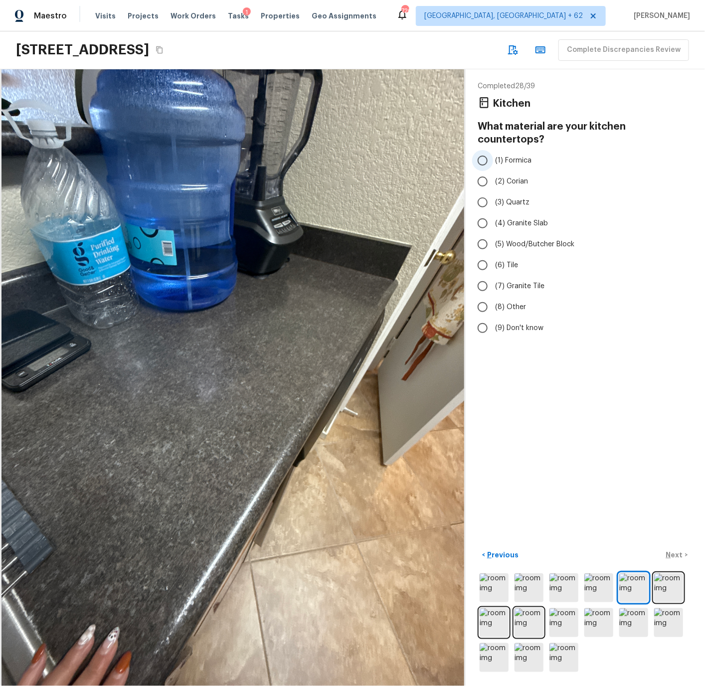
click at [509, 155] on span "(1) Formica" at bounding box center [513, 160] width 36 height 10
click at [493, 150] on input "(1) Formica" at bounding box center [482, 160] width 21 height 21
radio input "true"
click at [676, 555] on p "Next" at bounding box center [675, 555] width 19 height 10
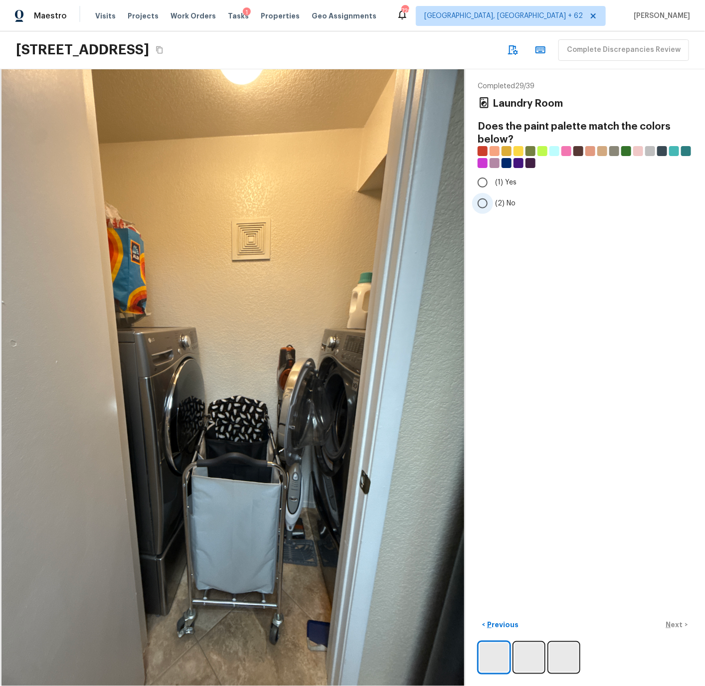
click at [499, 201] on span "(2) No" at bounding box center [505, 203] width 20 height 10
click at [493, 201] on input "(2) No" at bounding box center [482, 203] width 21 height 21
radio input "true"
click at [669, 622] on p "Next" at bounding box center [675, 625] width 19 height 10
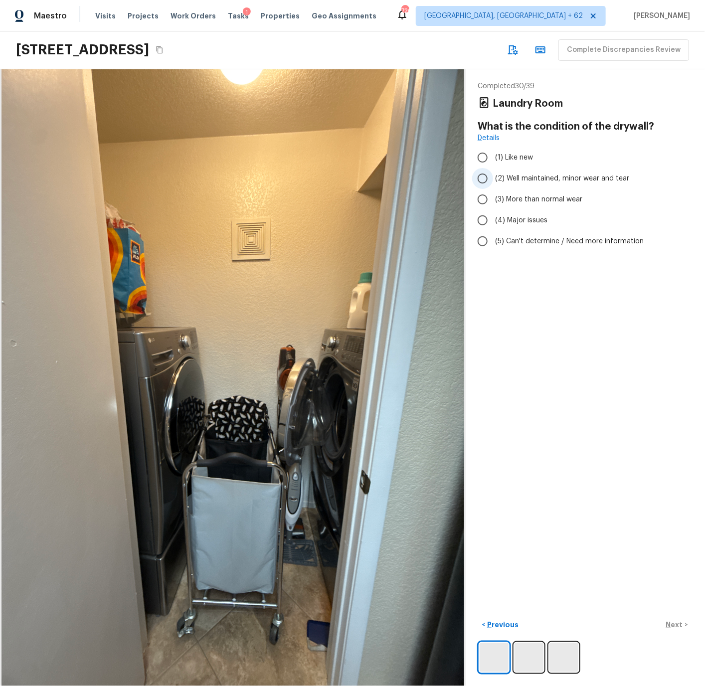
click at [508, 176] on span "(2) Well maintained, minor wear and tear" at bounding box center [562, 178] width 134 height 10
click at [493, 176] on input "(2) Well maintained, minor wear and tear" at bounding box center [482, 178] width 21 height 21
radio input "true"
click at [669, 623] on p "Next" at bounding box center [675, 625] width 19 height 10
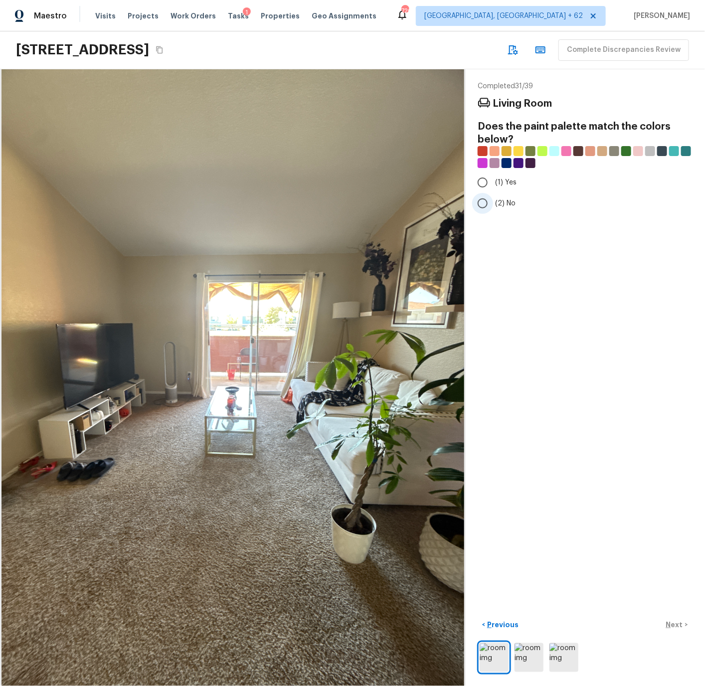
click at [496, 204] on span "(2) No" at bounding box center [505, 203] width 20 height 10
click at [493, 204] on input "(2) No" at bounding box center [482, 203] width 21 height 21
radio input "true"
click at [673, 623] on p "Next" at bounding box center [675, 625] width 19 height 10
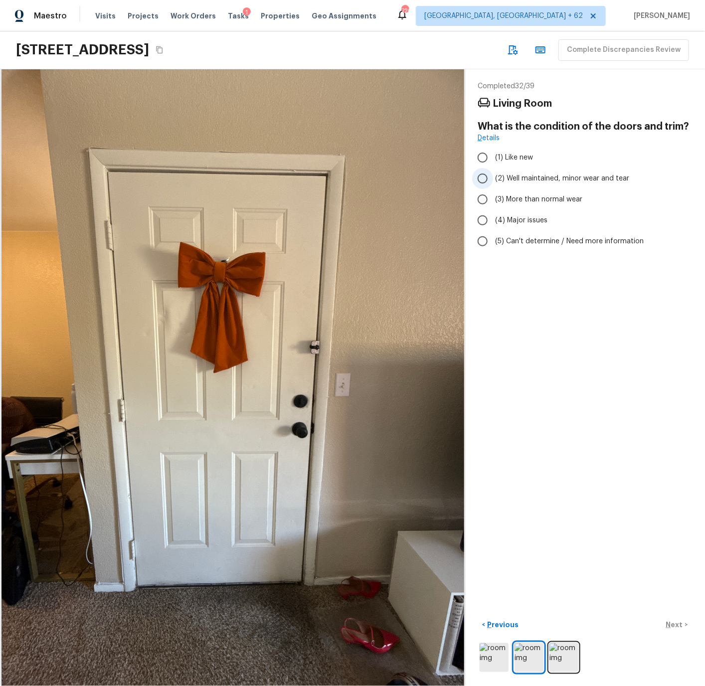
click at [506, 175] on span "(2) Well maintained, minor wear and tear" at bounding box center [562, 178] width 134 height 10
click at [493, 175] on input "(2) Well maintained, minor wear and tear" at bounding box center [482, 178] width 21 height 21
radio input "true"
click at [672, 625] on p "Next" at bounding box center [675, 625] width 19 height 10
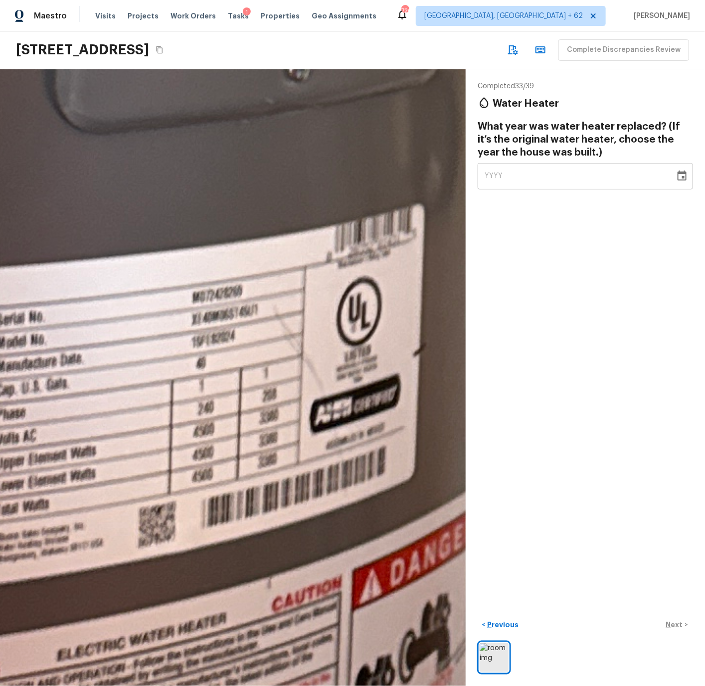
drag, startPoint x: 145, startPoint y: 391, endPoint x: 214, endPoint y: 389, distance: 69.3
click at [679, 177] on icon "Choose date" at bounding box center [682, 176] width 12 height 12
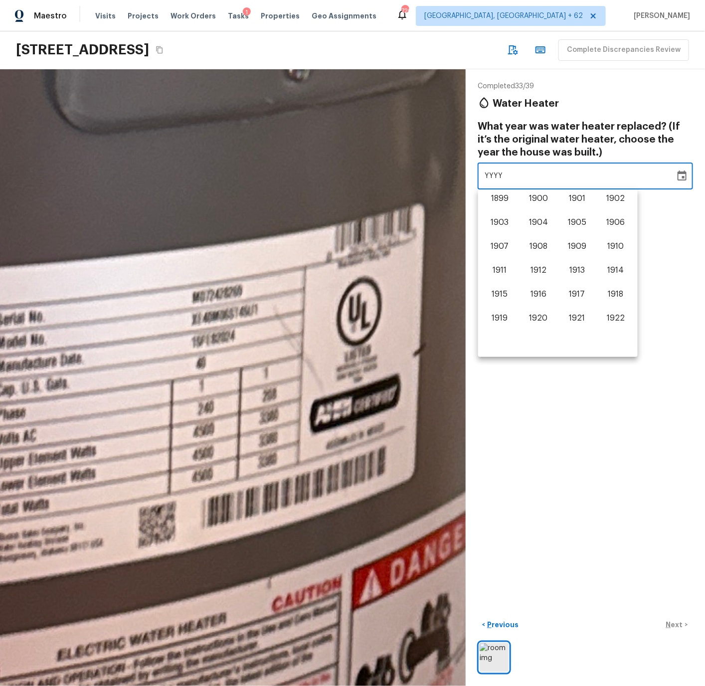
scroll to position [620, 0]
click at [537, 317] on button "2024" at bounding box center [538, 320] width 36 height 18
type input "2024"
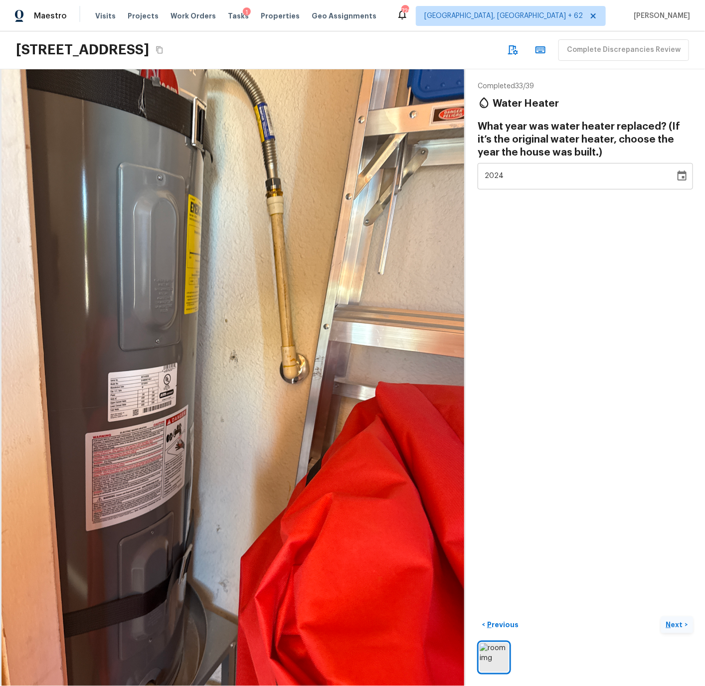
click at [681, 625] on p "Next" at bounding box center [675, 625] width 19 height 10
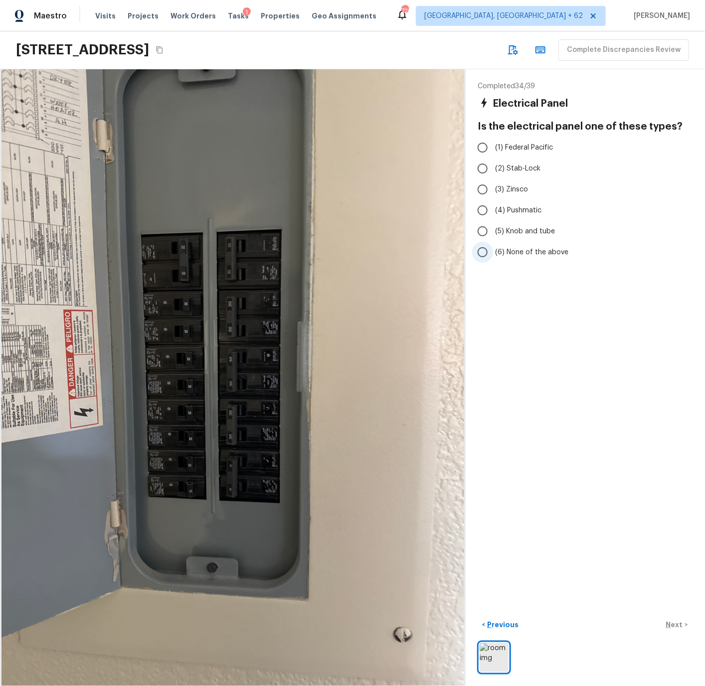
drag, startPoint x: 515, startPoint y: 249, endPoint x: 527, endPoint y: 259, distance: 15.2
click at [515, 249] on span "(6) None of the above" at bounding box center [531, 252] width 73 height 10
click at [493, 249] on input "(6) None of the above" at bounding box center [482, 252] width 21 height 21
radio input "true"
click at [670, 621] on p "Next" at bounding box center [675, 625] width 19 height 10
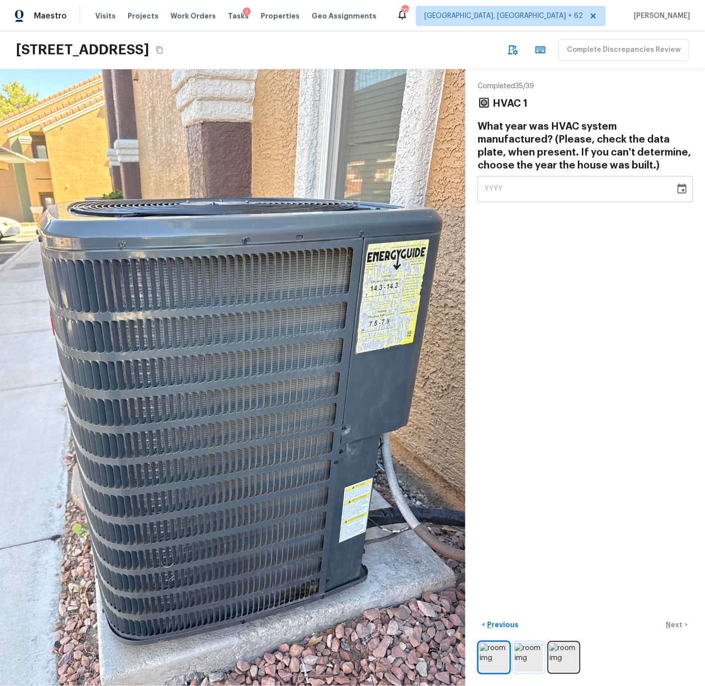
click at [533, 661] on img at bounding box center [528, 657] width 29 height 29
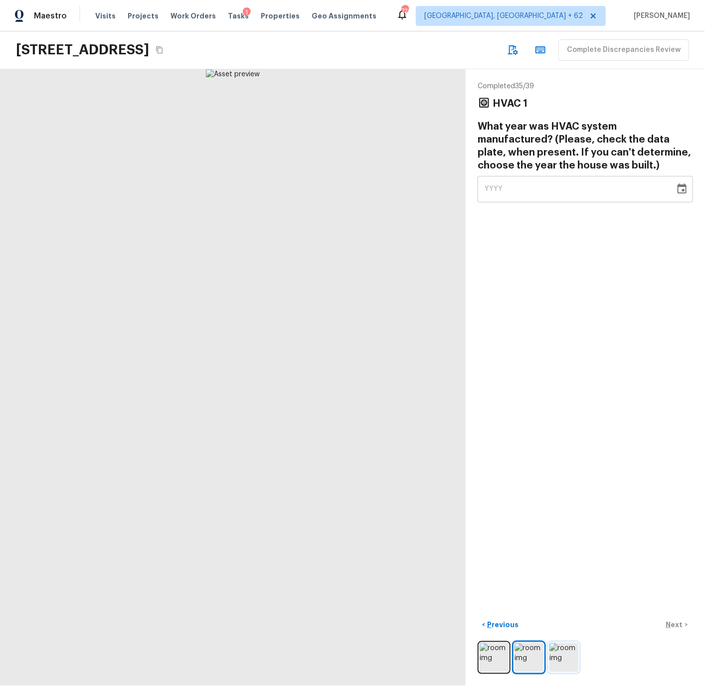
click at [568, 658] on img at bounding box center [563, 657] width 29 height 29
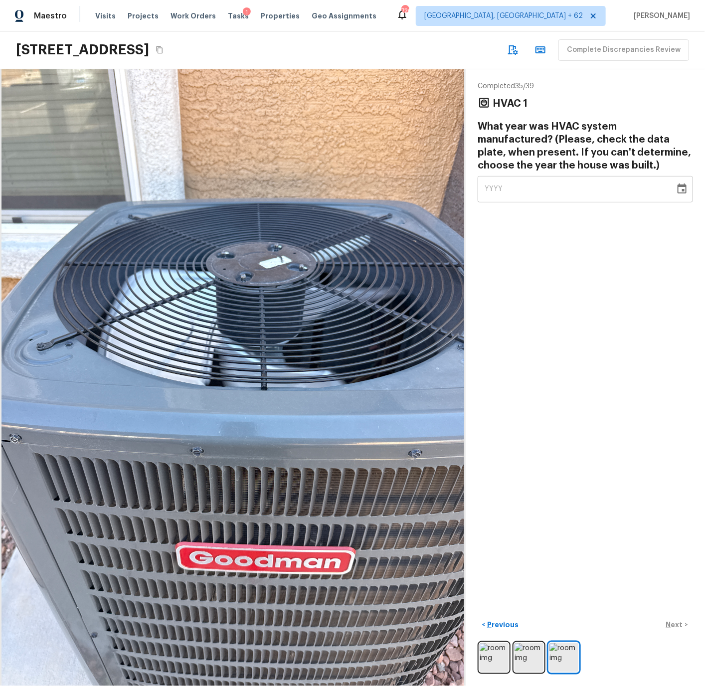
click at [682, 189] on icon "Choose date" at bounding box center [681, 188] width 9 height 10
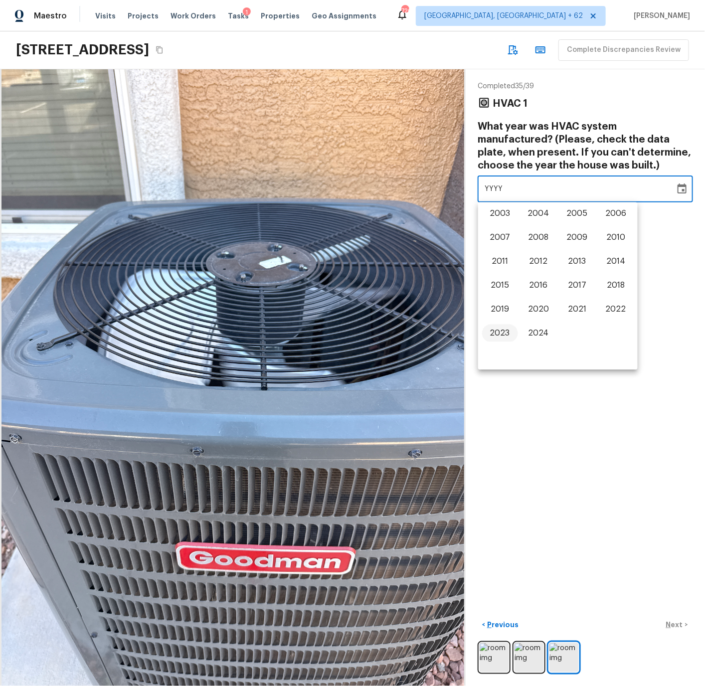
click at [504, 334] on button "2023" at bounding box center [499, 333] width 36 height 18
type input "2023"
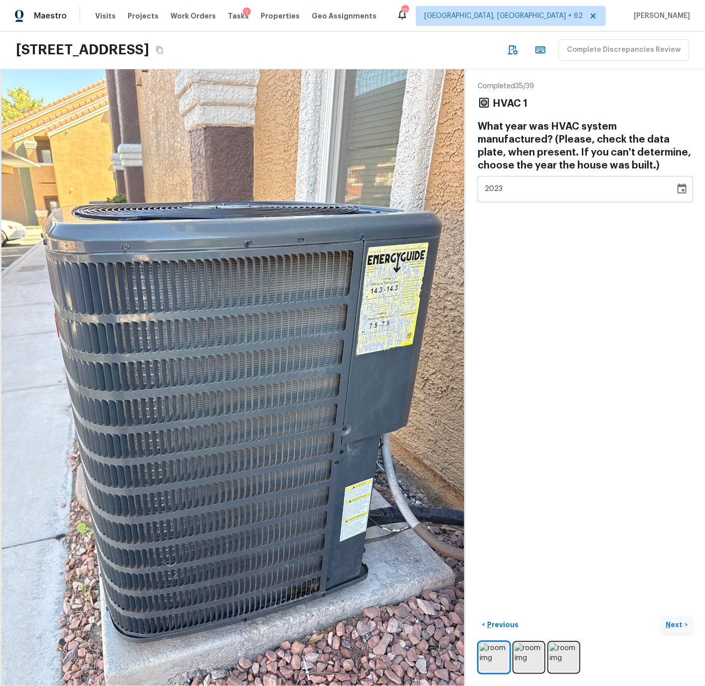
click at [671, 621] on p "Next" at bounding box center [675, 625] width 19 height 10
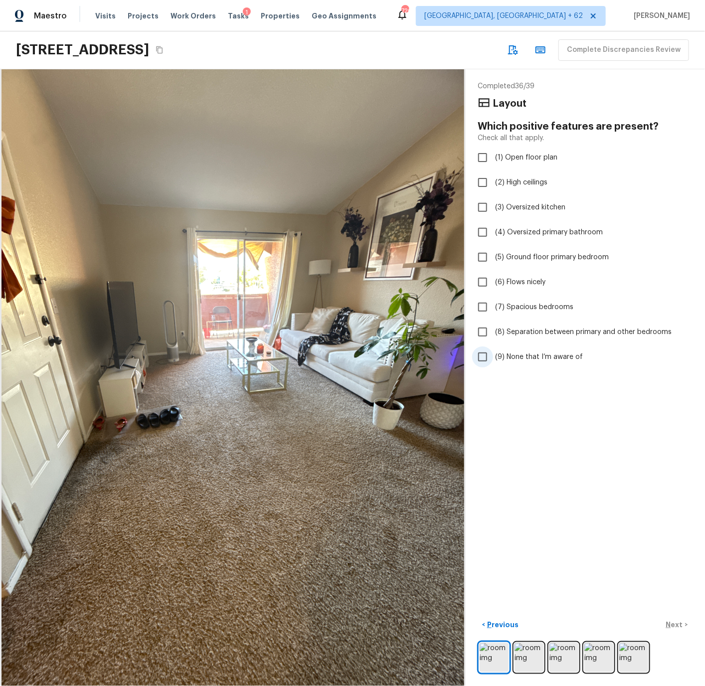
click at [532, 356] on span "(9) None that I’m aware of" at bounding box center [539, 357] width 88 height 10
click at [493, 356] on input "(9) None that I’m aware of" at bounding box center [482, 356] width 21 height 21
checkbox input "true"
click at [675, 620] on p "Next" at bounding box center [675, 625] width 19 height 10
click at [538, 357] on span "(9) None that I’m aware of" at bounding box center [539, 357] width 88 height 10
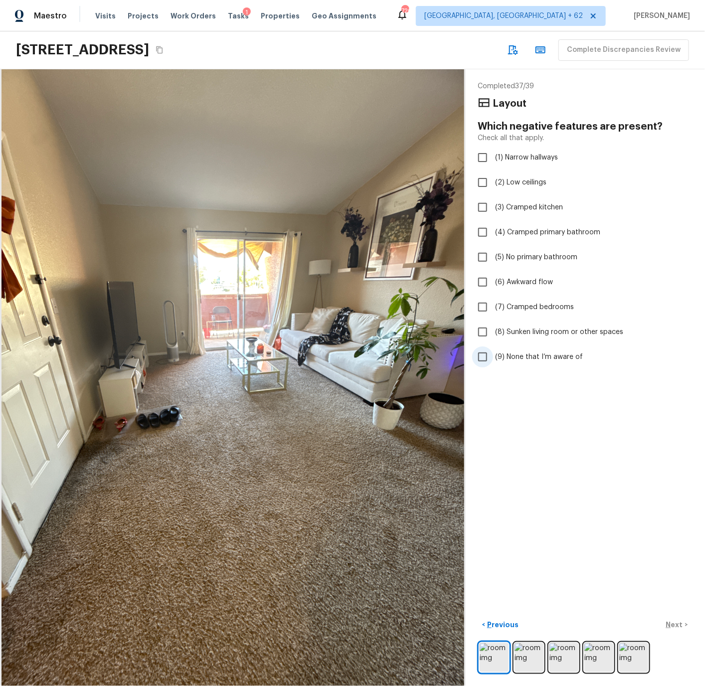
click at [493, 357] on input "(9) None that I’m aware of" at bounding box center [482, 356] width 21 height 21
checkbox input "true"
click at [677, 621] on p "Next" at bounding box center [675, 625] width 19 height 10
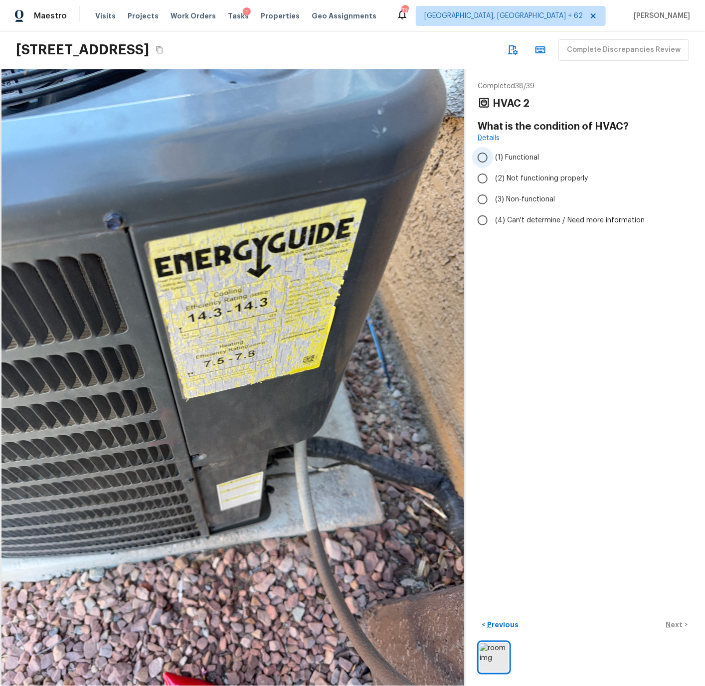
click at [508, 157] on span "(1) Functional" at bounding box center [517, 158] width 44 height 10
click at [493, 157] on input "(1) Functional" at bounding box center [482, 157] width 21 height 21
radio input "true"
click at [671, 625] on p "Next" at bounding box center [675, 625] width 19 height 10
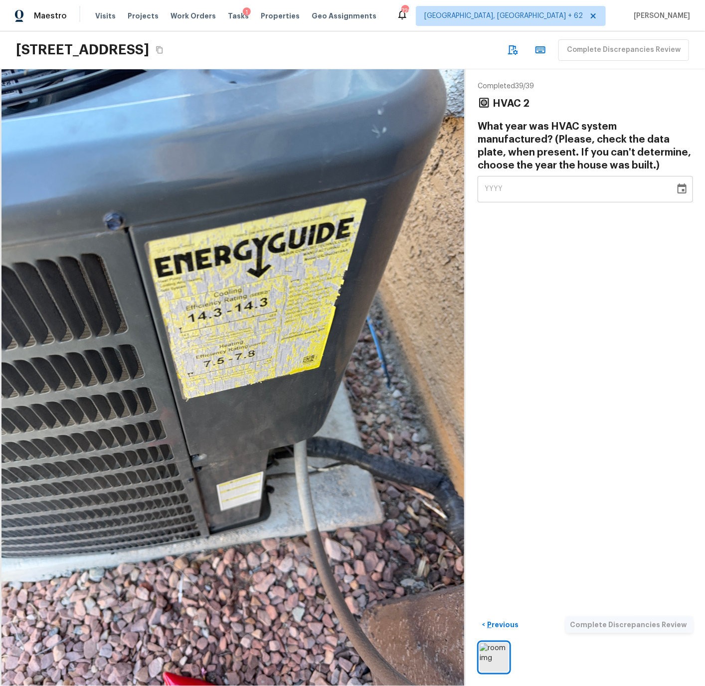
click at [683, 191] on icon "Choose date" at bounding box center [682, 189] width 12 height 12
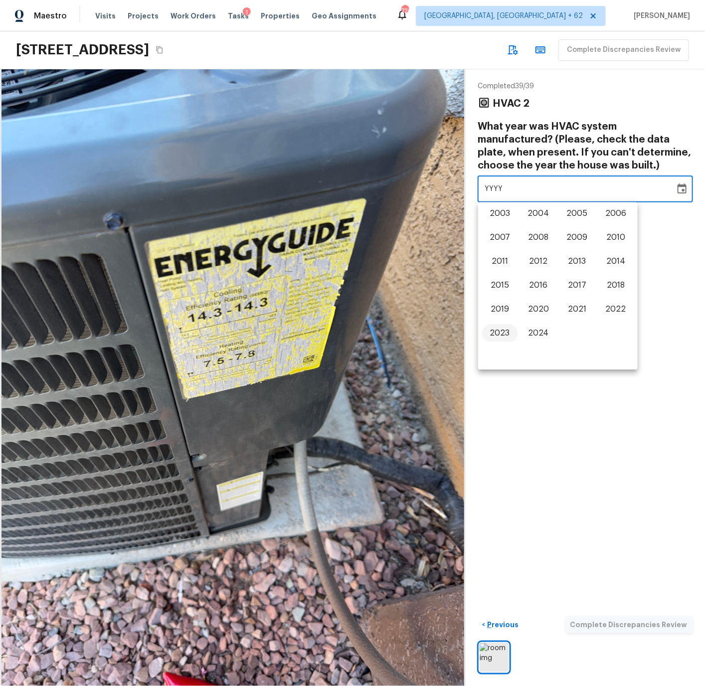
click at [498, 331] on button "2023" at bounding box center [499, 333] width 36 height 18
type input "2023"
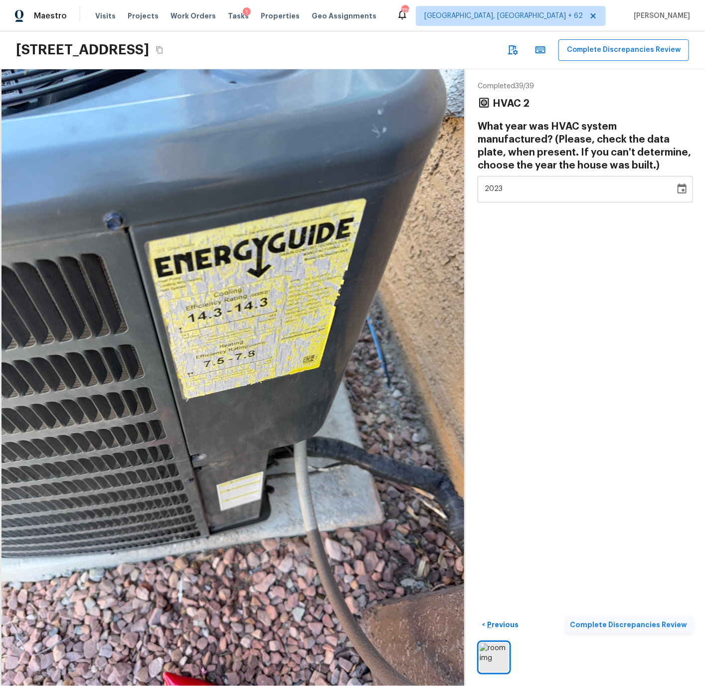
click at [650, 622] on p "Complete Discrepancies Review" at bounding box center [629, 625] width 119 height 10
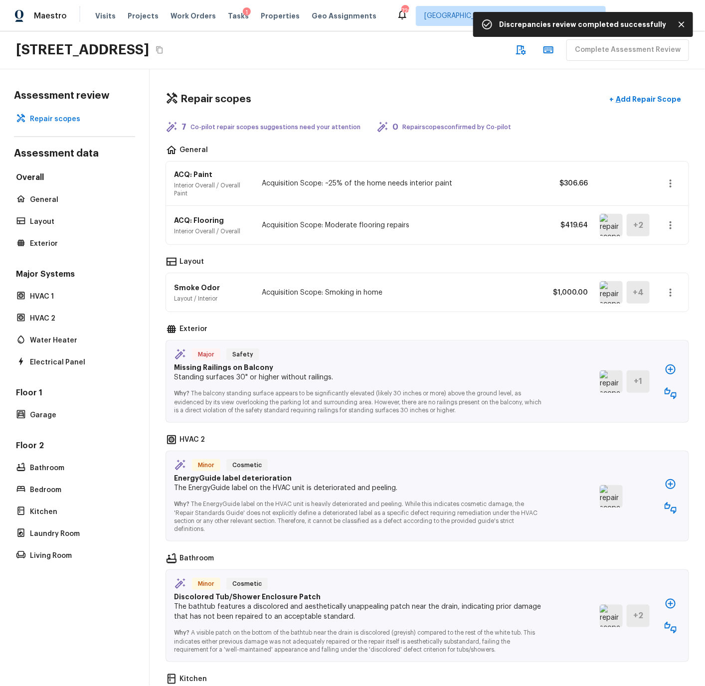
scroll to position [0, 0]
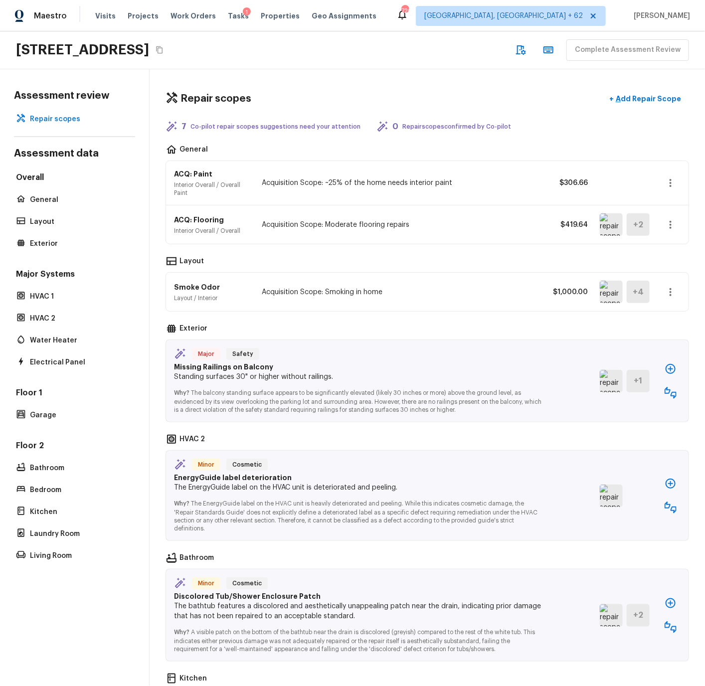
click at [612, 222] on img at bounding box center [611, 224] width 23 height 22
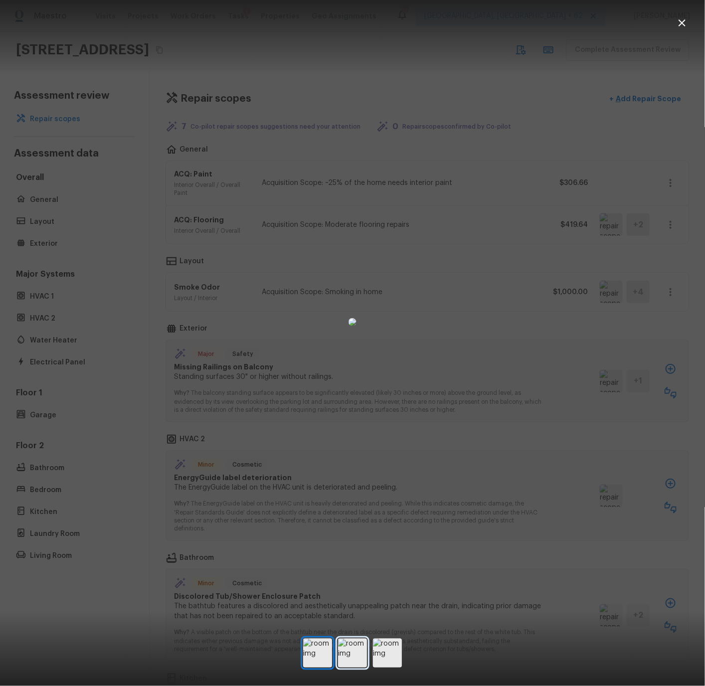
click at [355, 650] on img at bounding box center [352, 652] width 29 height 29
click at [379, 651] on img at bounding box center [387, 652] width 29 height 29
click at [681, 20] on icon "button" at bounding box center [682, 23] width 12 height 12
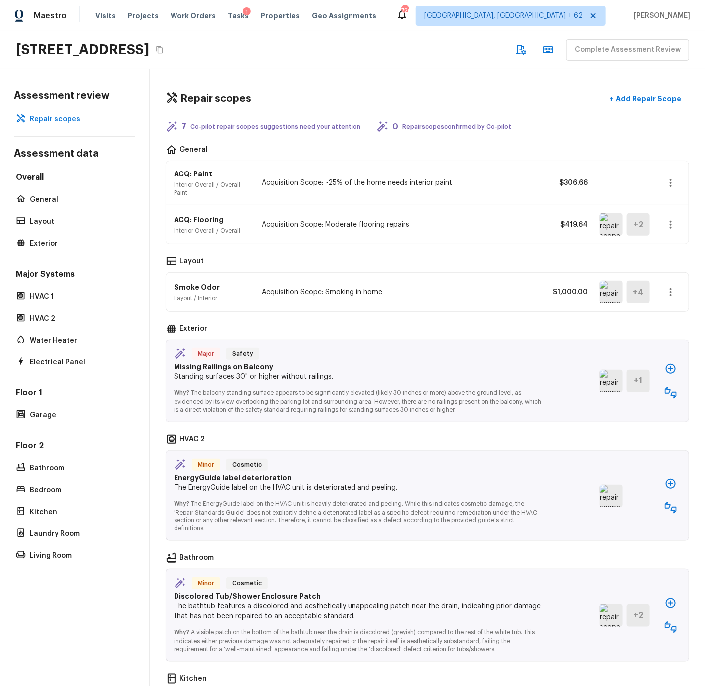
click at [610, 290] on img at bounding box center [611, 292] width 23 height 22
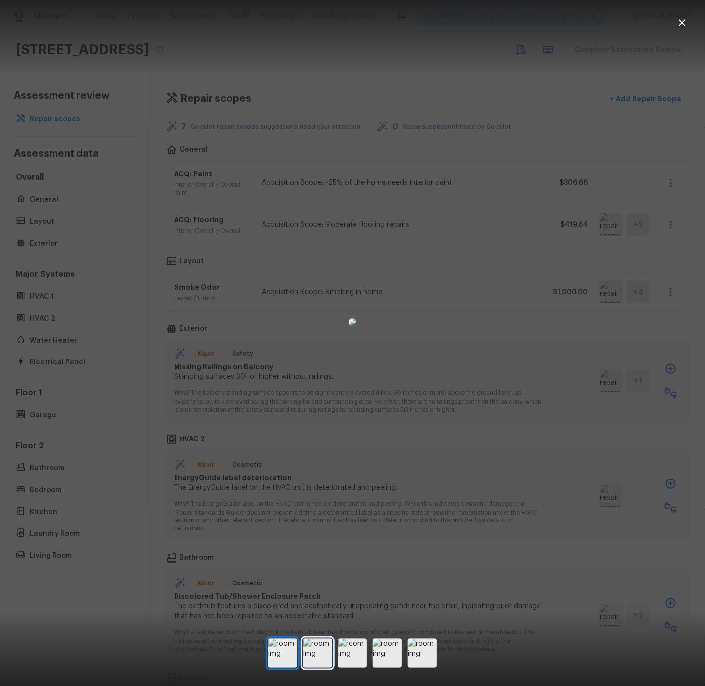
click at [316, 652] on img at bounding box center [317, 652] width 29 height 29
click at [684, 21] on icon "button" at bounding box center [682, 23] width 12 height 12
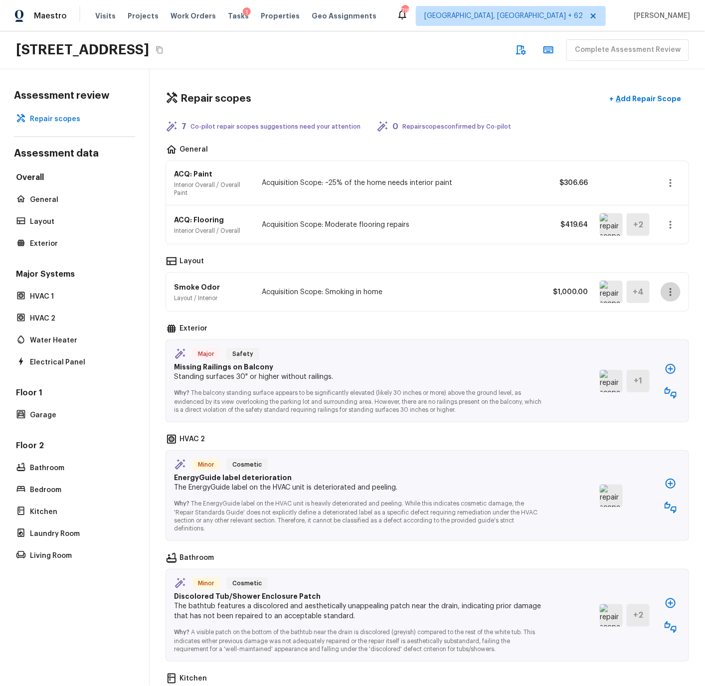
click at [671, 292] on icon "button" at bounding box center [670, 292] width 2 height 8
click at [516, 299] on div at bounding box center [352, 343] width 705 height 686
click at [611, 291] on img at bounding box center [611, 292] width 23 height 22
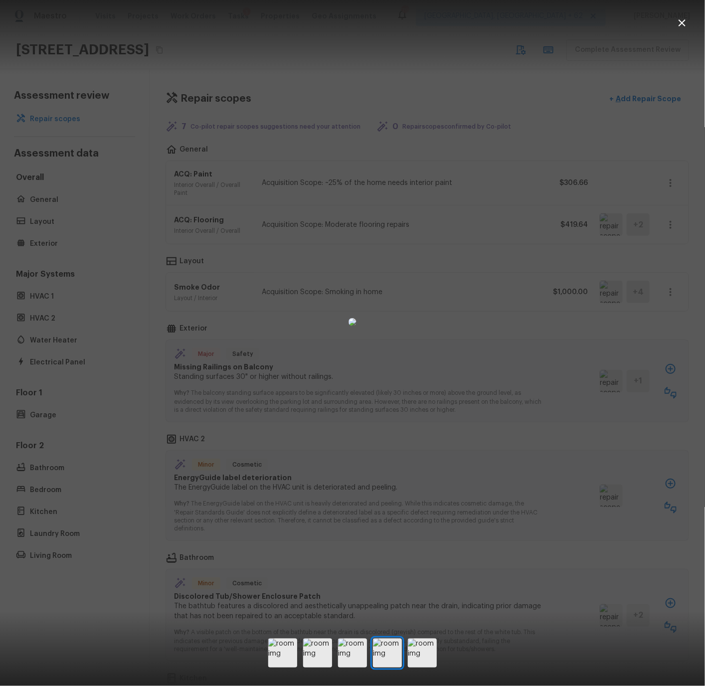
click at [684, 23] on icon "button" at bounding box center [682, 23] width 12 height 12
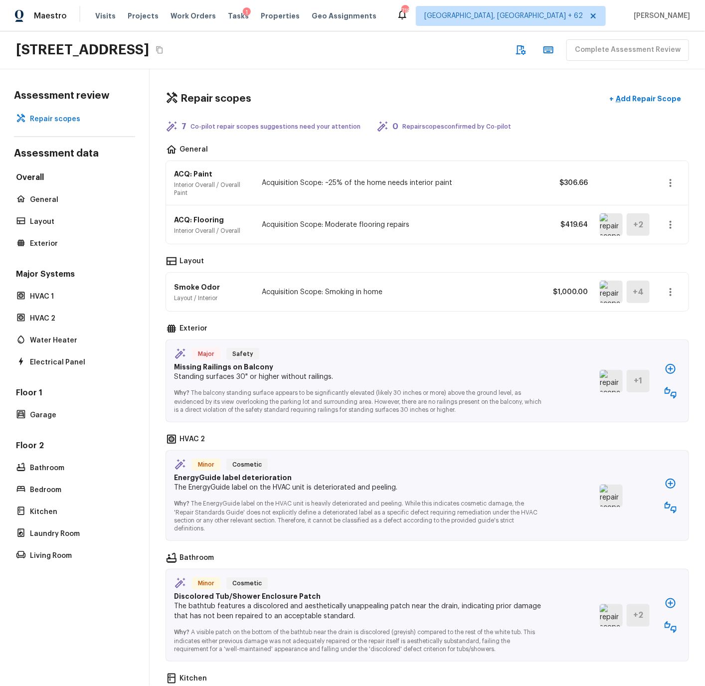
click at [669, 287] on icon "button" at bounding box center [670, 292] width 12 height 12
click at [652, 347] on li "Remove" at bounding box center [666, 351] width 65 height 30
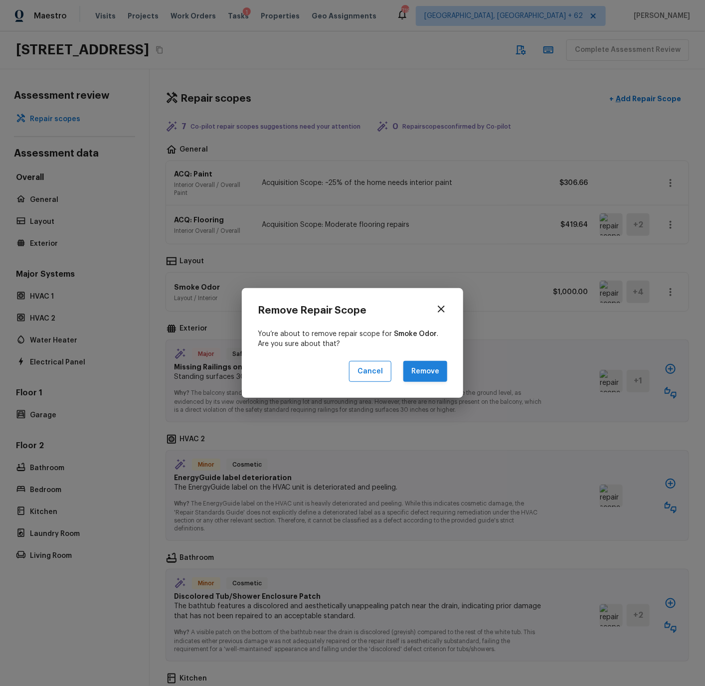
click at [428, 369] on button "Remove" at bounding box center [425, 371] width 44 height 21
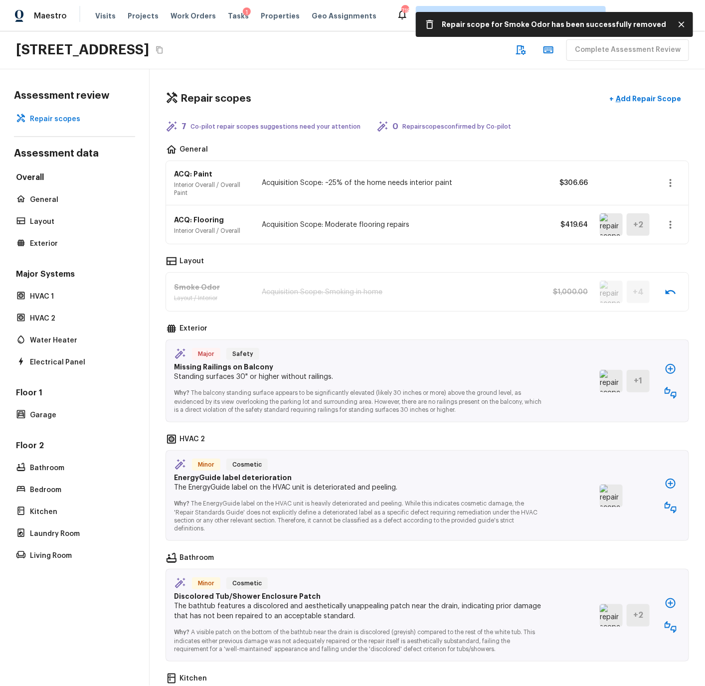
click at [615, 383] on img at bounding box center [611, 381] width 23 height 22
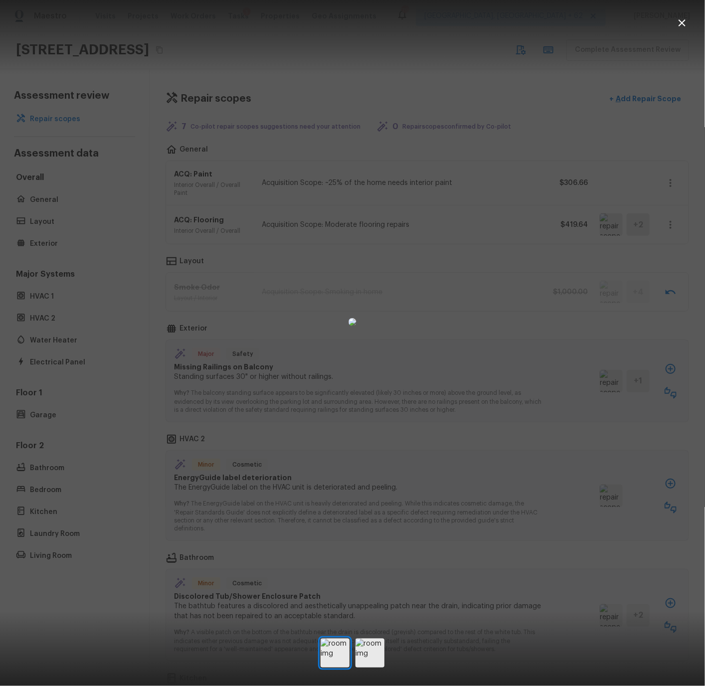
click at [681, 24] on icon "button" at bounding box center [681, 22] width 7 height 7
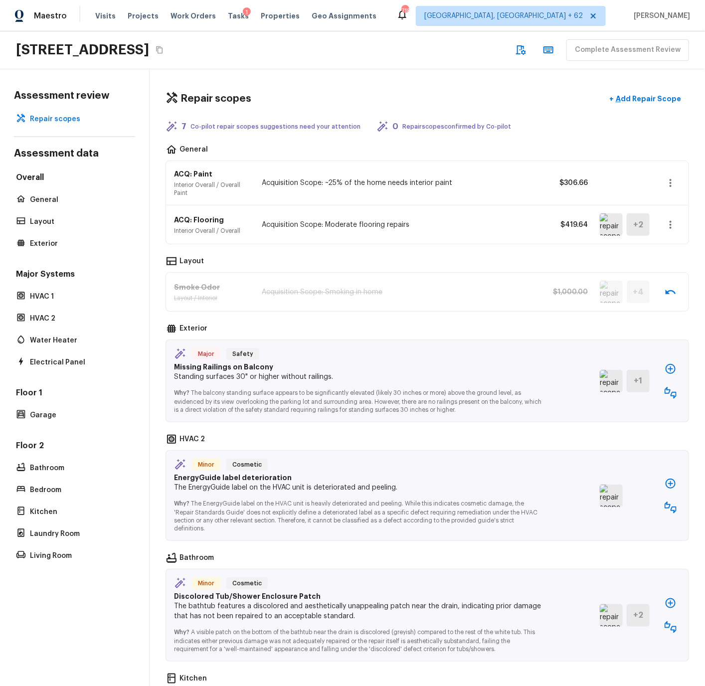
click at [670, 390] on icon "button" at bounding box center [670, 393] width 12 height 12
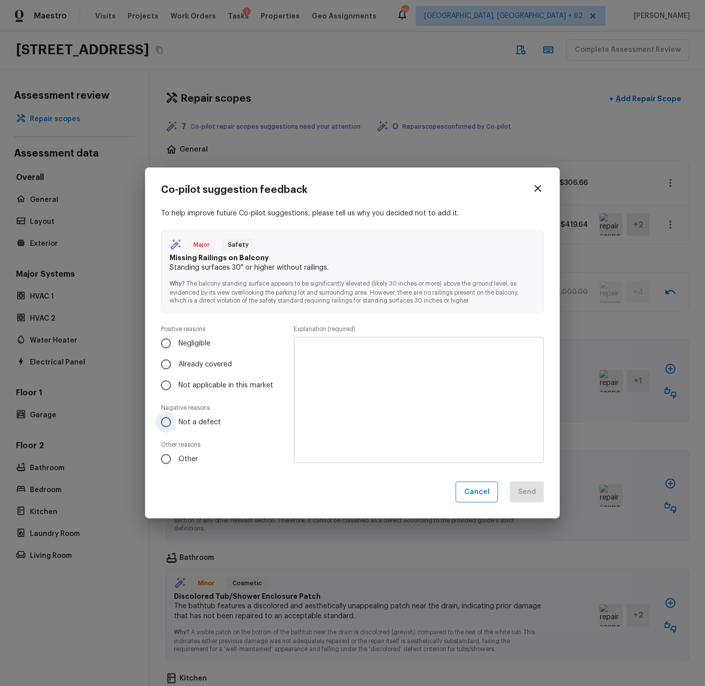
click at [195, 420] on span "Not a defect" at bounding box center [199, 422] width 42 height 10
click at [176, 420] on input "Not a defect" at bounding box center [165, 422] width 21 height 21
radio input "true"
click at [336, 358] on textarea at bounding box center [419, 400] width 236 height 110
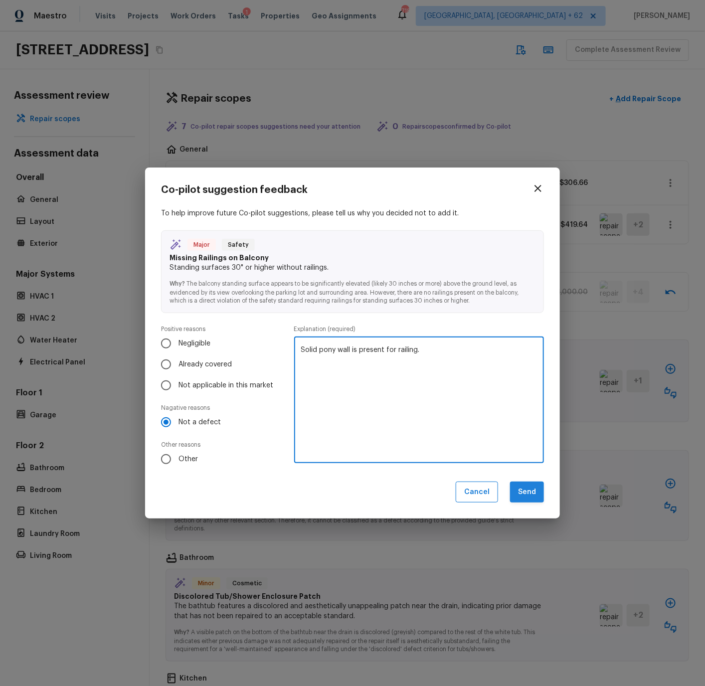
type textarea "Solid pony wall is present for railing."
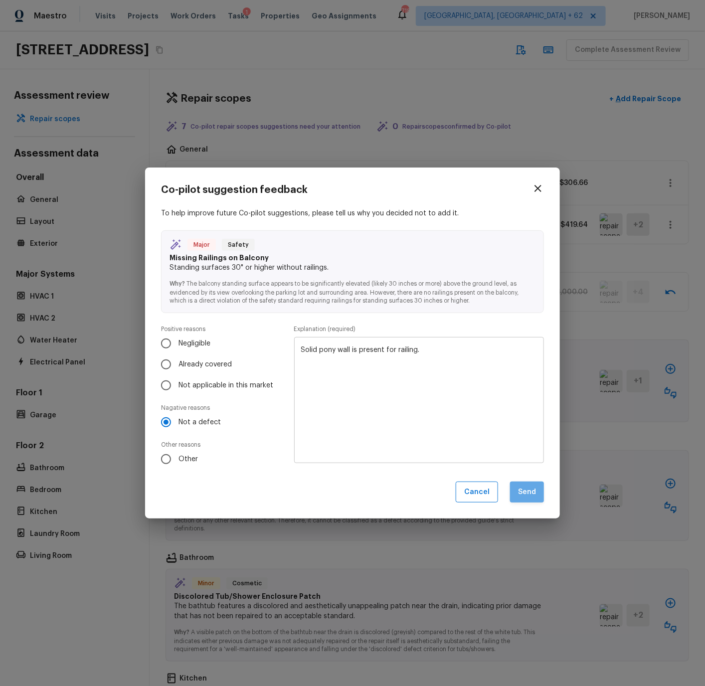
click at [532, 494] on button "Send" at bounding box center [527, 491] width 34 height 21
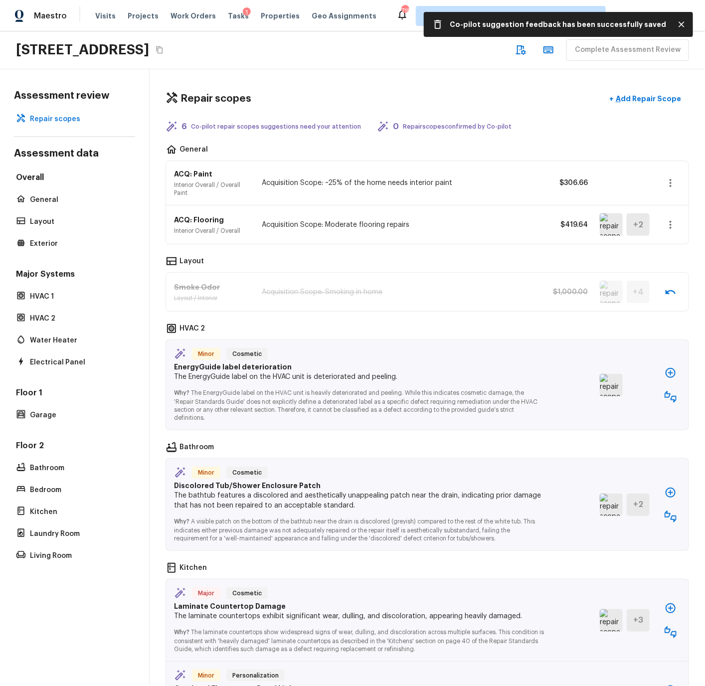
click at [668, 394] on icon "button" at bounding box center [670, 397] width 12 height 12
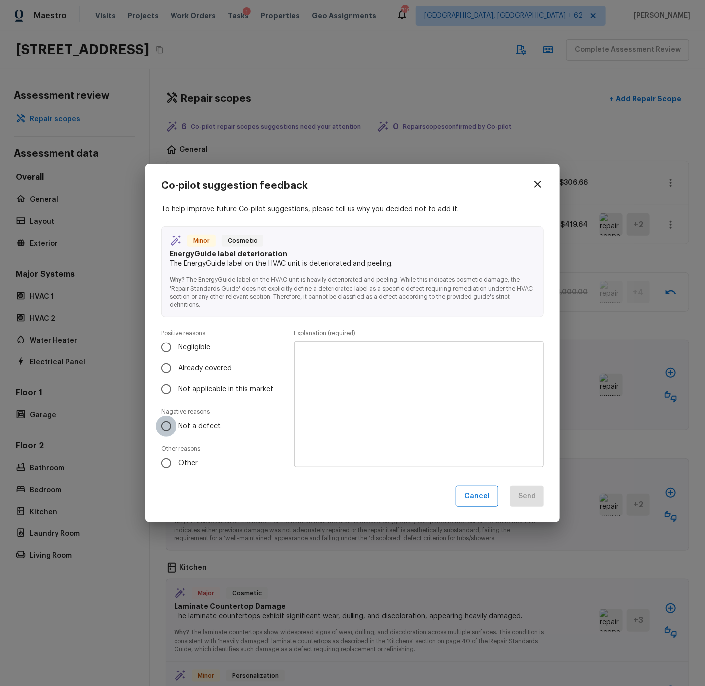
click at [167, 425] on input "Not a defect" at bounding box center [165, 426] width 21 height 21
radio input "true"
click at [341, 352] on textarea at bounding box center [419, 404] width 236 height 110
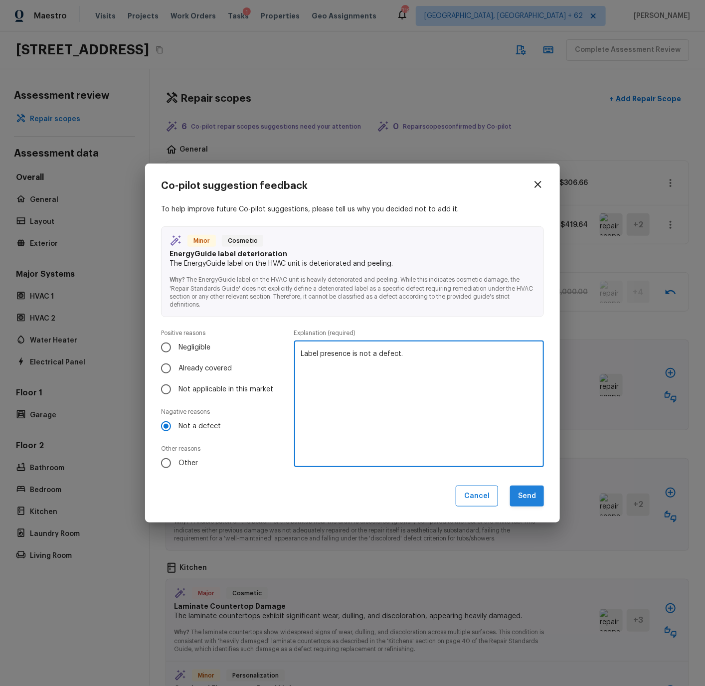
type textarea "Label presence is not a defect."
click at [531, 497] on button "Send" at bounding box center [527, 495] width 34 height 21
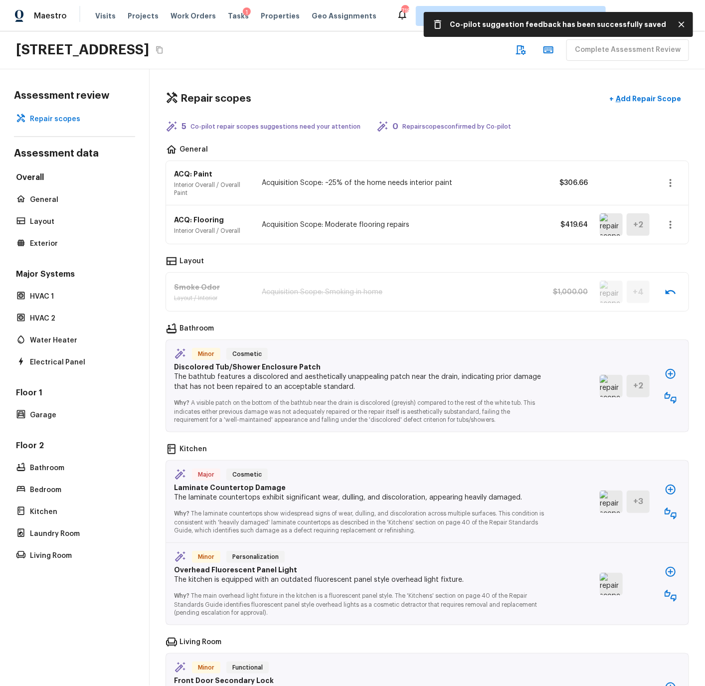
click at [670, 374] on icon "button" at bounding box center [670, 374] width 10 height 10
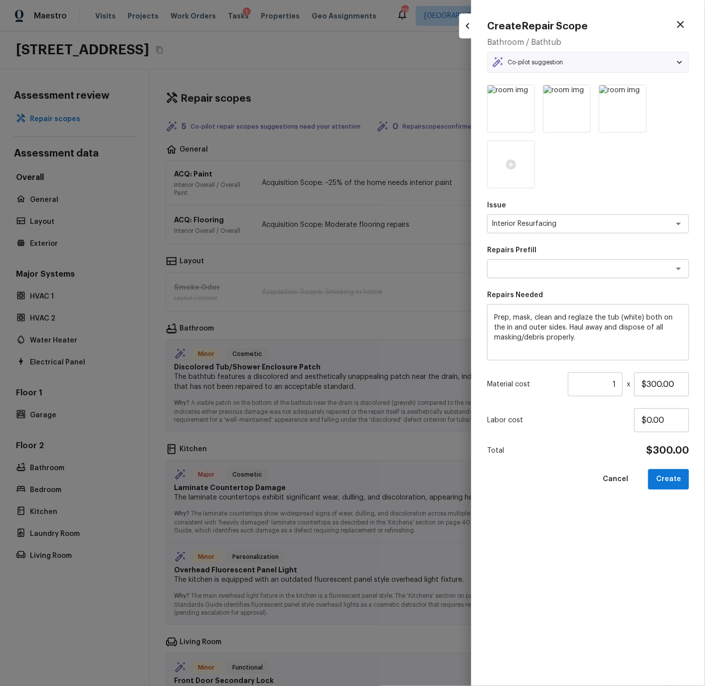
type textarea "Reglaze Tub"
click at [491, 317] on div "Prep, mask, clean and reglaze the tub (white) both on the in and outer sides. H…" at bounding box center [588, 332] width 202 height 56
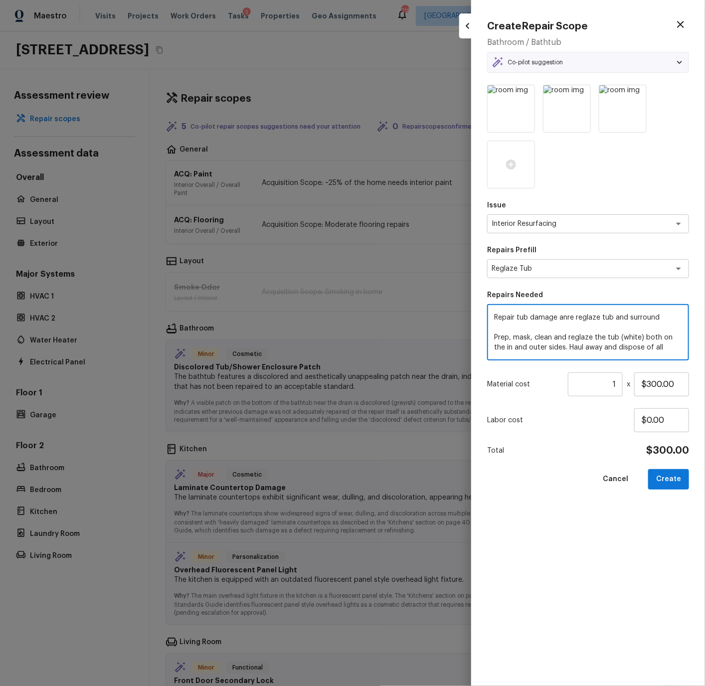
type textarea "Repair tub damage anre reglaze tub and surround Prep, mask, clean and reglaze t…"
drag, startPoint x: 601, startPoint y: 382, endPoint x: 632, endPoint y: 383, distance: 30.9
click at [632, 383] on div "Material cost 1 ​ x $300.00" at bounding box center [588, 384] width 202 height 24
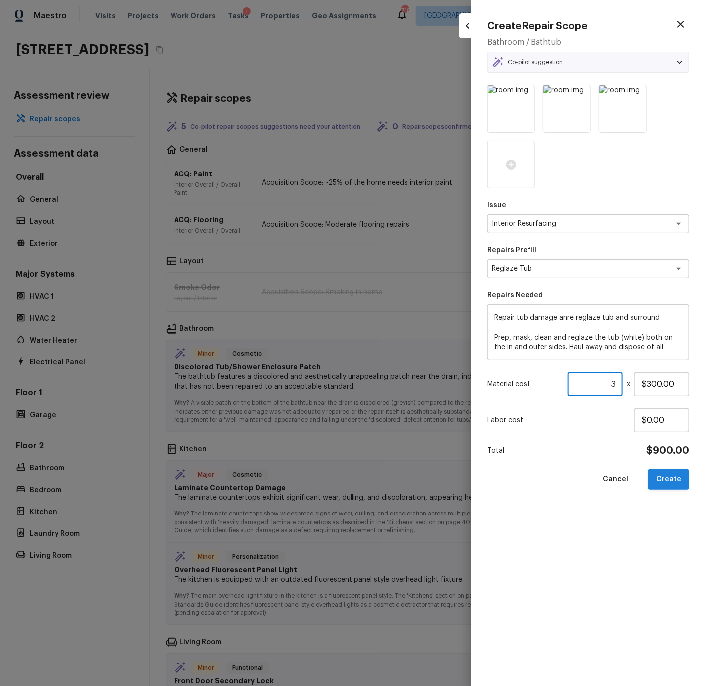
type input "3"
click at [670, 479] on button "Create" at bounding box center [668, 479] width 41 height 20
type textarea "Prep, mask, clean and reglaze the tub (white) both on the in and outer sides. H…"
type input "1"
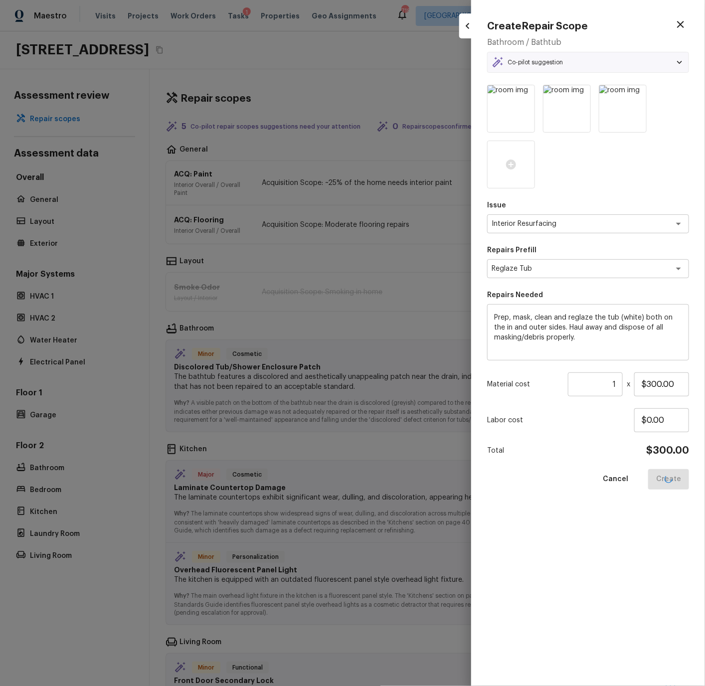
type input "$0.00"
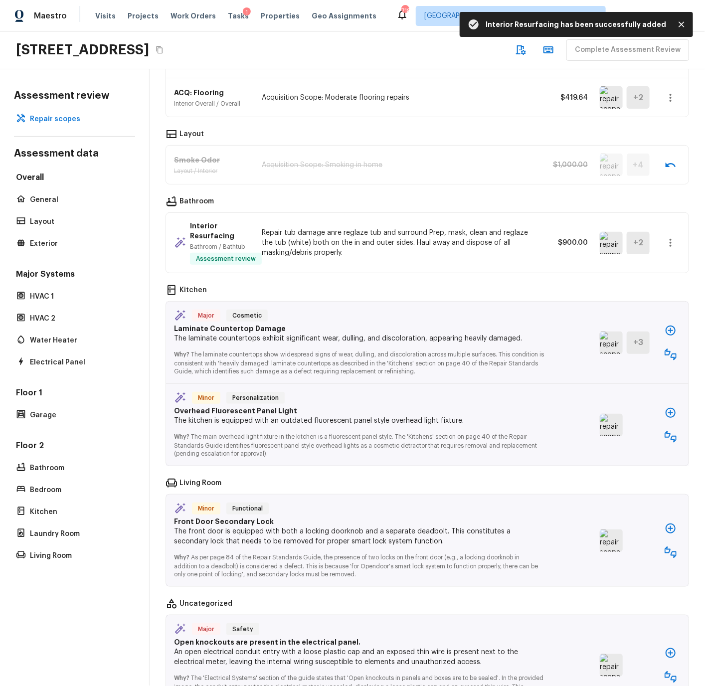
scroll to position [130, 0]
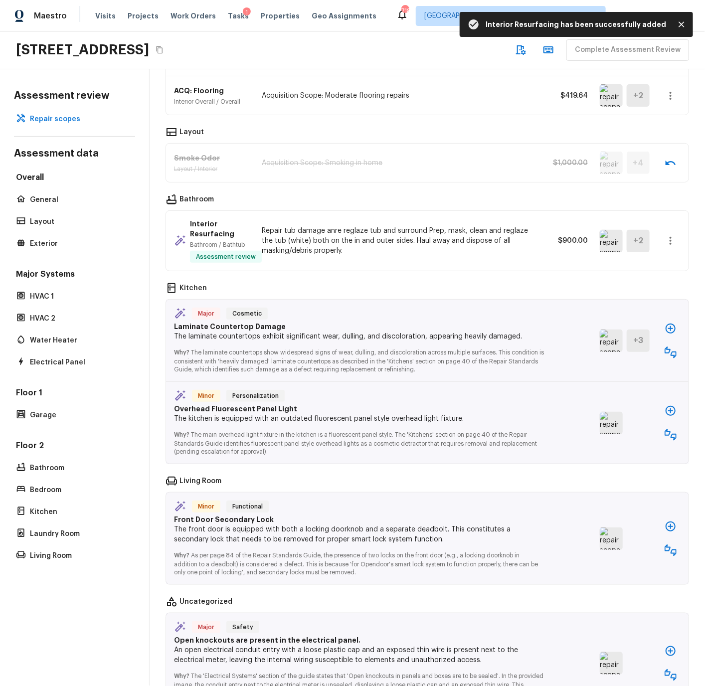
click at [609, 336] on img at bounding box center [611, 340] width 23 height 22
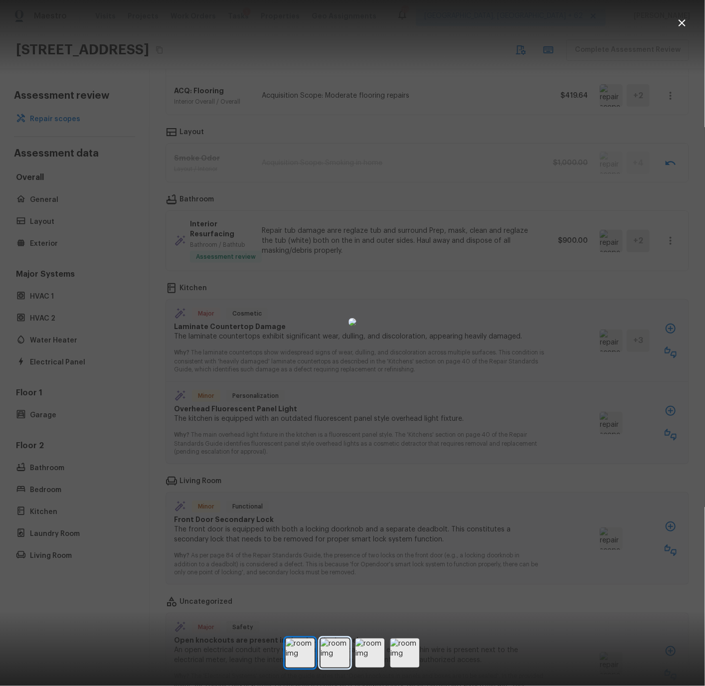
click at [334, 653] on img at bounding box center [334, 652] width 29 height 29
click at [681, 23] on icon "button" at bounding box center [681, 22] width 7 height 7
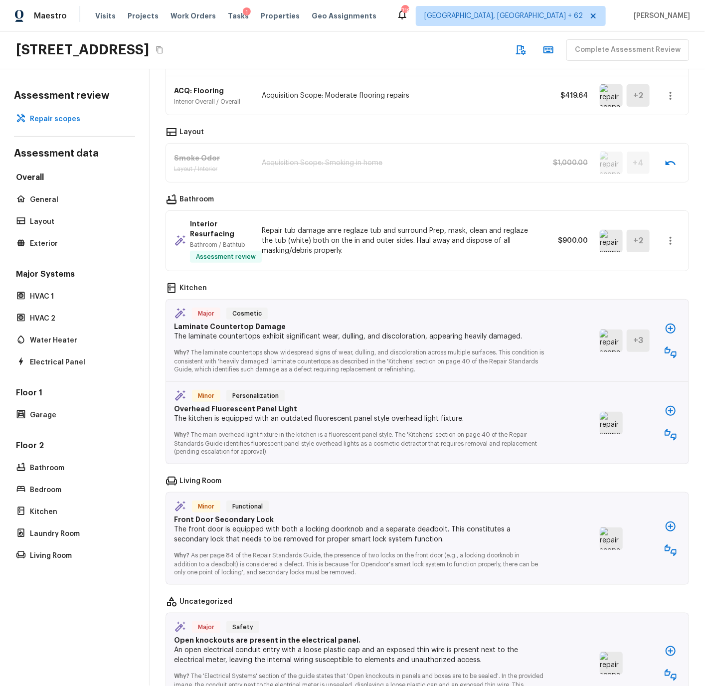
click at [668, 350] on icon "button" at bounding box center [670, 352] width 12 height 12
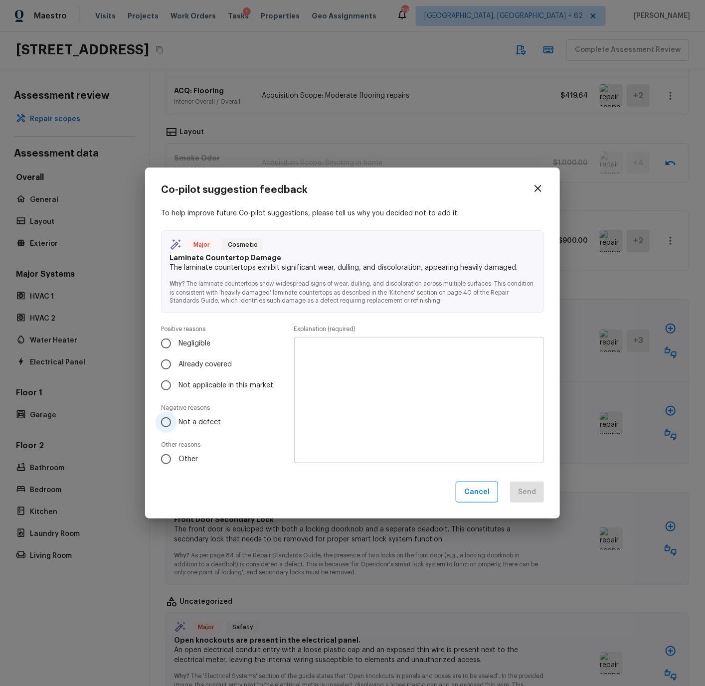
click at [186, 422] on span "Not a defect" at bounding box center [199, 422] width 42 height 10
click at [176, 422] on input "Not a defect" at bounding box center [165, 422] width 21 height 21
radio input "true"
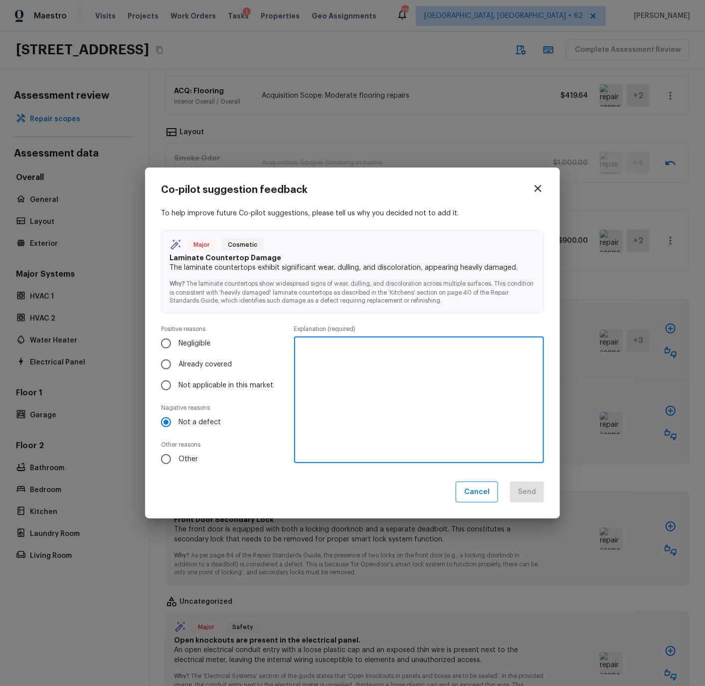
click at [330, 346] on textarea at bounding box center [419, 400] width 236 height 110
type textarea "No damage noted to laminate on kitchen countertops."
click at [531, 491] on button "Send" at bounding box center [527, 491] width 34 height 21
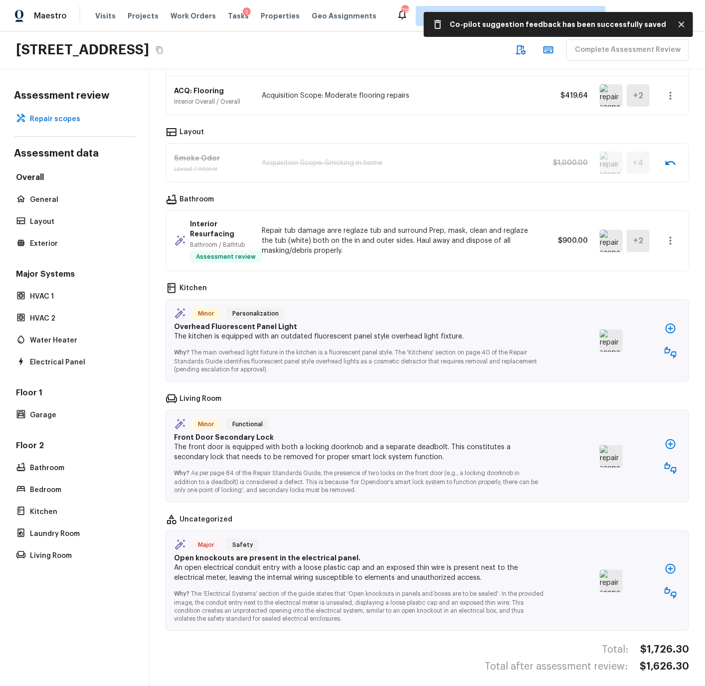
scroll to position [137, 0]
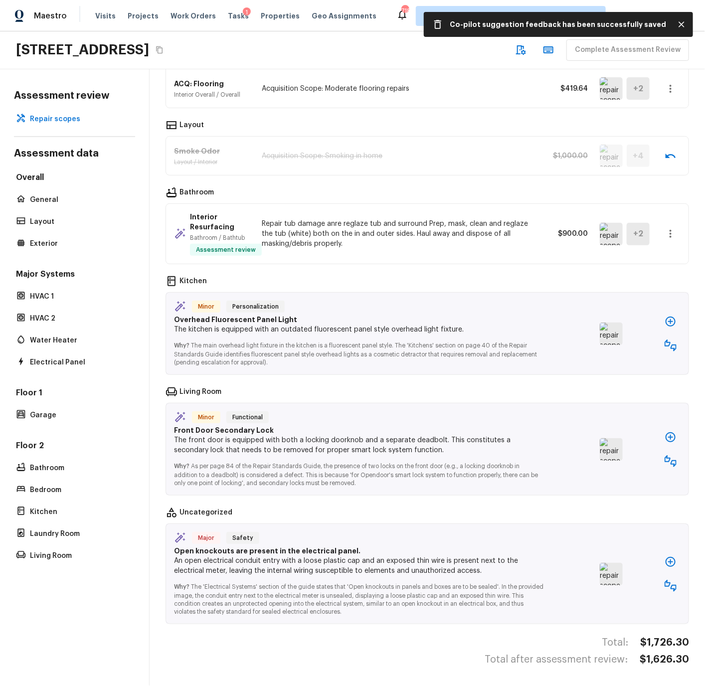
click at [614, 333] on img at bounding box center [611, 333] width 23 height 22
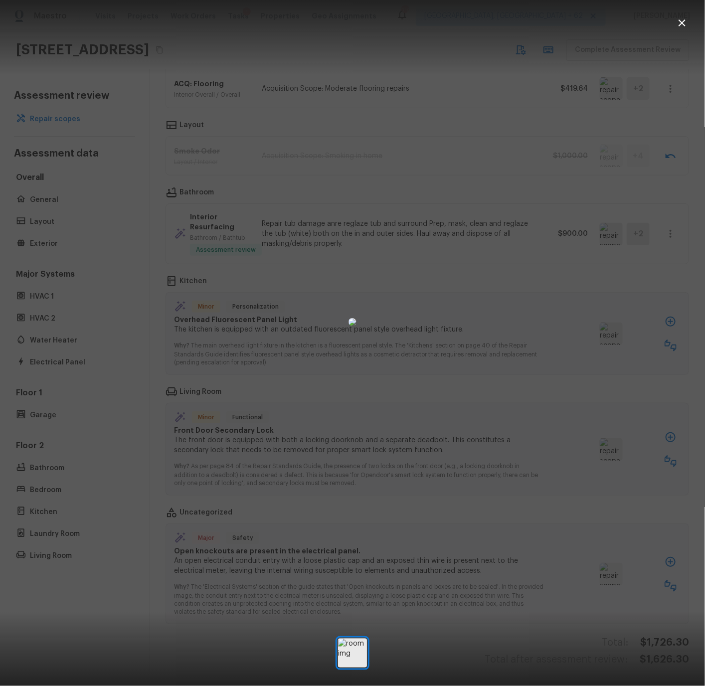
click at [683, 22] on icon "button" at bounding box center [682, 23] width 12 height 12
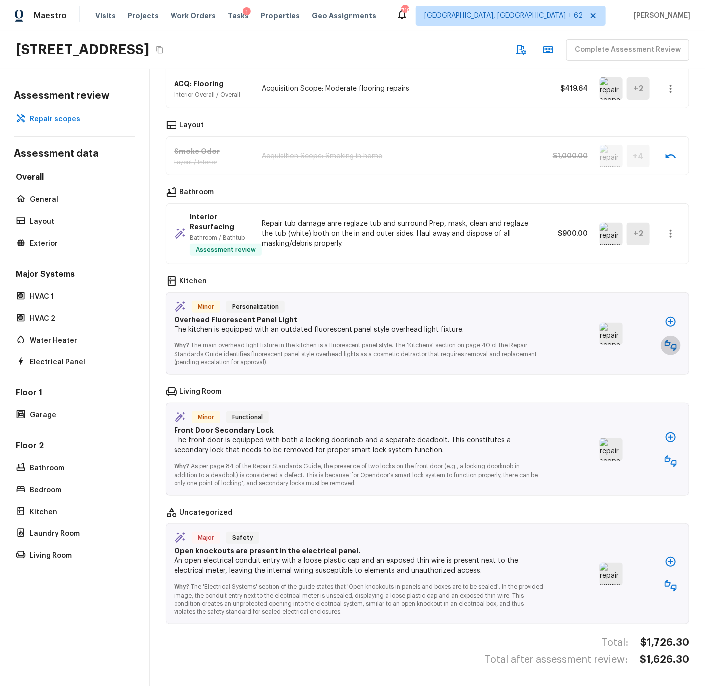
click at [668, 344] on icon "button" at bounding box center [670, 345] width 12 height 12
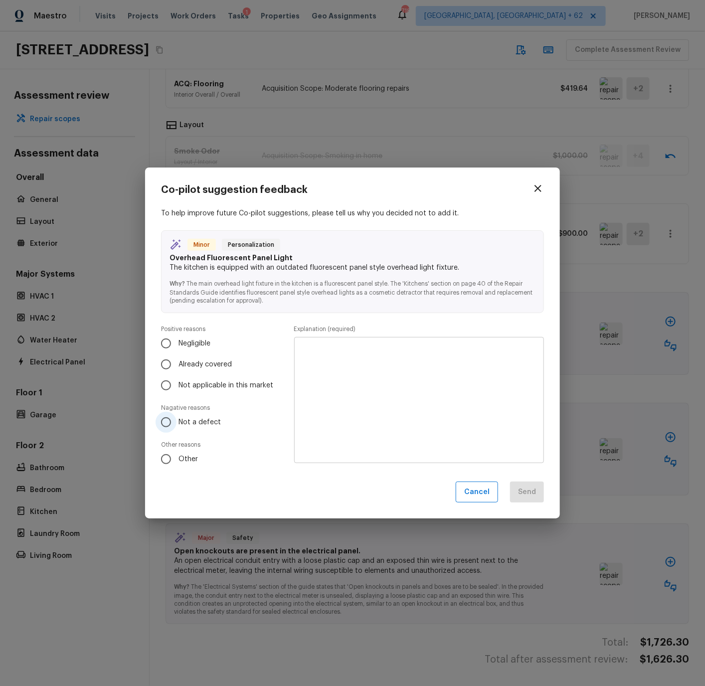
click at [167, 421] on input "Not a defect" at bounding box center [165, 422] width 21 height 21
radio input "true"
click at [325, 353] on textarea at bounding box center [419, 400] width 236 height 110
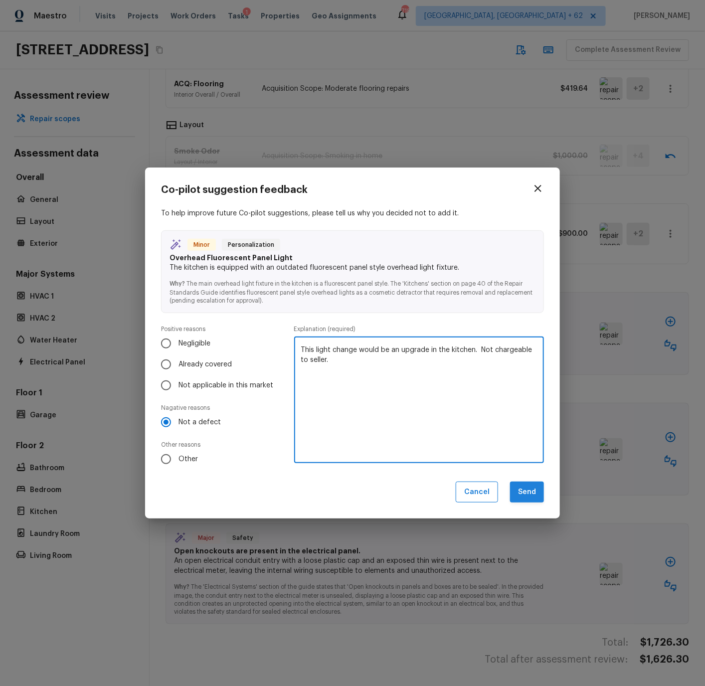
type textarea "This light change would be an upgrade in the kitchen. Not chargeable to seller."
click at [533, 494] on button "Send" at bounding box center [527, 491] width 34 height 21
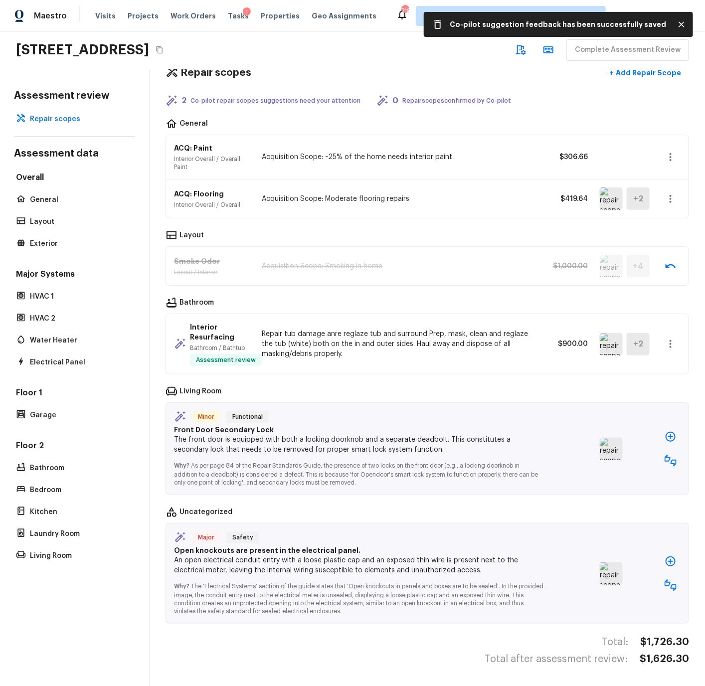
scroll to position [26, 0]
click at [670, 461] on icon "button" at bounding box center [670, 461] width 12 height 12
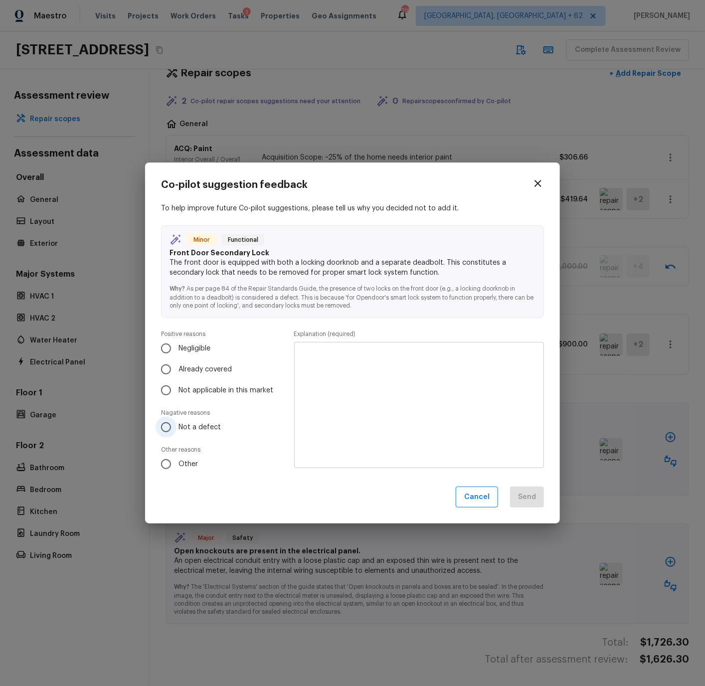
click at [166, 428] on input "Not a defect" at bounding box center [165, 427] width 21 height 21
radio input "true"
click at [317, 370] on textarea at bounding box center [419, 405] width 236 height 110
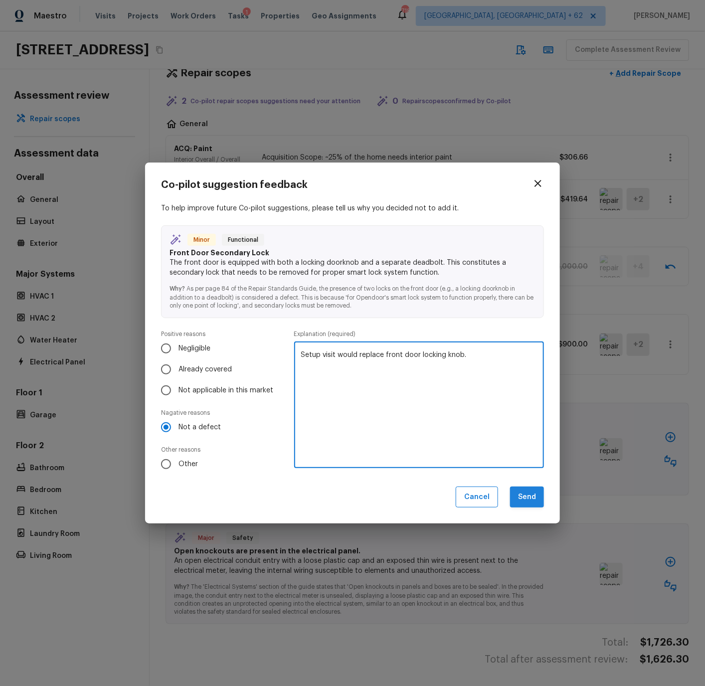
type textarea "Setup visit would replace front door locking knob."
click at [529, 492] on button "Send" at bounding box center [527, 496] width 34 height 21
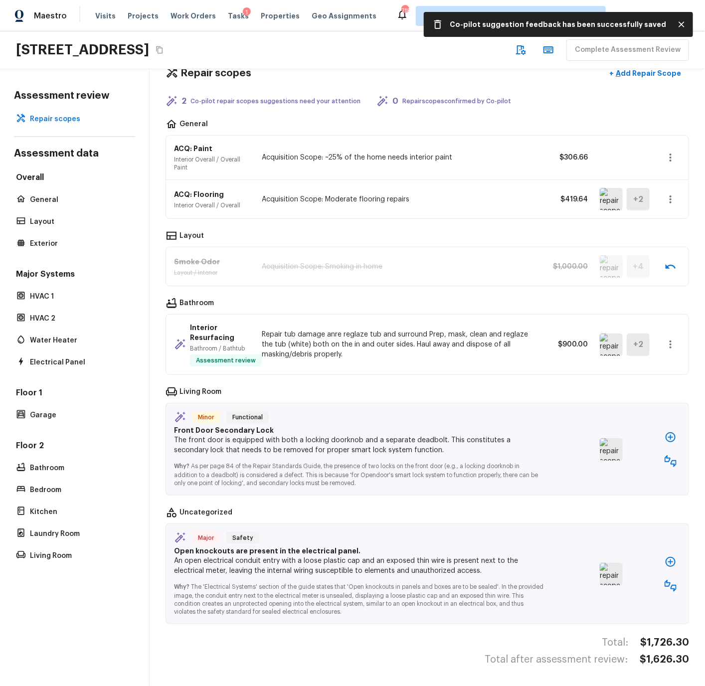
scroll to position [0, 0]
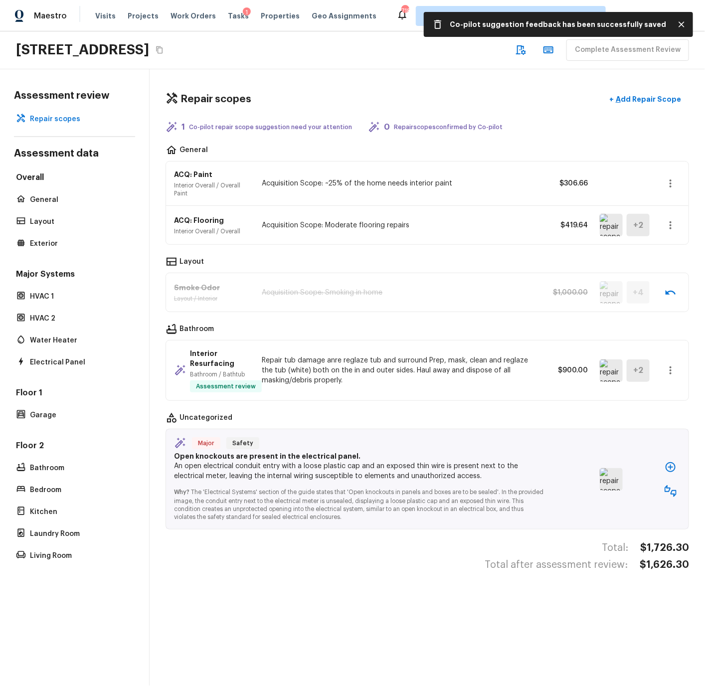
click at [612, 479] on img at bounding box center [611, 479] width 23 height 22
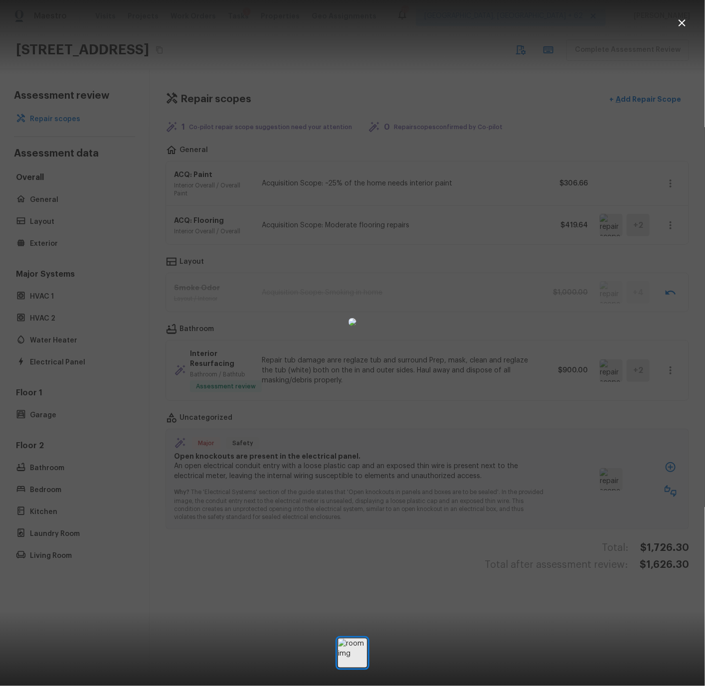
click at [683, 22] on icon "button" at bounding box center [681, 22] width 7 height 7
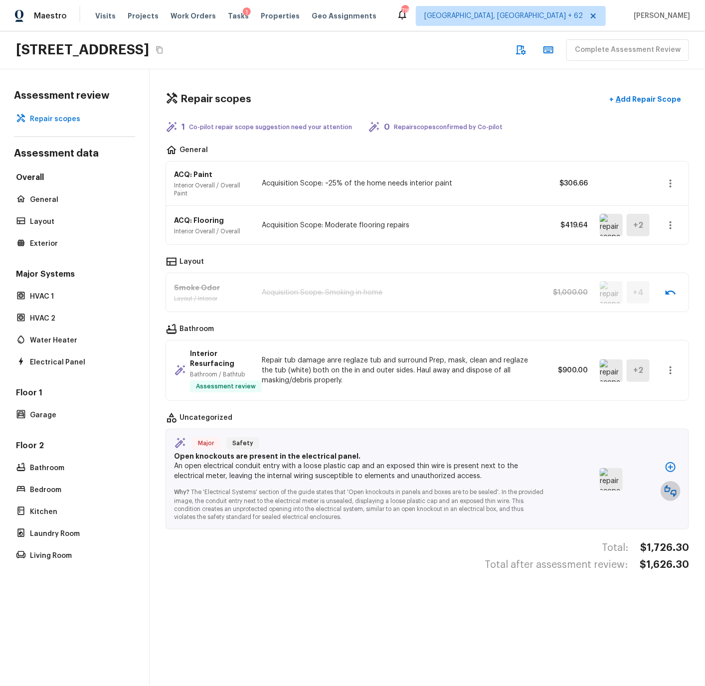
click at [670, 490] on icon "button" at bounding box center [670, 491] width 12 height 12
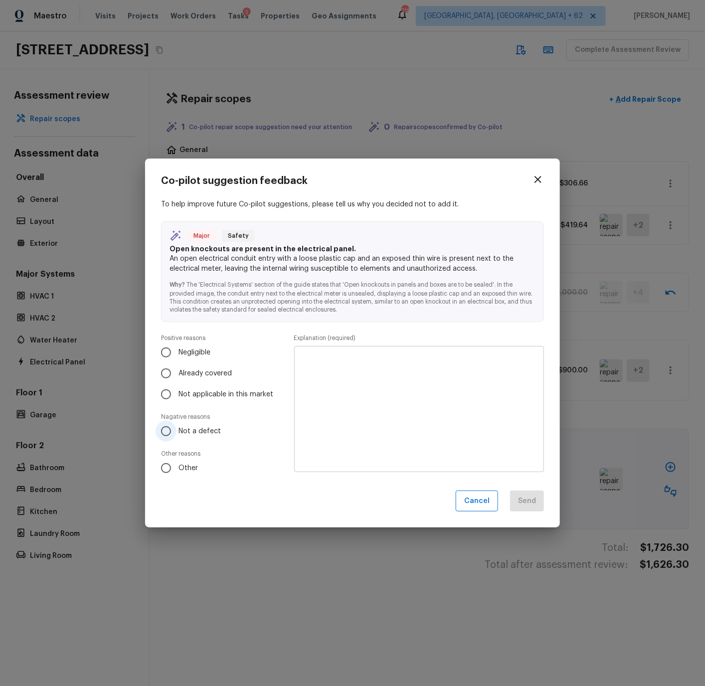
click at [196, 431] on span "Not a defect" at bounding box center [199, 431] width 42 height 10
click at [176, 431] on input "Not a defect" at bounding box center [165, 431] width 21 height 21
radio input "true"
click at [332, 388] on textarea at bounding box center [419, 409] width 236 height 110
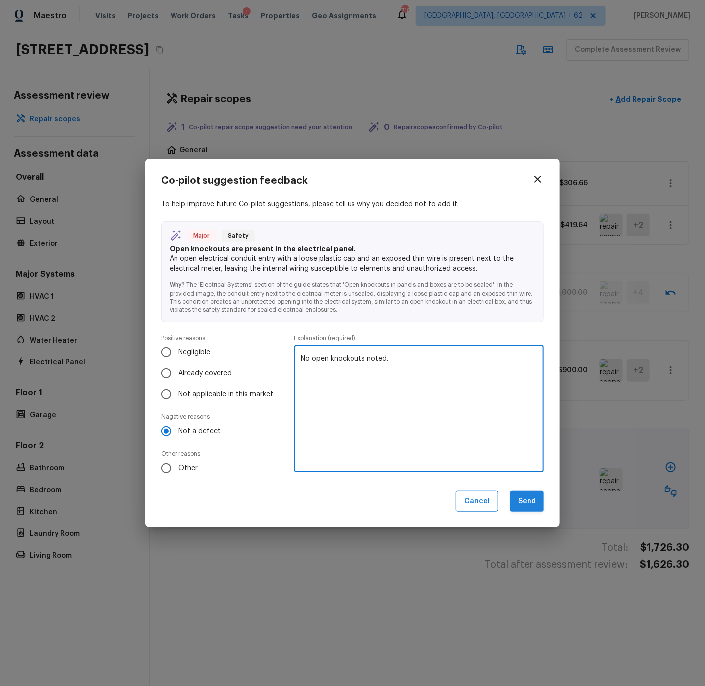
type textarea "No open knockouts noted."
click at [529, 506] on button "Send" at bounding box center [527, 500] width 34 height 21
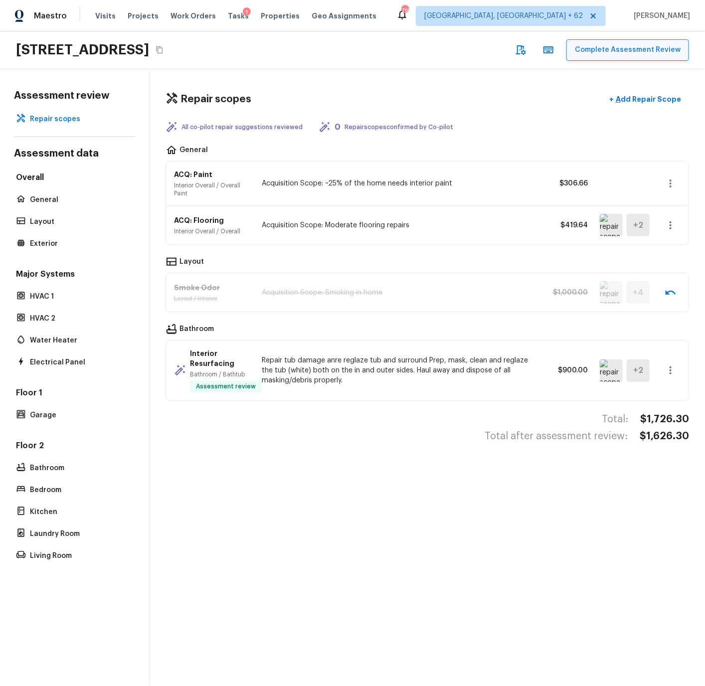
click at [621, 50] on button "Complete Assessment Review" at bounding box center [627, 49] width 123 height 21
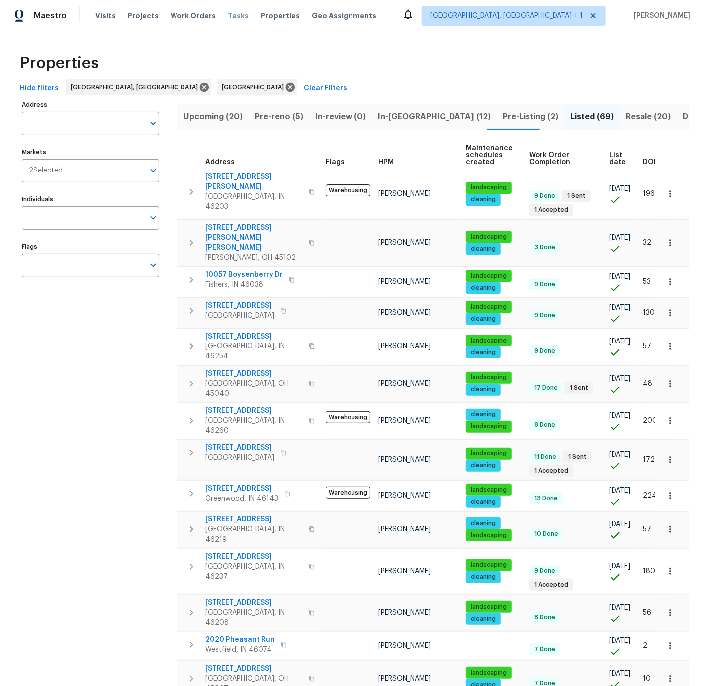
click at [228, 14] on span "Tasks" at bounding box center [238, 15] width 21 height 7
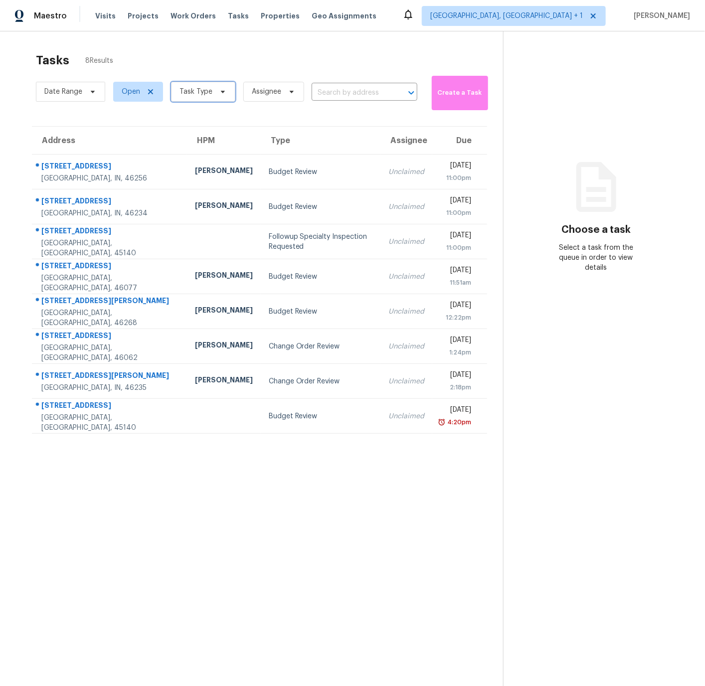
click at [188, 95] on span "Task Type" at bounding box center [195, 92] width 33 height 10
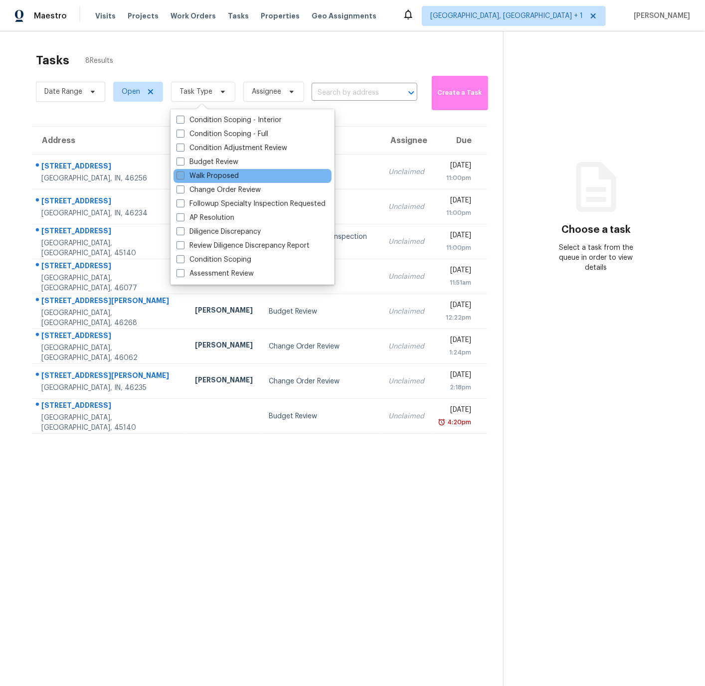
click at [178, 176] on span at bounding box center [180, 175] width 8 height 8
click at [178, 176] on input "Walk Proposed" at bounding box center [179, 174] width 6 height 6
checkbox input "true"
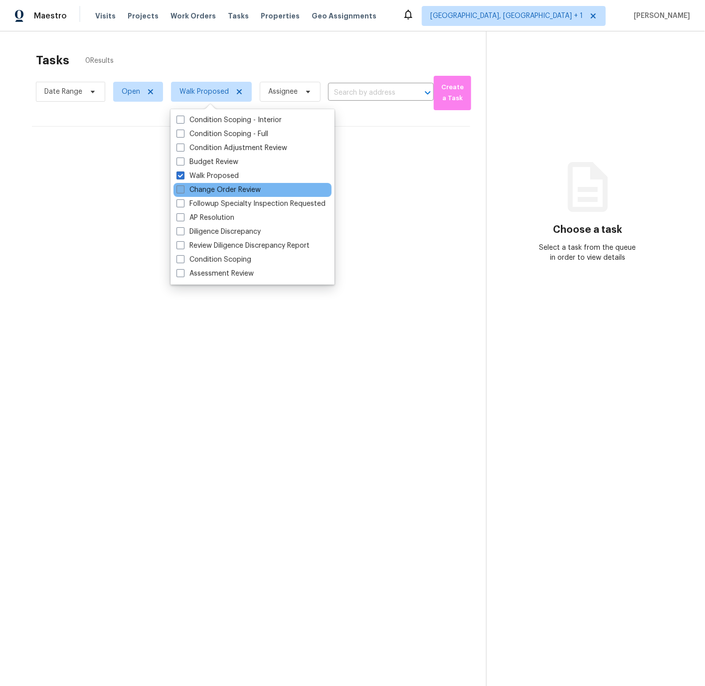
click at [180, 193] on label "Change Order Review" at bounding box center [218, 190] width 84 height 10
click at [180, 191] on input "Change Order Review" at bounding box center [179, 188] width 6 height 6
checkbox input "true"
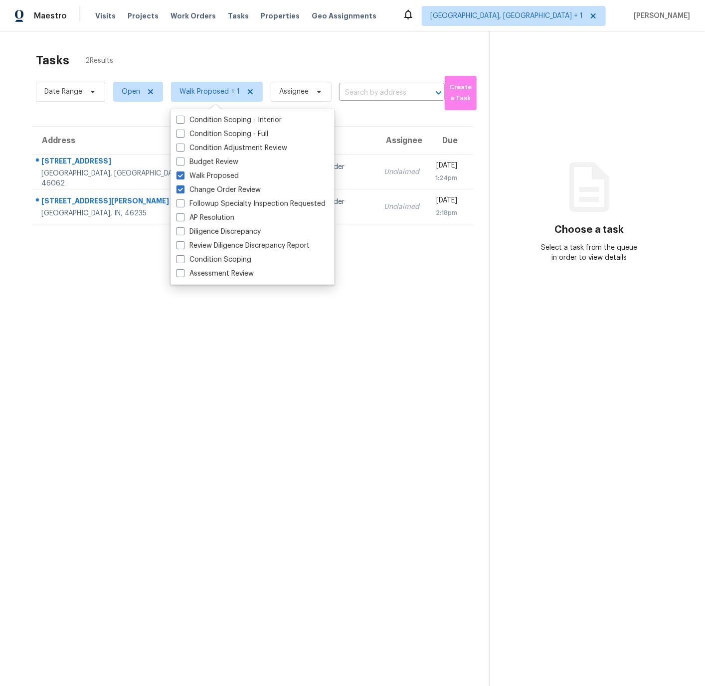
click at [181, 411] on section "Tasks 2 Results Date Range Open Walk Proposed + 1 Assignee ​ Create a Task Addr…" at bounding box center [252, 382] width 473 height 670
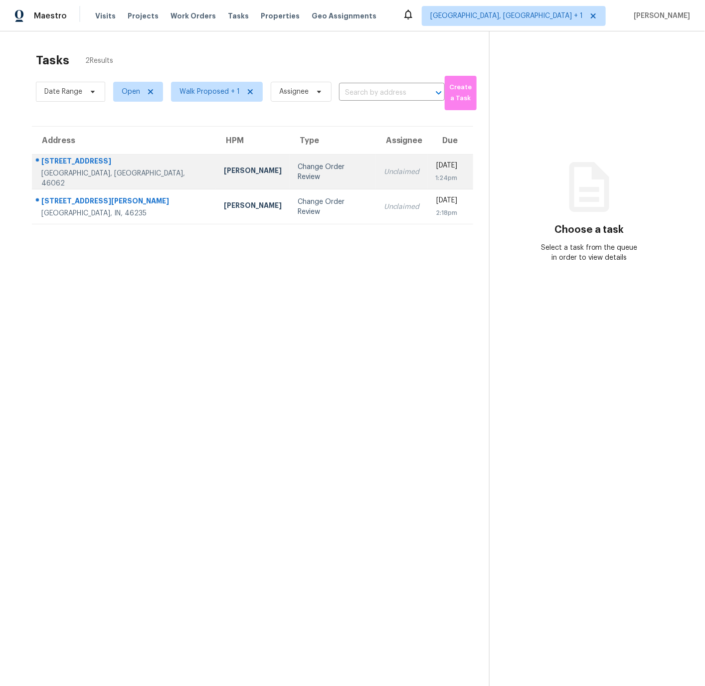
click at [216, 171] on td "[PERSON_NAME]" at bounding box center [253, 172] width 74 height 35
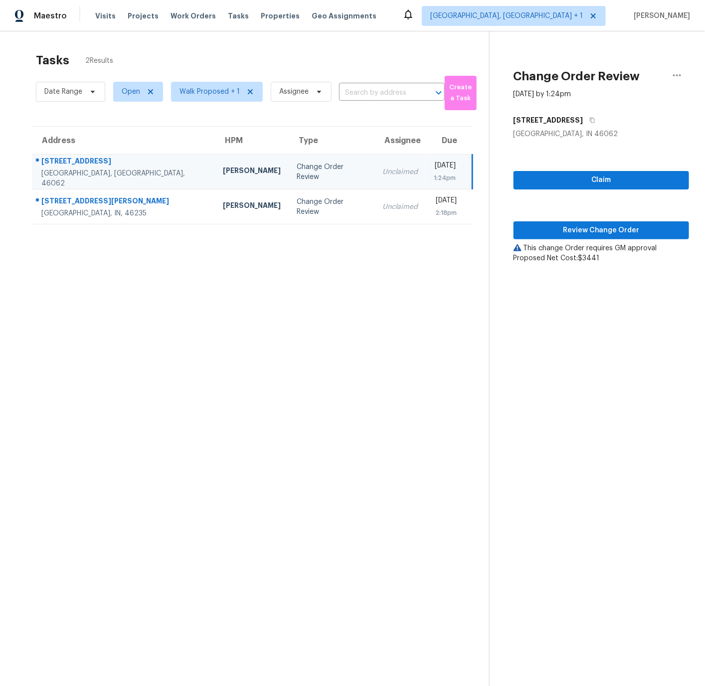
click at [215, 171] on td "[PERSON_NAME]" at bounding box center [252, 172] width 74 height 35
click at [577, 231] on span "Review Change Order" at bounding box center [600, 230] width 159 height 12
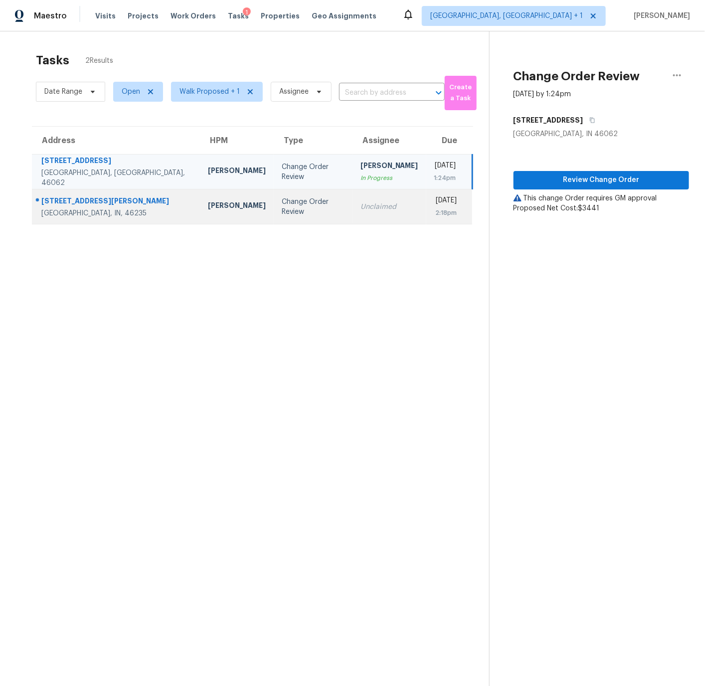
click at [200, 199] on td "[PERSON_NAME]" at bounding box center [237, 206] width 74 height 35
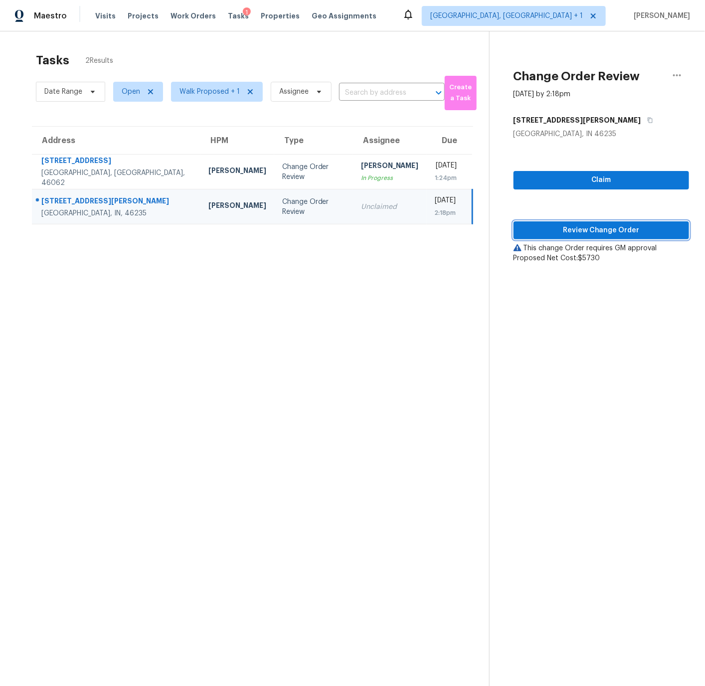
click at [574, 229] on span "Review Change Order" at bounding box center [600, 230] width 159 height 12
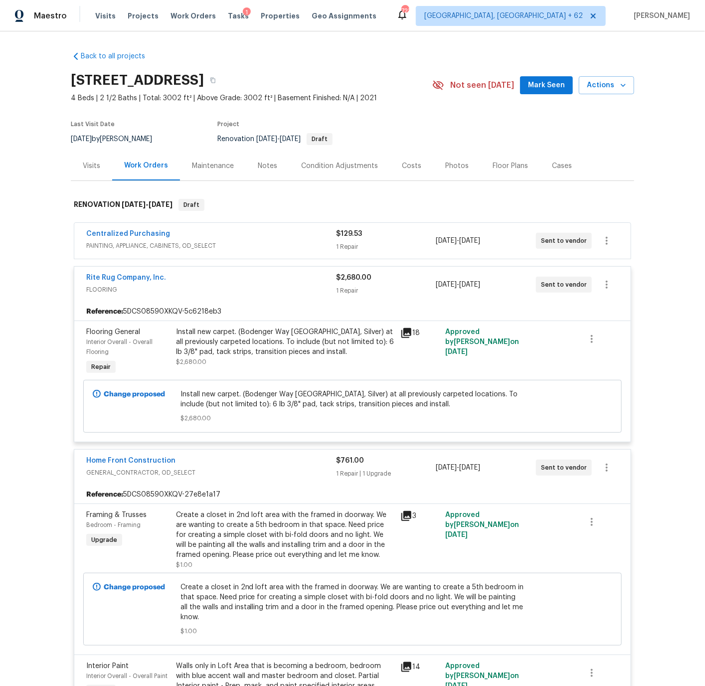
click at [244, 231] on div "Centralized Purchasing" at bounding box center [211, 235] width 250 height 12
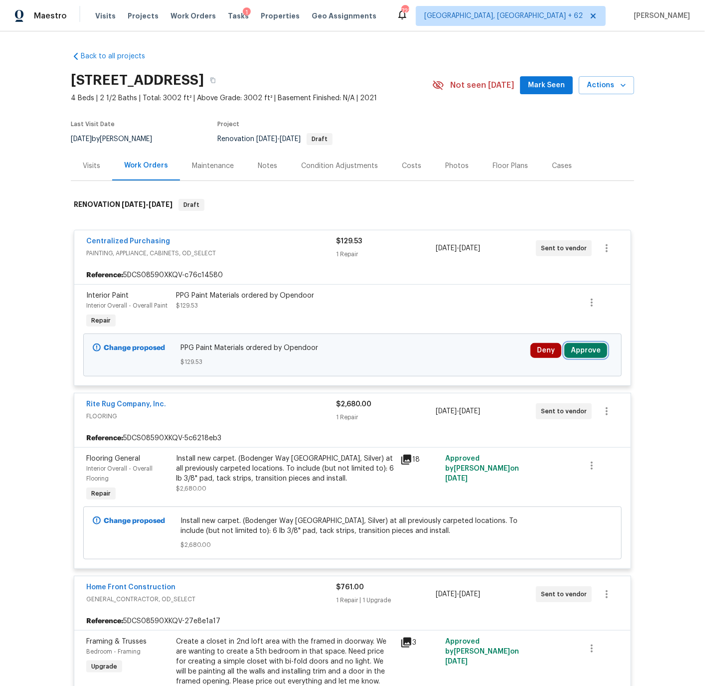
click at [579, 348] on button "Approve" at bounding box center [585, 350] width 43 height 15
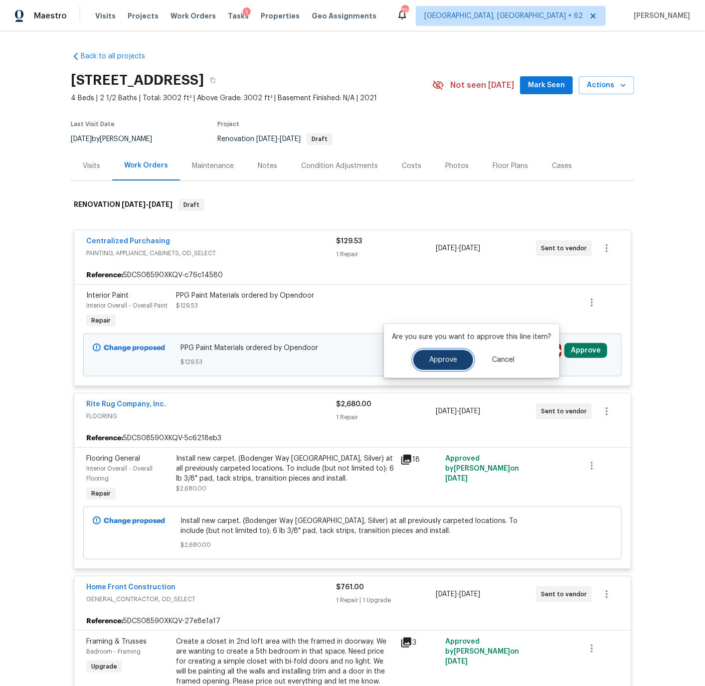
click at [438, 356] on span "Approve" at bounding box center [443, 359] width 28 height 7
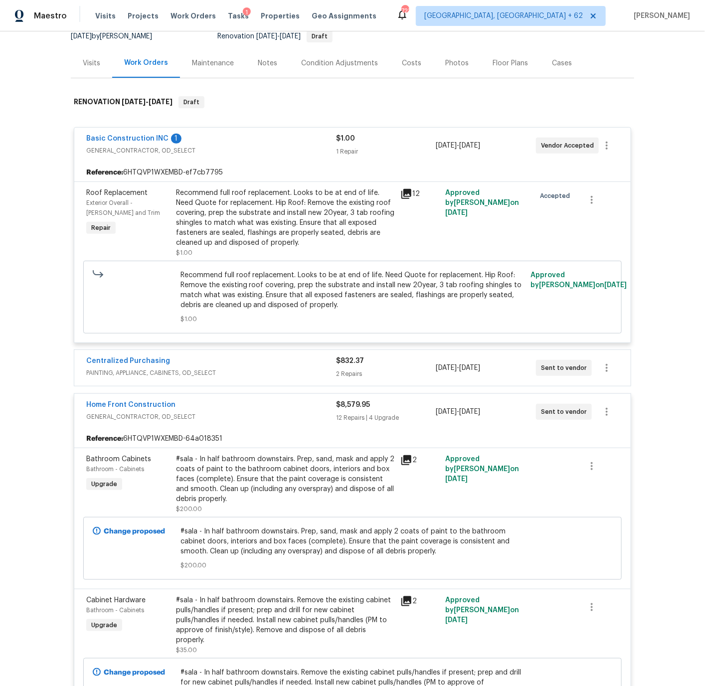
scroll to position [179, 0]
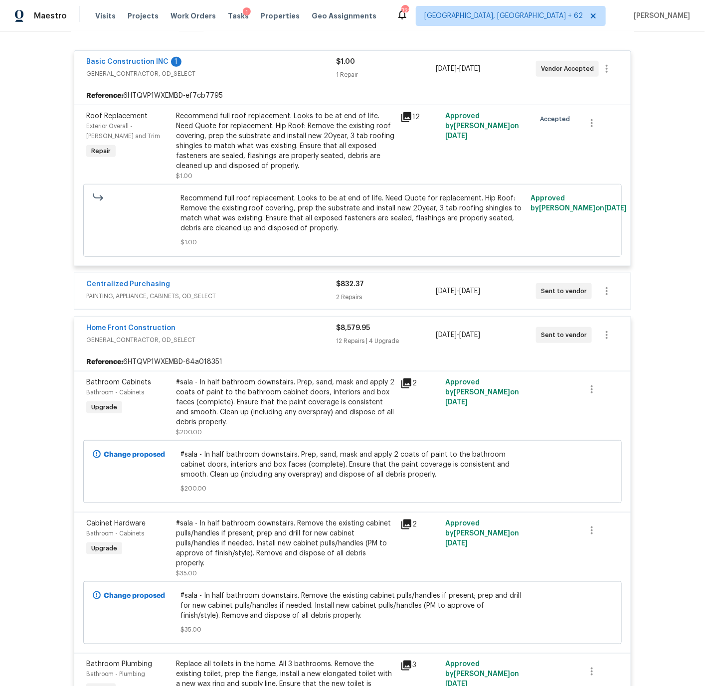
click at [243, 294] on span "PAINTING, APPLIANCE, CABINETS, OD_SELECT" at bounding box center [211, 296] width 250 height 10
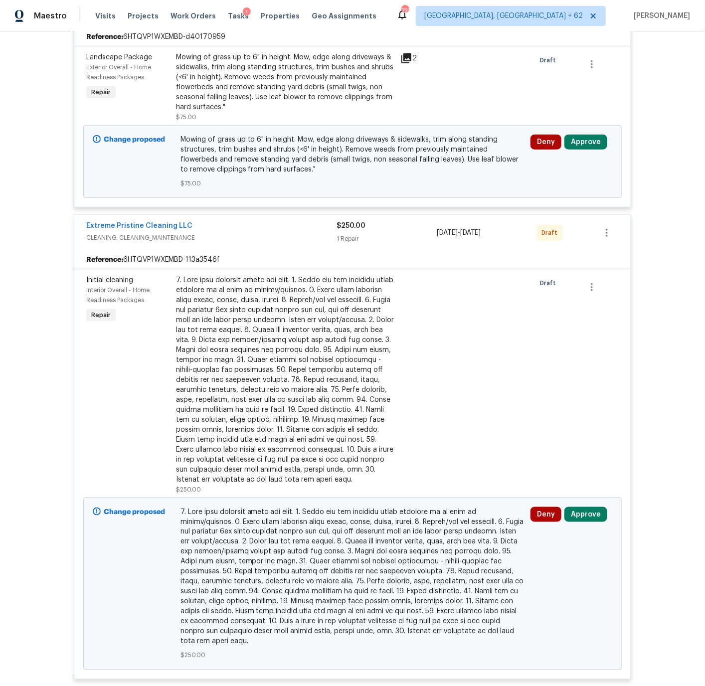
scroll to position [3303, 0]
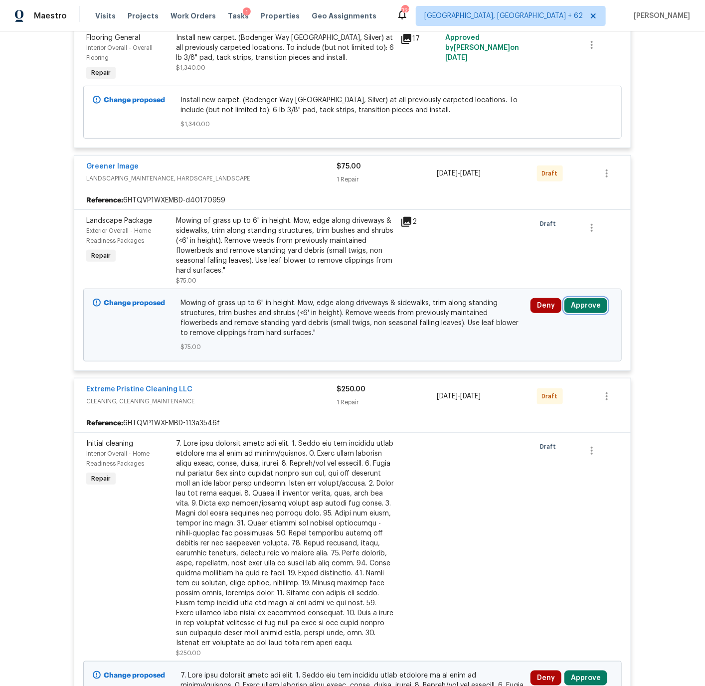
click at [586, 302] on button "Approve" at bounding box center [585, 305] width 43 height 15
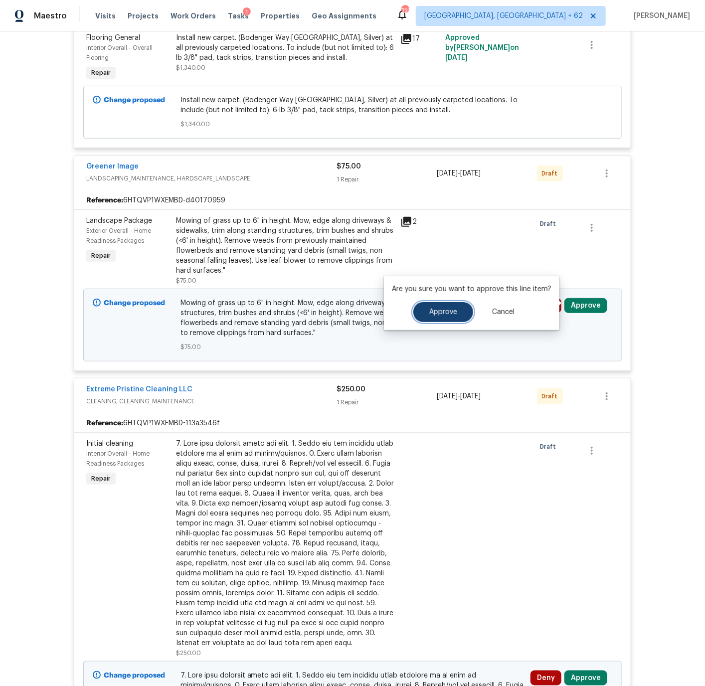
click at [445, 311] on span "Approve" at bounding box center [443, 312] width 28 height 7
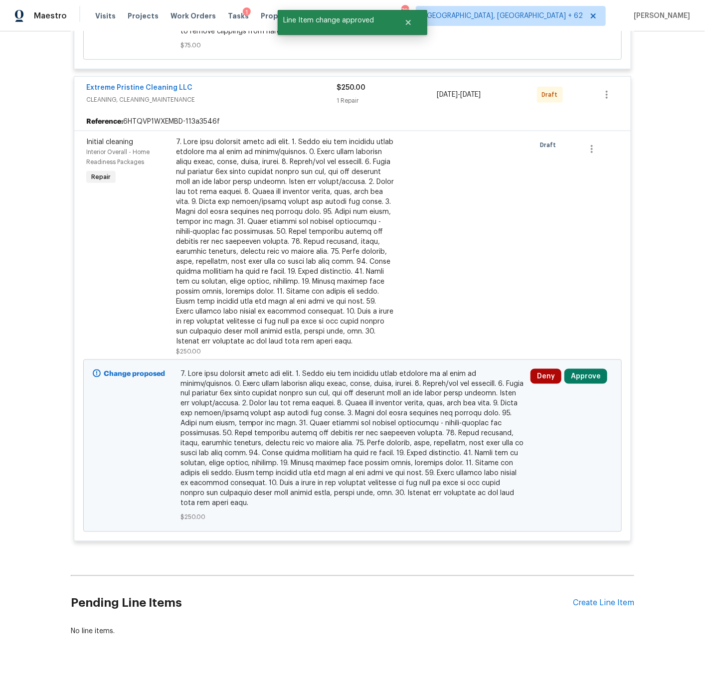
scroll to position [3605, 0]
click at [581, 371] on button "Approve" at bounding box center [585, 375] width 43 height 15
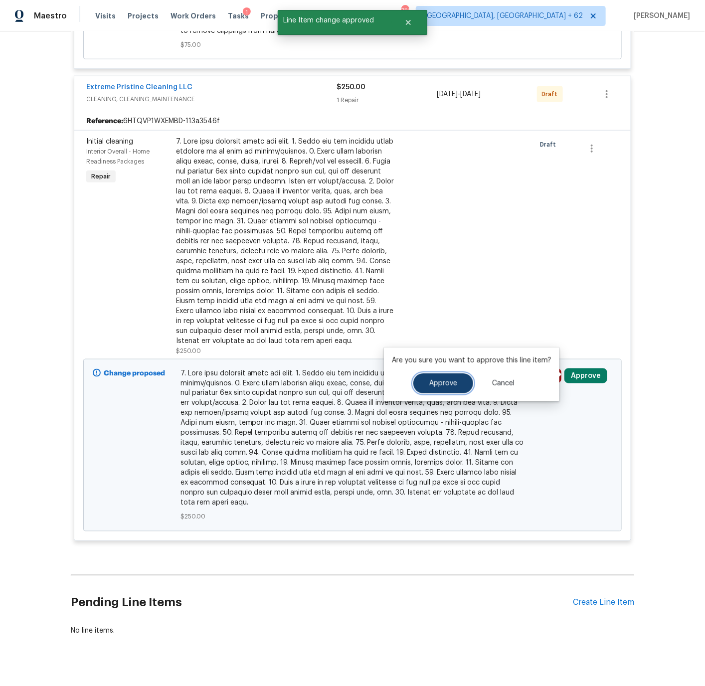
click at [448, 377] on button "Approve" at bounding box center [443, 383] width 60 height 20
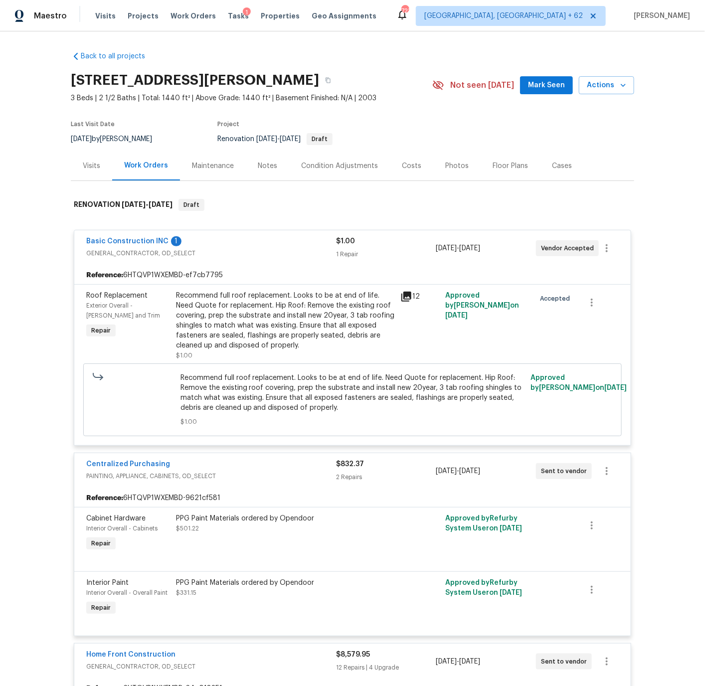
scroll to position [1, 0]
click at [314, 161] on div "Condition Adjustments" at bounding box center [339, 165] width 77 height 10
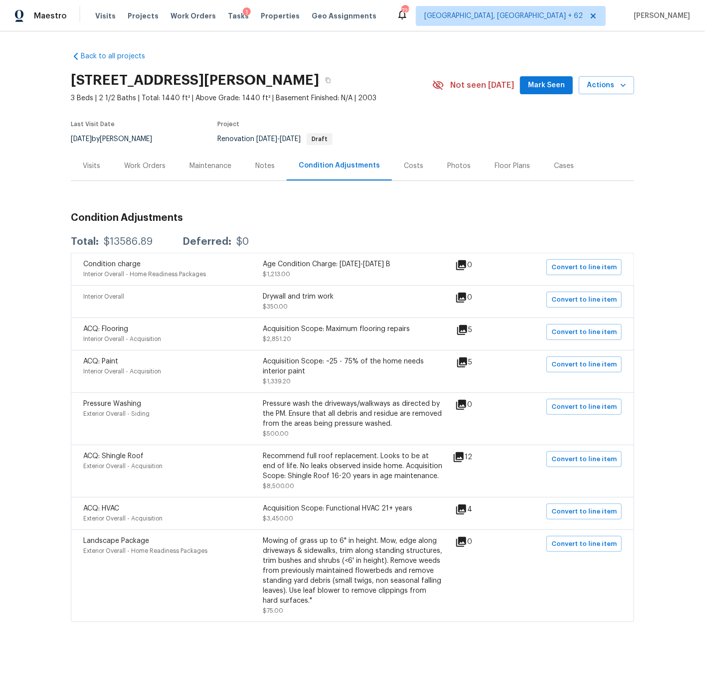
scroll to position [0, 0]
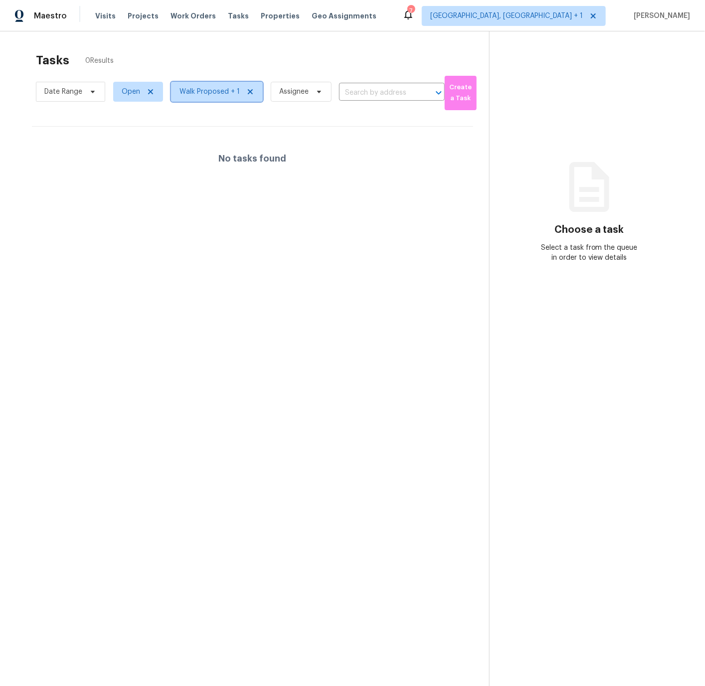
click at [198, 92] on span "Walk Proposed + 1" at bounding box center [209, 92] width 60 height 10
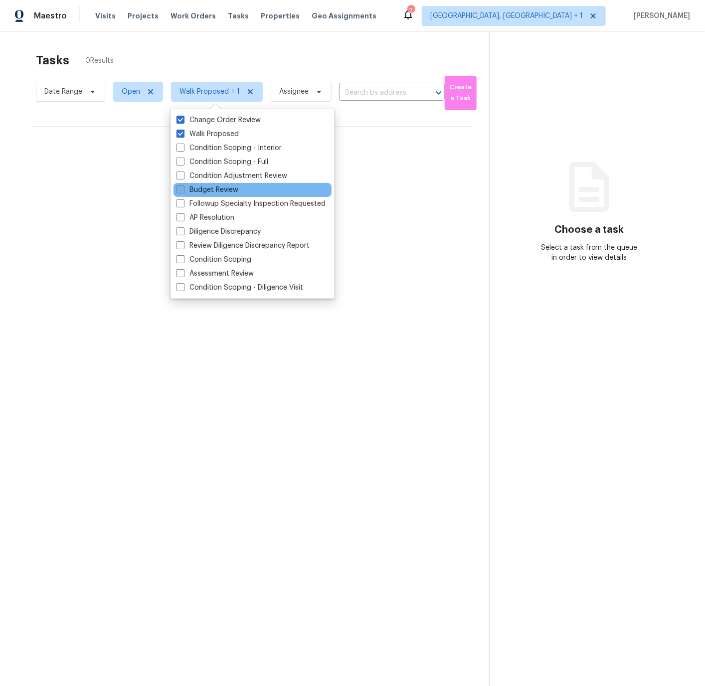
click at [179, 190] on span at bounding box center [180, 189] width 8 height 8
click at [179, 190] on input "Budget Review" at bounding box center [179, 188] width 6 height 6
checkbox input "true"
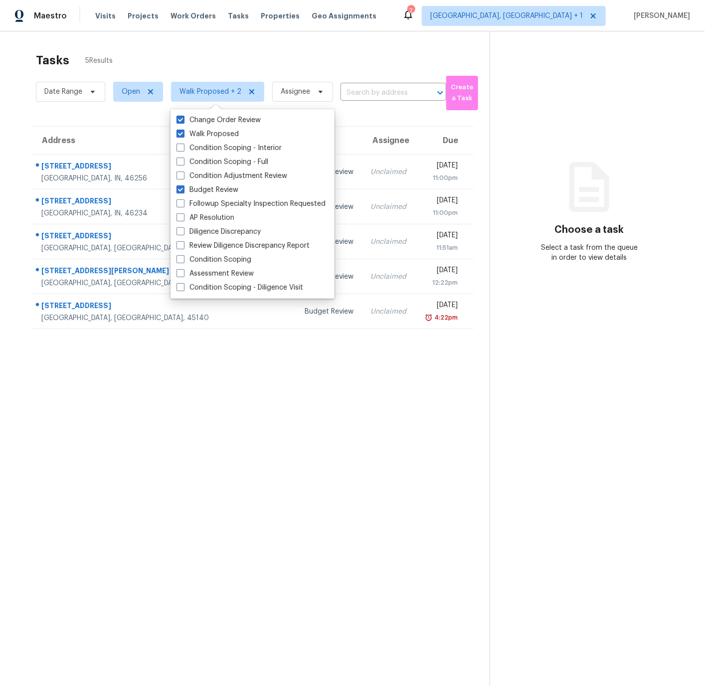
click at [43, 410] on section "Tasks 5 Results Date Range Open Walk Proposed + 2 Assignee ​ Create a Task Addr…" at bounding box center [252, 382] width 473 height 670
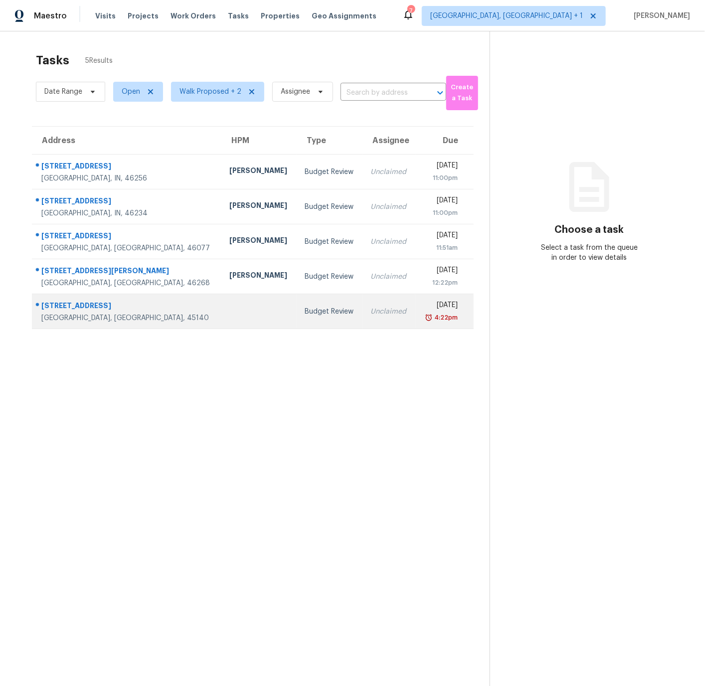
click at [221, 307] on td at bounding box center [258, 311] width 75 height 35
